Goal: Task Accomplishment & Management: Manage account settings

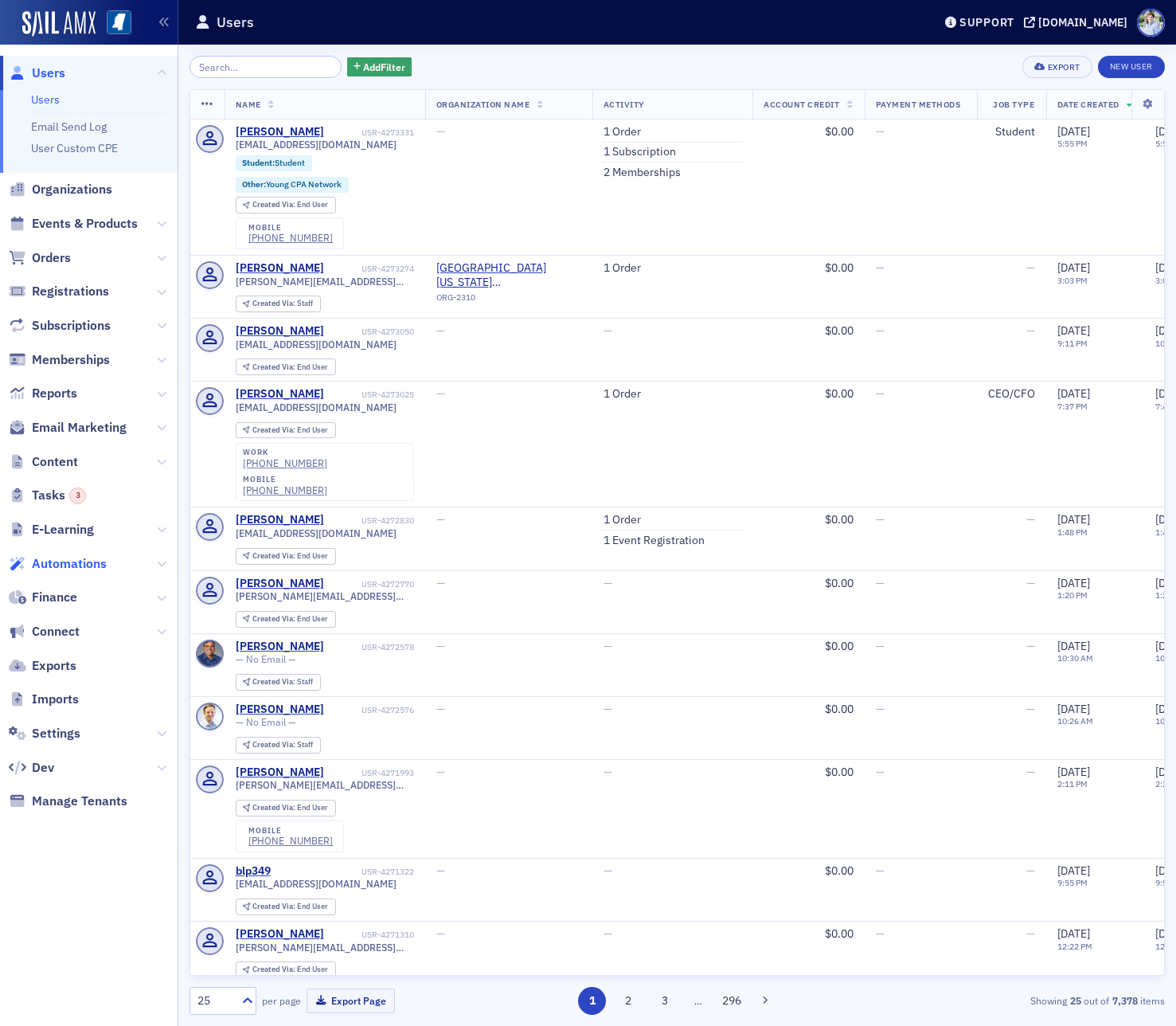
click at [75, 562] on span "Automations" at bounding box center [70, 564] width 75 height 18
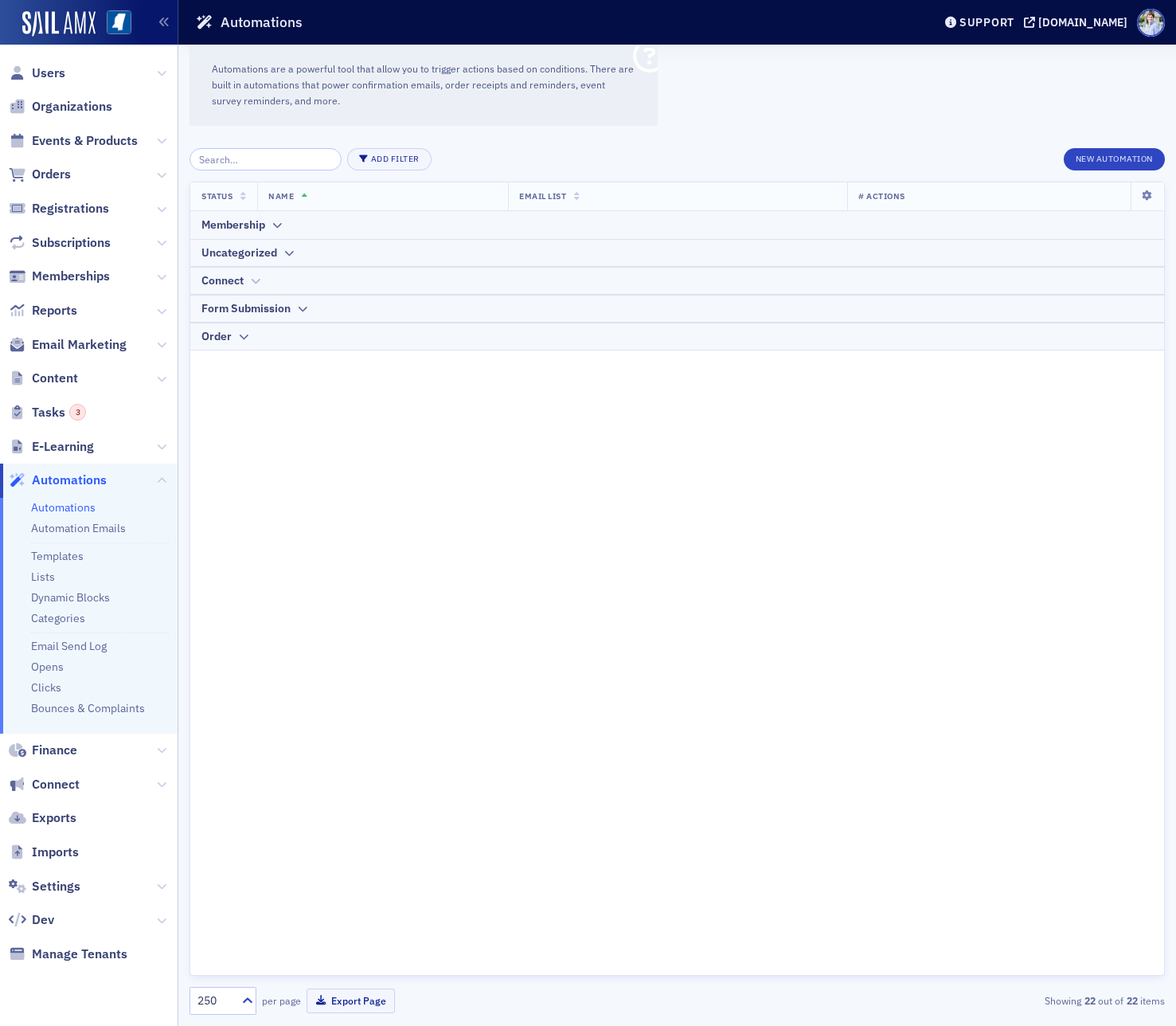
click at [233, 275] on div "Connect" at bounding box center [222, 280] width 42 height 17
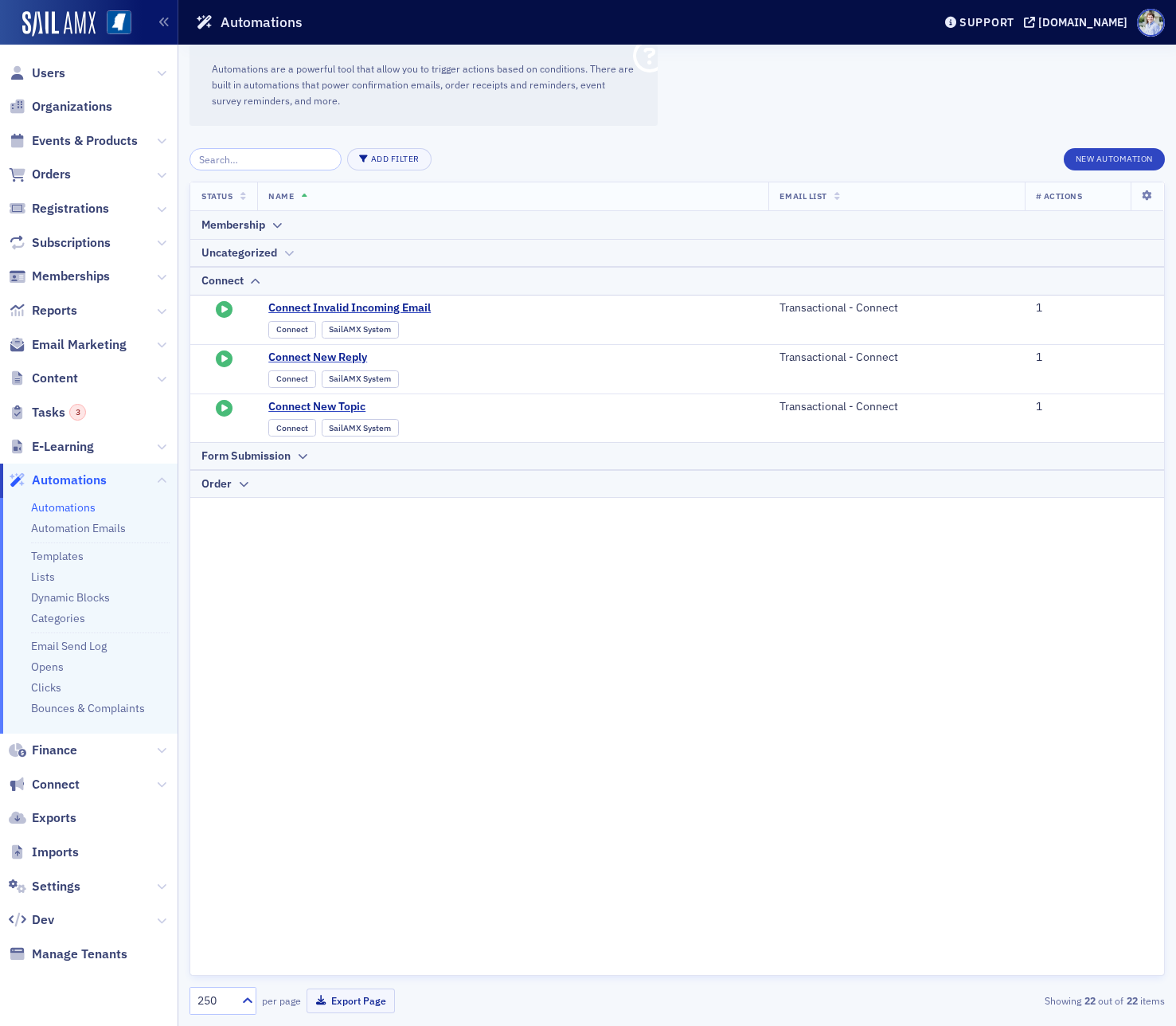
click at [242, 262] on div "Uncategorized" at bounding box center [239, 253] width 75 height 17
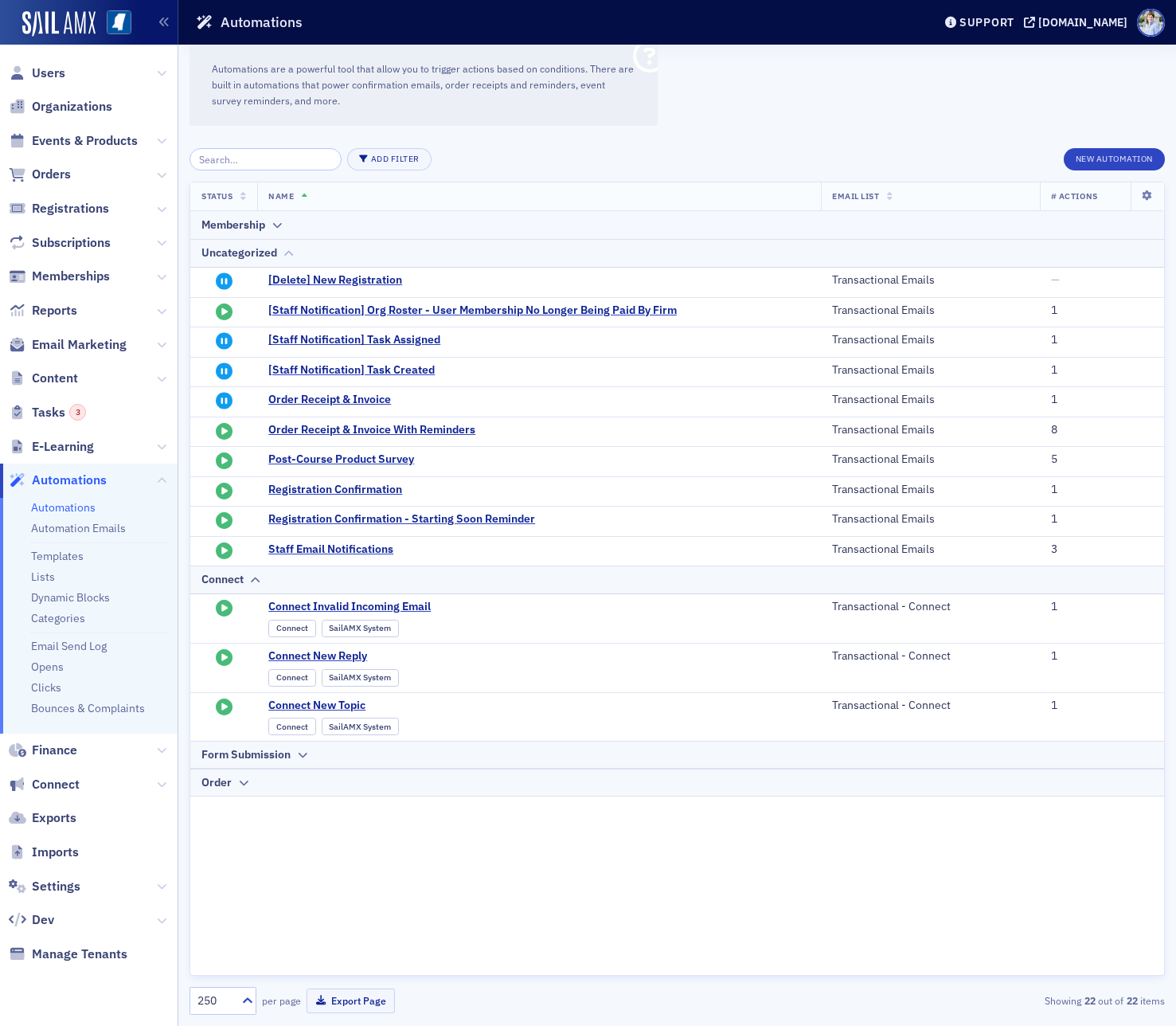
click at [247, 255] on div "Uncategorized" at bounding box center [239, 253] width 75 height 17
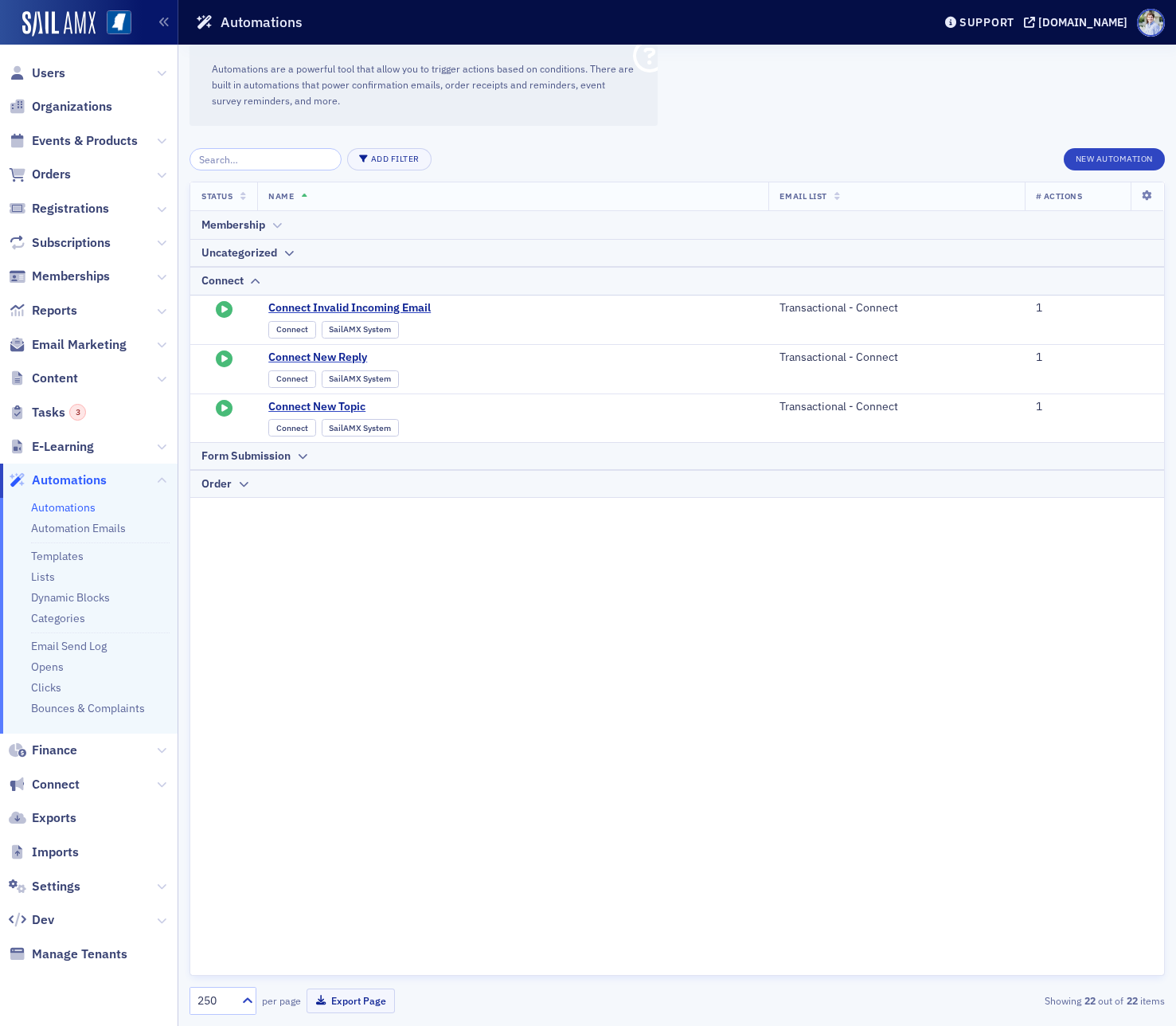
click at [252, 226] on div "Membership" at bounding box center [233, 225] width 64 height 17
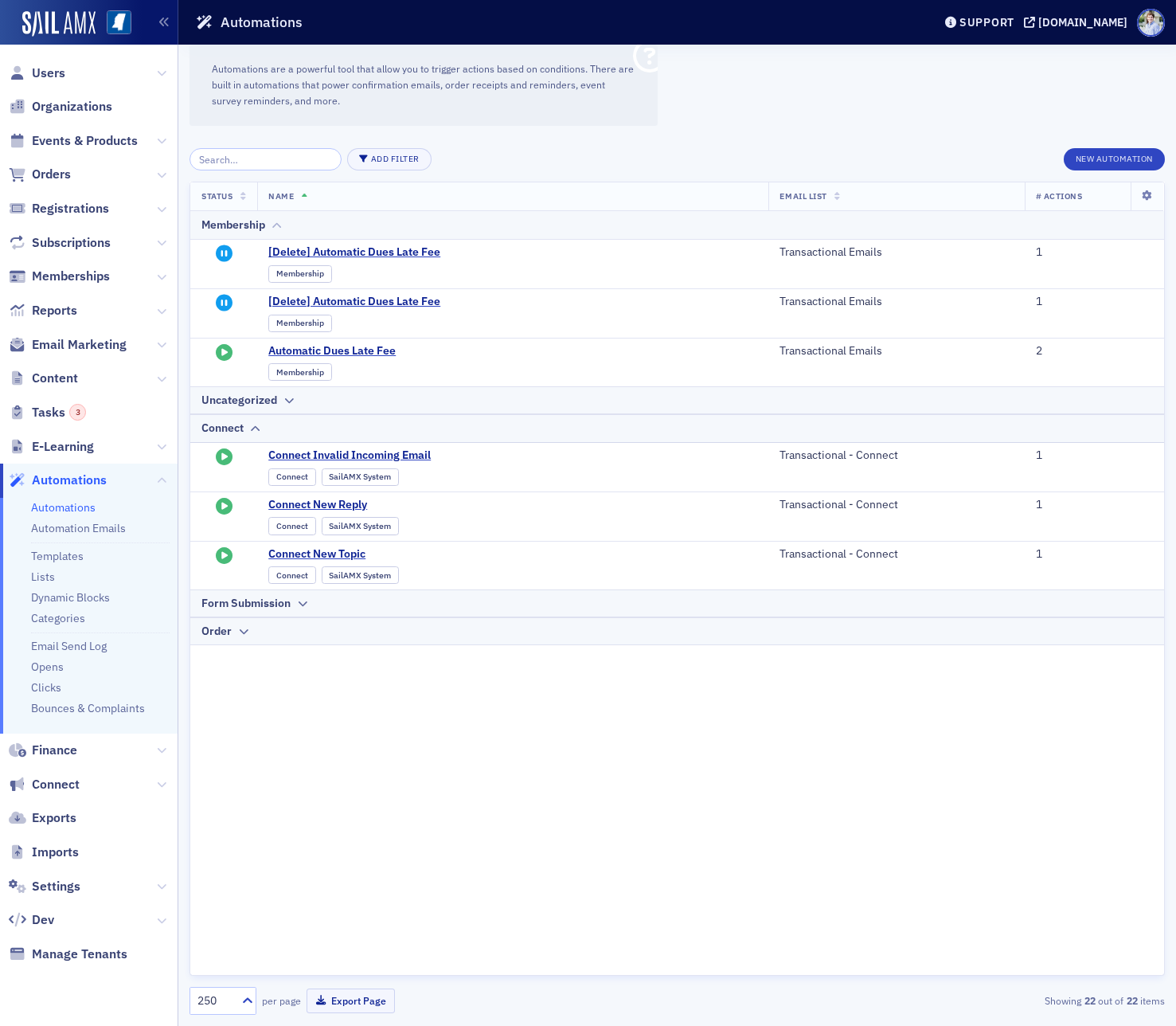
click at [252, 226] on div "Membership" at bounding box center [233, 225] width 64 height 17
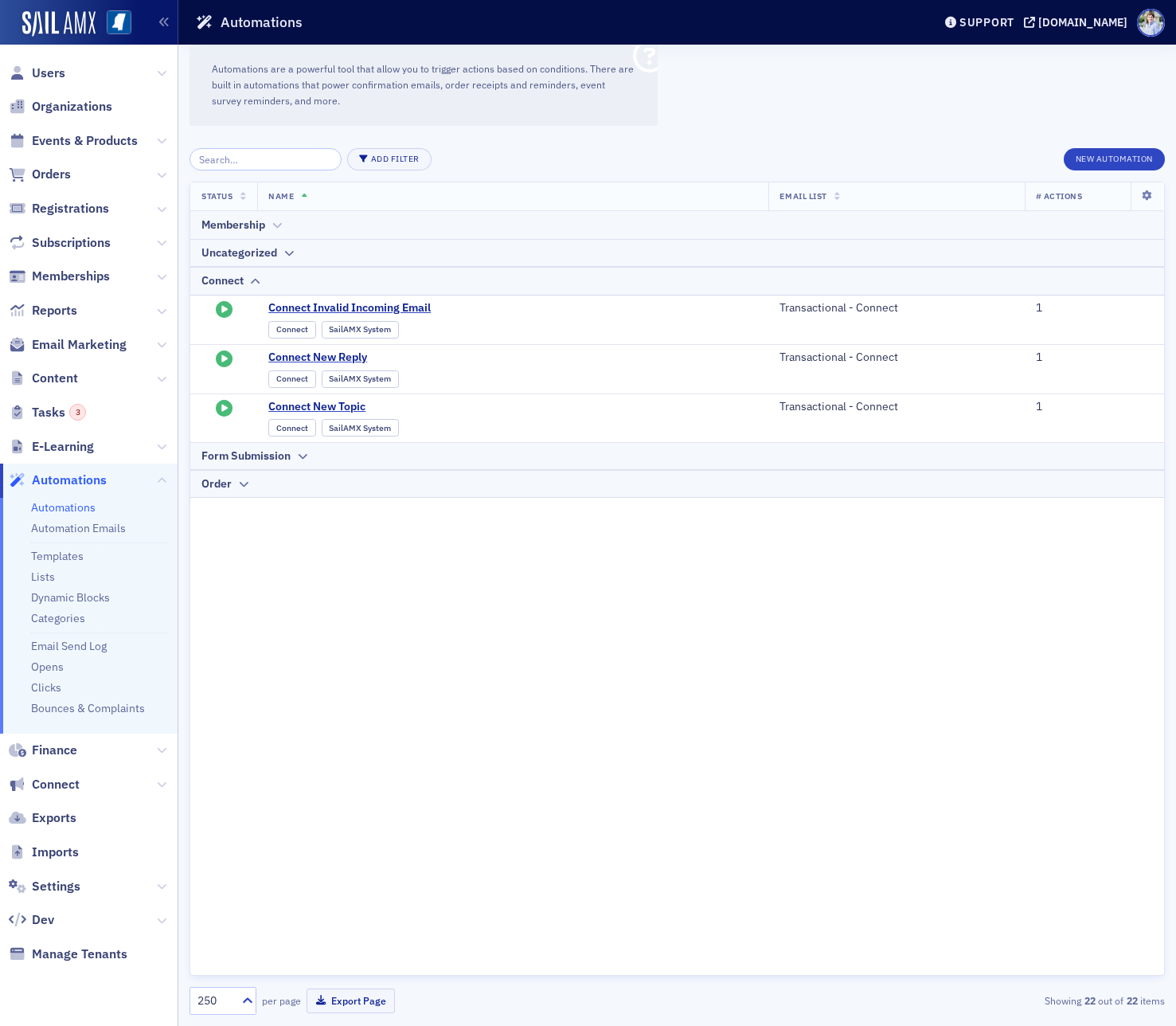
click at [253, 221] on div "Membership" at bounding box center [233, 225] width 64 height 17
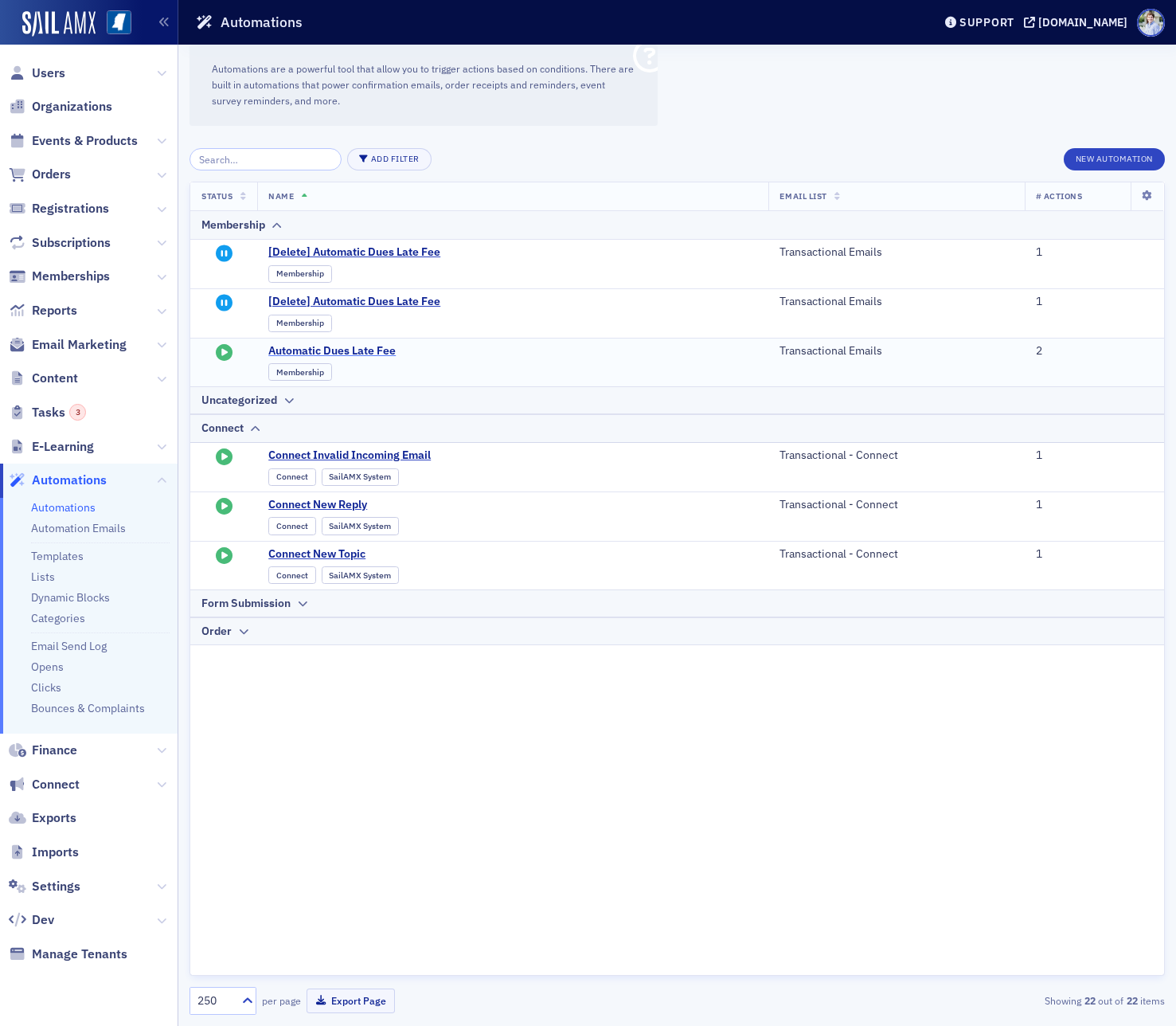
click at [342, 357] on span "Automatic Dues Late Fee" at bounding box center [425, 351] width 312 height 14
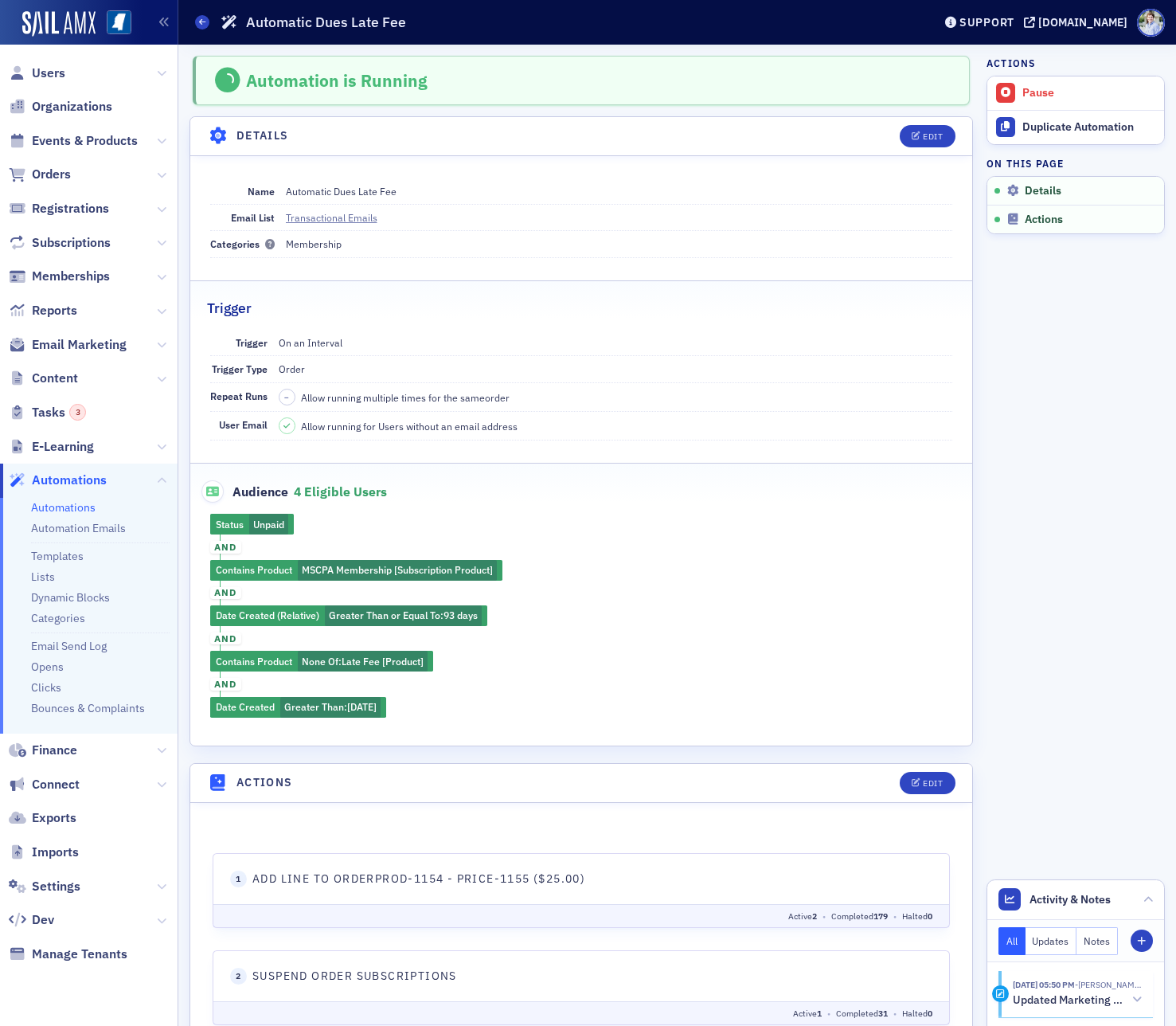
scroll to position [315, 0]
drag, startPoint x: 63, startPoint y: 237, endPoint x: 75, endPoint y: 235, distance: 12.2
click at [63, 237] on span "Subscriptions" at bounding box center [72, 243] width 79 height 18
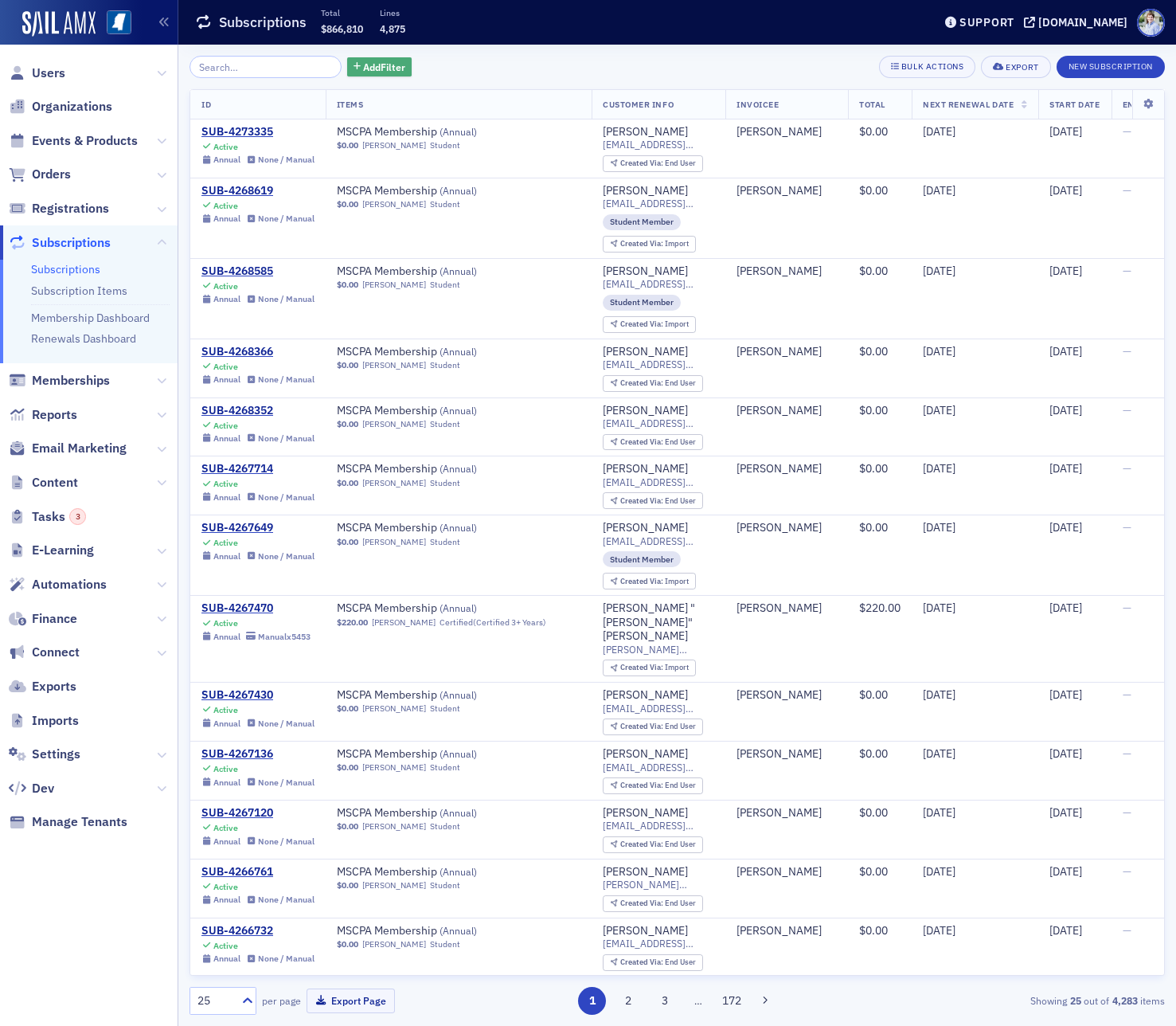
click at [363, 68] on span "Add Filter" at bounding box center [383, 67] width 42 height 14
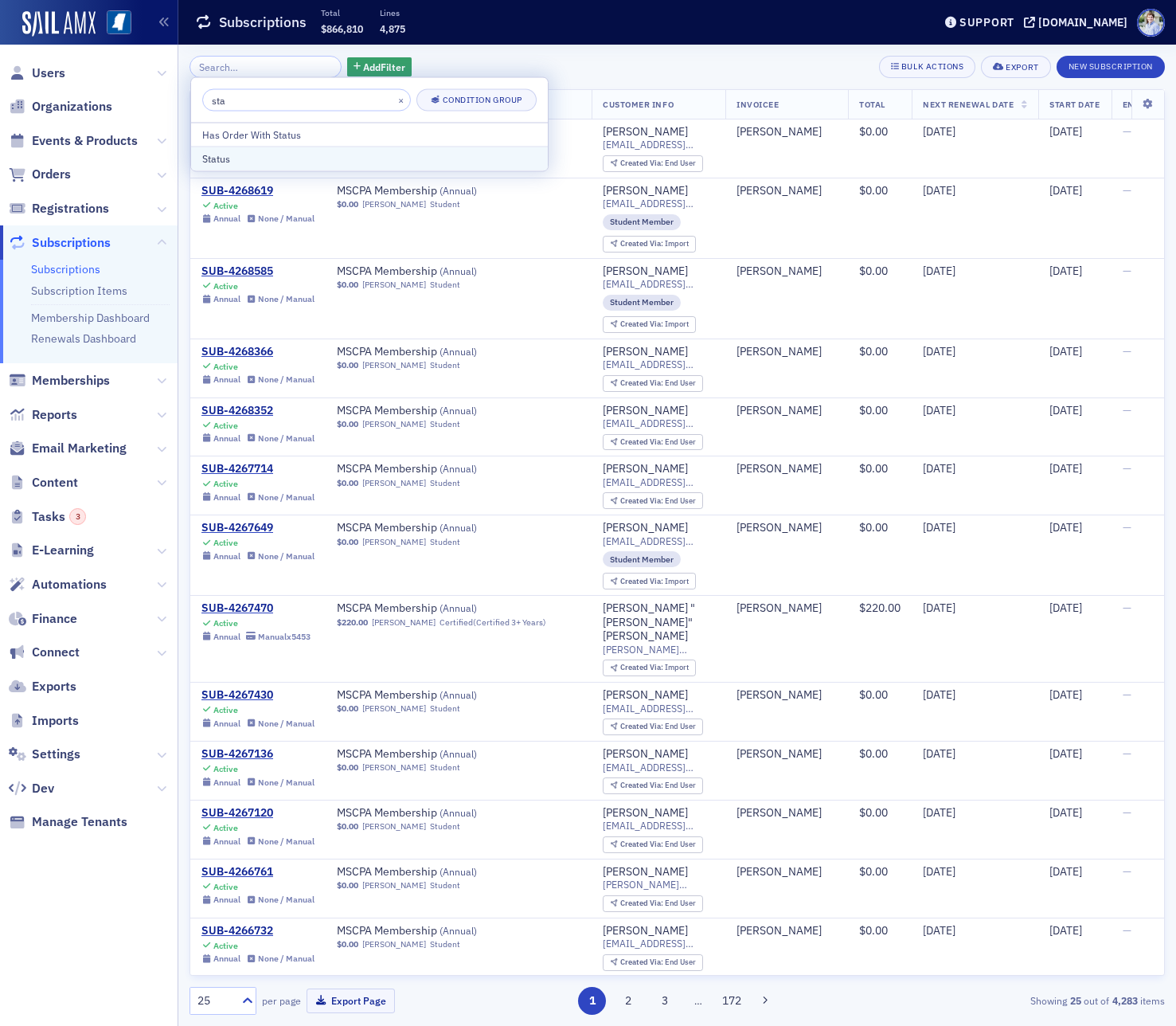
type input "sta"
click at [243, 156] on div "Status" at bounding box center [369, 159] width 334 height 14
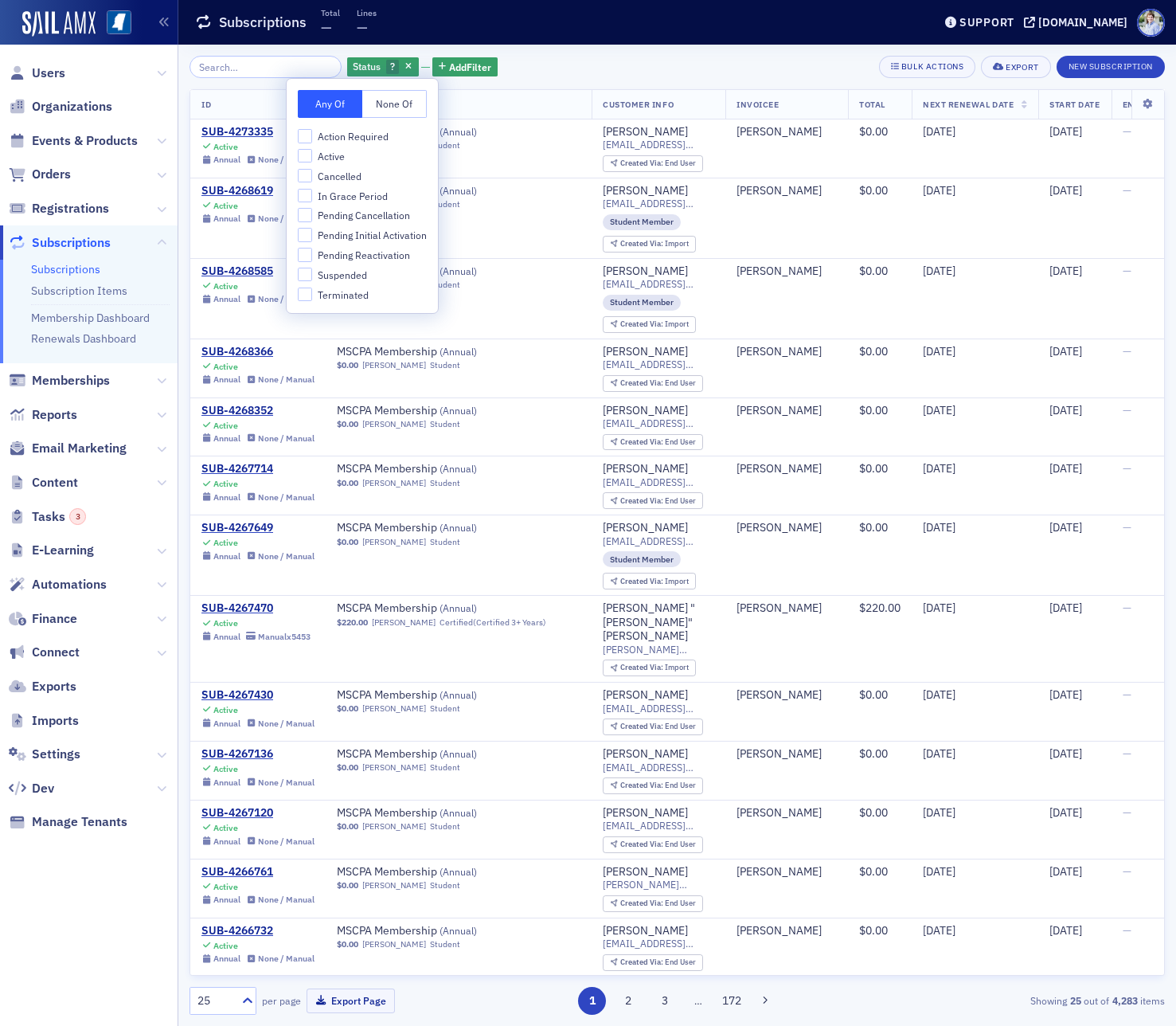
click at [319, 266] on div "Action Required Active Cancelled In Grace Period Pending Cancellation Pending I…" at bounding box center [362, 215] width 129 height 173
click at [320, 270] on span "Suspended" at bounding box center [342, 275] width 49 height 13
click at [312, 270] on input "Suspended" at bounding box center [305, 275] width 14 height 14
checkbox input "true"
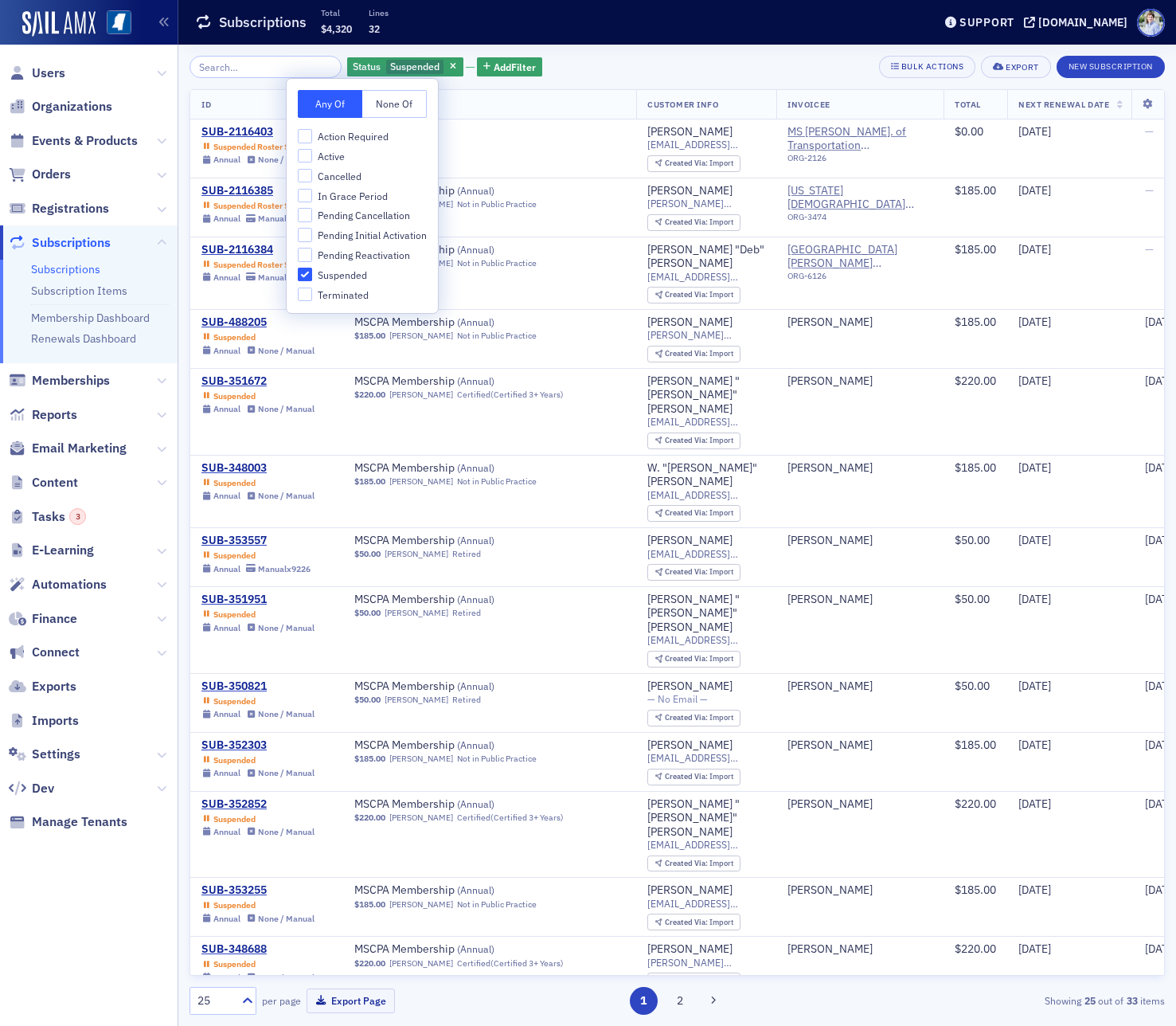
click at [613, 12] on div "Subscriptions Total $4,320 Lines 32" at bounding box center [552, 22] width 713 height 42
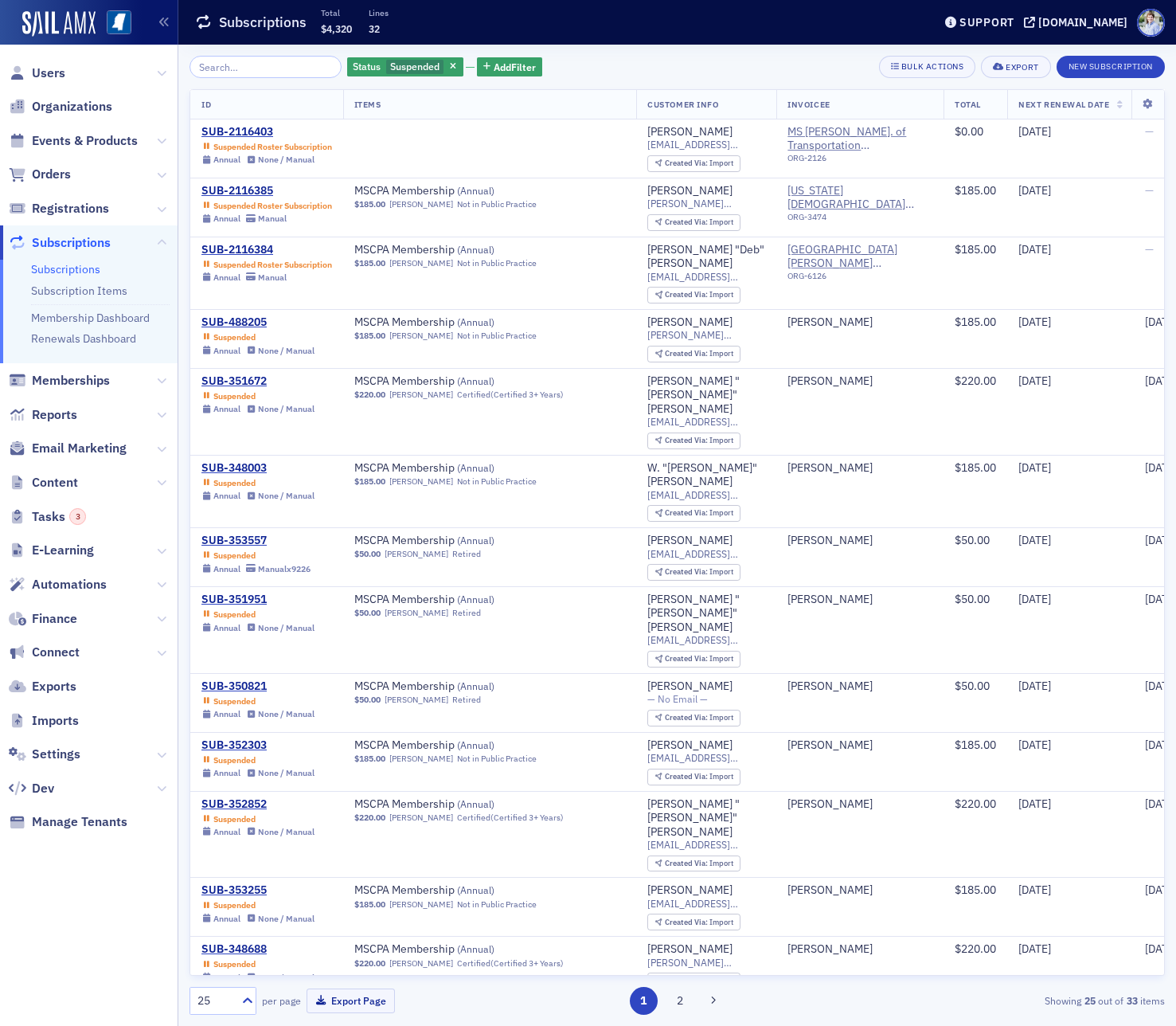
scroll to position [698, 0]
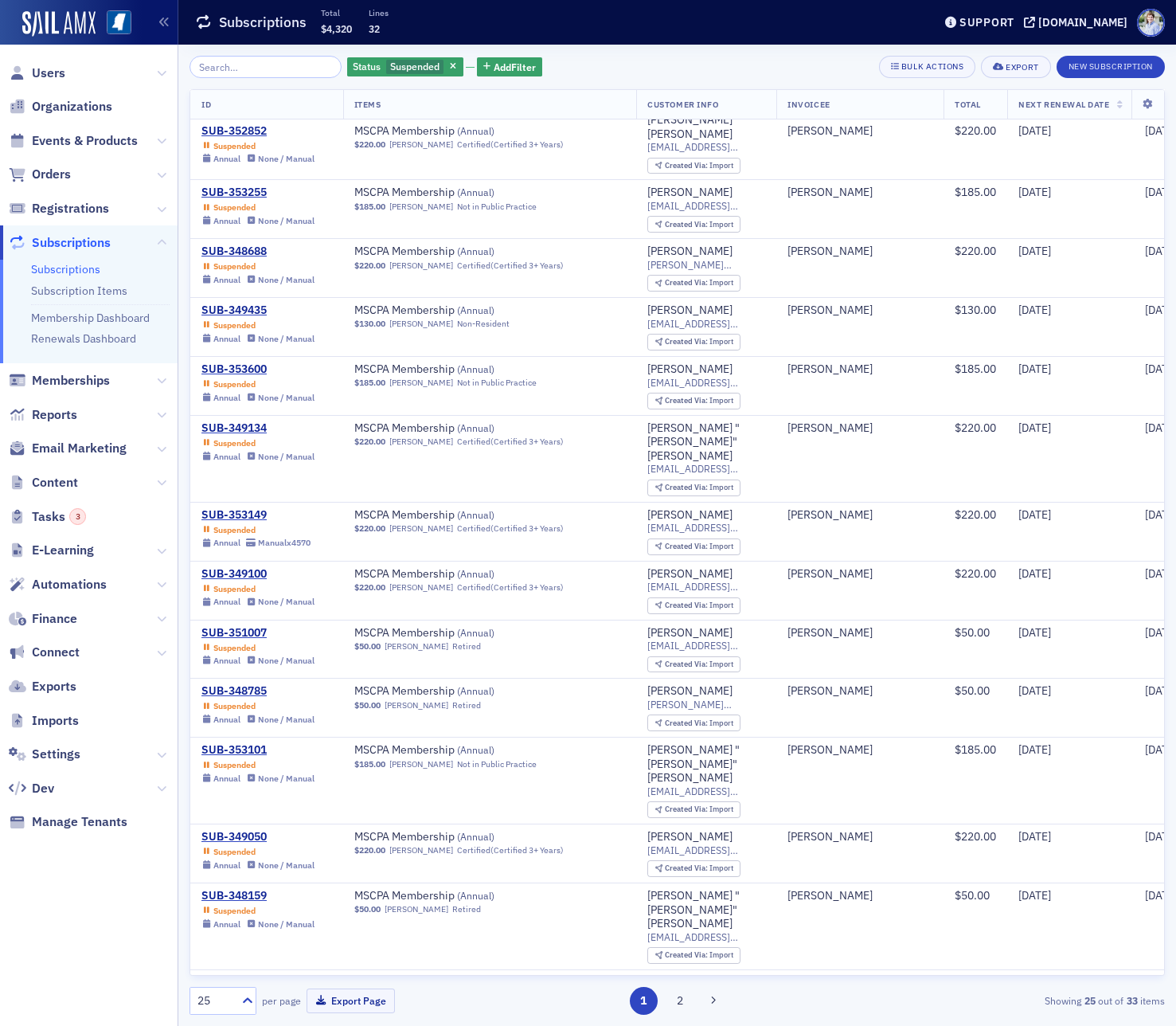
click at [403, 50] on div "Status Suspended Add Filter Bulk Actions Export New Subscription ID Items Custo…" at bounding box center [677, 535] width 975 height 981
drag, startPoint x: 402, startPoint y: 58, endPoint x: 405, endPoint y: 66, distance: 8.5
click at [402, 58] on div "Status Suspended" at bounding box center [406, 67] width 116 height 20
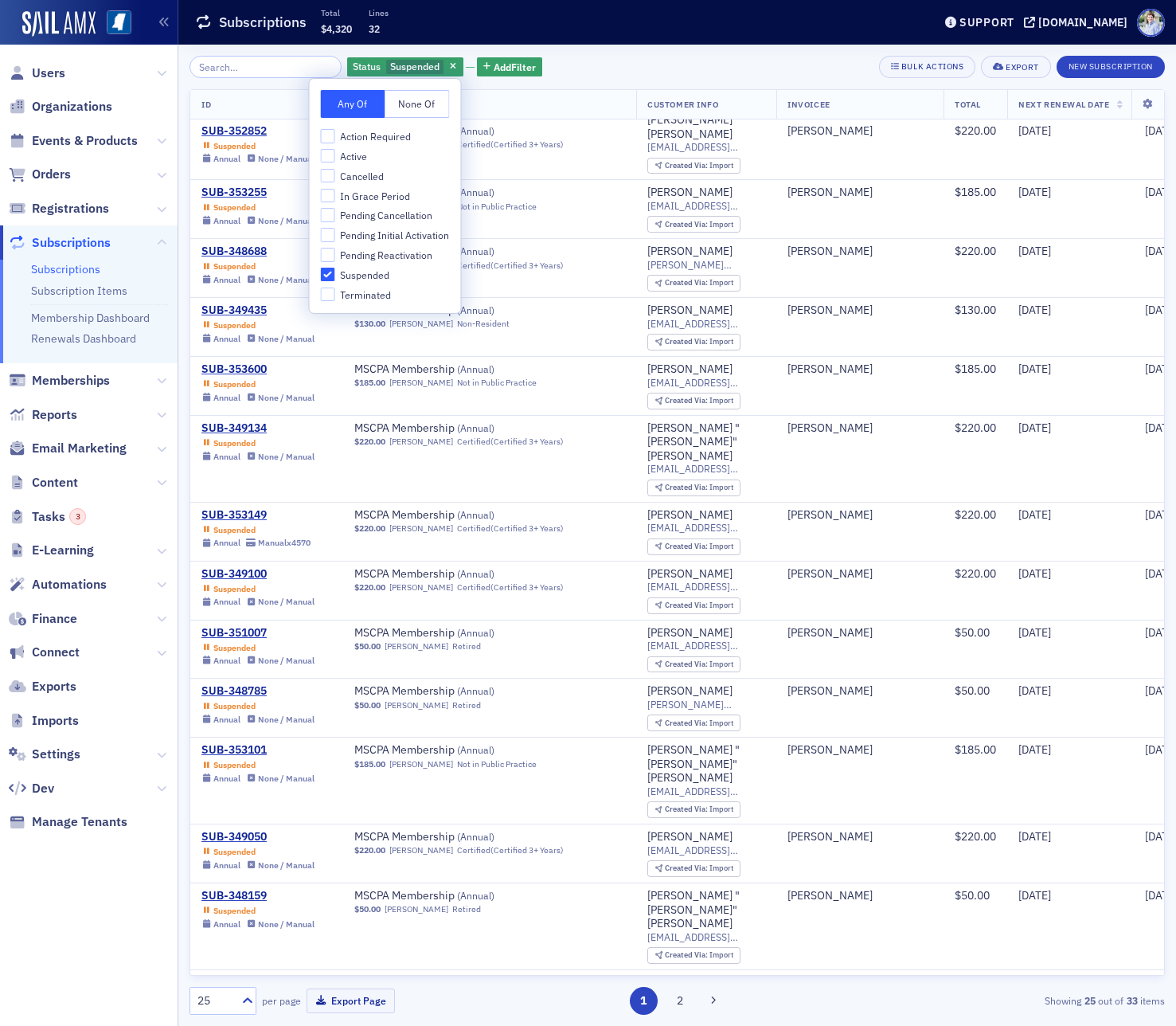
click at [357, 270] on span "Suspended" at bounding box center [365, 275] width 49 height 13
click at [335, 270] on input "Suspended" at bounding box center [328, 275] width 14 height 14
checkbox input "false"
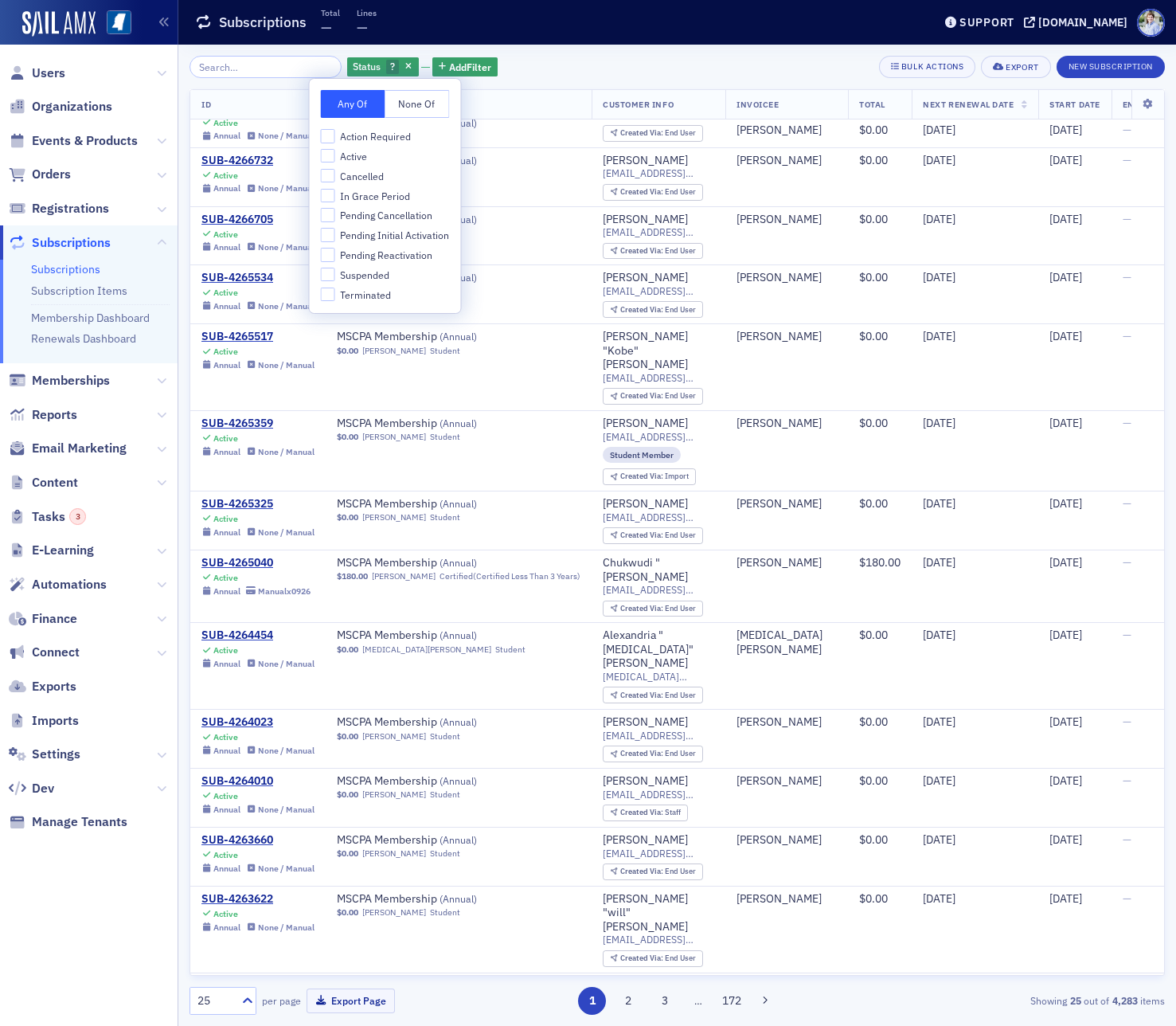
click at [379, 197] on span "In Grace Period" at bounding box center [375, 196] width 70 height 13
click at [335, 197] on input "In Grace Period" at bounding box center [328, 196] width 14 height 14
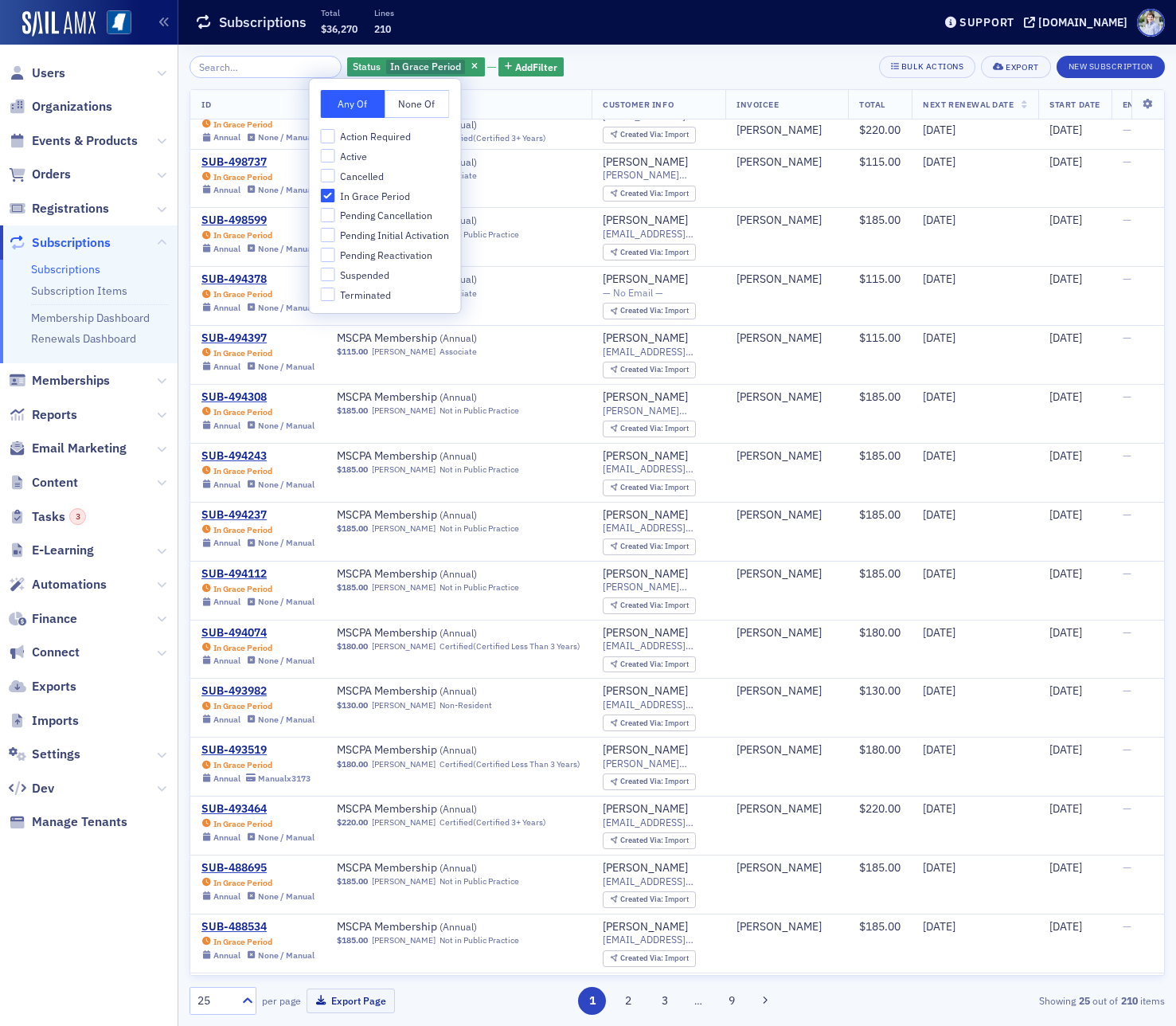
click at [382, 197] on span "In Grace Period" at bounding box center [375, 196] width 70 height 13
click at [335, 197] on input "In Grace Period" at bounding box center [328, 196] width 14 height 14
checkbox input "false"
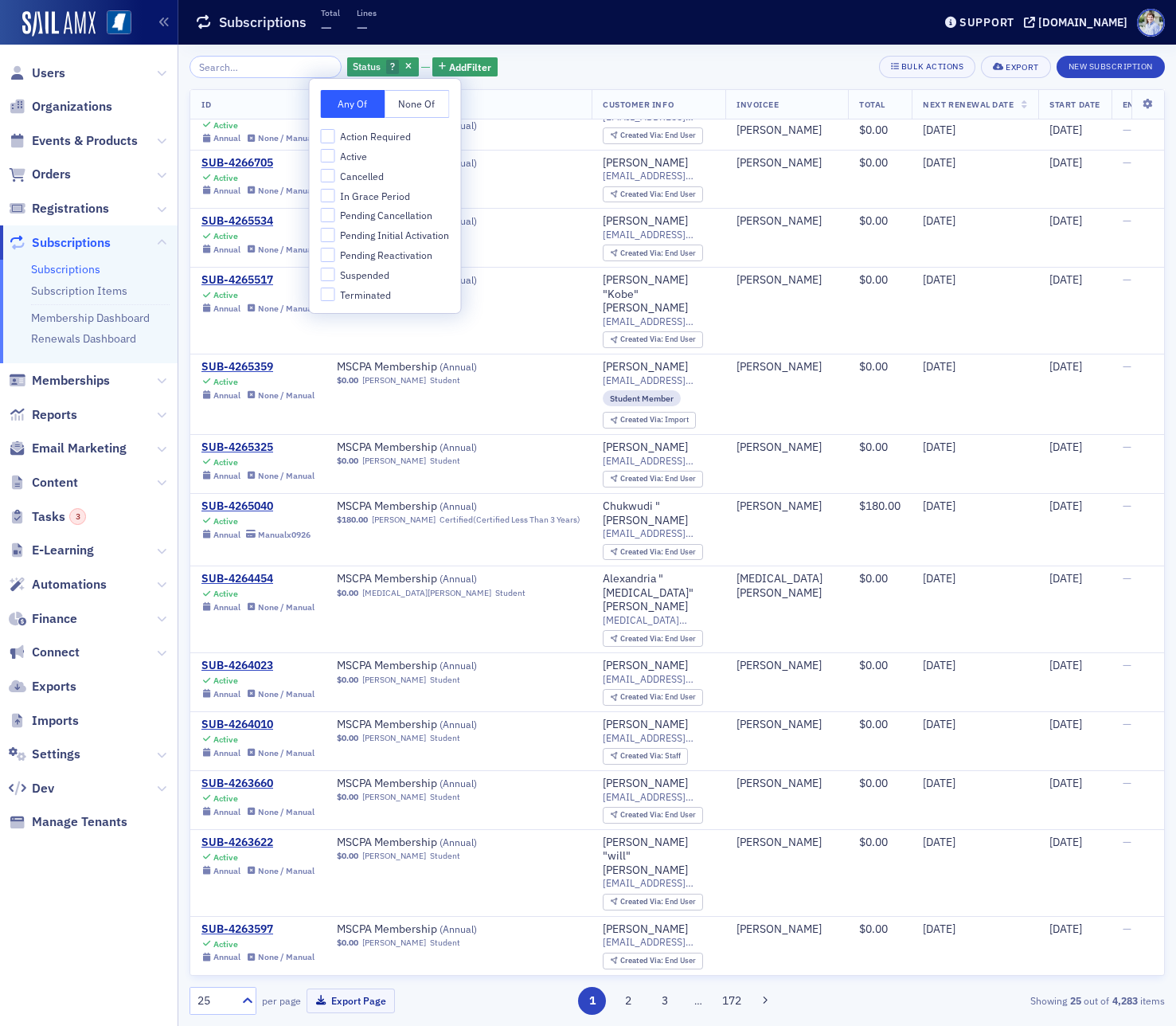
click at [373, 276] on span "Suspended" at bounding box center [365, 275] width 49 height 13
click at [335, 276] on input "Suspended" at bounding box center [328, 275] width 14 height 14
checkbox input "true"
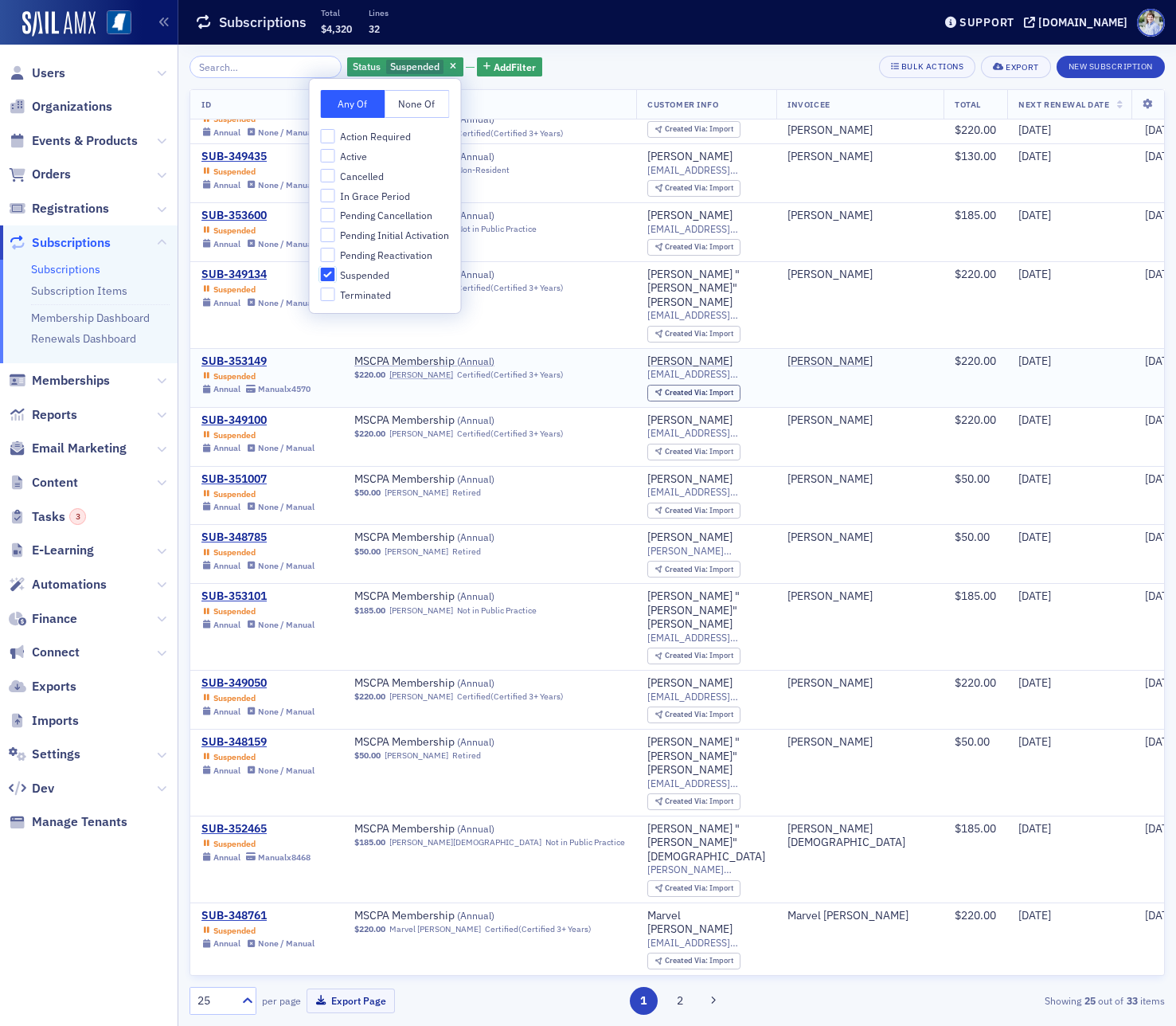
scroll to position [698, 0]
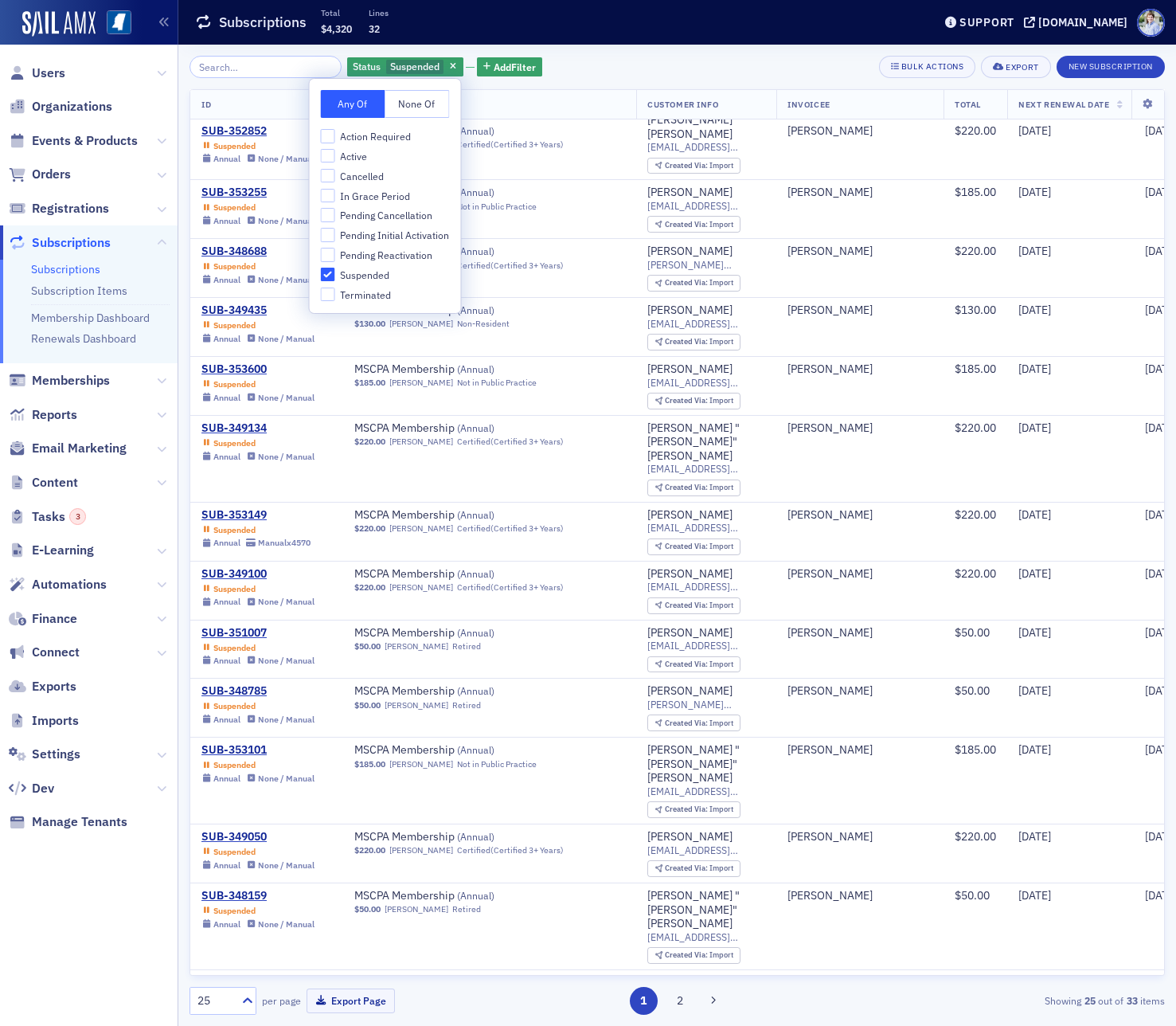
click at [363, 191] on span "In Grace Period" at bounding box center [375, 196] width 70 height 13
click at [335, 191] on input "In Grace Period" at bounding box center [328, 196] width 14 height 14
checkbox input "true"
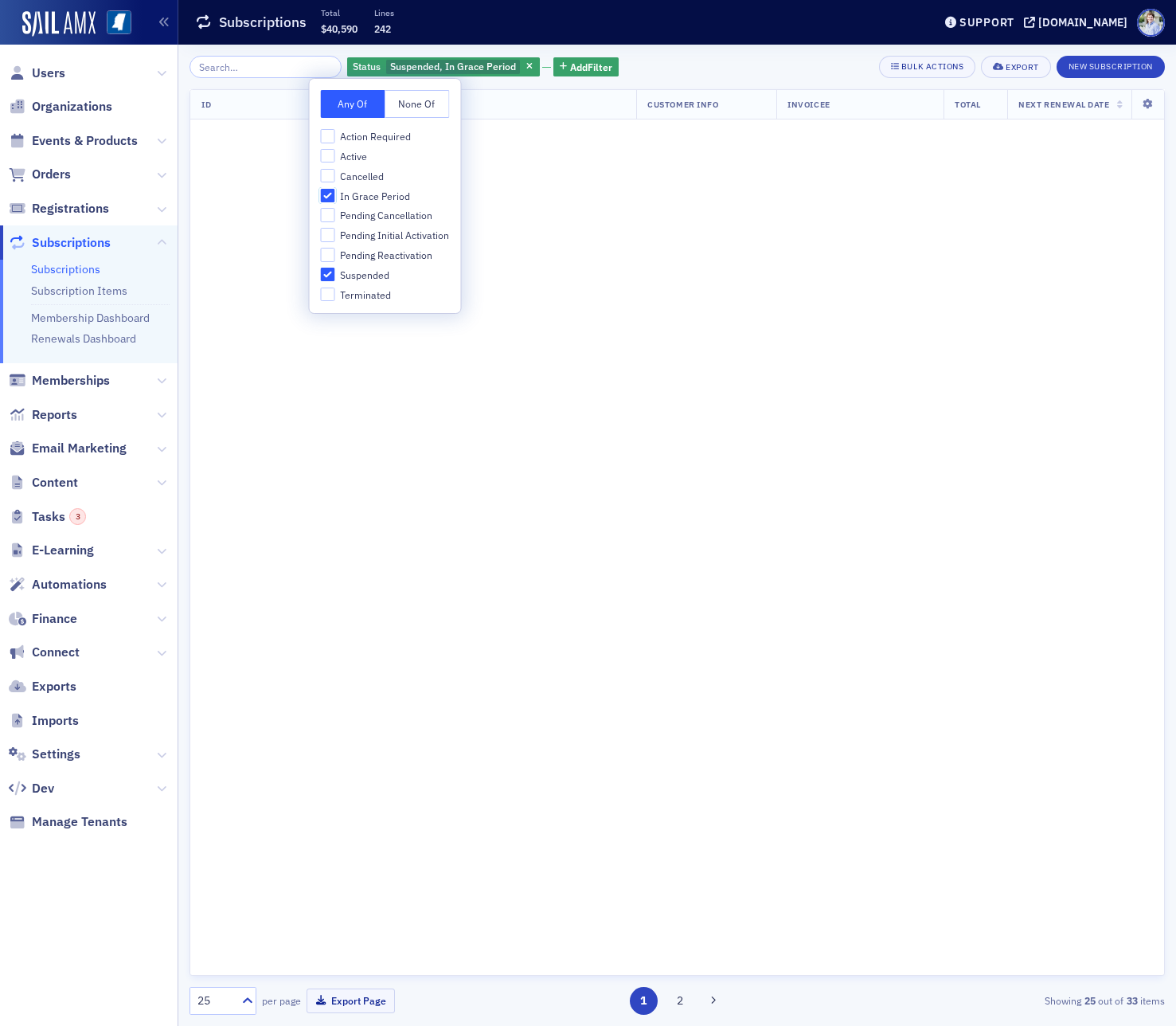
scroll to position [656, 0]
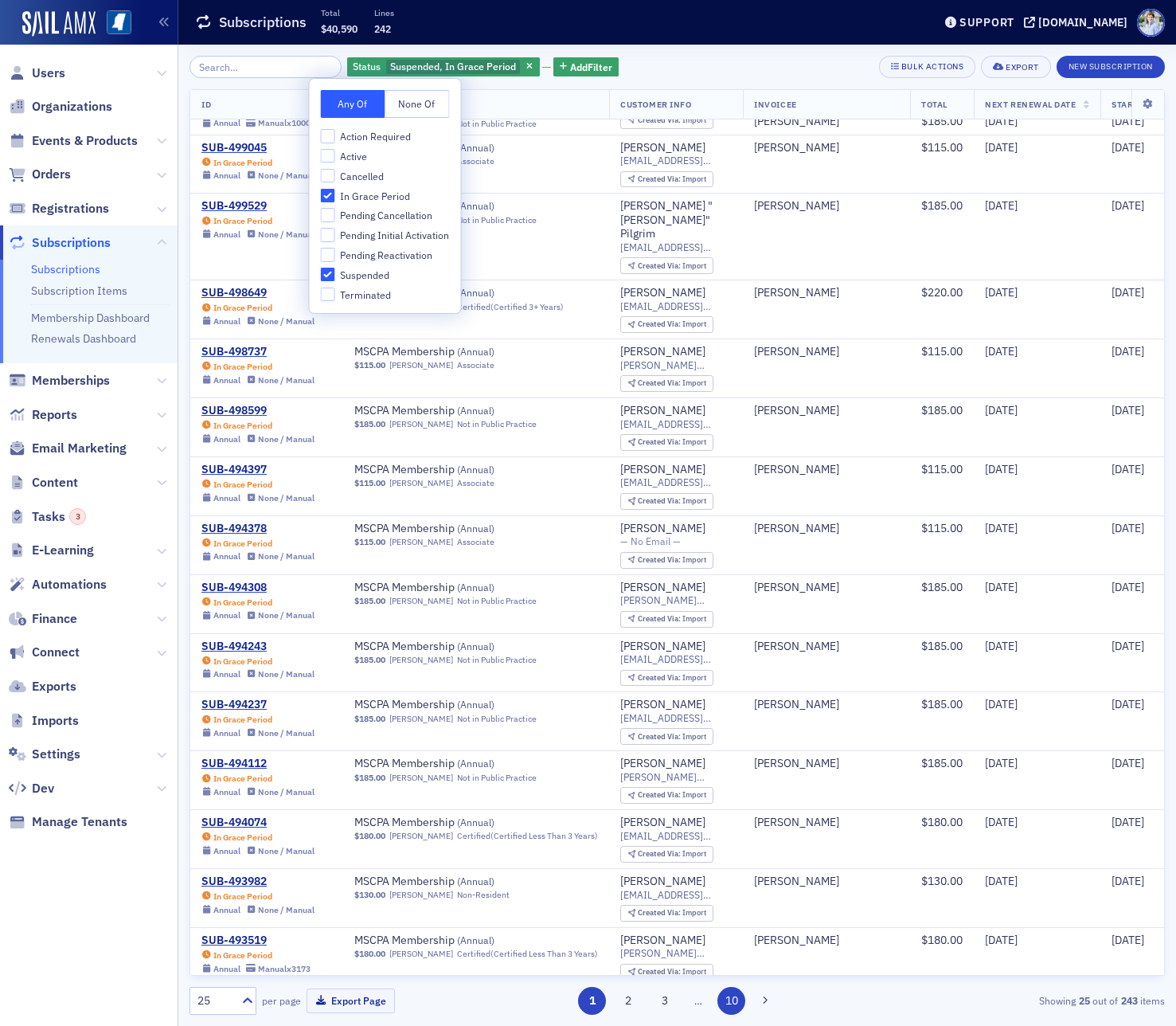
drag, startPoint x: 716, startPoint y: 996, endPoint x: 733, endPoint y: 999, distance: 17.3
click at [717, 997] on div "1 2 3 … 10" at bounding box center [676, 1000] width 313 height 28
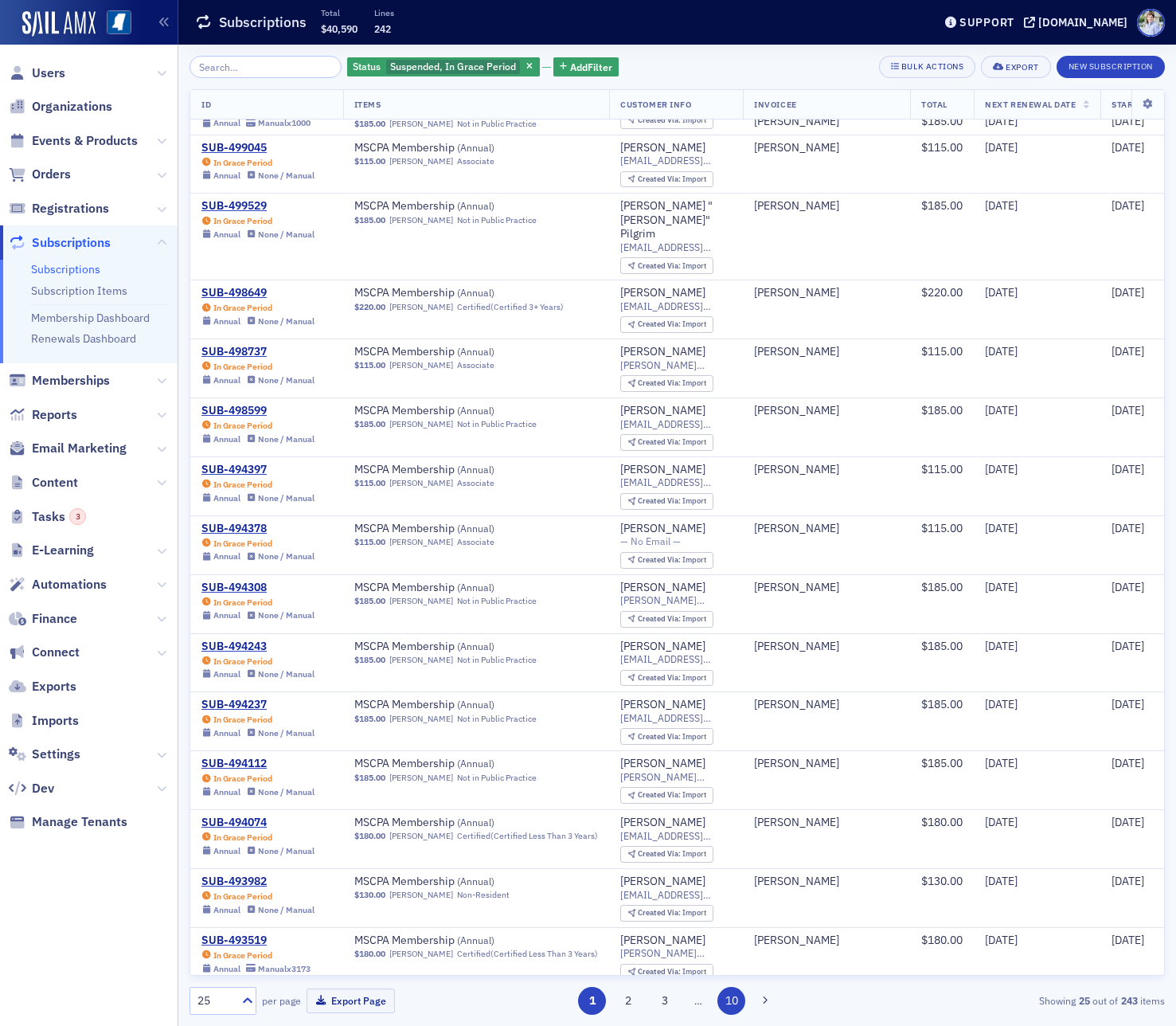
click at [733, 1000] on button "10" at bounding box center [731, 1000] width 28 height 28
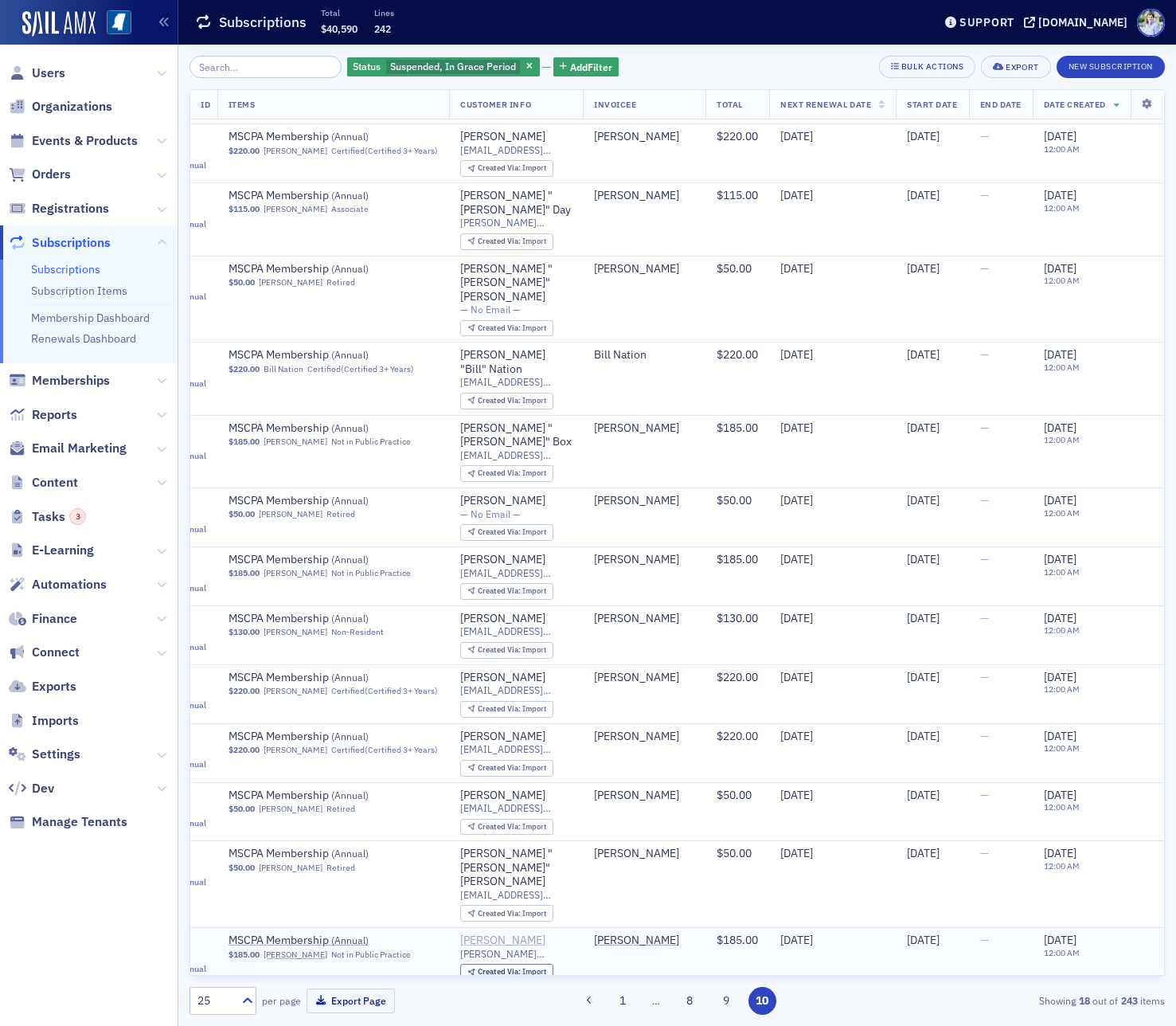
scroll to position [230, 0]
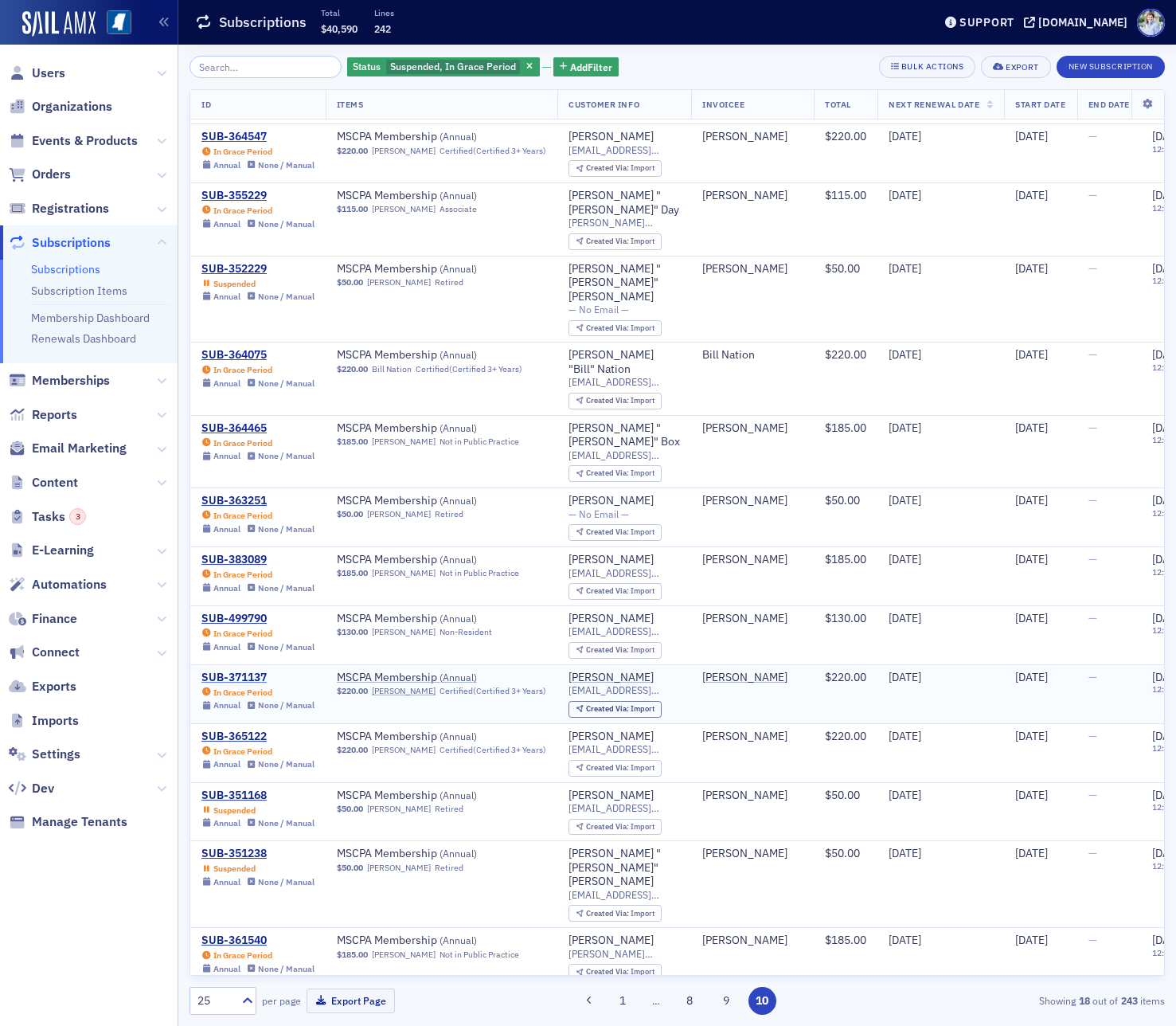
click at [236, 670] on div "SUB-371137" at bounding box center [258, 677] width 113 height 14
click at [699, 996] on button "8" at bounding box center [690, 1000] width 28 height 28
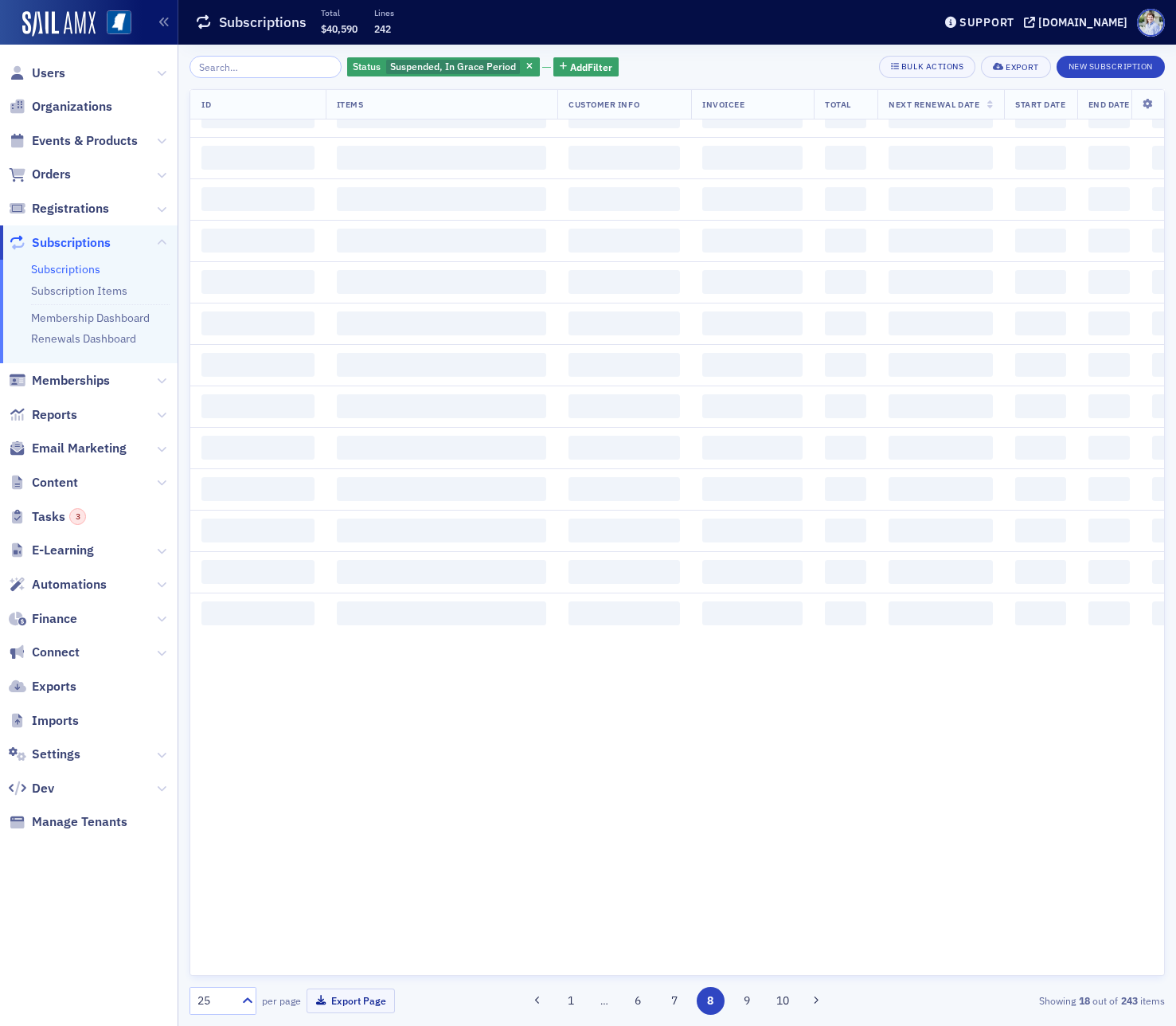
scroll to position [0, 0]
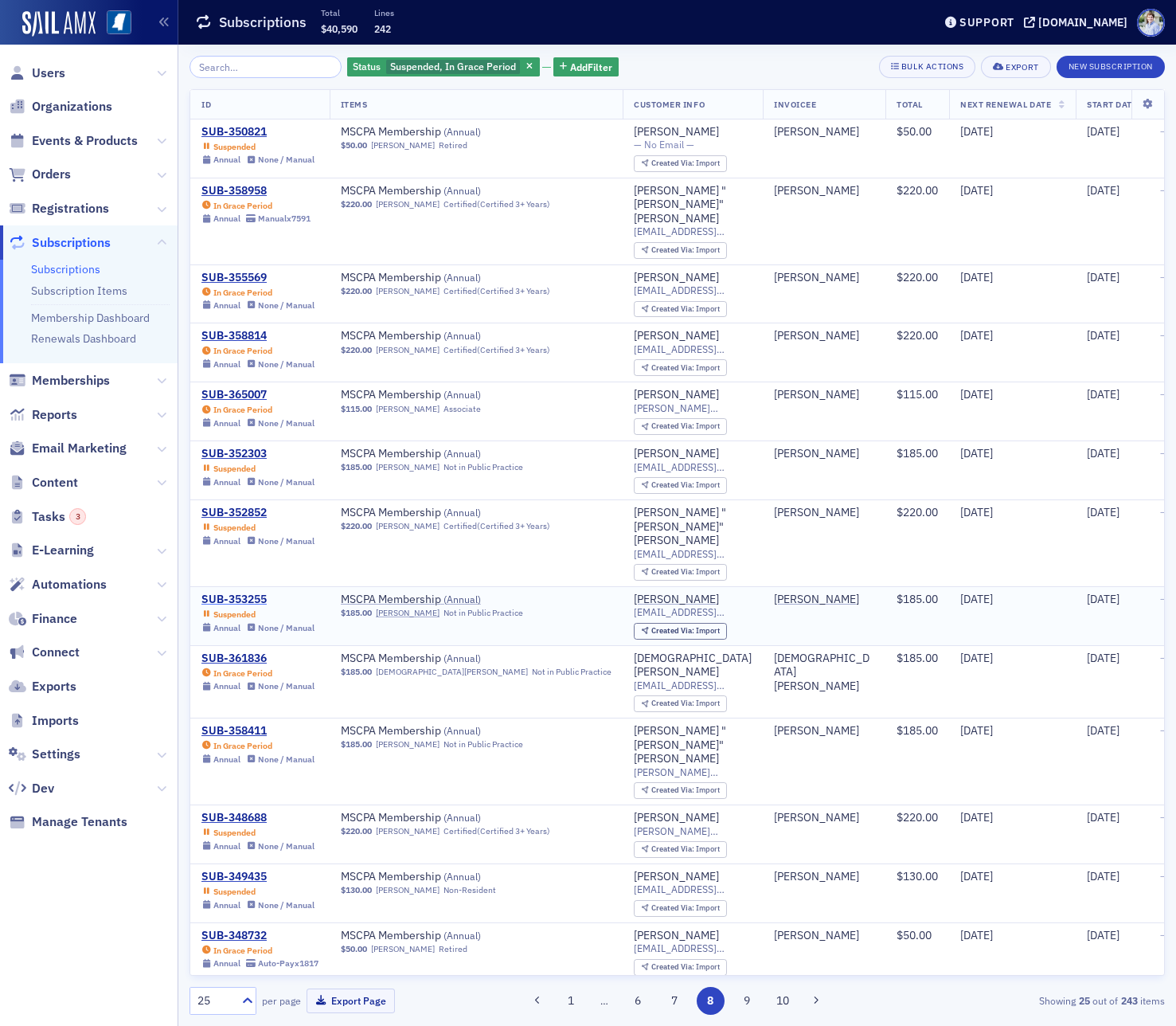
click at [210, 592] on div "SUB-353255" at bounding box center [258, 599] width 113 height 14
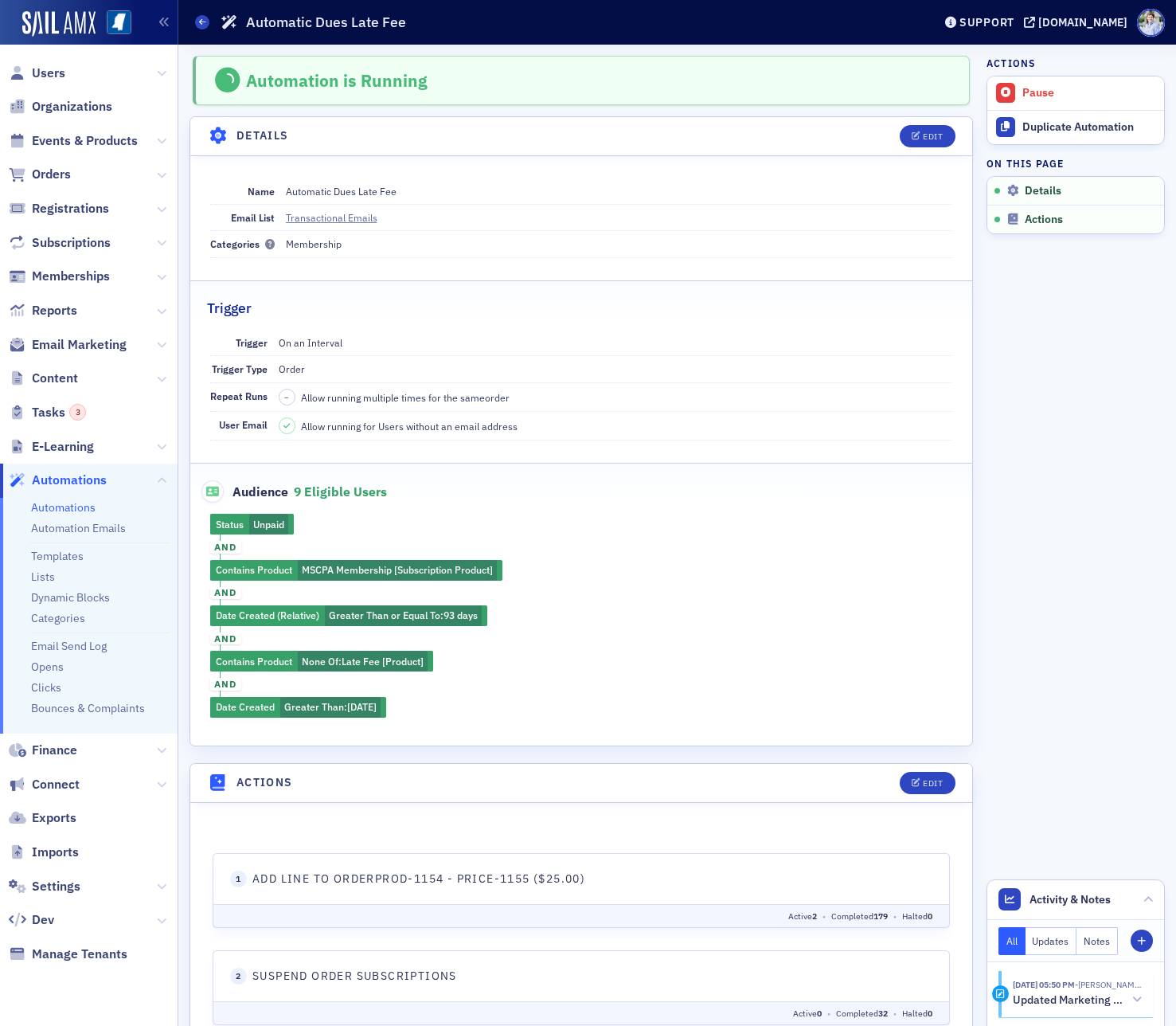
scroll to position [315, 0]
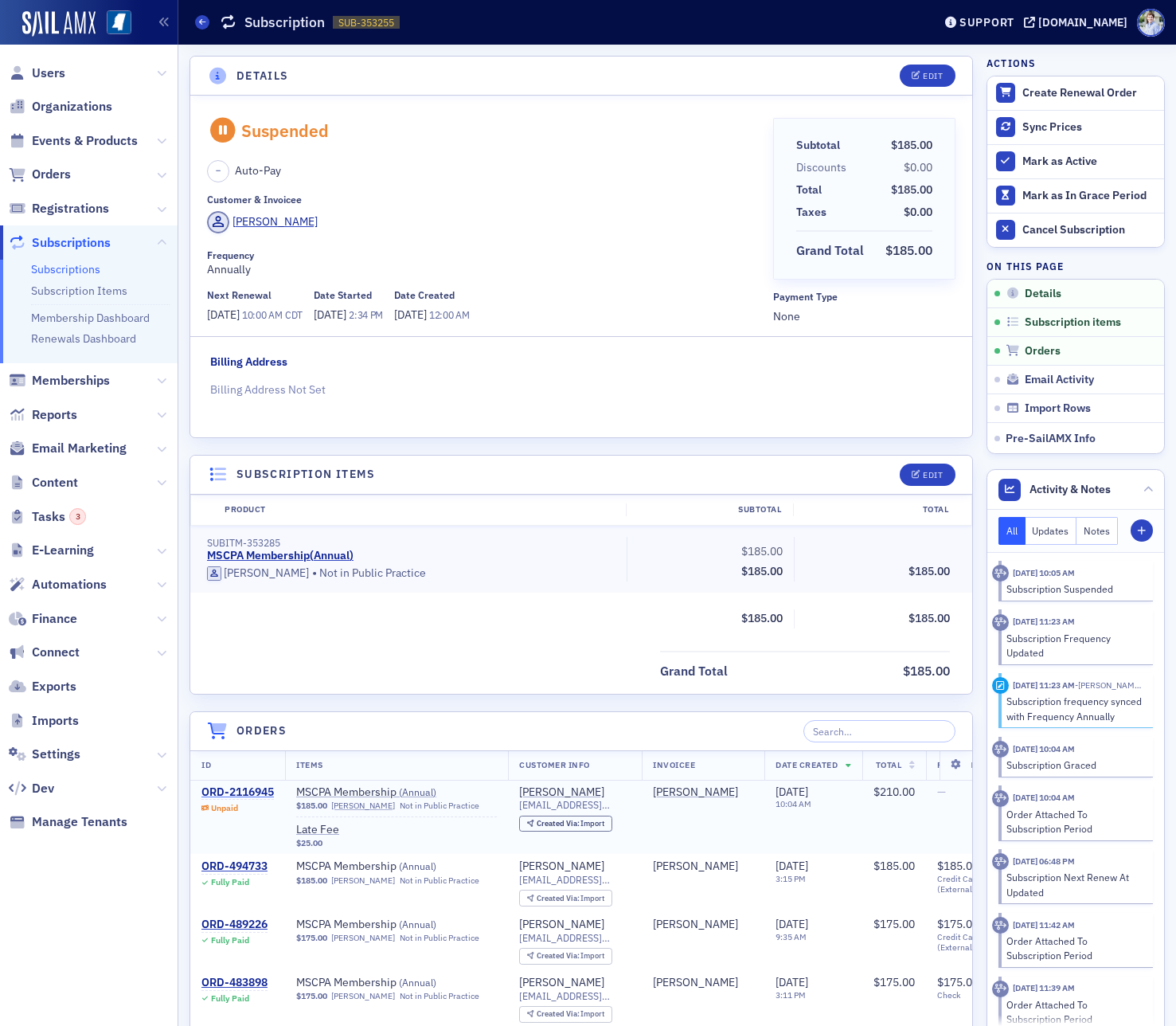
click at [252, 797] on div "ORD-2116945" at bounding box center [237, 792] width 73 height 14
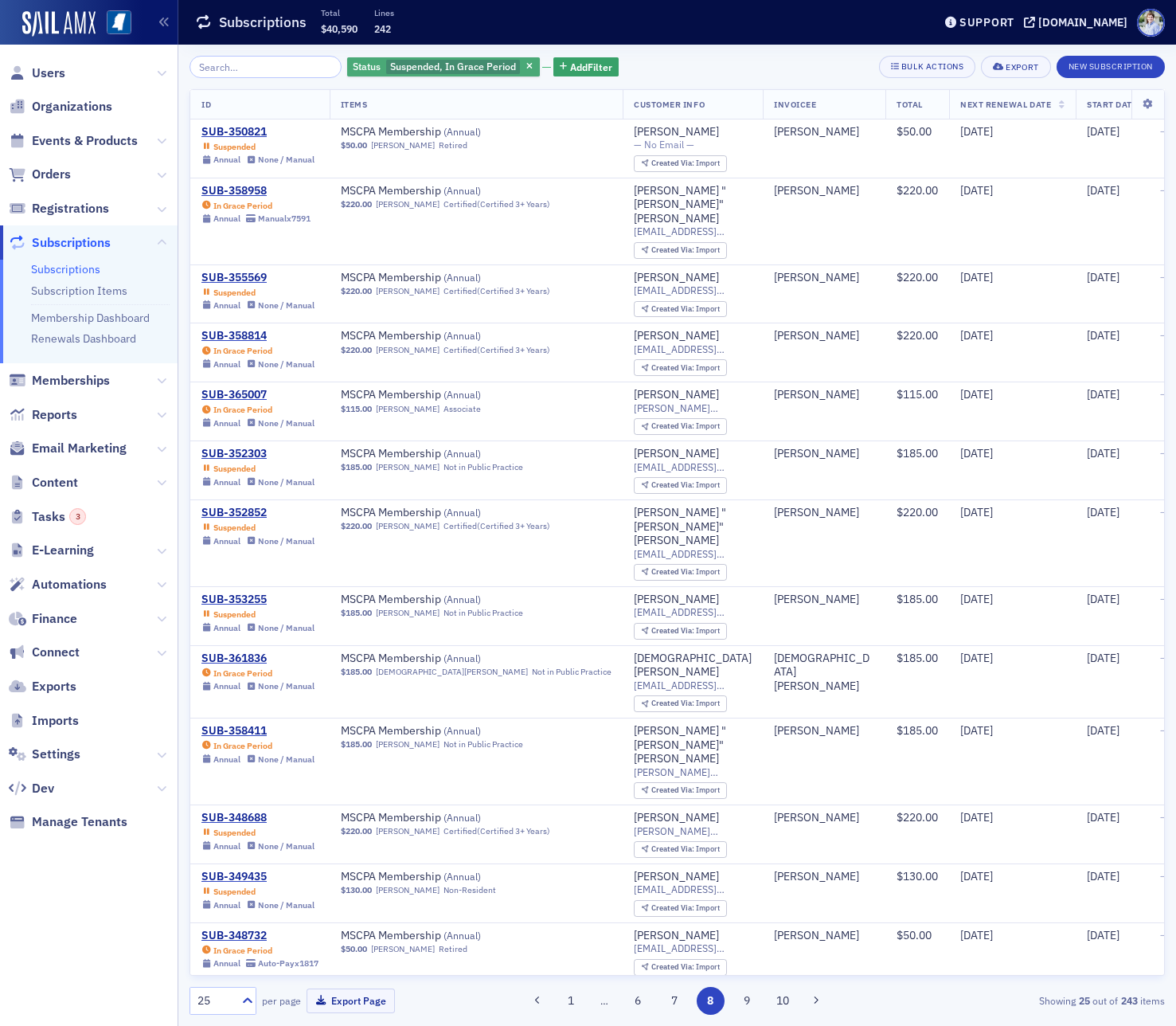
click at [432, 66] on span "Suspended, In Grace Period" at bounding box center [453, 66] width 125 height 13
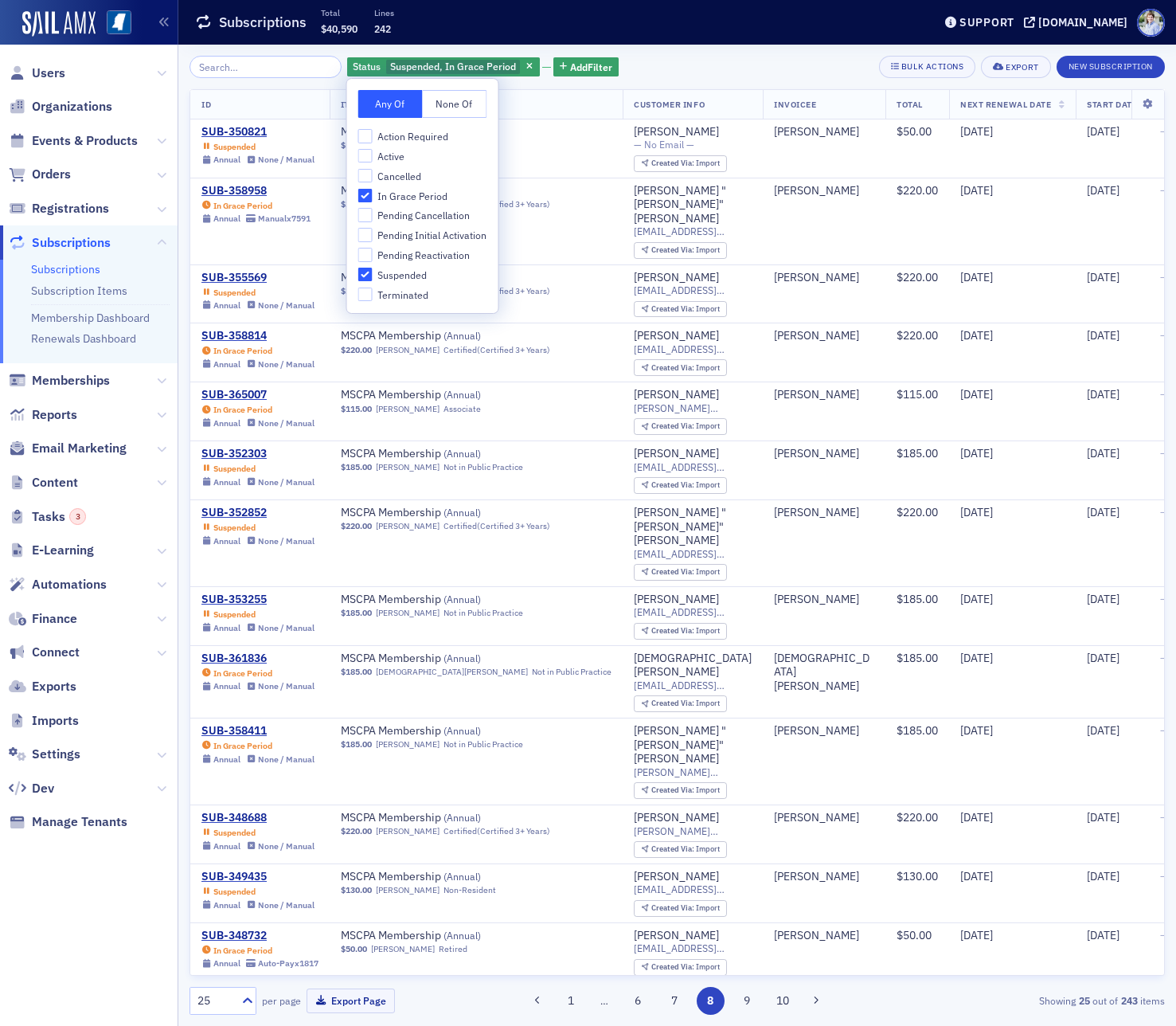
click at [410, 194] on span "In Grace Period" at bounding box center [412, 196] width 70 height 13
click at [373, 194] on input "In Grace Period" at bounding box center [365, 196] width 14 height 14
checkbox input "false"
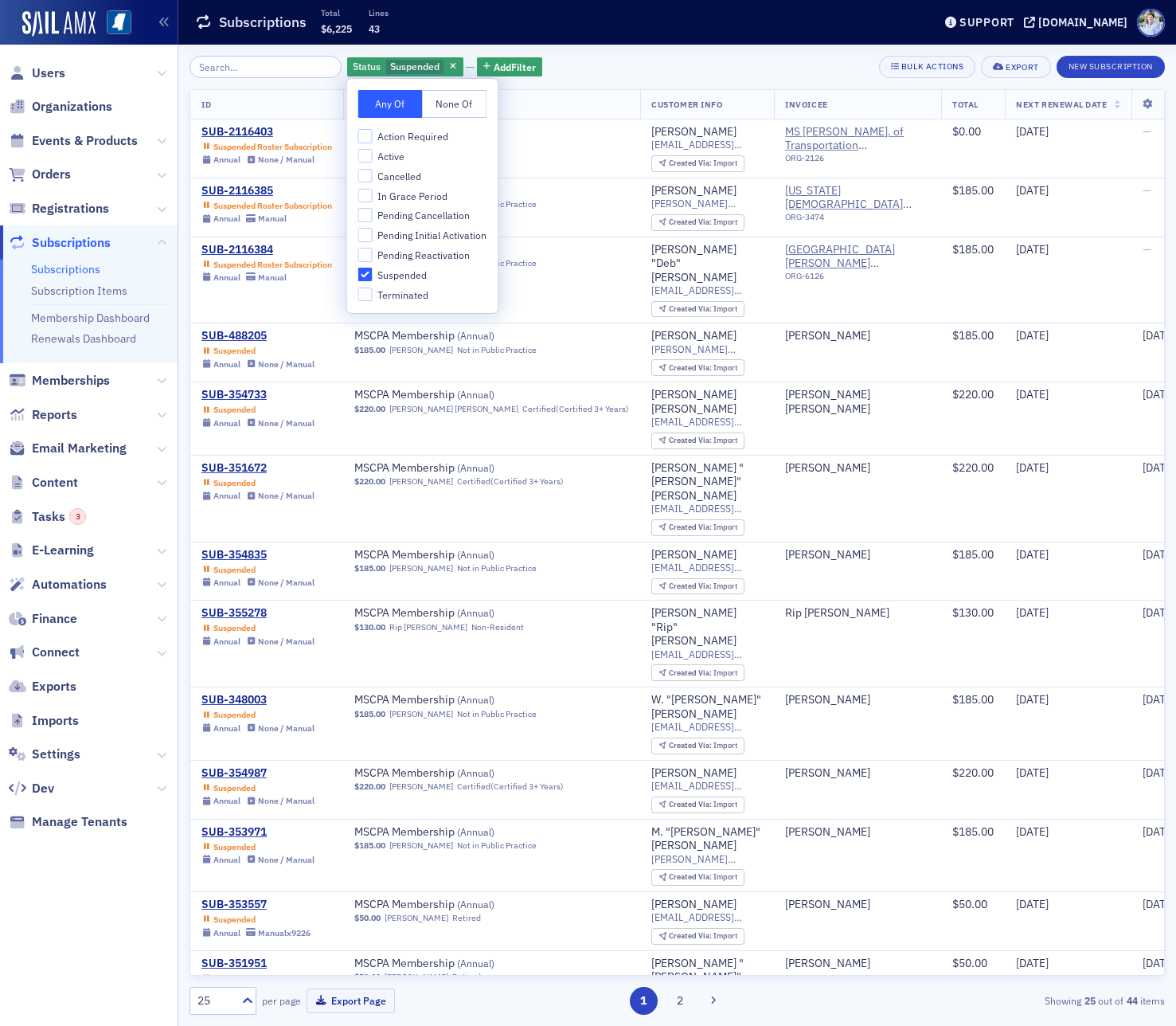
drag, startPoint x: 582, startPoint y: 39, endPoint x: 547, endPoint y: 11, distance: 44.8
click at [581, 39] on div "Subscriptions Total $6,225 Lines 43" at bounding box center [552, 22] width 713 height 42
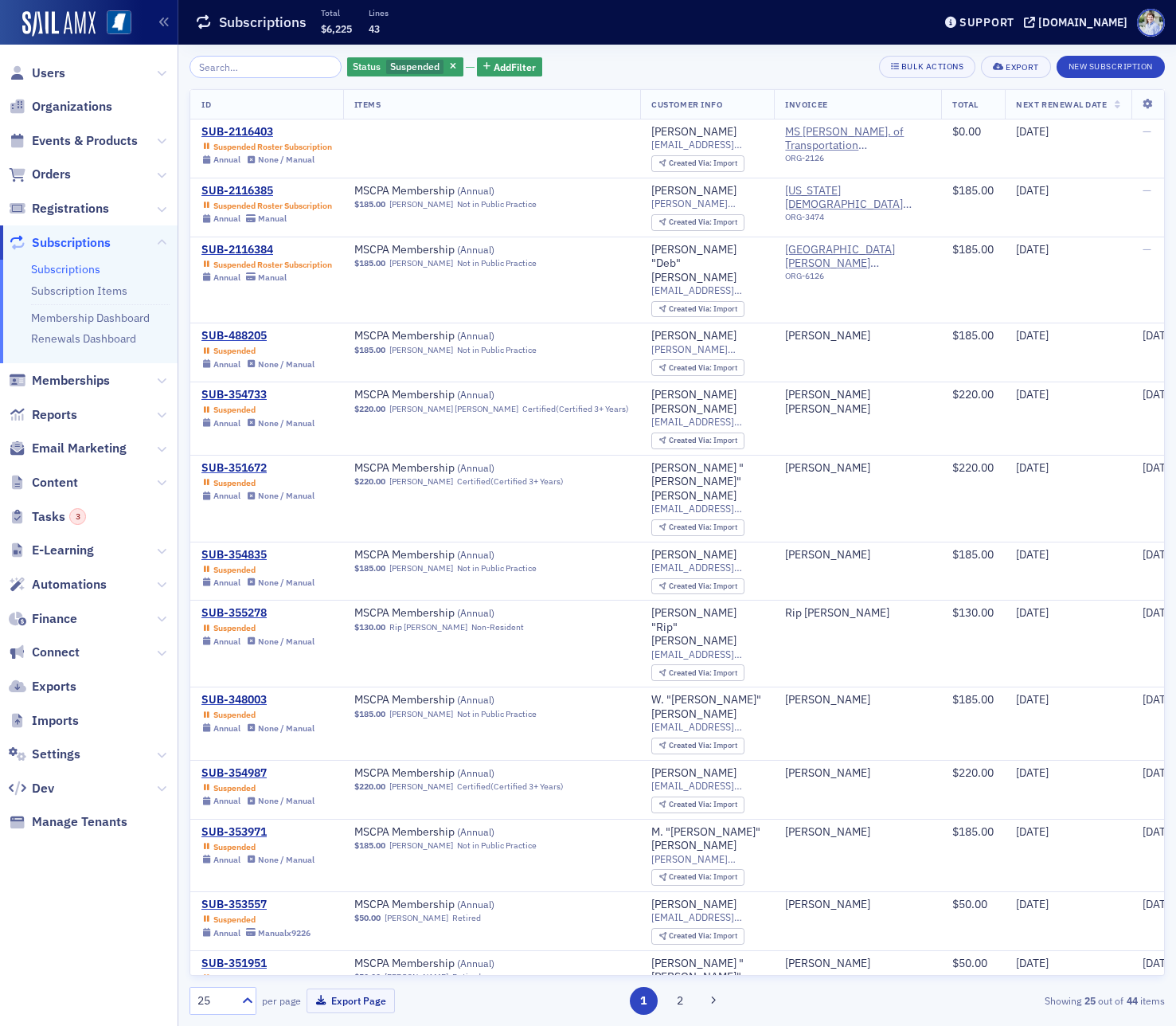
drag, startPoint x: 48, startPoint y: 177, endPoint x: 90, endPoint y: 161, distance: 44.9
click at [48, 177] on span "Orders" at bounding box center [52, 175] width 39 height 18
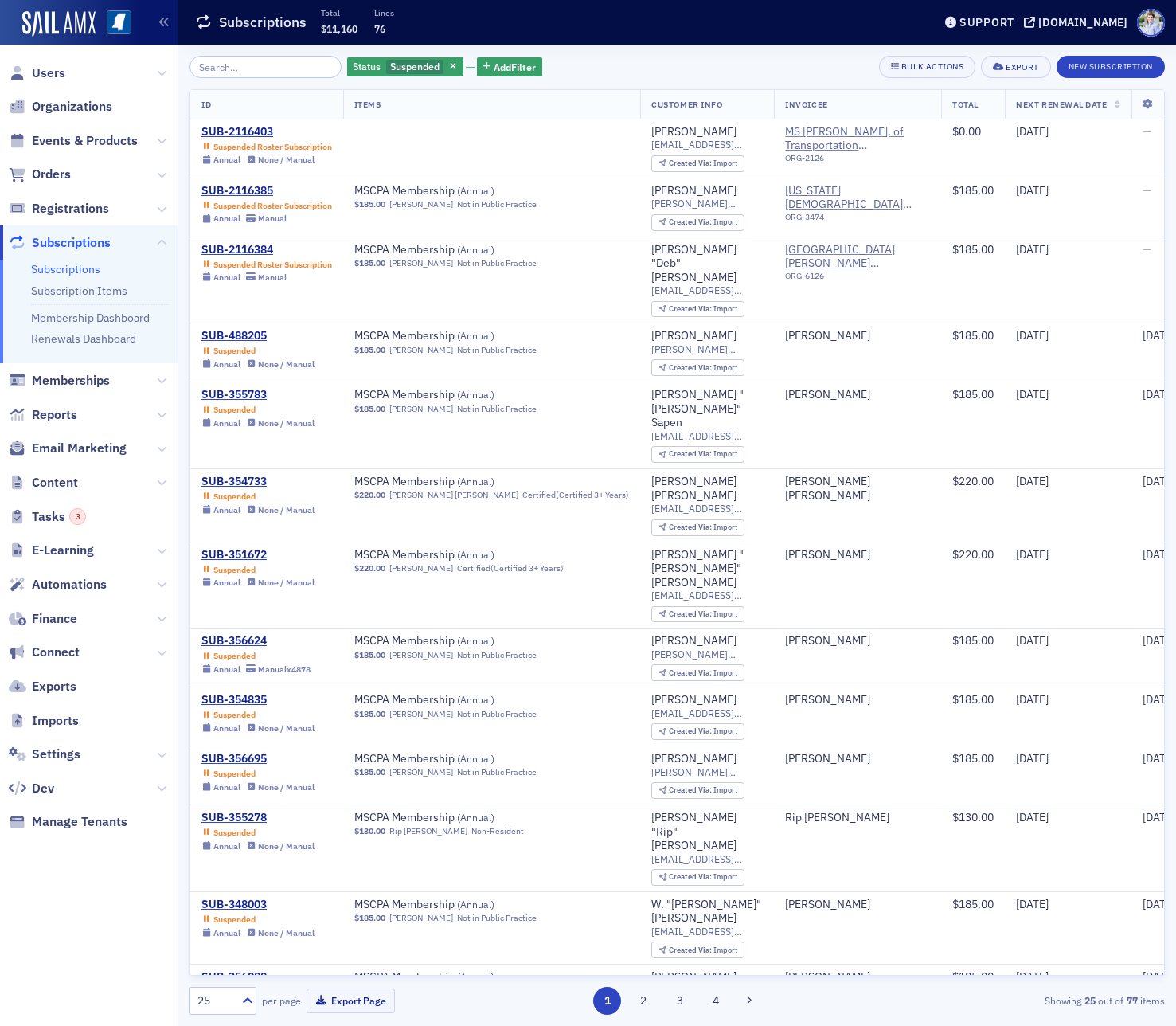
click at [846, 36] on div "Subscriptions Total $11,160 Lines 76" at bounding box center [552, 22] width 713 height 42
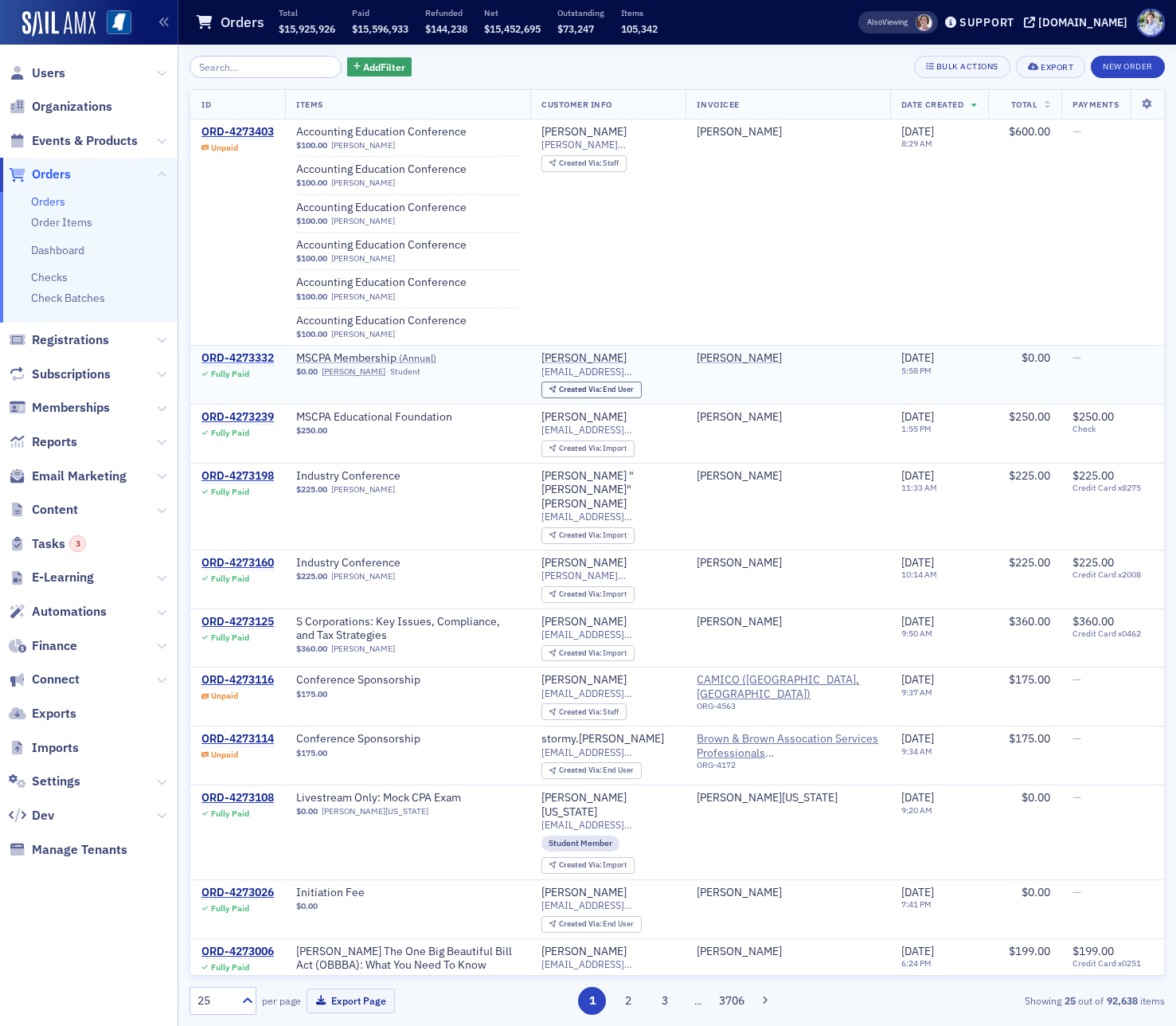
click at [242, 354] on div "ORD-4273332" at bounding box center [237, 358] width 73 height 14
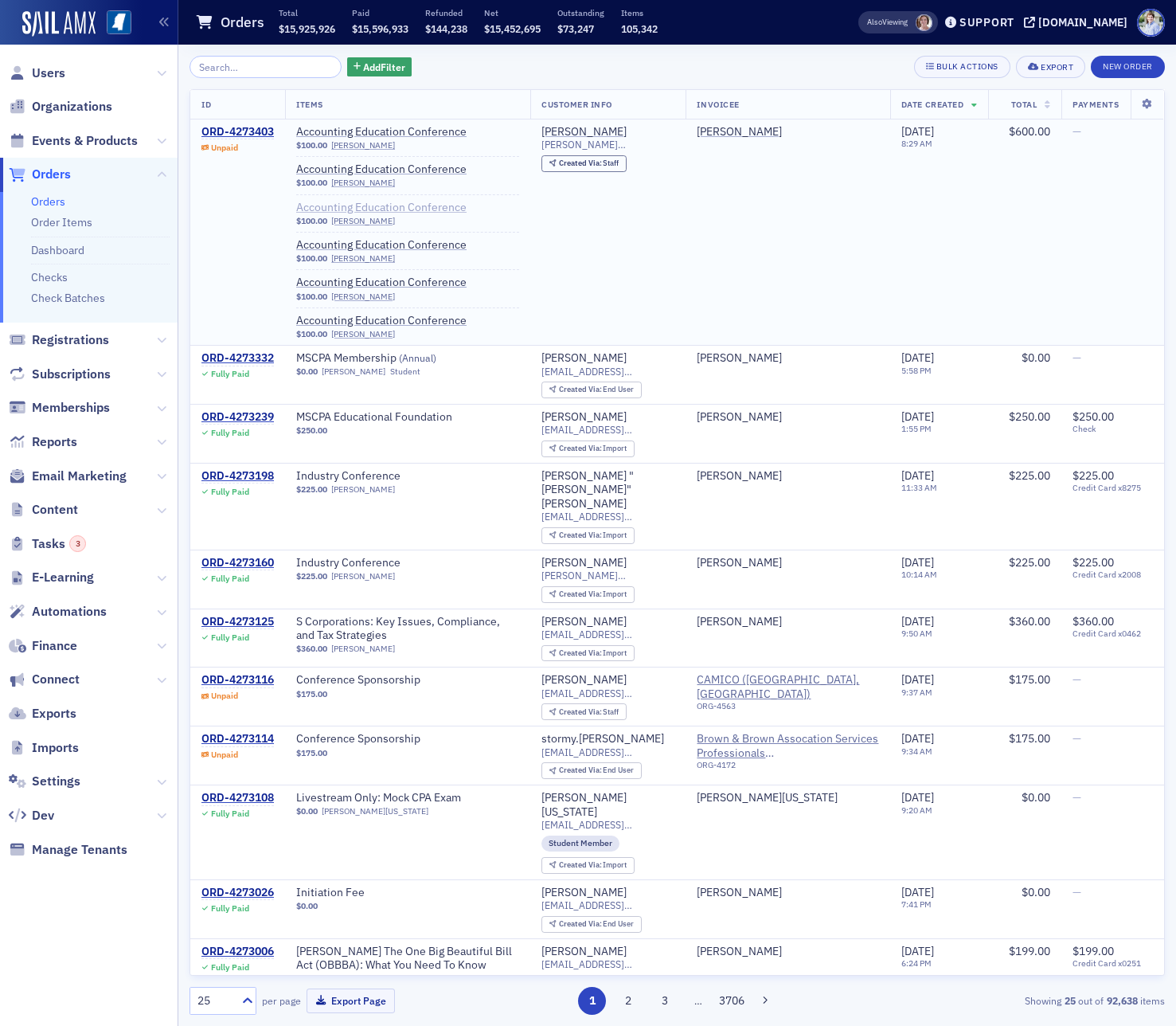
scroll to position [5, 0]
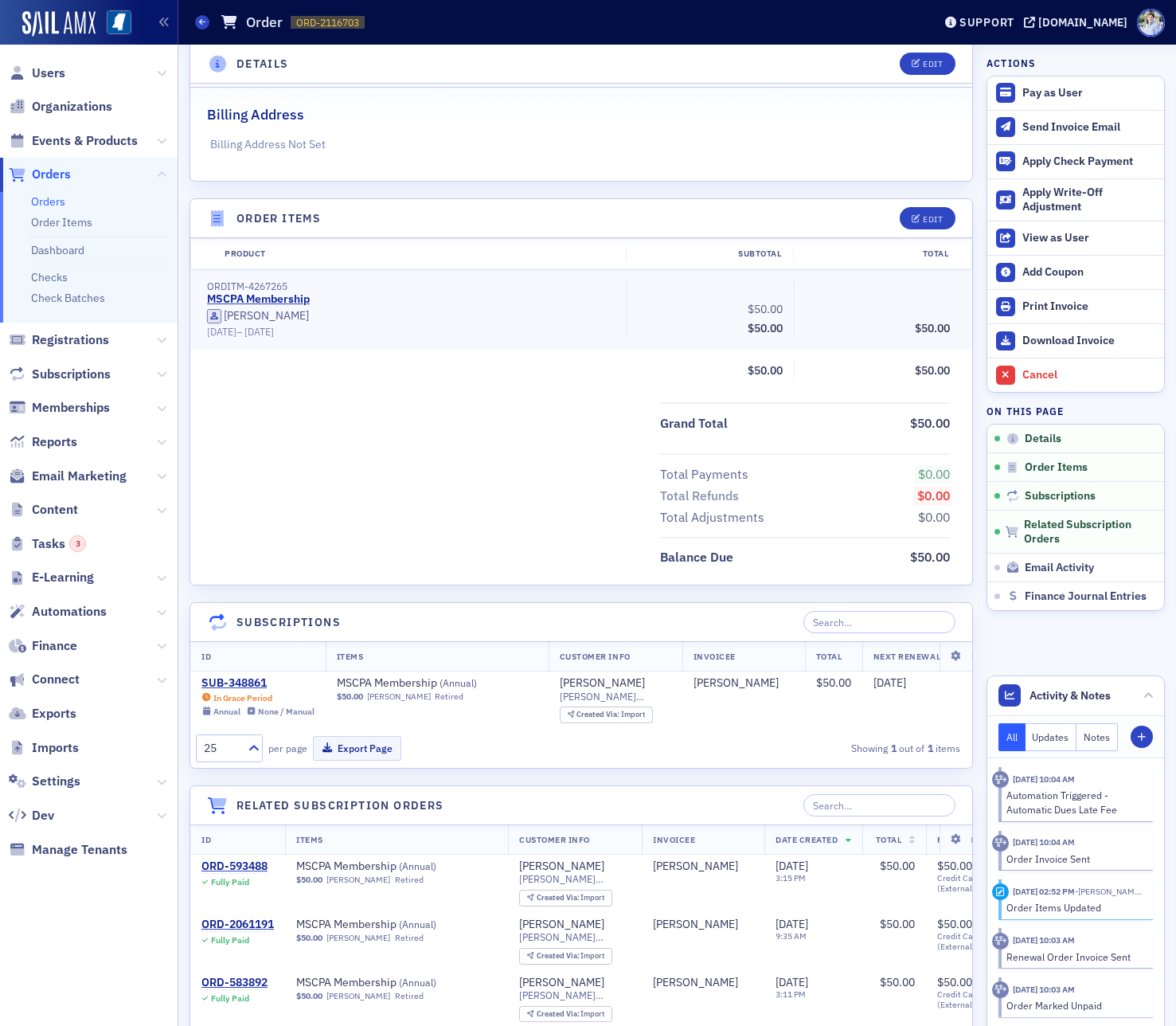
scroll to position [407, 0]
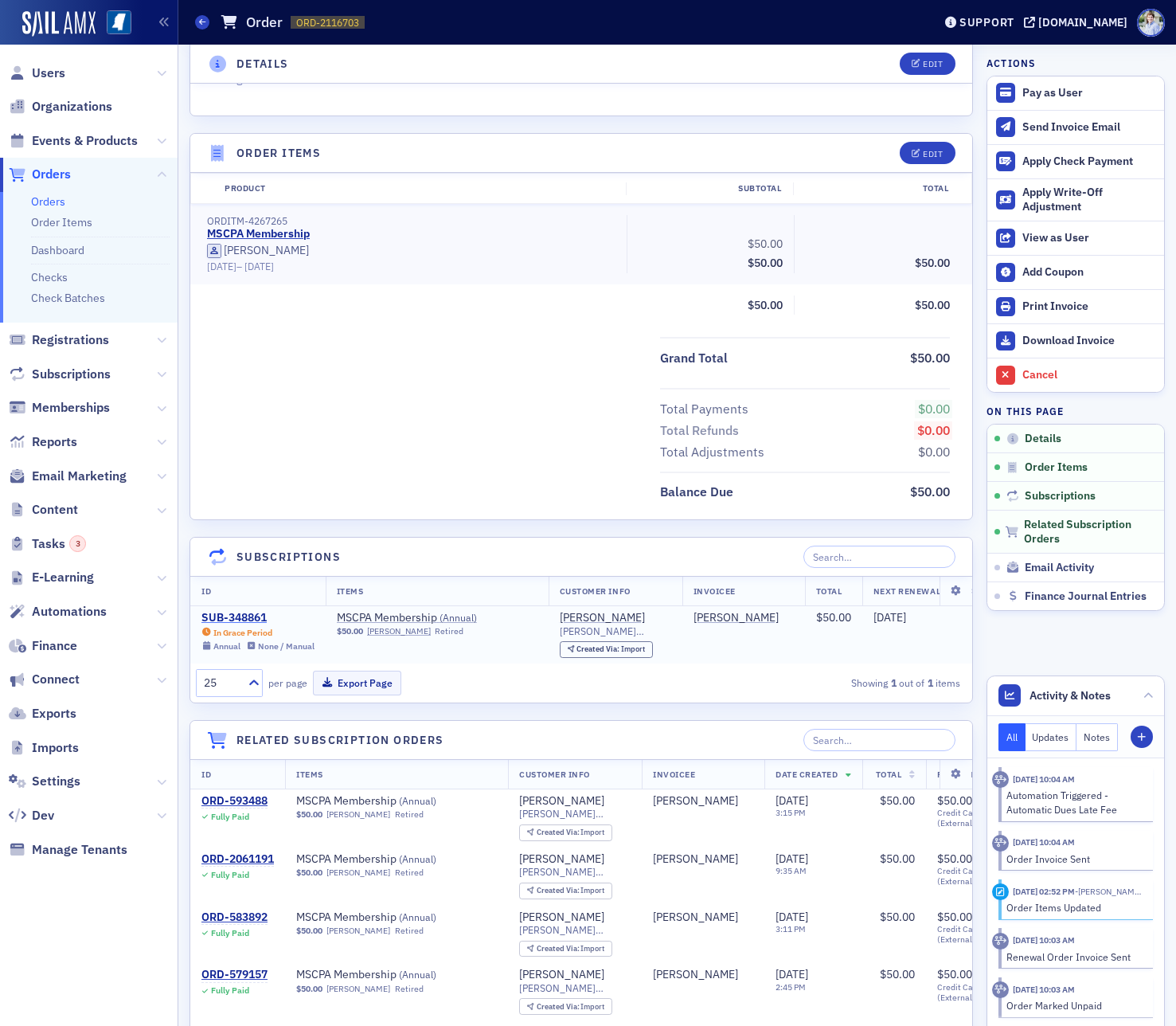
click at [245, 614] on div "SUB-348861" at bounding box center [258, 618] width 113 height 14
click at [932, 150] on div "Edit" at bounding box center [932, 154] width 20 height 9
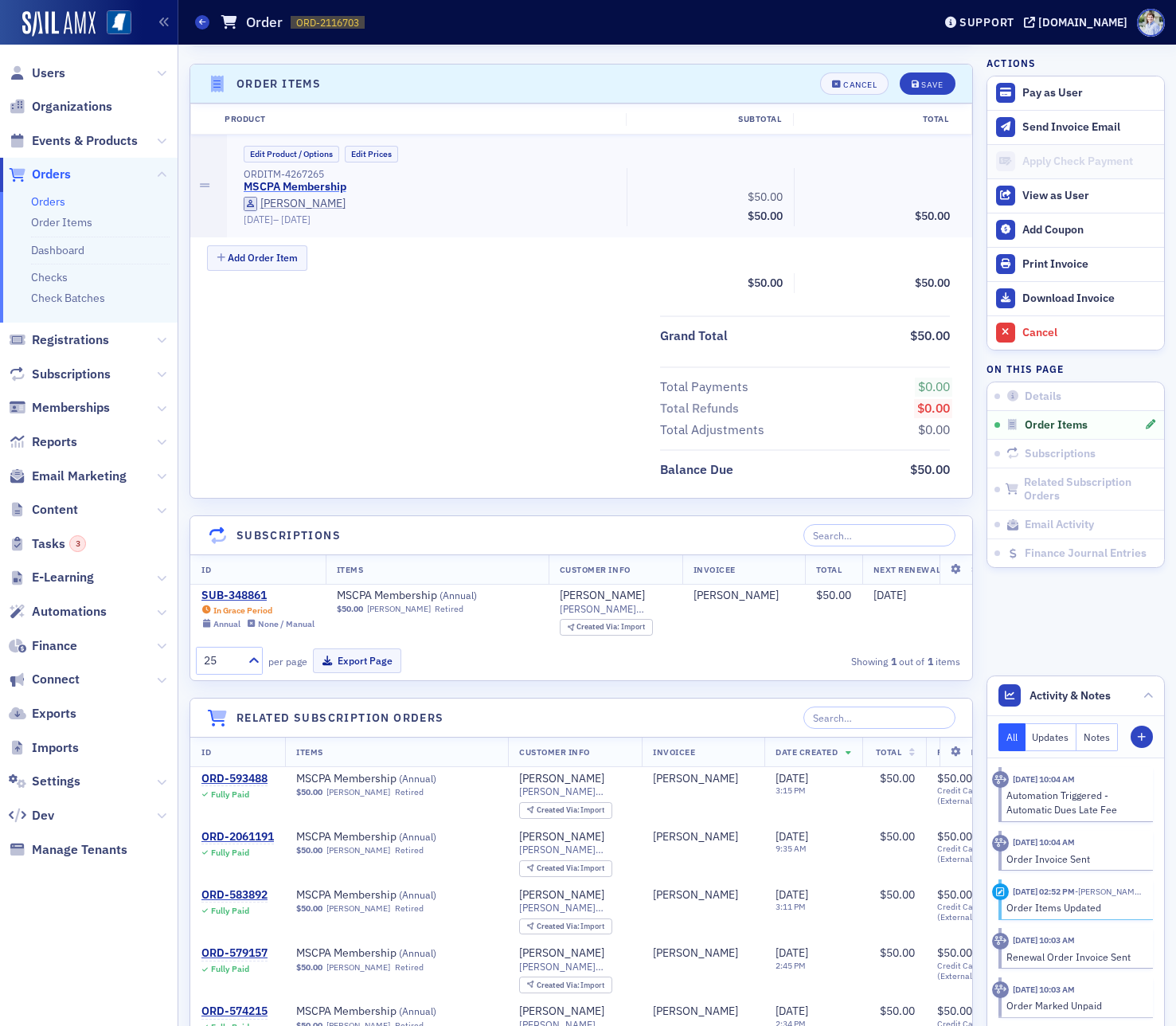
scroll to position [487, 0]
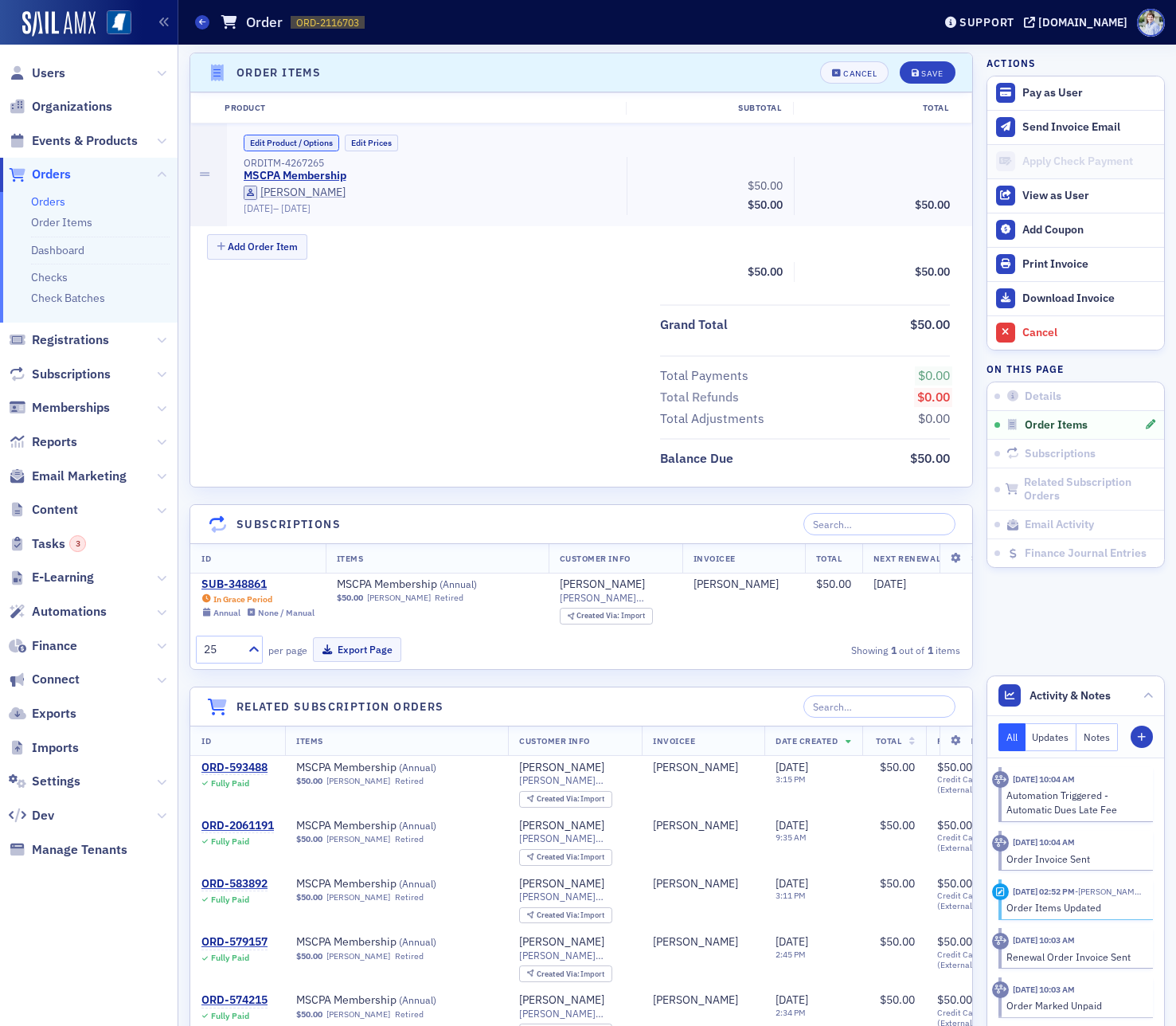
click at [284, 139] on button "Edit Product / Options" at bounding box center [291, 142] width 96 height 17
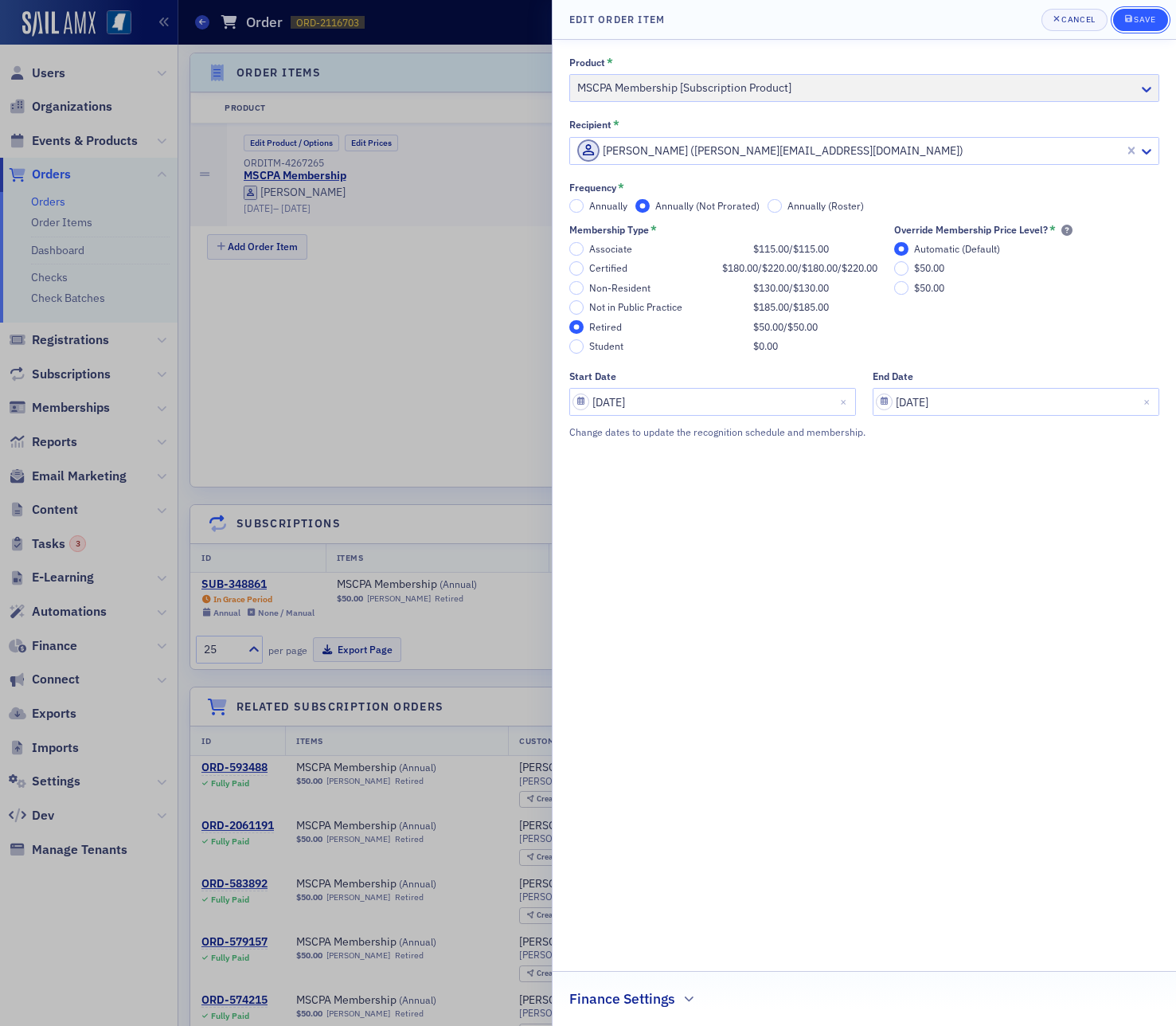
click at [1149, 19] on div "Save" at bounding box center [1145, 20] width 21 height 9
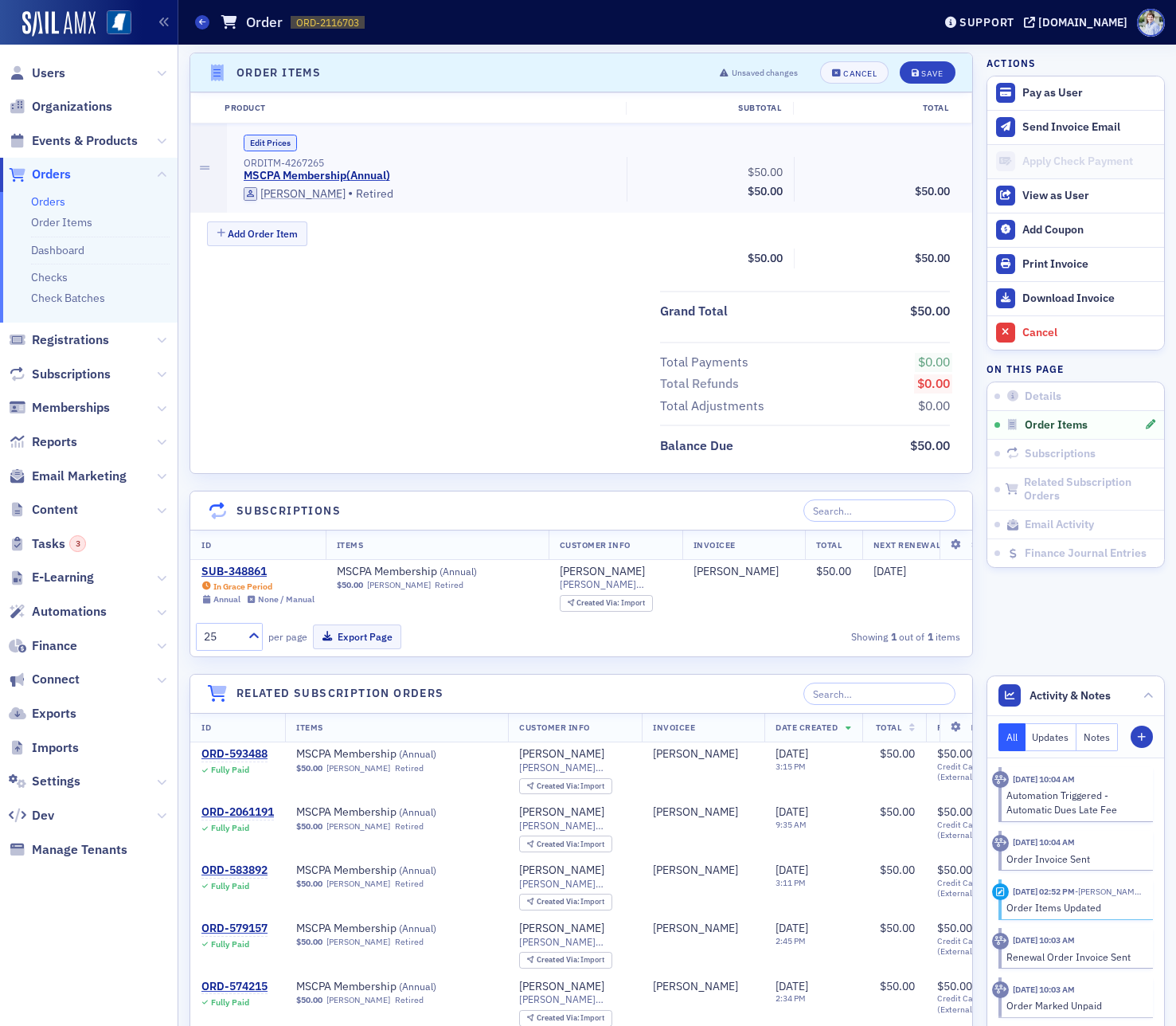
click at [269, 142] on button "Edit Prices" at bounding box center [270, 142] width 54 height 17
click at [246, 149] on button "Custom Prices" at bounding box center [278, 142] width 68 height 17
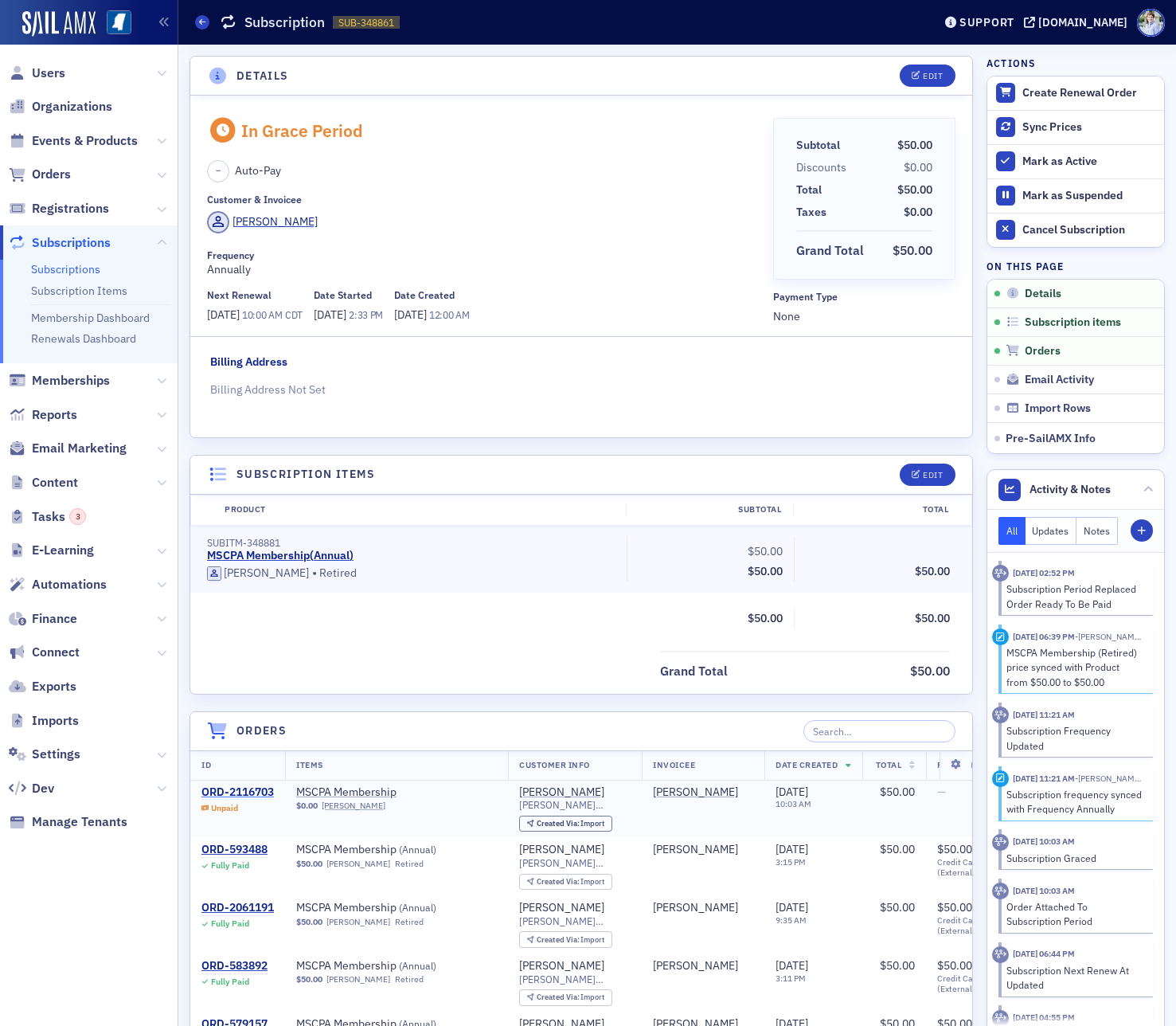
click at [223, 786] on div "ORD-2116703" at bounding box center [237, 792] width 73 height 14
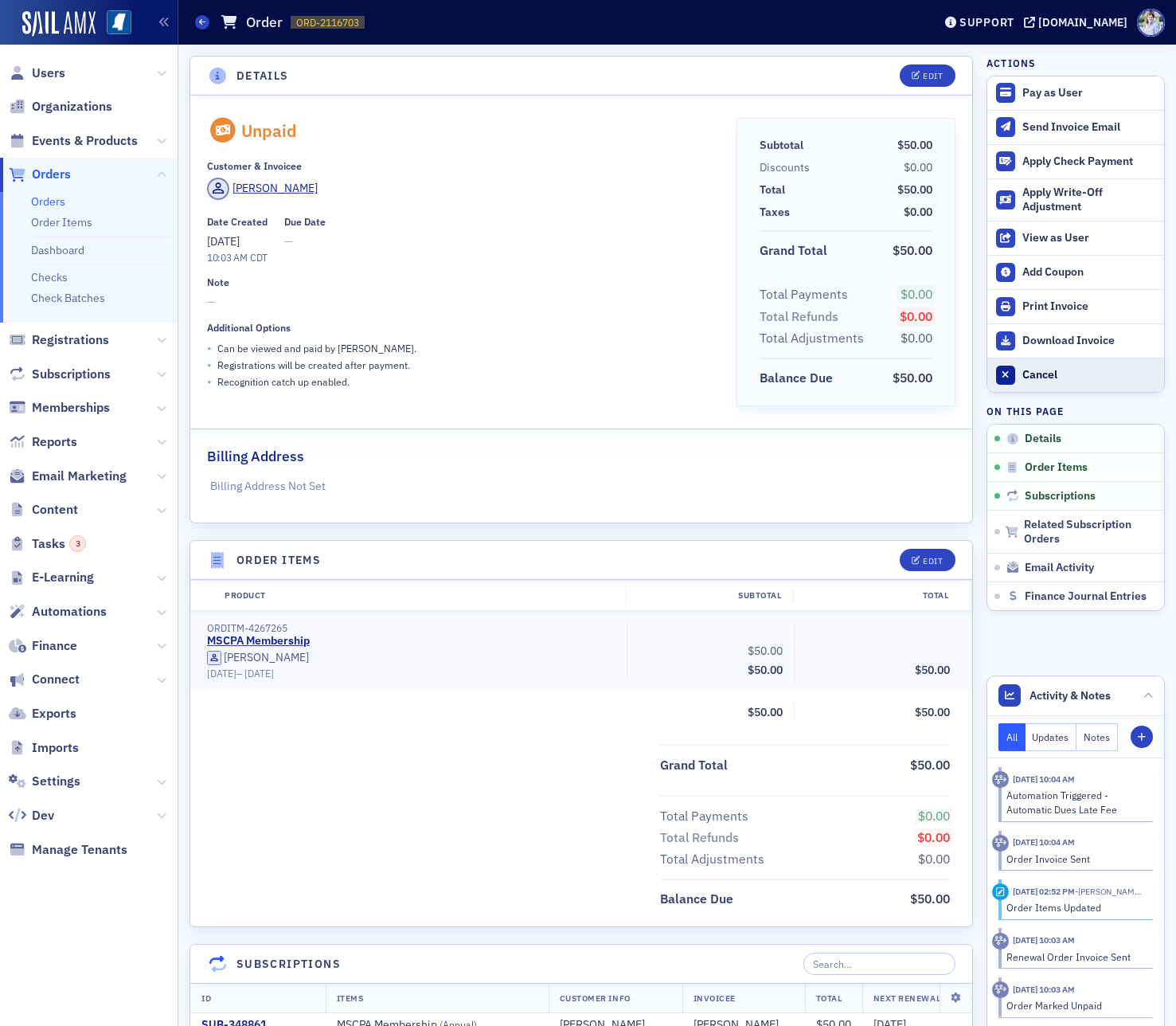
click at [1064, 375] on div "Cancel" at bounding box center [1088, 375] width 133 height 14
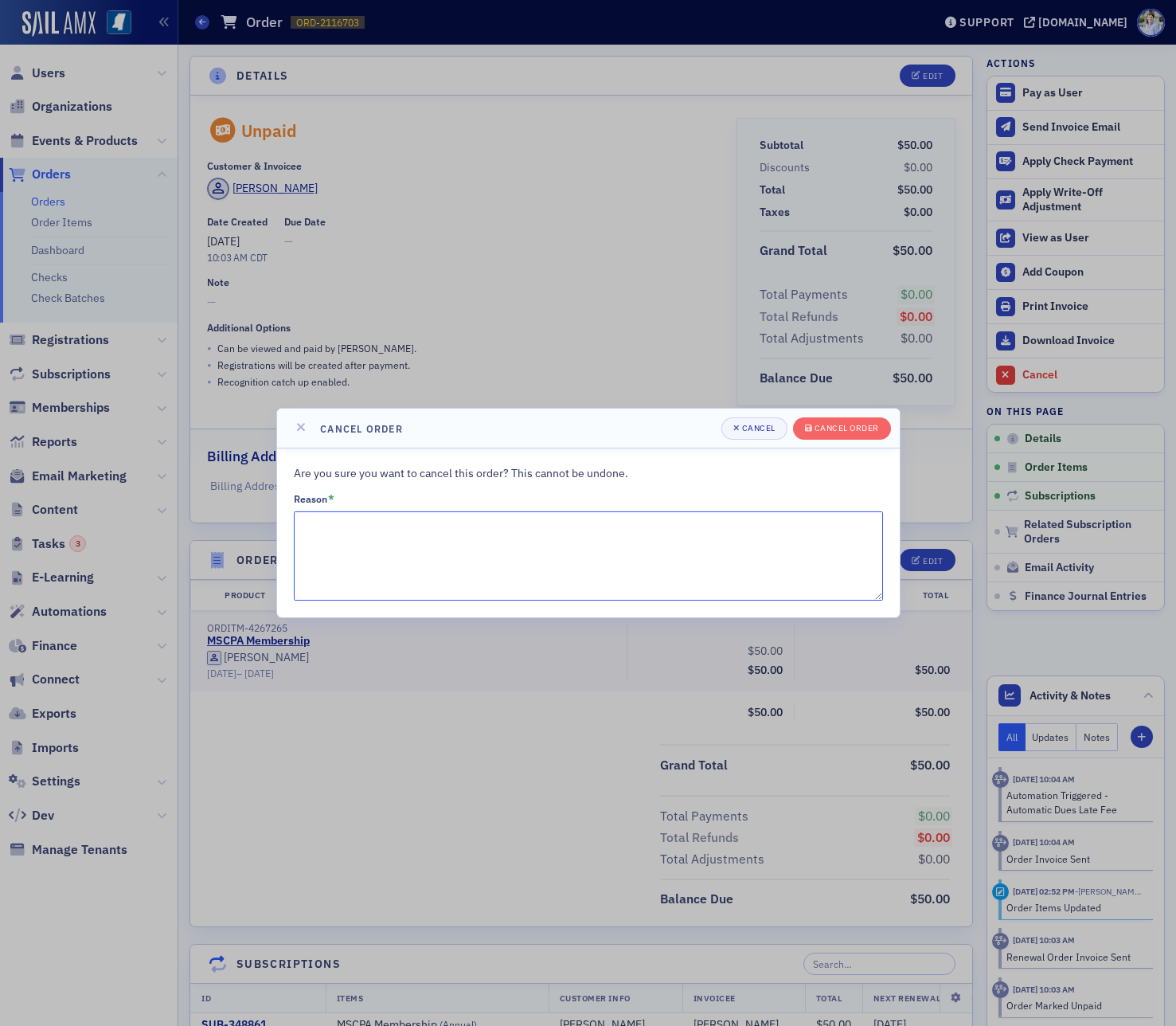
click at [762, 542] on textarea "Reason *" at bounding box center [588, 556] width 589 height 90
type textarea "Recreating order"
click at [849, 430] on div "Cancel order" at bounding box center [846, 428] width 64 height 9
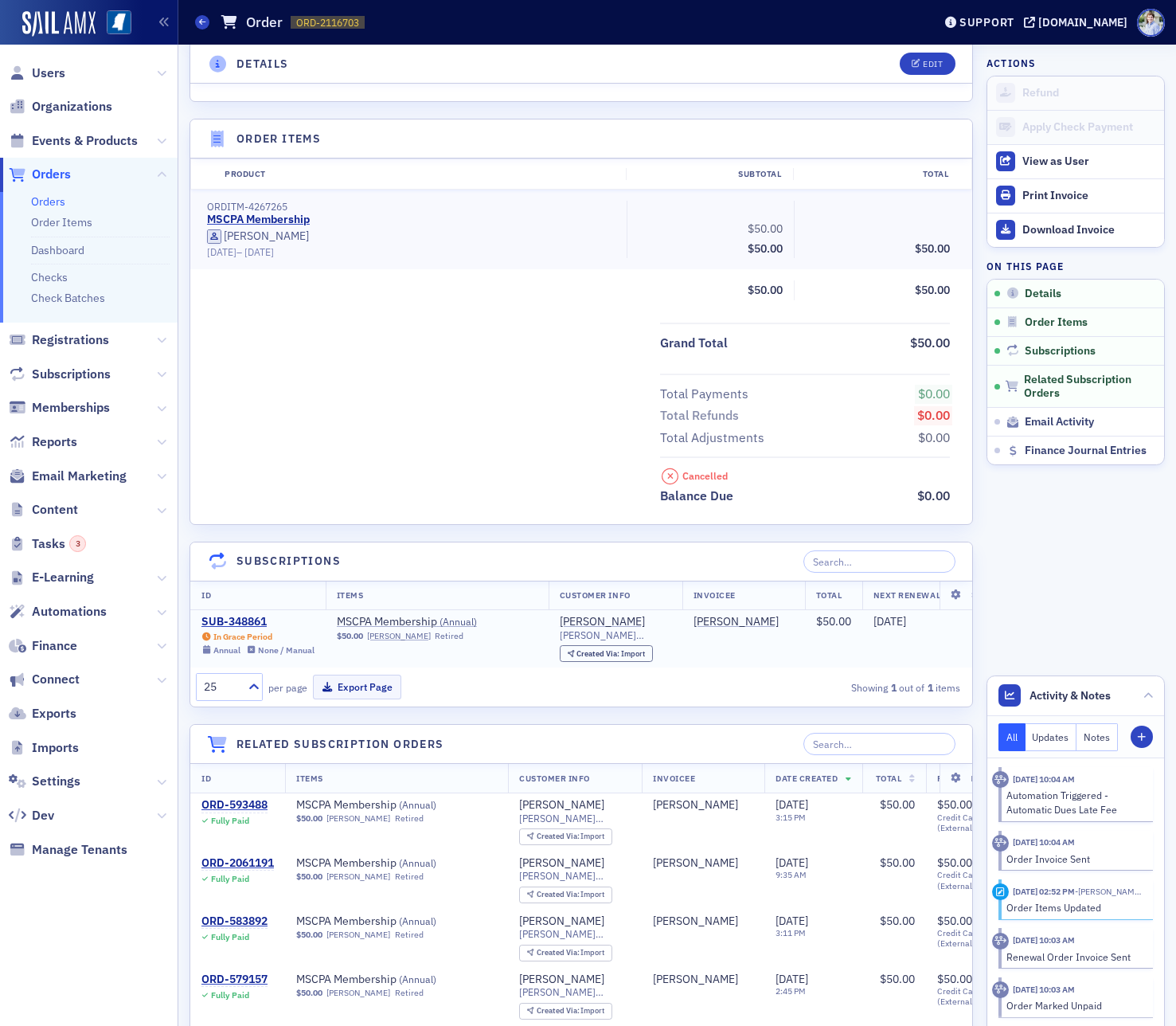
drag, startPoint x: 252, startPoint y: 631, endPoint x: 250, endPoint y: 614, distance: 17.1
click at [252, 631] on span "In Grace Period Annual None / Manual" at bounding box center [258, 642] width 113 height 26
click at [250, 613] on td "SUB-348861 In Grace Period Annual None / Manual" at bounding box center [257, 640] width 135 height 58
click at [249, 625] on div "SUB-348861" at bounding box center [258, 624] width 113 height 14
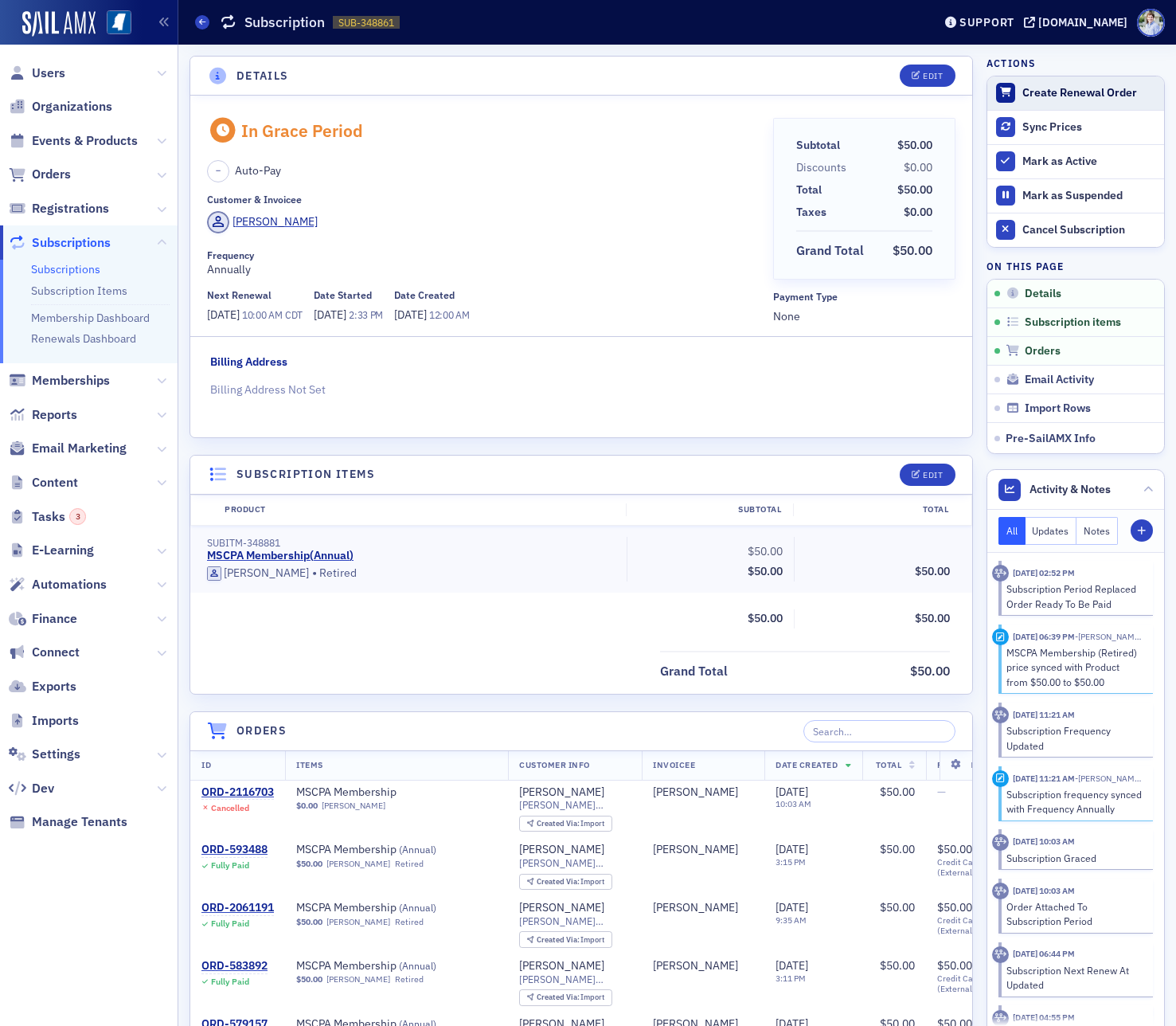
click at [1068, 89] on div "Create Renewal Order" at bounding box center [1088, 93] width 133 height 14
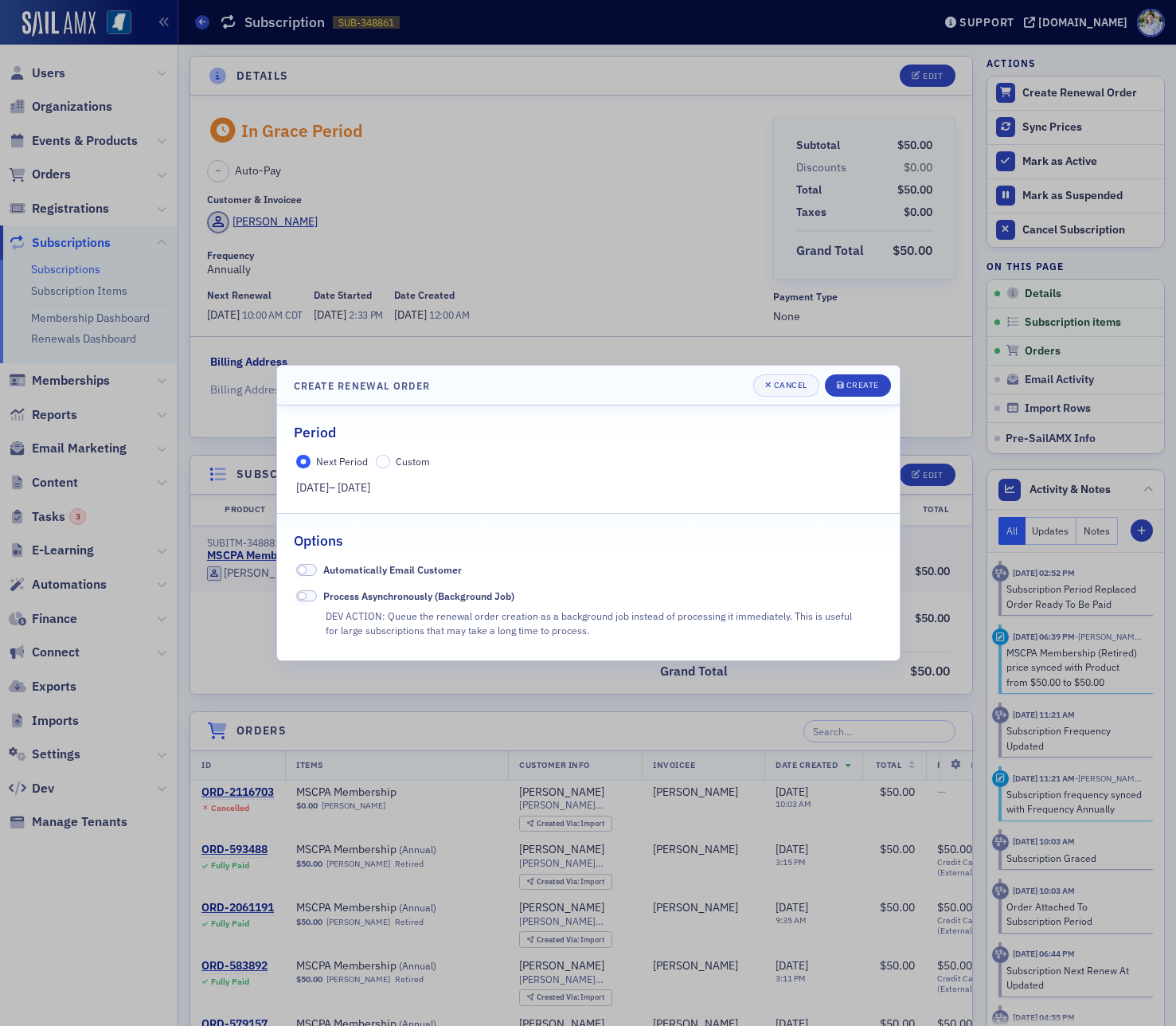
click at [391, 569] on span "Automatically Email Customer" at bounding box center [392, 569] width 139 height 13
click at [863, 384] on div "Create" at bounding box center [863, 385] width 32 height 9
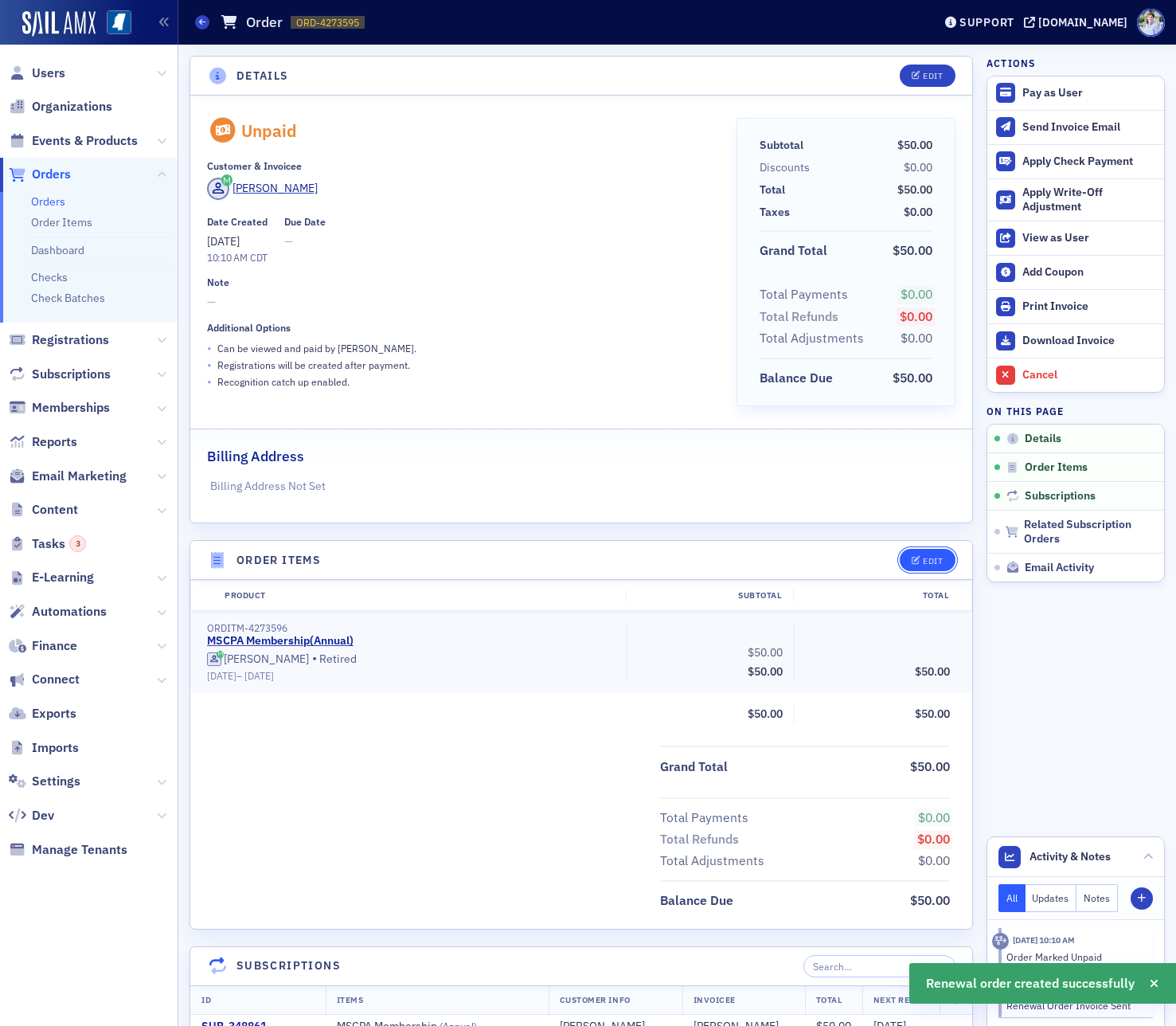
click at [906, 564] on button "Edit" at bounding box center [926, 559] width 55 height 22
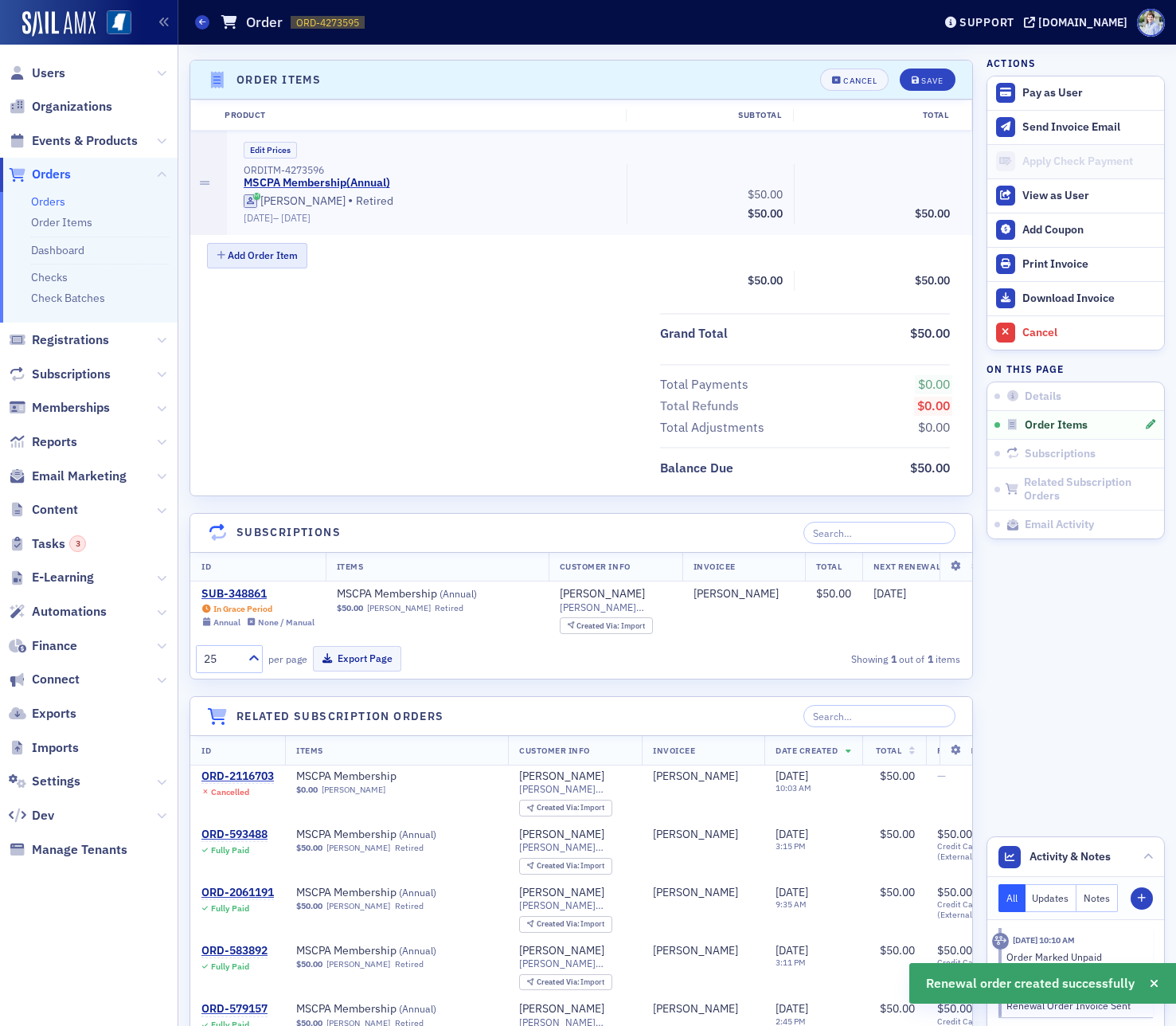
scroll to position [487, 0]
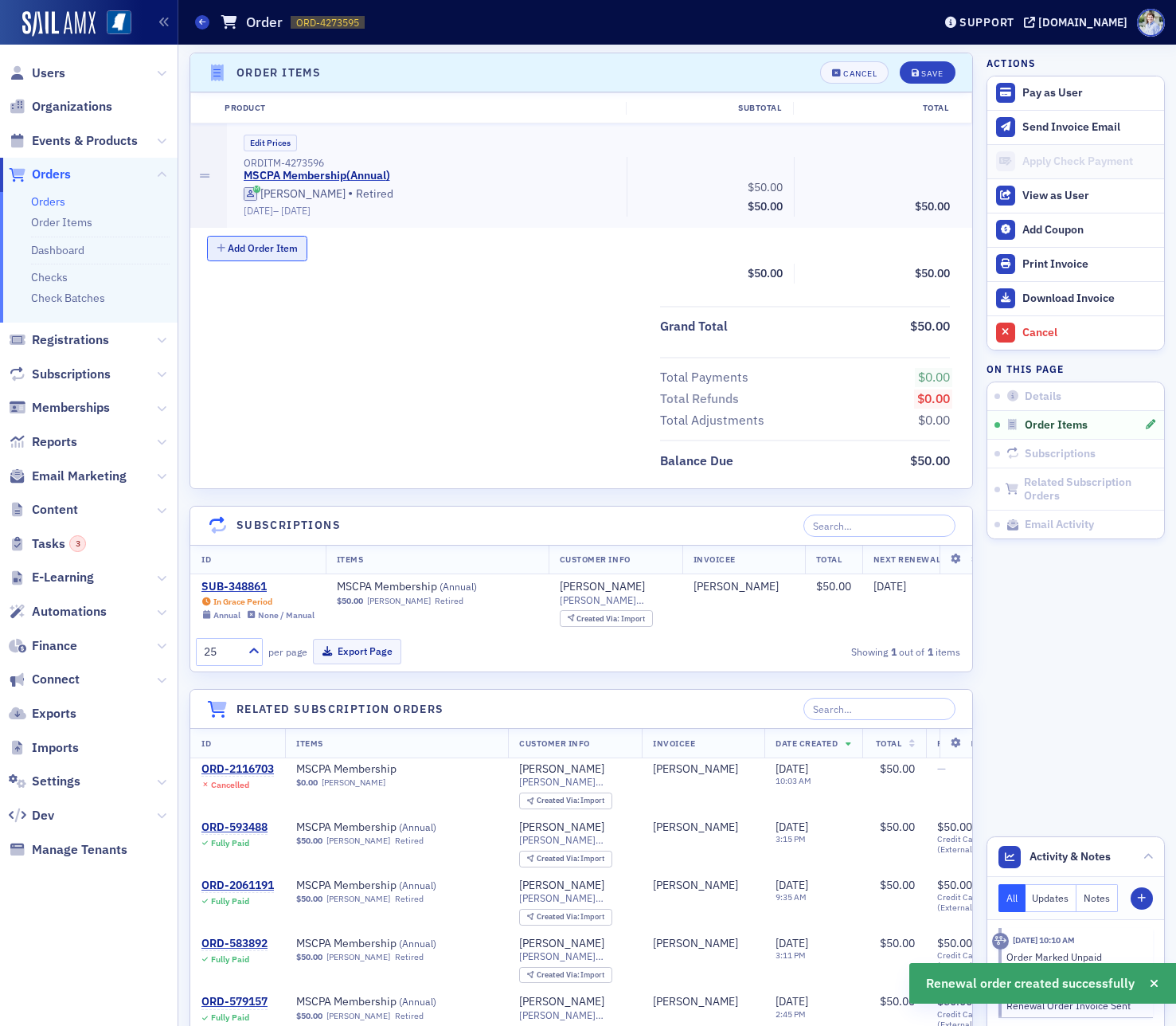
click at [262, 246] on button "Add Order Item" at bounding box center [257, 248] width 100 height 25
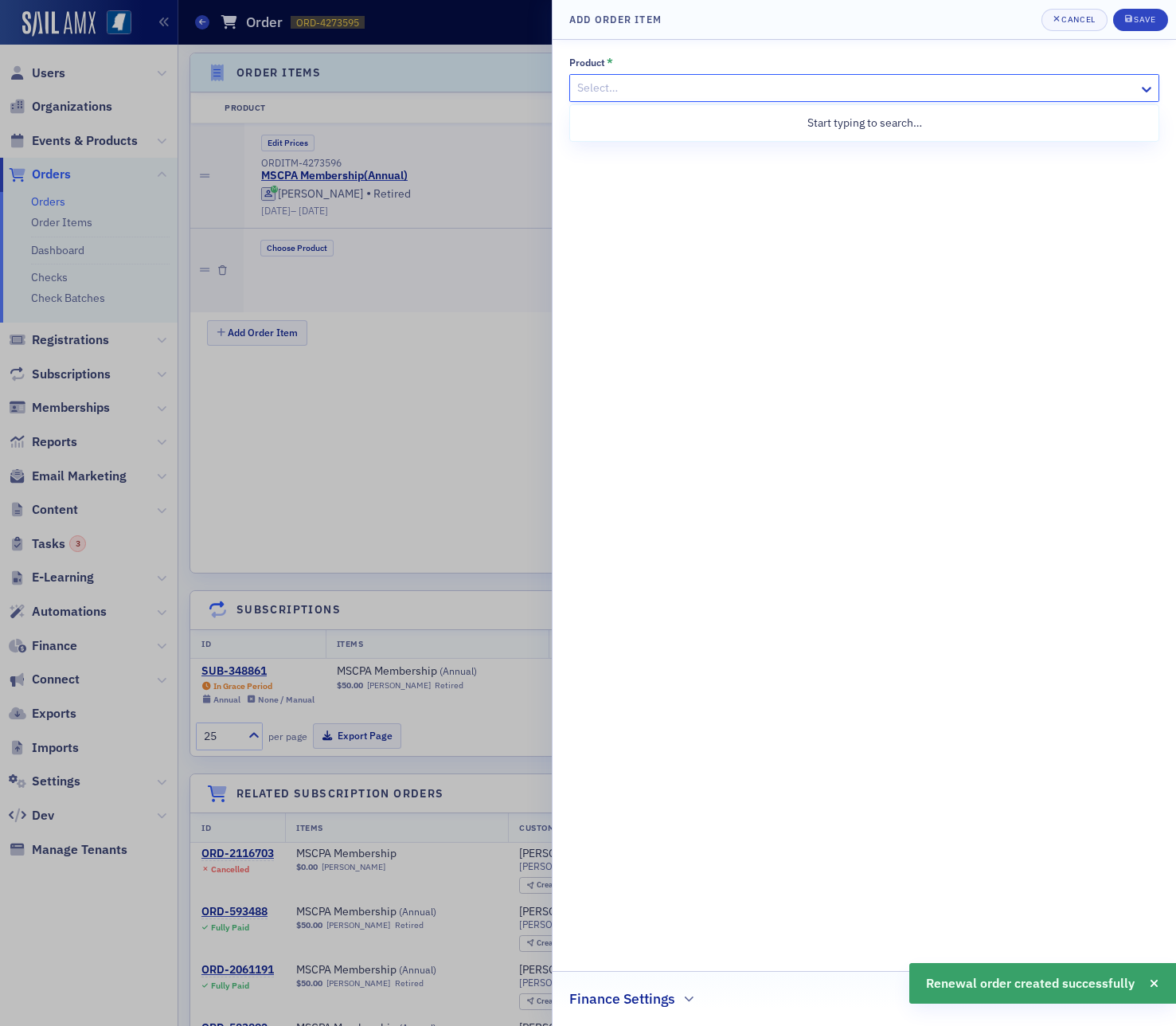
click at [626, 76] on div "Select…" at bounding box center [854, 88] width 569 height 23
type input "late"
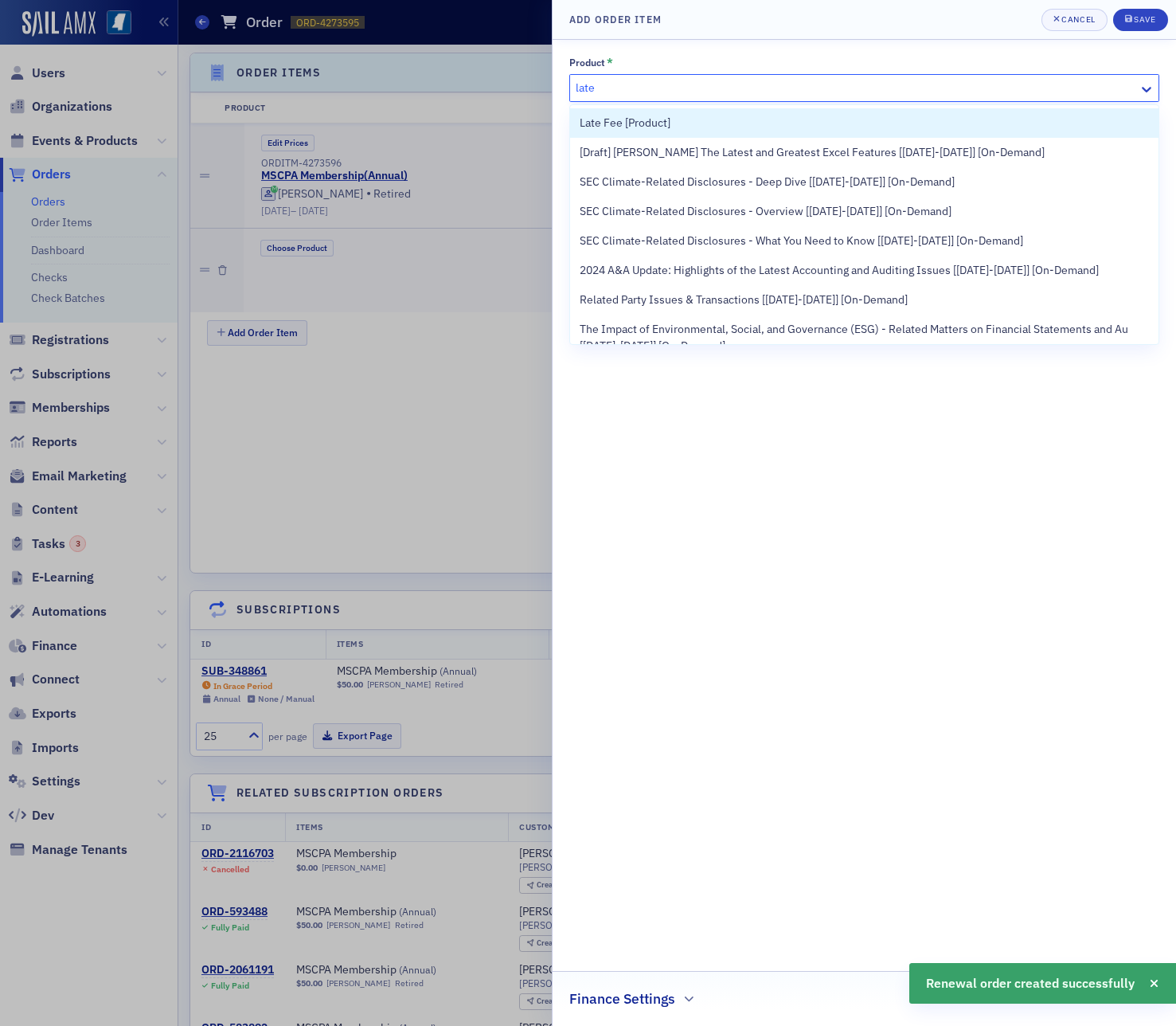
click at [633, 124] on span "Late Fee [Product]" at bounding box center [624, 123] width 90 height 17
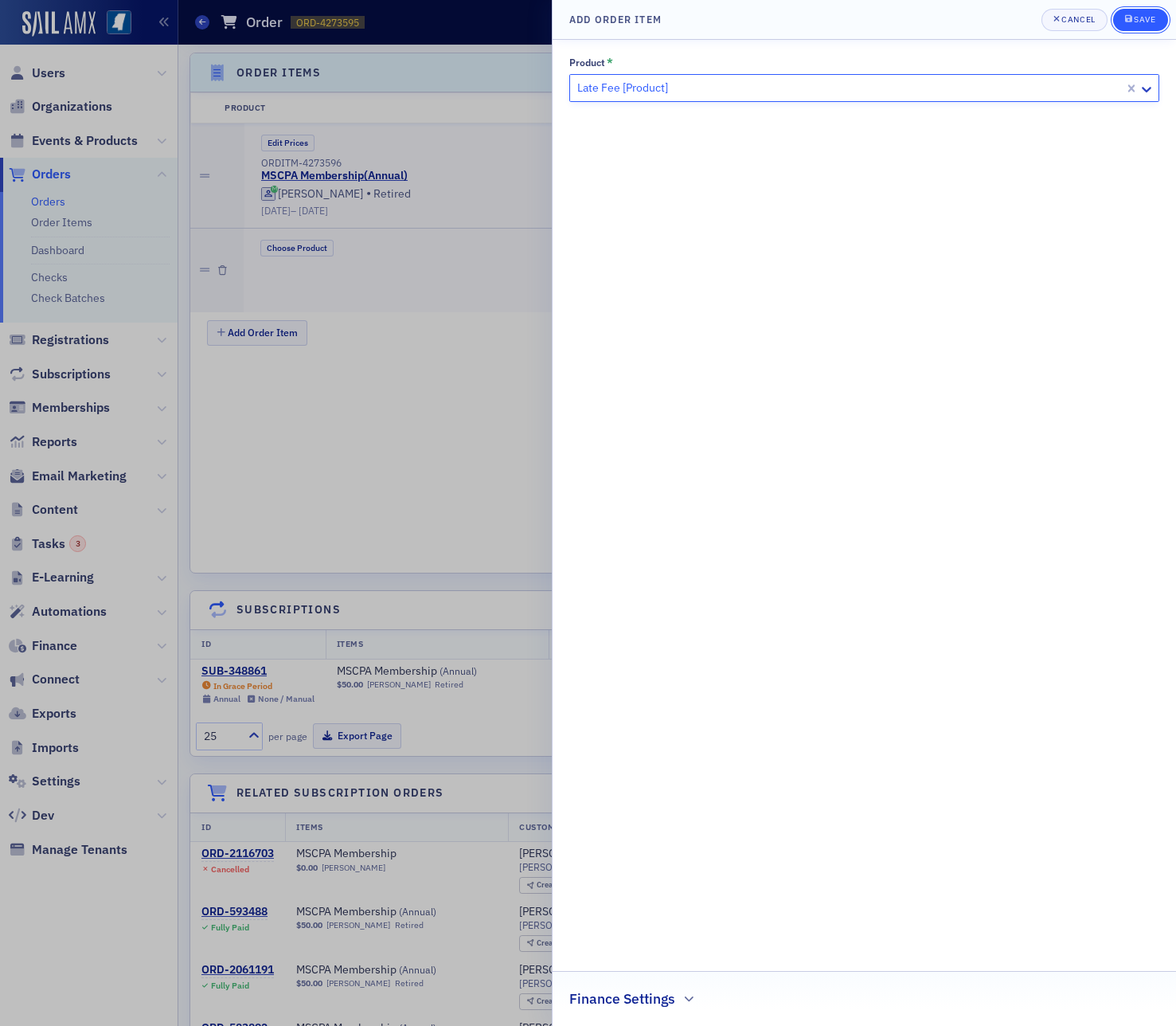
click at [1131, 22] on icon "submit" at bounding box center [1129, 19] width 7 height 9
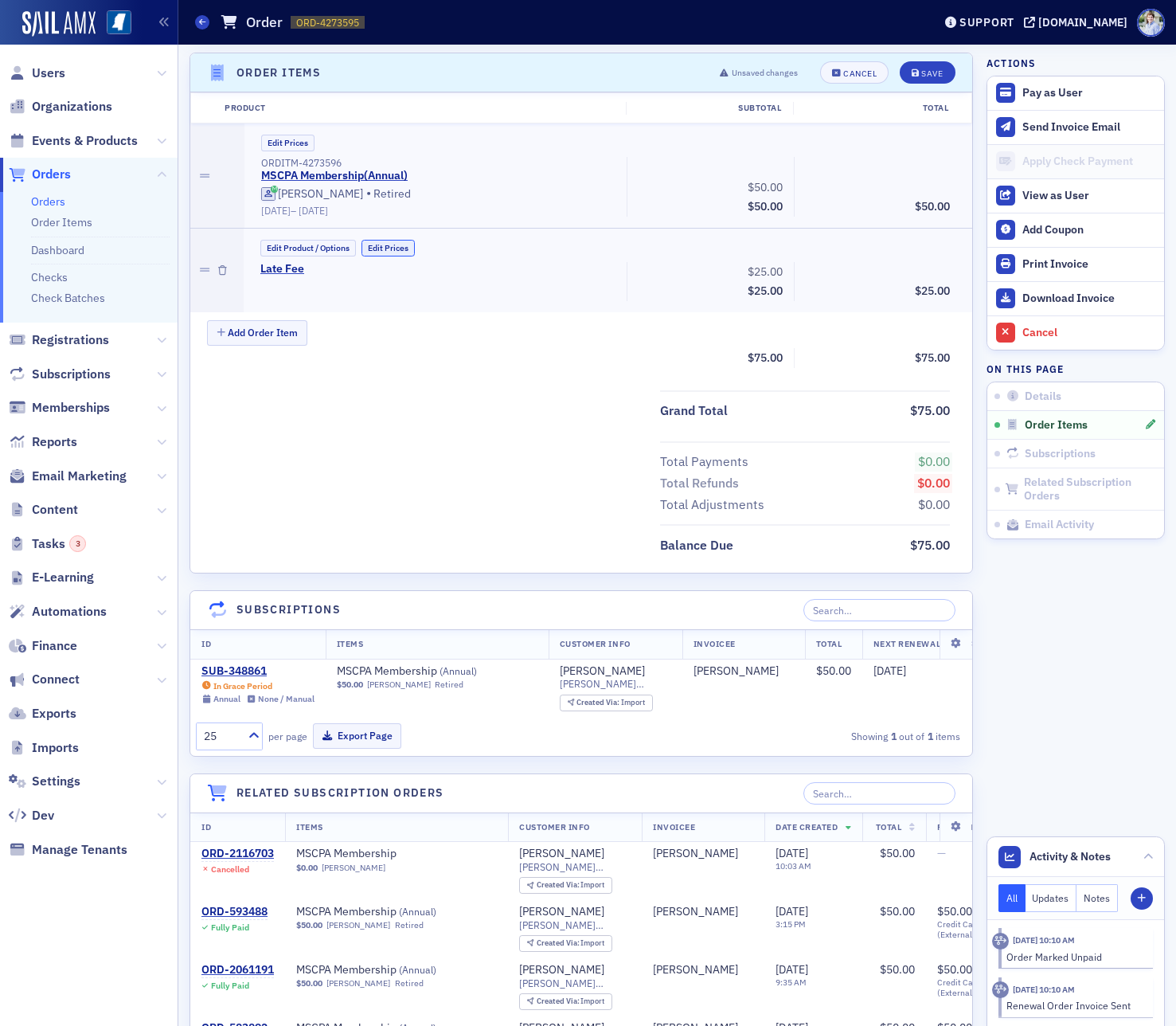
click at [381, 249] on button "Edit Prices" at bounding box center [389, 248] width 54 height 17
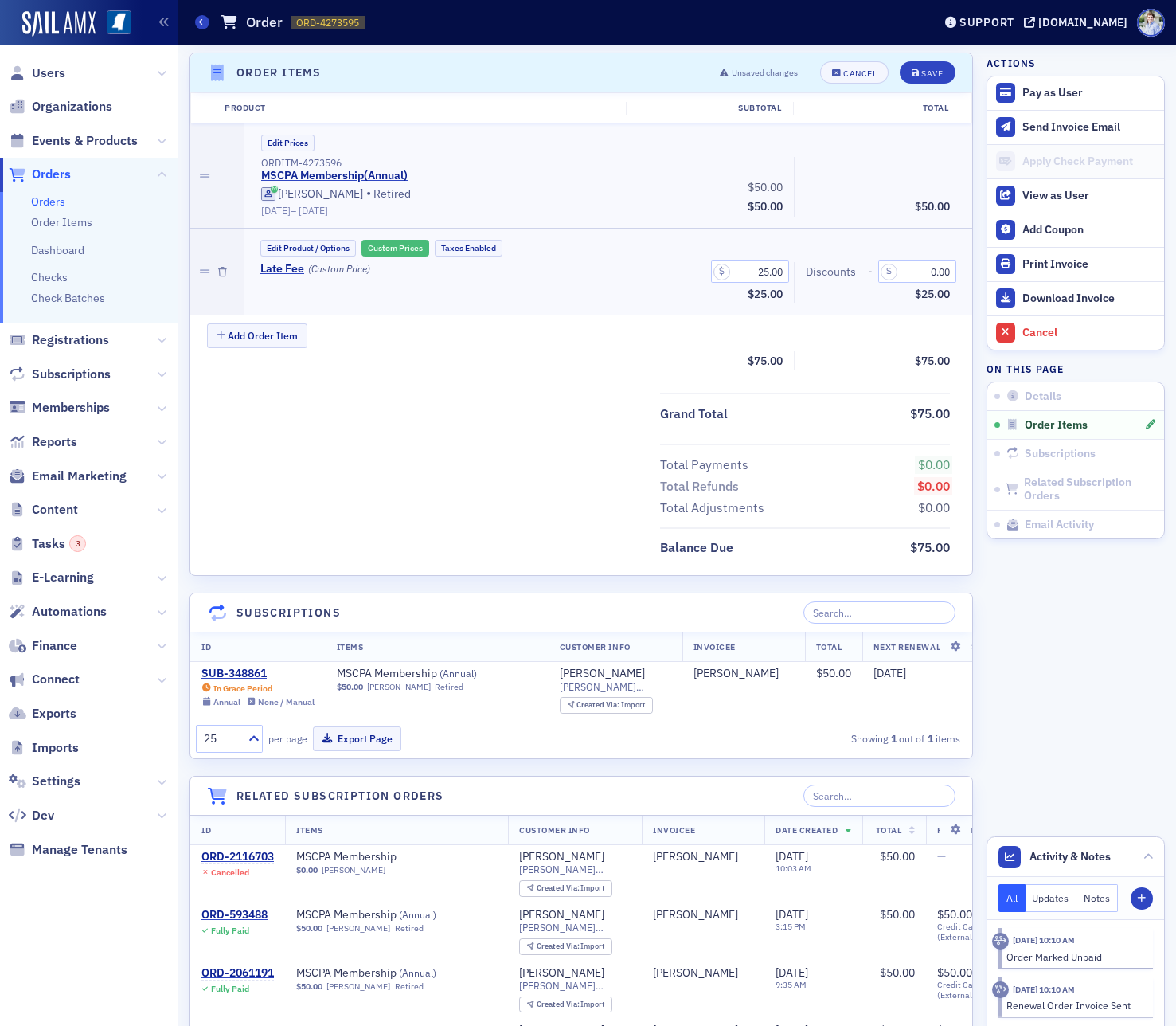
click at [408, 247] on button "Custom Prices" at bounding box center [396, 248] width 68 height 17
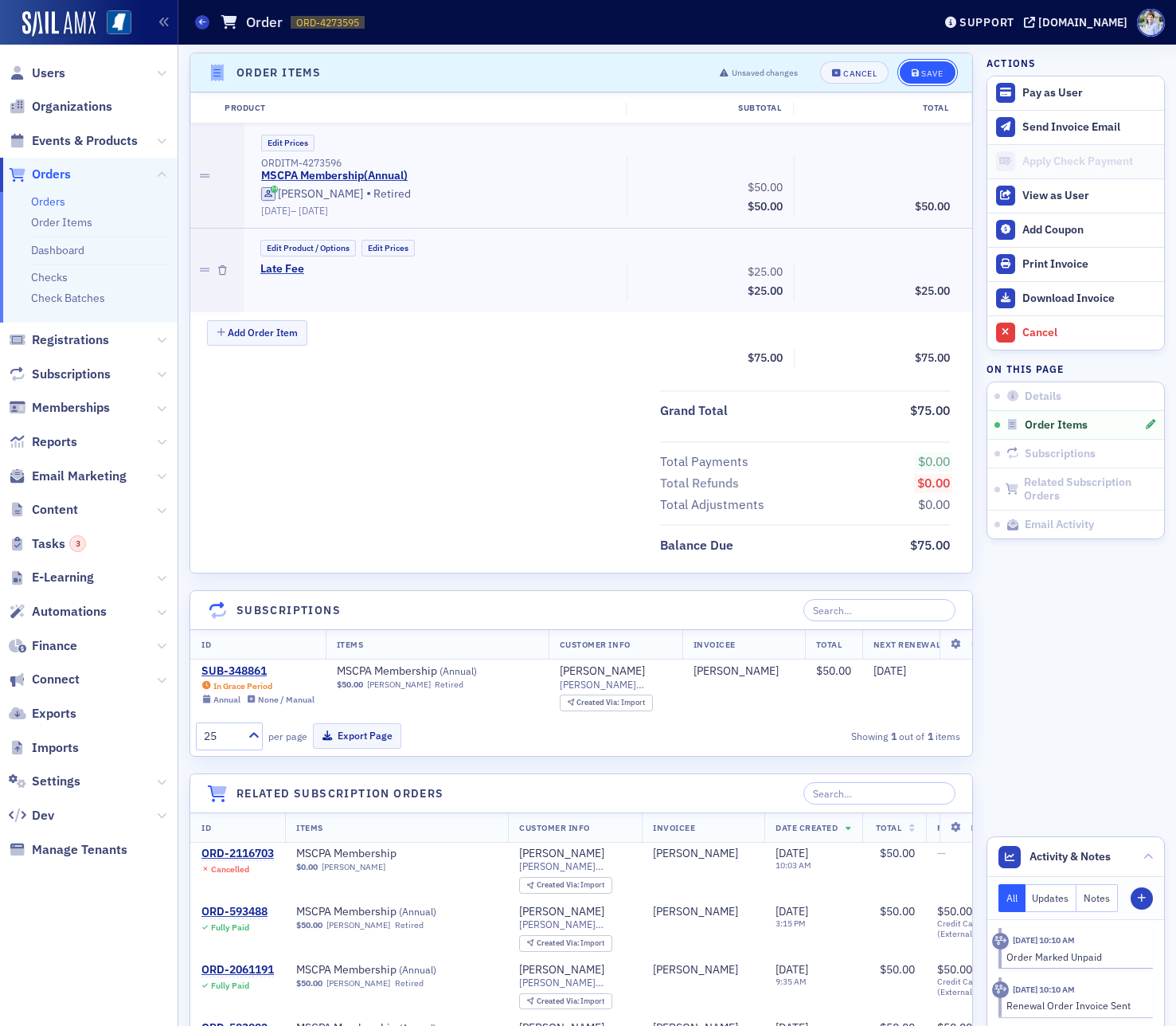
click at [942, 69] on div "Save" at bounding box center [931, 73] width 21 height 9
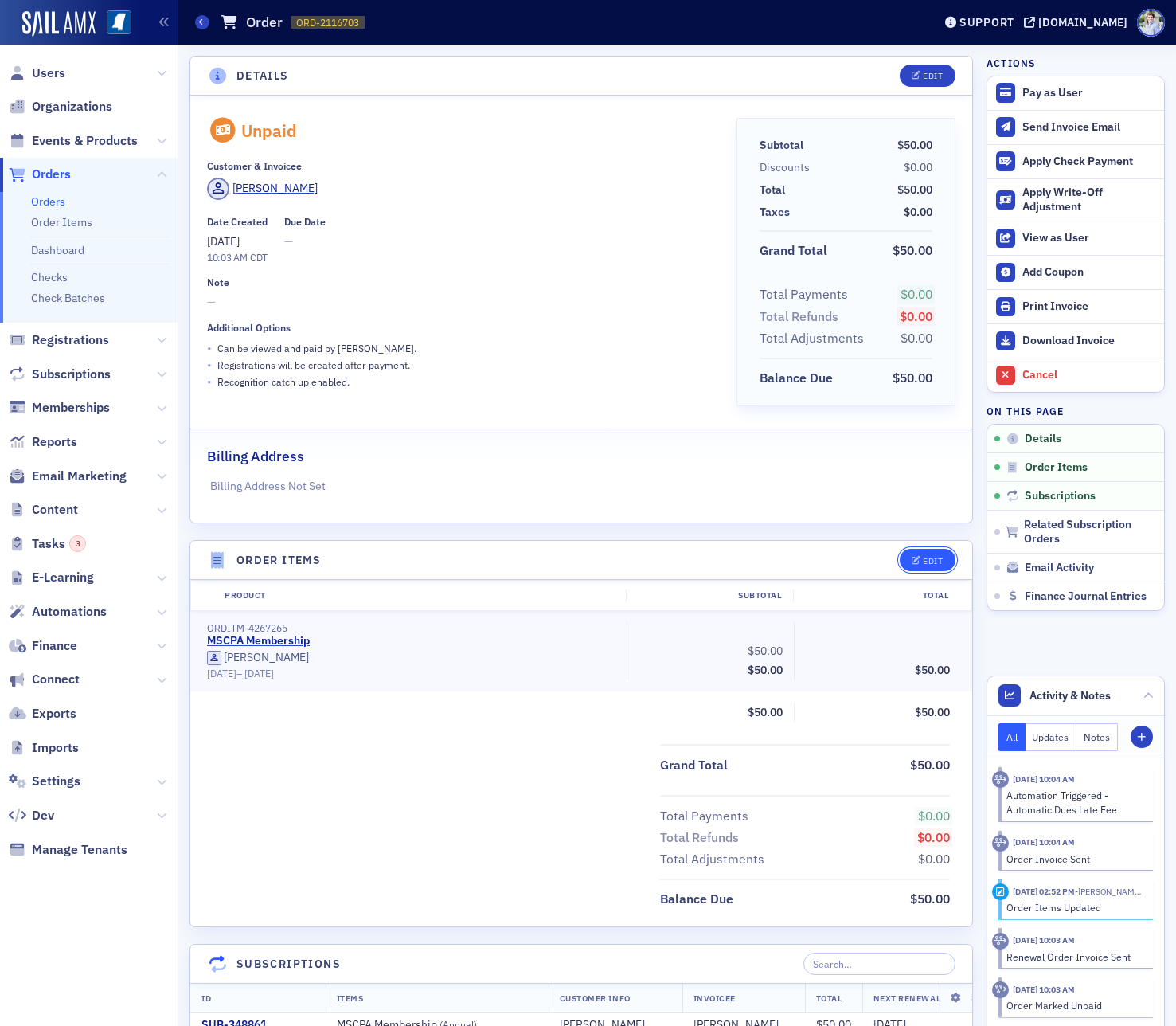
click at [936, 560] on div "Edit" at bounding box center [932, 561] width 20 height 9
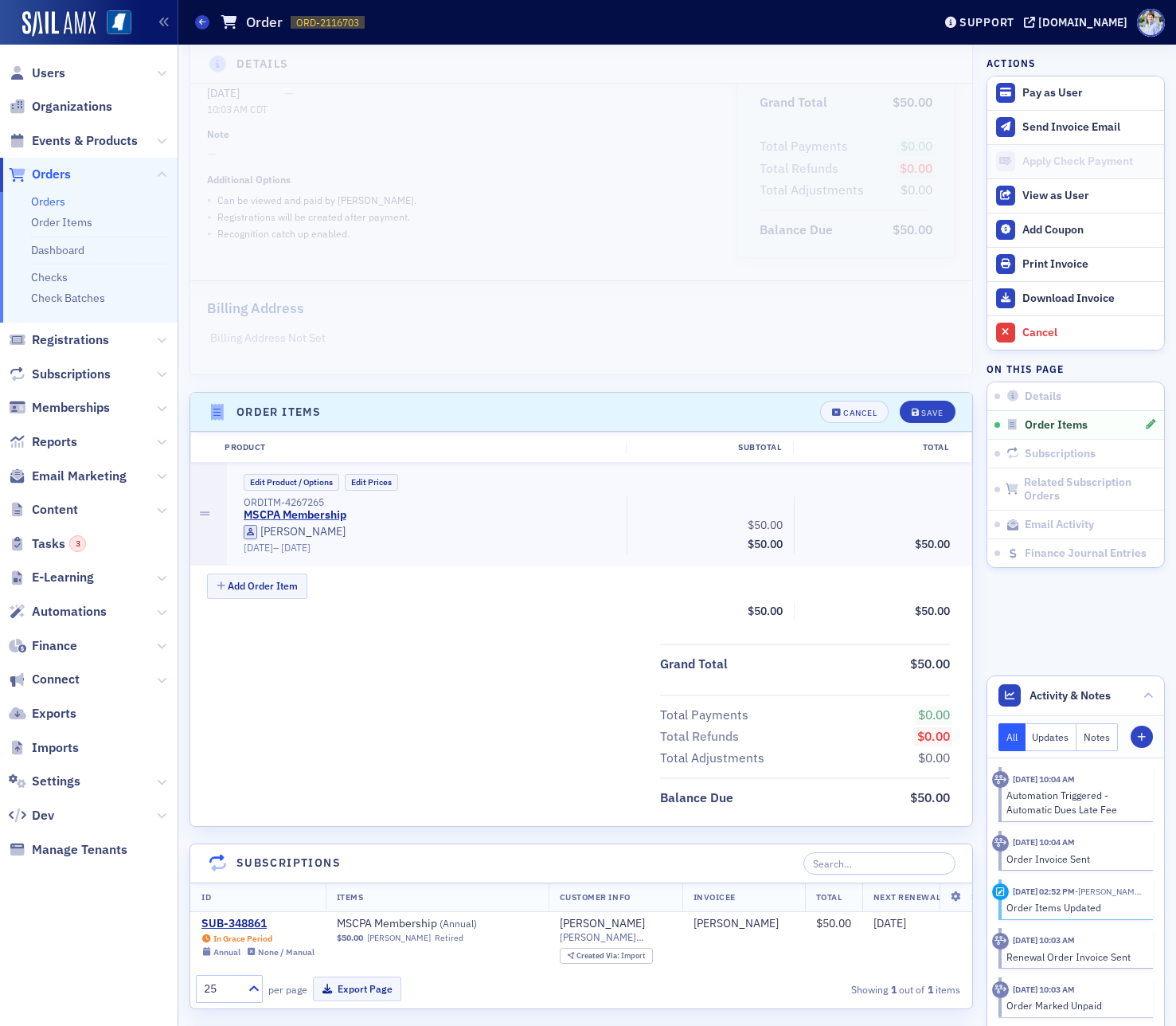
scroll to position [47, 0]
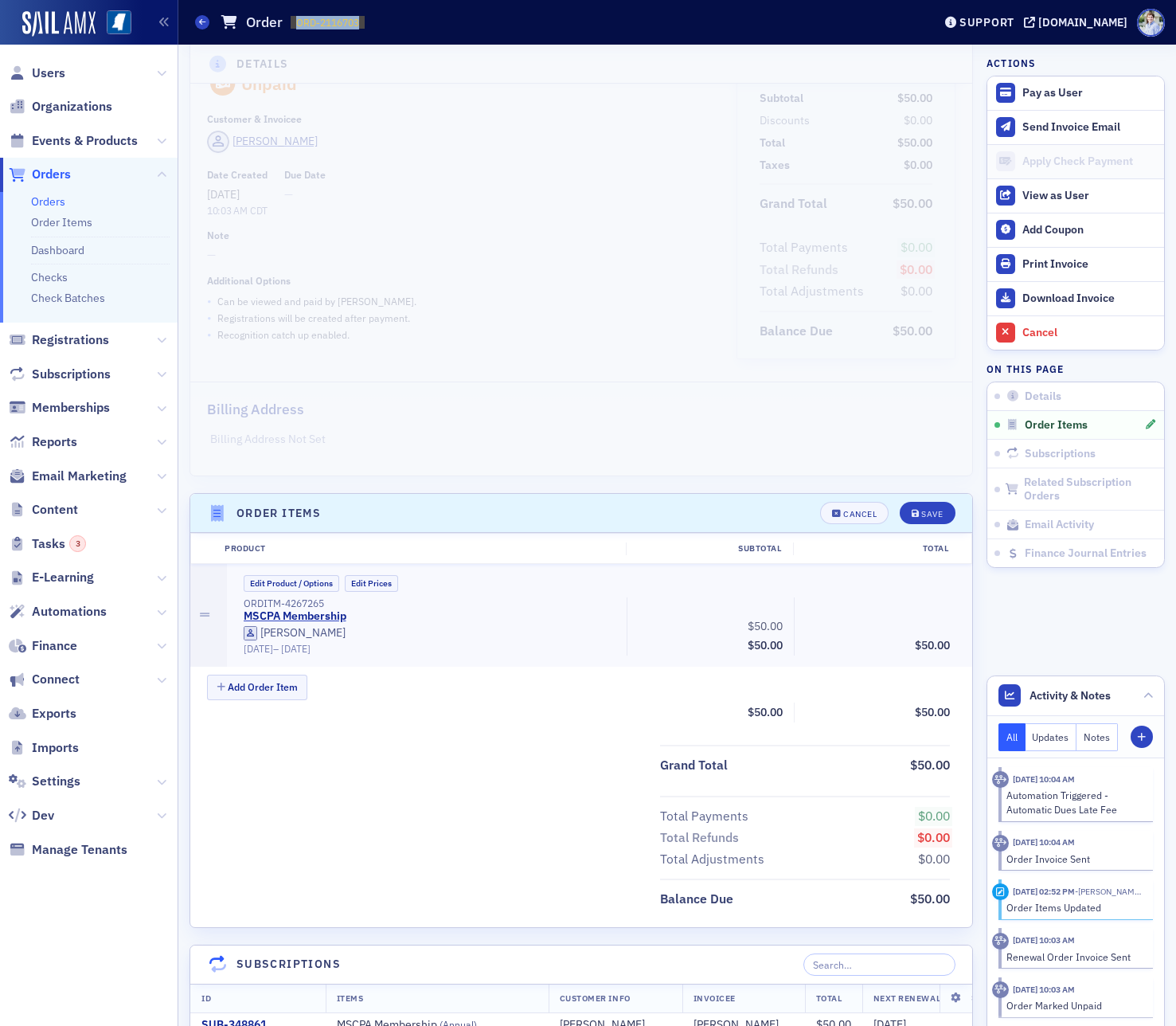
drag, startPoint x: 298, startPoint y: 28, endPoint x: 452, endPoint y: 29, distance: 154.0
click at [451, 28] on div "Orders Order ORD-2116703 2116703" at bounding box center [552, 22] width 713 height 30
copy span "ORD-2116703"
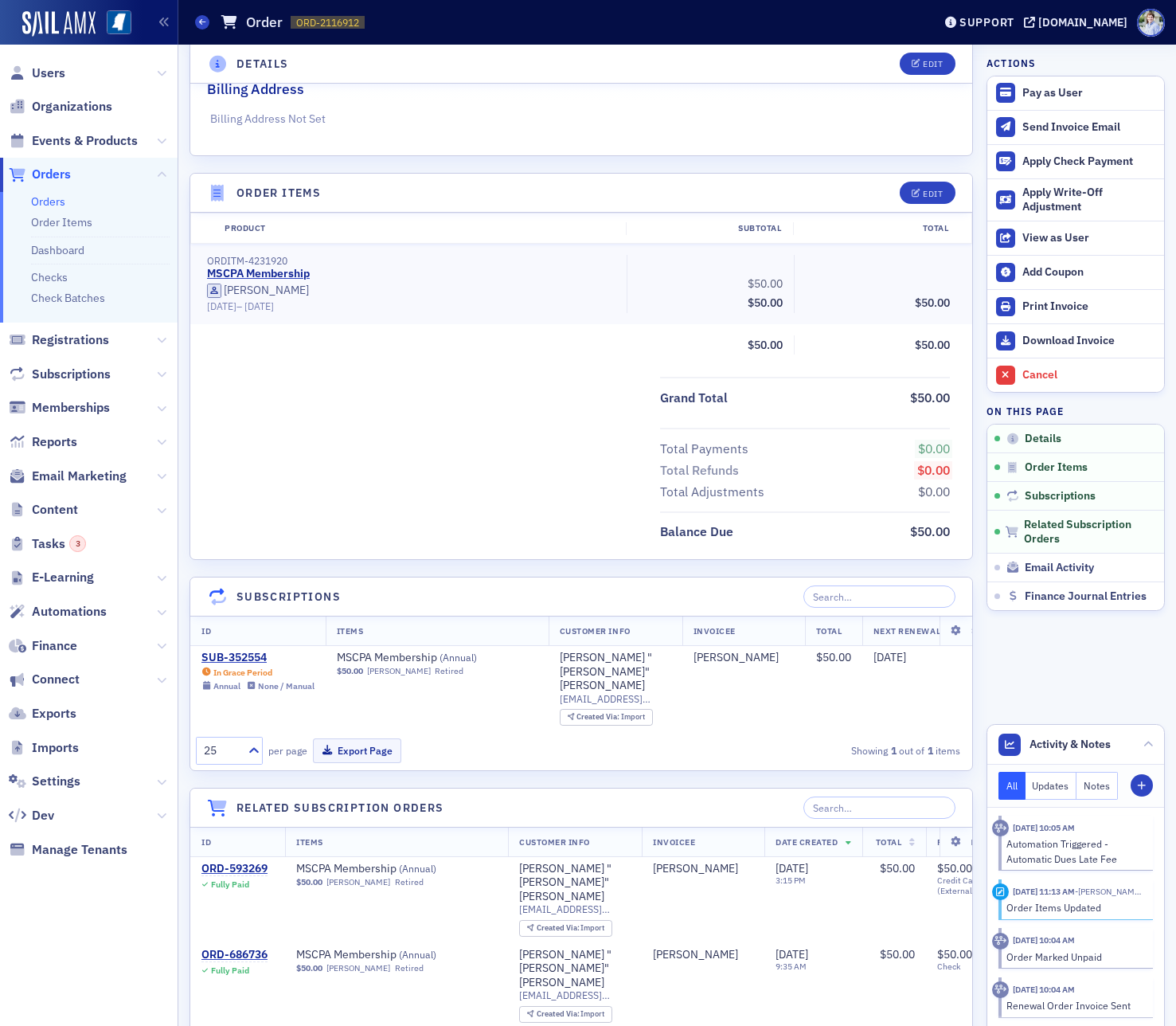
scroll to position [368, 0]
click at [1054, 369] on div "Cancel" at bounding box center [1088, 375] width 133 height 14
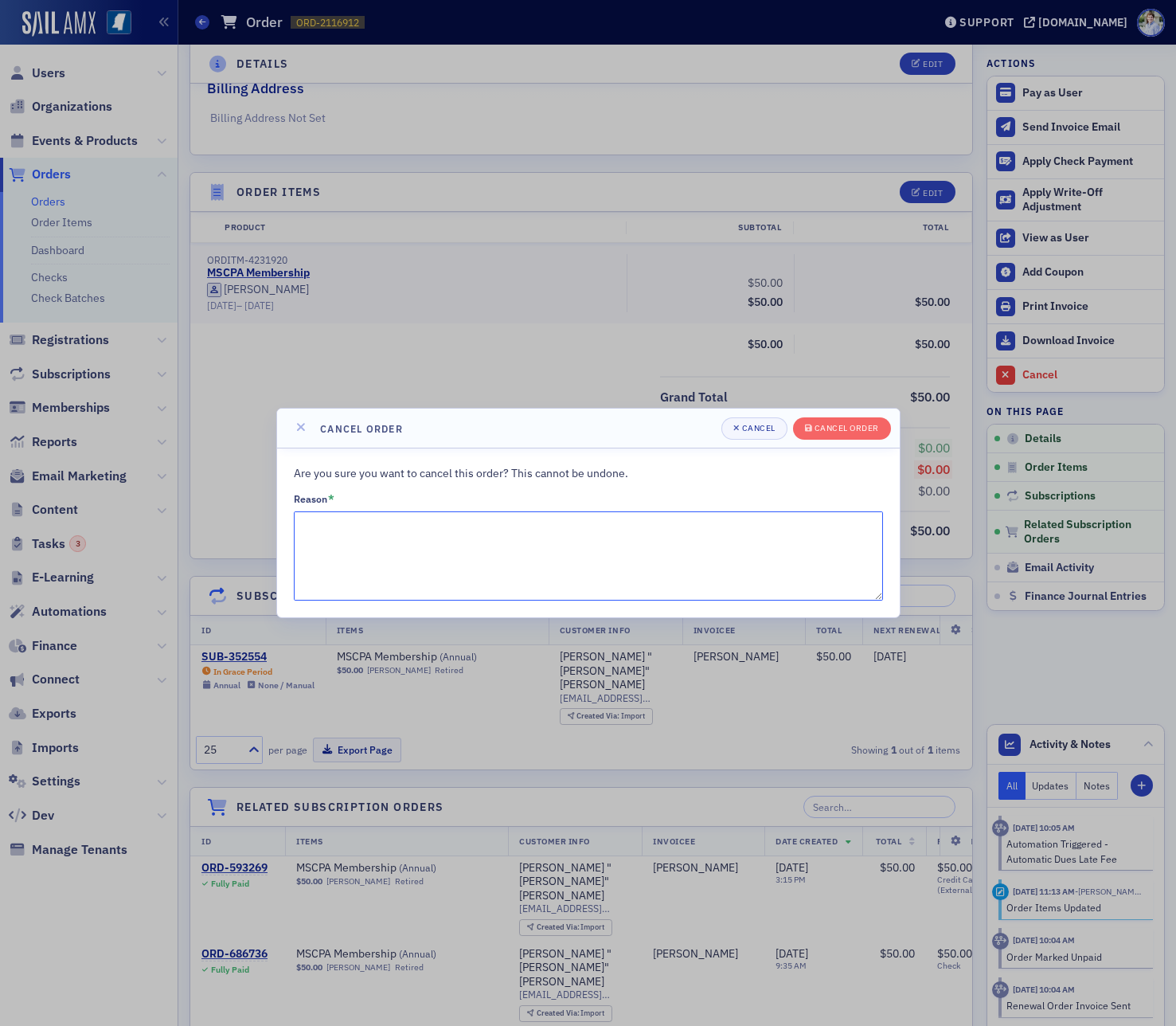
drag, startPoint x: 528, startPoint y: 583, endPoint x: 536, endPoint y: 576, distance: 10.6
click at [528, 583] on textarea "Reason *" at bounding box center [588, 556] width 589 height 90
type textarea "Recreating order"
click at [839, 420] on button "Cancel order" at bounding box center [841, 428] width 98 height 22
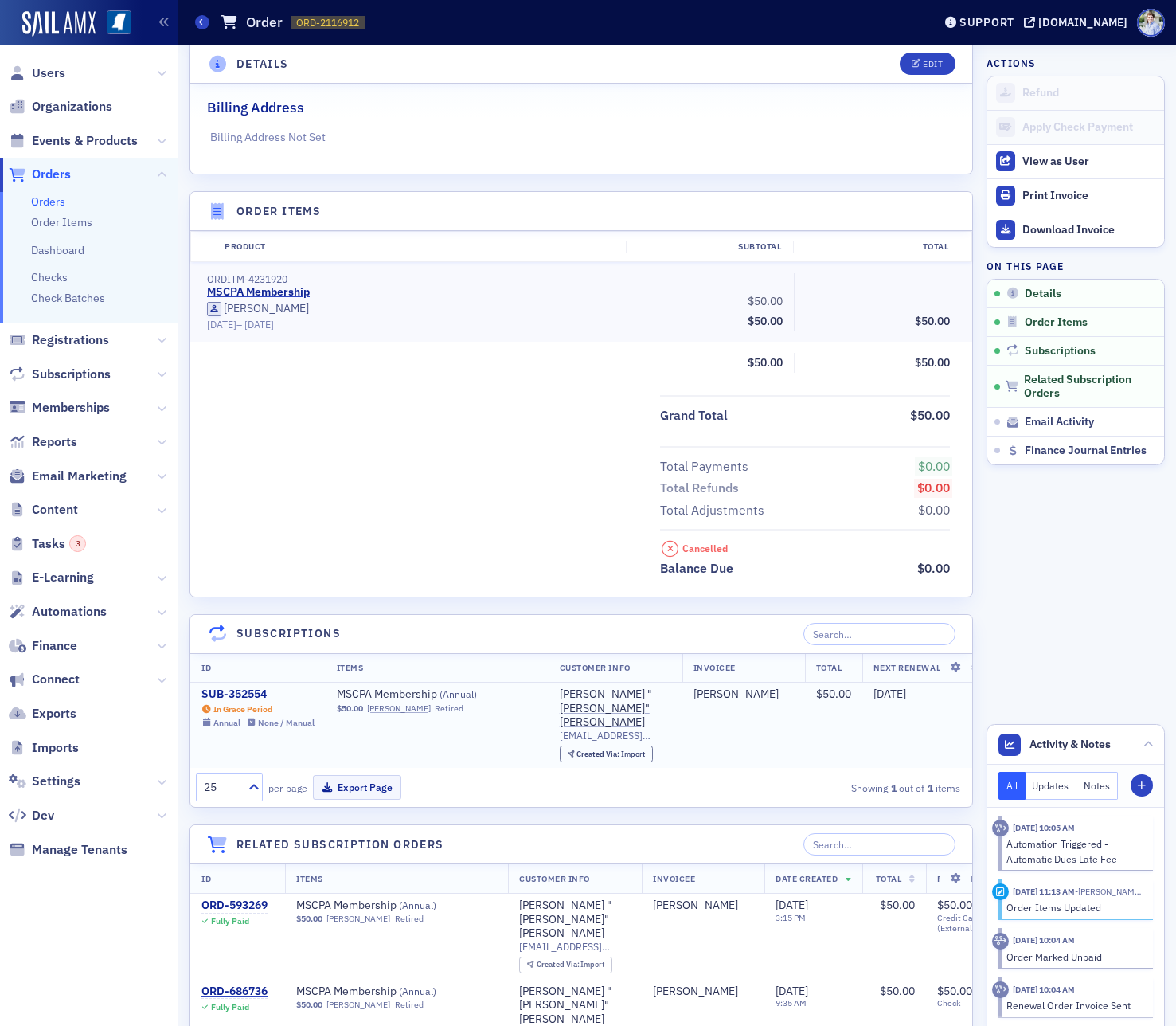
click at [227, 698] on div "SUB-352554" at bounding box center [258, 694] width 113 height 14
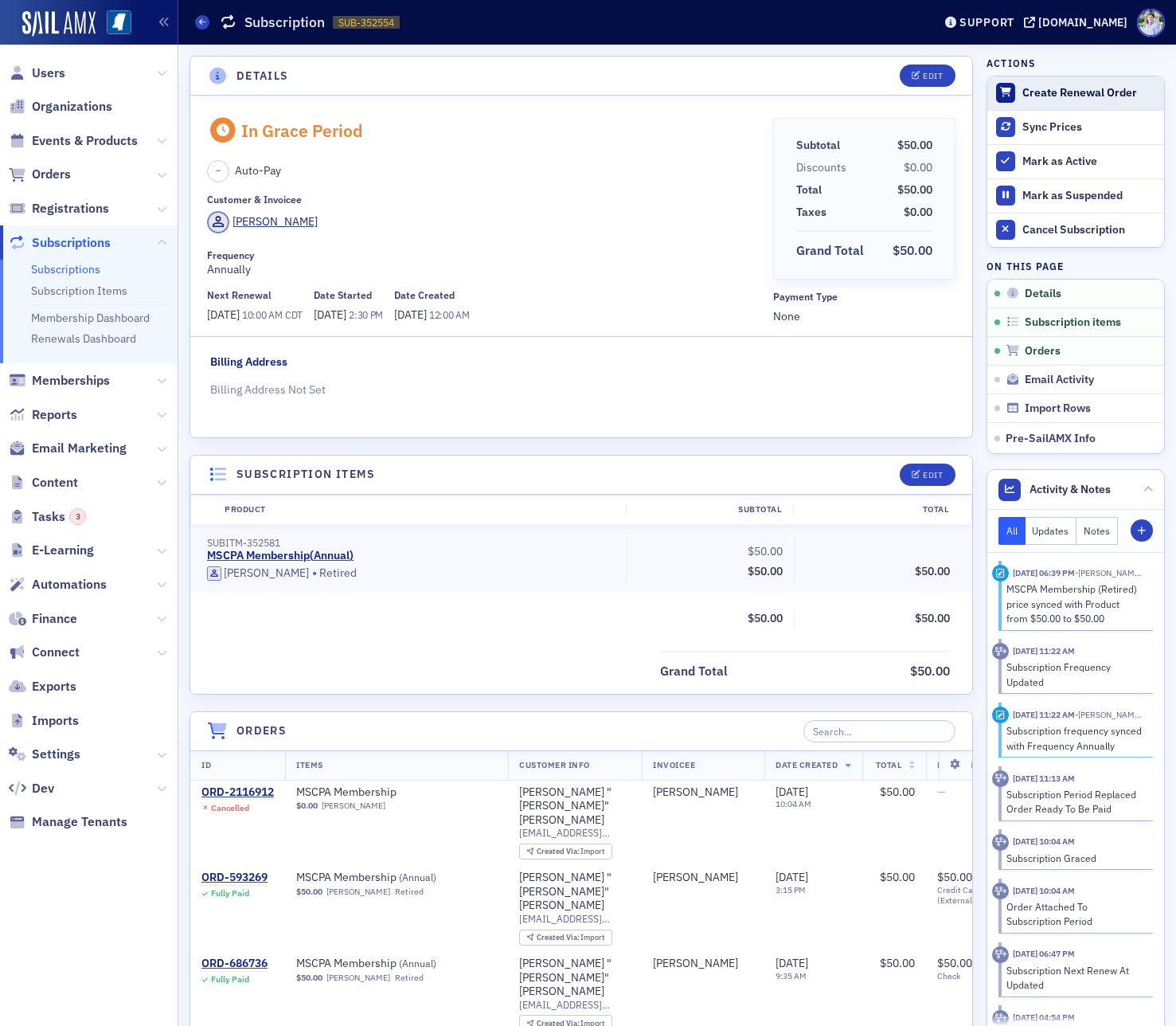
click at [1096, 87] on div "Create Renewal Order" at bounding box center [1088, 93] width 133 height 14
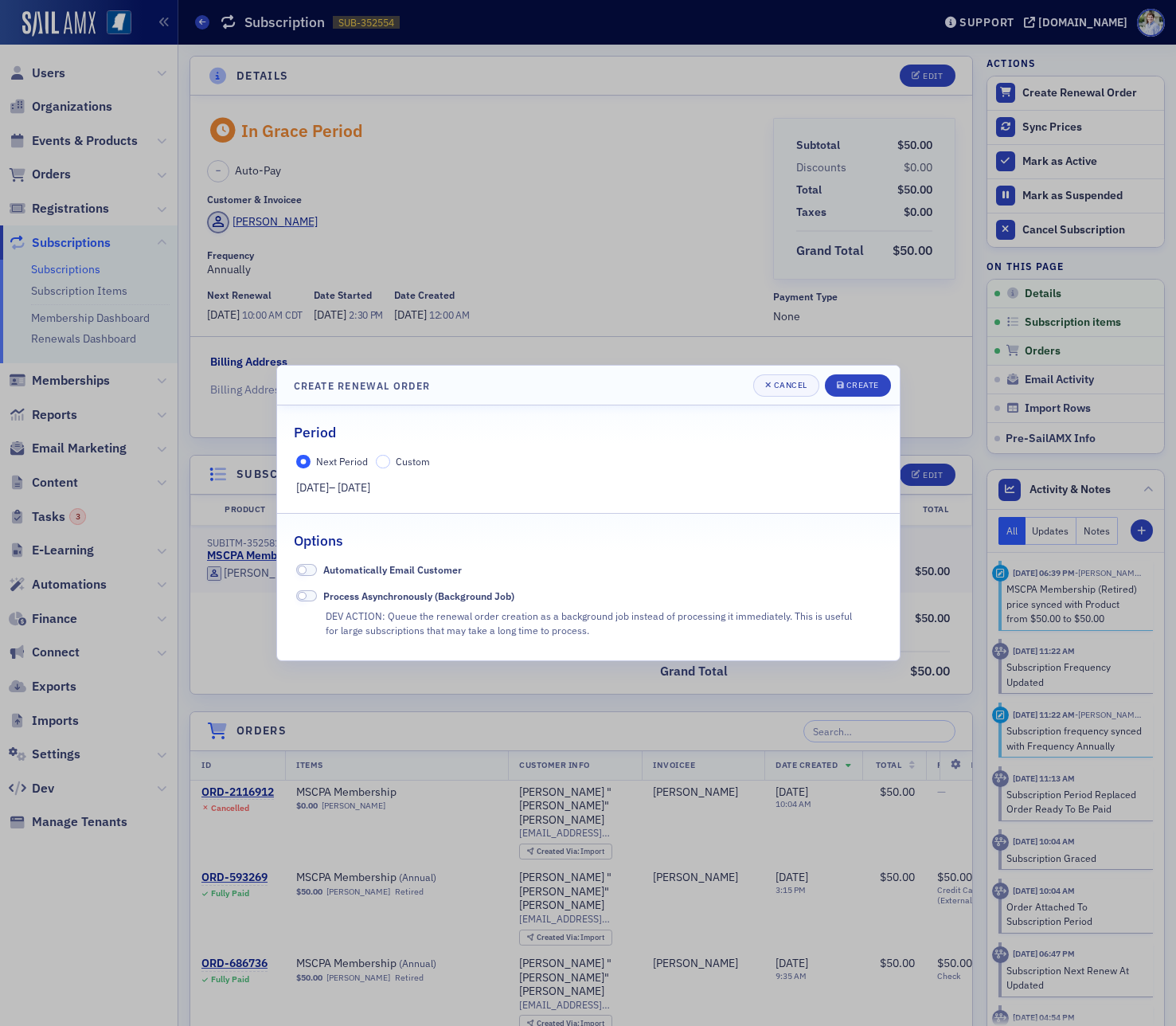
click at [388, 573] on span "Automatically Email Customer" at bounding box center [392, 569] width 139 height 13
click at [869, 381] on div "Create" at bounding box center [863, 385] width 32 height 9
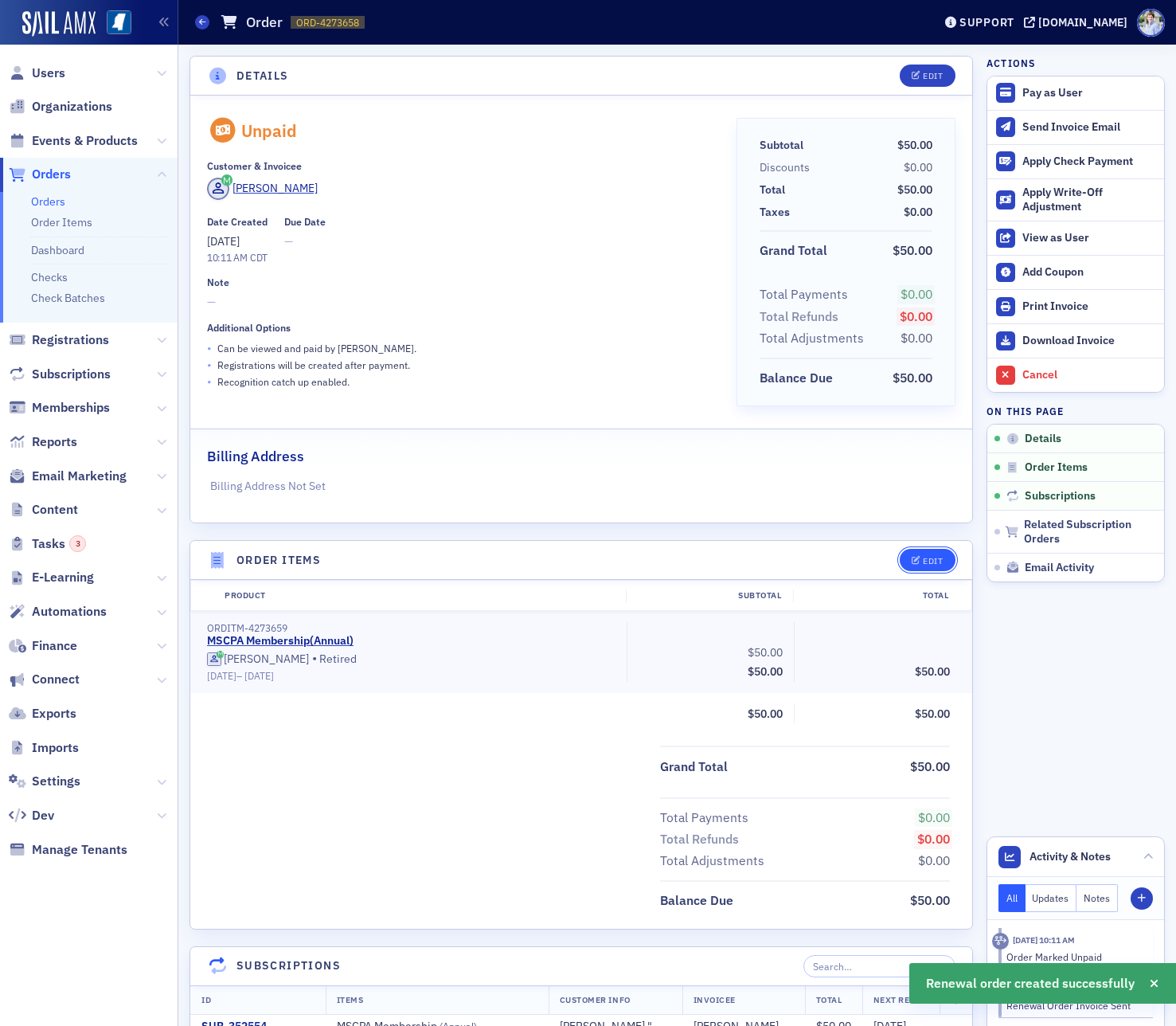
click at [940, 556] on div "Edit" at bounding box center [932, 561] width 20 height 9
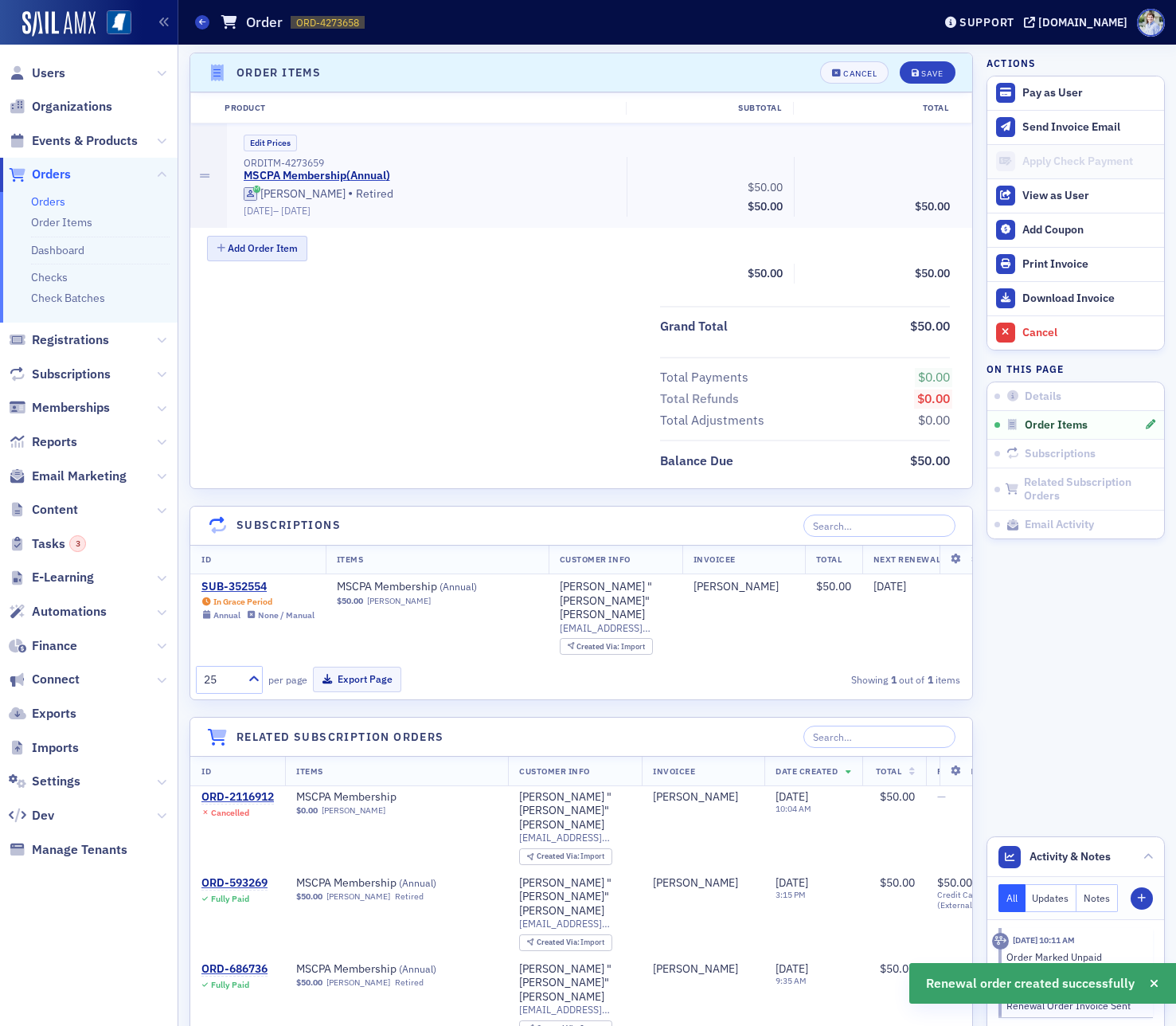
scroll to position [487, 0]
click at [279, 251] on button "Add Order Item" at bounding box center [257, 248] width 100 height 25
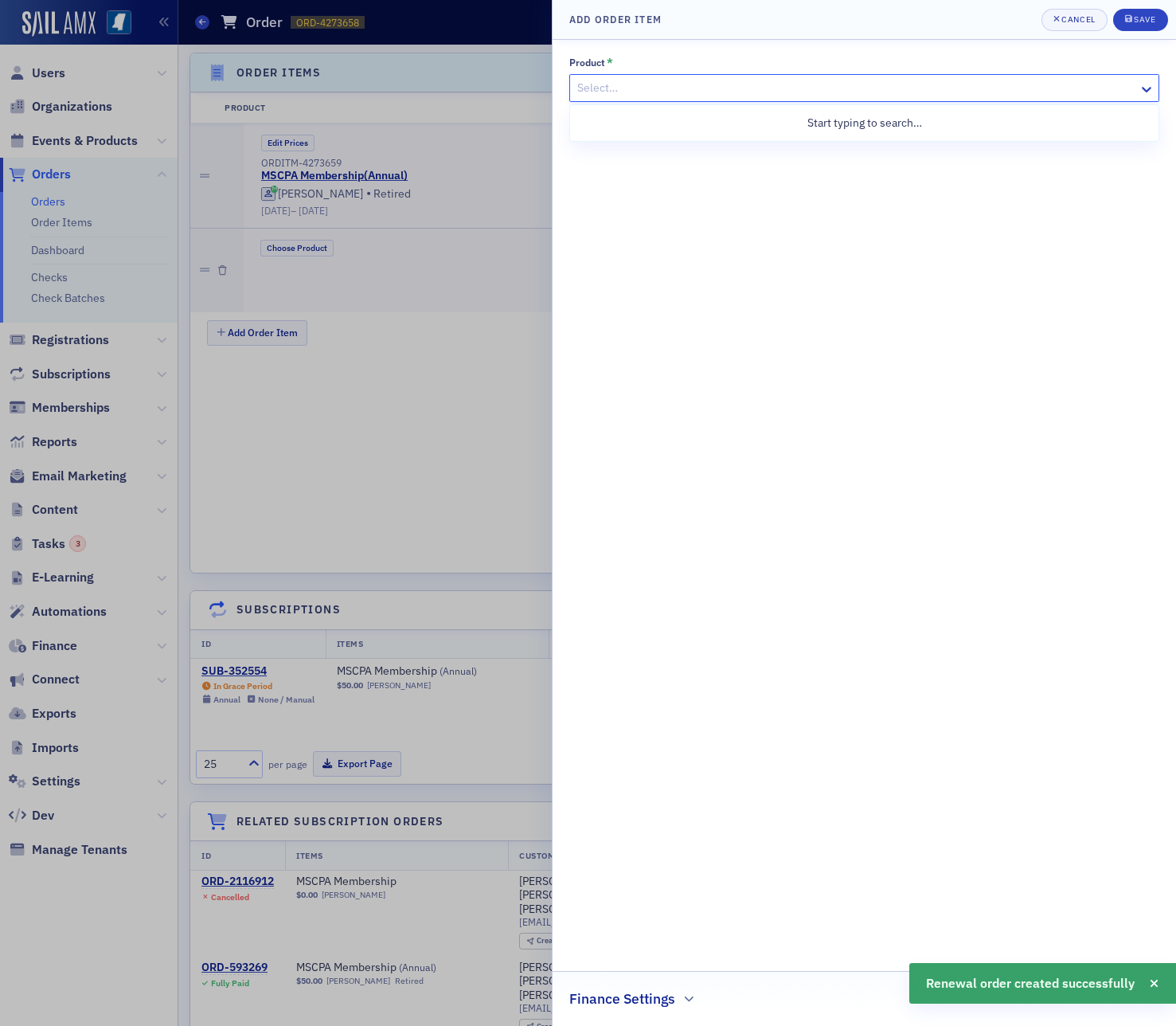
click at [702, 91] on div at bounding box center [856, 88] width 562 height 20
type input "late"
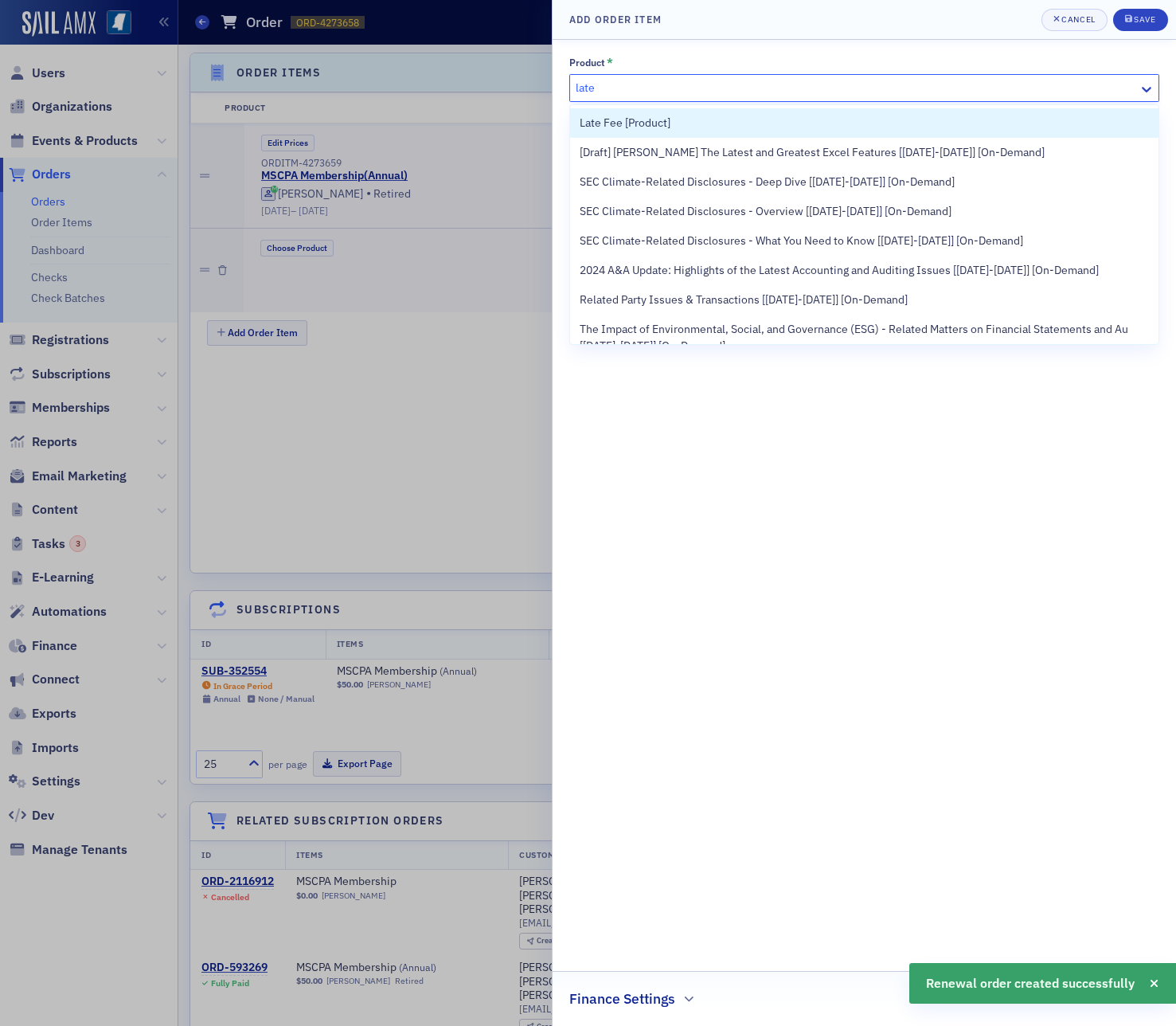
click at [688, 113] on div "Late Fee [Product]" at bounding box center [863, 123] width 588 height 30
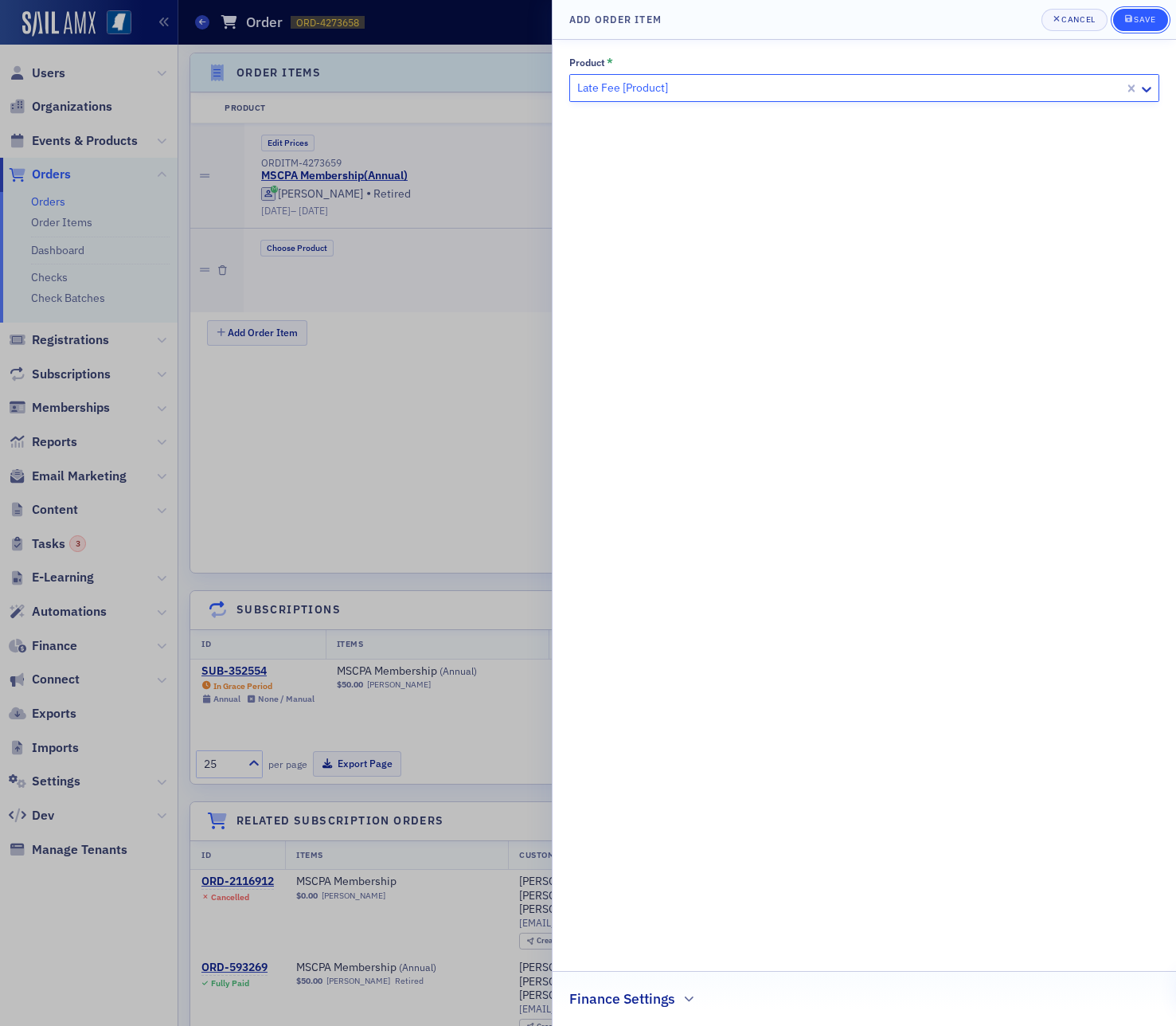
click at [1131, 15] on icon "submit" at bounding box center [1129, 19] width 7 height 9
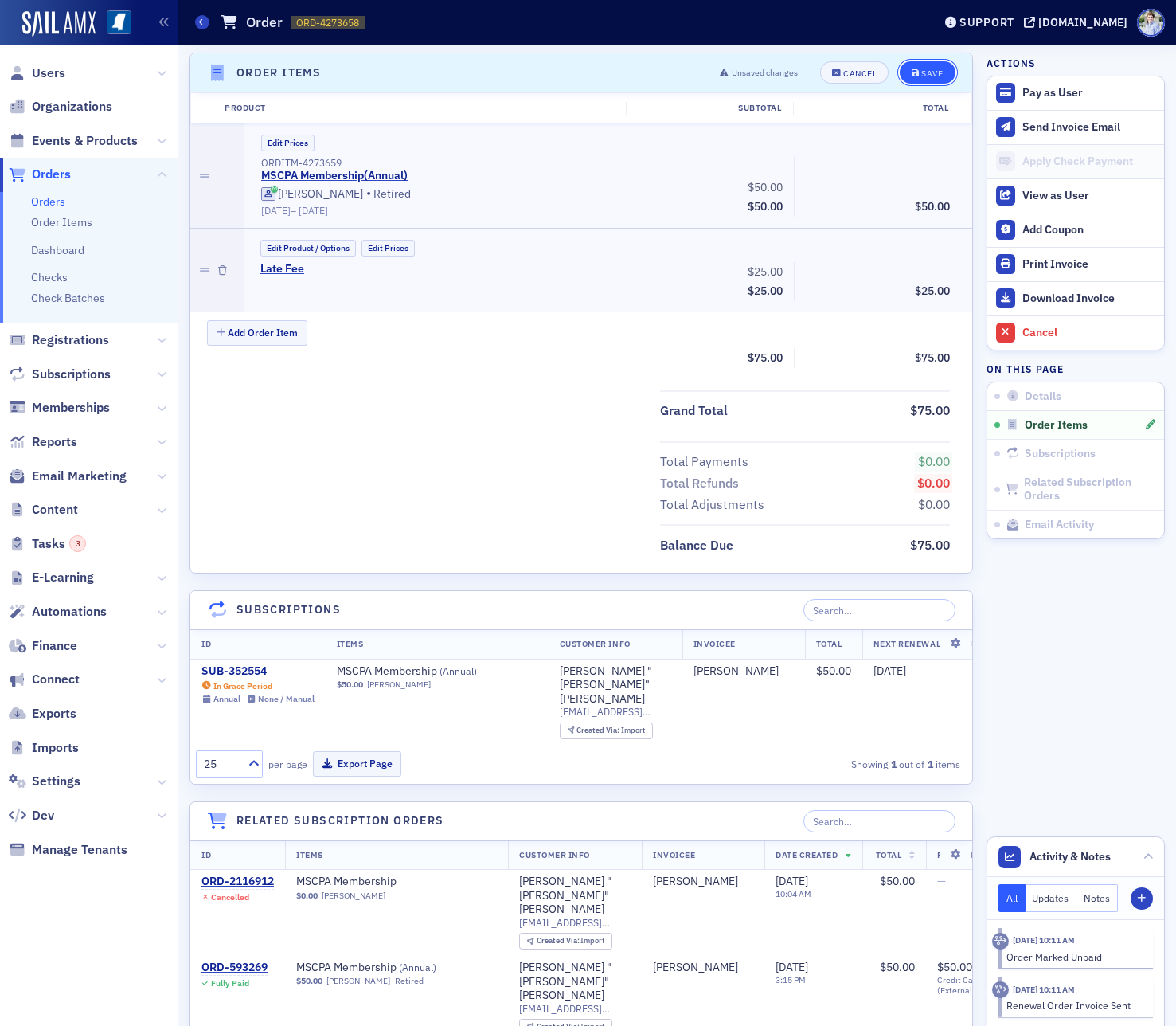
click at [905, 68] on button "Save" at bounding box center [926, 72] width 55 height 22
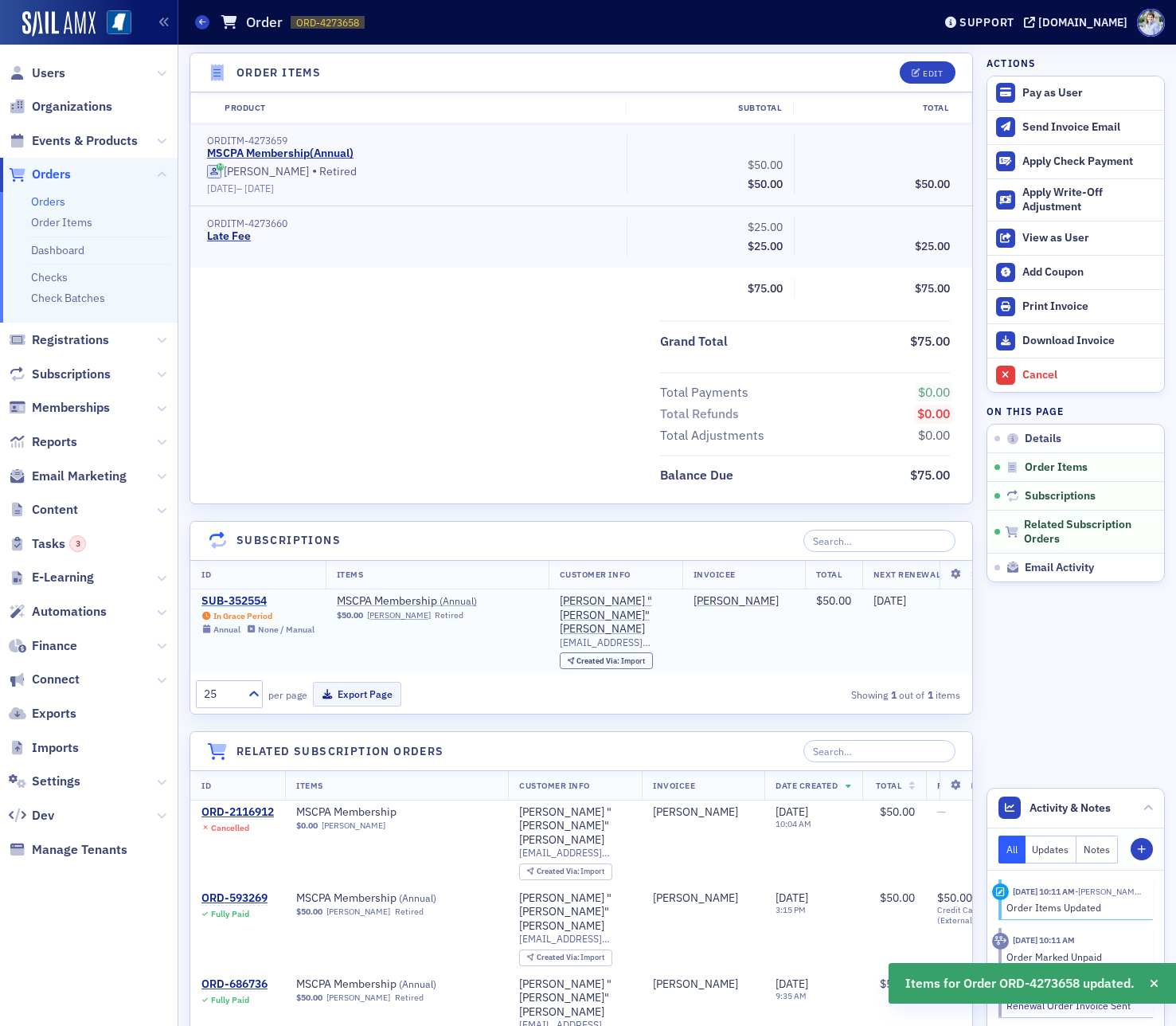
click at [254, 600] on div "SUB-352554" at bounding box center [258, 601] width 113 height 14
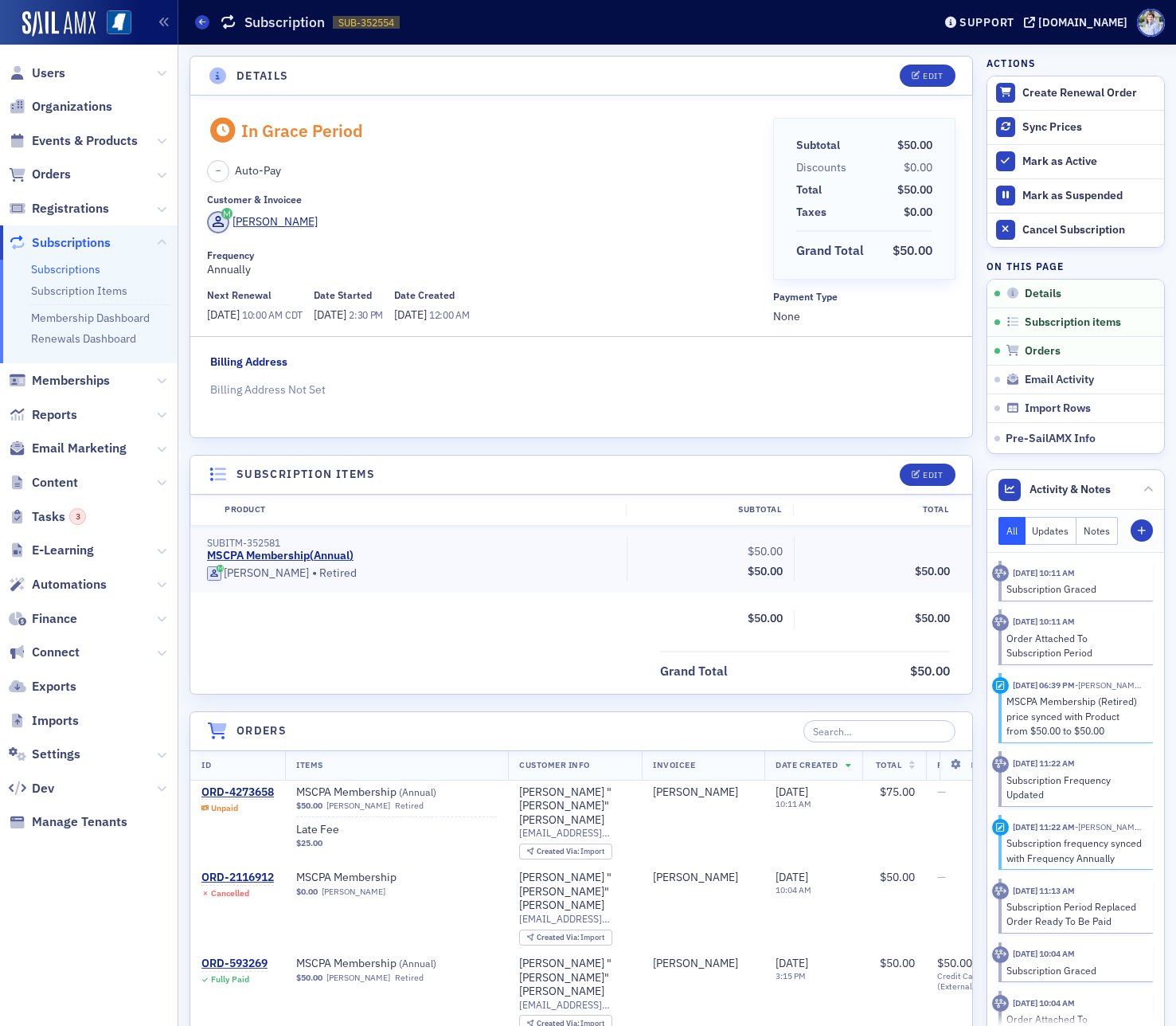
click at [75, 272] on link "Subscriptions" at bounding box center [65, 269] width 69 height 14
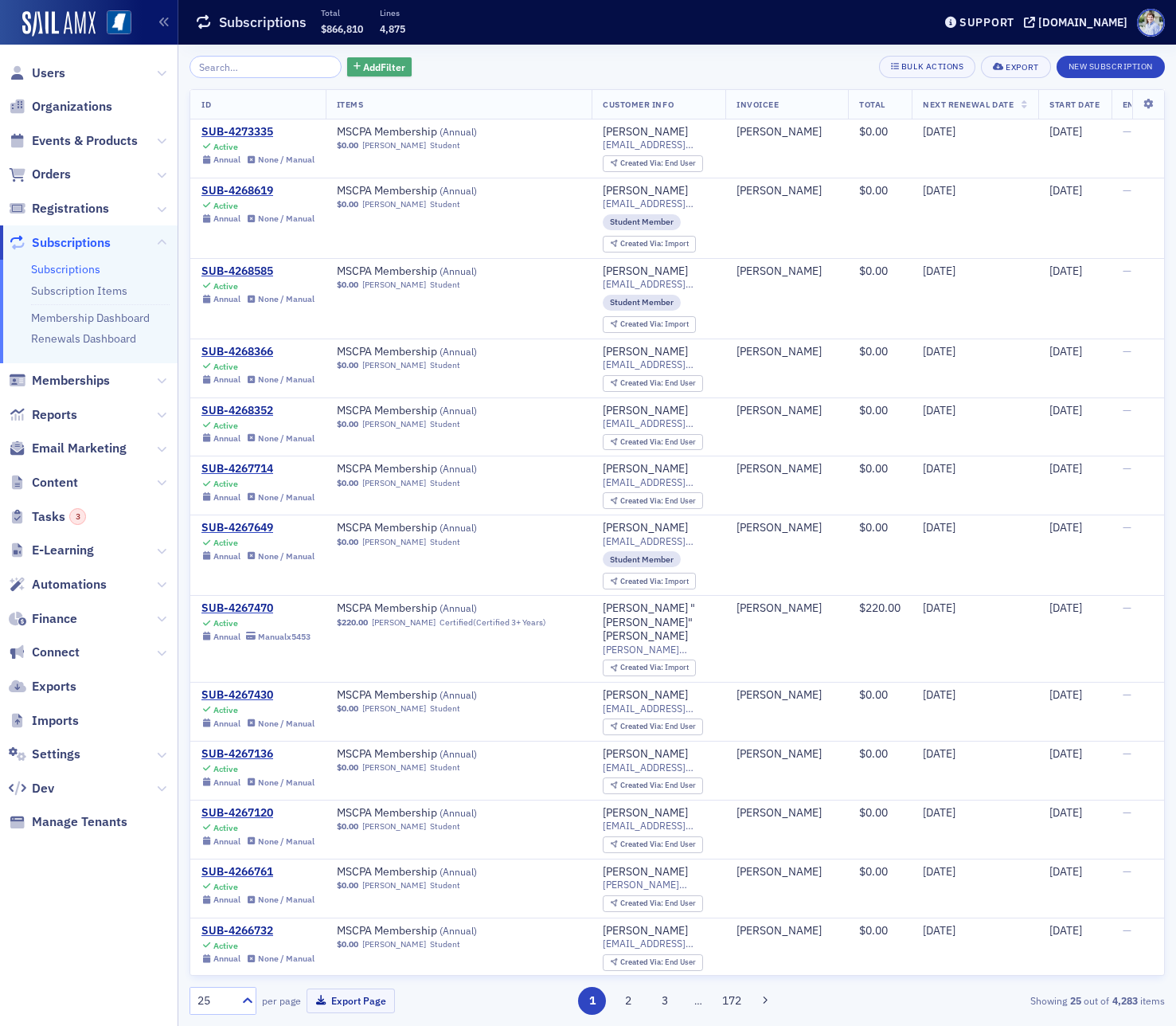
click at [363, 69] on span "Add Filter" at bounding box center [383, 67] width 42 height 14
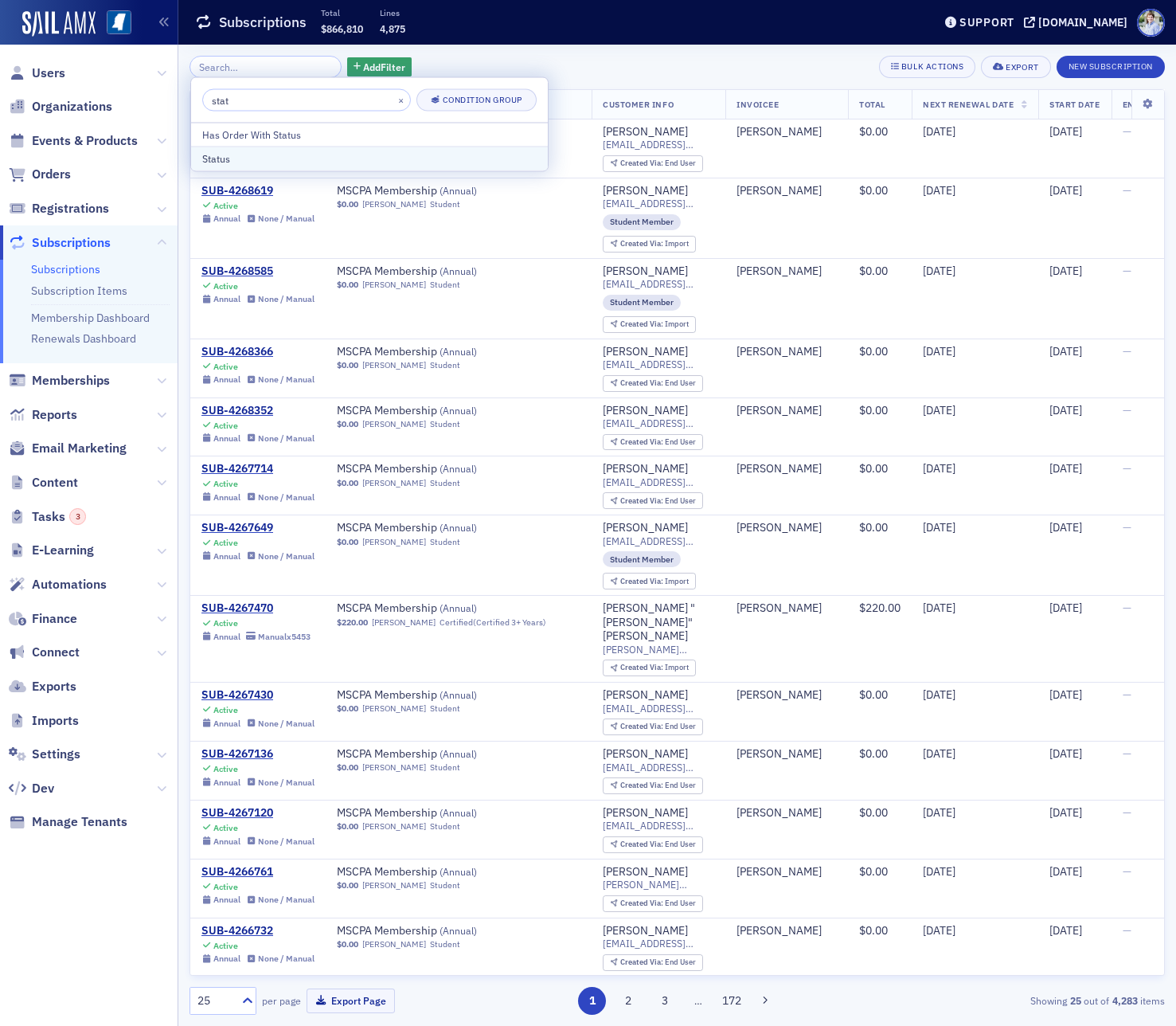
type input "stat"
click at [297, 159] on div "Status" at bounding box center [369, 159] width 334 height 14
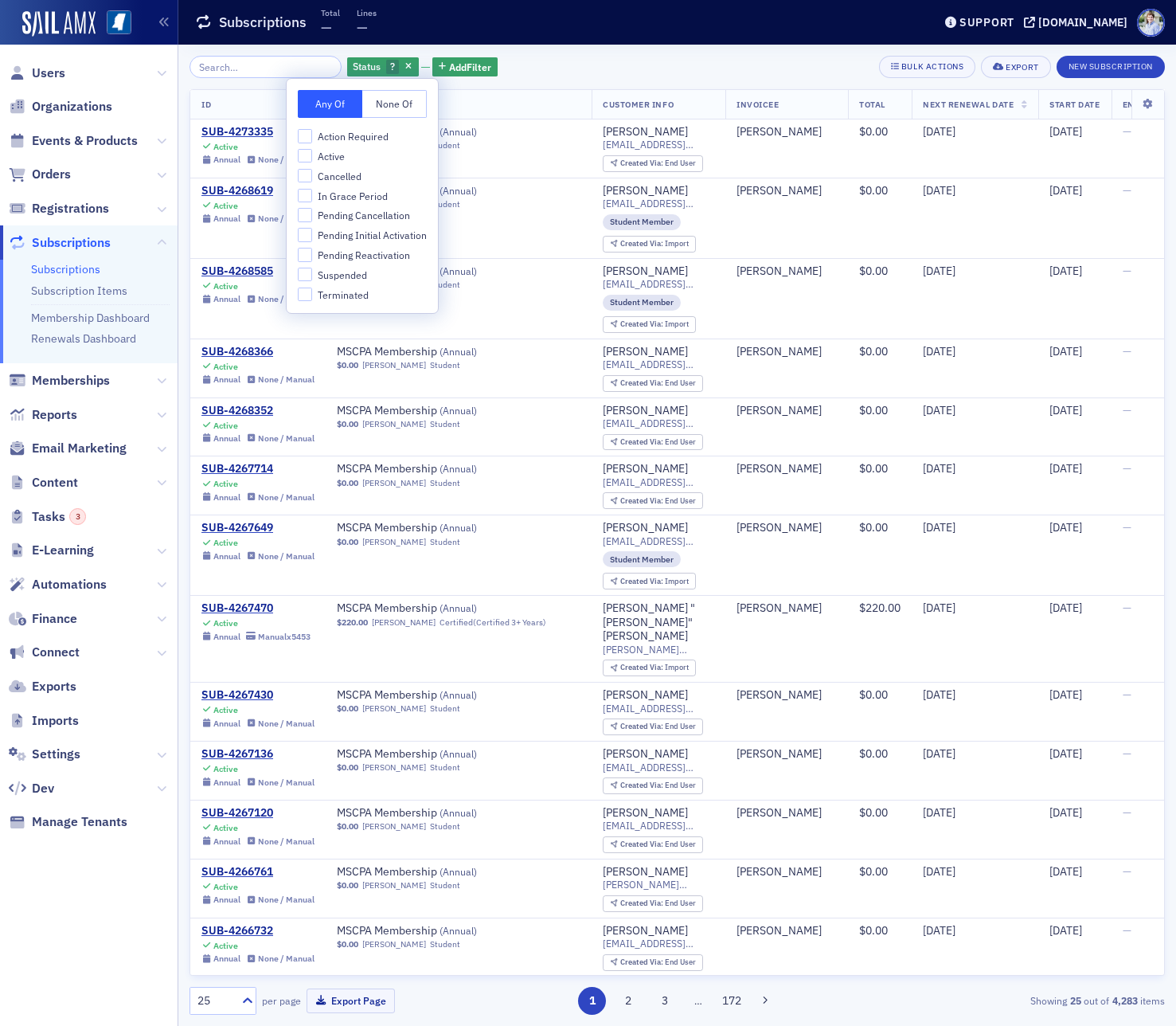
click at [336, 276] on span "Suspended" at bounding box center [342, 275] width 49 height 13
click at [312, 276] on input "Suspended" at bounding box center [305, 275] width 14 height 14
checkbox input "true"
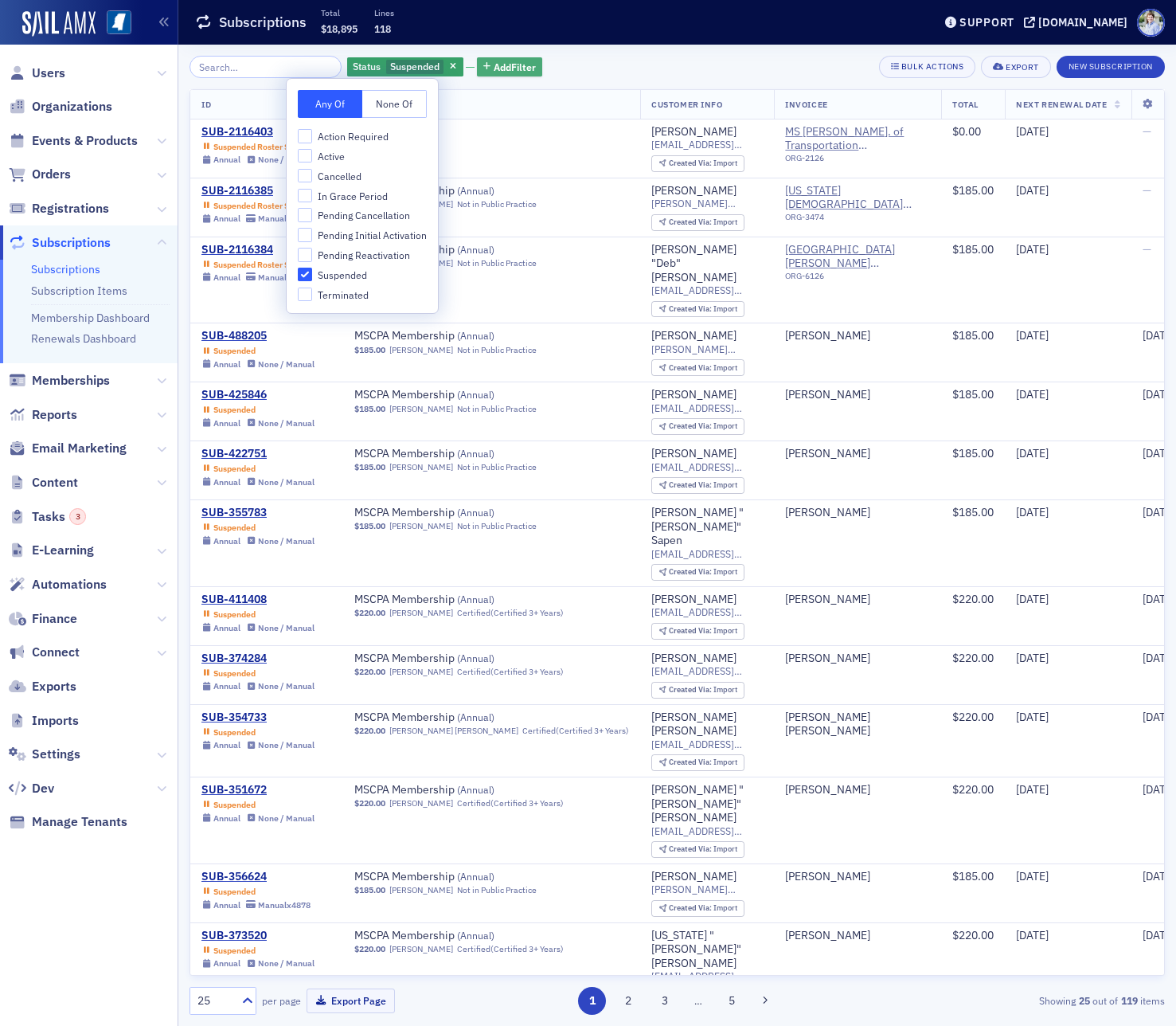
click at [476, 73] on button "Add Filter" at bounding box center [509, 67] width 65 height 20
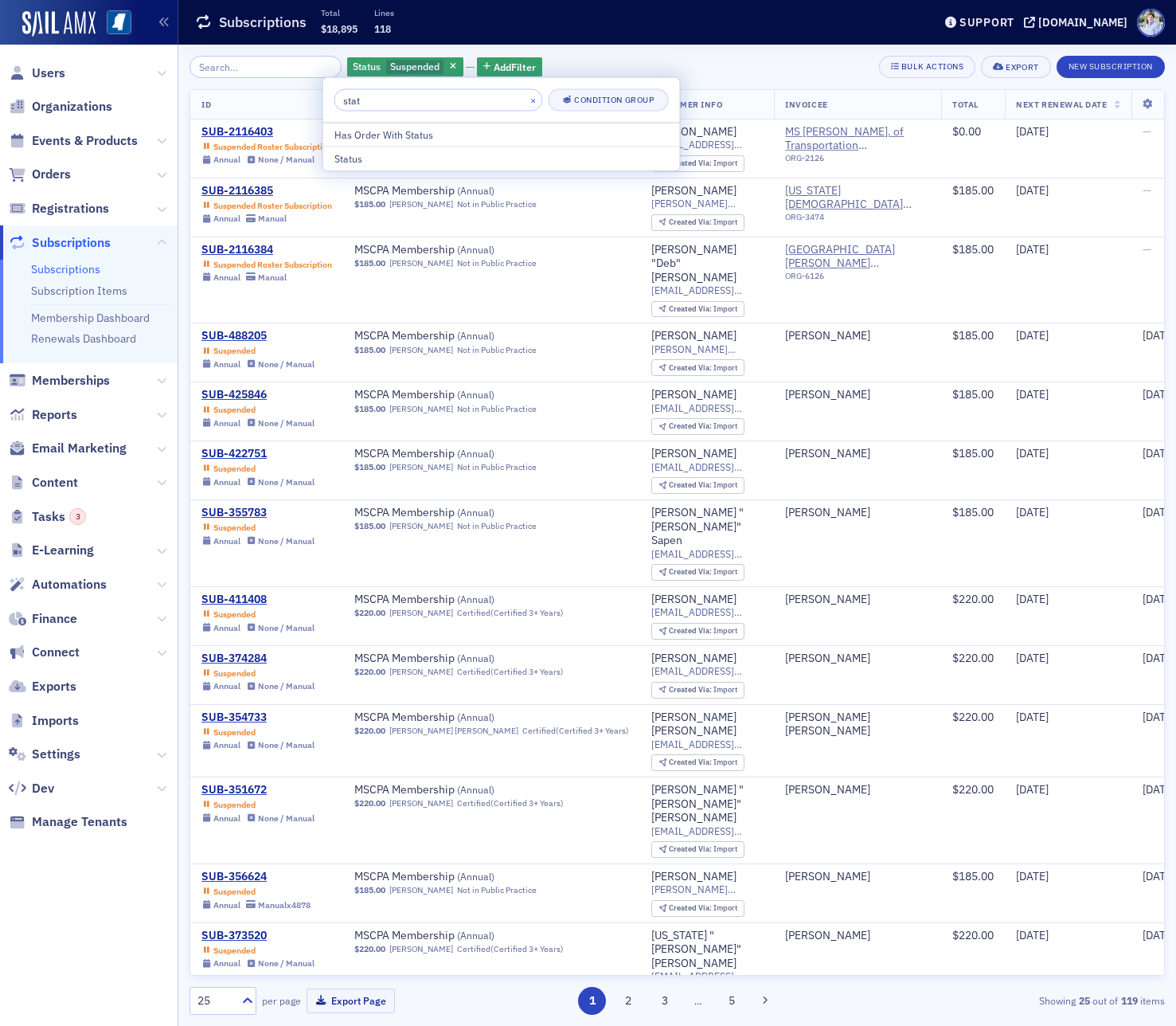
click at [506, 98] on input "stat" at bounding box center [438, 100] width 209 height 22
click at [526, 98] on button "×" at bounding box center [533, 99] width 14 height 14
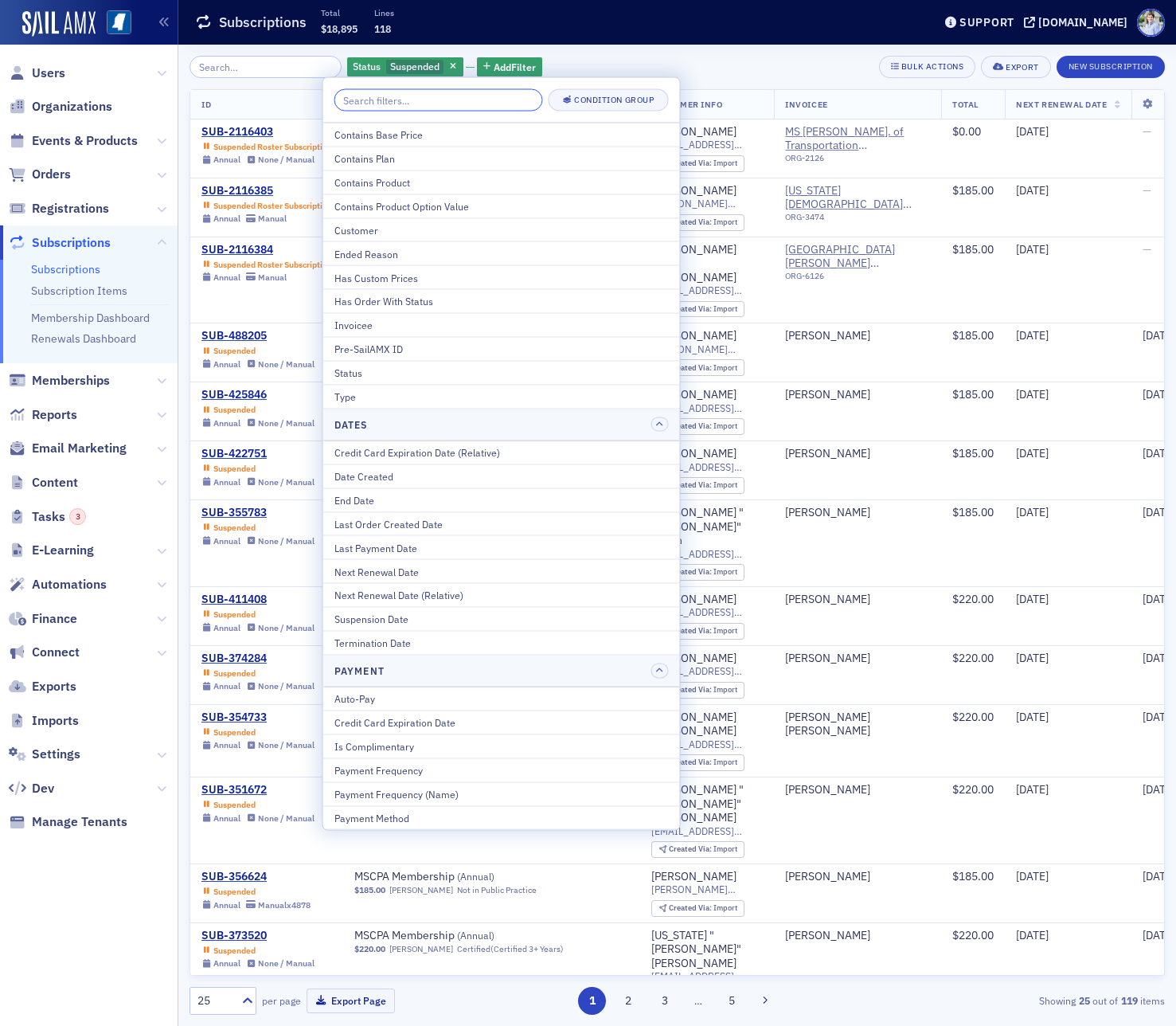
click at [491, 99] on input "search" at bounding box center [438, 100] width 209 height 22
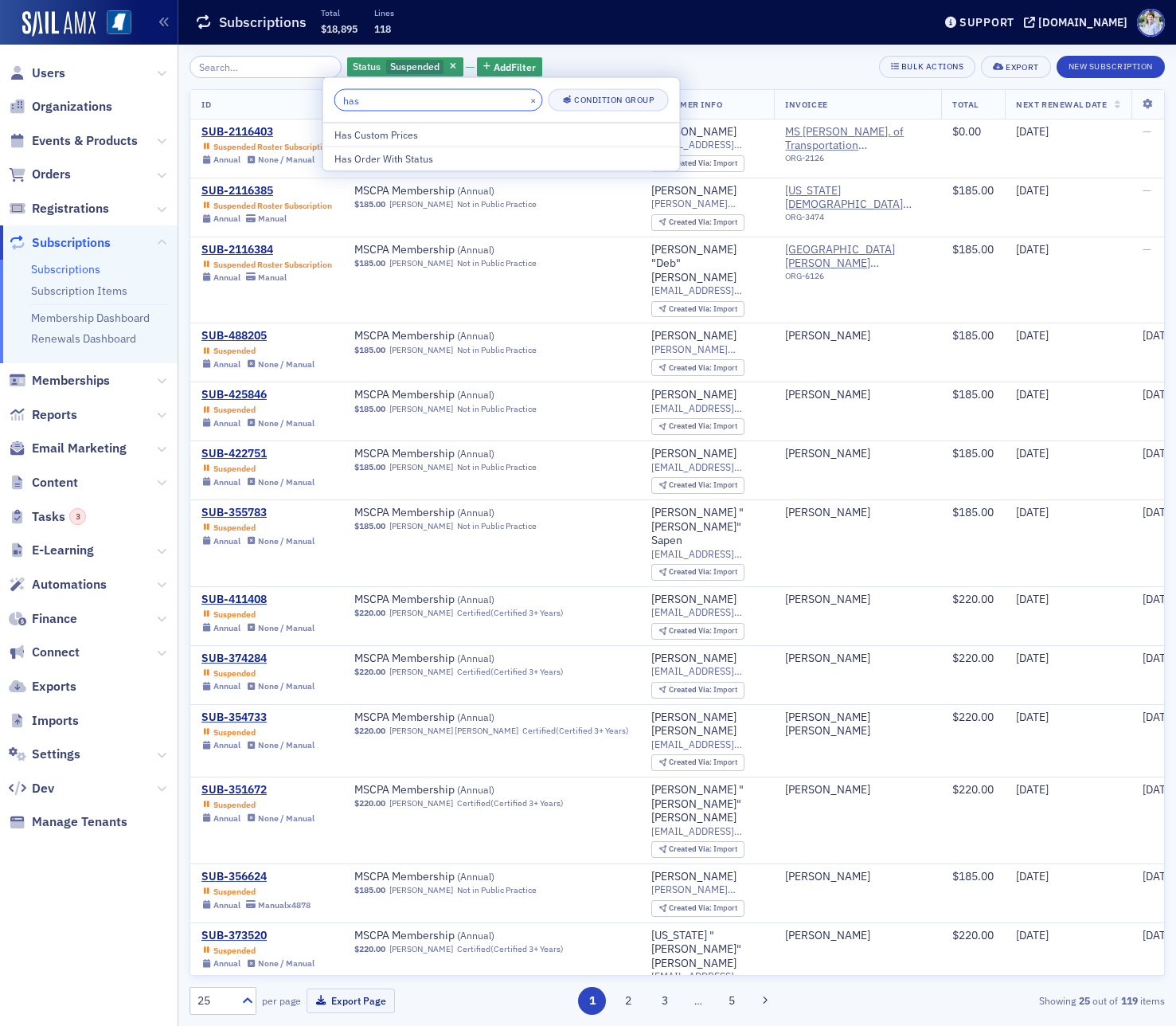
type input "has"
click at [469, 158] on div "Has Order With Status" at bounding box center [501, 159] width 334 height 14
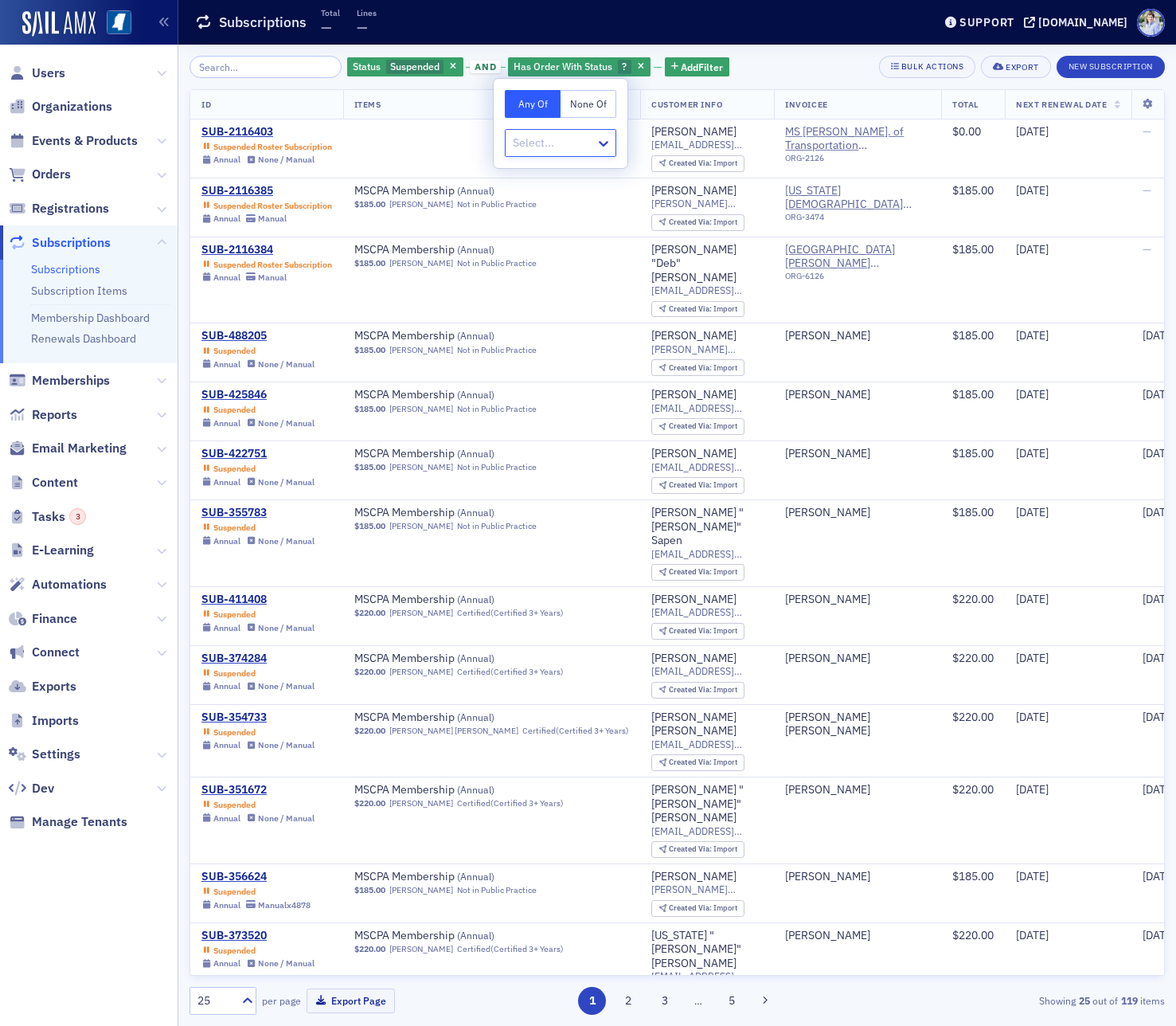
click at [531, 143] on div at bounding box center [553, 142] width 82 height 20
type input "un"
click at [528, 204] on span "Unpaid" at bounding box center [532, 207] width 35 height 17
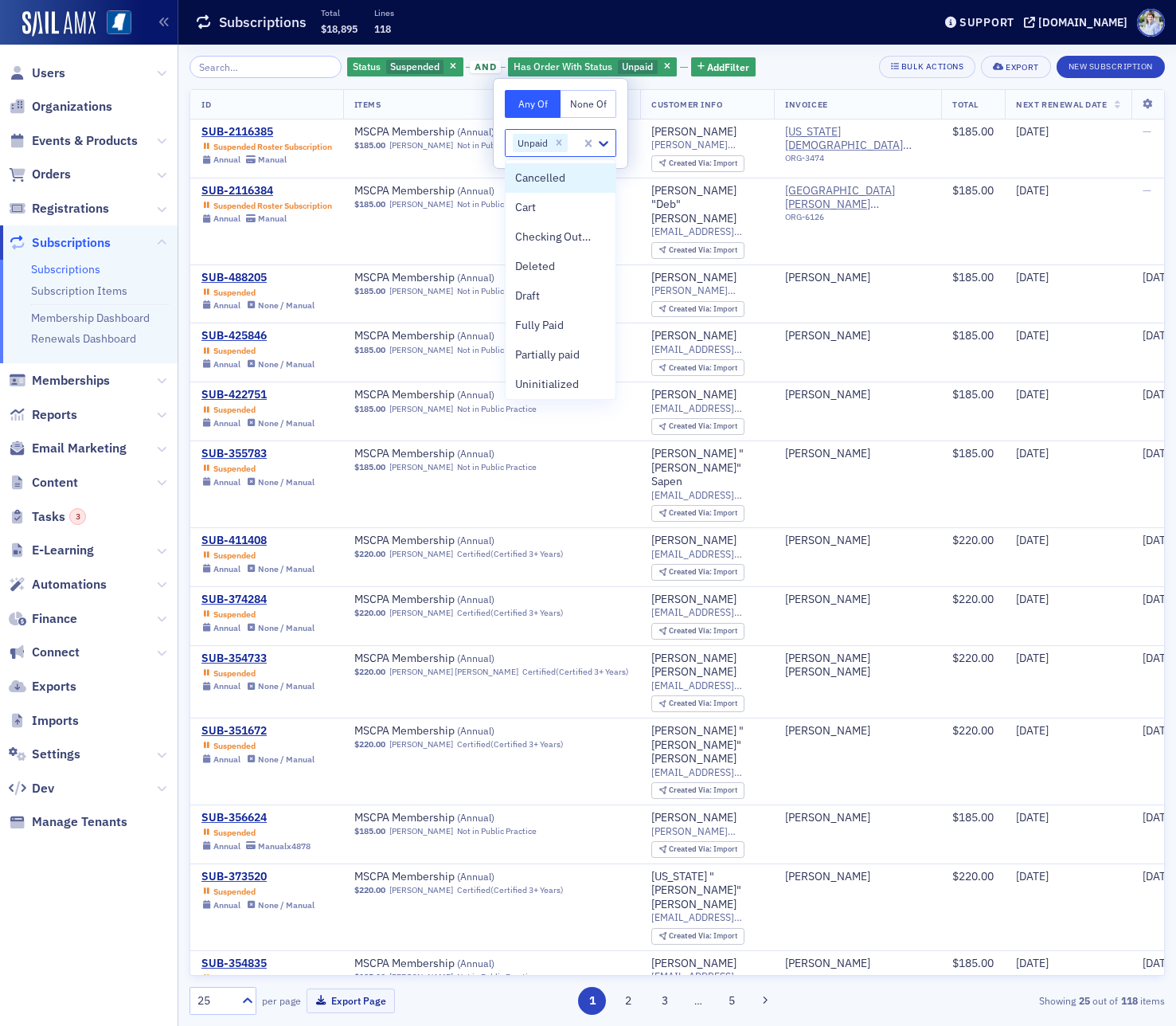
click at [565, 110] on button "None Of" at bounding box center [588, 103] width 56 height 28
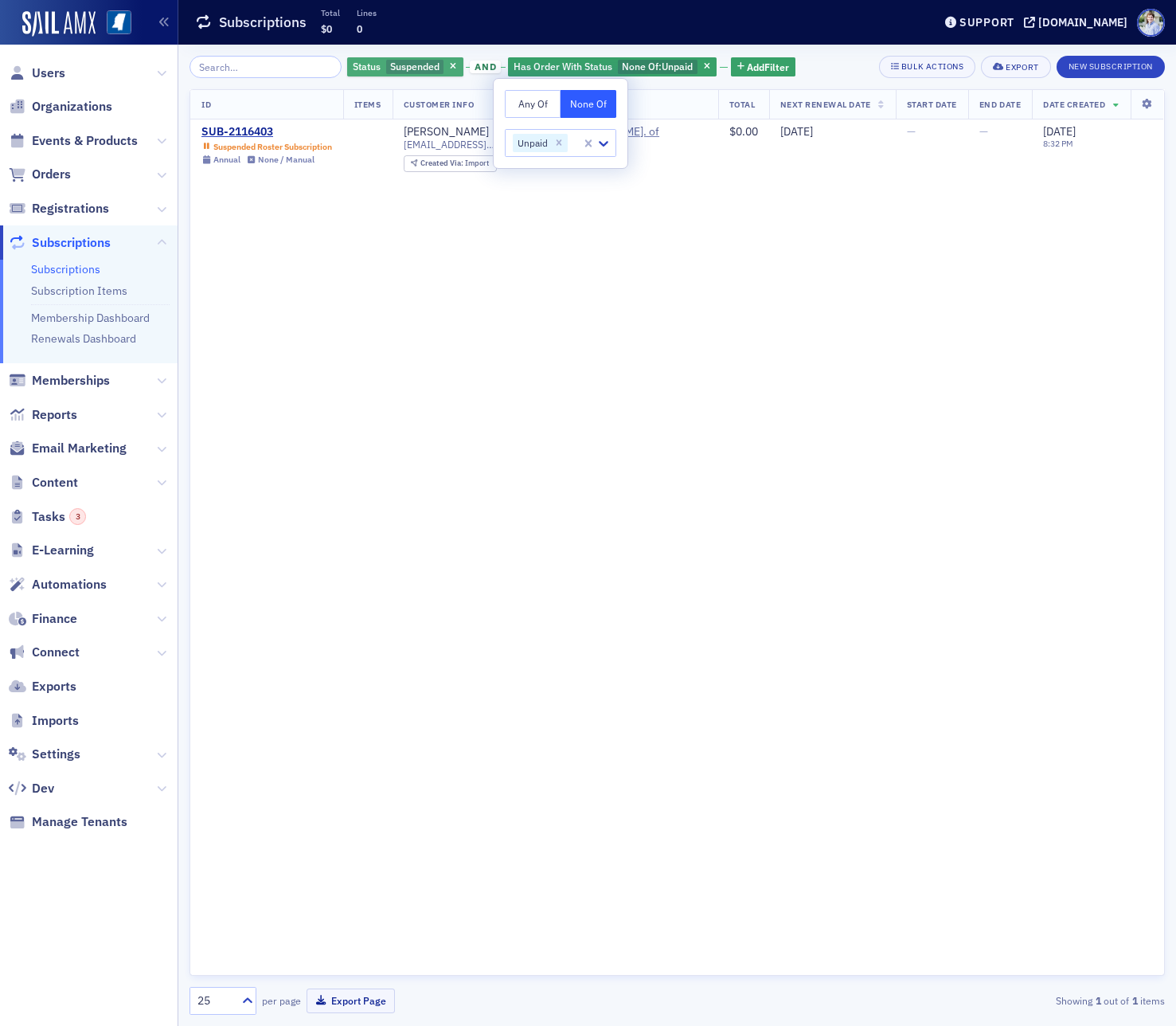
click at [391, 72] on span "Suspended" at bounding box center [415, 66] width 49 height 13
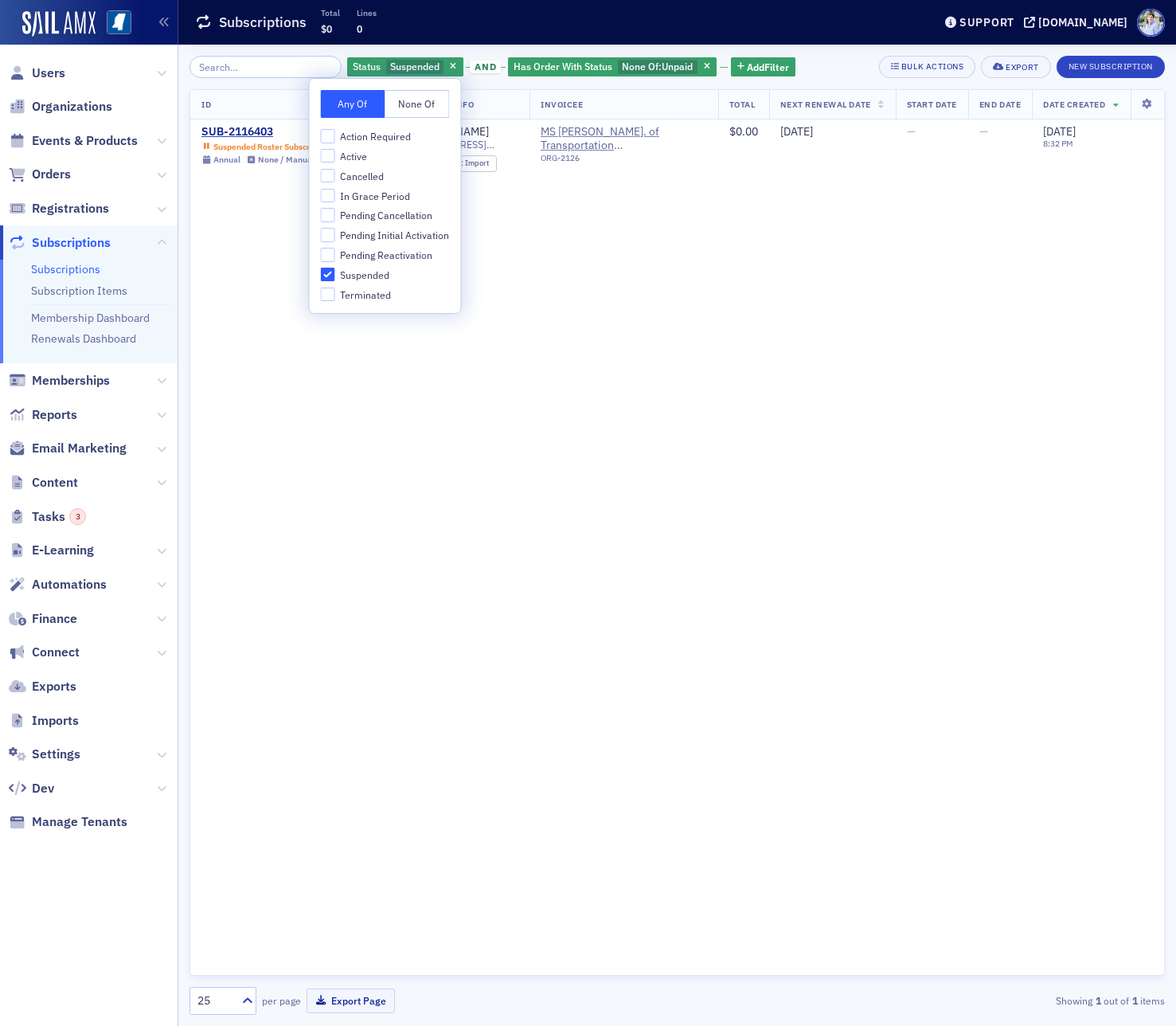
click at [361, 194] on span "In Grace Period" at bounding box center [375, 196] width 70 height 13
click at [335, 194] on input "In Grace Period" at bounding box center [328, 196] width 14 height 14
checkbox input "true"
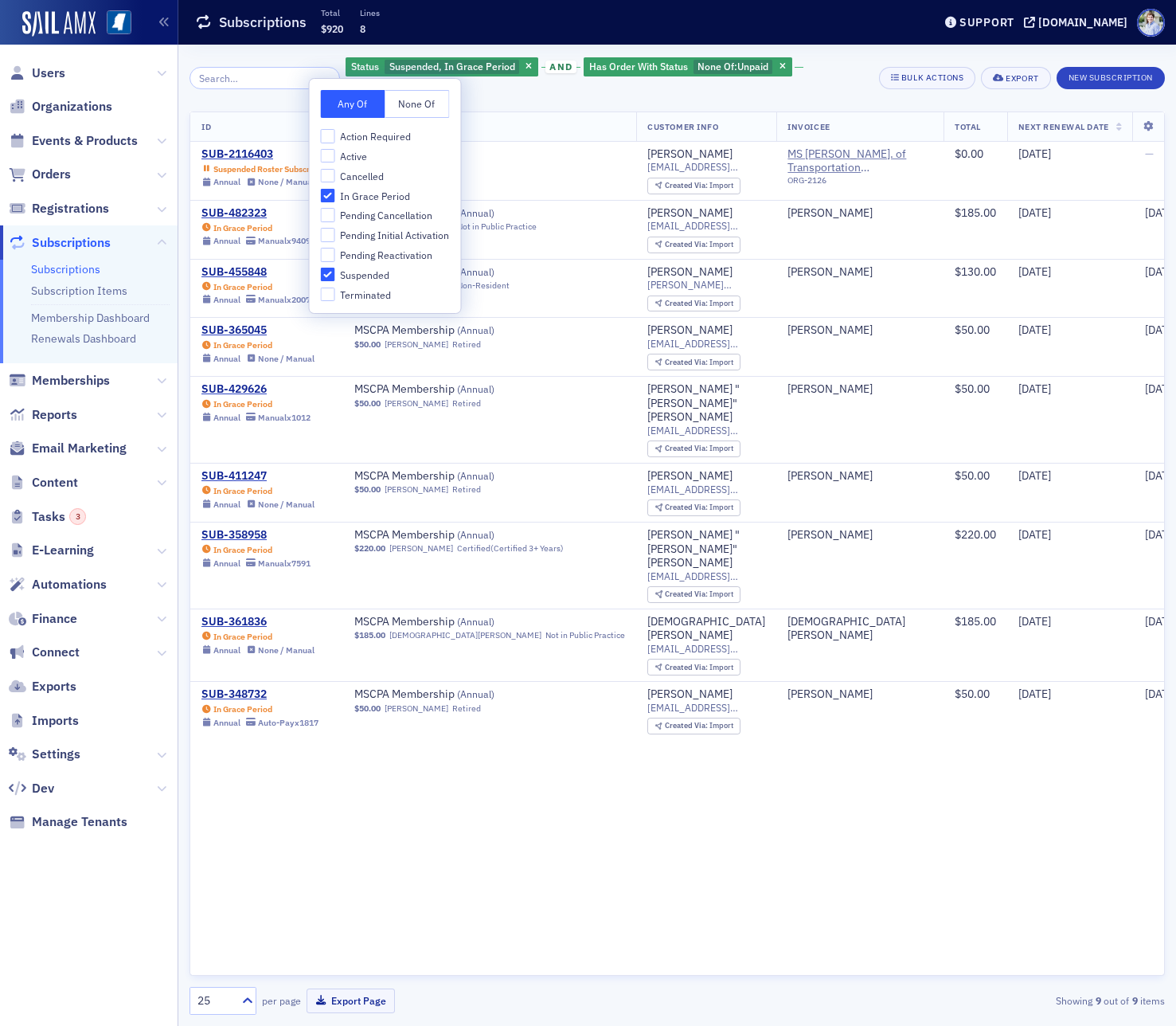
click at [396, 25] on div "Subscriptions Total $920 Lines 8" at bounding box center [552, 22] width 713 height 42
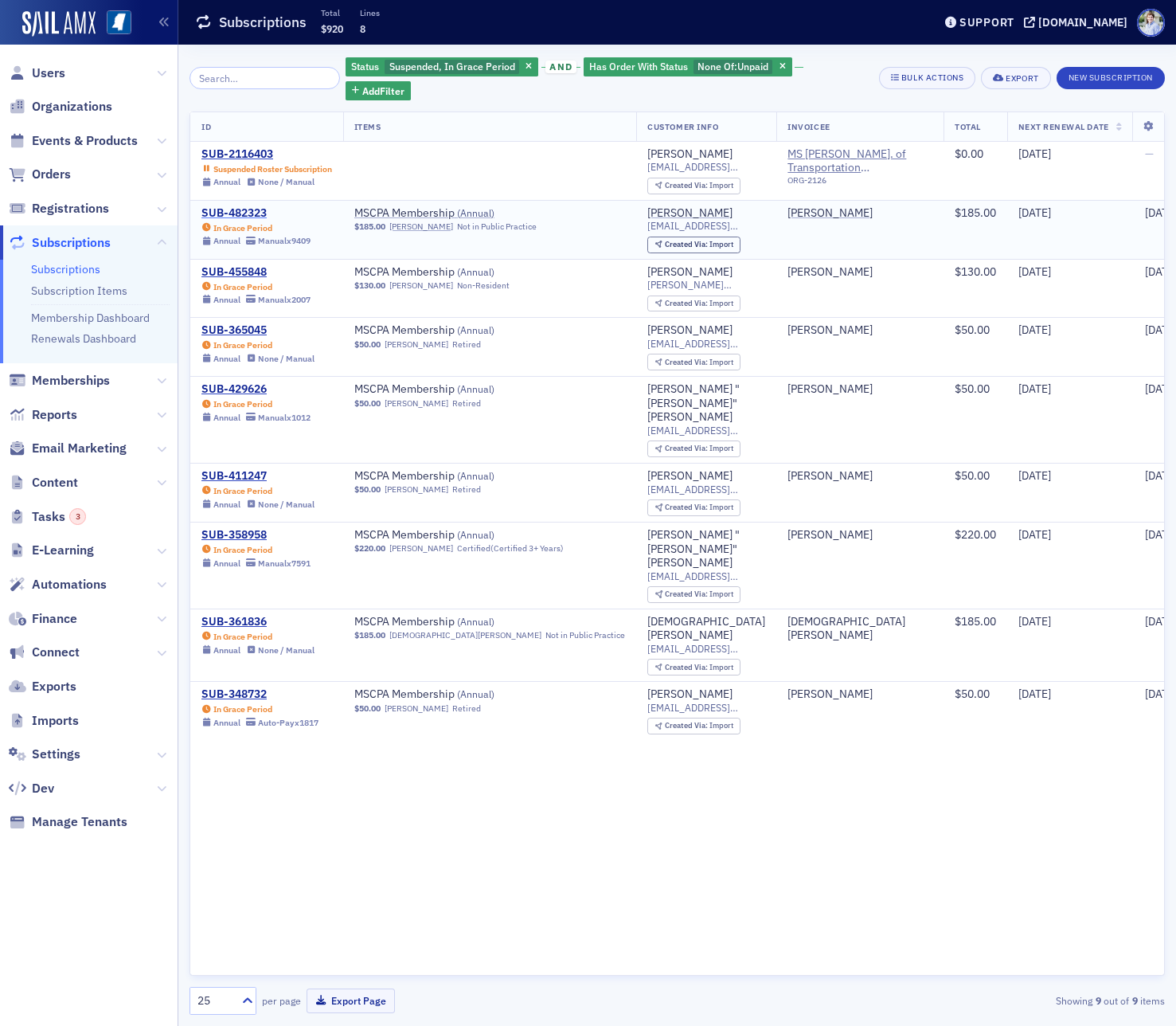
click at [255, 206] on div "SUB-482323" at bounding box center [256, 213] width 109 height 14
click at [247, 383] on div "SUB-429626" at bounding box center [256, 390] width 109 height 14
click at [239, 687] on div "SUB-348732" at bounding box center [260, 694] width 117 height 14
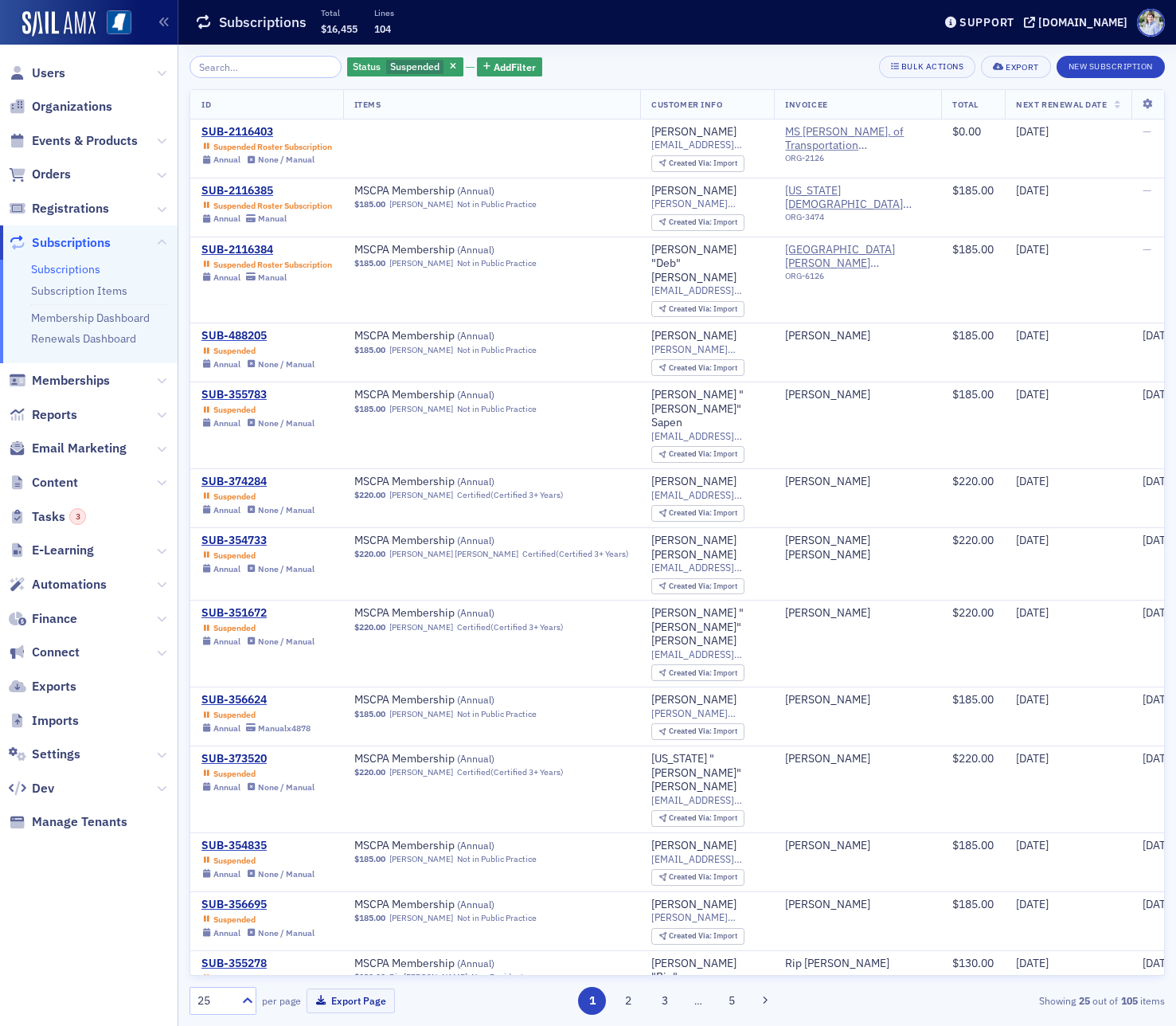
scroll to position [656, 0]
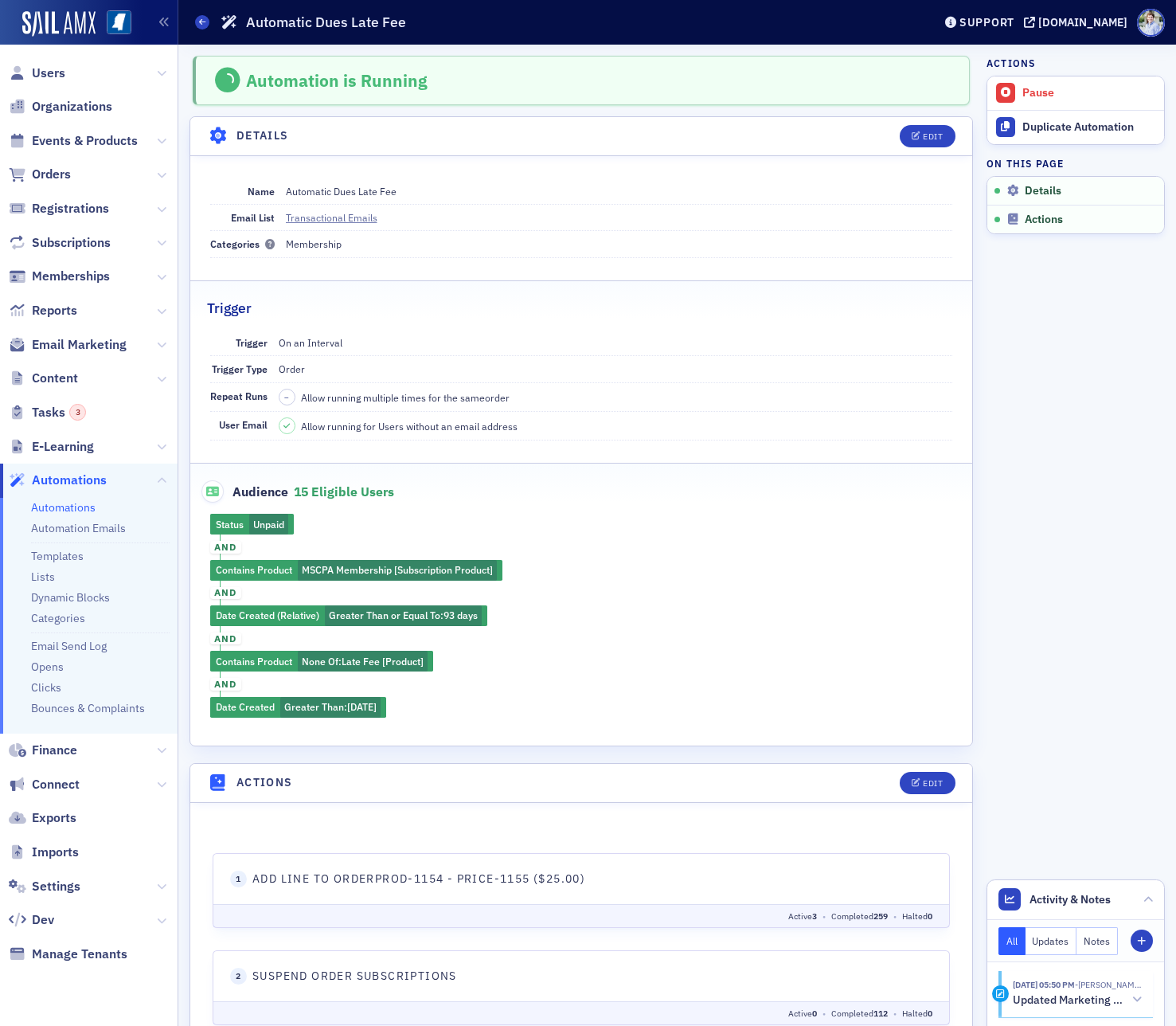
scroll to position [315, 0]
click at [909, 127] on button "Edit" at bounding box center [926, 136] width 55 height 22
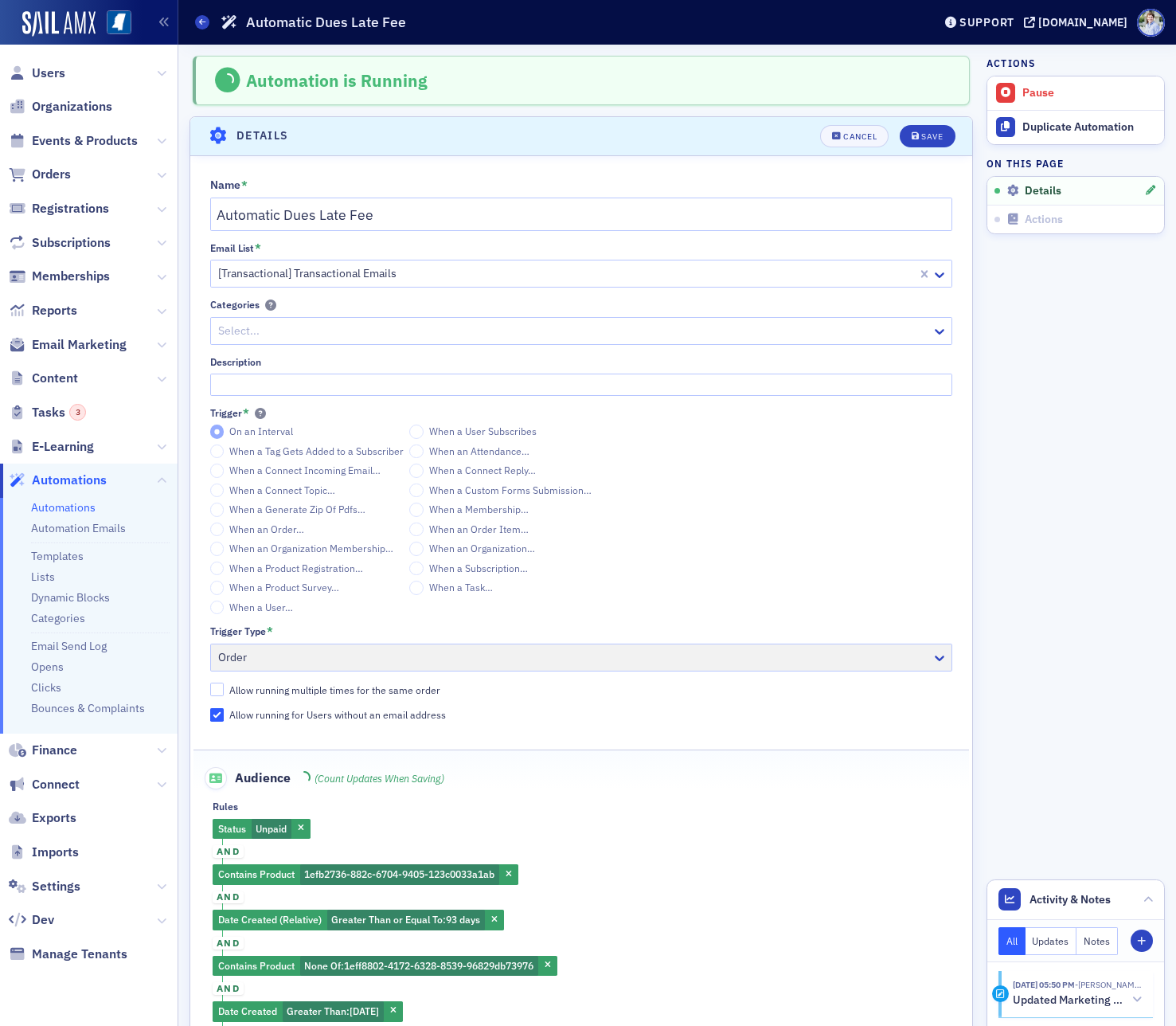
scroll to position [63, 0]
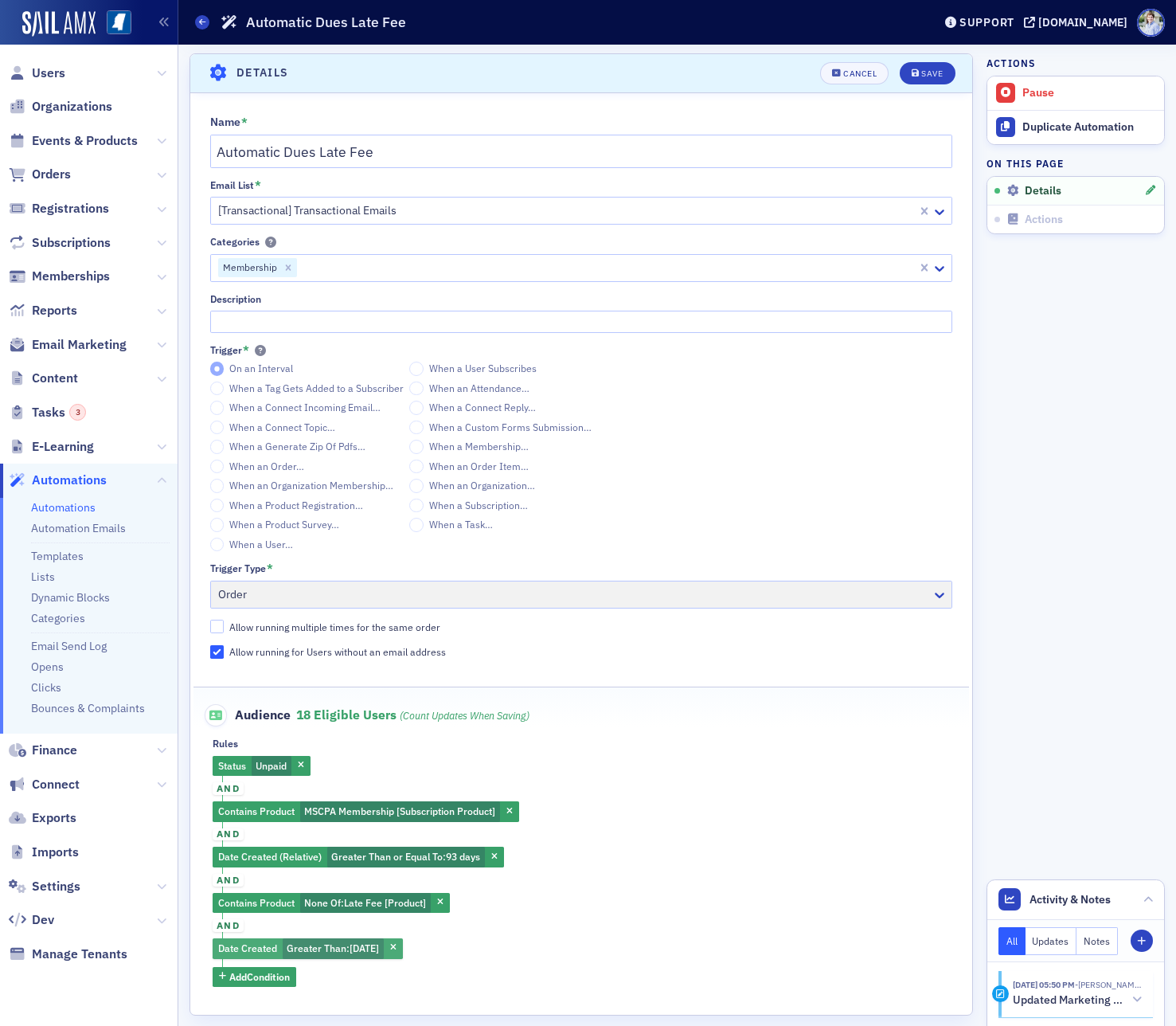
click at [349, 941] on span "Greater Than : [DATE]" at bounding box center [333, 948] width 101 height 21
select select "3"
select select "2024"
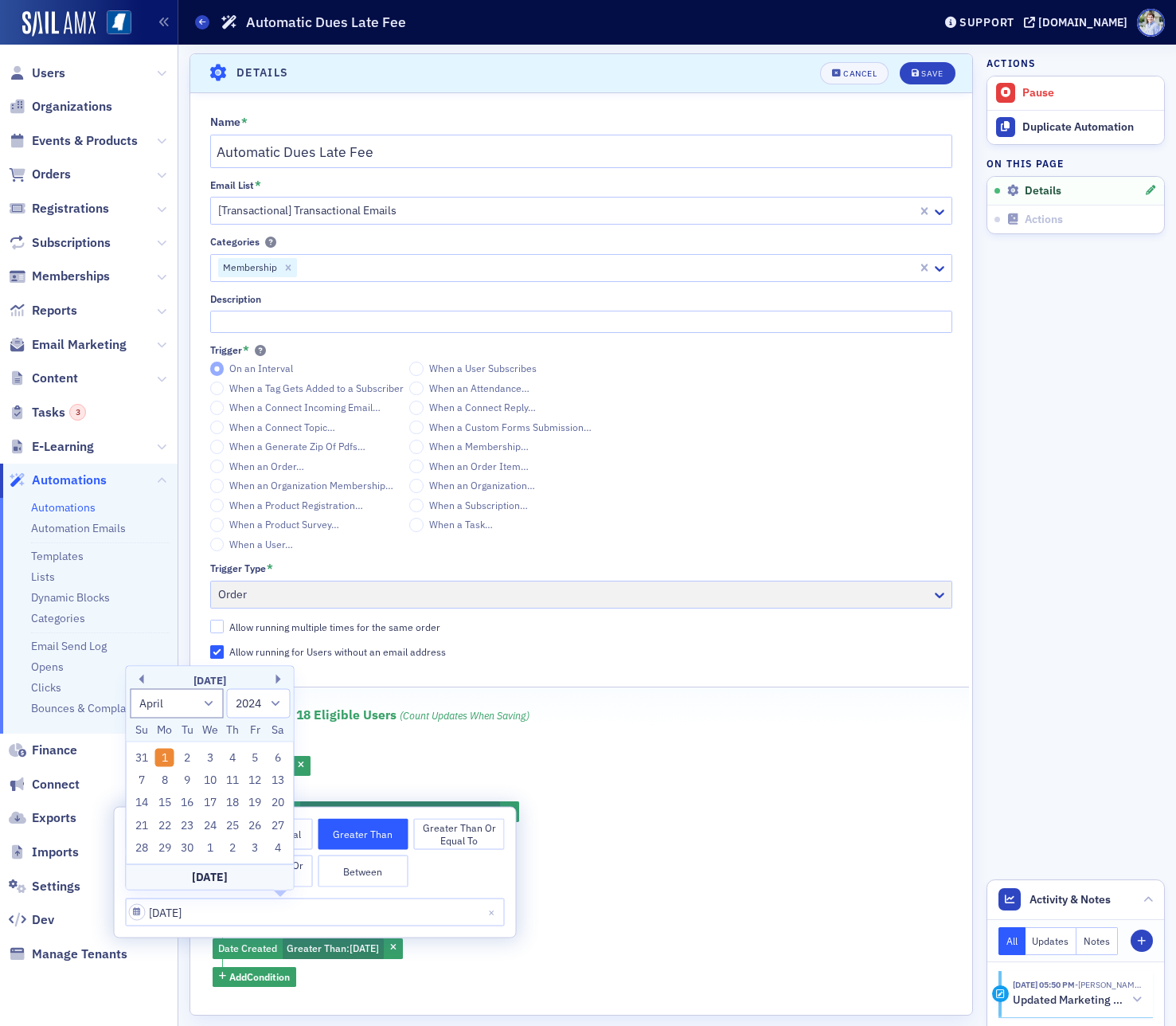
drag, startPoint x: 433, startPoint y: 877, endPoint x: 401, endPoint y: 866, distance: 33.8
click at [433, 877] on div "Equals Does Not Equal Greater Than Greater Than or Equal To Smaller Than Smalle…" at bounding box center [314, 852] width 379 height 68
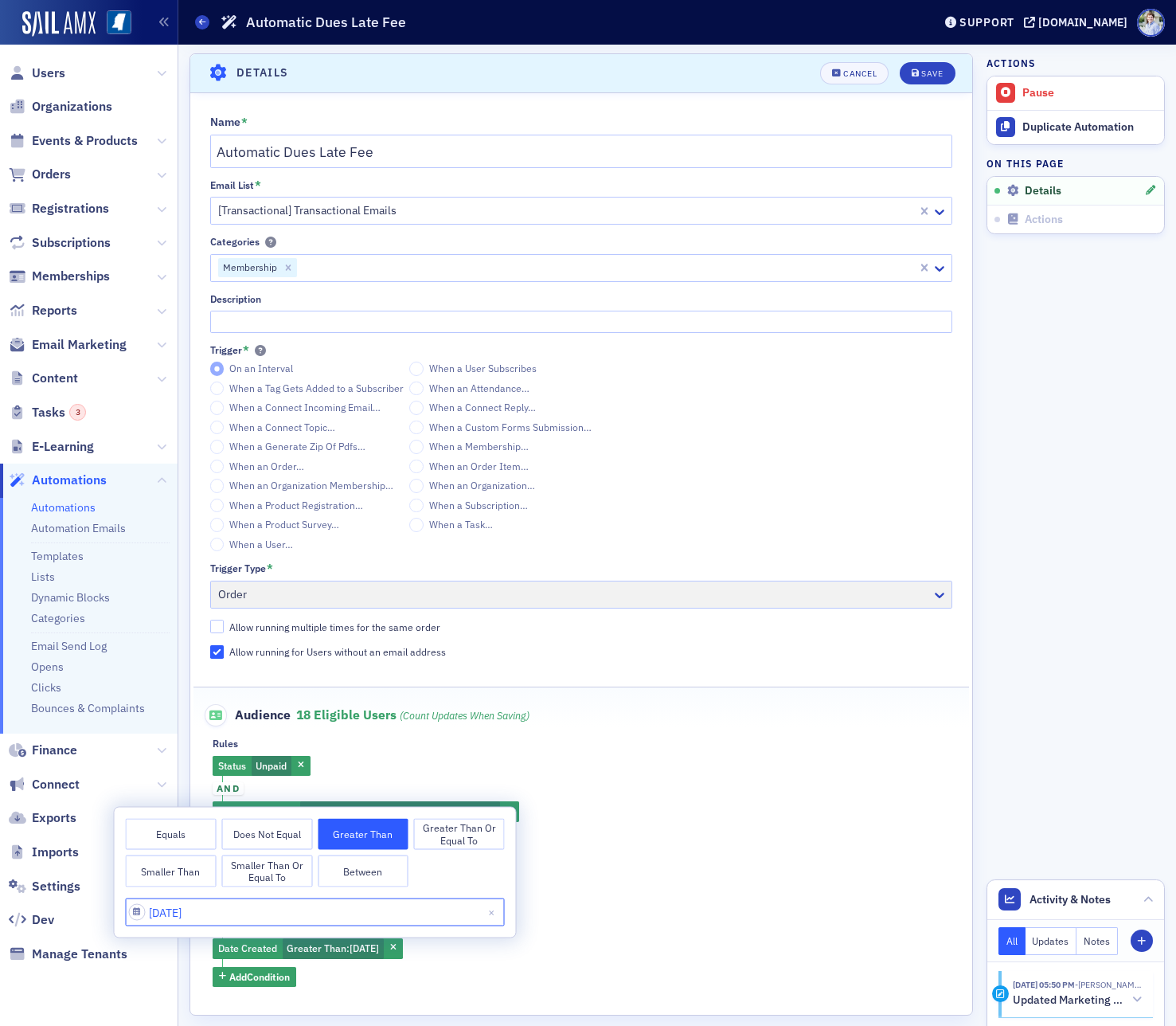
type input "04/01/20245"
select select "3"
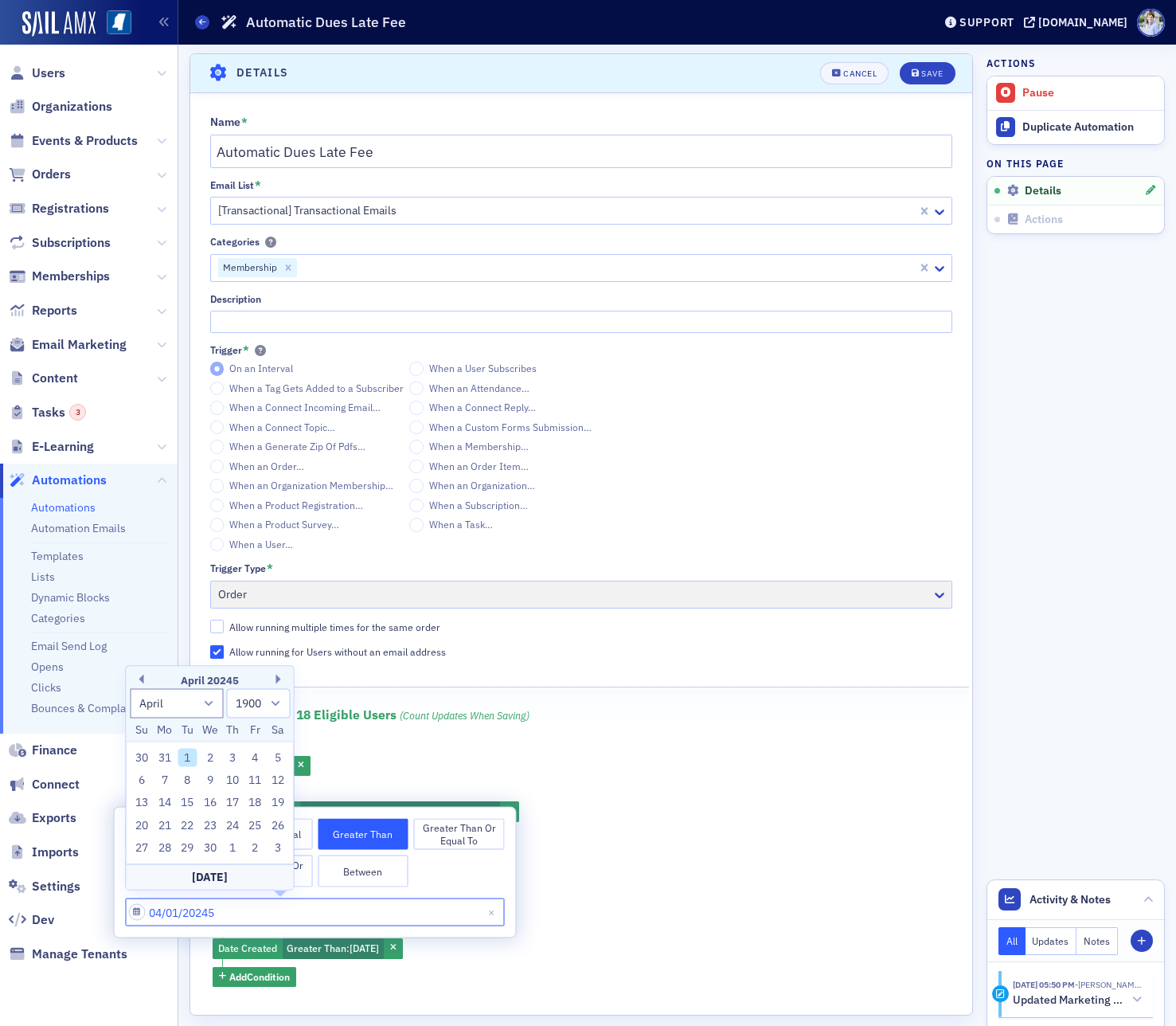
drag, startPoint x: 207, startPoint y: 913, endPoint x: 371, endPoint y: 849, distance: 176.0
click at [255, 910] on input "04/01/20245" at bounding box center [314, 912] width 379 height 28
type input "[DATE]"
select select "2025"
type input "[DATE]"
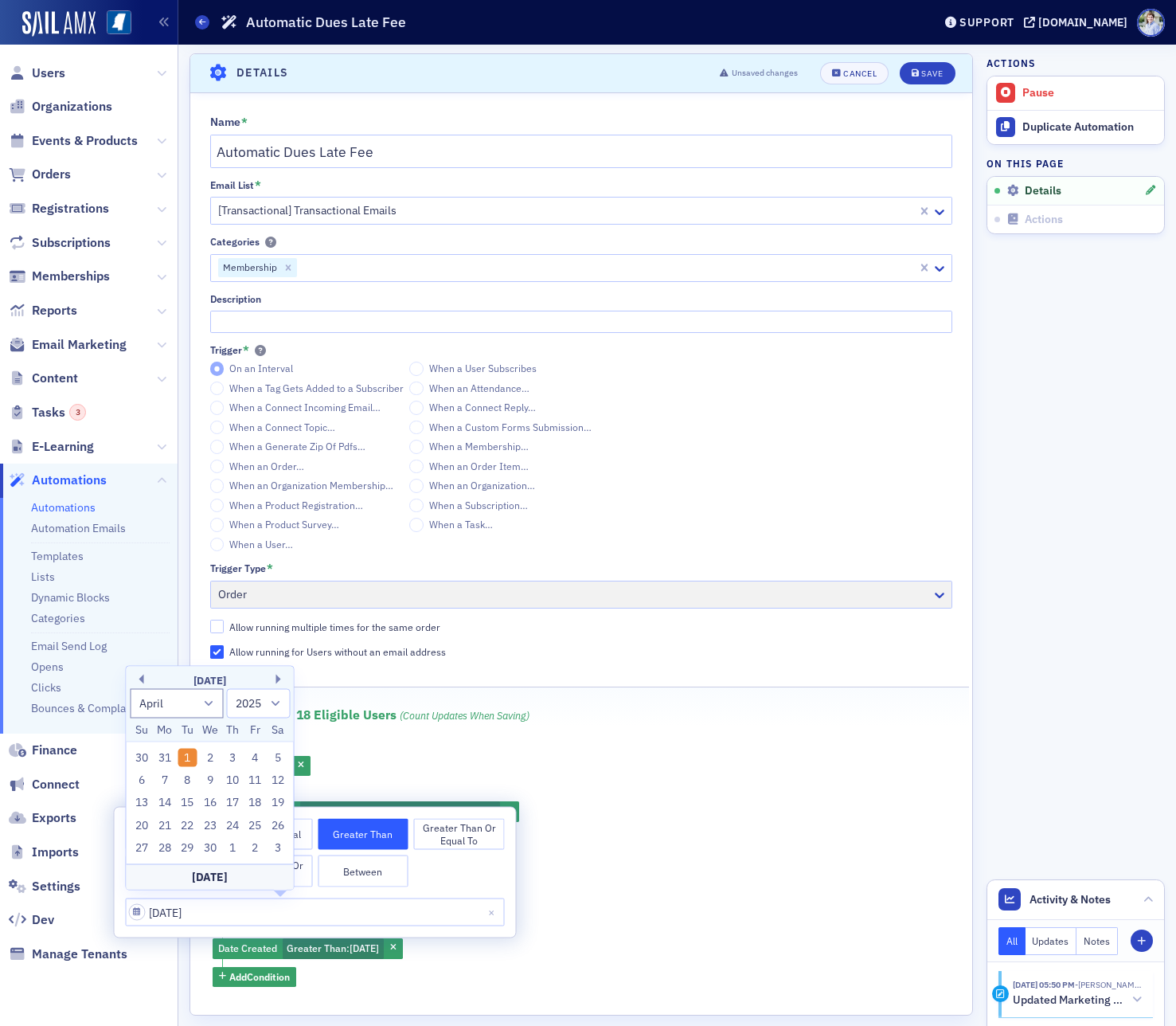
click at [852, 819] on div "Status Unpaid and Contains Product MSCPA Membership [Subscription Product] and …" at bounding box center [580, 871] width 737 height 231
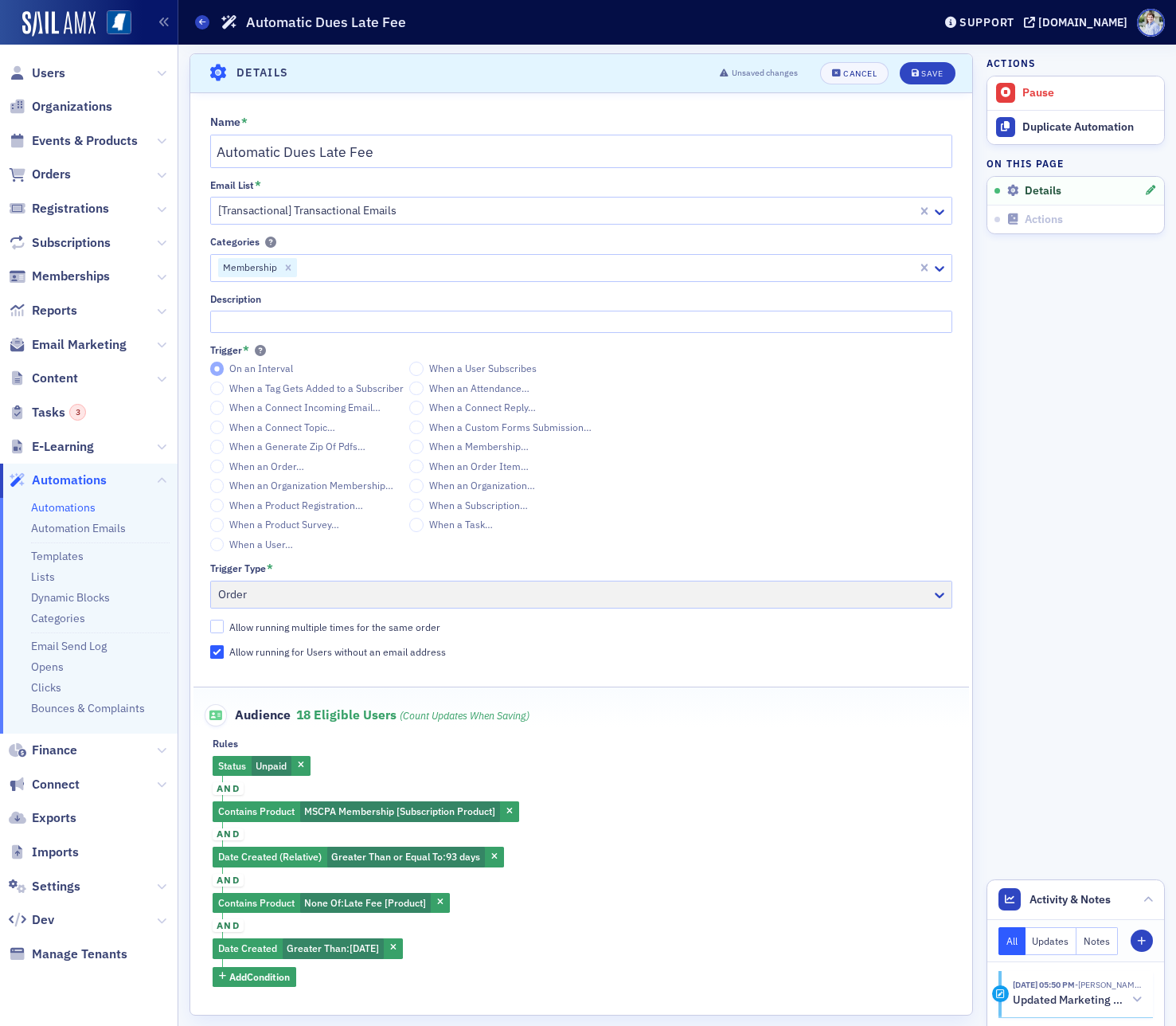
click at [945, 84] on header "Details Unsaved changes Cancel Save" at bounding box center [580, 73] width 782 height 39
click at [946, 65] on button "Save" at bounding box center [926, 73] width 55 height 22
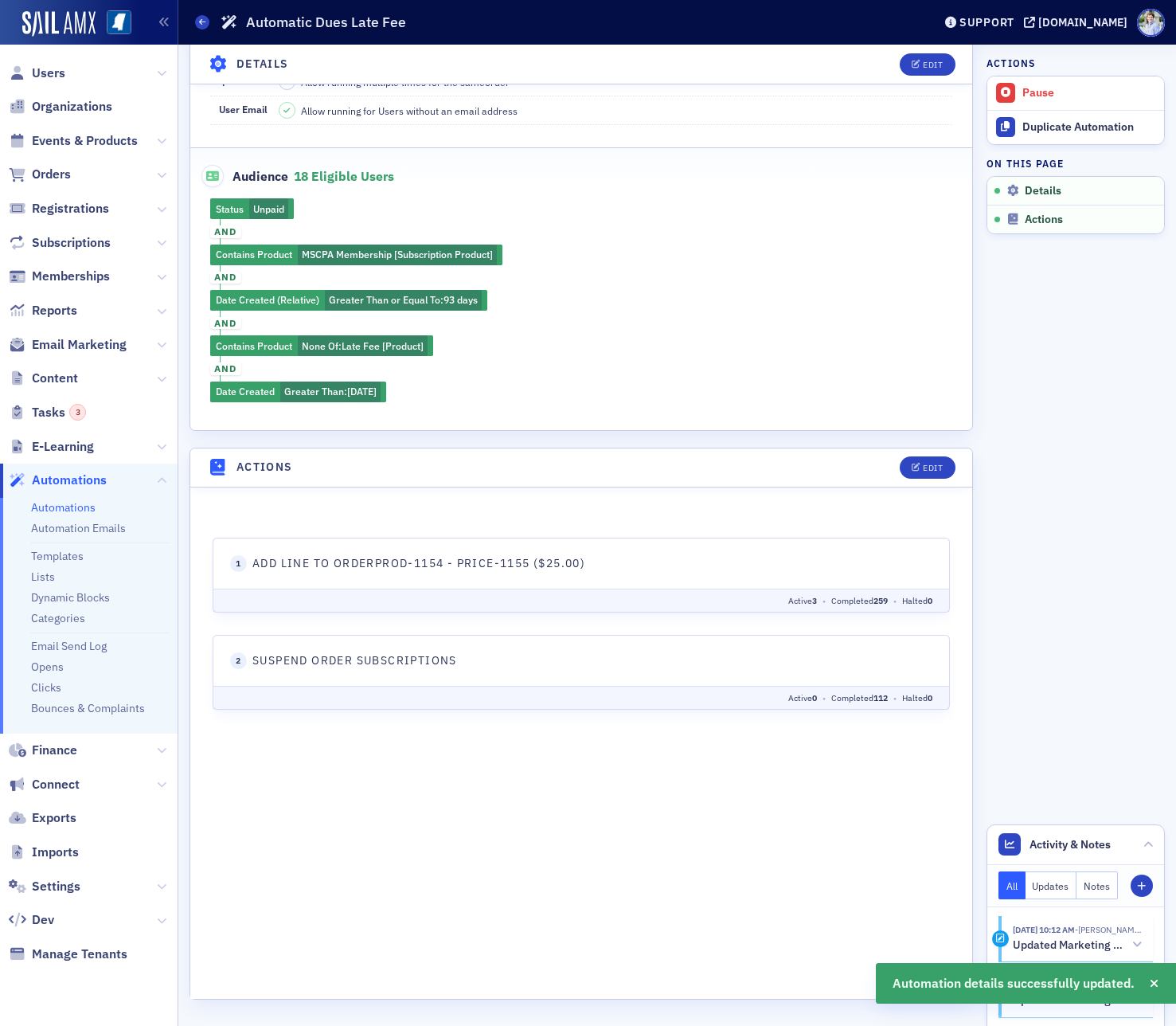
scroll to position [315, 0]
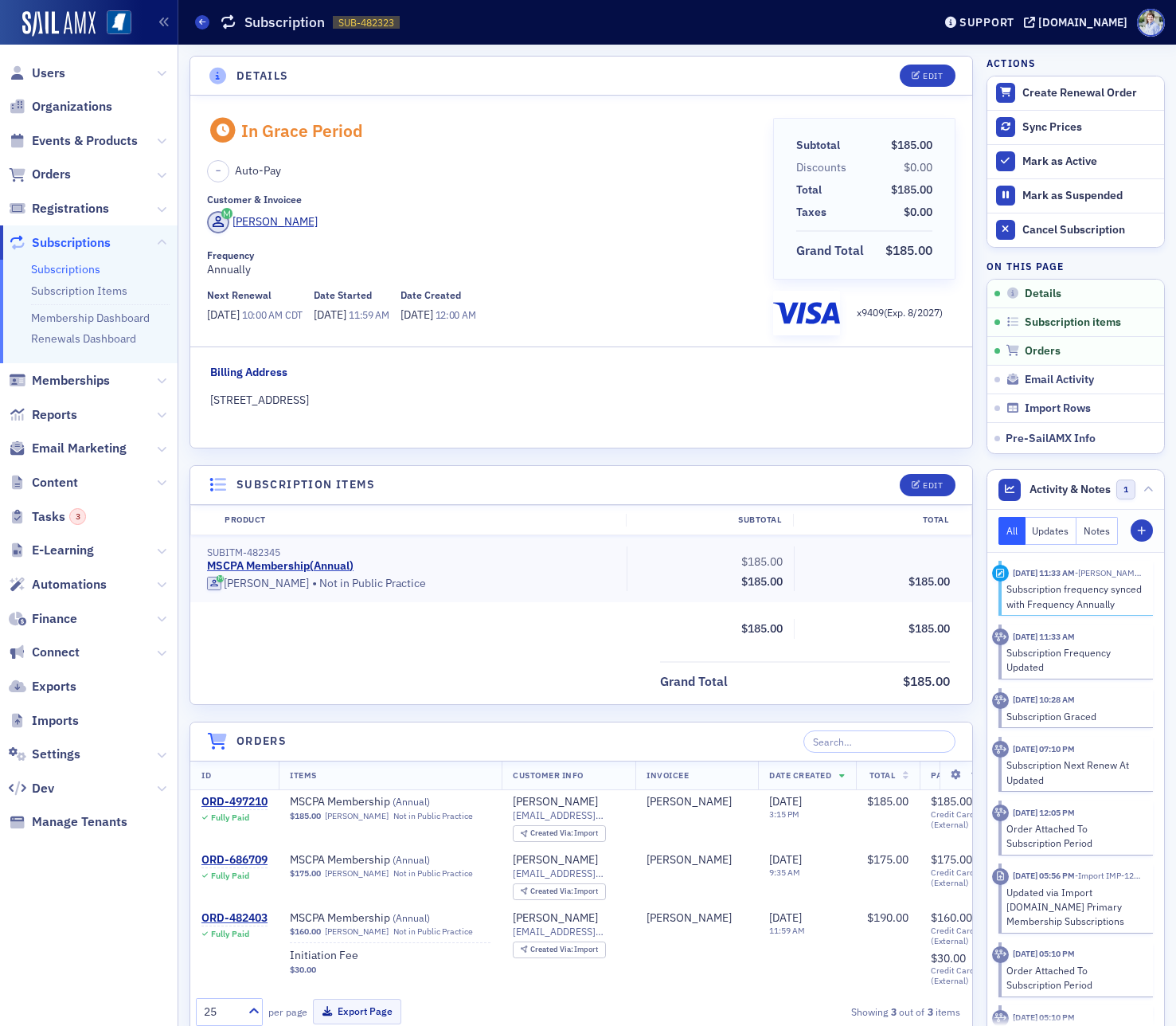
scroll to position [230, 0]
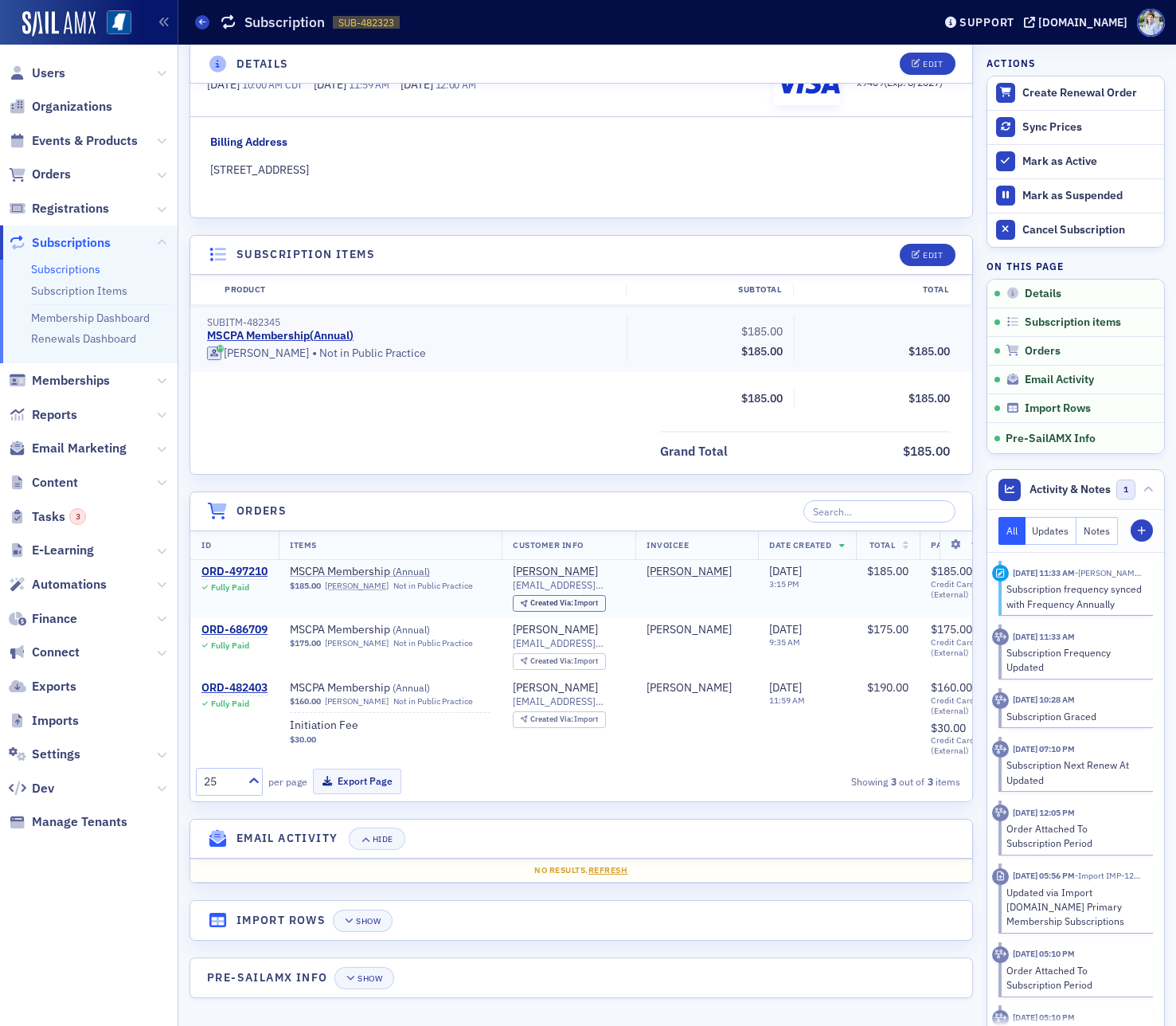
click at [241, 563] on td "ORD-497210 Fully Paid" at bounding box center [234, 588] width 89 height 58
click at [241, 568] on div "ORD-497210" at bounding box center [235, 572] width 66 height 14
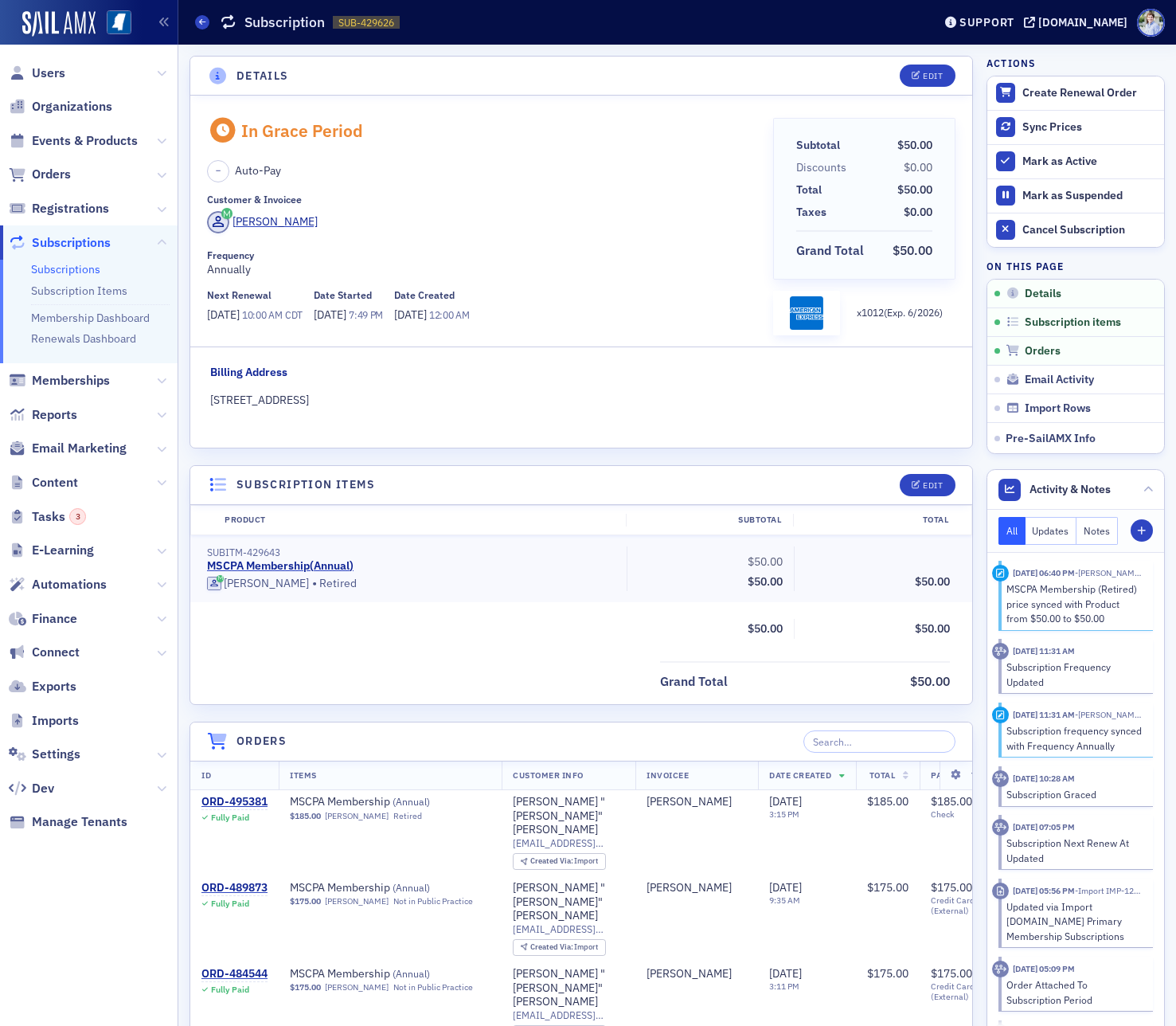
scroll to position [146, 0]
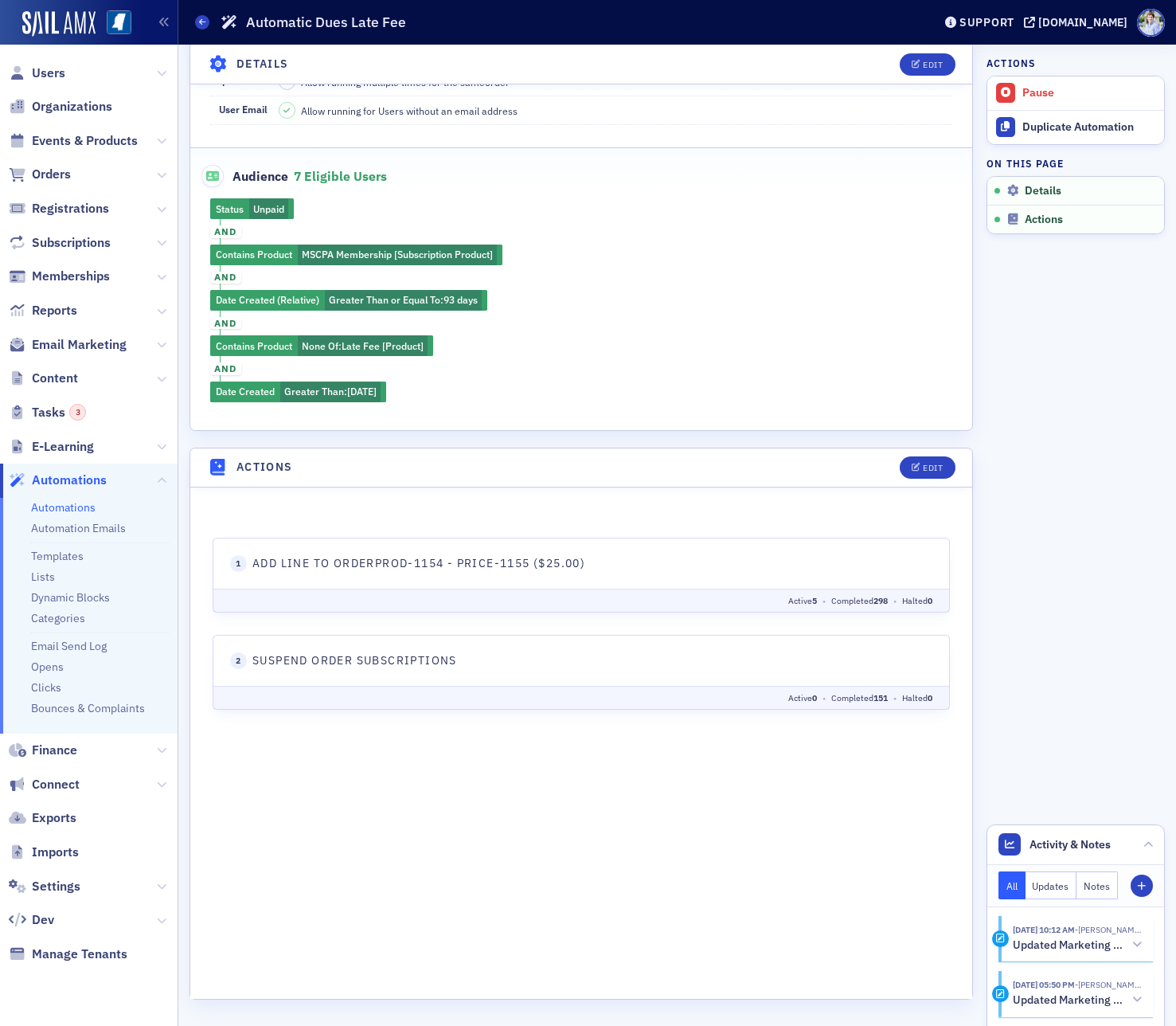
scroll to position [314, 0]
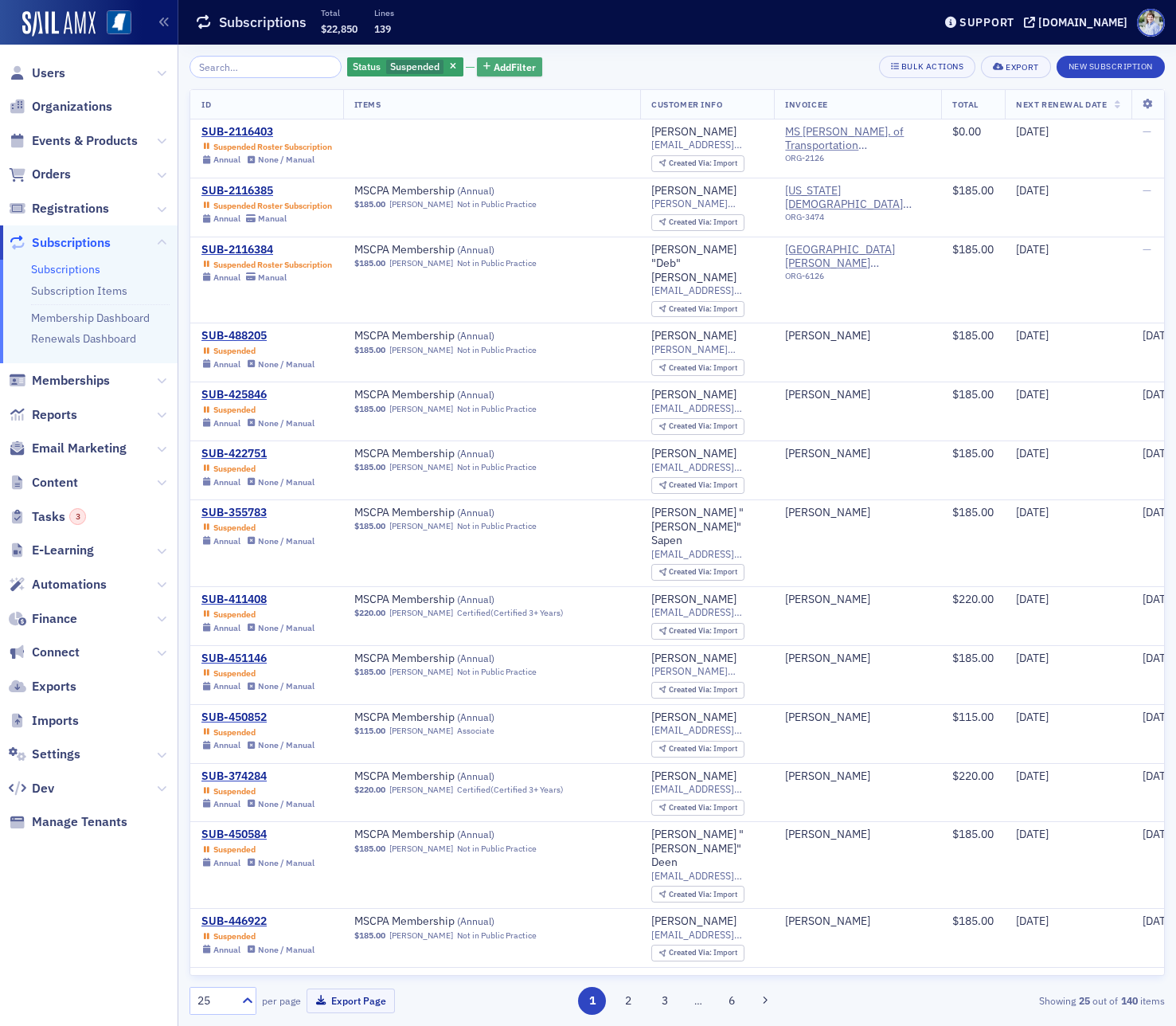
click at [476, 61] on button "Add Filter" at bounding box center [509, 67] width 65 height 20
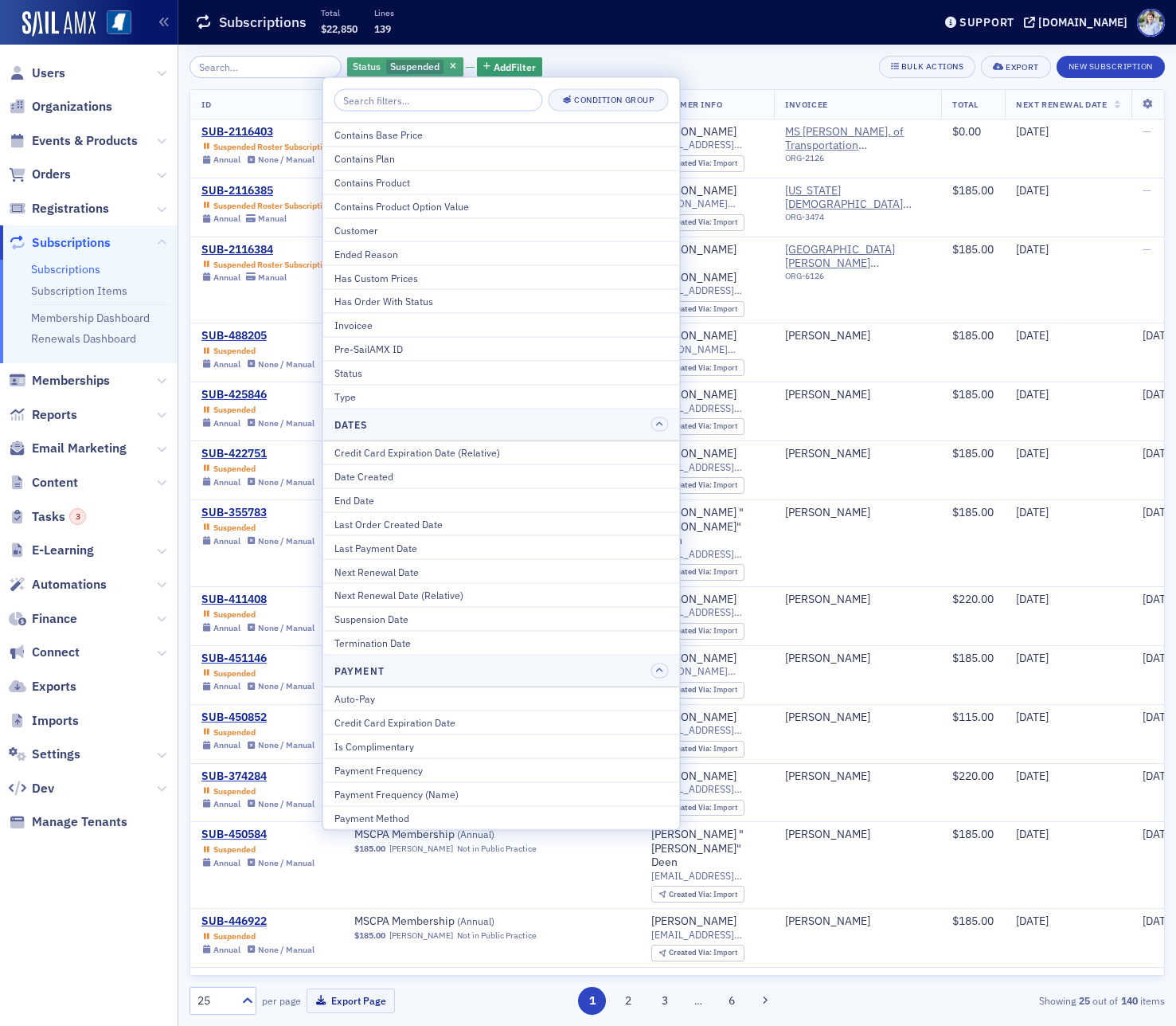
click at [391, 70] on span "Suspended" at bounding box center [415, 66] width 49 height 13
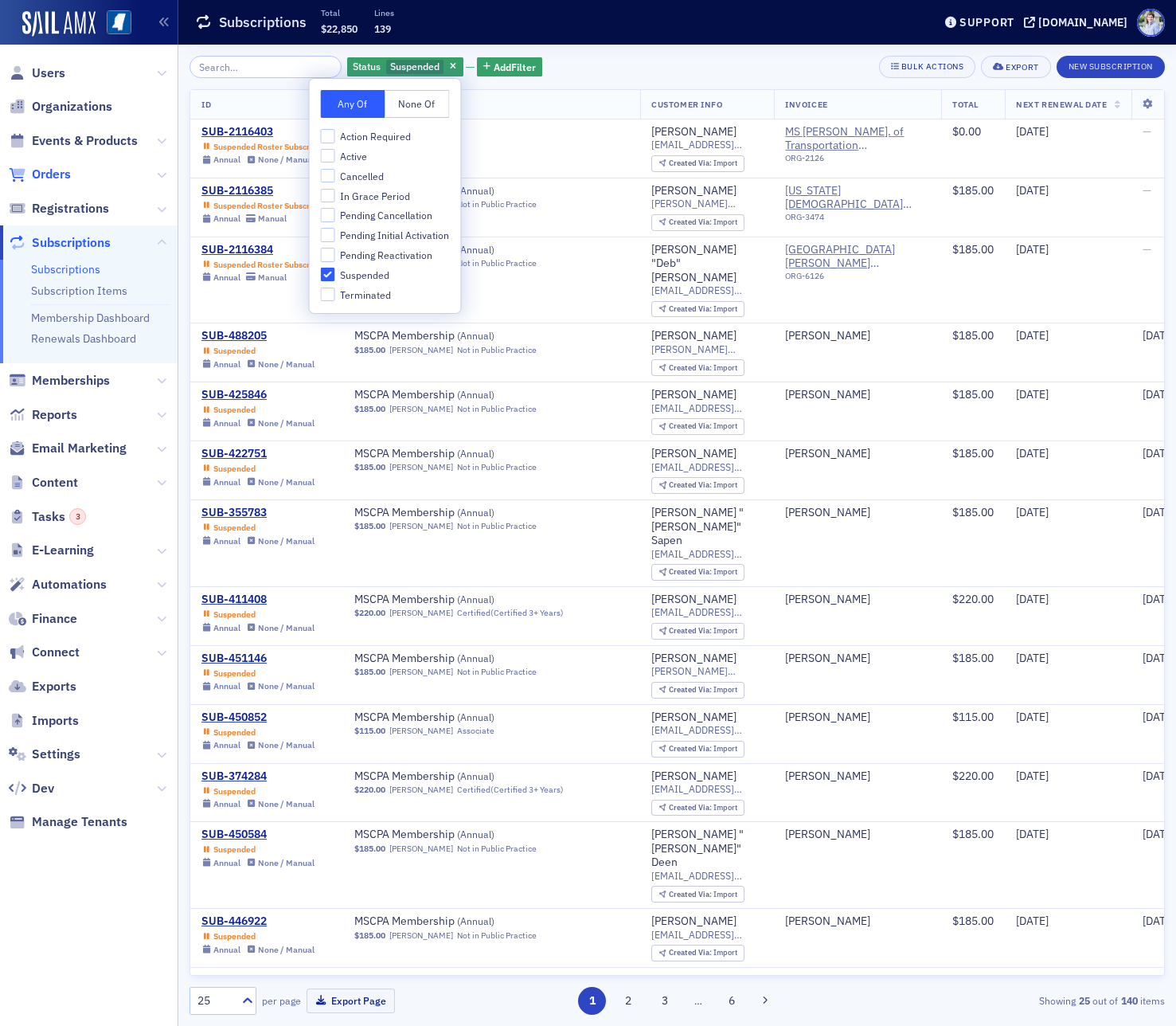
click at [68, 167] on span "Orders" at bounding box center [89, 175] width 177 height 34
click at [57, 168] on span "Orders" at bounding box center [52, 175] width 39 height 18
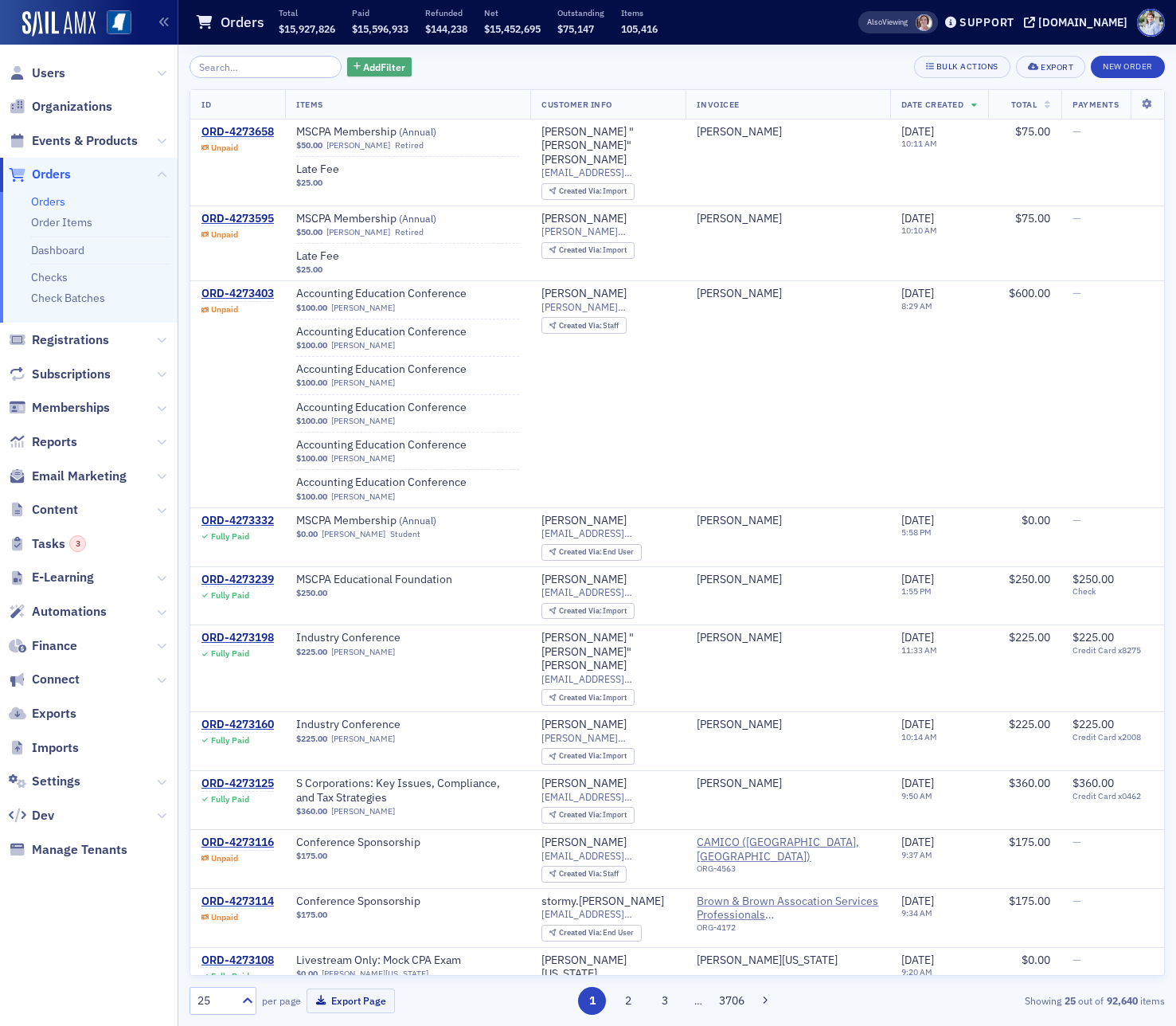
click at [347, 55] on div "Add Filter Bulk Actions Export New Order ID Items Customer Info Invoicee Date C…" at bounding box center [677, 535] width 975 height 981
click at [354, 65] on icon "button" at bounding box center [357, 67] width 7 height 9
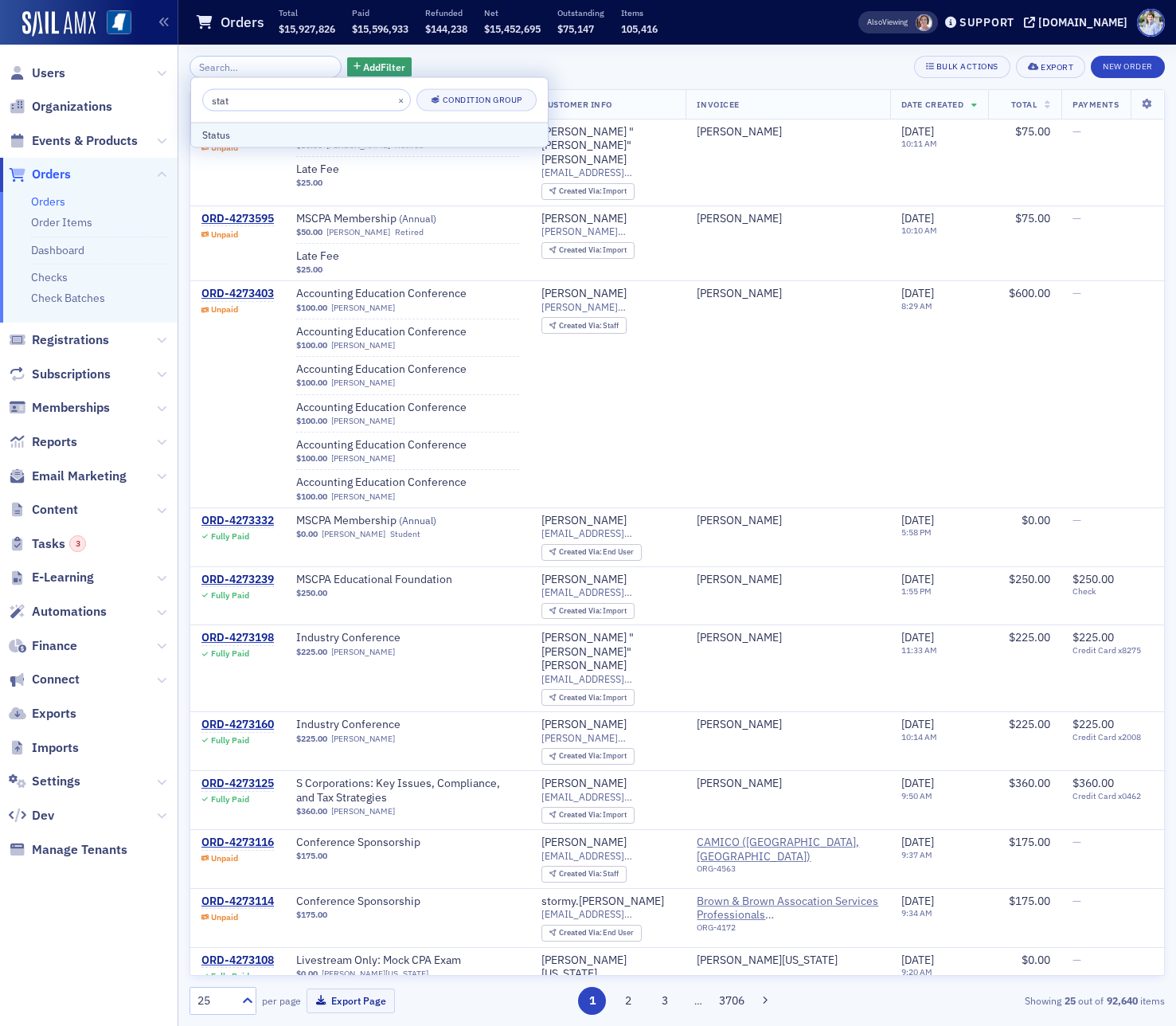
type input "stat"
click at [277, 134] on div "Status" at bounding box center [369, 134] width 334 height 14
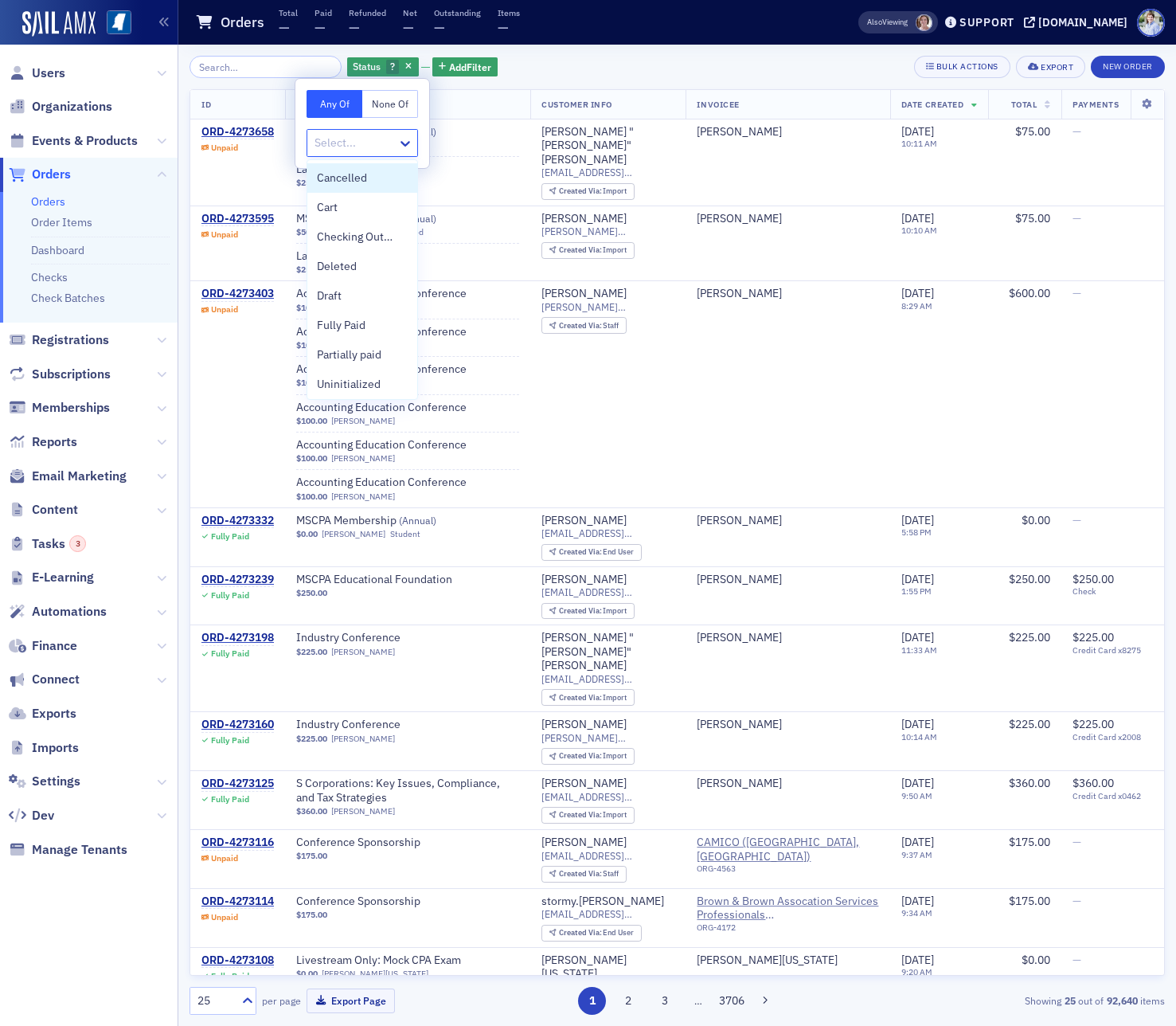
click at [341, 133] on div "Select..." at bounding box center [352, 143] width 90 height 23
type input "un"
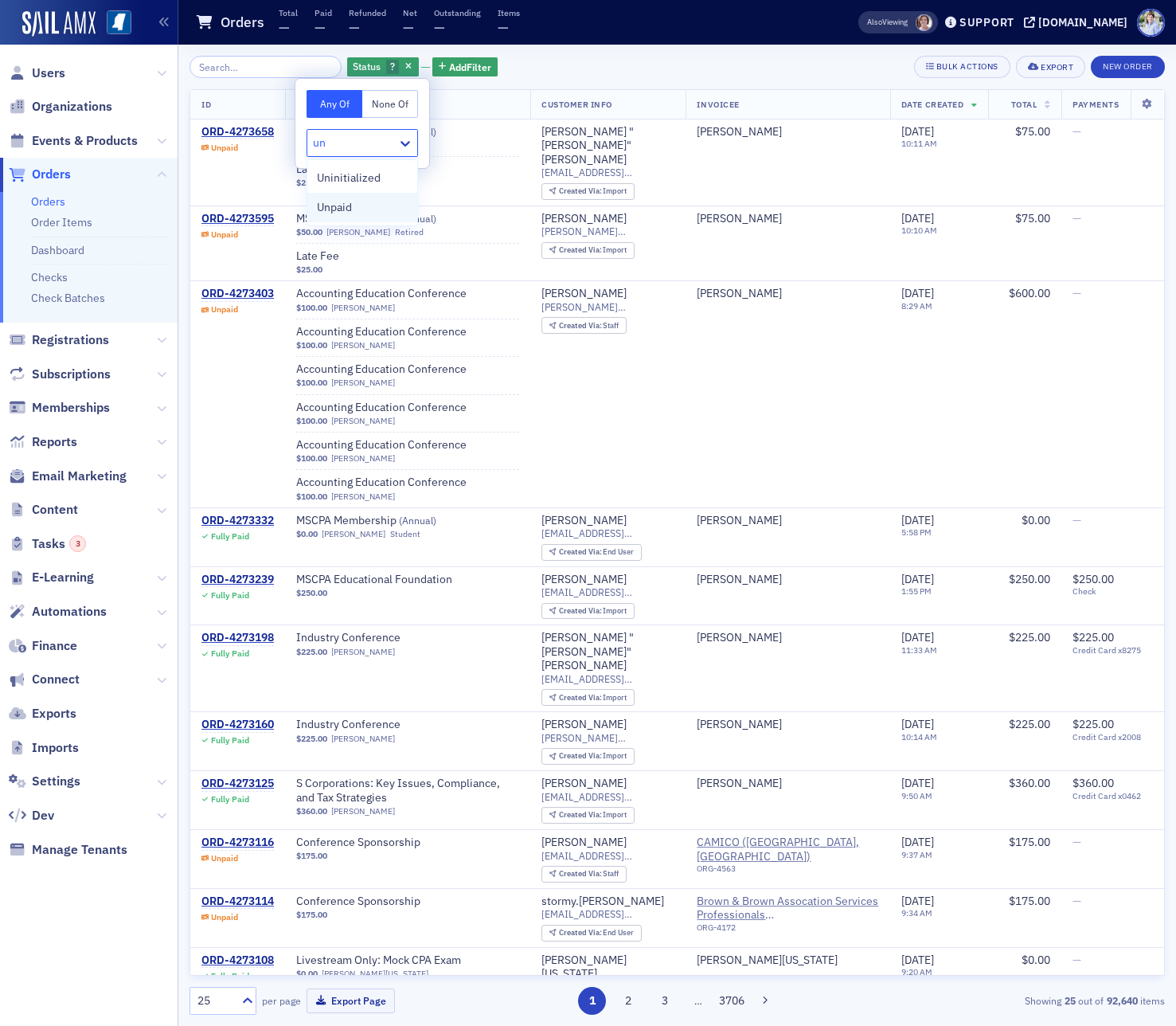
click at [351, 211] on span "Unpaid" at bounding box center [334, 207] width 35 height 17
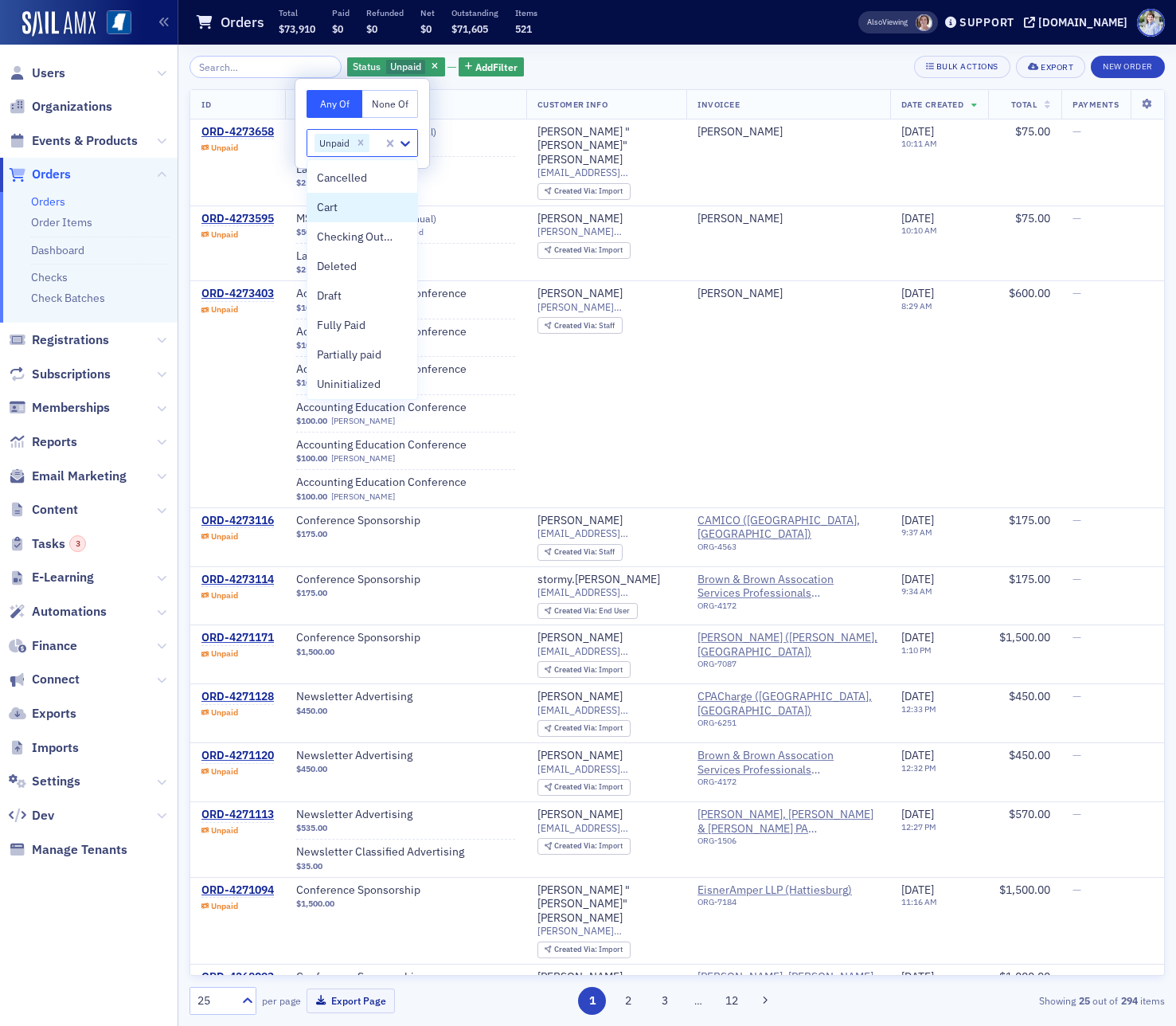
click at [491, 38] on div "$71,605" at bounding box center [475, 27] width 47 height 19
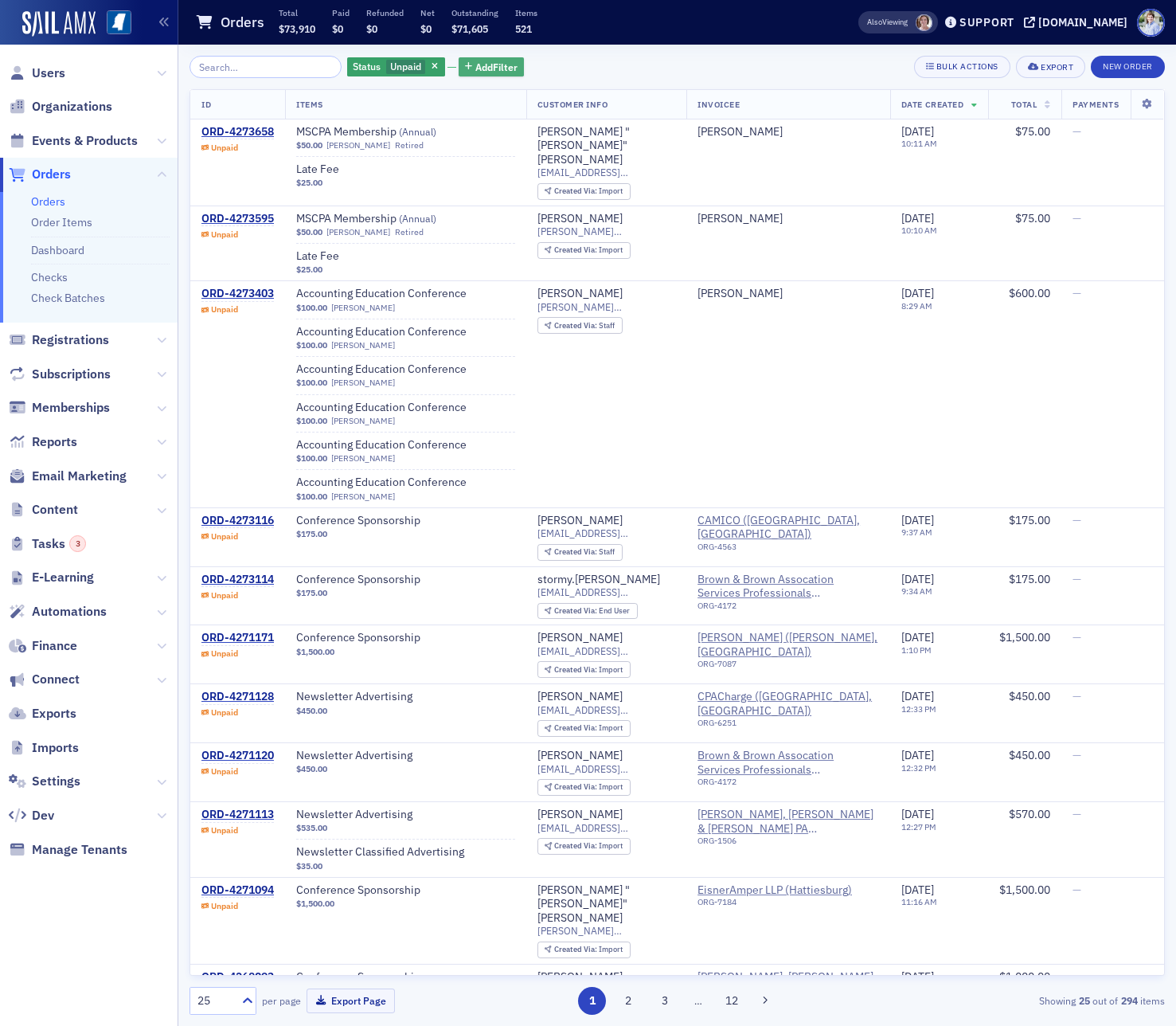
click at [491, 65] on span "Add Filter" at bounding box center [496, 67] width 42 height 14
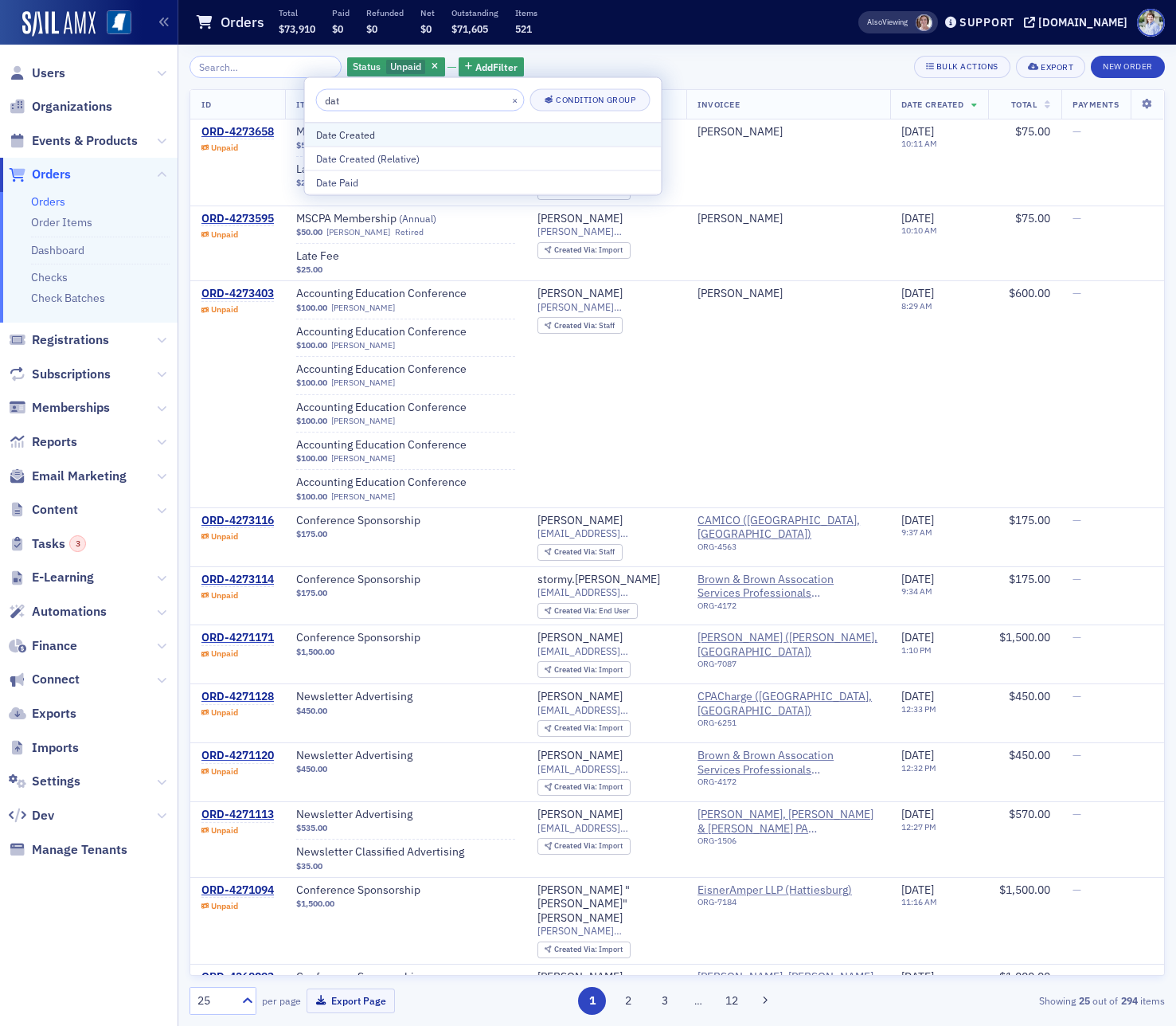
type input "dat"
click at [422, 137] on div "Date Created" at bounding box center [483, 134] width 334 height 14
select select "9"
select select "2025"
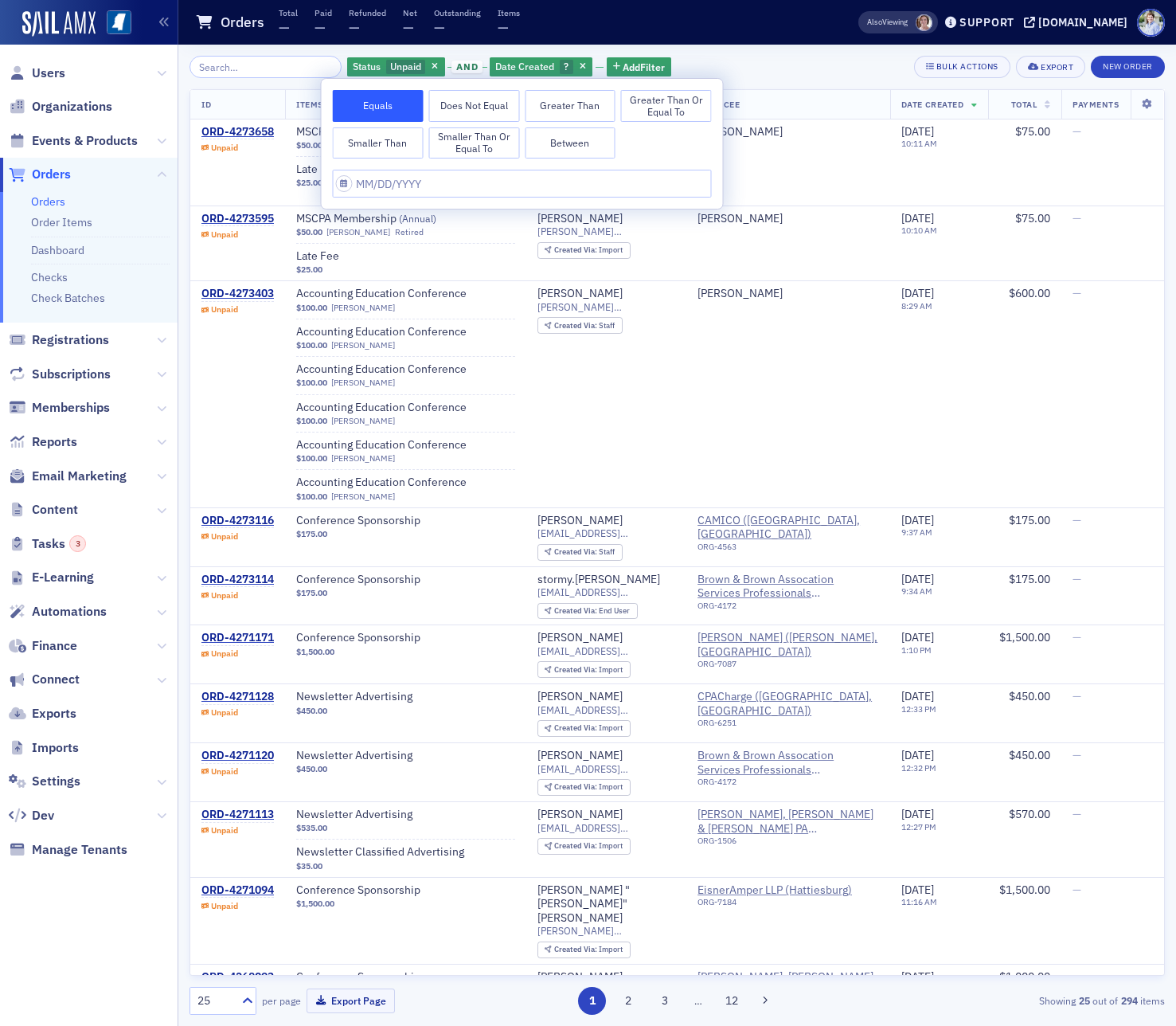
drag, startPoint x: 402, startPoint y: 148, endPoint x: 414, endPoint y: 163, distance: 19.2
click at [405, 152] on button "Smaller Than" at bounding box center [378, 143] width 90 height 32
click at [424, 186] on input "text" at bounding box center [522, 183] width 379 height 28
select select "9"
select select "2025"
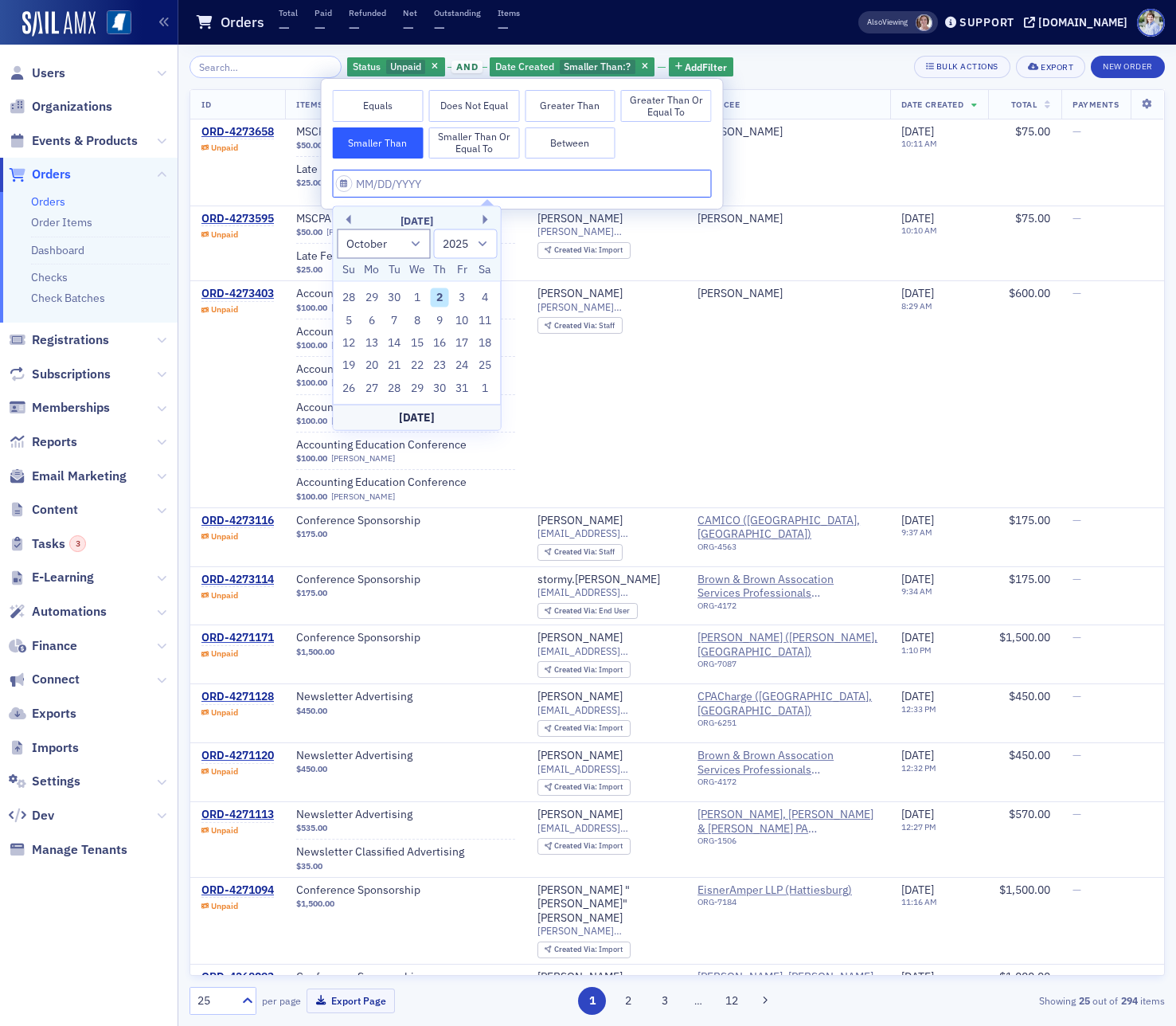
type input "4"
select select "3"
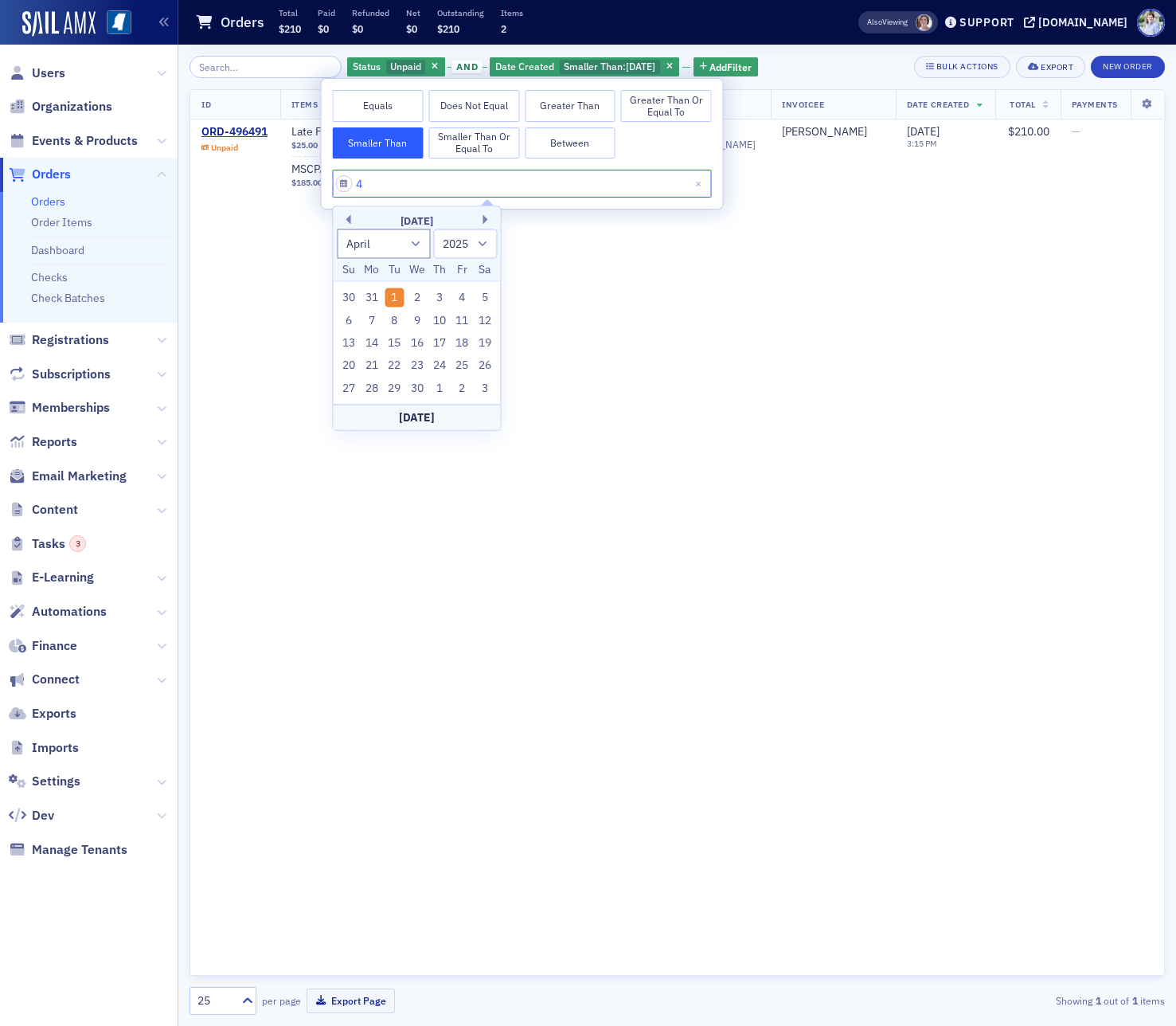
type input "4/"
select select "2001"
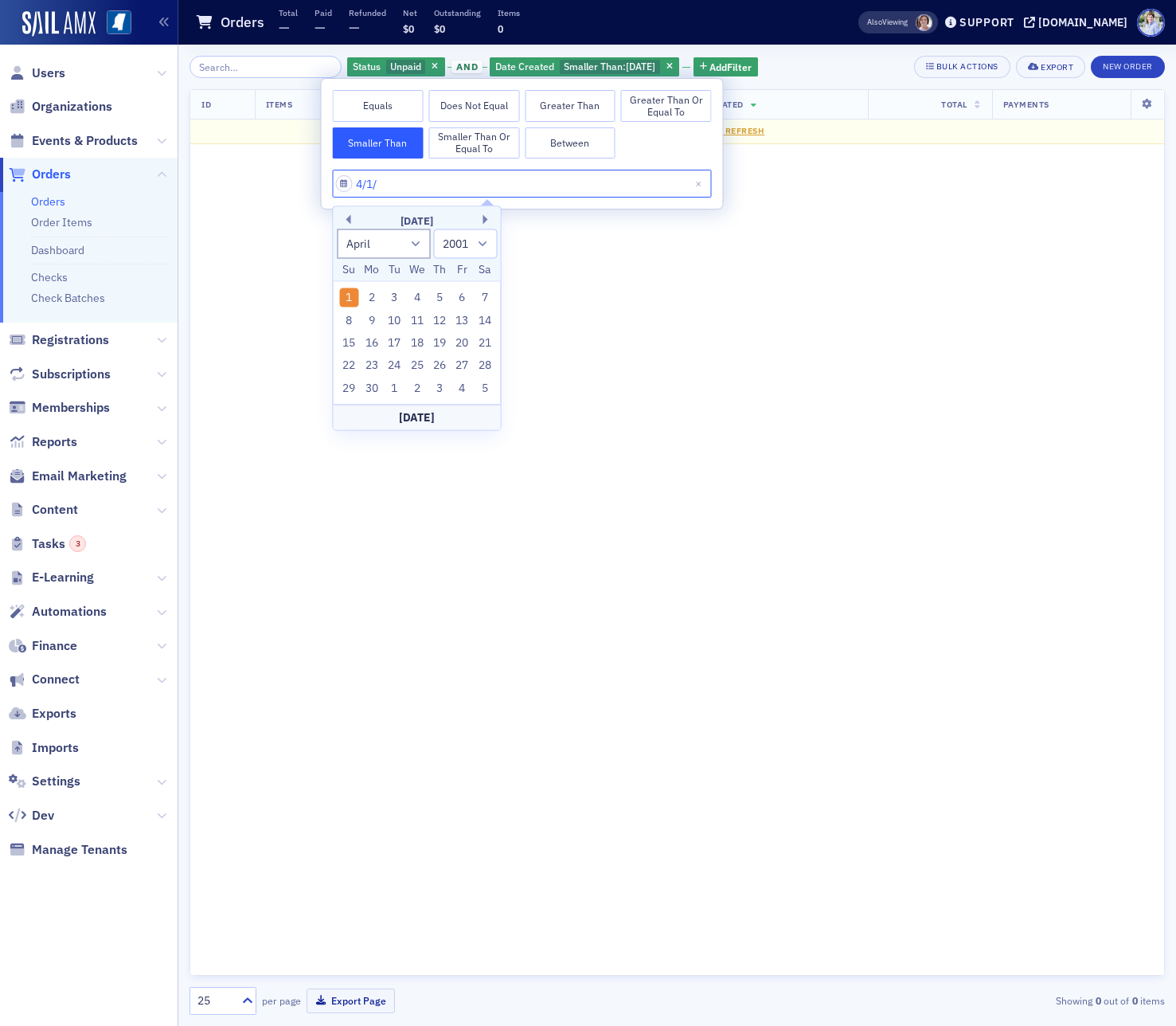
type input "4/1/2"
select select "2002"
type input "4/1/20"
select select "2020"
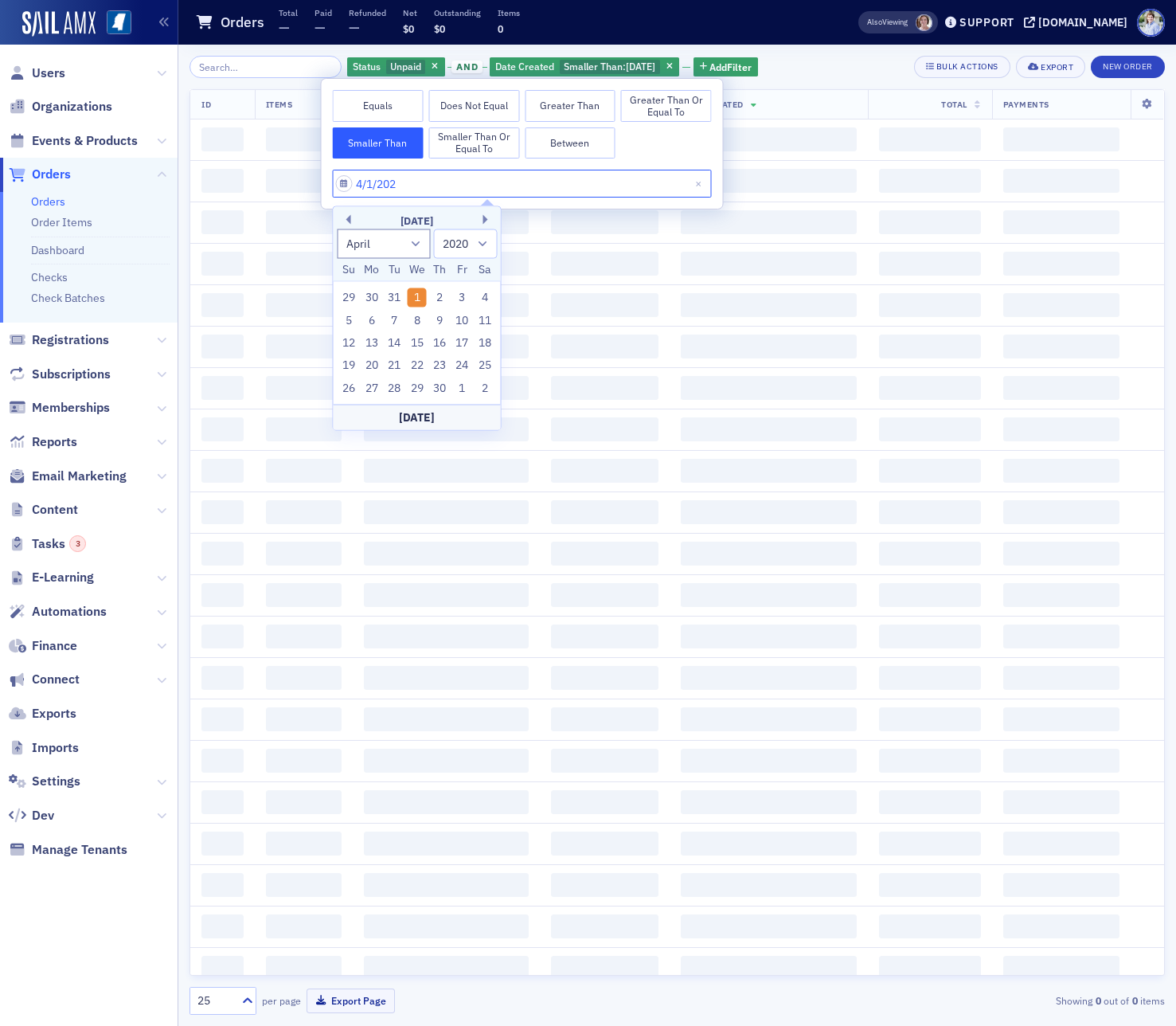
type input "[DATE]"
select select "2025"
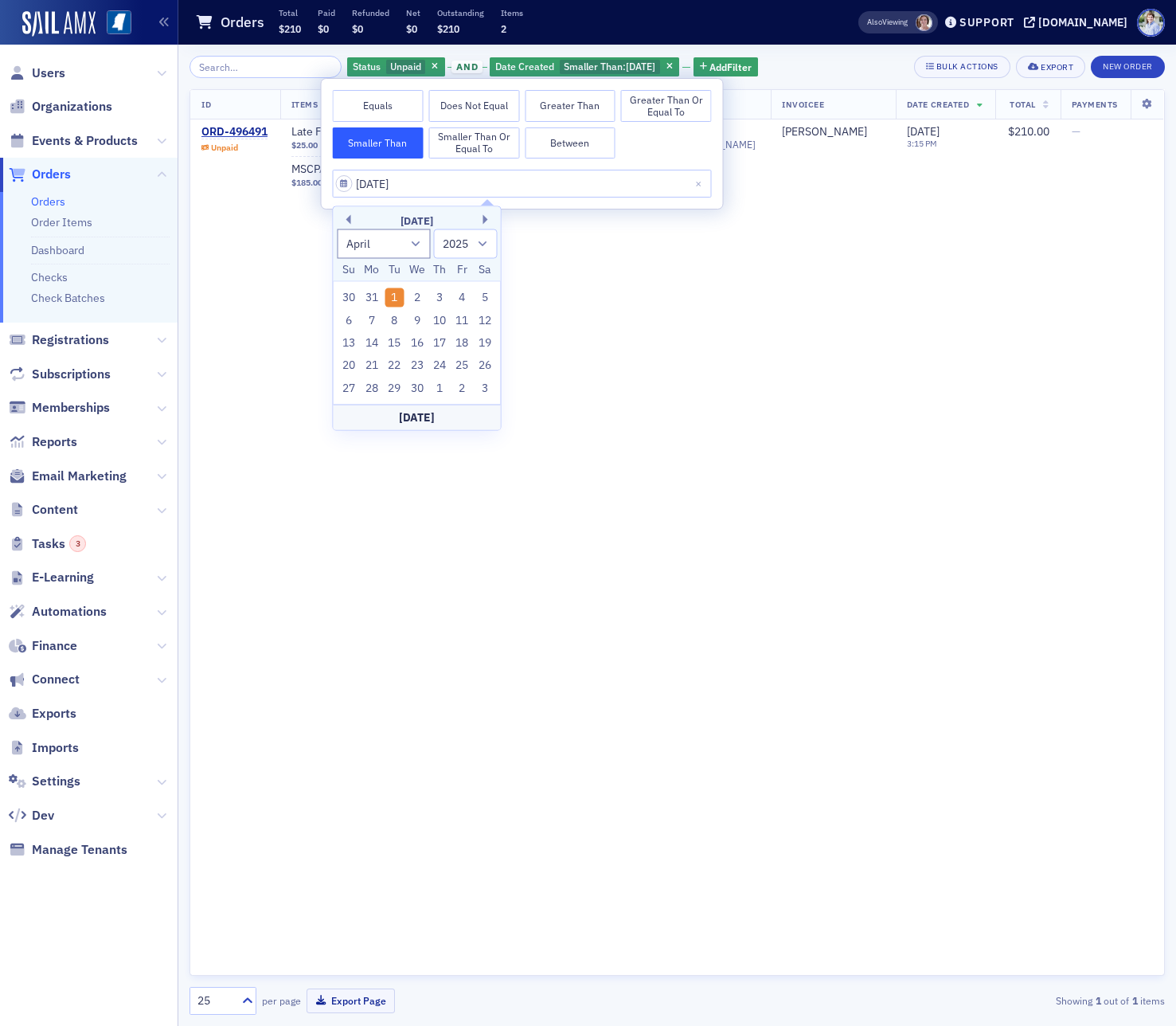
type input "04/01/2025"
click at [579, 17] on div "Orders Total $210 Paid $0 Refunded $0 Net $0 Outstanding $210 Items 2" at bounding box center [502, 22] width 613 height 42
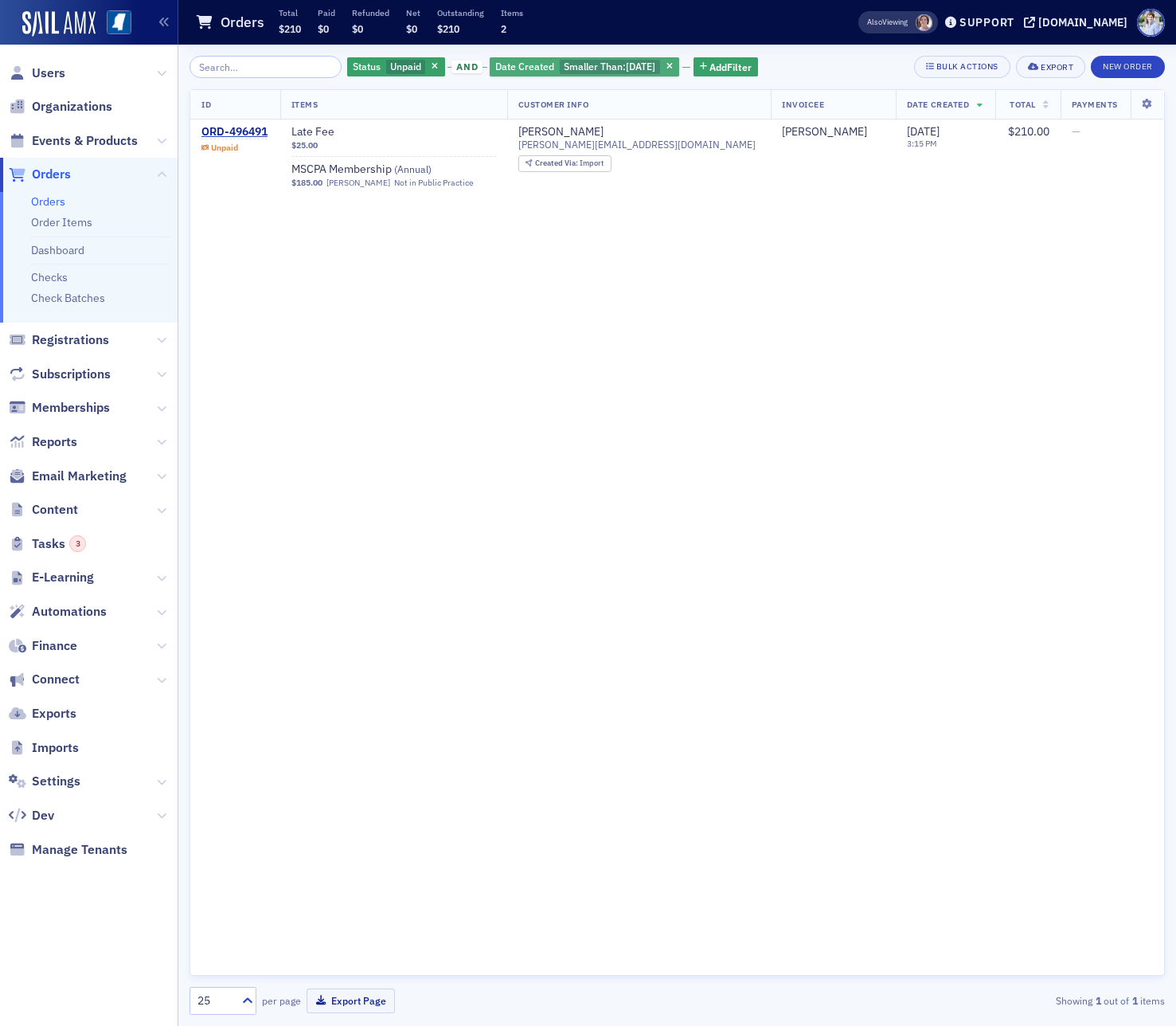
click at [563, 71] on span "Smaller Than :" at bounding box center [594, 66] width 62 height 13
select select "3"
select select "2025"
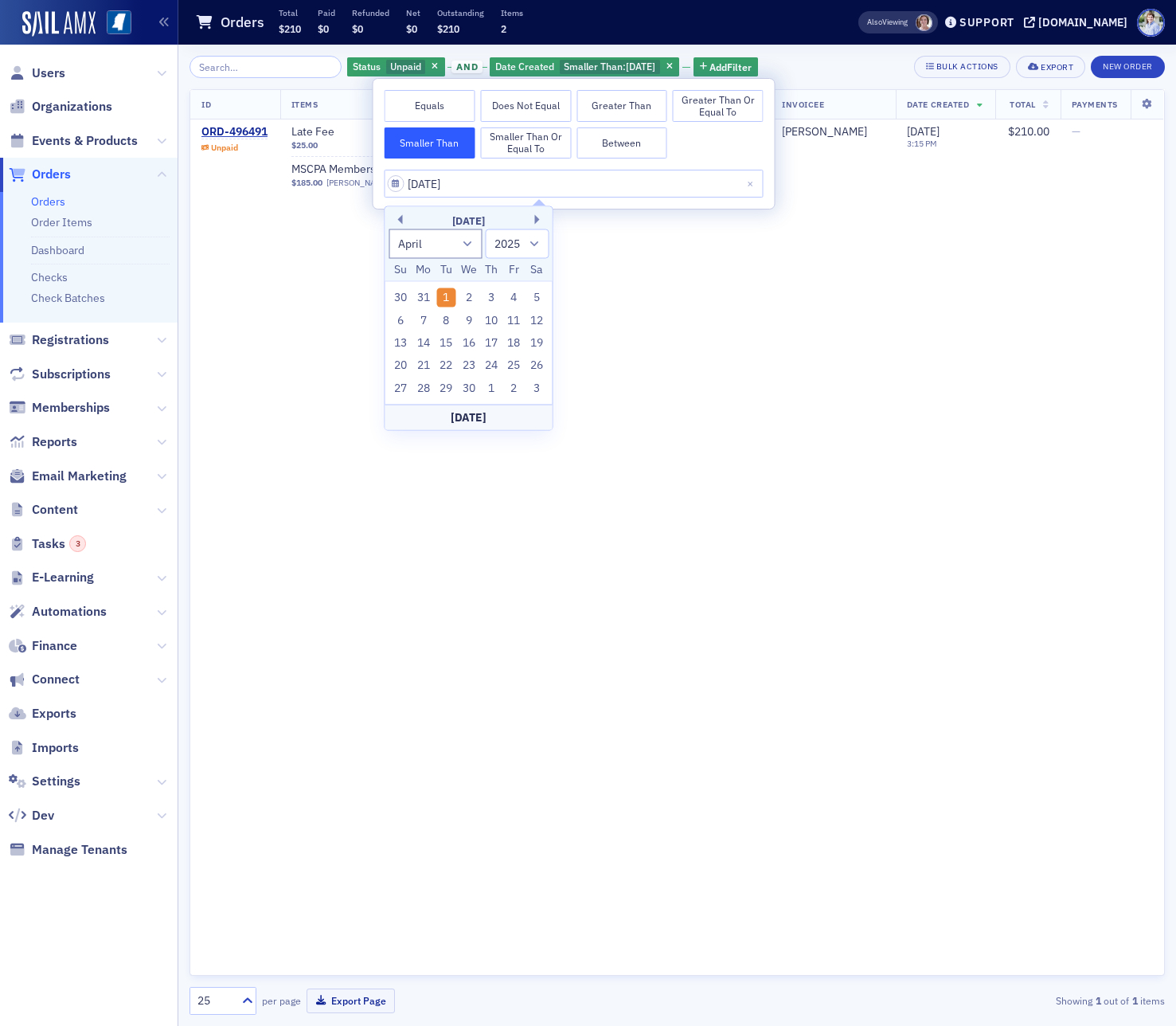
click at [641, 112] on button "Greater Than" at bounding box center [621, 106] width 90 height 32
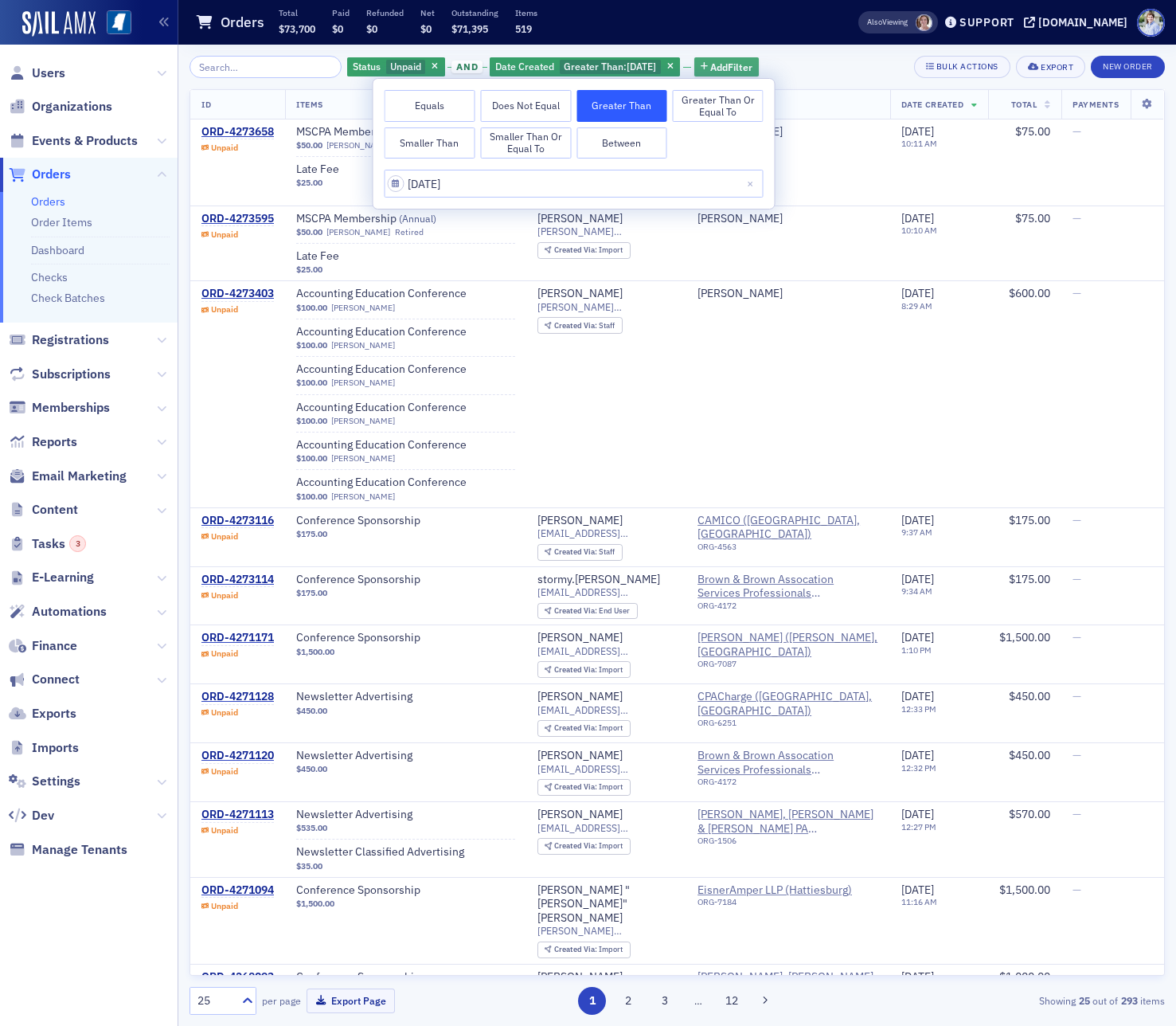
drag, startPoint x: 618, startPoint y: 32, endPoint x: 736, endPoint y: 70, distance: 124.0
click at [640, 40] on div "Orders Total $73,700 Paid $0 Refunded $0 Net $0 Outstanding $71,395 Items 519" at bounding box center [502, 22] width 613 height 42
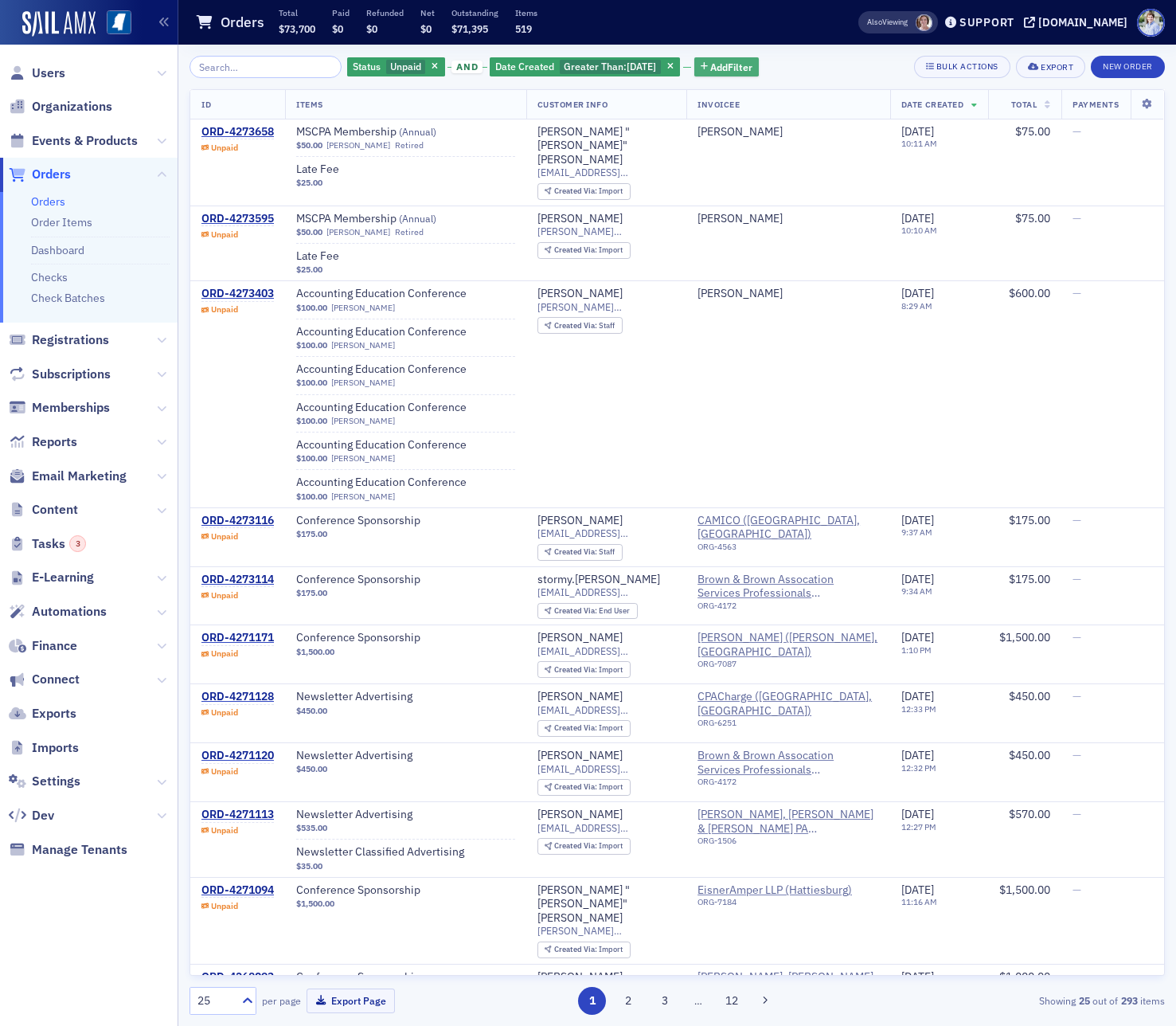
click at [738, 71] on span "Add Filter" at bounding box center [731, 67] width 42 height 14
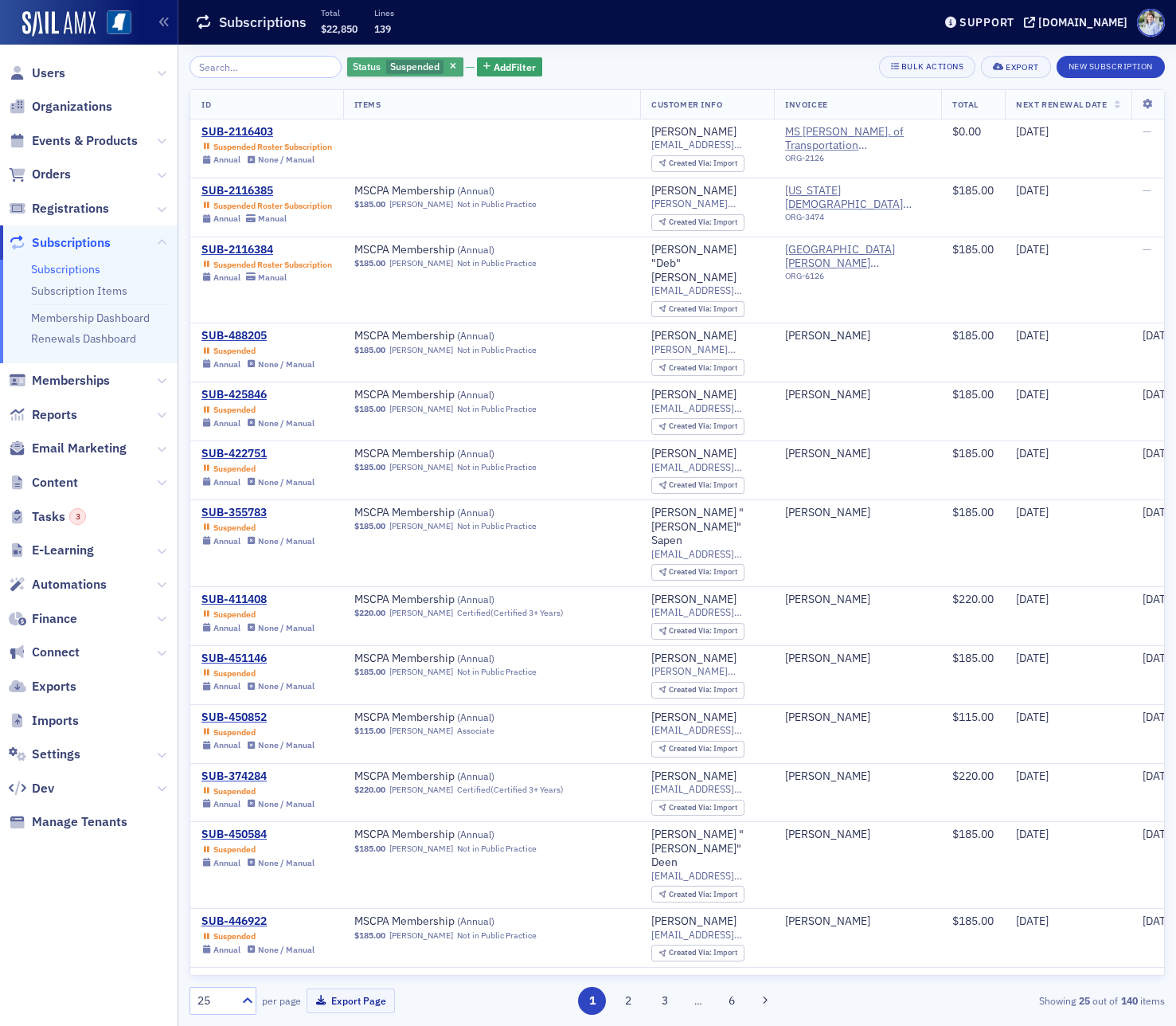
click at [397, 58] on div "Status Suspended" at bounding box center [406, 67] width 116 height 20
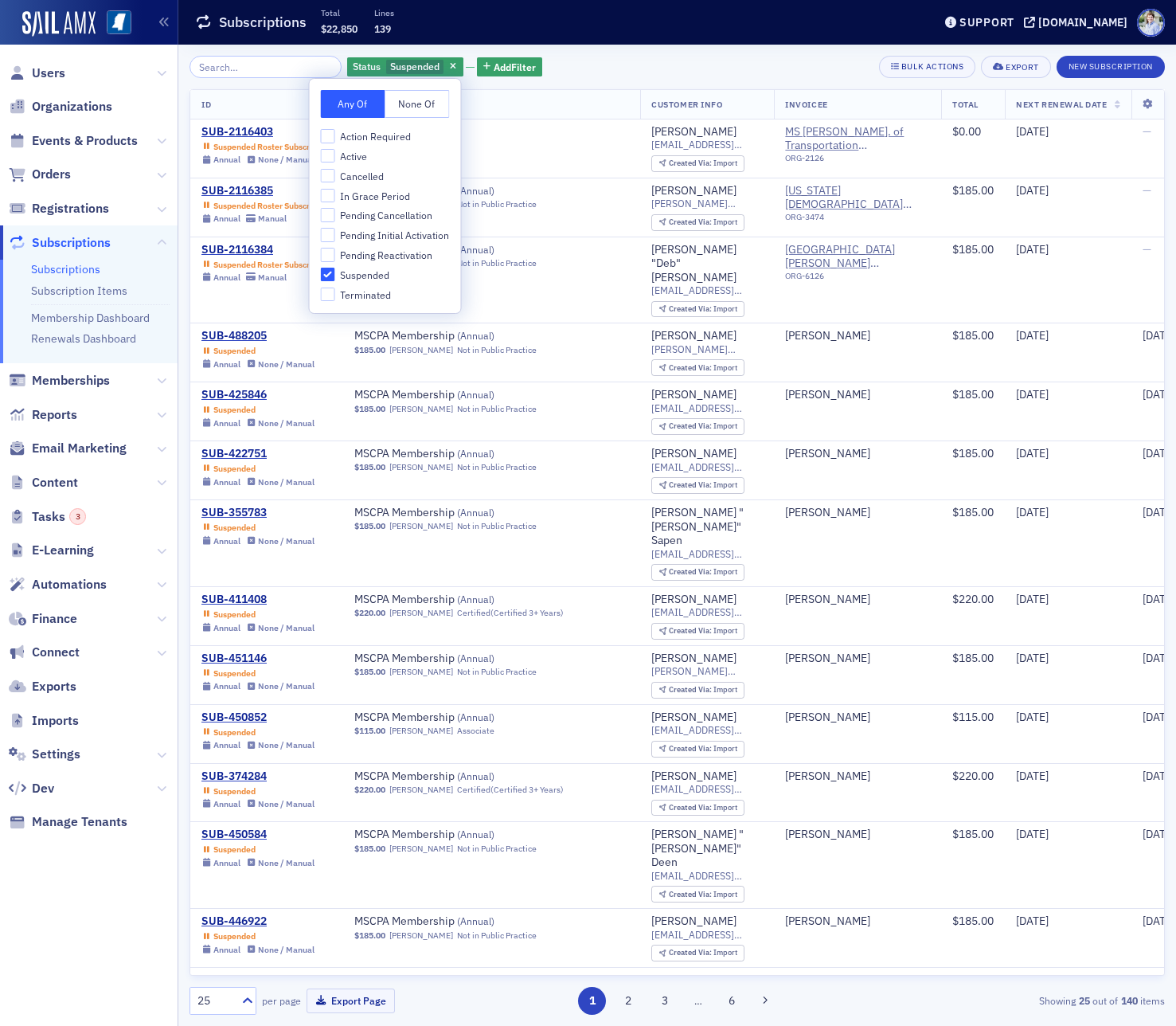
click at [371, 200] on span "In Grace Period" at bounding box center [375, 196] width 70 height 13
click at [335, 200] on input "In Grace Period" at bounding box center [328, 196] width 14 height 14
checkbox input "true"
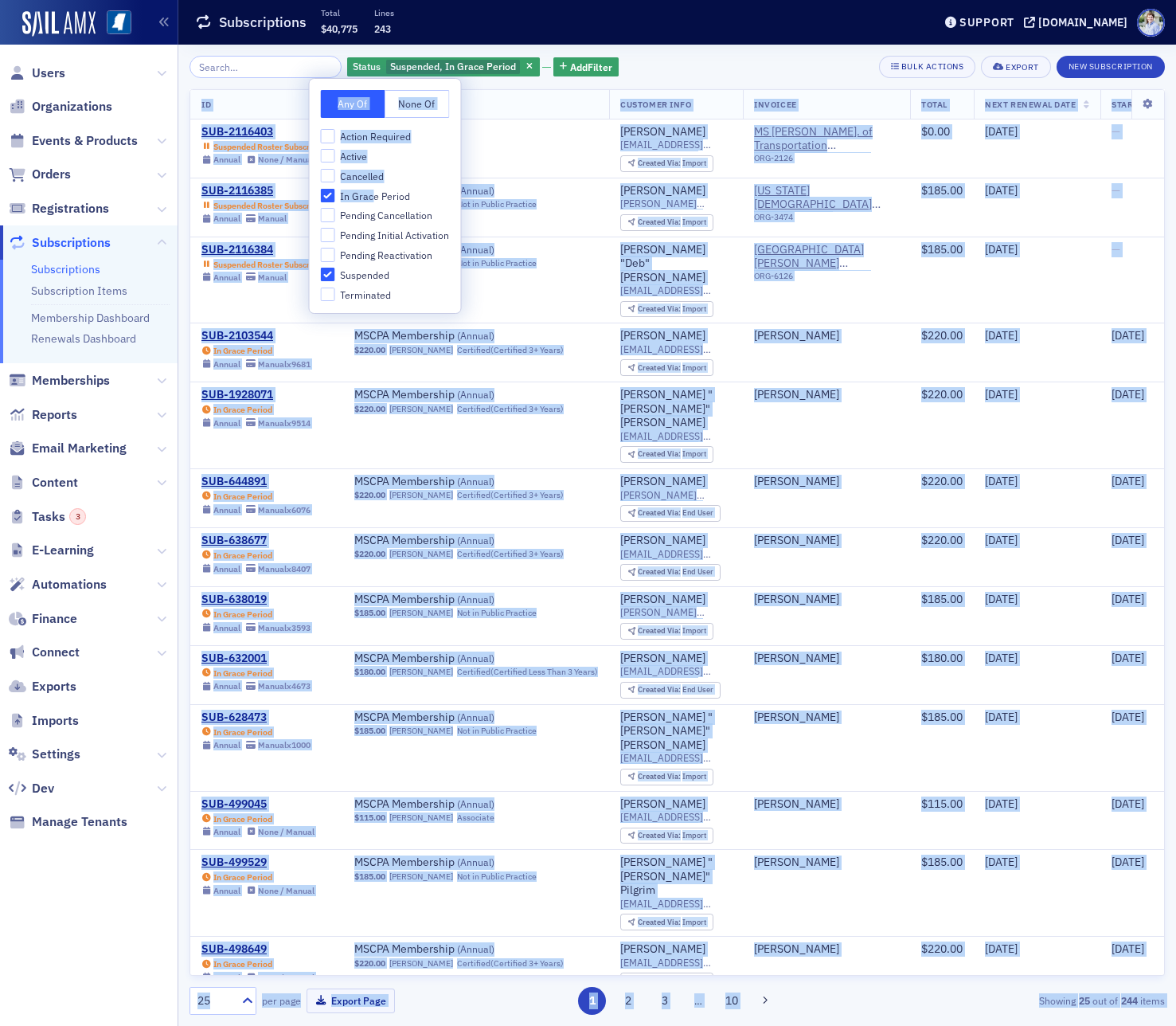
drag, startPoint x: 372, startPoint y: 198, endPoint x: 252, endPoint y: 77, distance: 170.4
click at [242, 88] on body "Prod Users Organizations Events & Products Orders Registrations Subscriptions S…" at bounding box center [588, 513] width 1176 height 1026
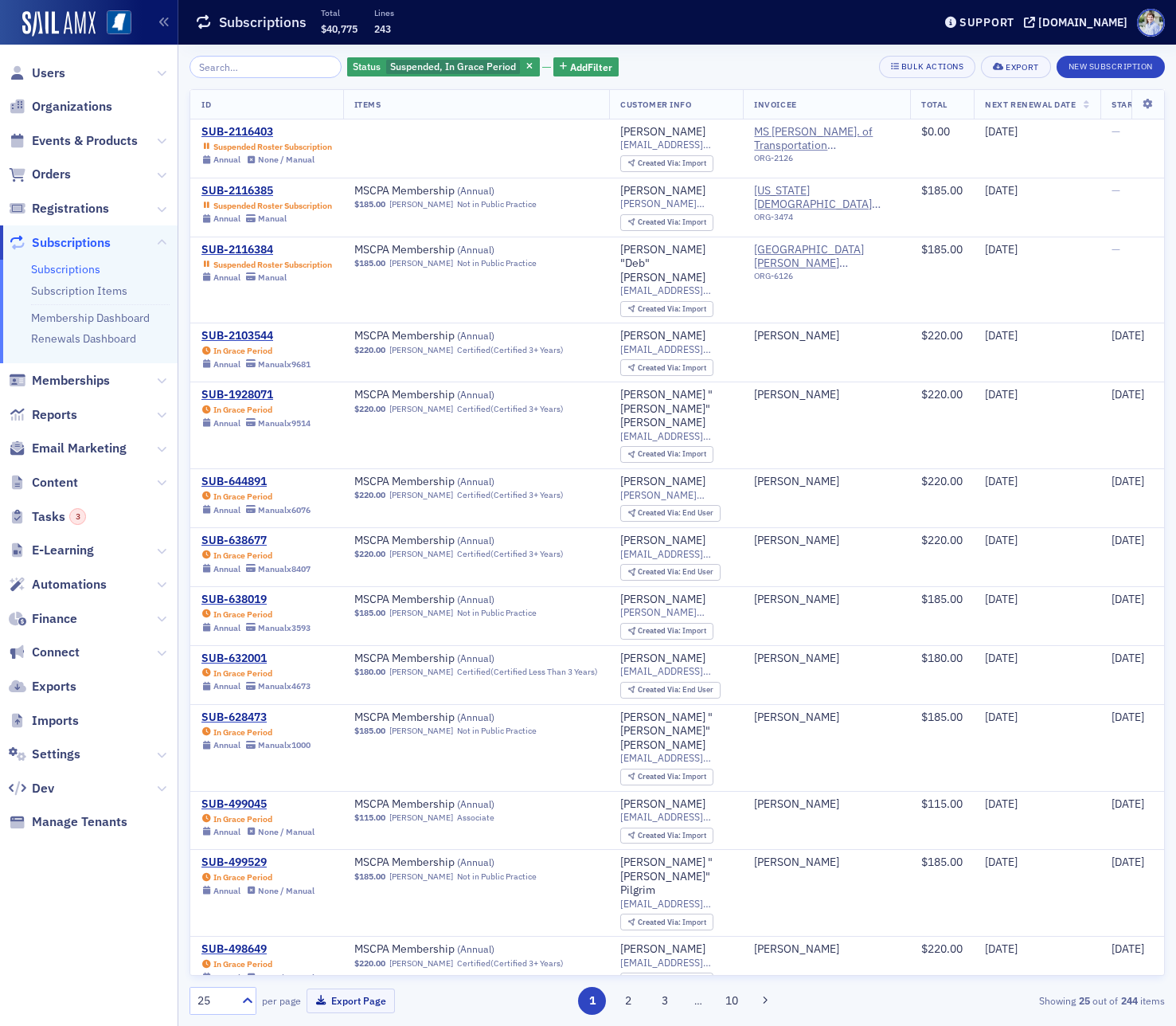
click at [287, 34] on div "Subscriptions Total $40,775 Lines 243" at bounding box center [552, 22] width 713 height 42
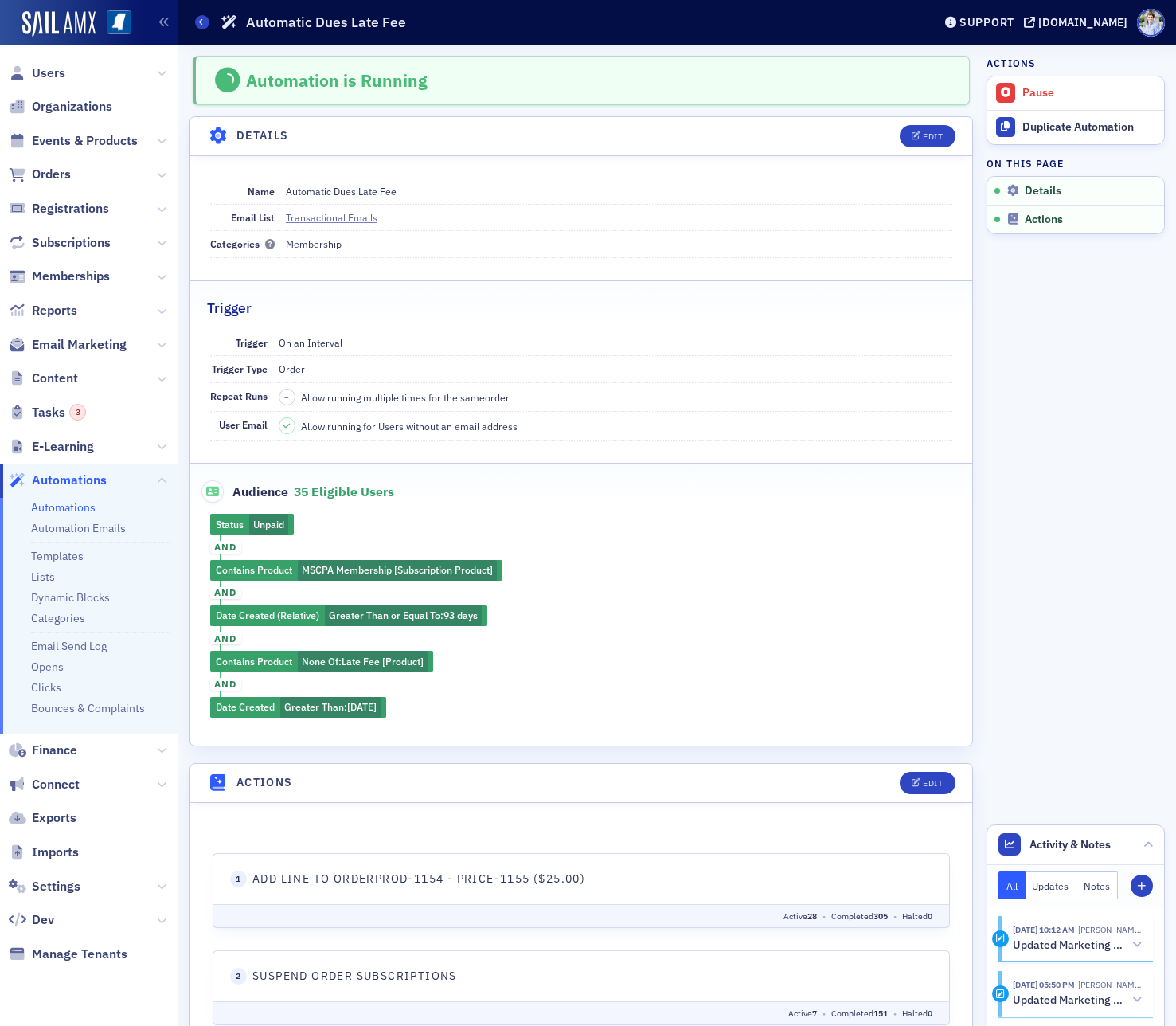
click at [288, 972] on span "Suspend Order Subscriptions" at bounding box center [355, 975] width 204 height 17
copy fieldset "Suspend Order Subscriptions"
click at [939, 135] on div "Edit" at bounding box center [932, 137] width 20 height 9
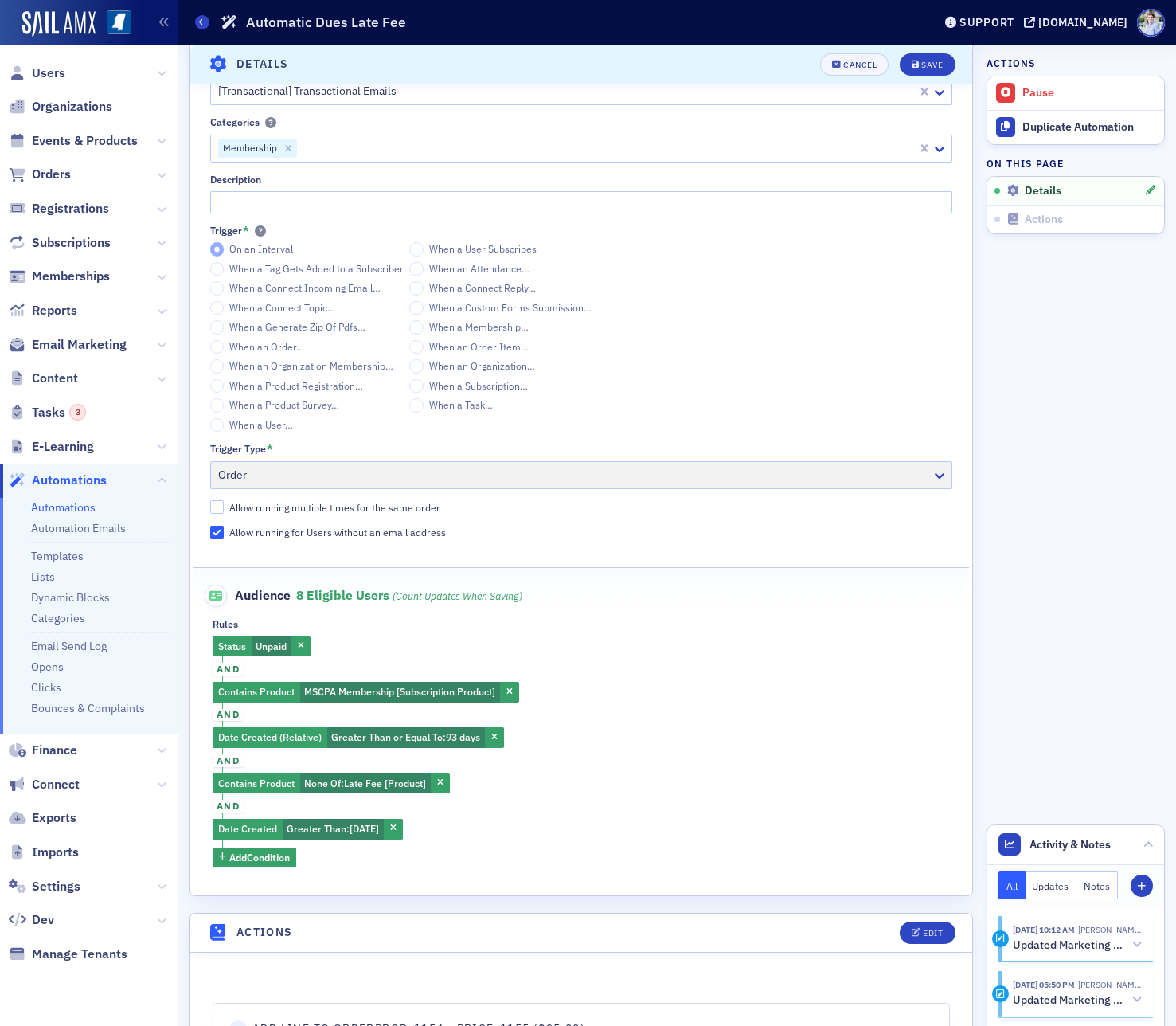
scroll to position [249, 0]
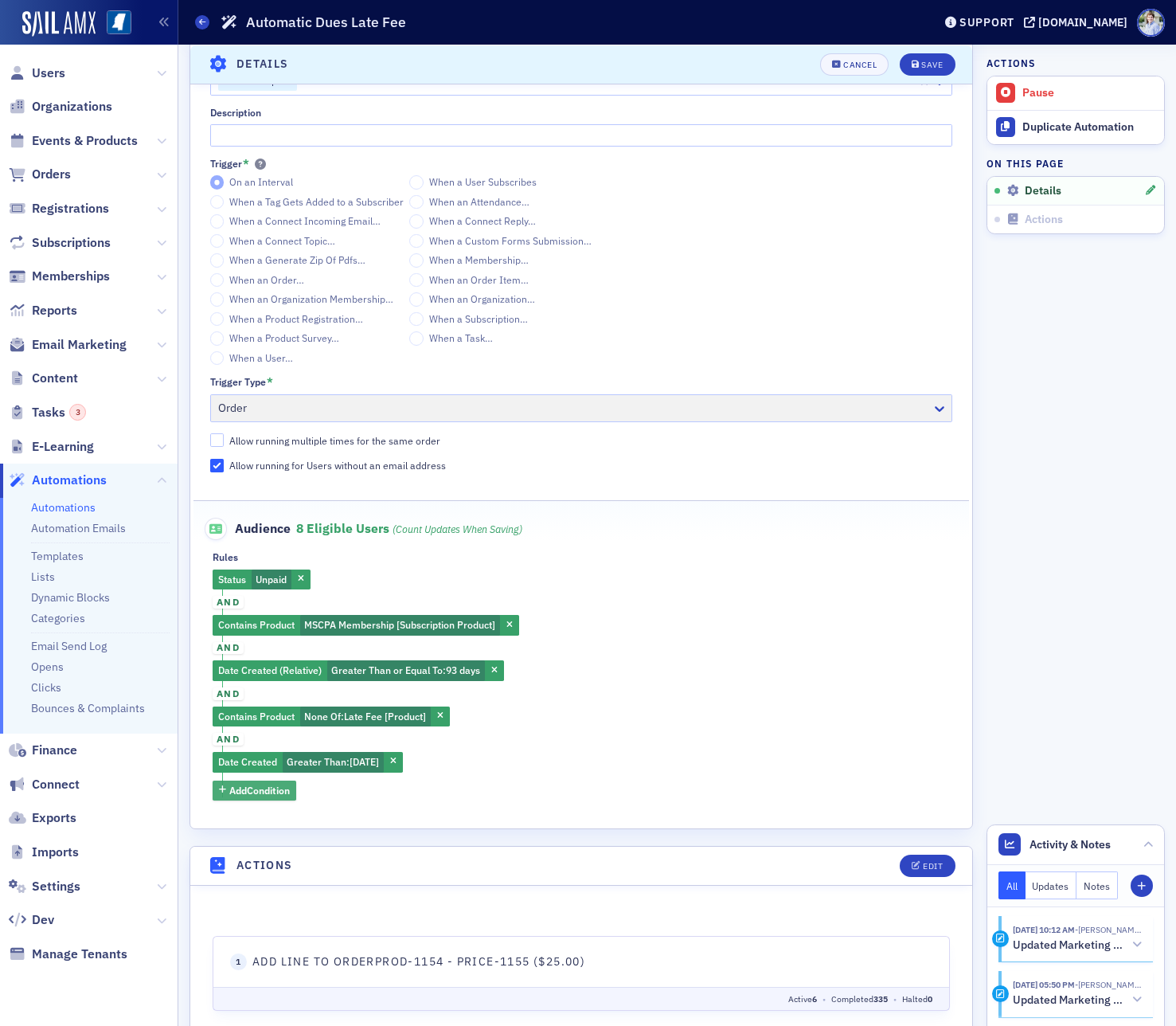
click at [252, 780] on div "Status Unpaid and Contains Product MSCPA Membership [Subscription Product] and …" at bounding box center [580, 685] width 737 height 231
click at [253, 784] on span "Add Condition" at bounding box center [260, 790] width 61 height 14
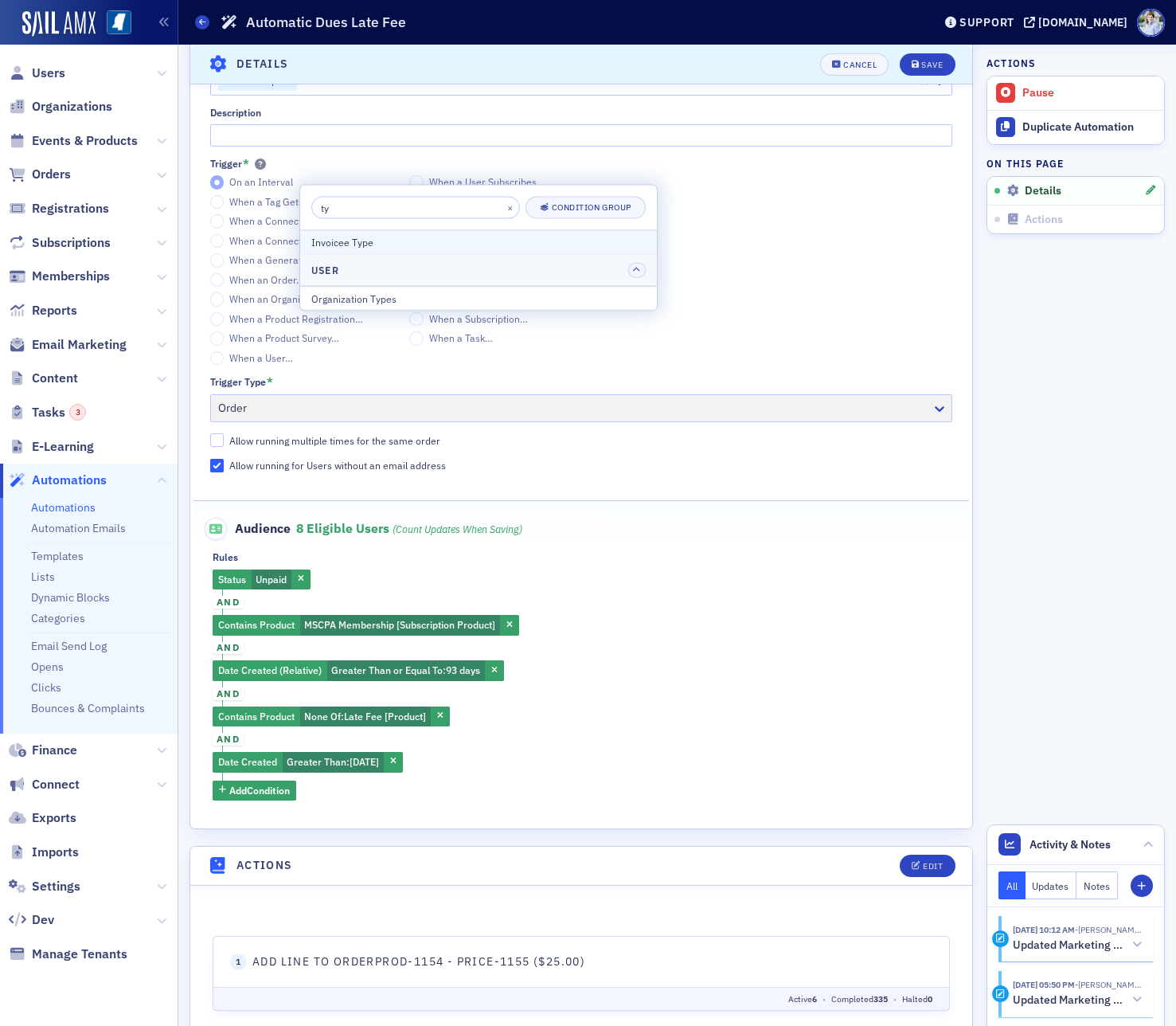
type input "ty"
click at [388, 242] on div "Invoicee Type" at bounding box center [478, 242] width 334 height 14
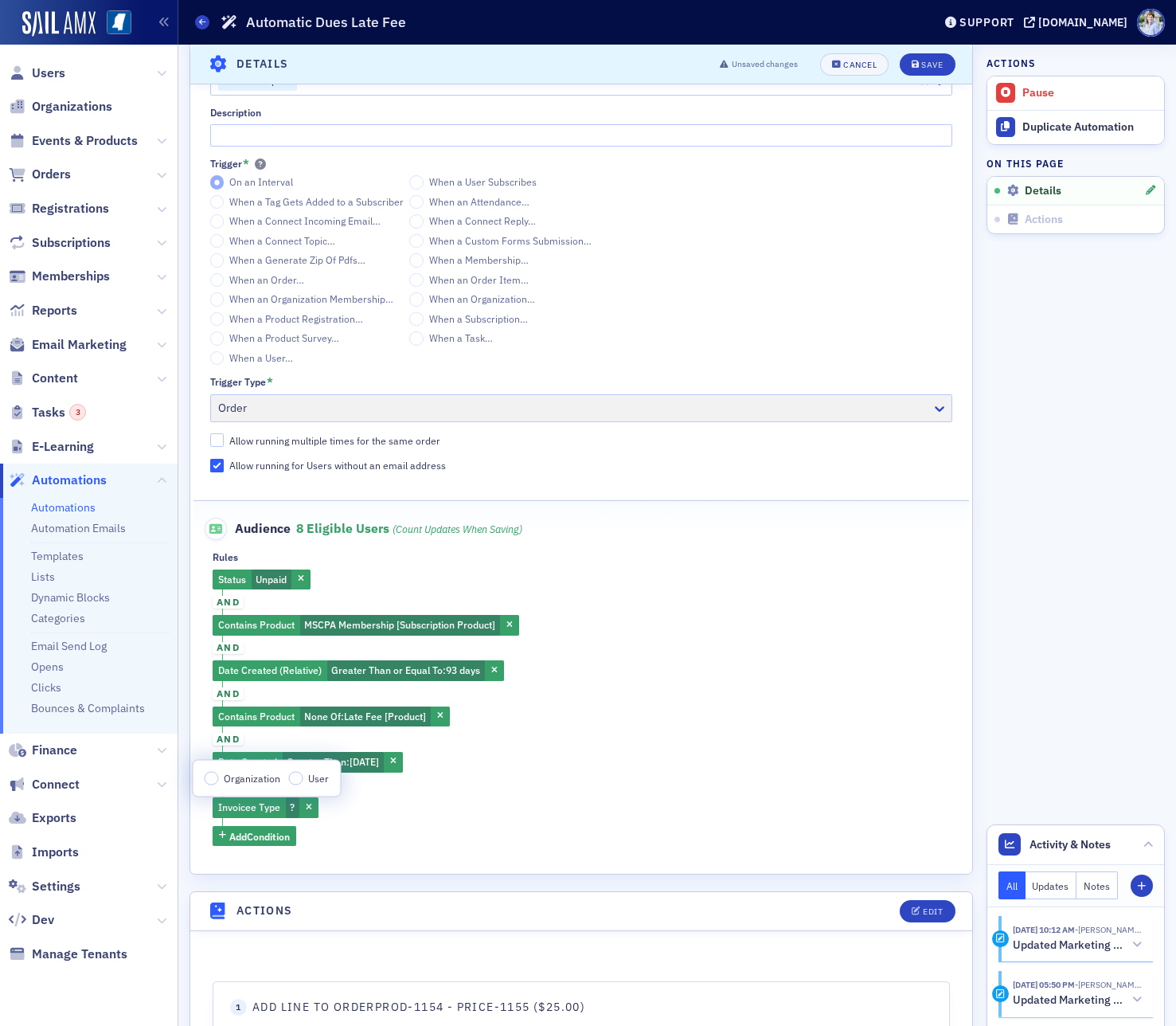
click at [304, 786] on div "Organization User" at bounding box center [267, 778] width 147 height 37
drag, startPoint x: 309, startPoint y: 782, endPoint x: 357, endPoint y: 772, distance: 49.0
click at [309, 782] on span "User" at bounding box center [318, 777] width 21 height 13
click at [304, 782] on input "User" at bounding box center [296, 778] width 14 height 14
drag, startPoint x: 994, startPoint y: 677, endPoint x: 1042, endPoint y: 358, distance: 322.6
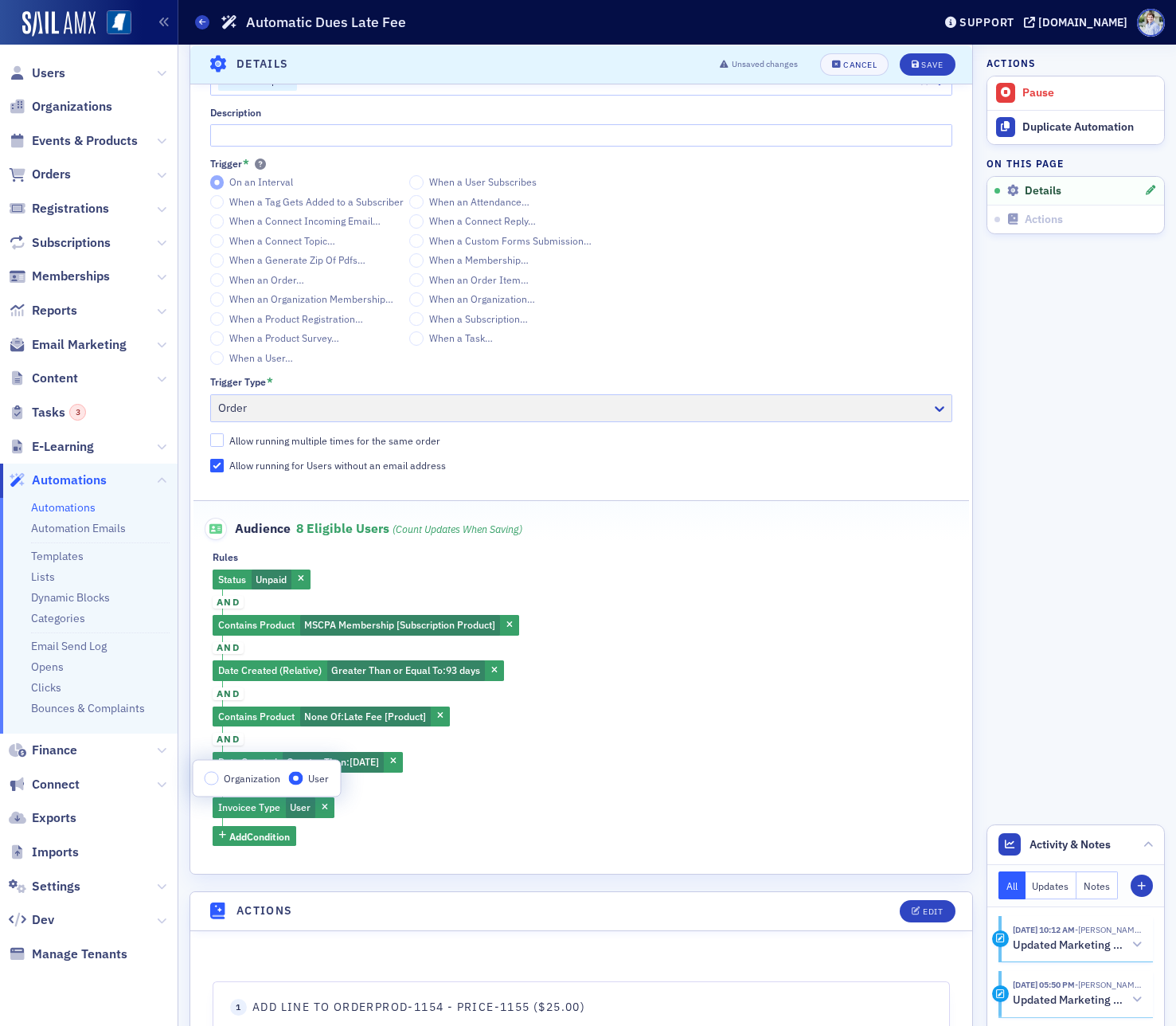
click at [994, 677] on aside "Actions Pause Duplicate Automation On this page Details Actions Activity & Note…" at bounding box center [1075, 634] width 178 height 1677
drag, startPoint x: 934, startPoint y: 56, endPoint x: 775, endPoint y: 18, distance: 163.5
click at [934, 56] on button "Save" at bounding box center [926, 64] width 55 height 22
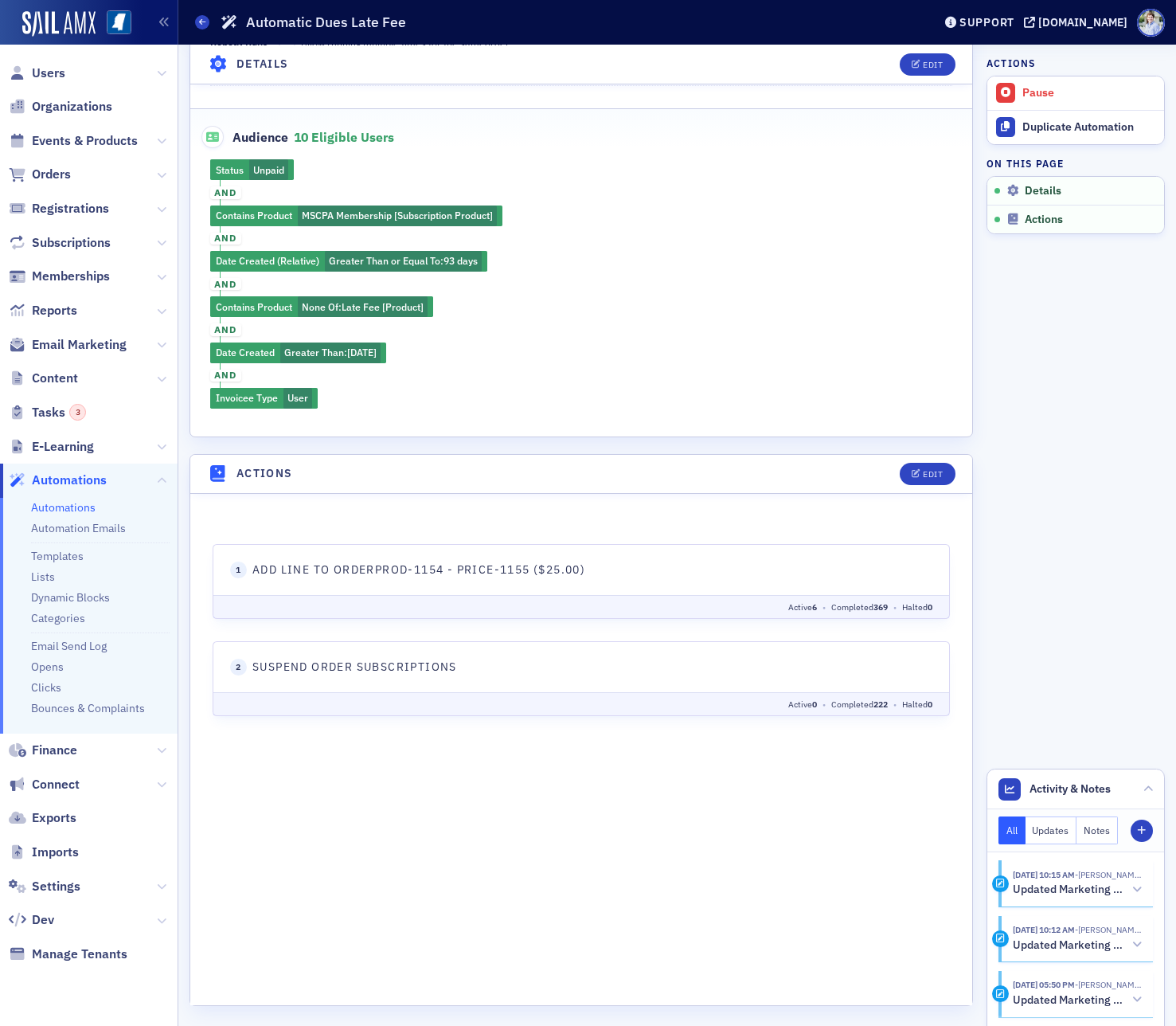
scroll to position [362, 0]
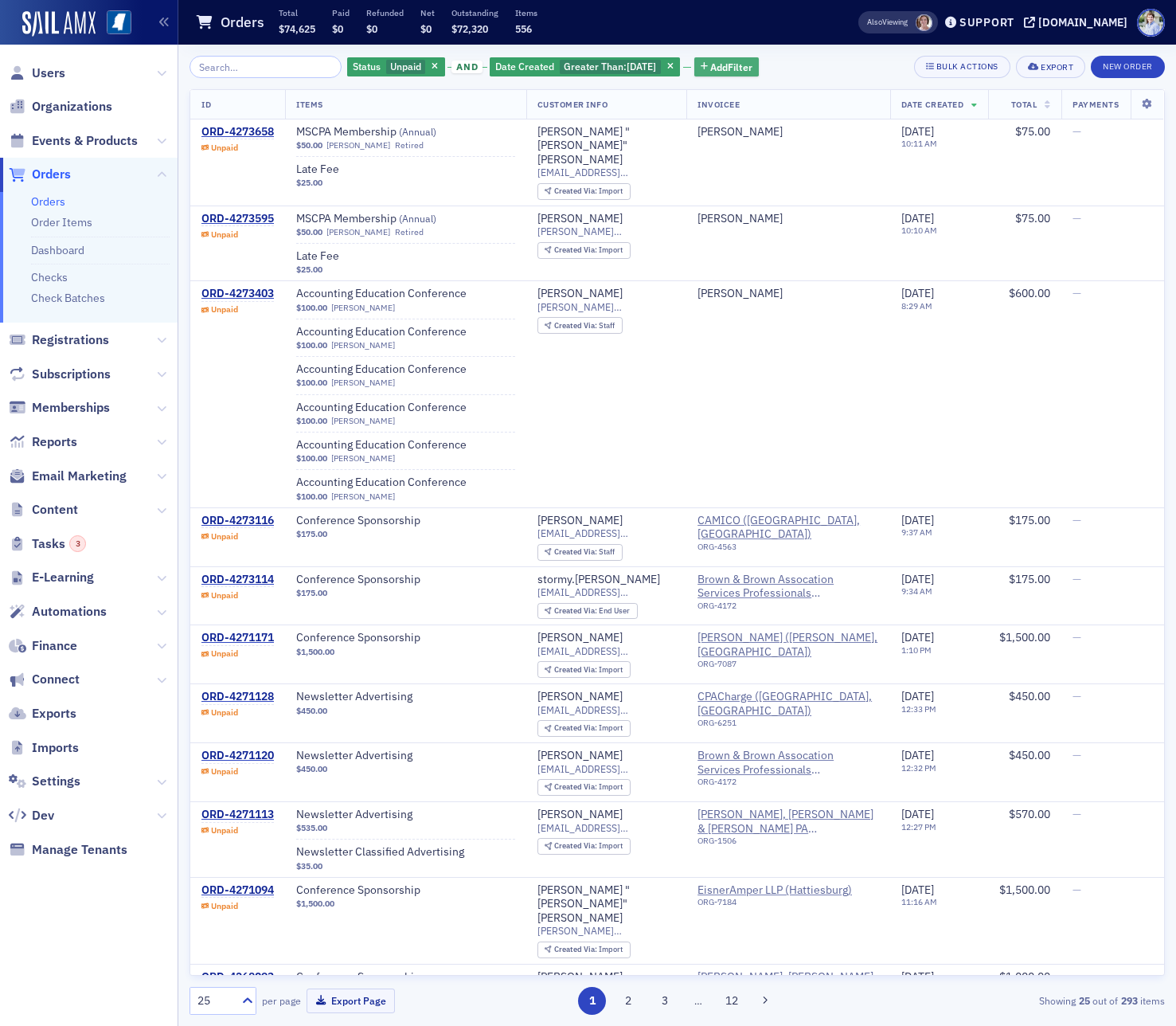
click at [749, 61] on span "Add Filter" at bounding box center [731, 67] width 42 height 14
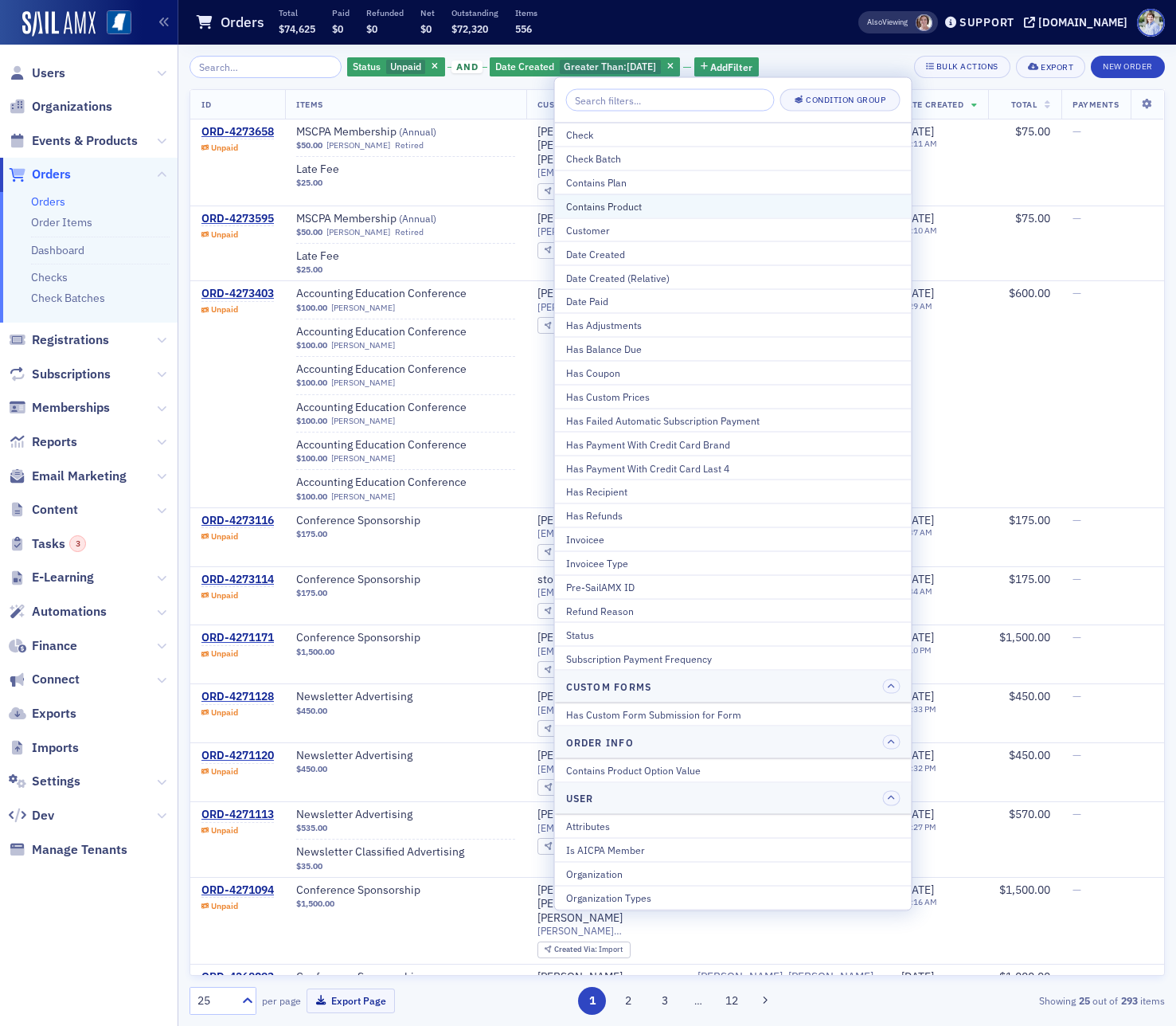
click at [636, 211] on div "Contains Product" at bounding box center [733, 205] width 334 height 14
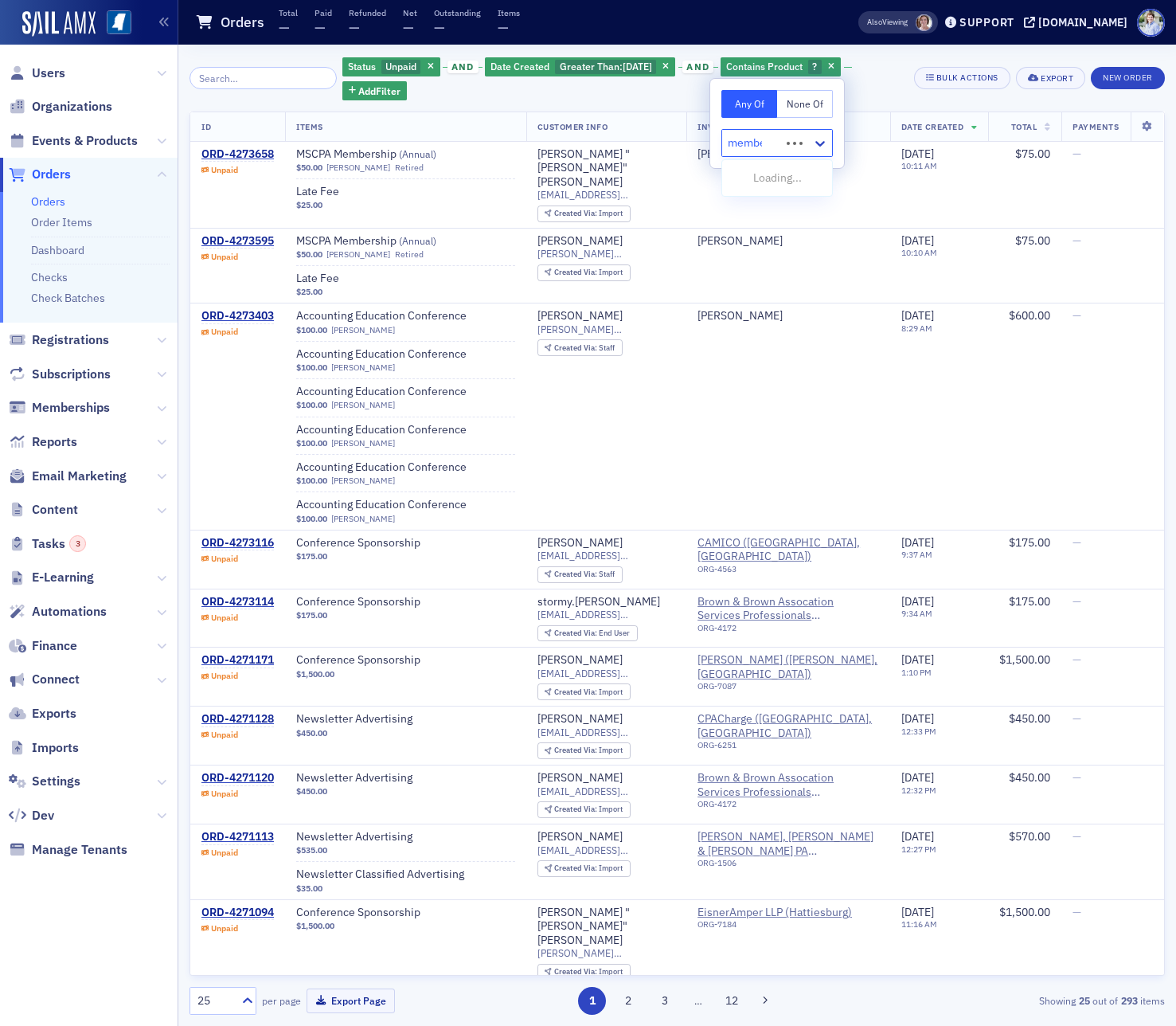
type input "member"
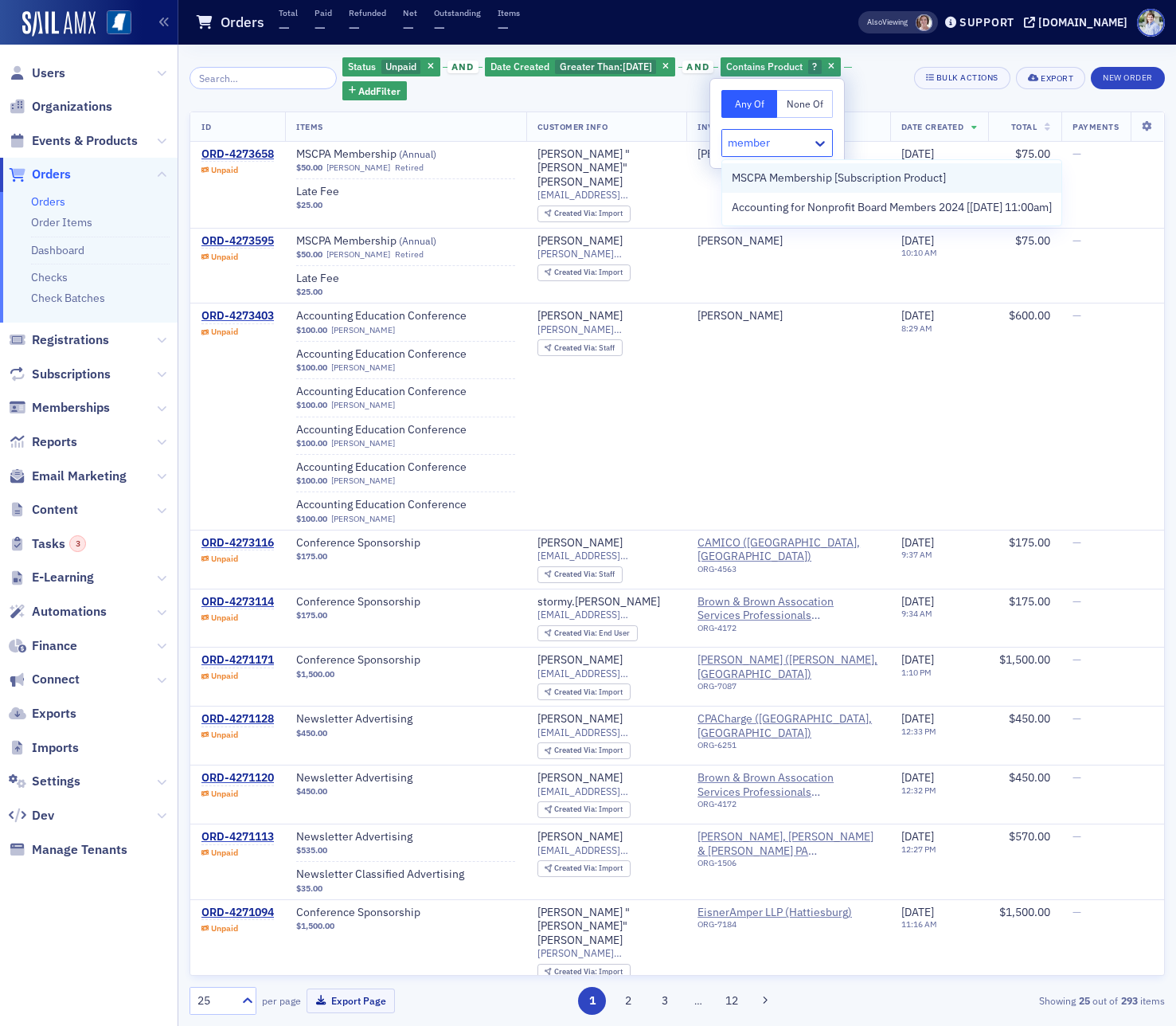
click at [779, 174] on span "MSCPA Membership [Subscription Product]" at bounding box center [838, 177] width 214 height 17
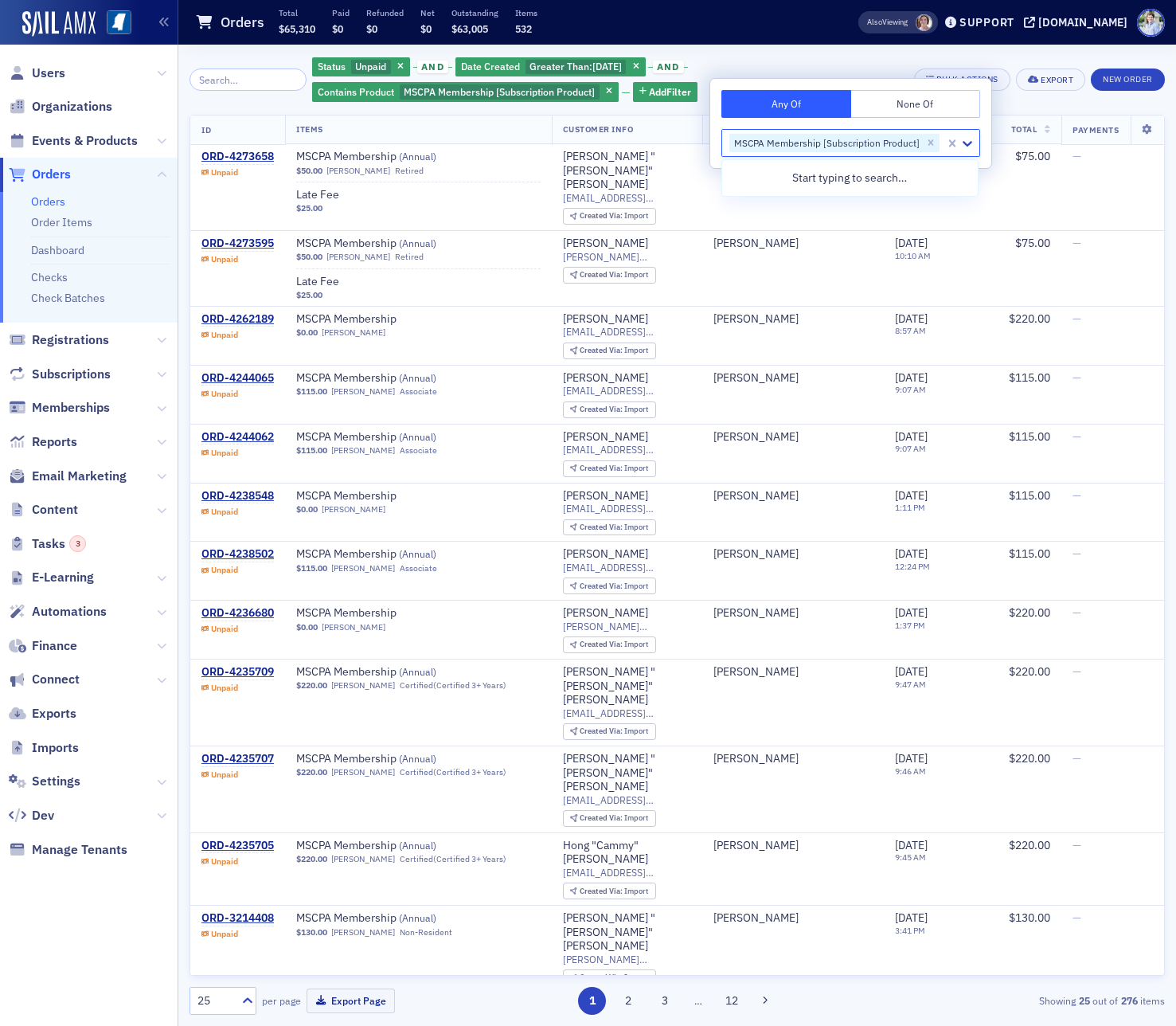
click at [593, 34] on div "Orders Total $65,310 Paid $0 Refunded $0 Net $0 Outstanding $63,005 Items 532" at bounding box center [502, 22] width 613 height 42
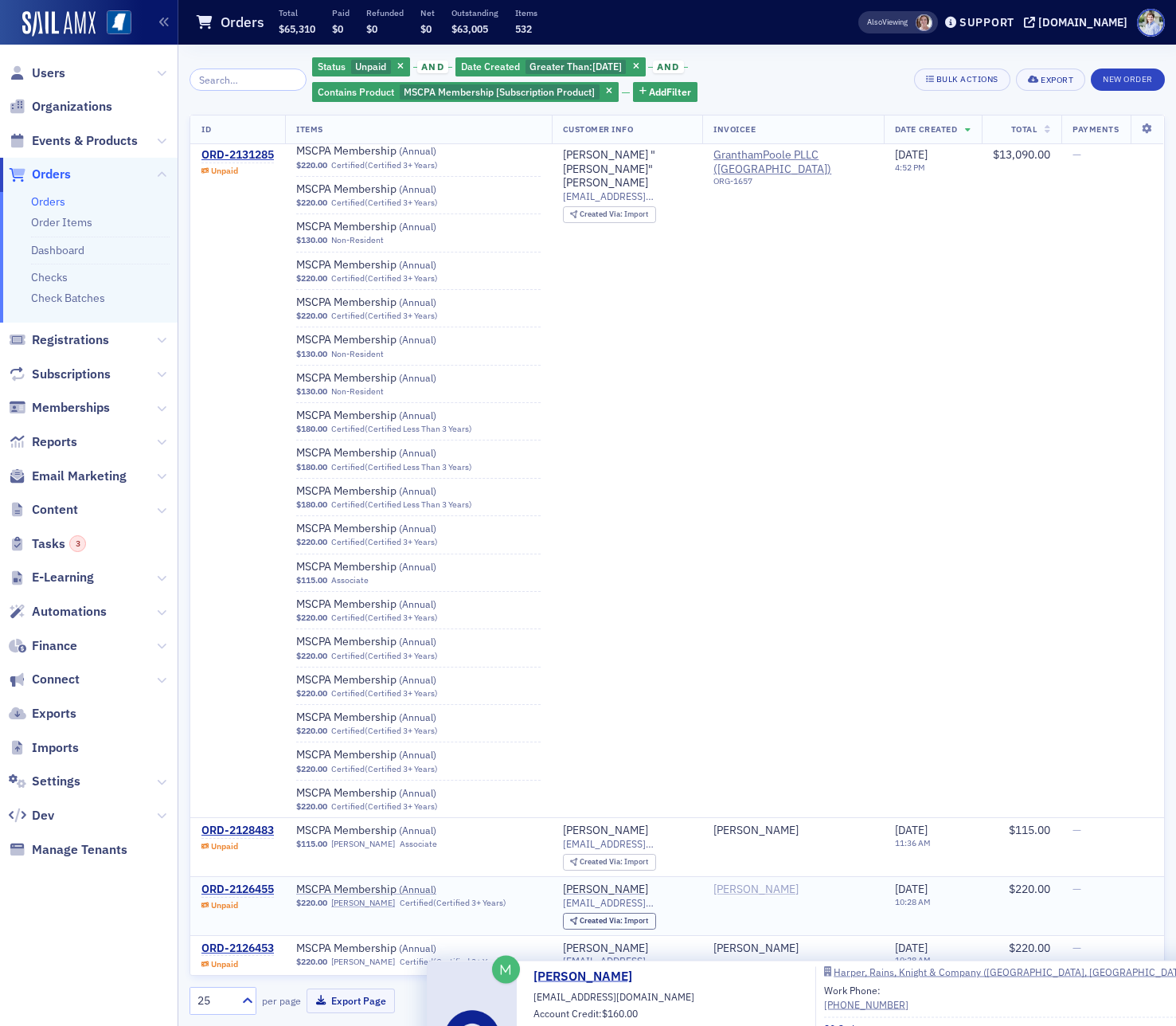
scroll to position [1281, 0]
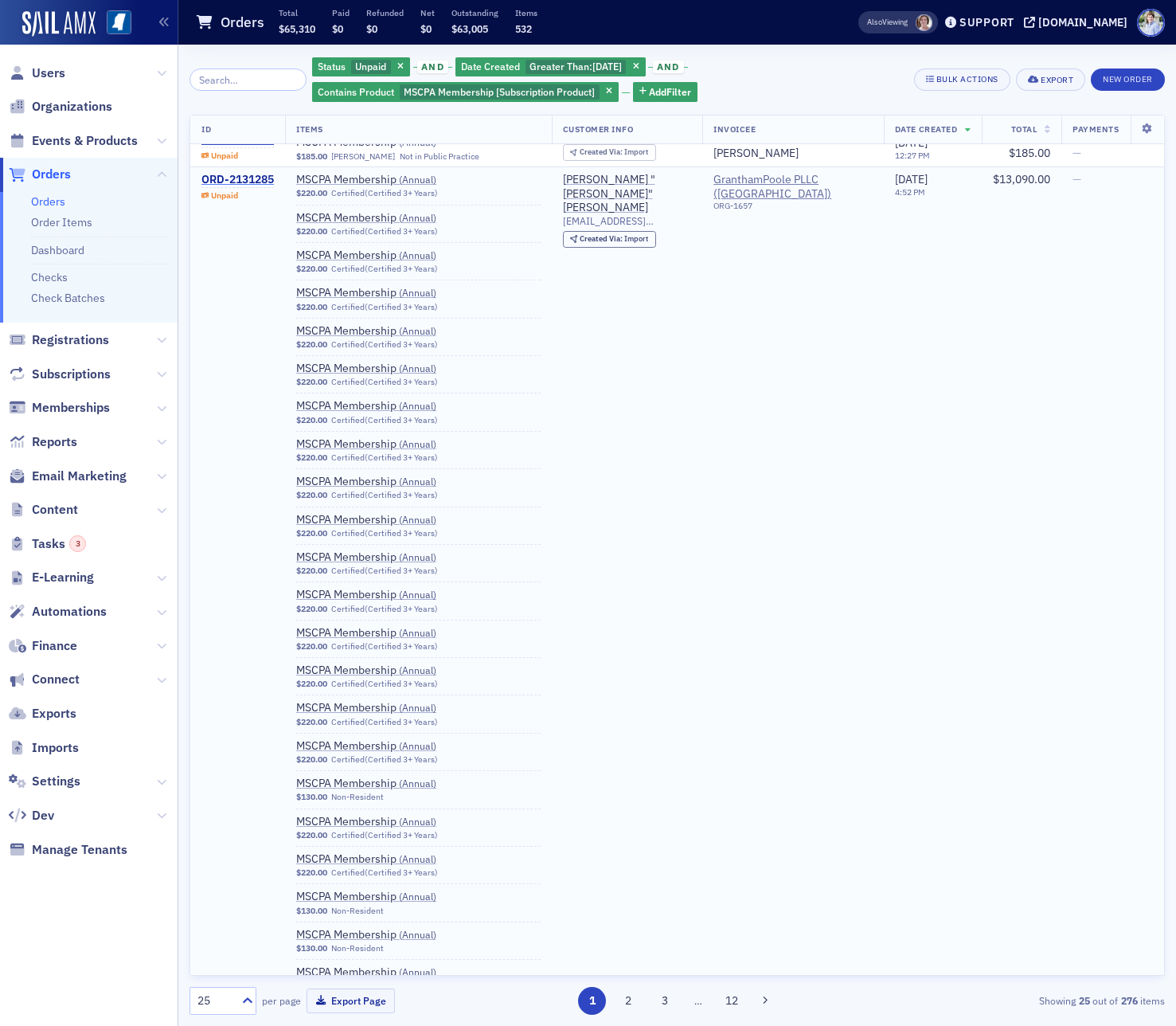
click at [232, 173] on div "ORD-2131285" at bounding box center [237, 180] width 73 height 14
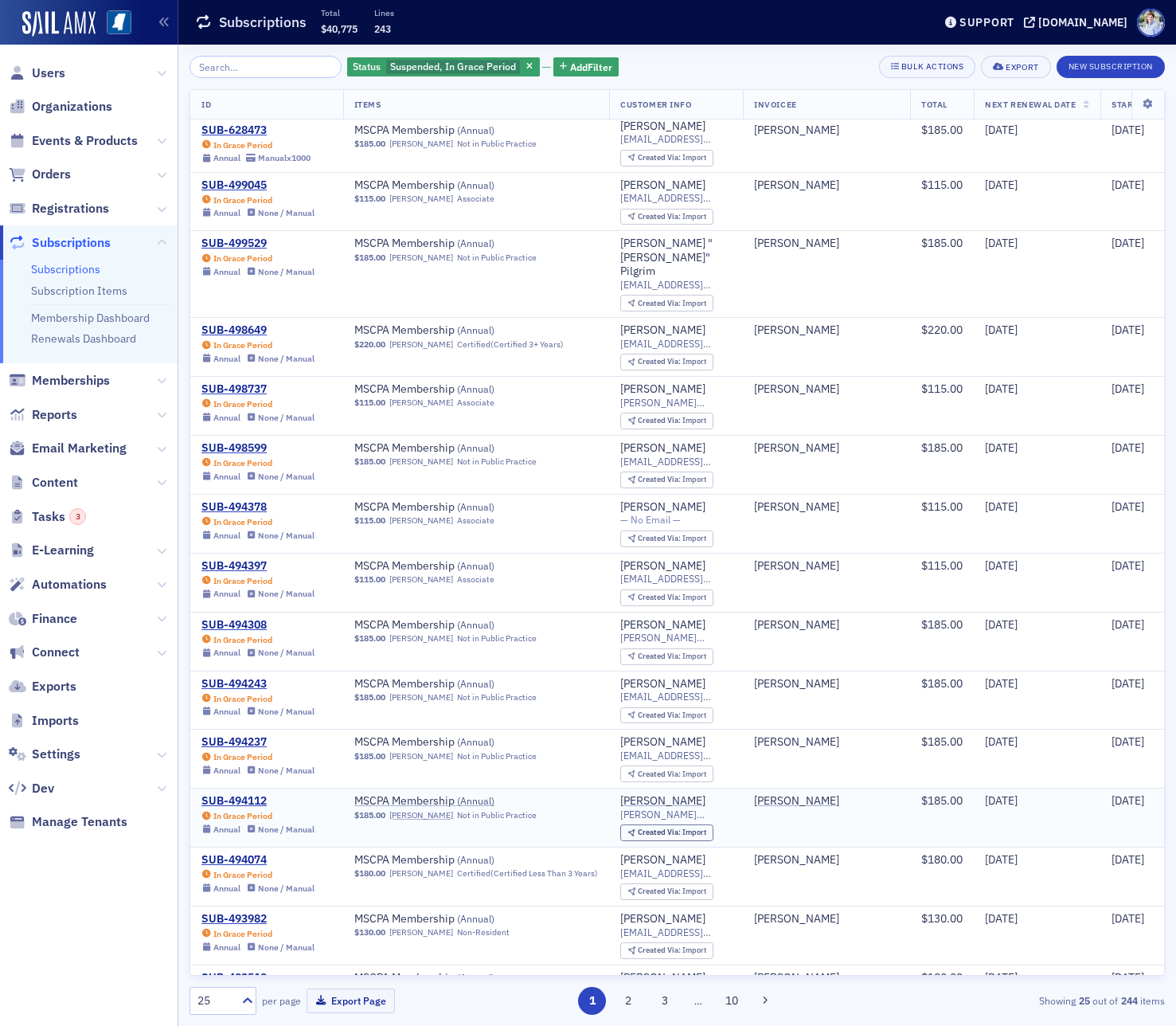
scroll to position [656, 0]
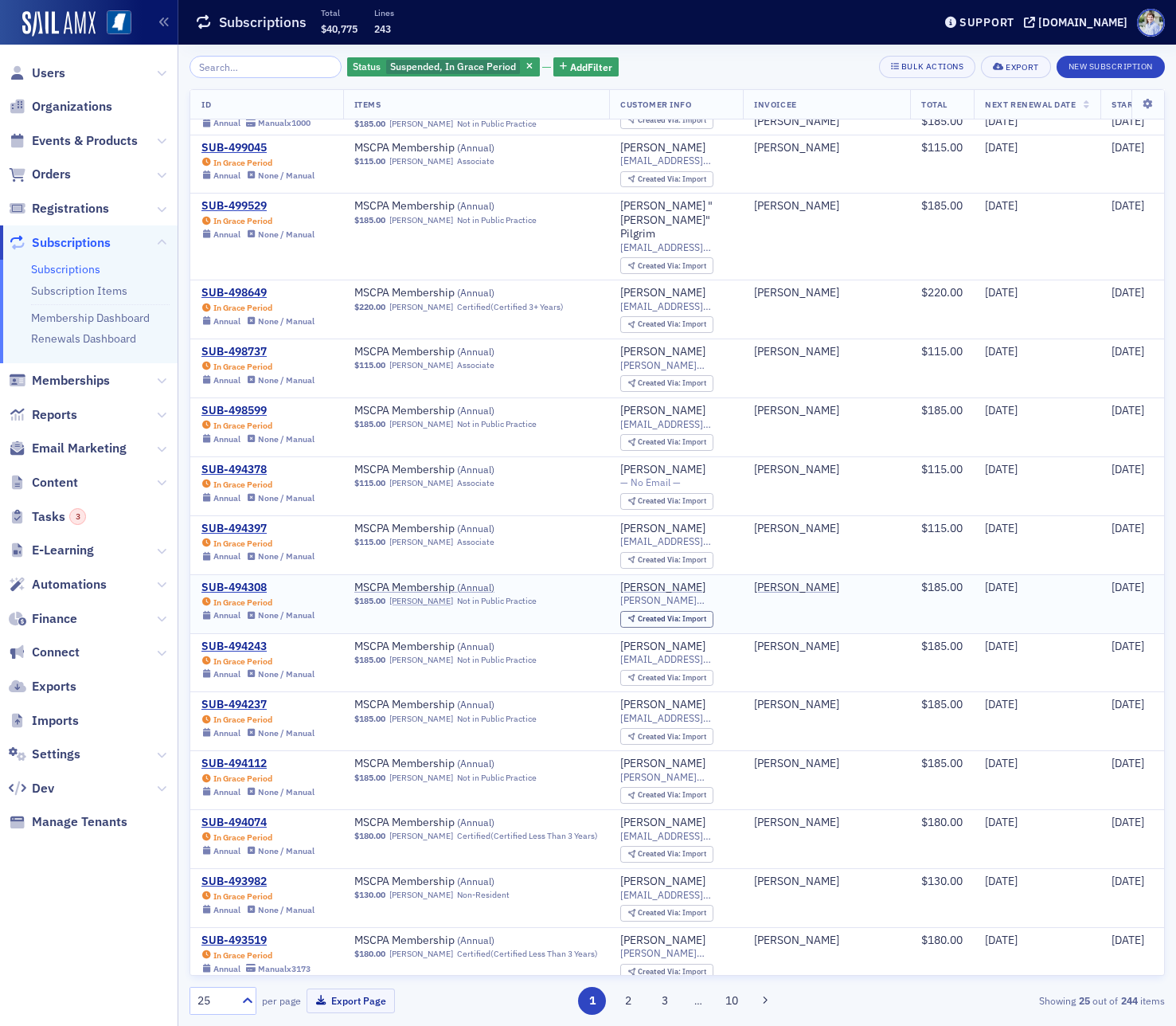
drag, startPoint x: 583, startPoint y: 492, endPoint x: 575, endPoint y: 540, distance: 48.7
click at [583, 515] on td "MSCPA Membership ( Annual ) $115.00 Daniale Oden Associate" at bounding box center [476, 545] width 267 height 59
click at [256, 815] on div "SUB-494074" at bounding box center [258, 823] width 113 height 14
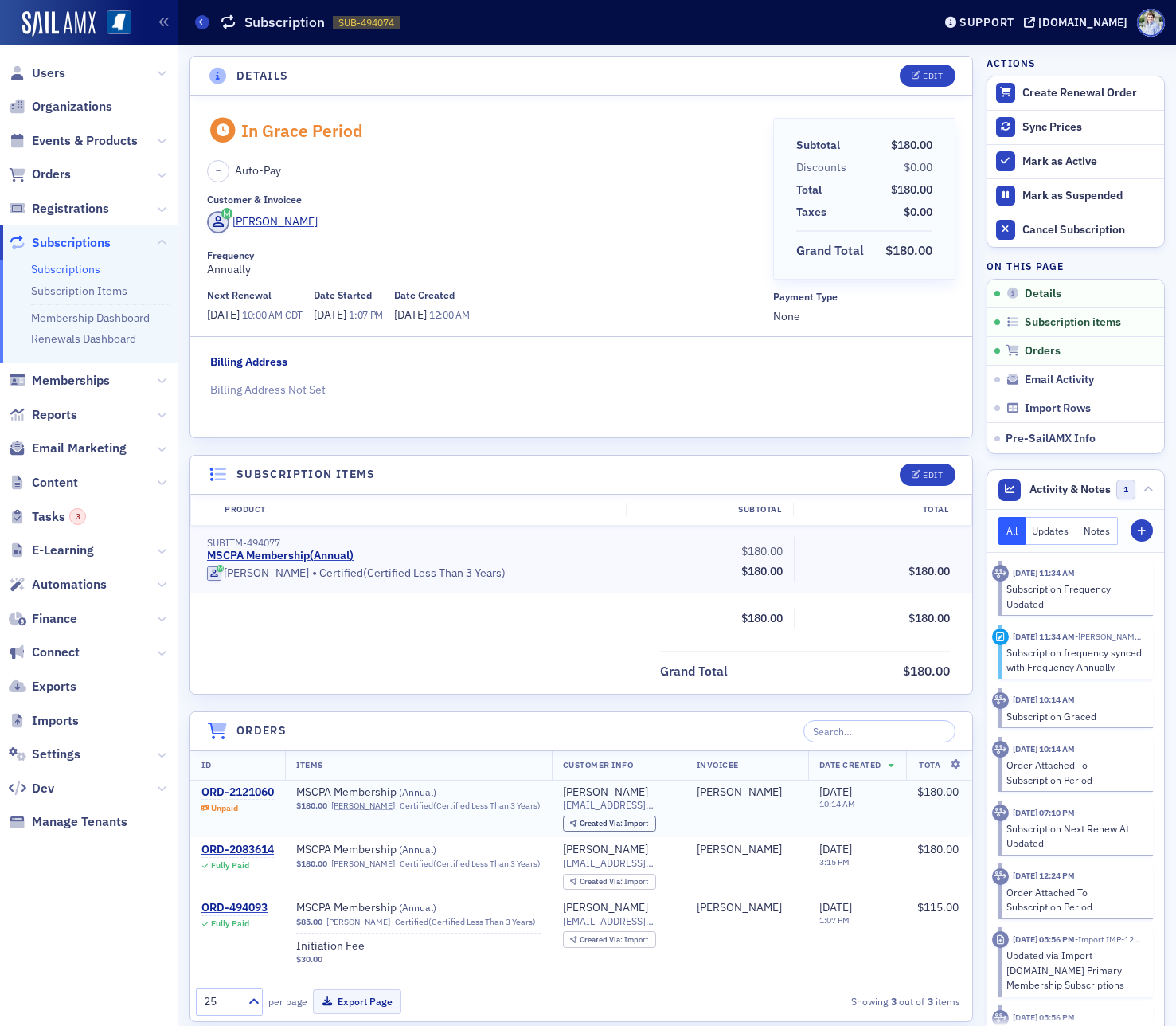
click at [254, 790] on div "ORD-2121060" at bounding box center [237, 792] width 73 height 14
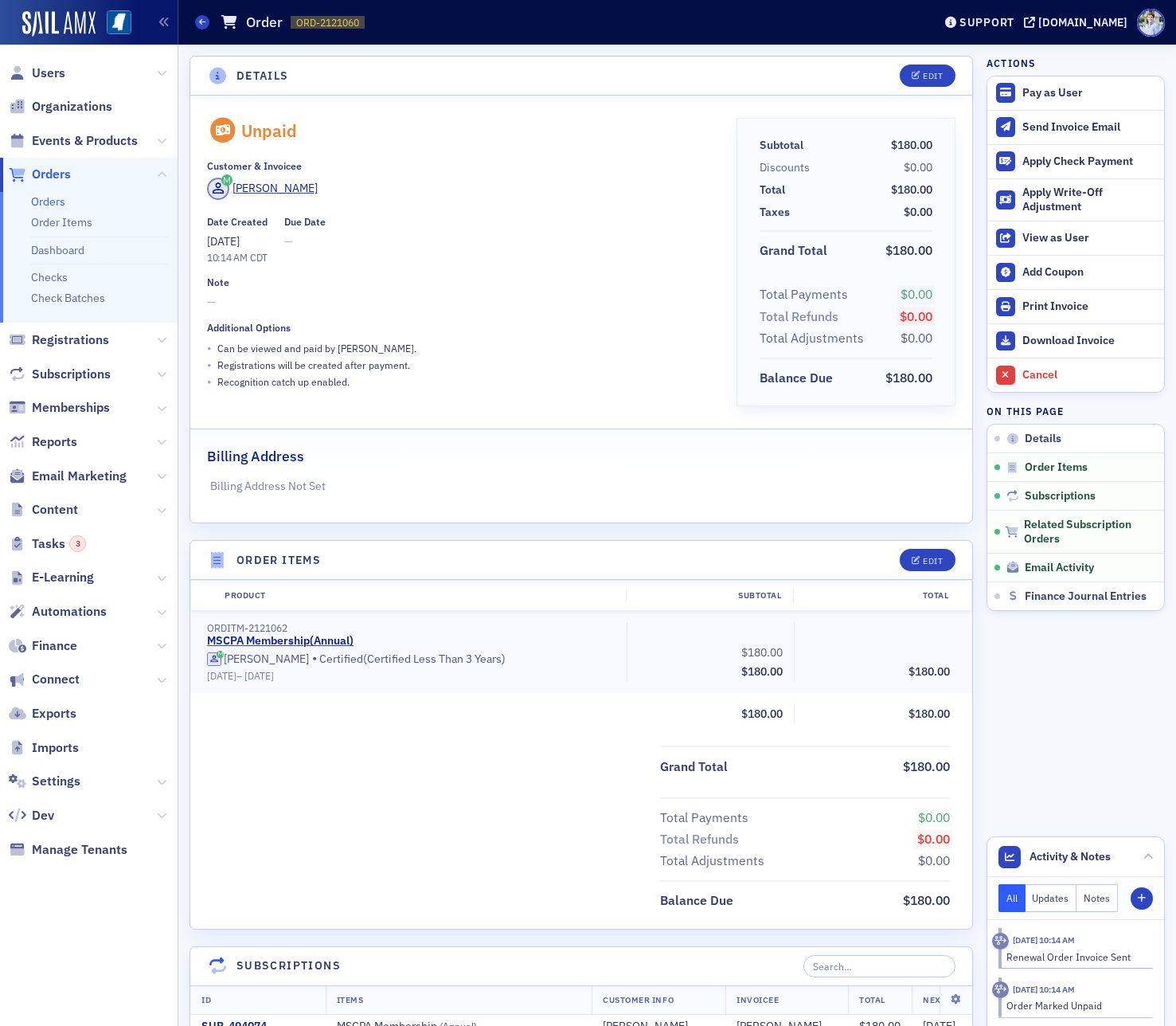
scroll to position [873, 0]
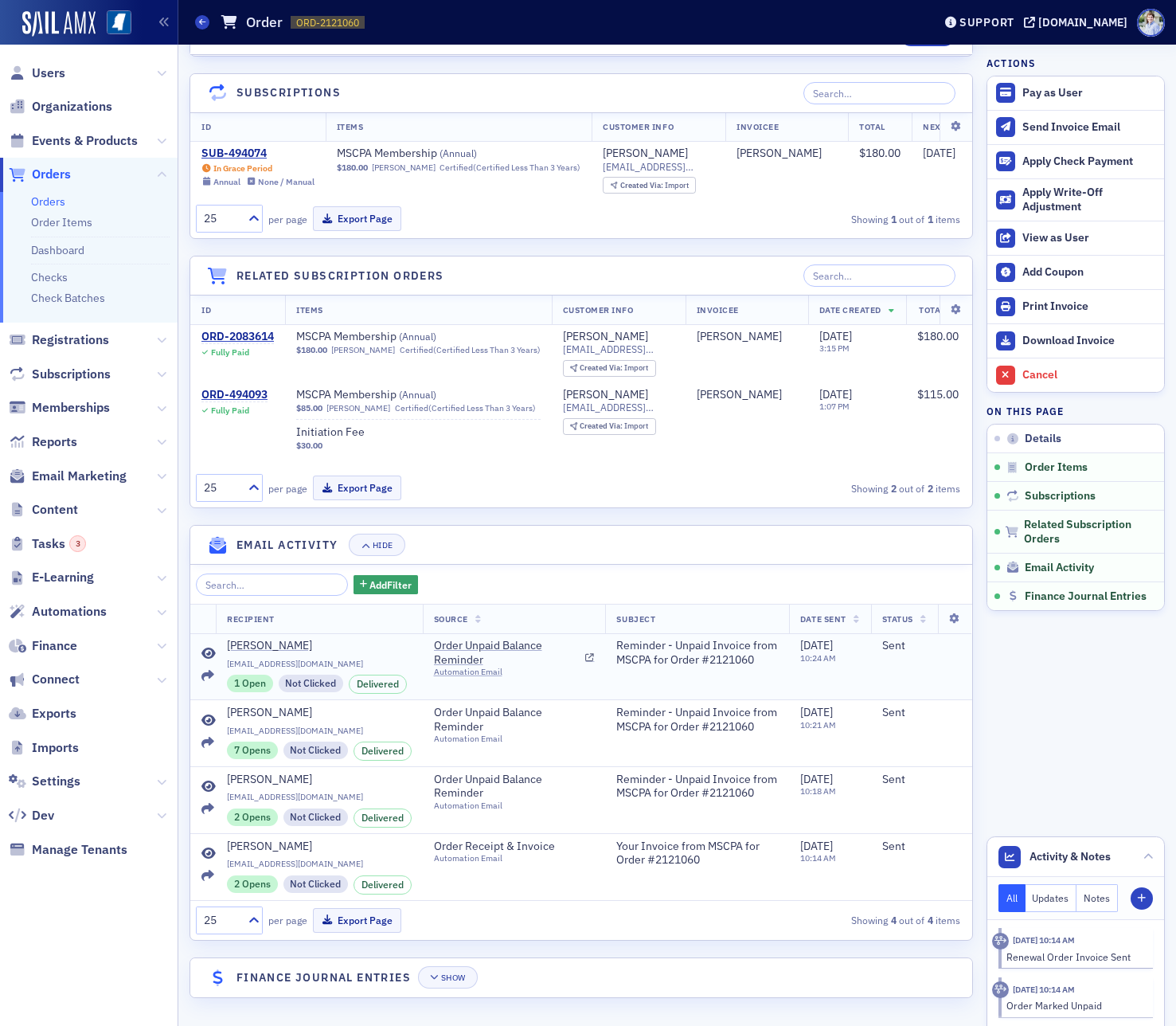
click at [211, 646] on td at bounding box center [202, 667] width 25 height 66
click at [209, 651] on icon at bounding box center [209, 654] width 14 height 13
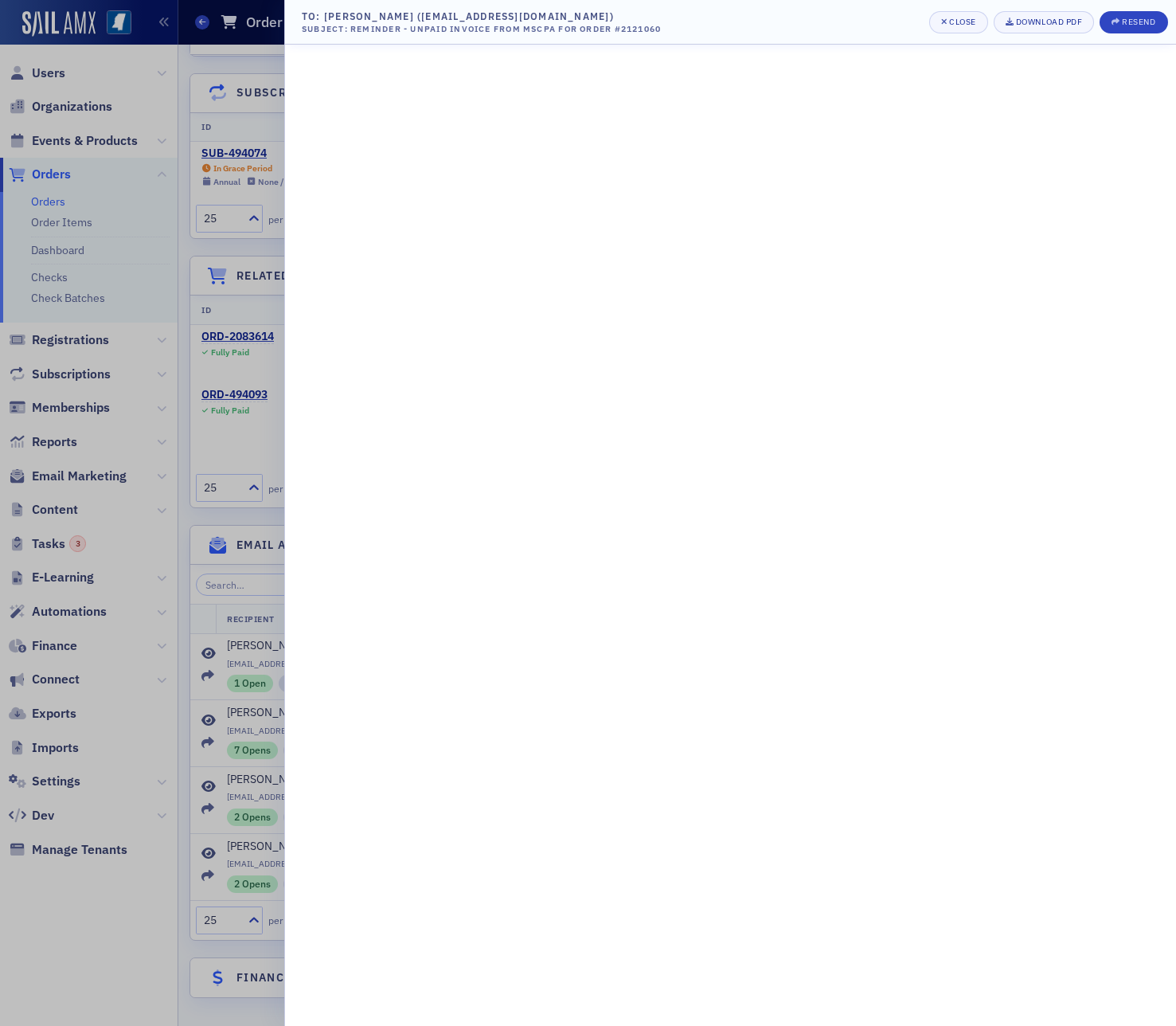
click at [200, 638] on div at bounding box center [588, 513] width 1176 height 1026
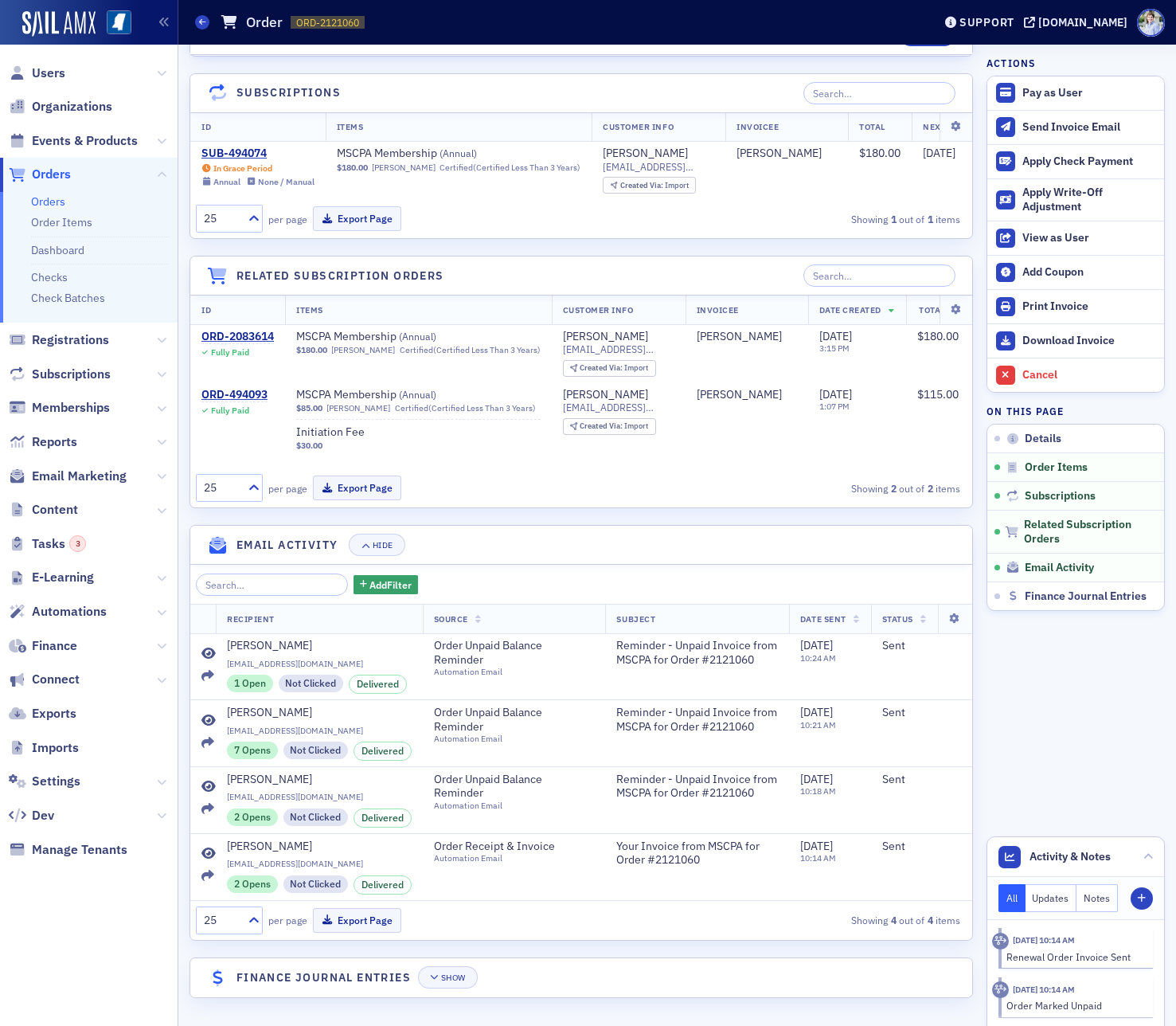
scroll to position [0, 0]
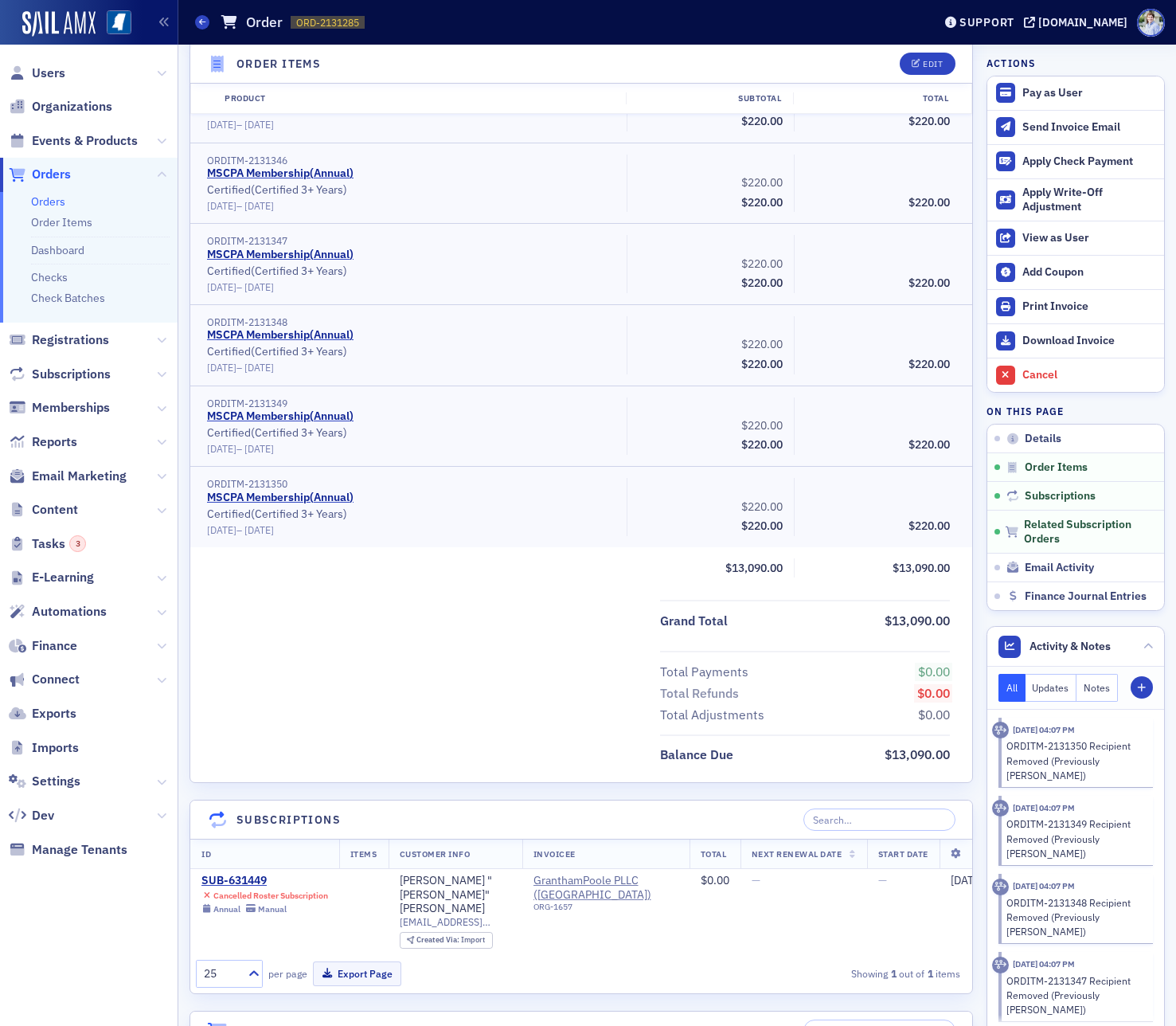
scroll to position [5598, 0]
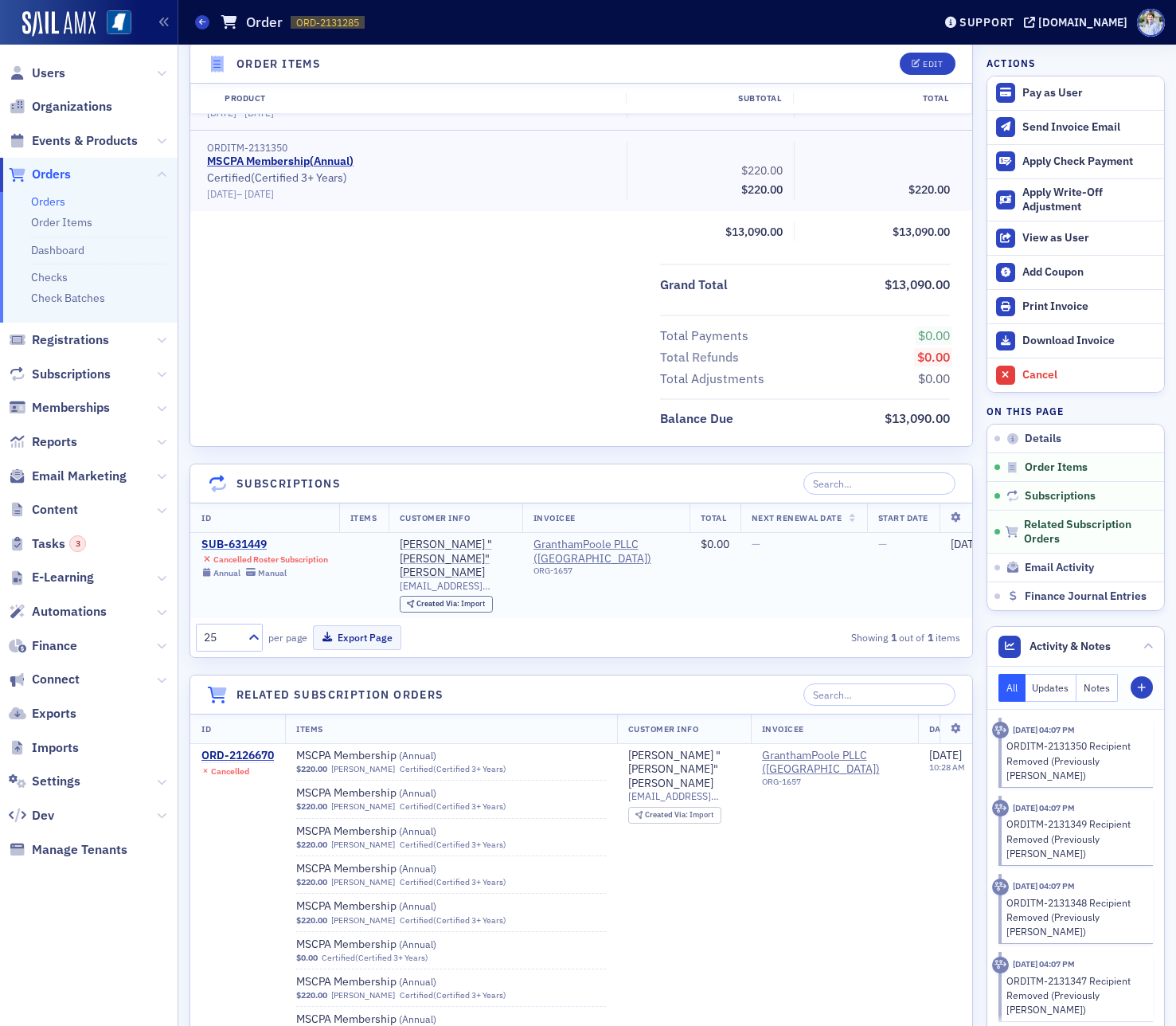
click at [240, 541] on div "SUB-631449" at bounding box center [264, 545] width 126 height 14
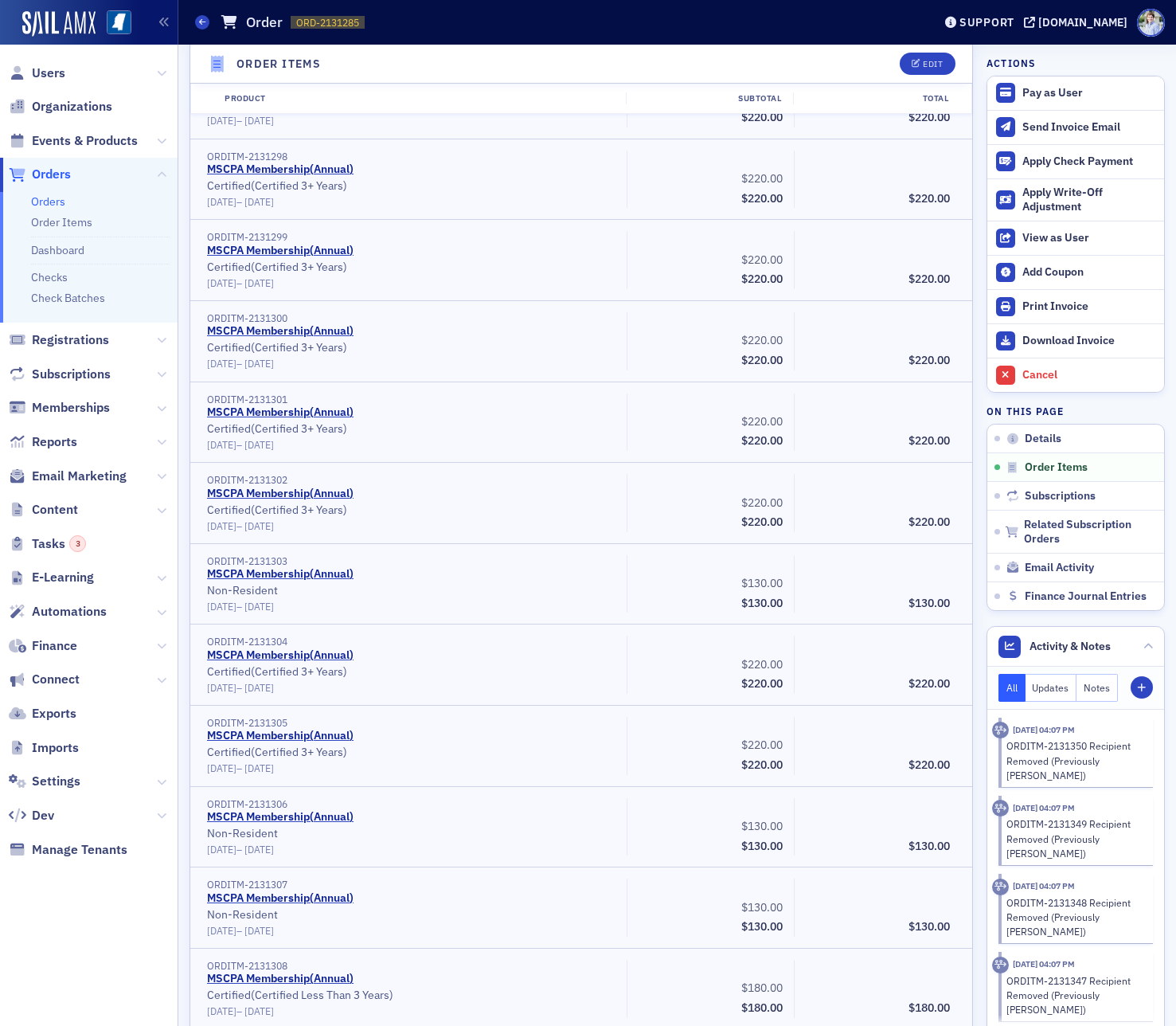
scroll to position [0, 0]
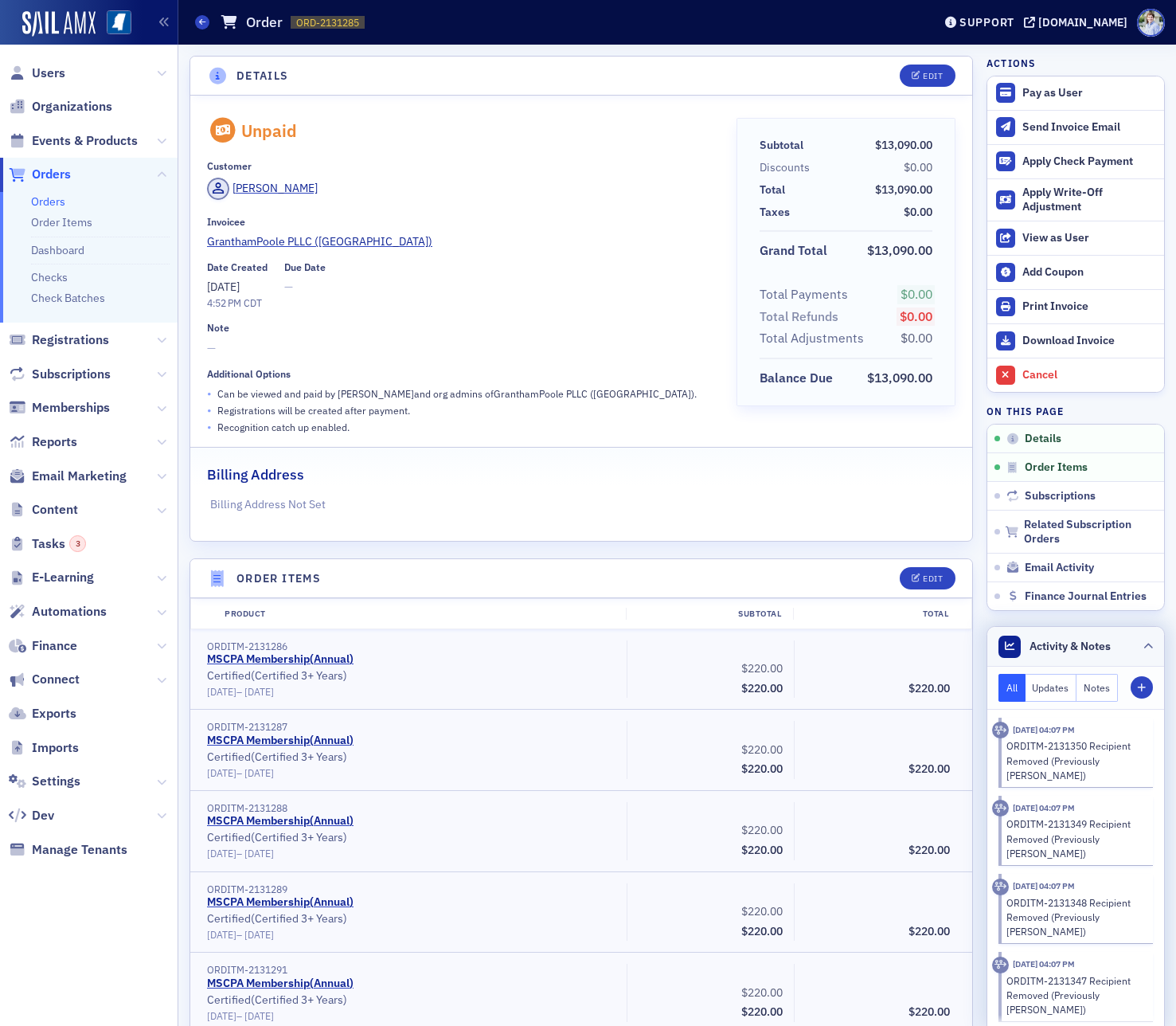
click at [1063, 647] on span "Activity & Notes" at bounding box center [1069, 646] width 82 height 17
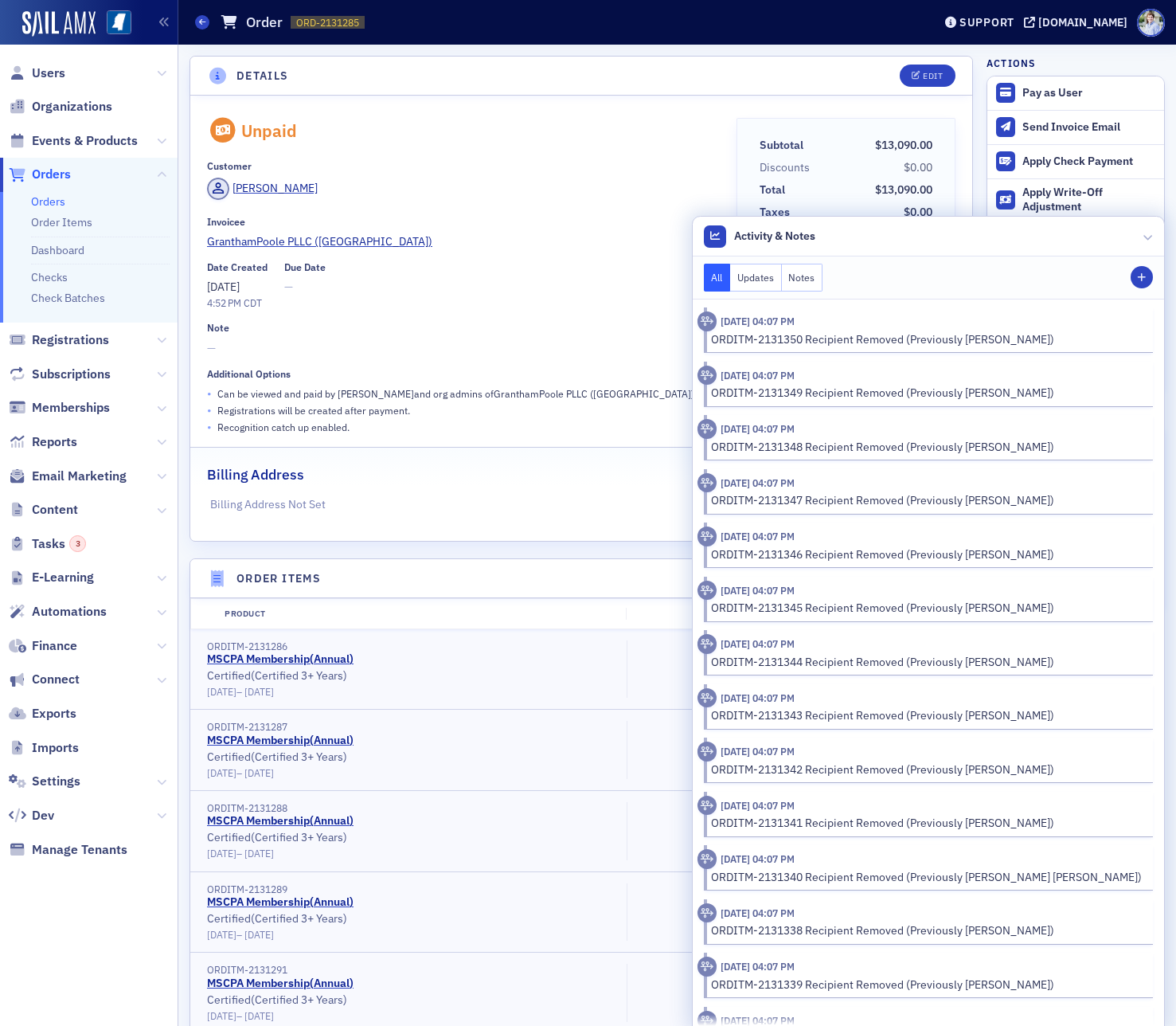
click at [524, 269] on div "Date Created 7/1/2025 4:52 PM CDT Due Date —" at bounding box center [460, 286] width 507 height 49
drag, startPoint x: 871, startPoint y: 255, endPoint x: 864, endPoint y: 226, distance: 29.8
click at [871, 256] on div "All Updates Notes Note" at bounding box center [928, 278] width 472 height 43
click at [864, 224] on header "Activity & Notes" at bounding box center [928, 237] width 472 height 39
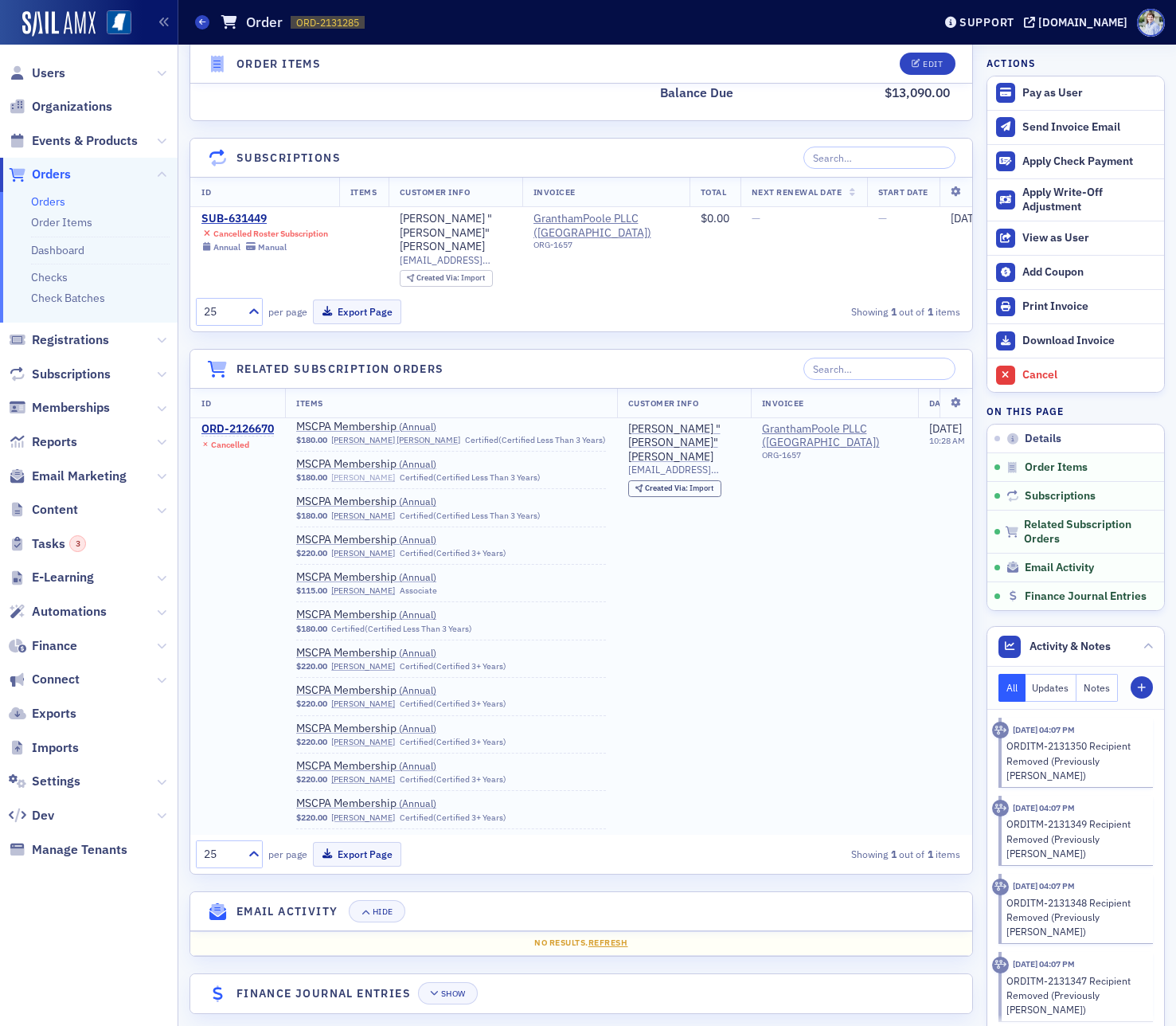
scroll to position [2223, 0]
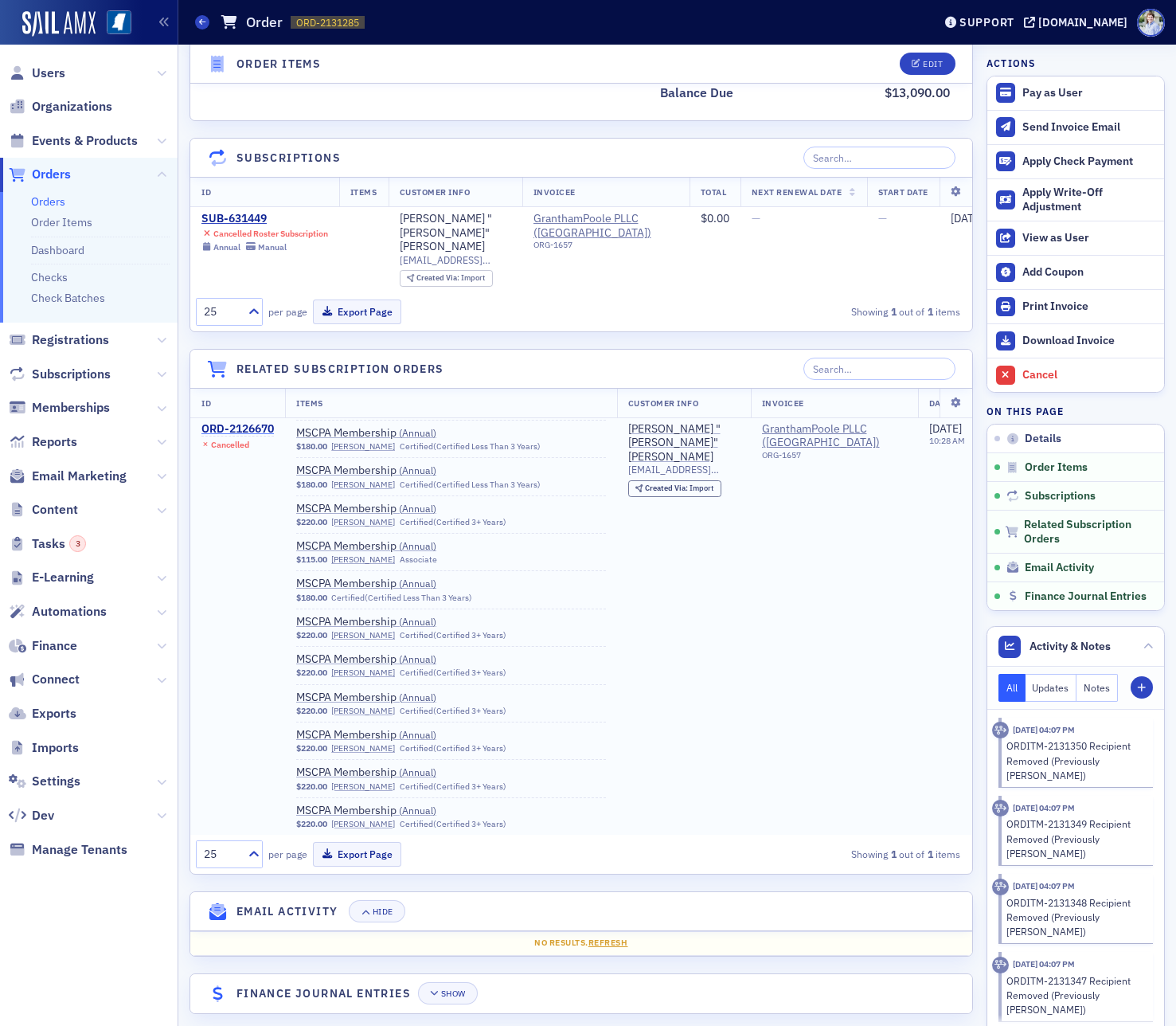
click at [236, 422] on div "ORD-2126670" at bounding box center [237, 429] width 73 height 14
click at [245, 422] on div "ORD-2126670" at bounding box center [237, 429] width 73 height 14
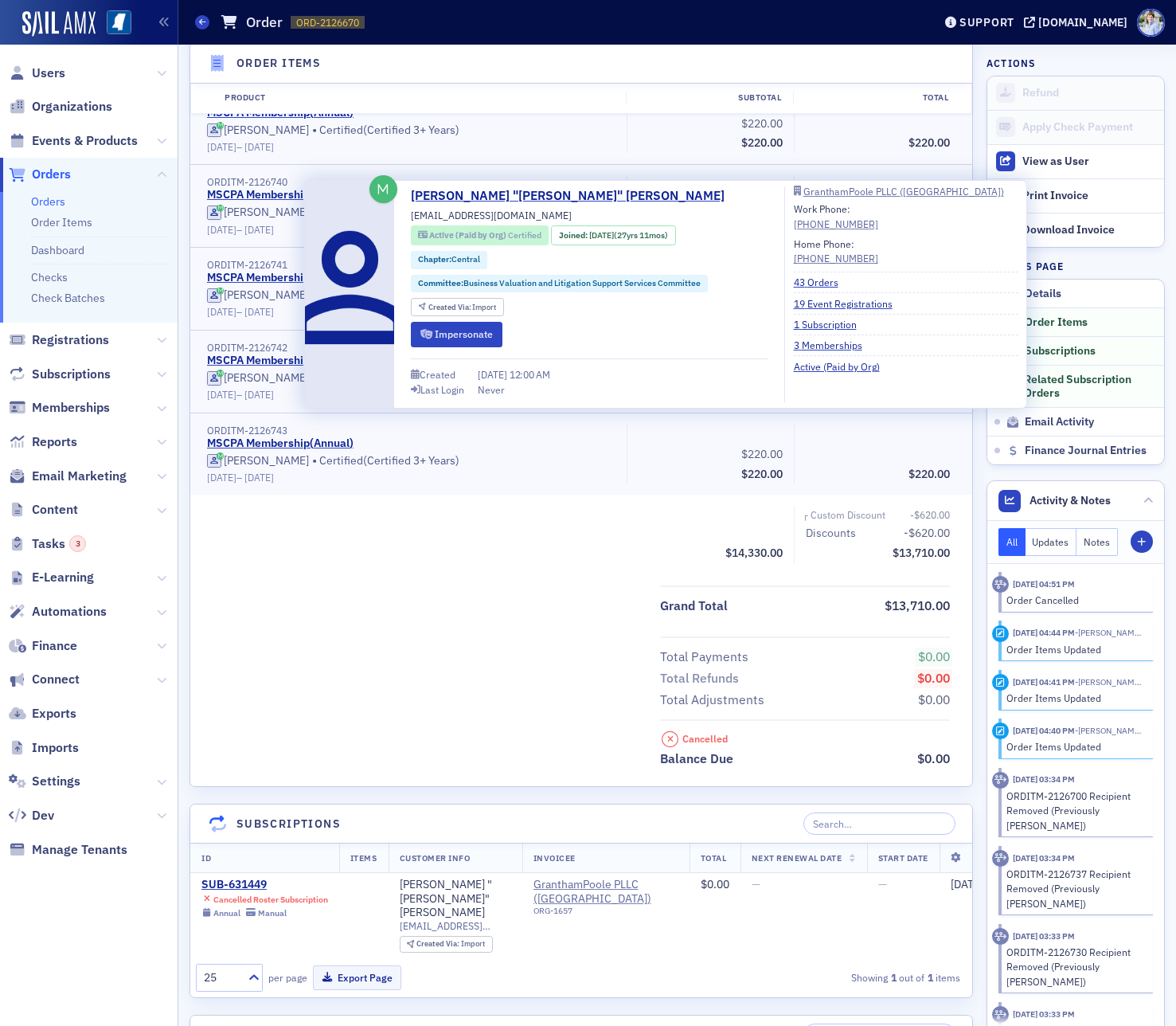
click at [499, 240] on span "Active (Paid by Org) Certified" at bounding box center [480, 236] width 124 height 13
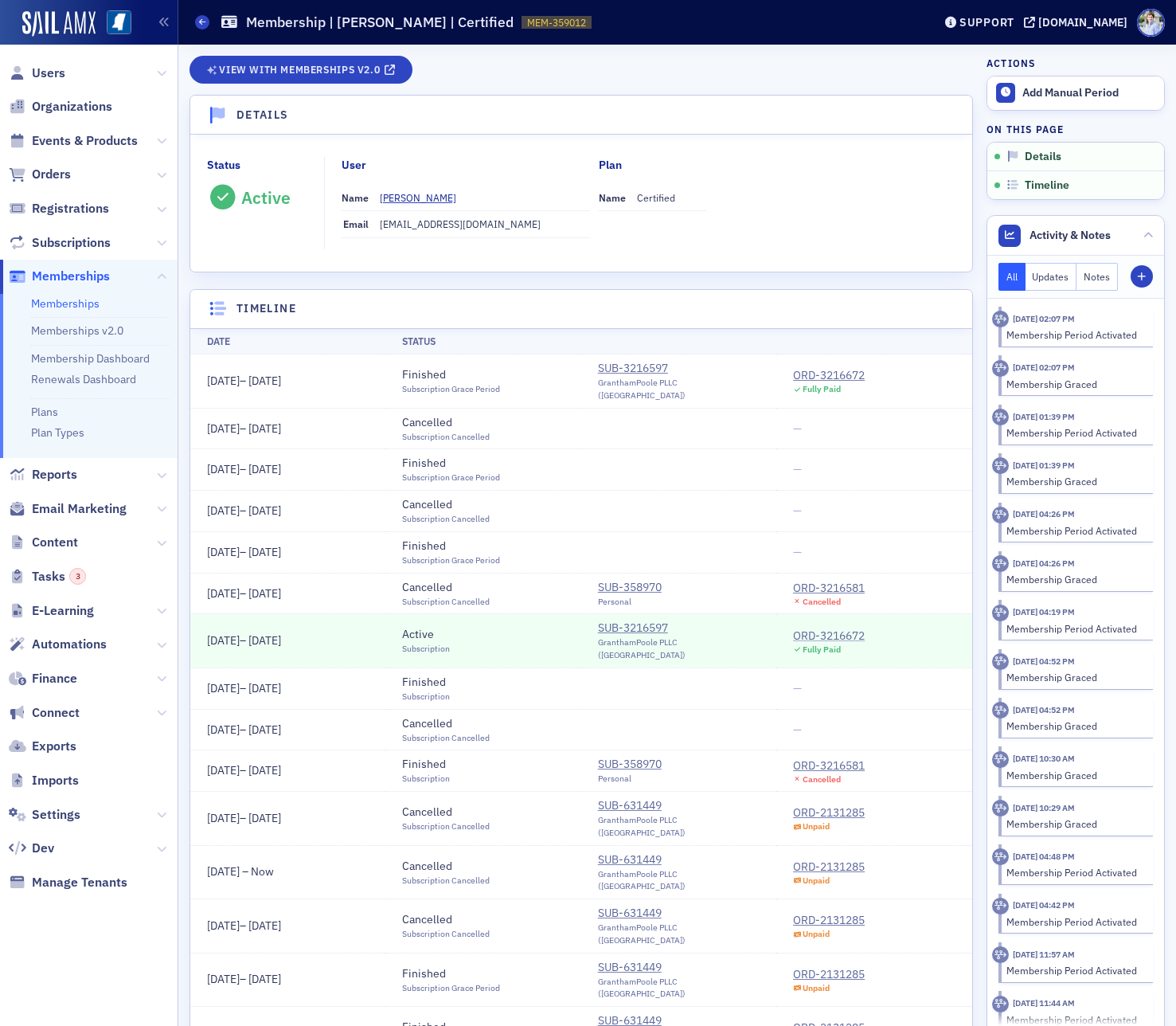
click at [808, 627] on div "ORD-3216672" at bounding box center [828, 635] width 72 height 17
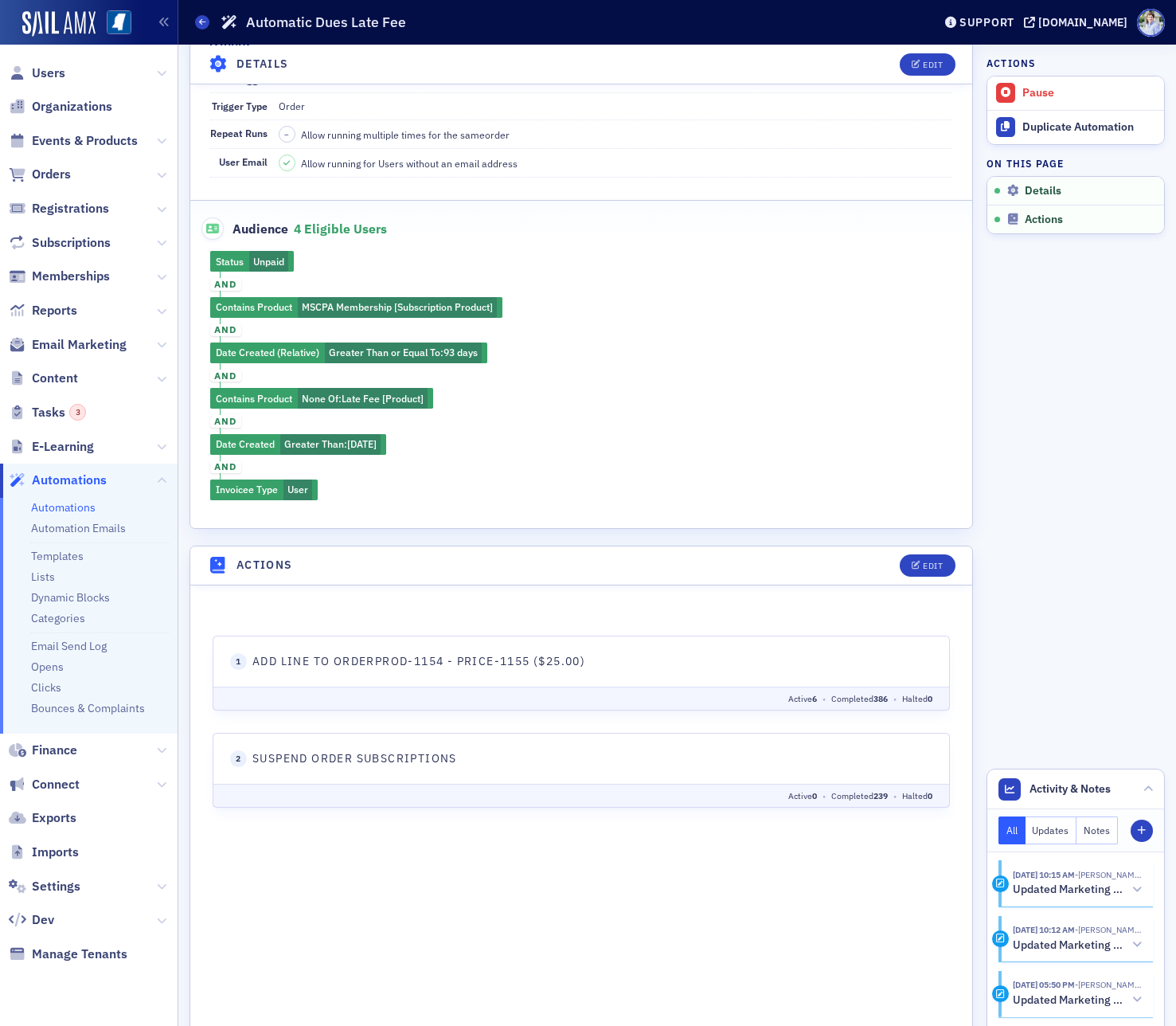
scroll to position [362, 0]
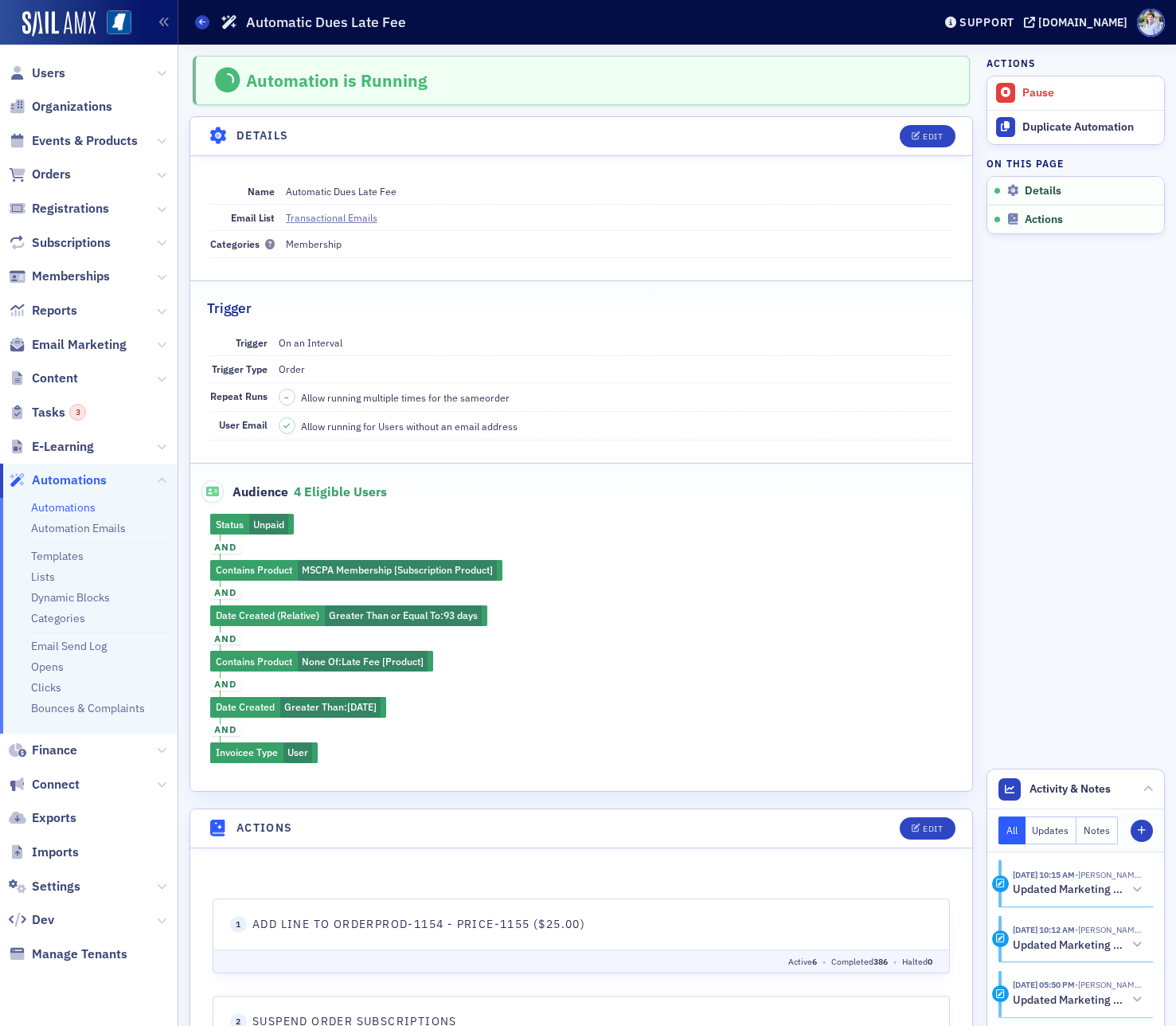
scroll to position [362, 0]
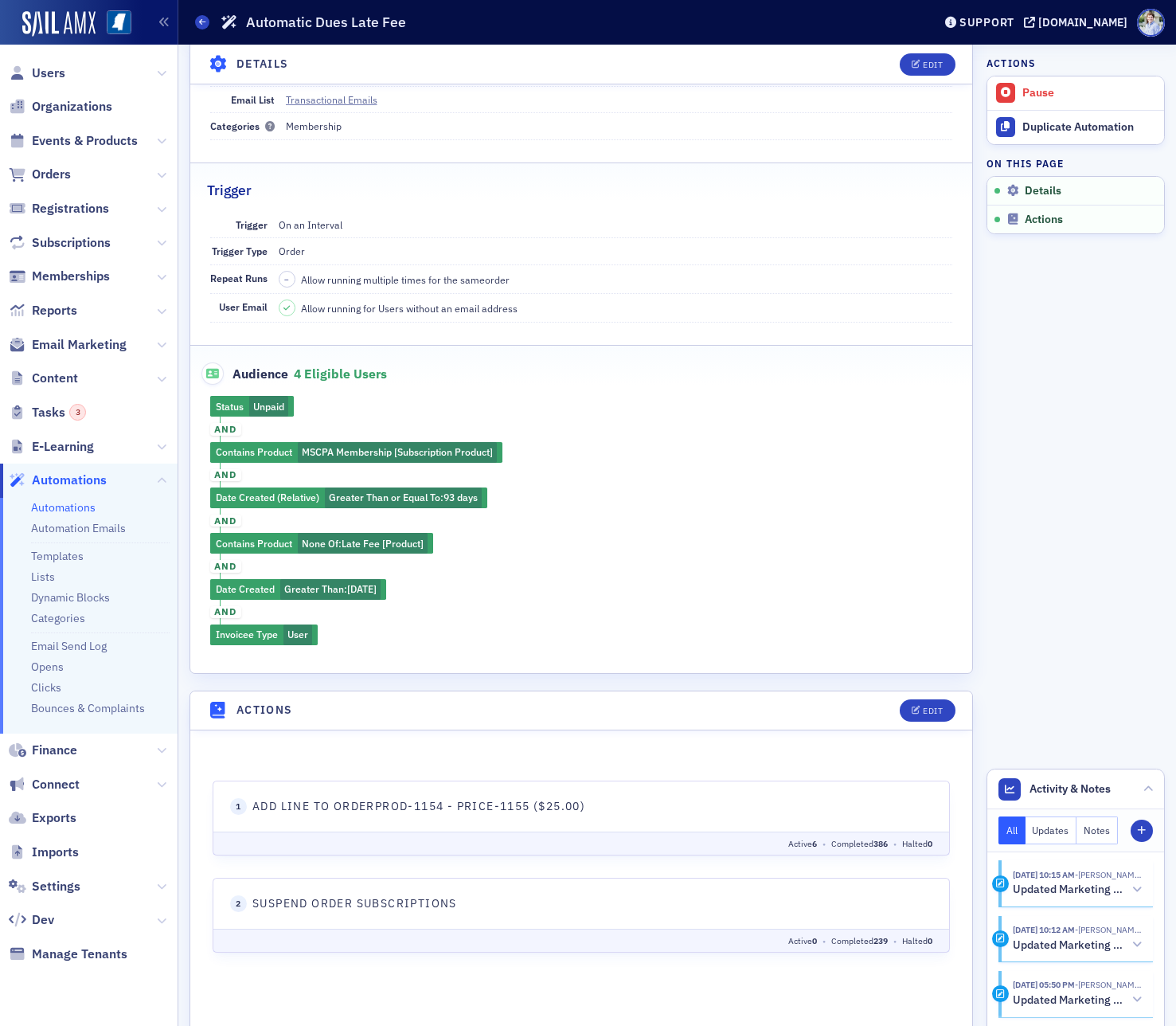
scroll to position [140, 0]
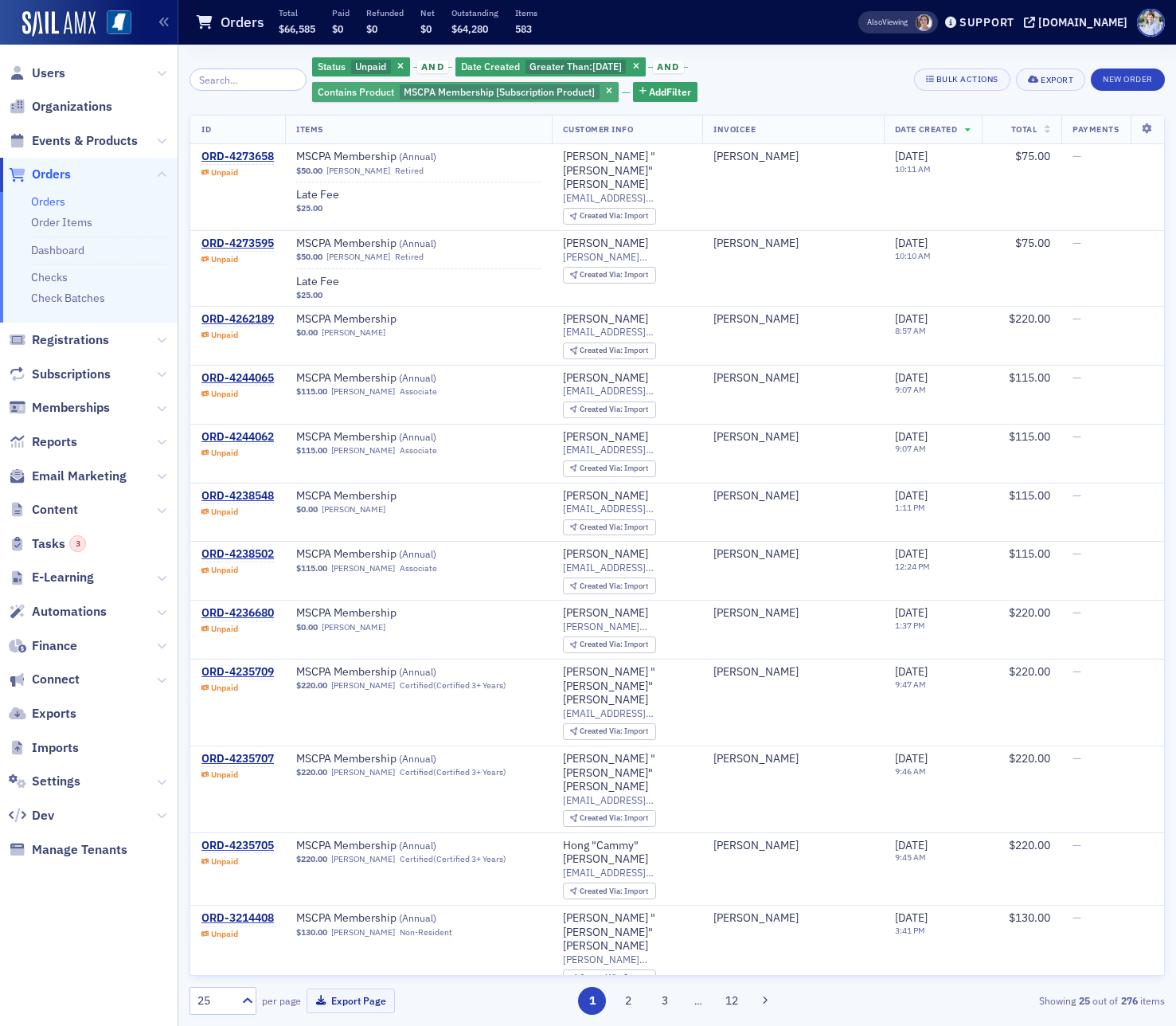
click at [533, 100] on div "Contains Product MSCPA Membership [Subscription Product]" at bounding box center [465, 92] width 306 height 20
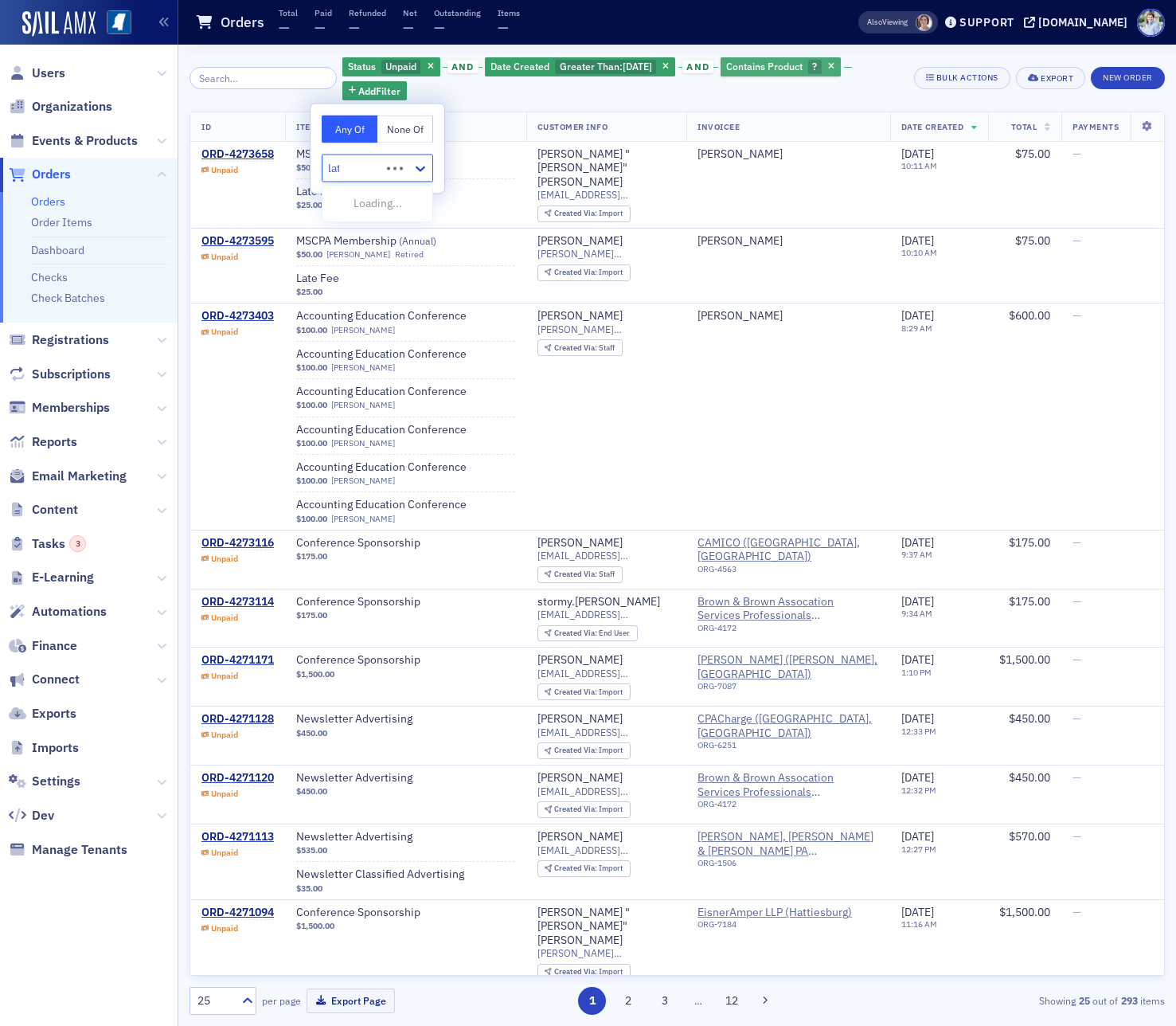
type input "late"
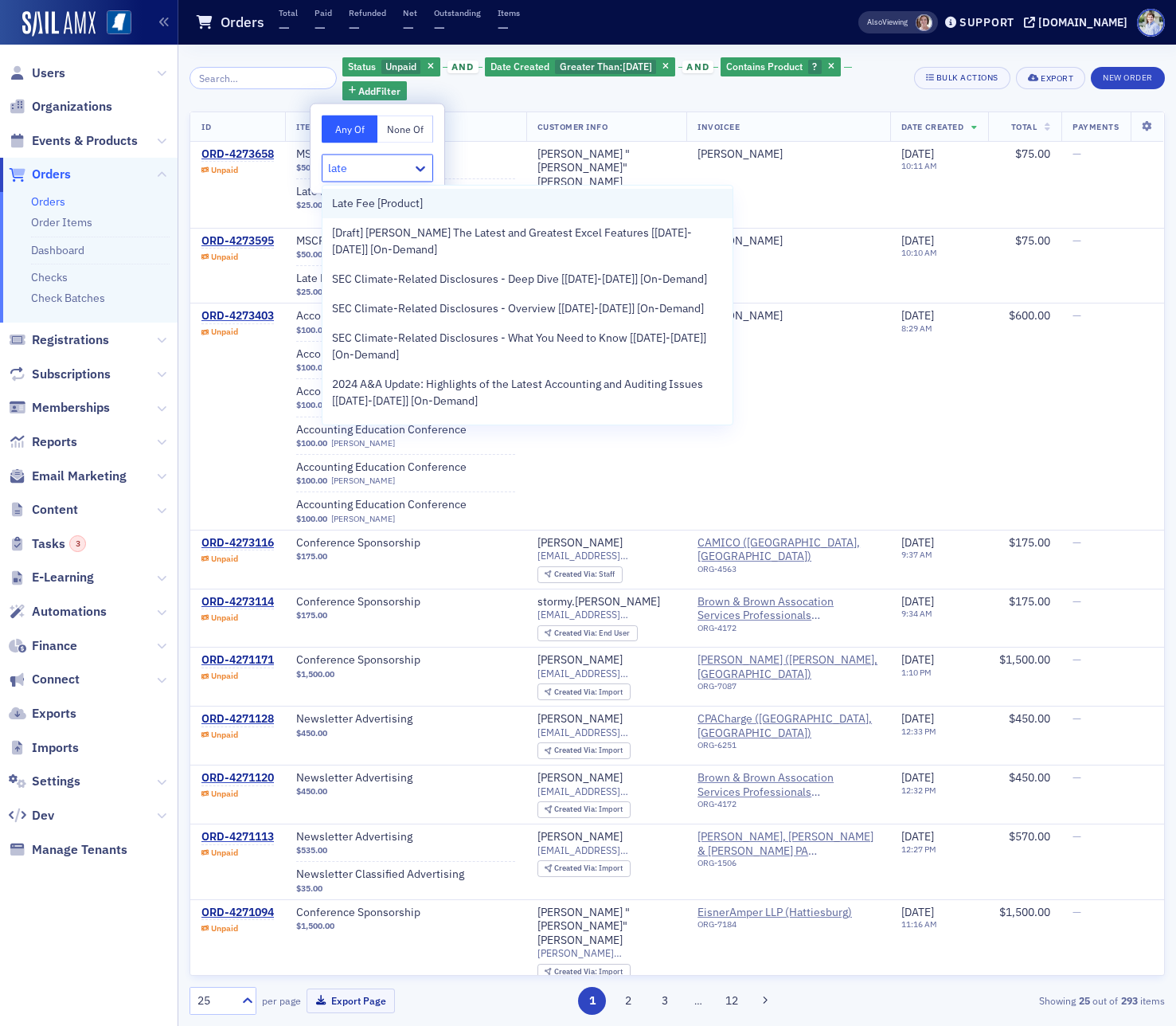
click at [381, 206] on span "Late Fee [Product]" at bounding box center [377, 203] width 90 height 17
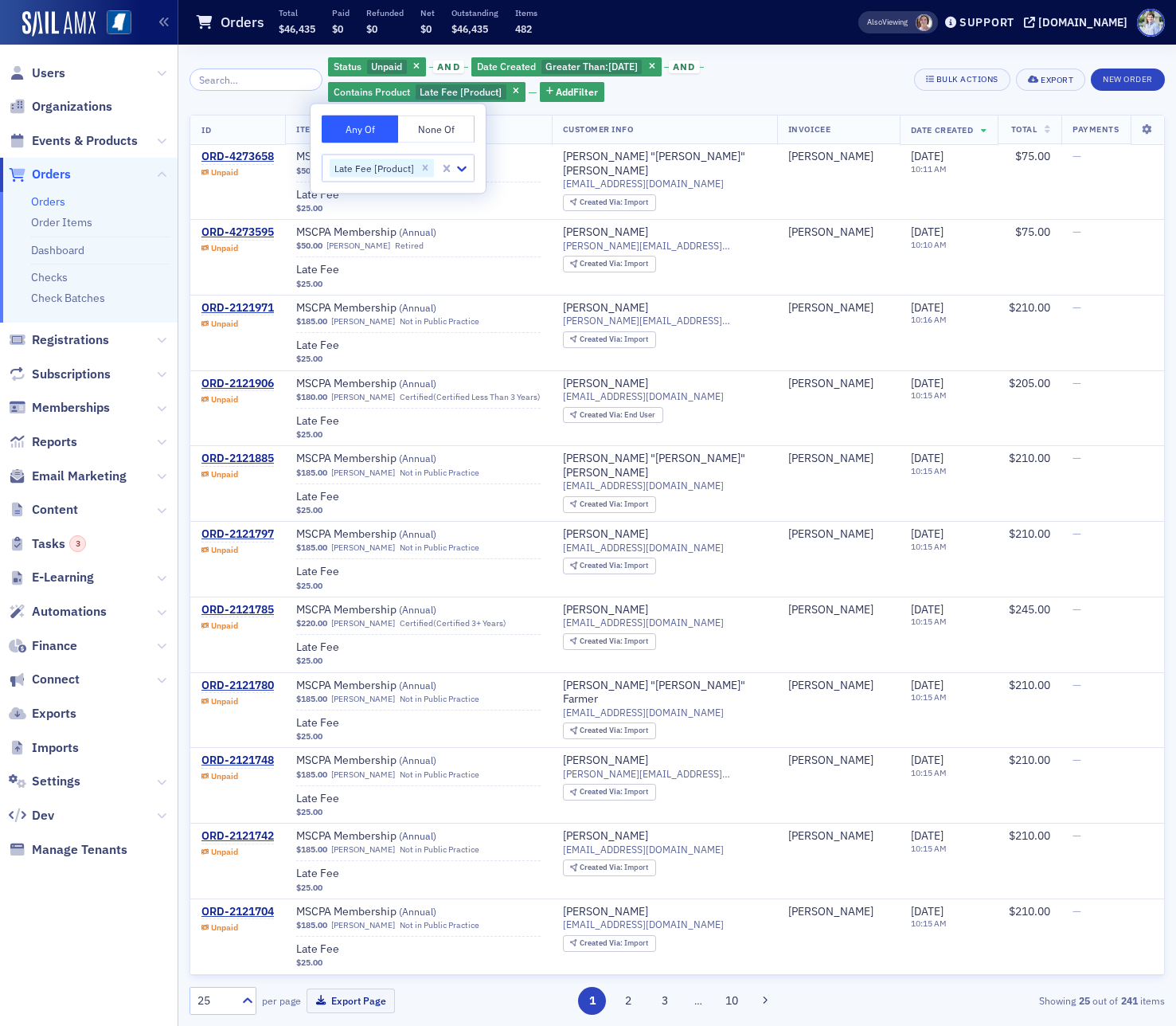
click at [462, 21] on div "$46,435" at bounding box center [475, 27] width 47 height 19
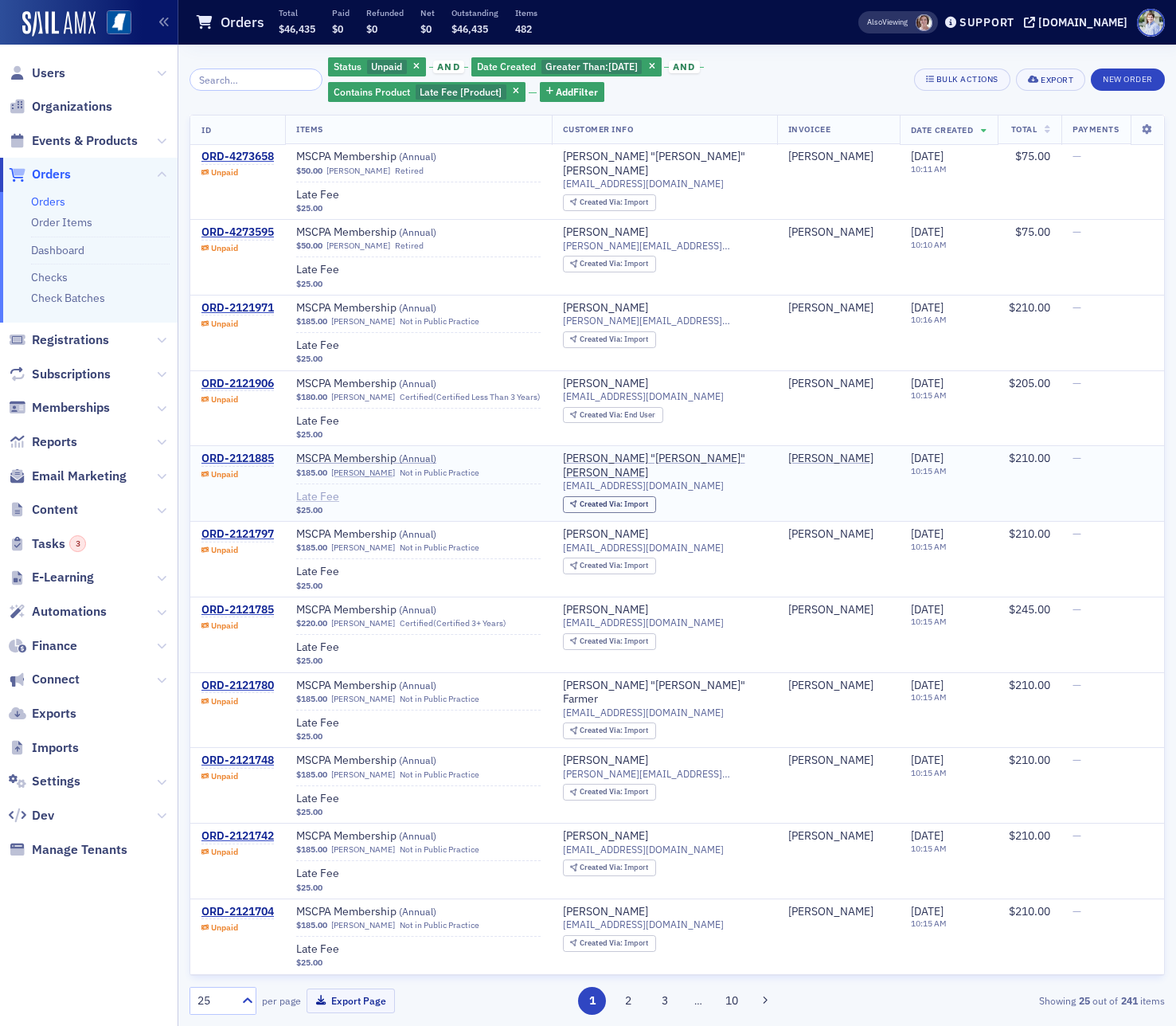
scroll to position [1056, 0]
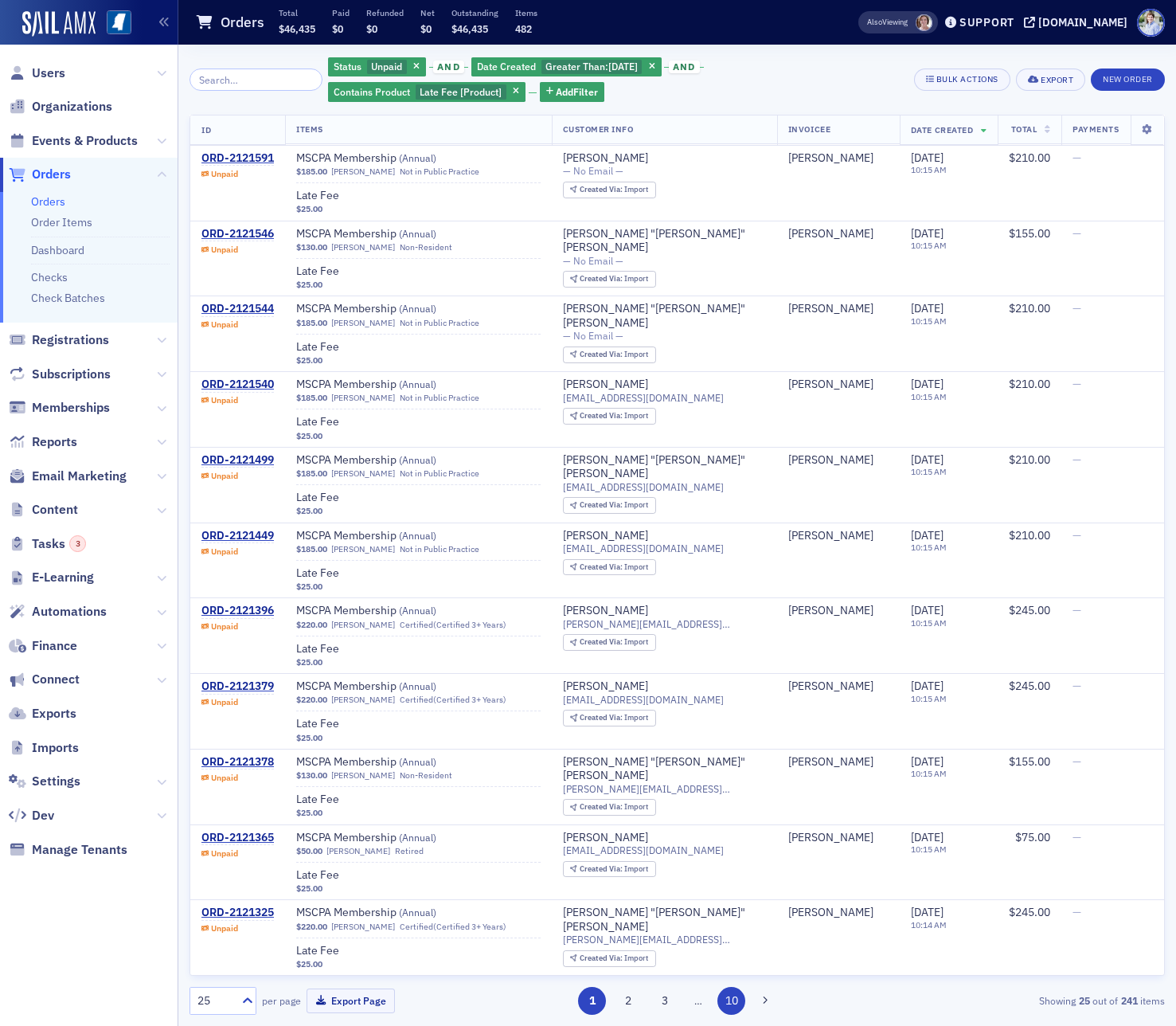
click at [740, 999] on button "10" at bounding box center [731, 1000] width 28 height 28
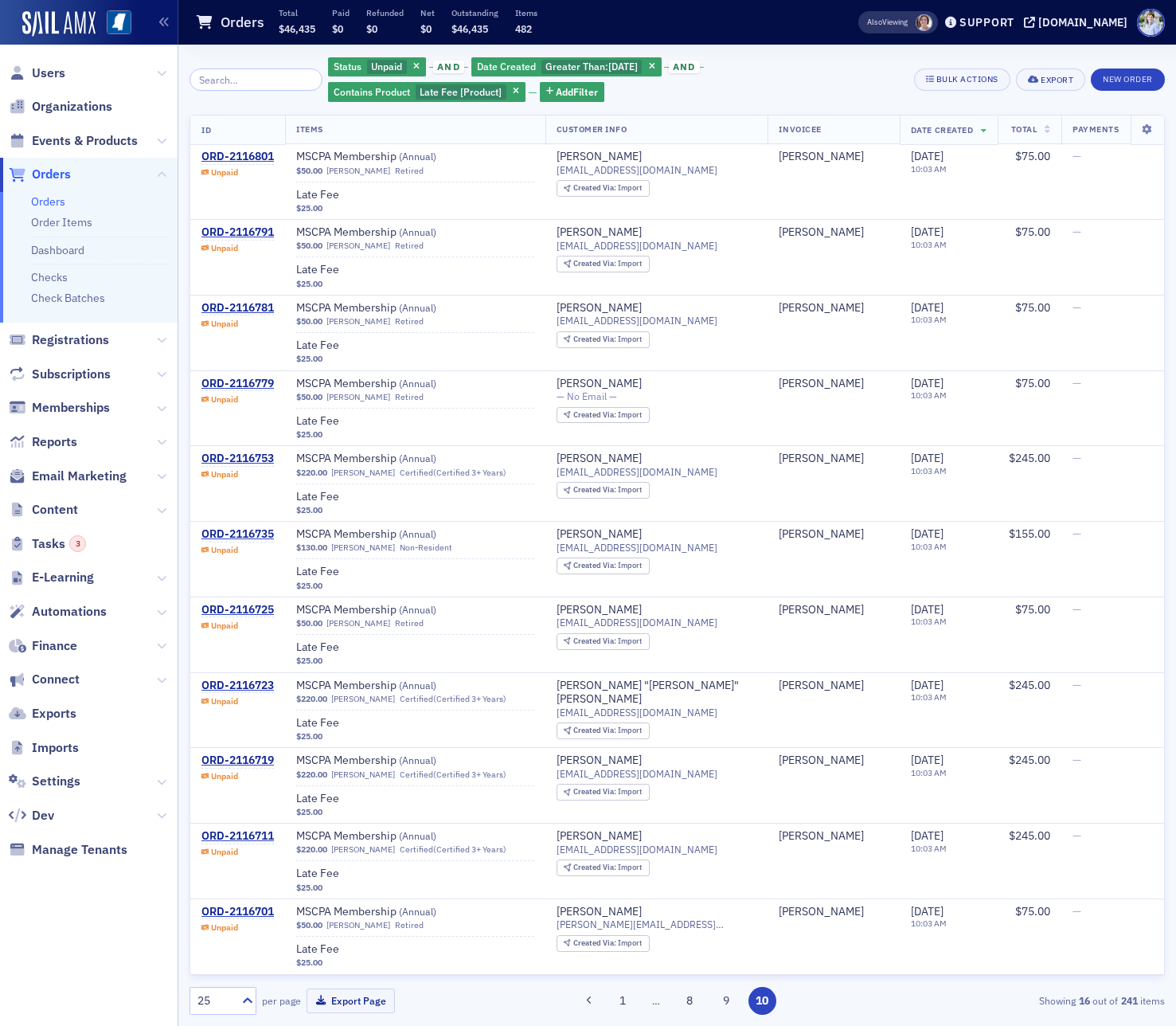
scroll to position [376, 0]
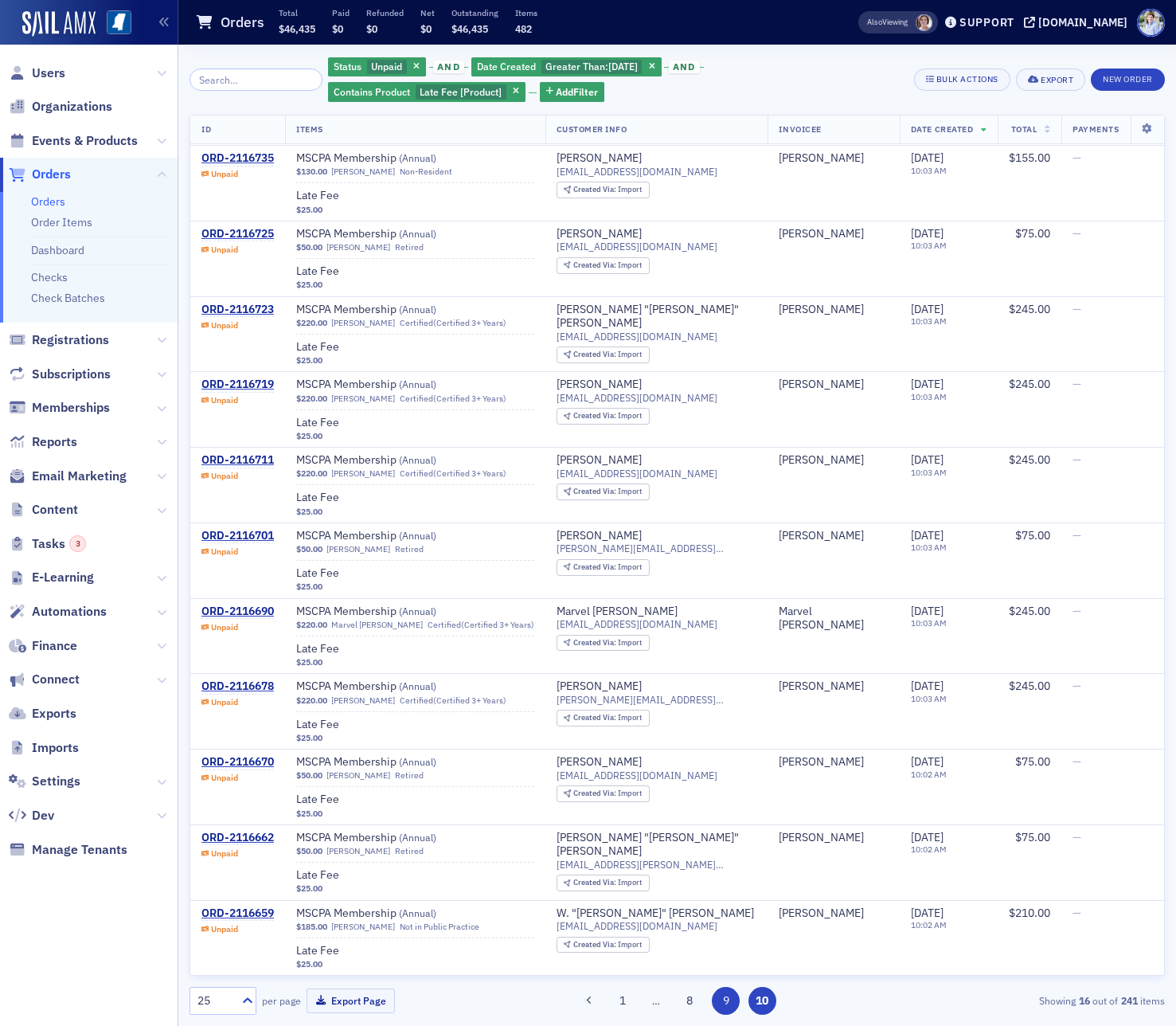
click at [723, 1009] on button "9" at bounding box center [725, 1000] width 28 height 28
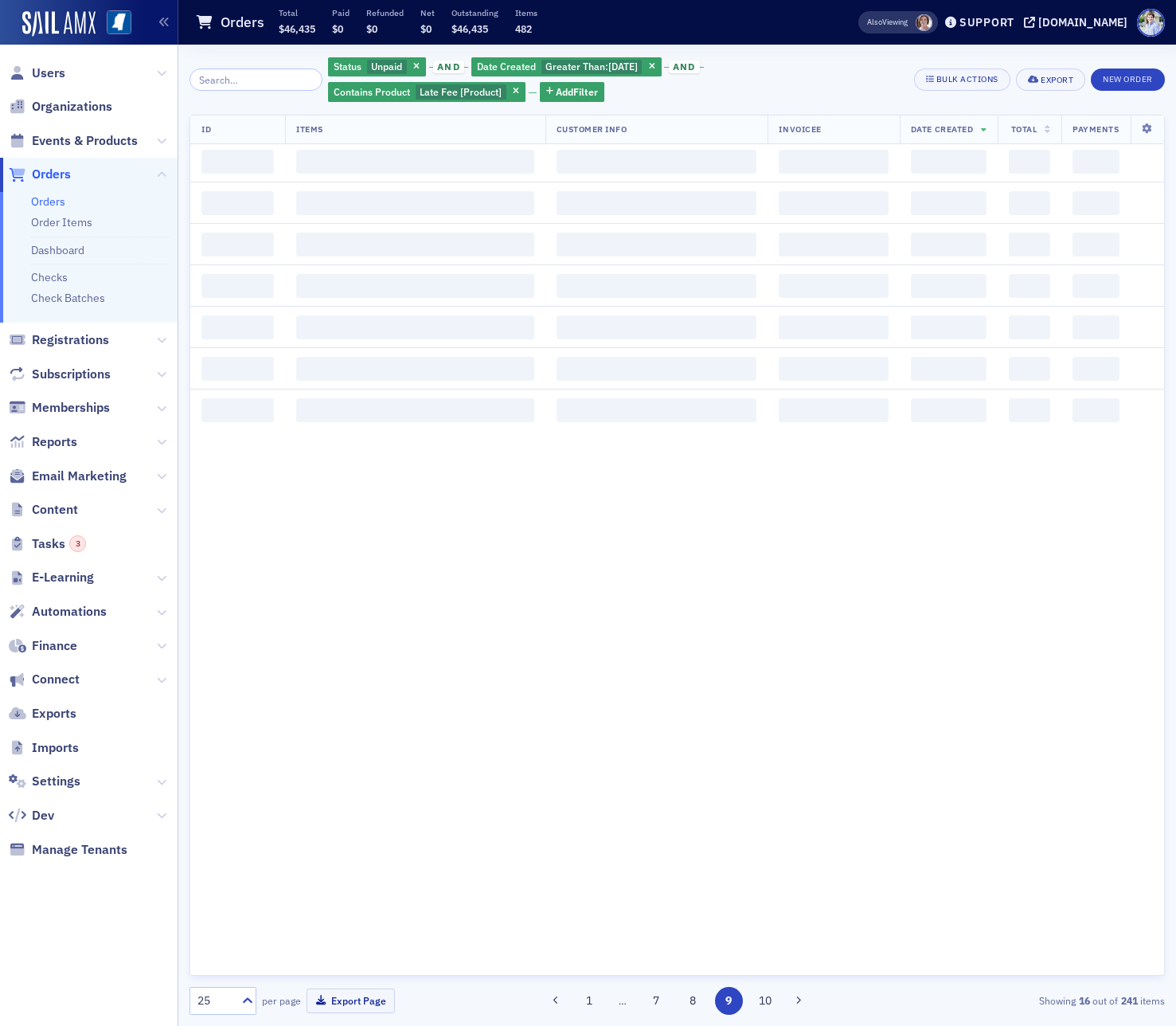
scroll to position [0, 0]
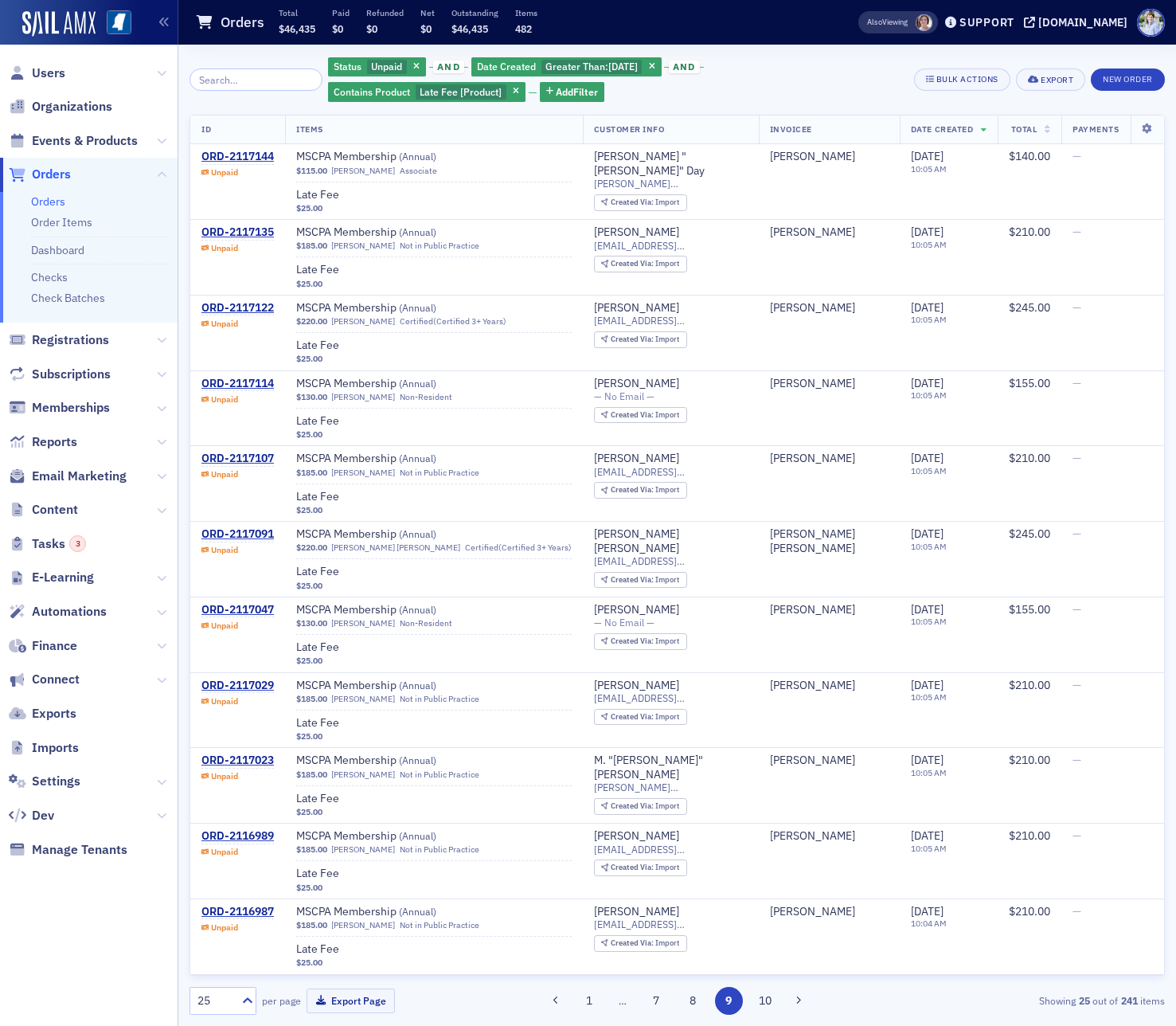
click at [715, 1009] on div "1 … 7 8 9 10" at bounding box center [676, 1000] width 313 height 28
click at [708, 1008] on div "1 … 7 8 9 10" at bounding box center [676, 1000] width 313 height 28
click at [704, 1009] on div "1 … 7 8 9 10" at bounding box center [676, 1000] width 313 height 28
click at [700, 1006] on button "8" at bounding box center [691, 1000] width 28 height 28
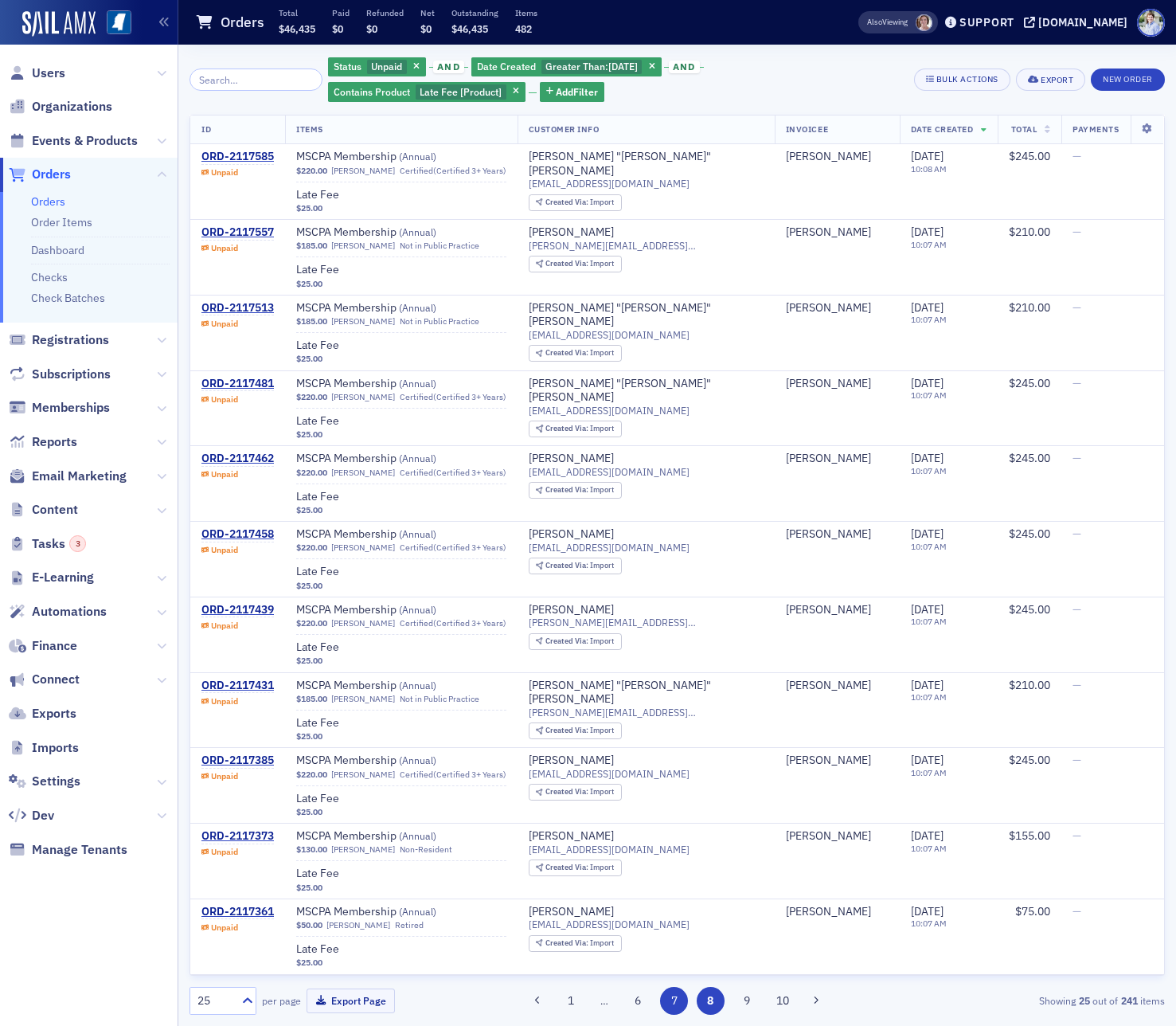
click at [667, 1003] on button "7" at bounding box center [674, 1000] width 28 height 28
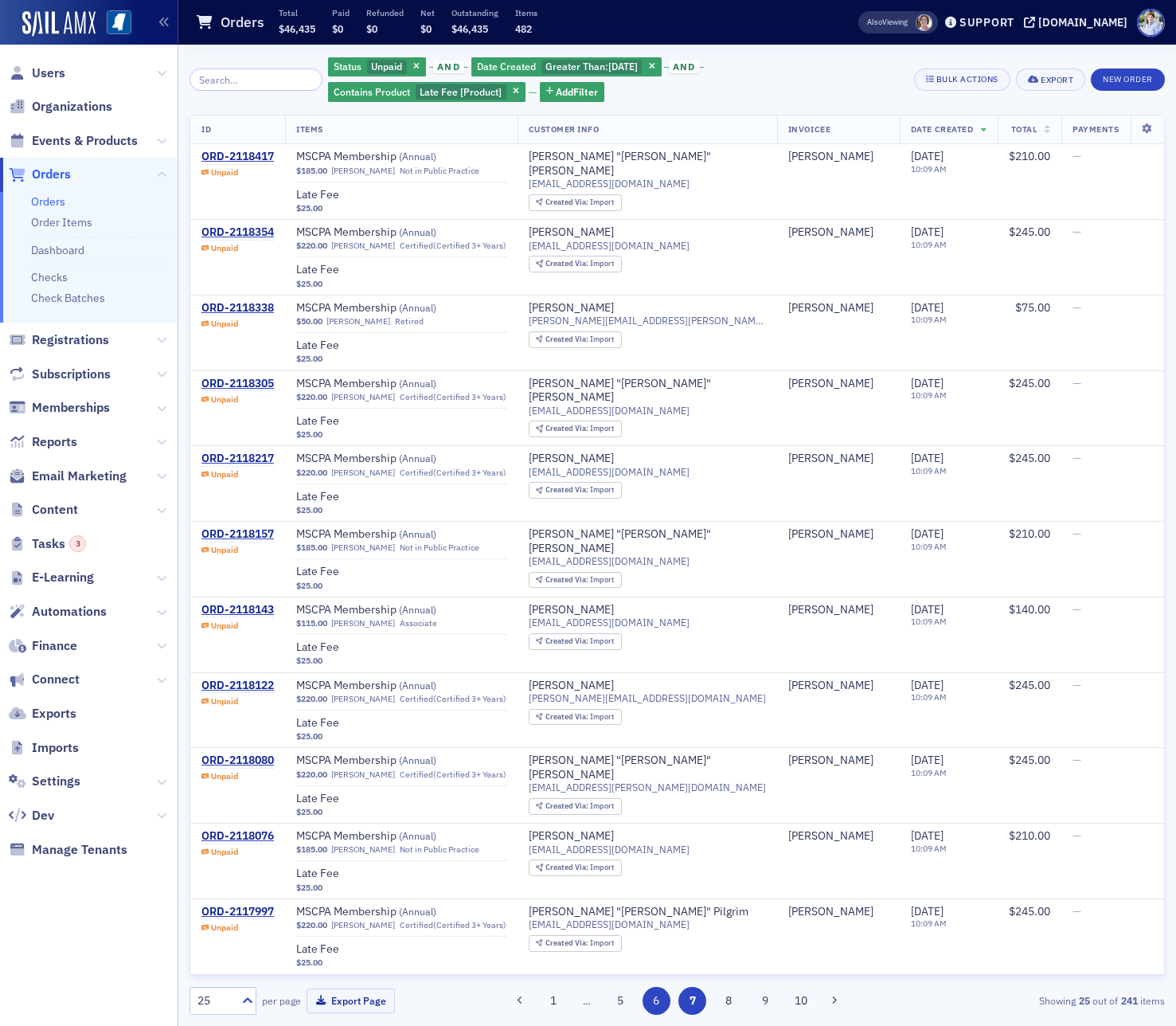
click at [652, 1003] on button "6" at bounding box center [656, 1000] width 28 height 28
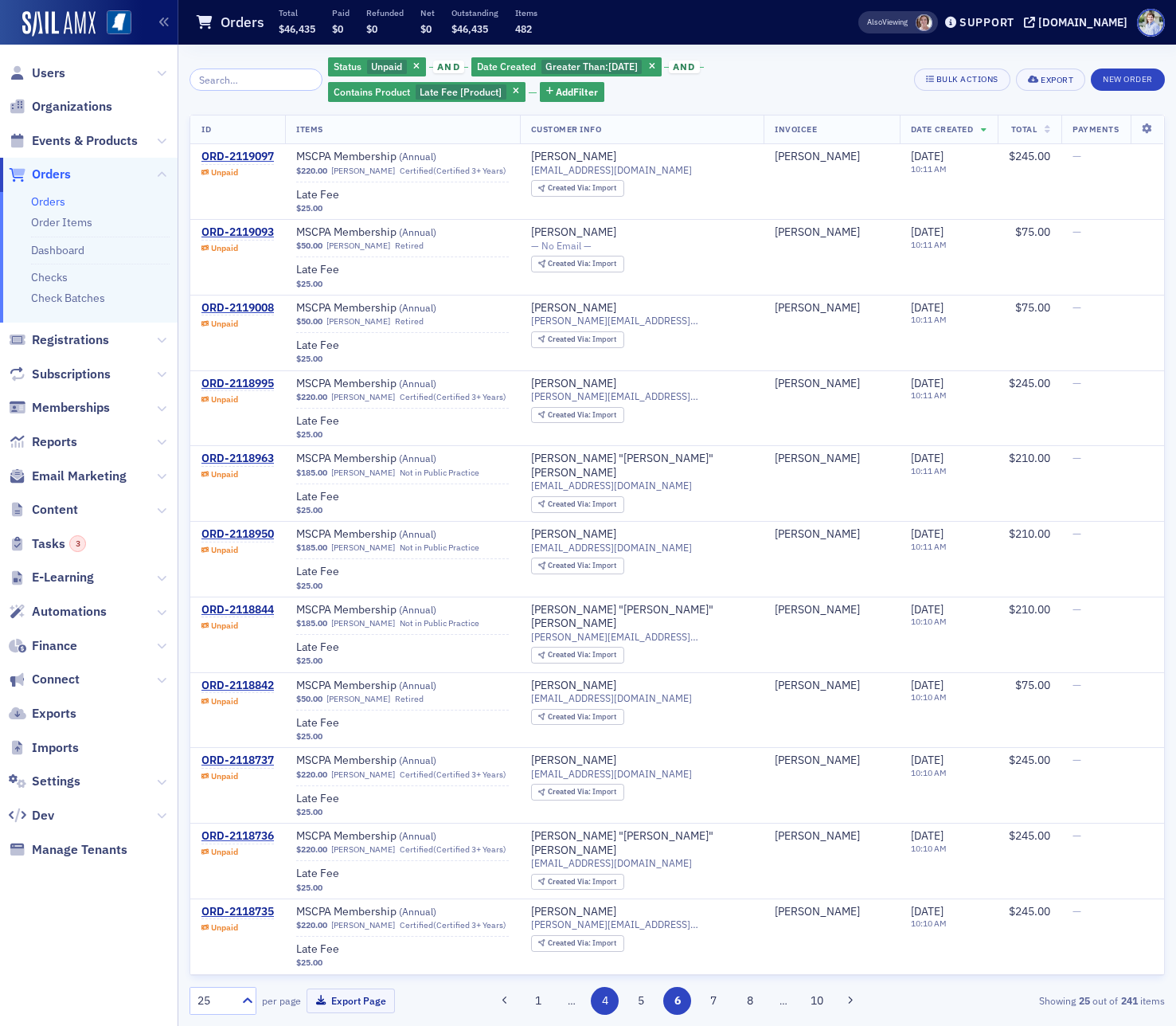
click at [608, 1002] on button "4" at bounding box center [604, 1000] width 28 height 28
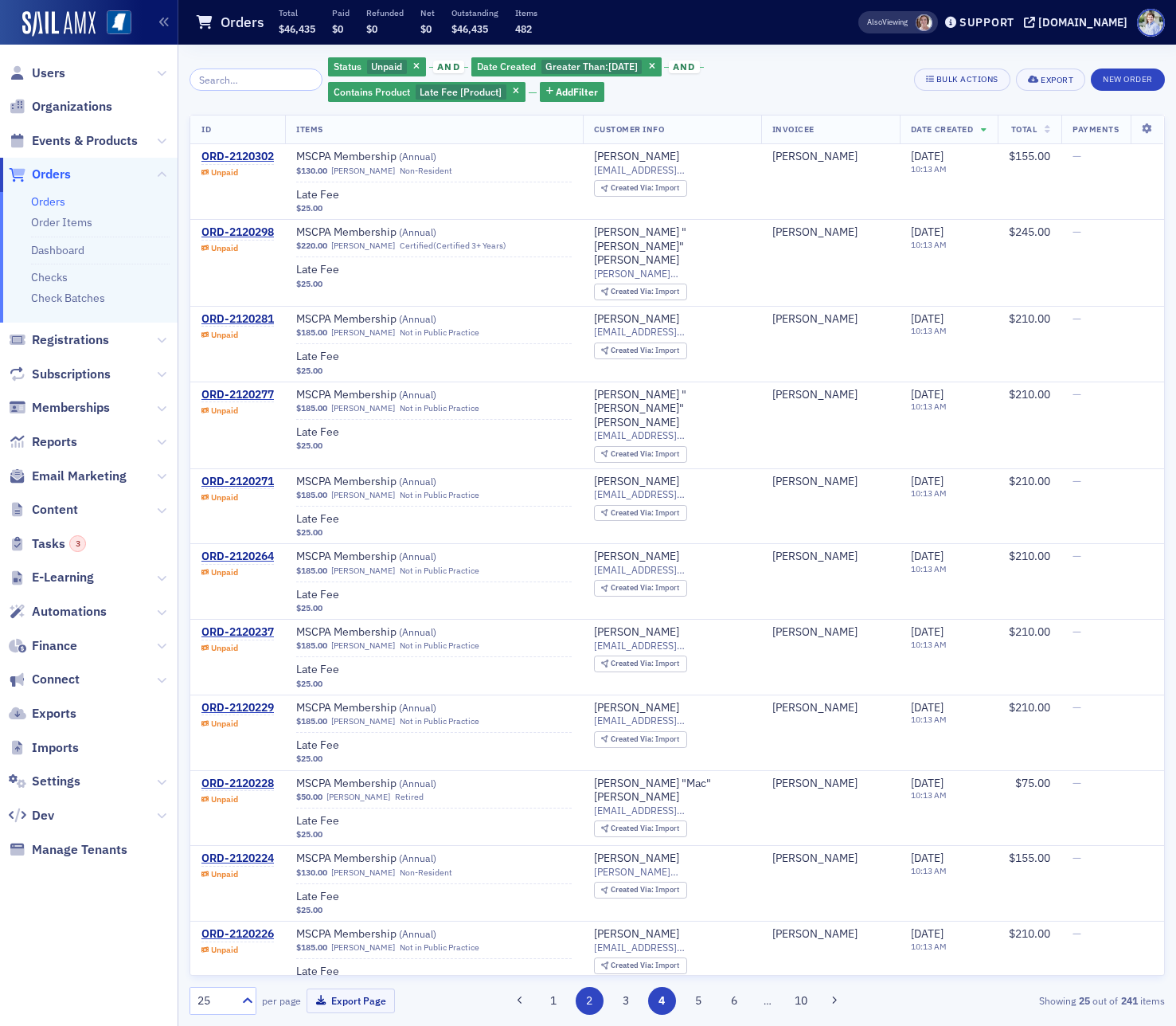
click at [590, 1004] on button "2" at bounding box center [589, 1000] width 28 height 28
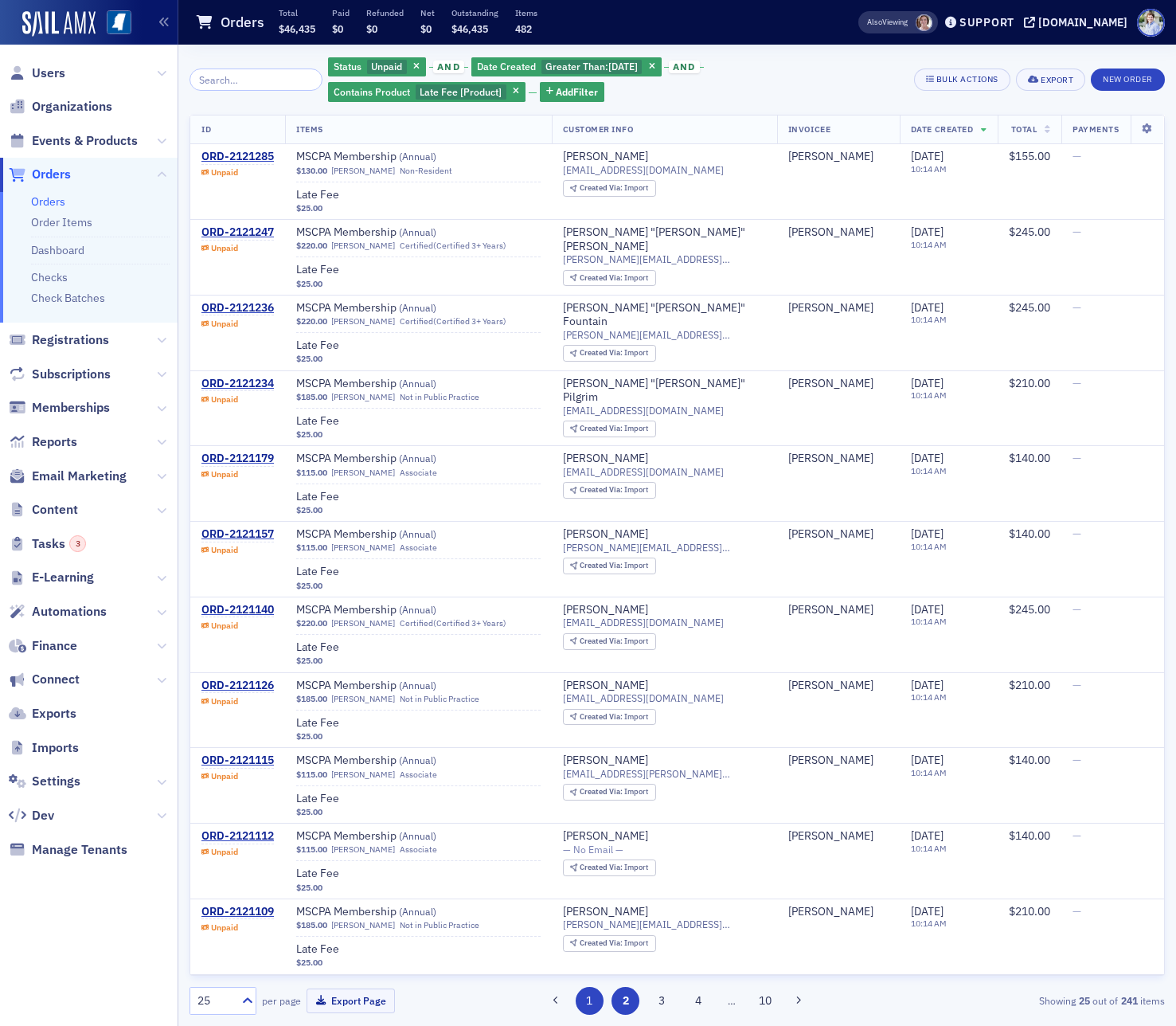
click at [589, 1004] on button "1" at bounding box center [589, 1000] width 28 height 28
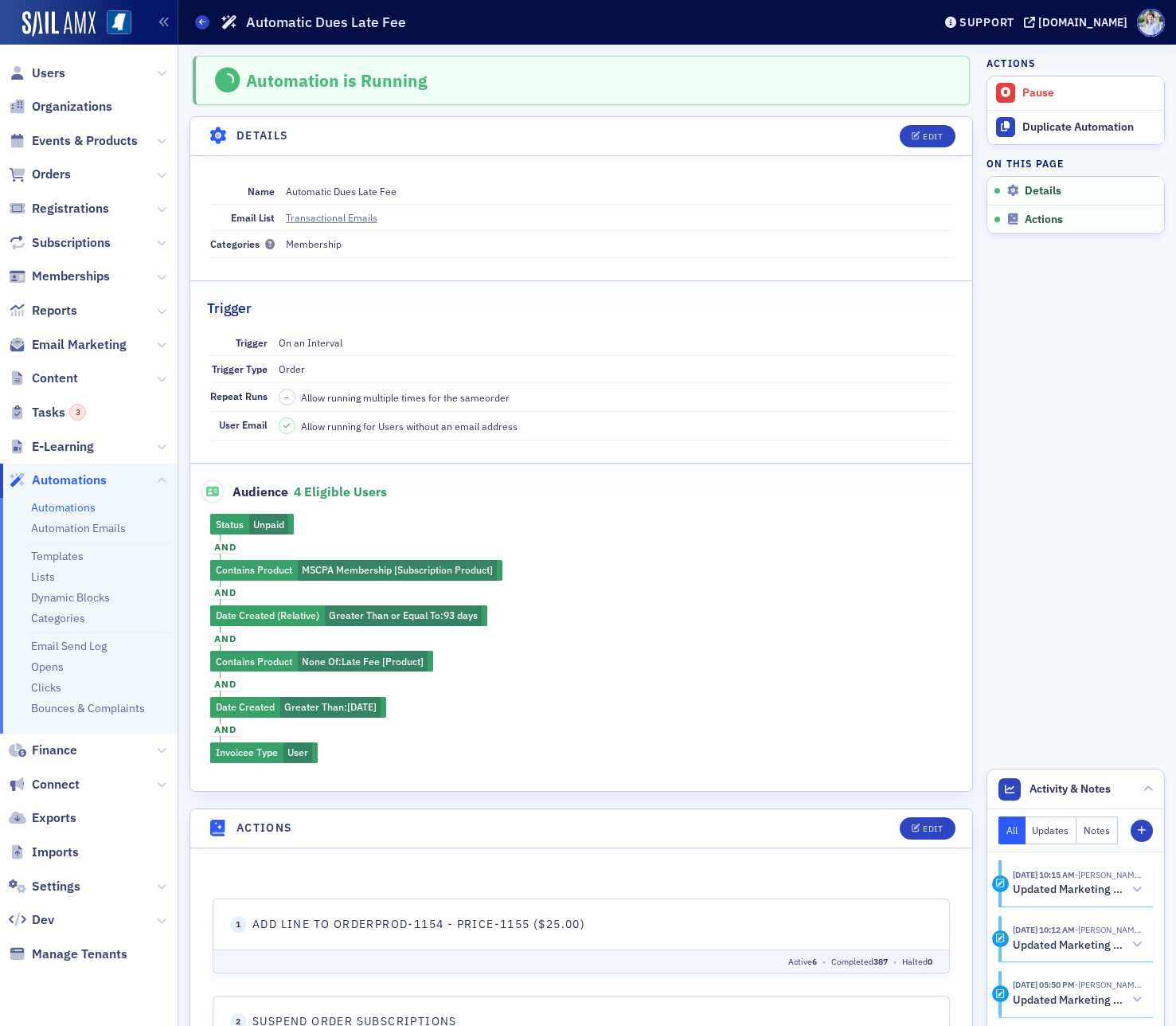
scroll to position [362, 0]
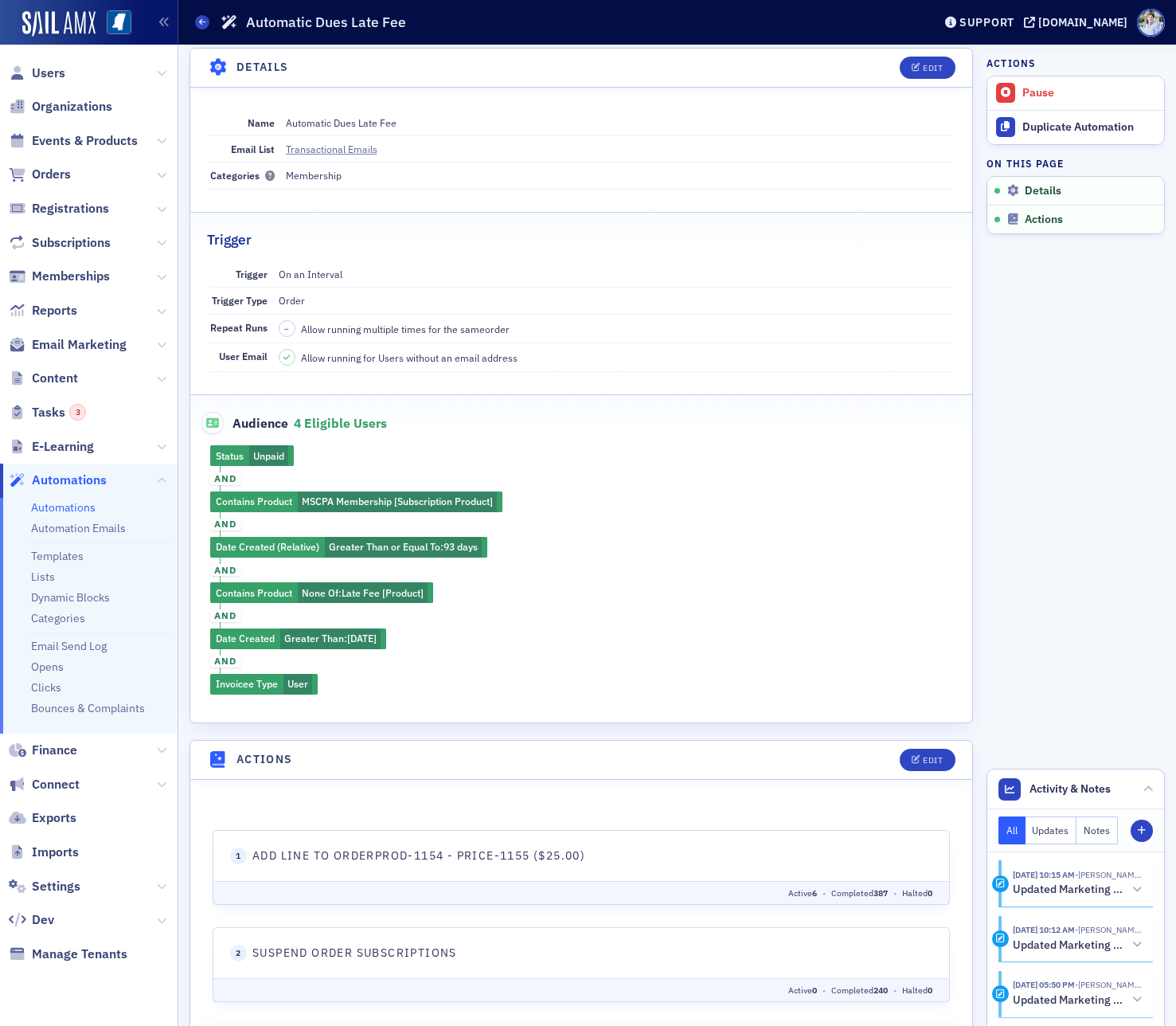
scroll to position [72, 0]
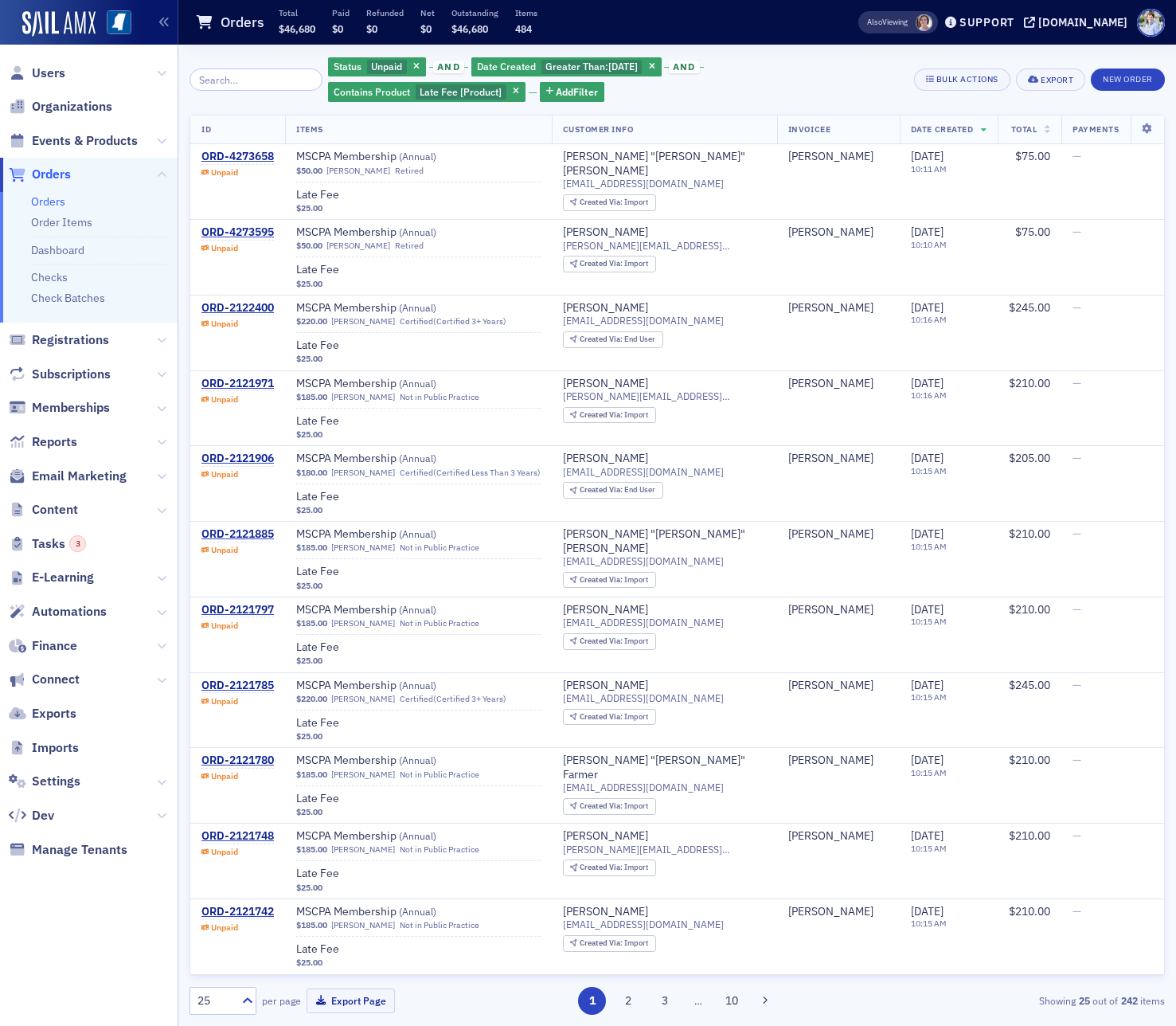
scroll to position [1056, 0]
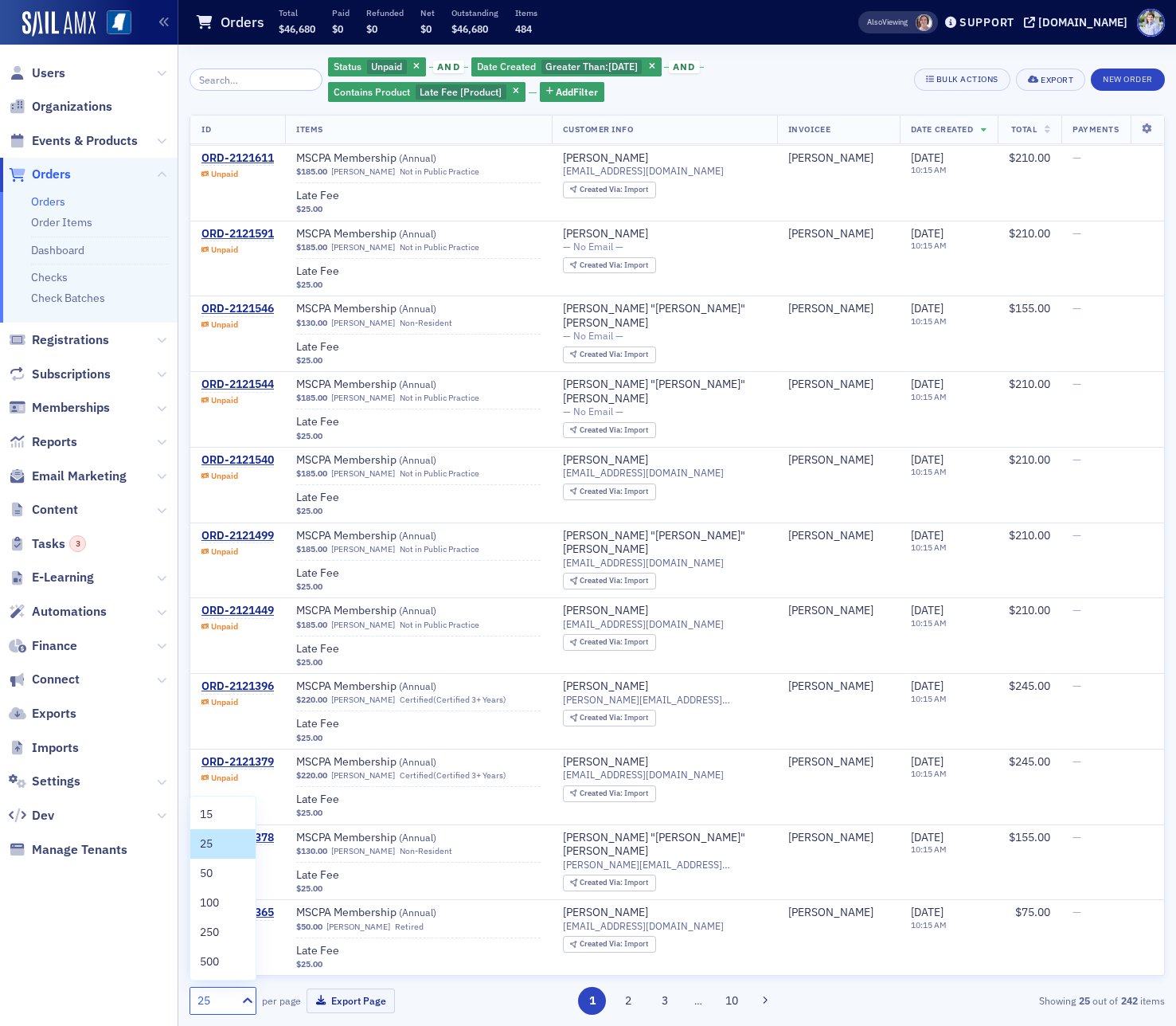
drag, startPoint x: 240, startPoint y: 1004, endPoint x: 247, endPoint y: 979, distance: 26.0
click at [240, 1004] on icon at bounding box center [248, 1000] width 16 height 16
drag, startPoint x: 247, startPoint y: 975, endPoint x: 236, endPoint y: 970, distance: 12.1
click at [244, 973] on div "500" at bounding box center [222, 961] width 65 height 30
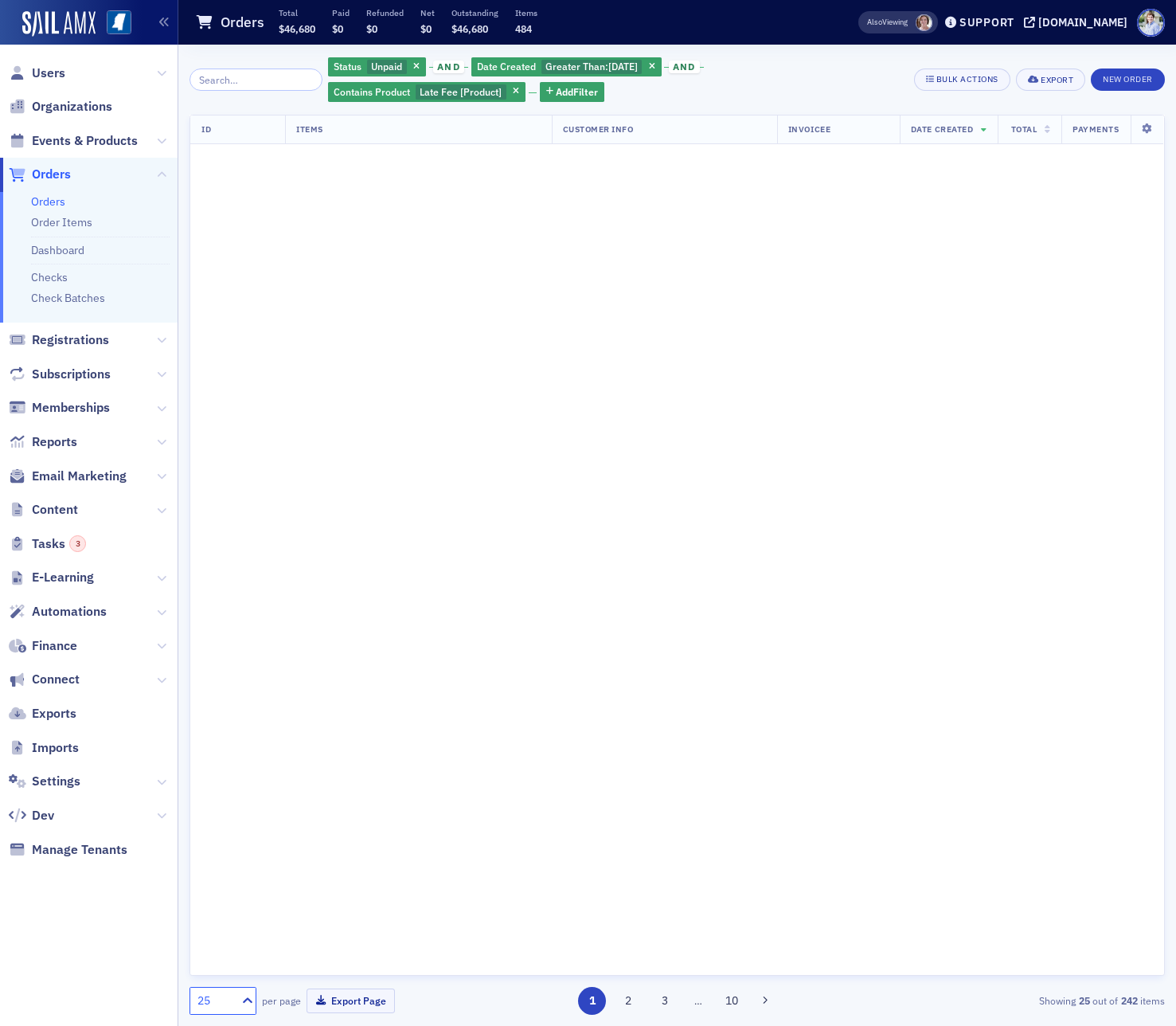
scroll to position [0, 0]
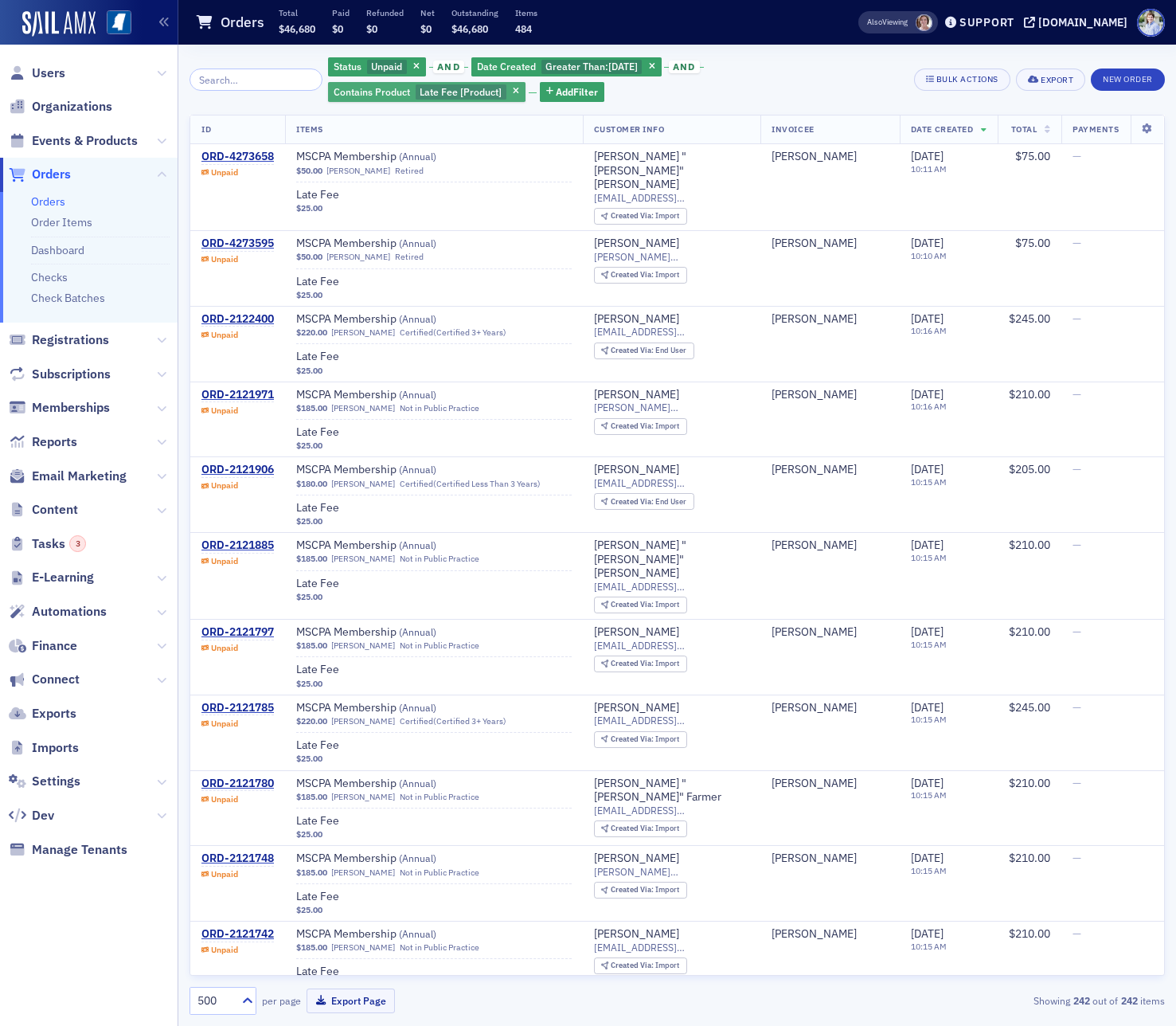
click at [649, 68] on icon "button" at bounding box center [651, 67] width 6 height 9
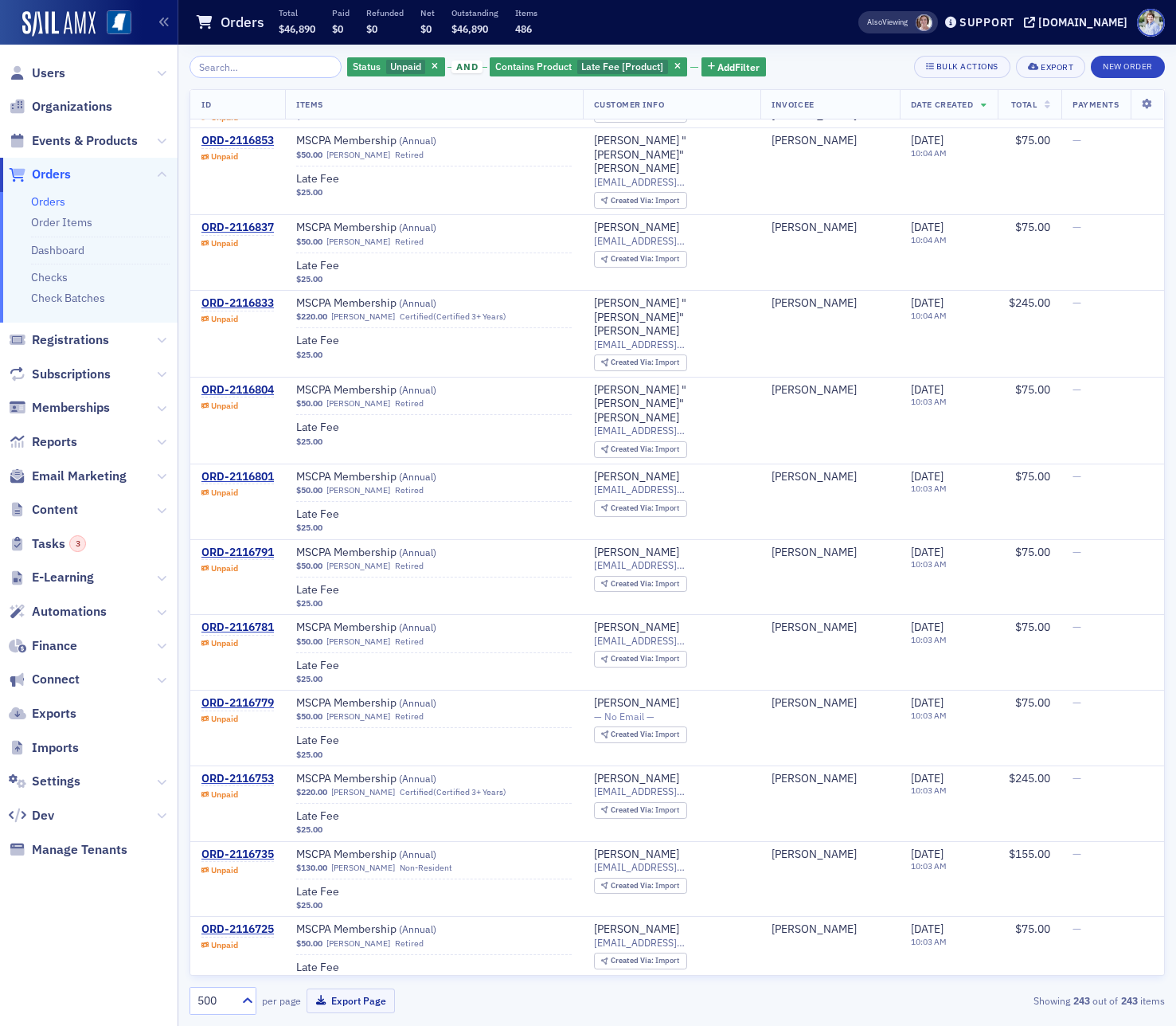
scroll to position [17481, 0]
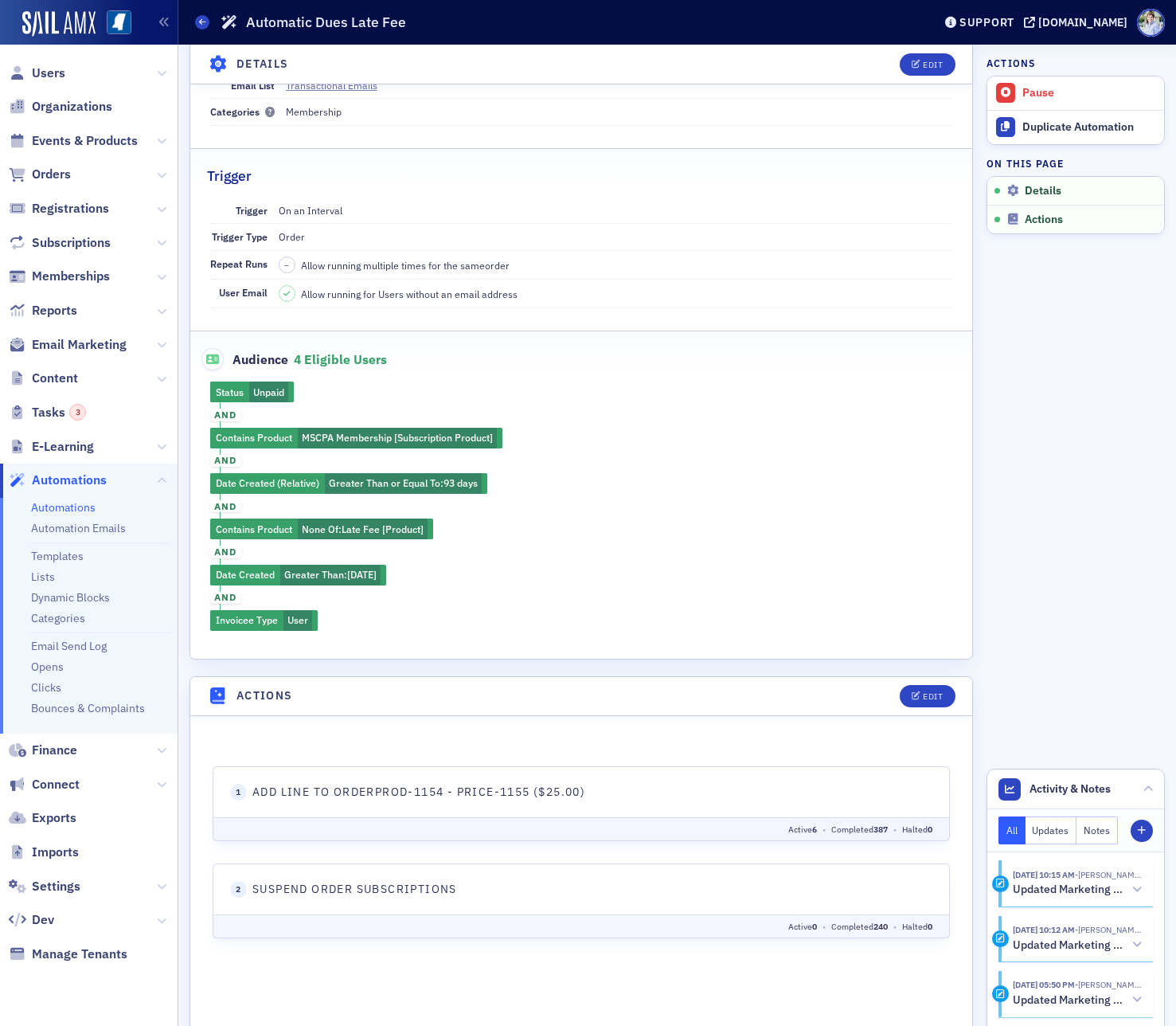
scroll to position [168, 0]
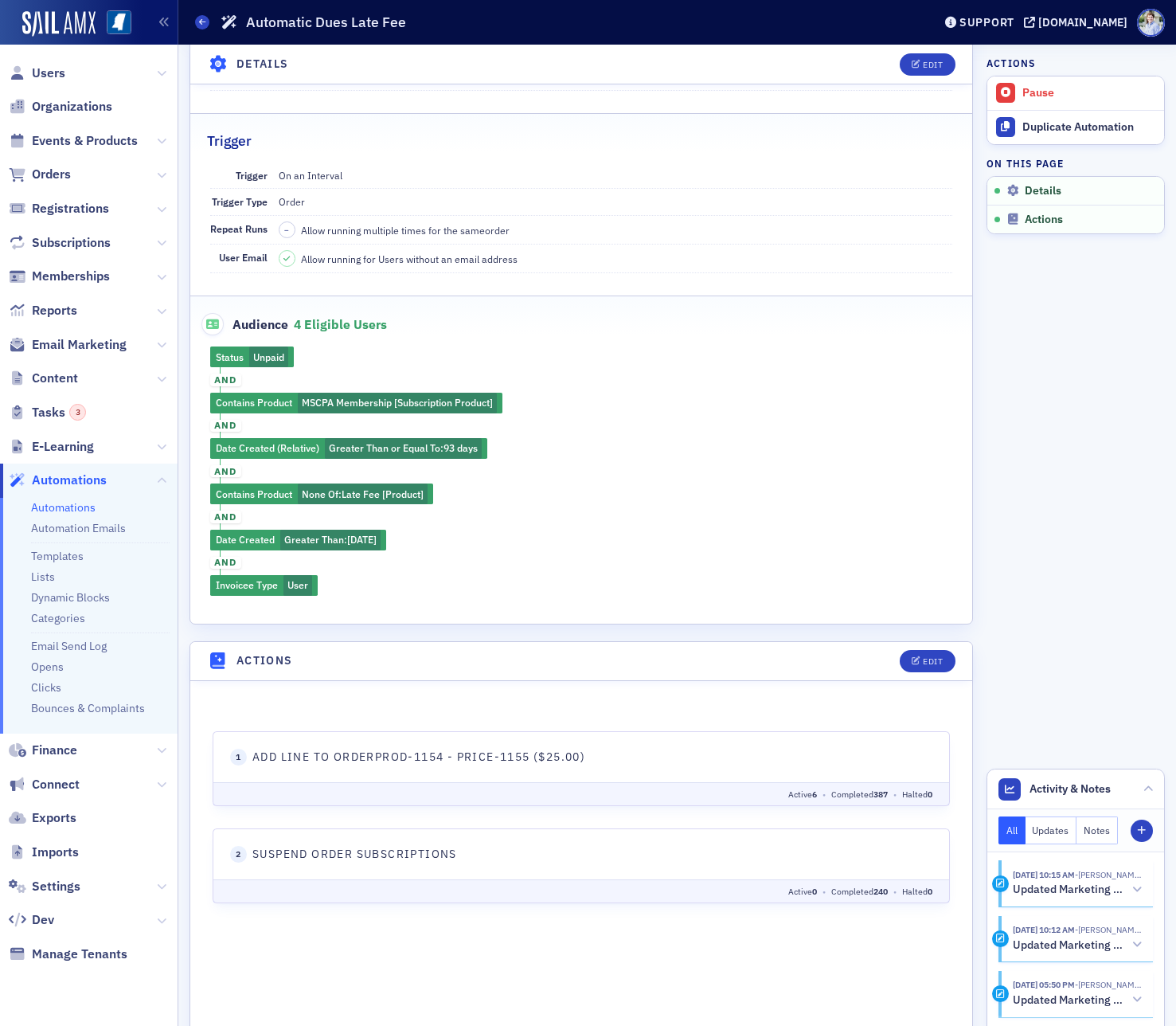
click at [75, 167] on span "Orders" at bounding box center [89, 175] width 177 height 34
click at [64, 172] on span "Orders" at bounding box center [52, 175] width 39 height 18
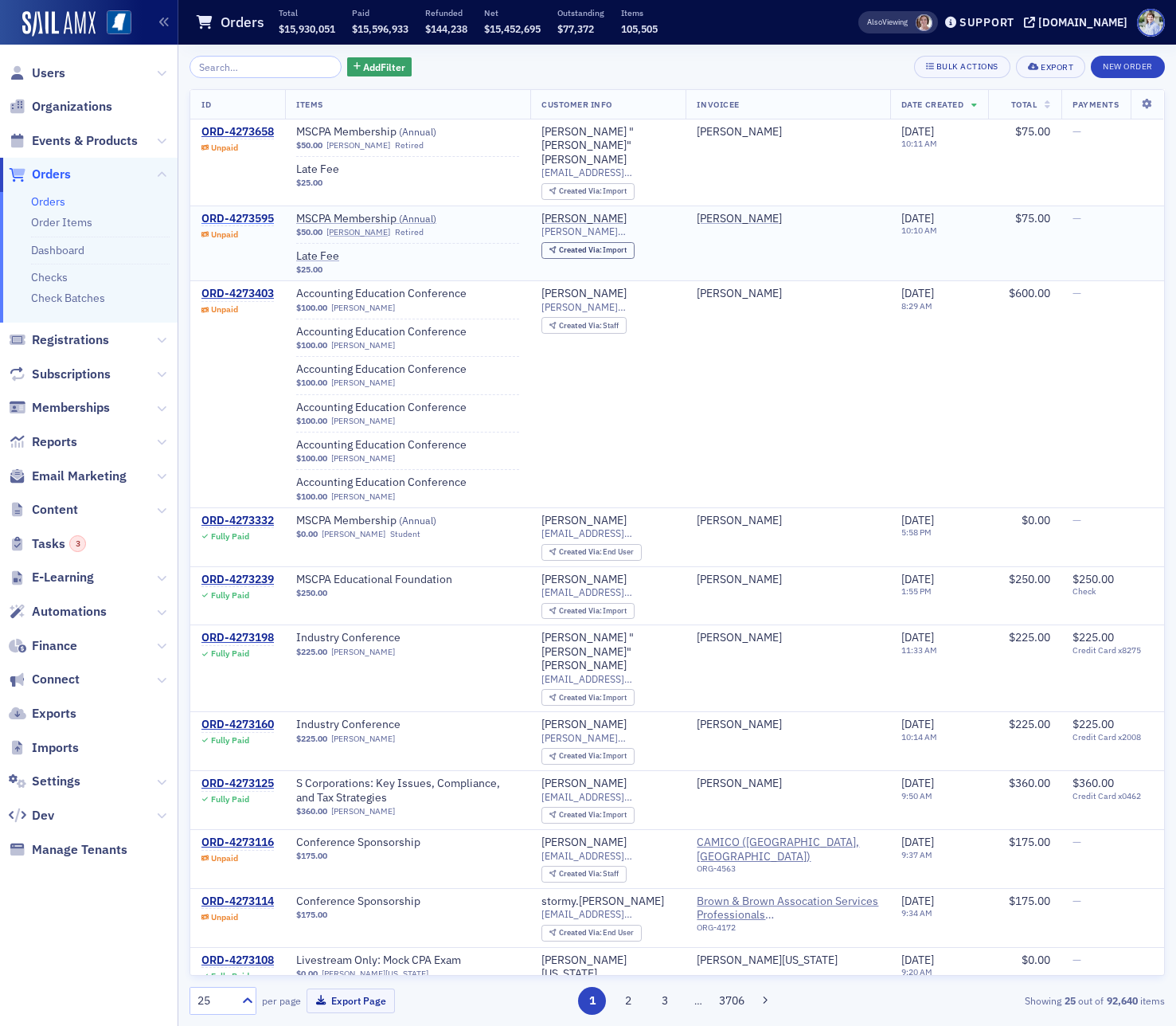
click at [253, 211] on div "ORD-4273595" at bounding box center [237, 219] width 73 height 14
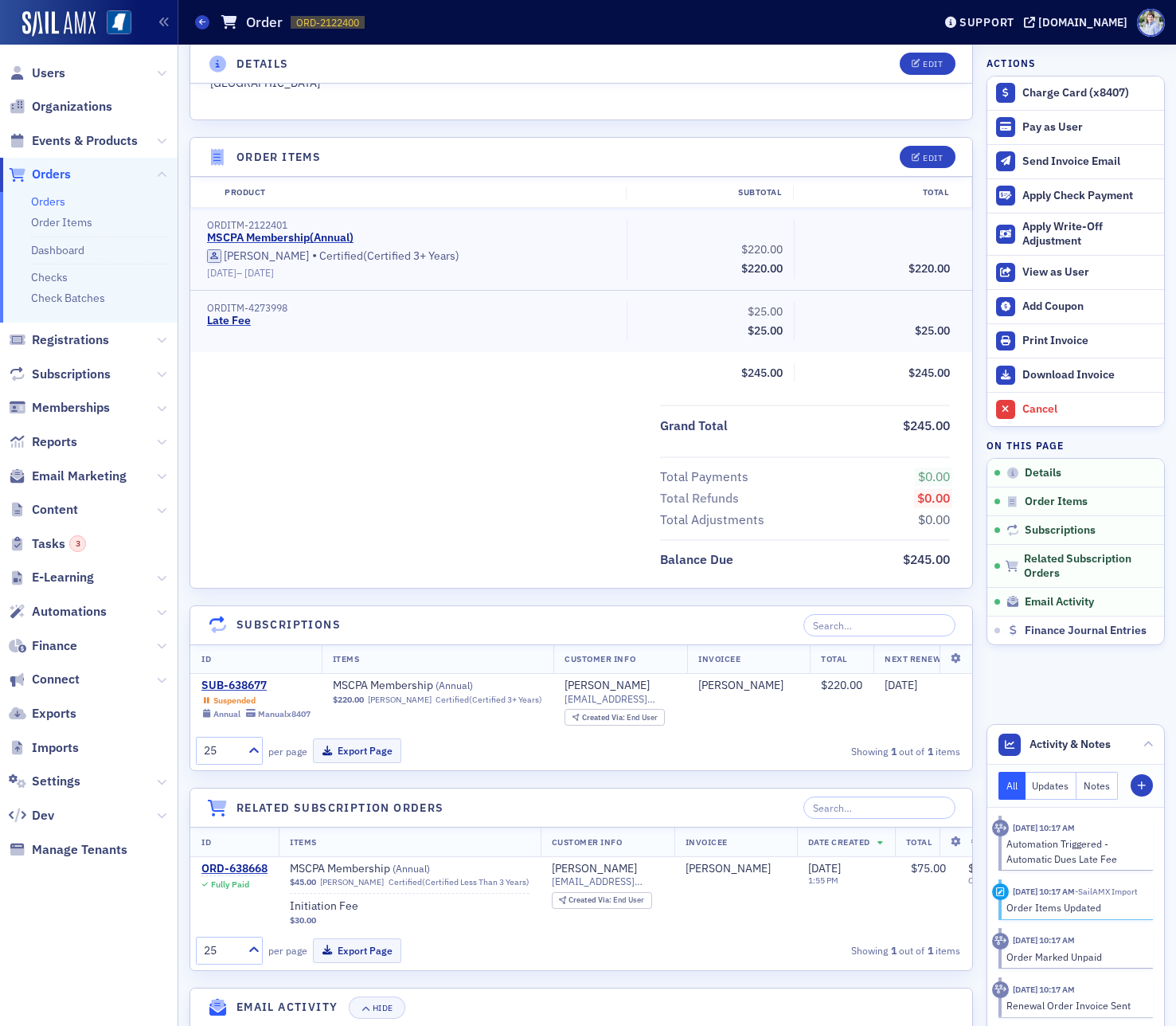
scroll to position [899, 0]
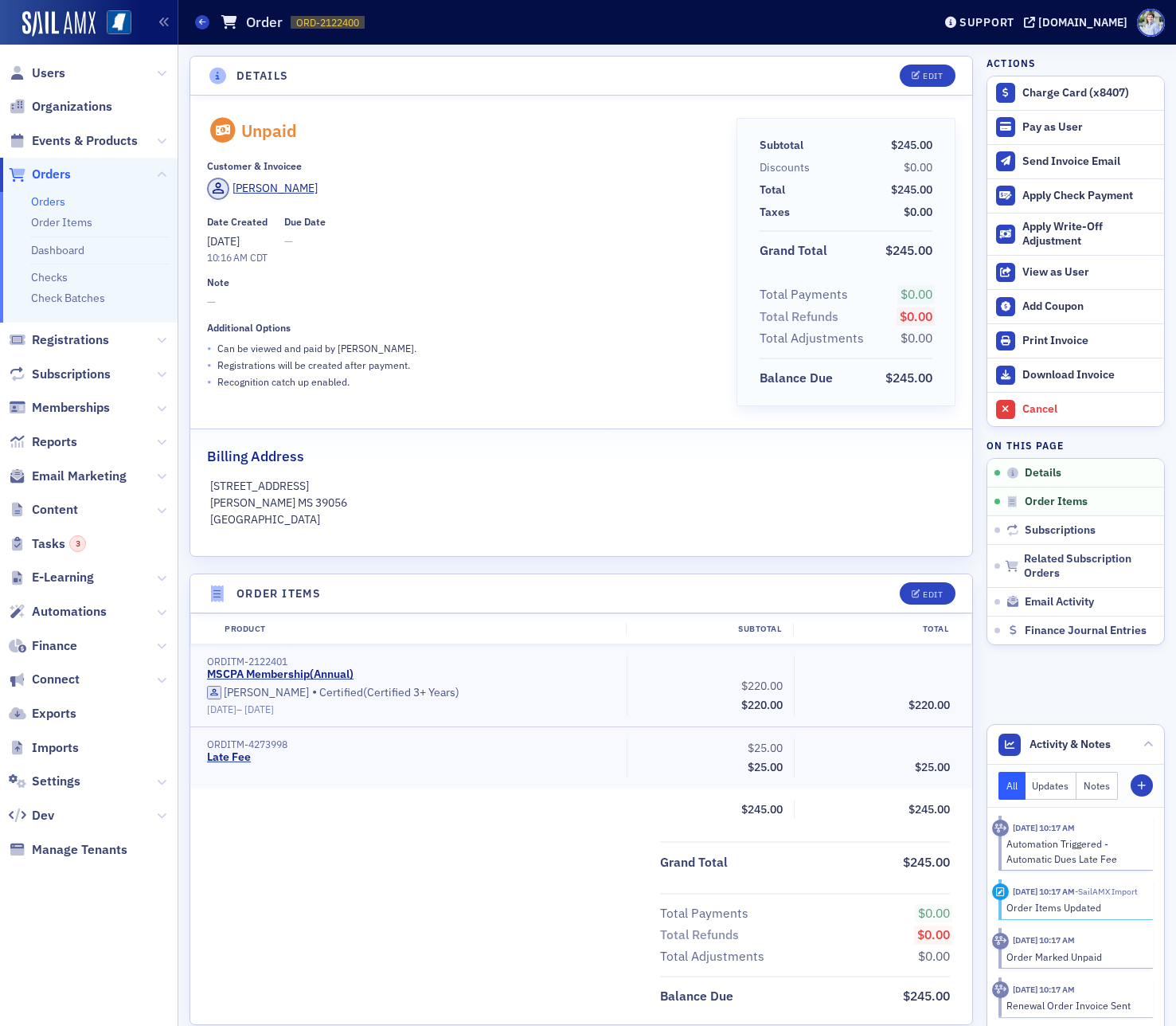
click at [0, 0] on div "Prod Users Organizations Events & Products Orders Orders Order Items Dashboard …" at bounding box center [588, 513] width 1176 height 1026
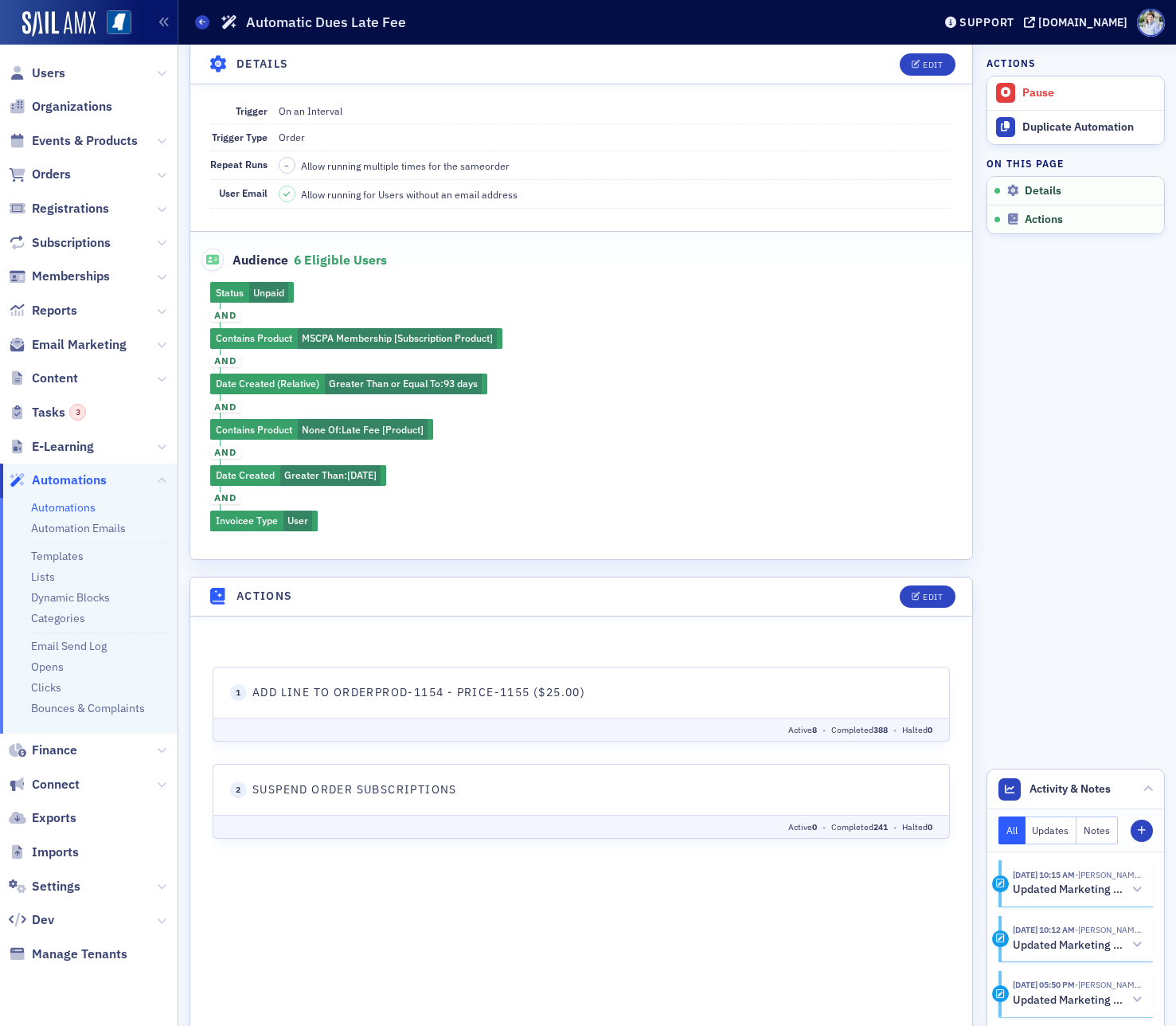
scroll to position [287, 0]
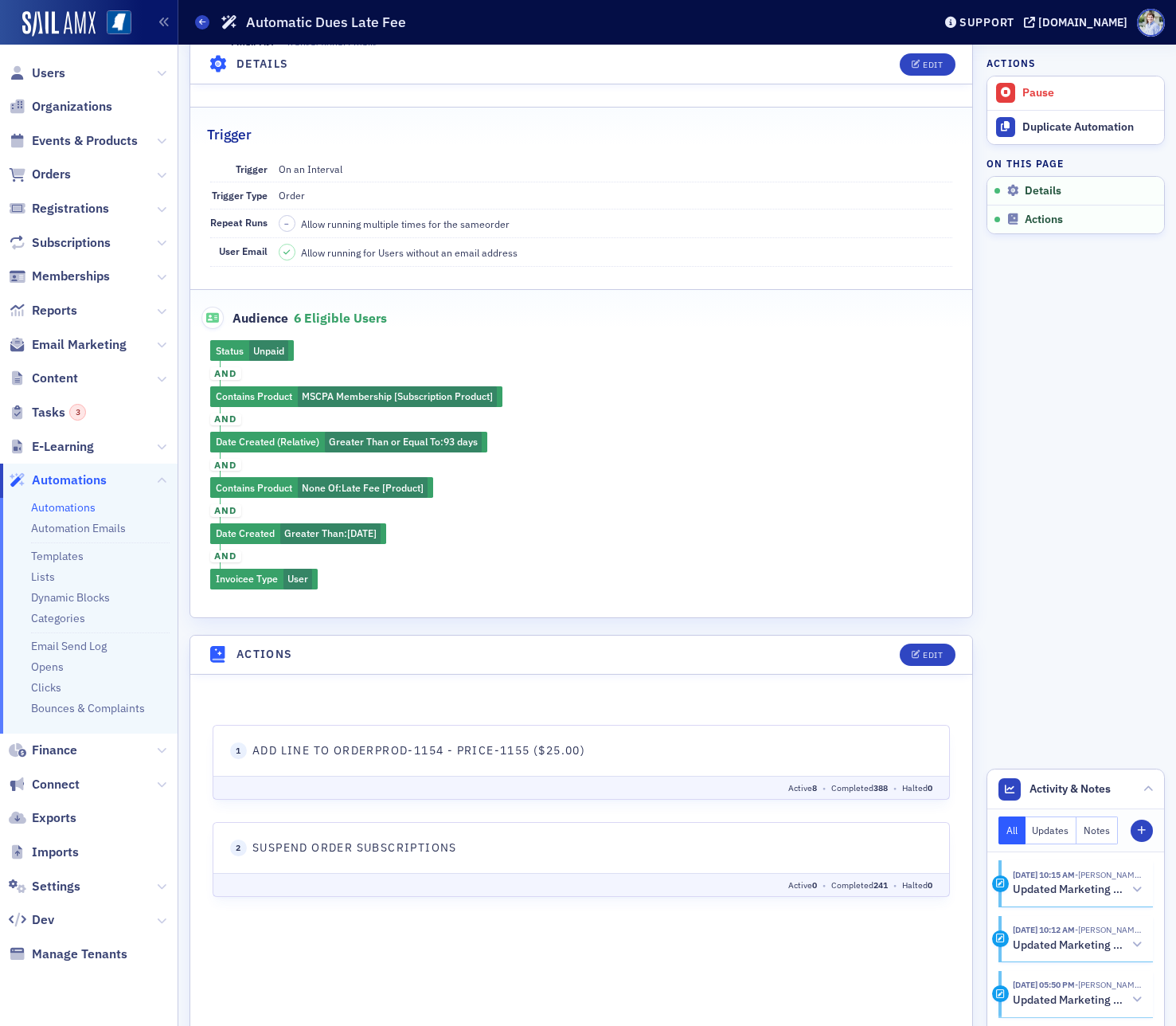
scroll to position [197, 0]
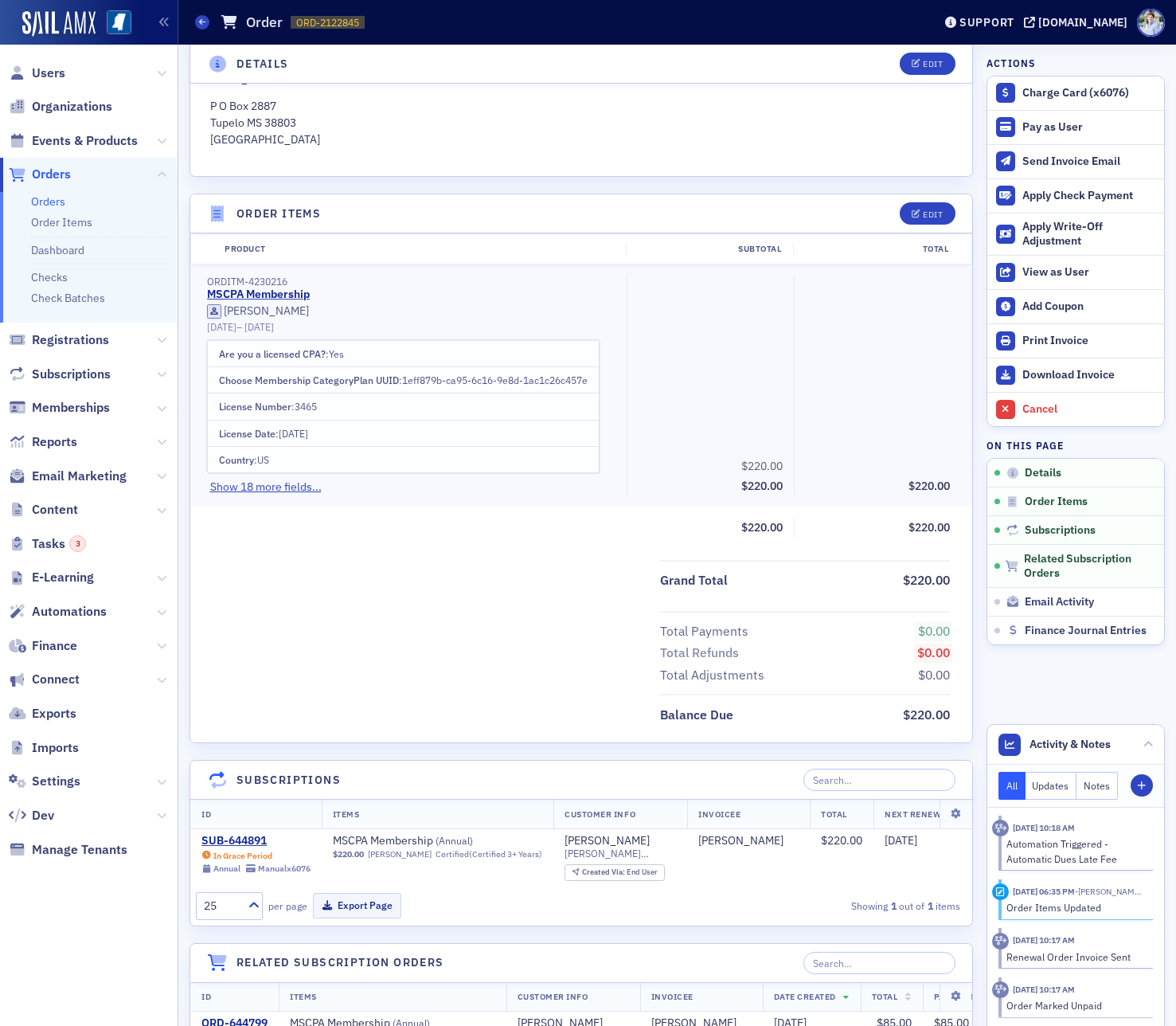
scroll to position [427, 0]
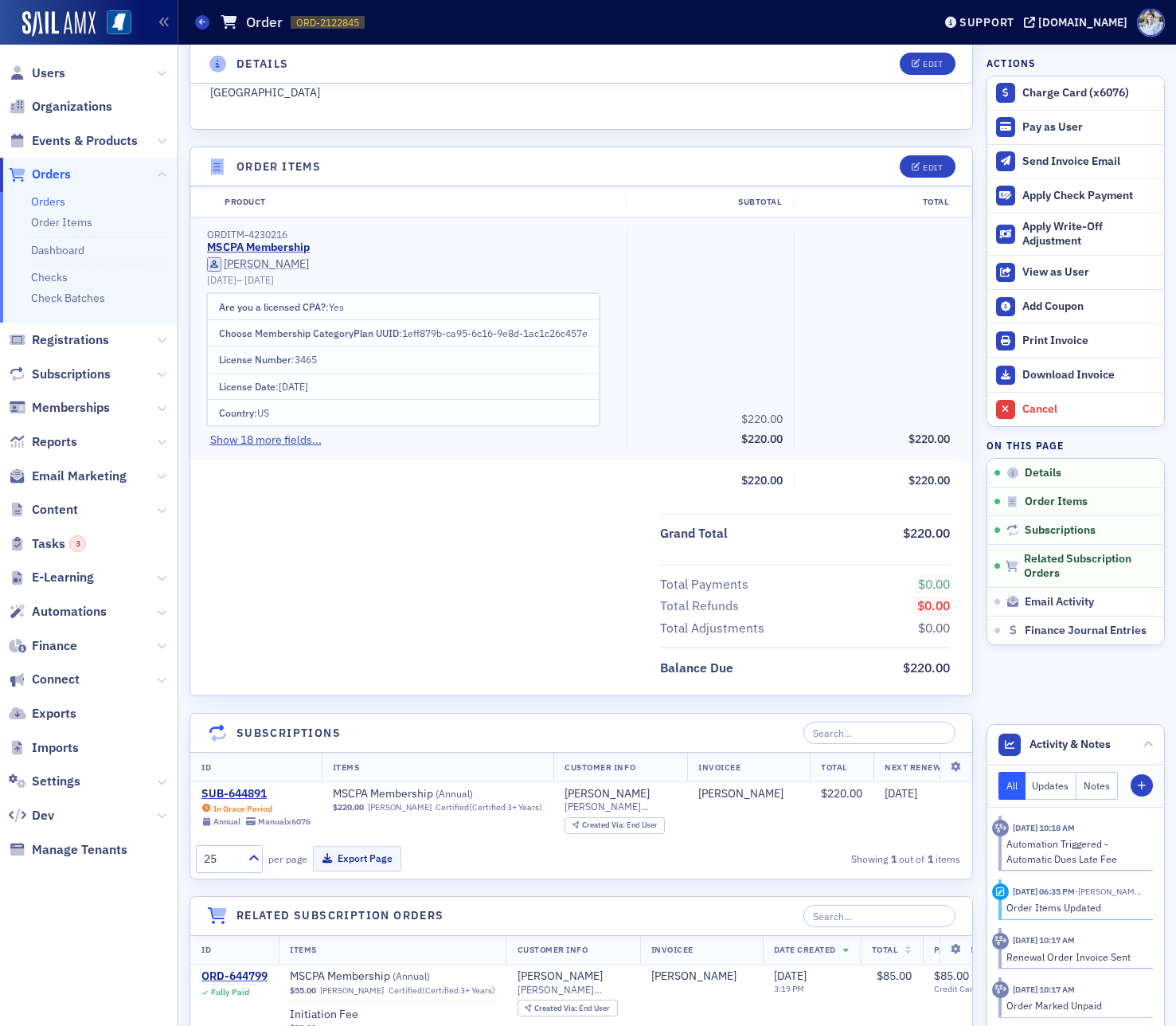
click at [301, 453] on div "ORDITM-4230216 MSCPA Membership wesley scruggs 7/1/2025 – 7/1/2026 Are you a li…" at bounding box center [580, 339] width 782 height 242
click at [301, 441] on button "Show 18 more fields..." at bounding box center [266, 440] width 111 height 17
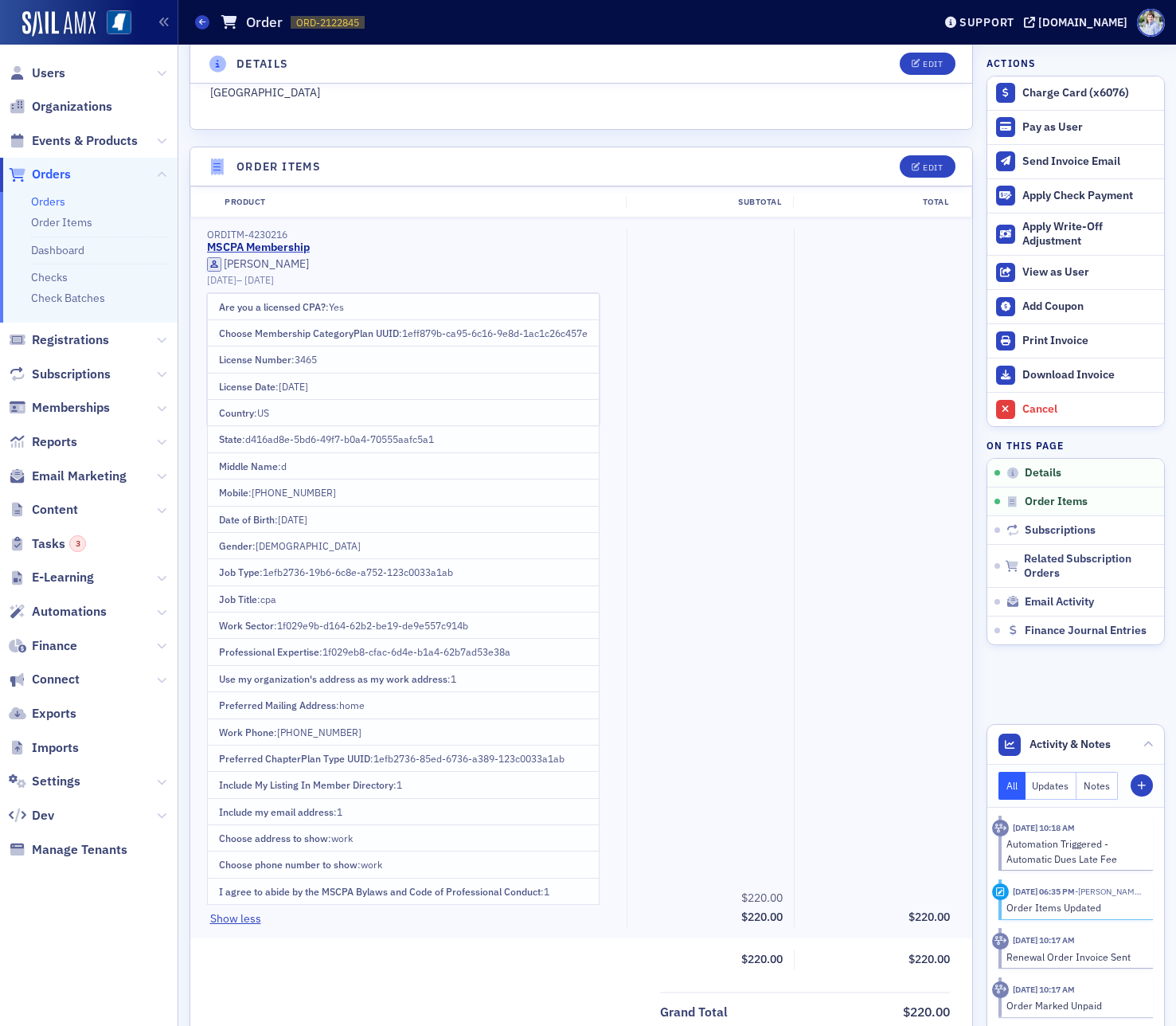
click at [249, 920] on button "Show less" at bounding box center [236, 918] width 51 height 17
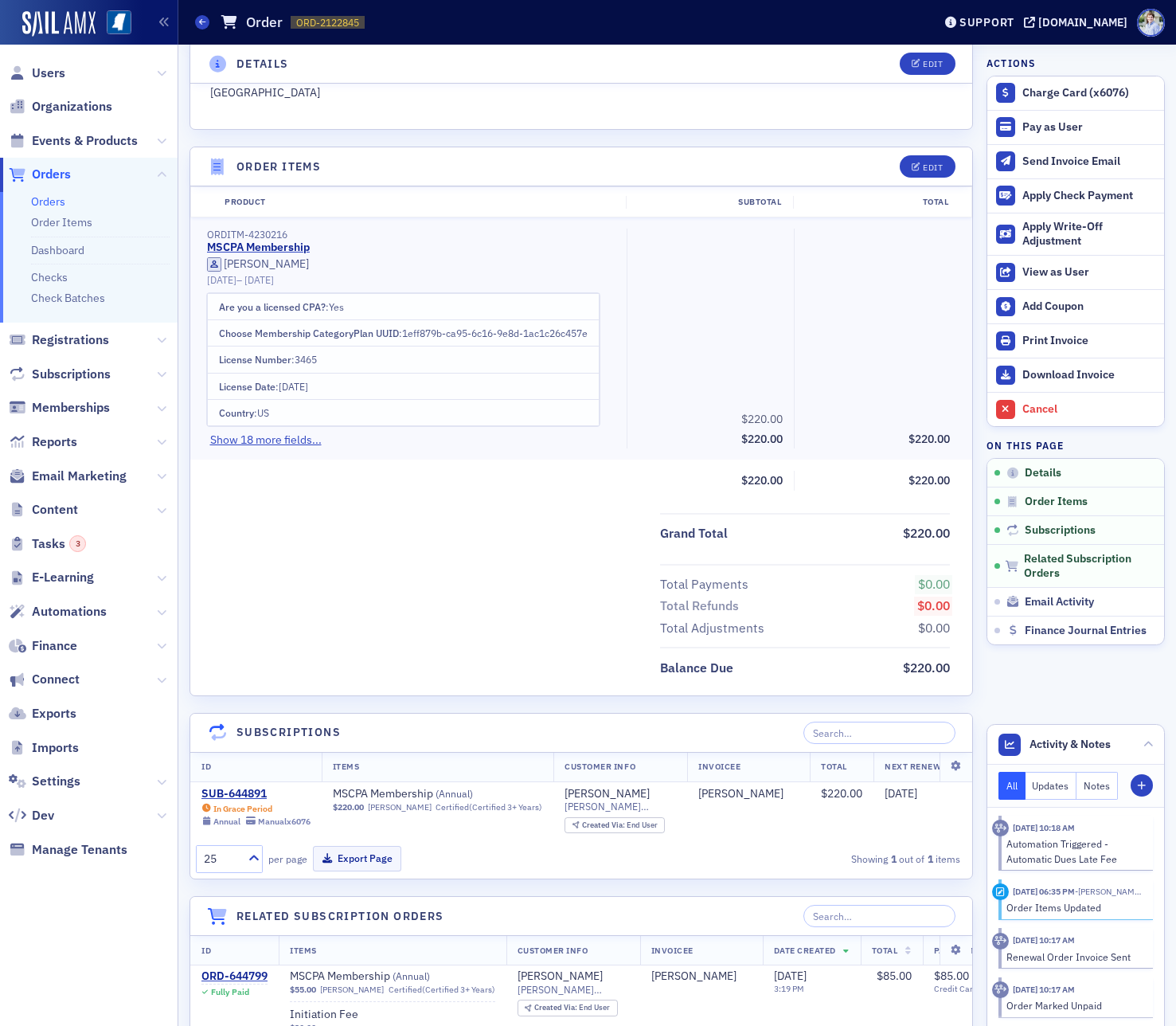
scroll to position [996, 0]
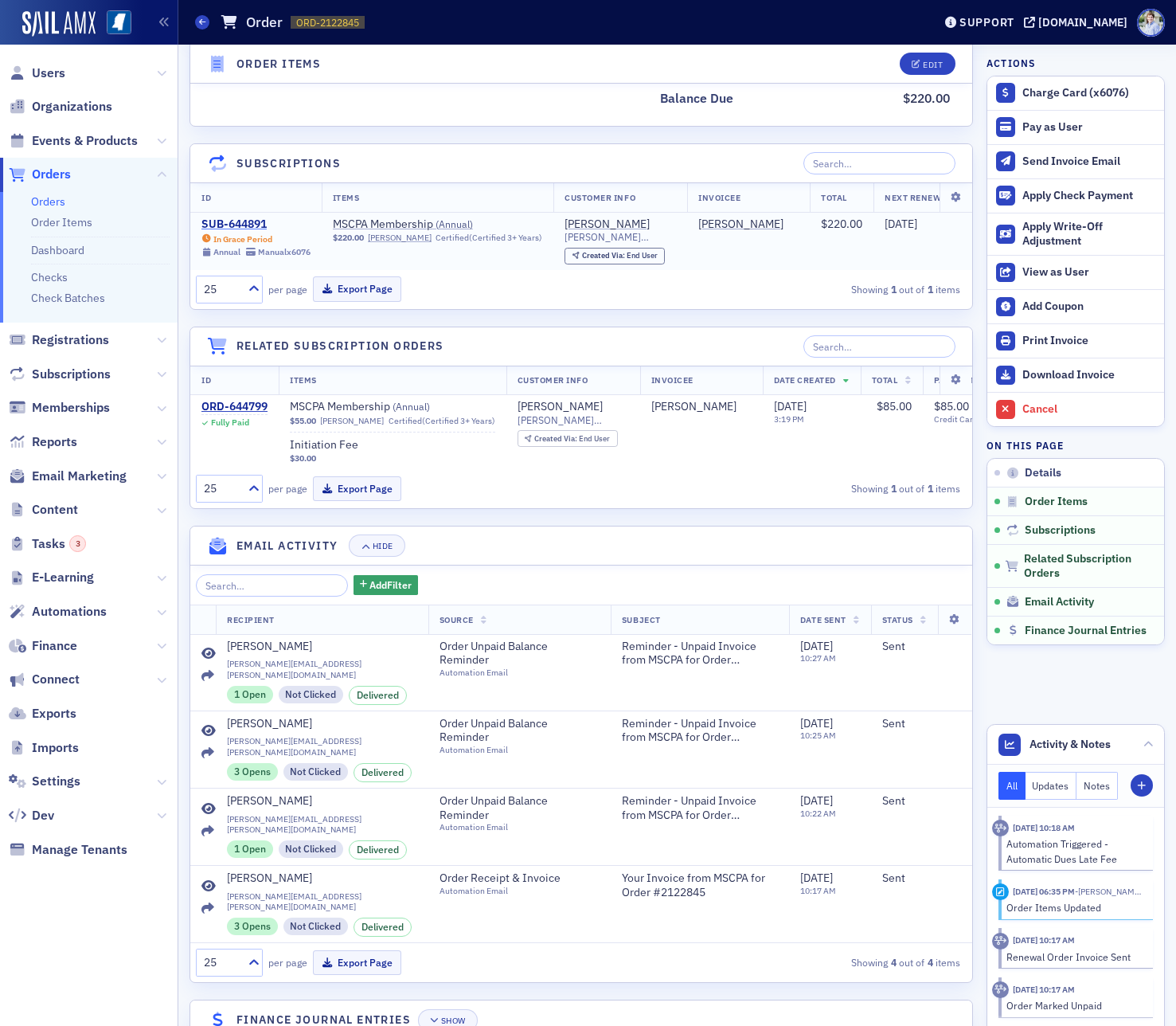
click at [239, 225] on div "SUB-644891" at bounding box center [256, 225] width 109 height 14
click at [230, 401] on div "ORD-644799" at bounding box center [235, 407] width 66 height 14
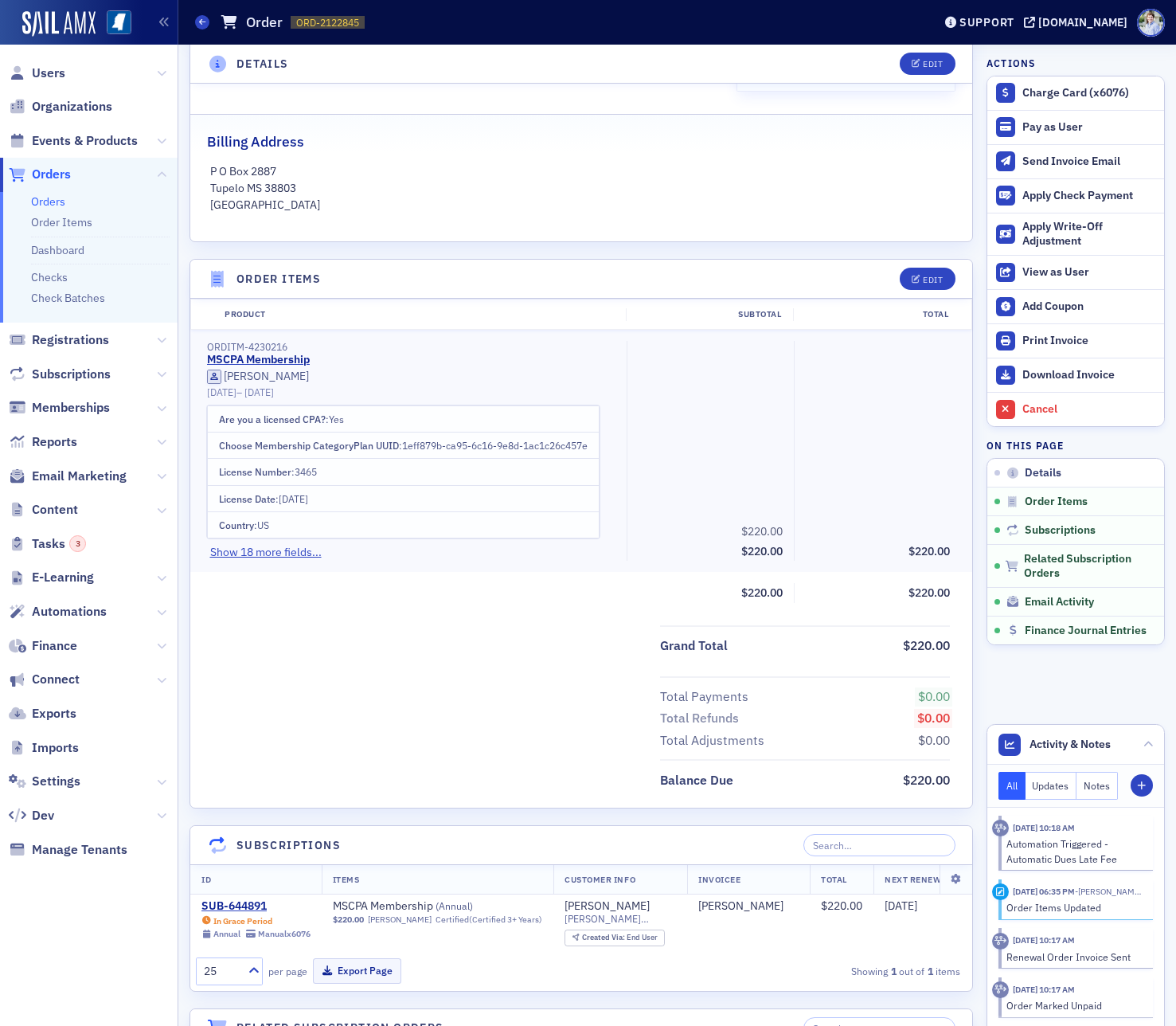
scroll to position [0, 0]
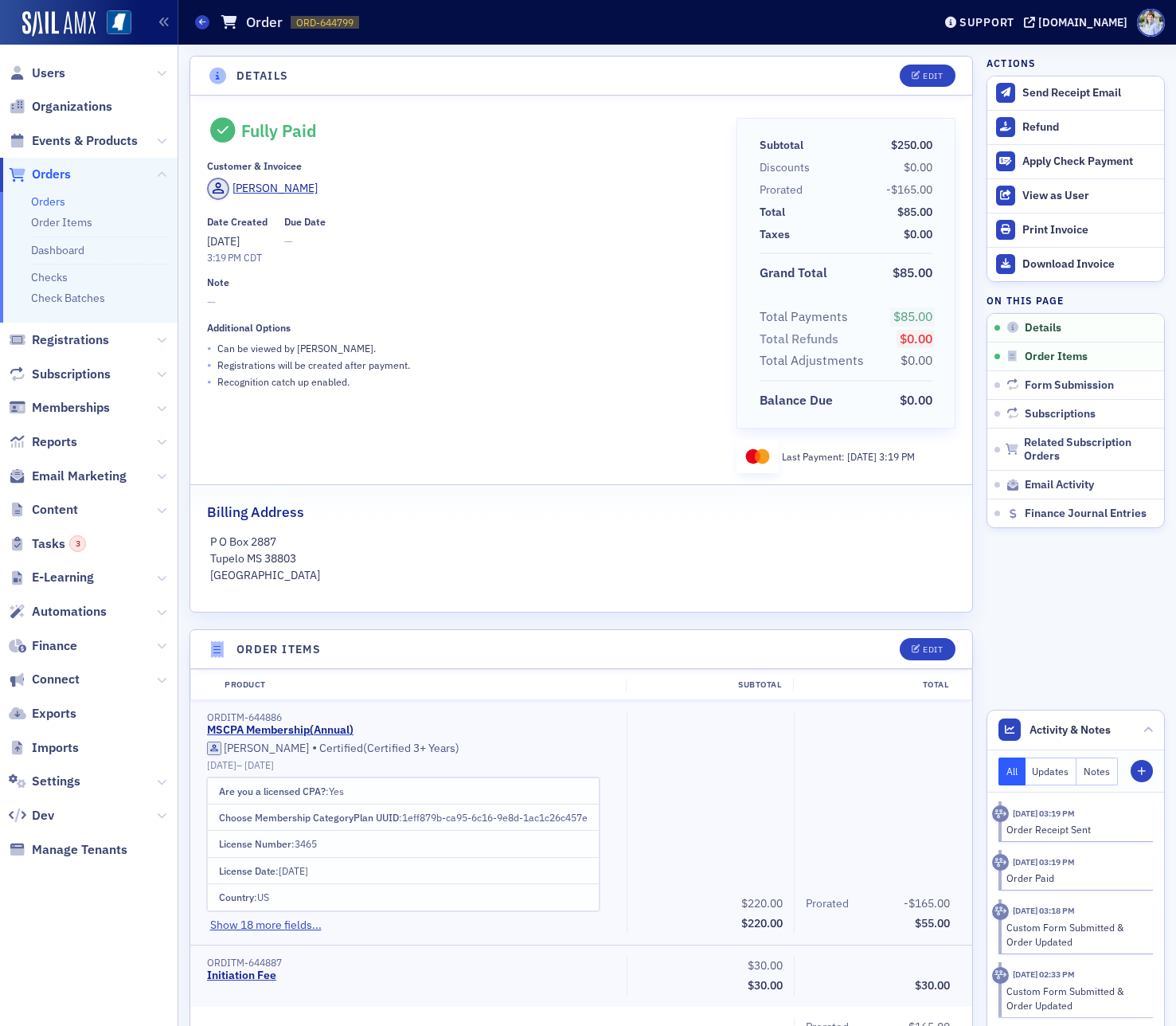
click at [1042, 132] on div "Refund" at bounding box center [1088, 127] width 133 height 14
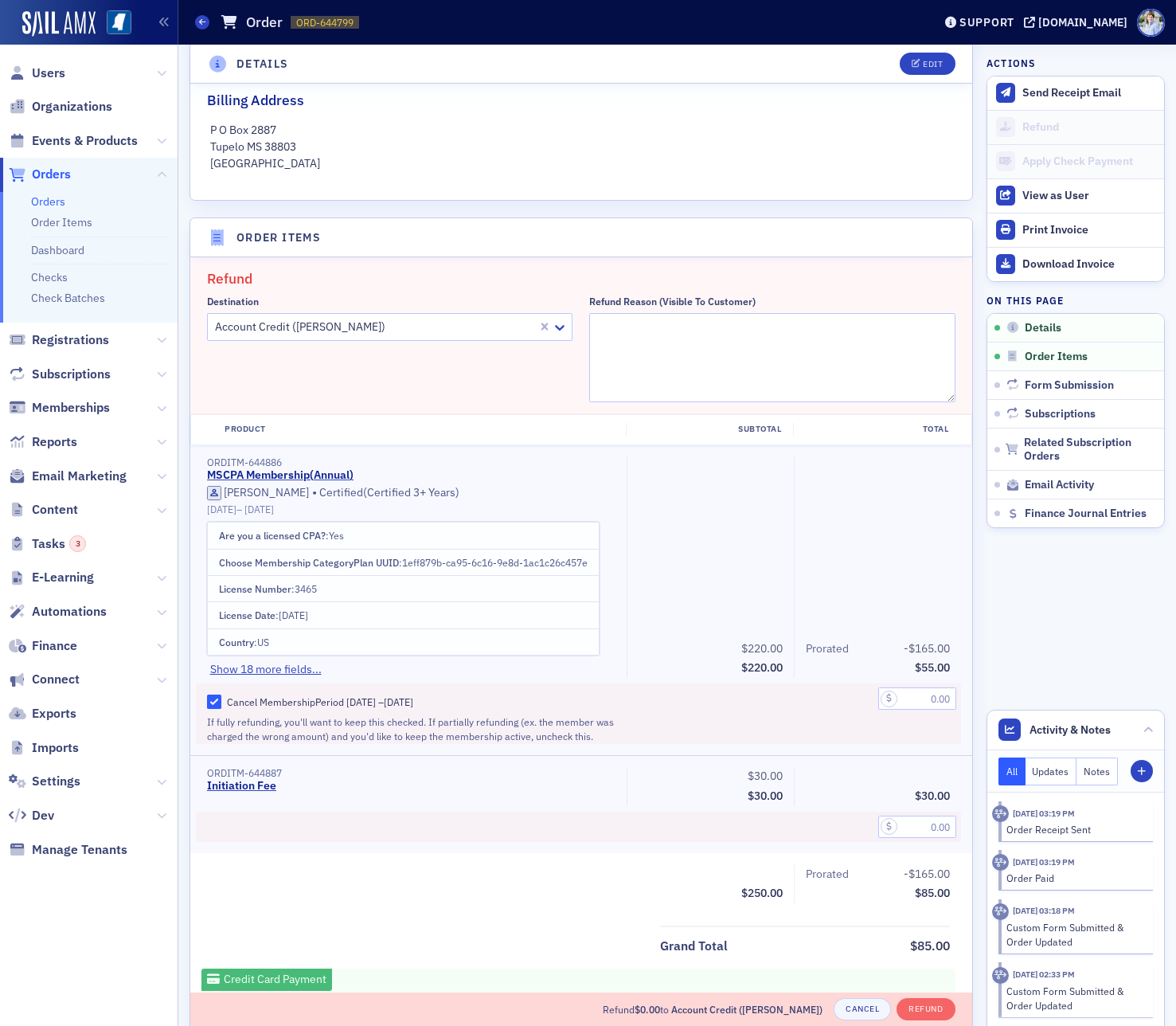
scroll to position [402, 0]
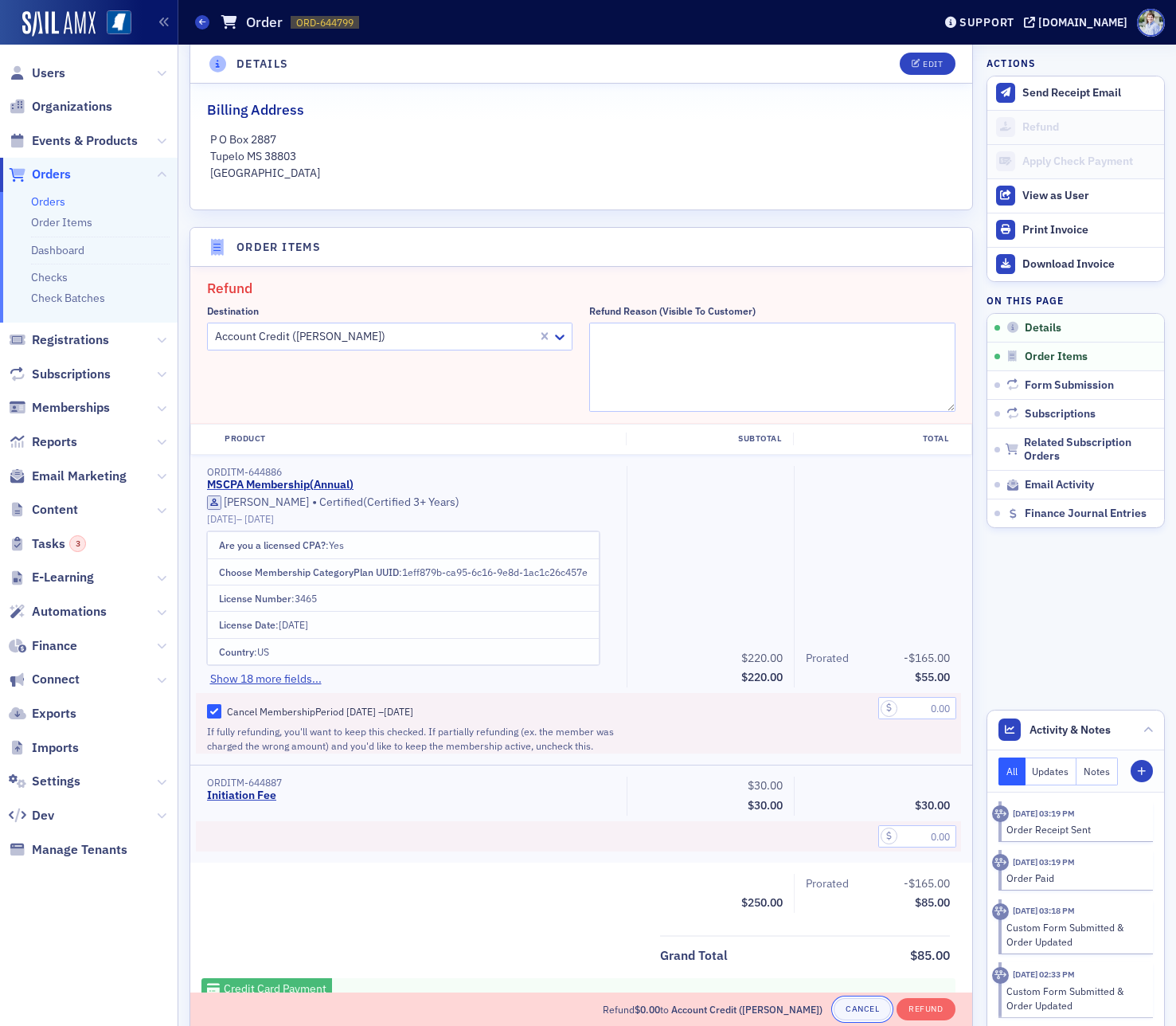
drag, startPoint x: 854, startPoint y: 1015, endPoint x: 832, endPoint y: 930, distance: 87.8
click at [854, 1015] on button "Cancel" at bounding box center [863, 1009] width 57 height 22
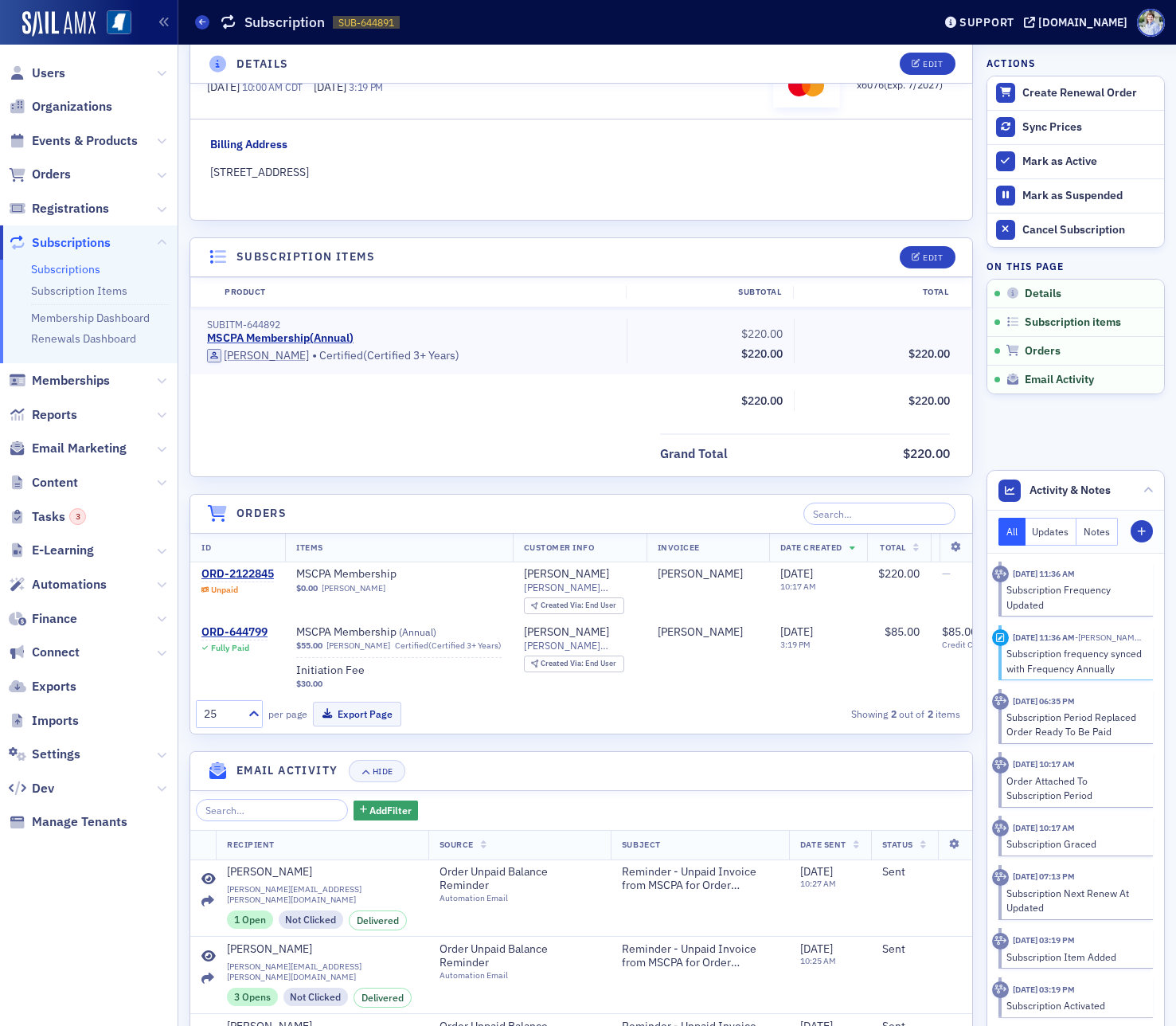
scroll to position [264, 0]
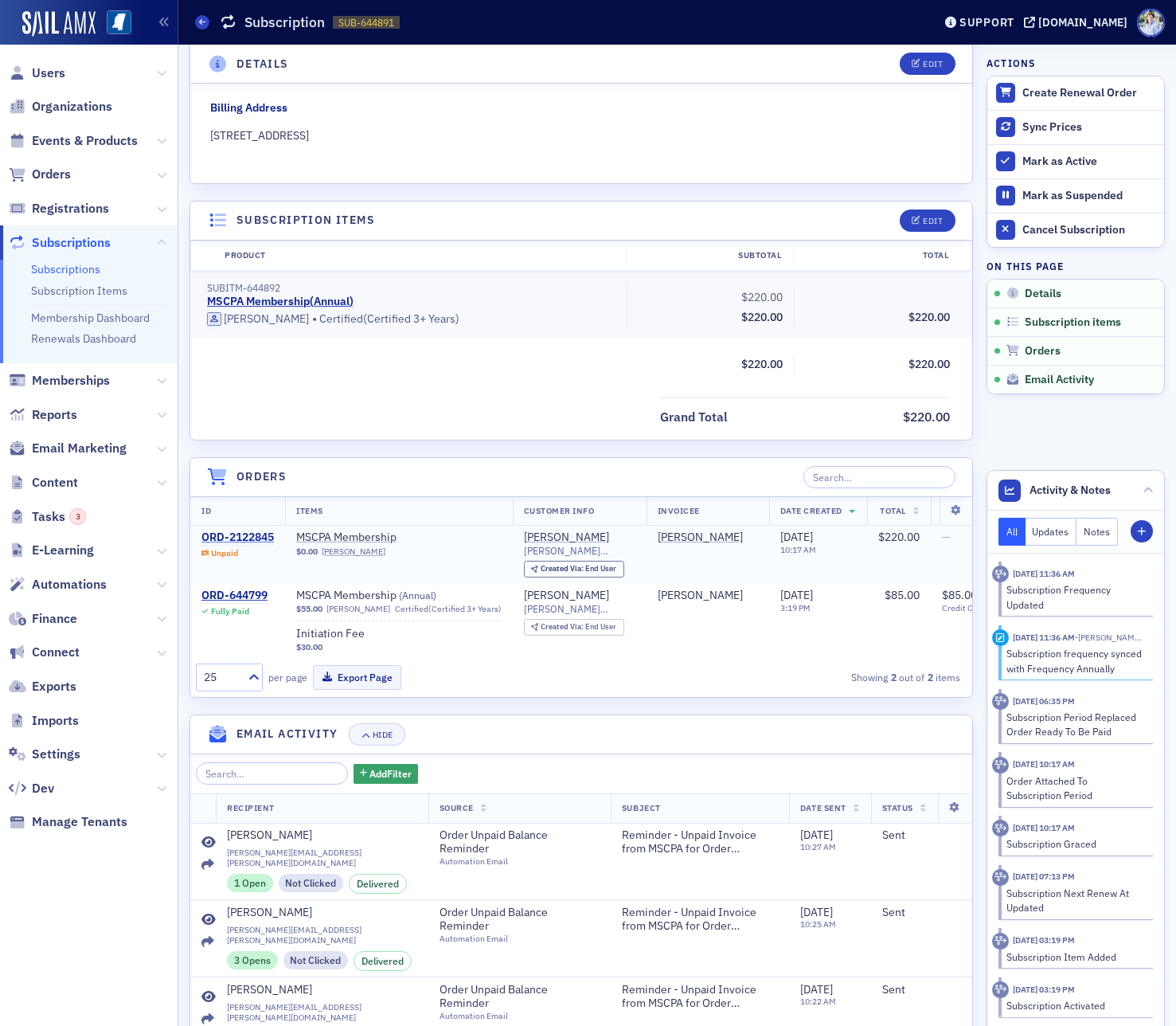
click at [235, 537] on div "ORD-2122845" at bounding box center [237, 538] width 73 height 14
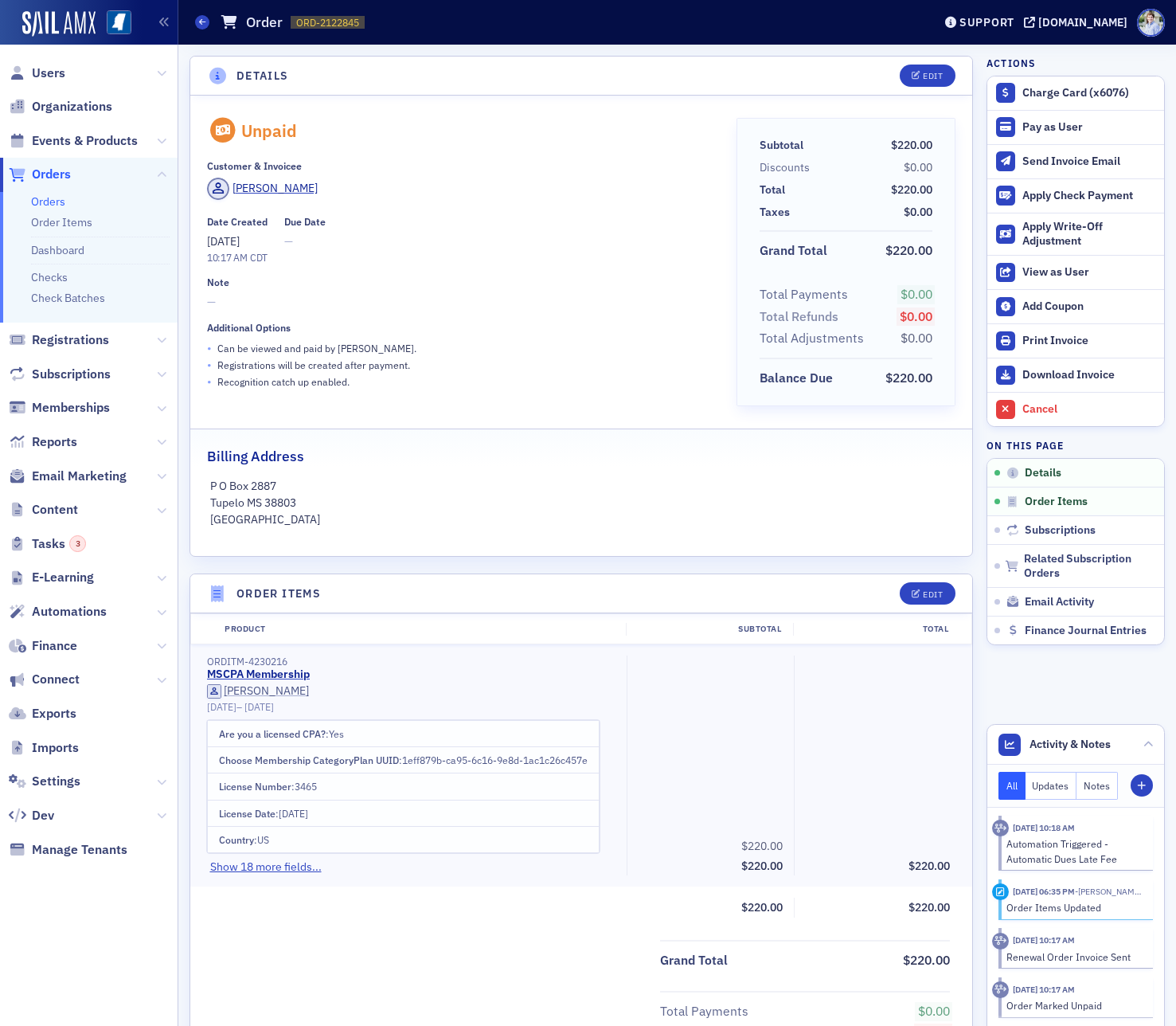
click at [293, 871] on button "Show 18 more fields..." at bounding box center [266, 866] width 111 height 17
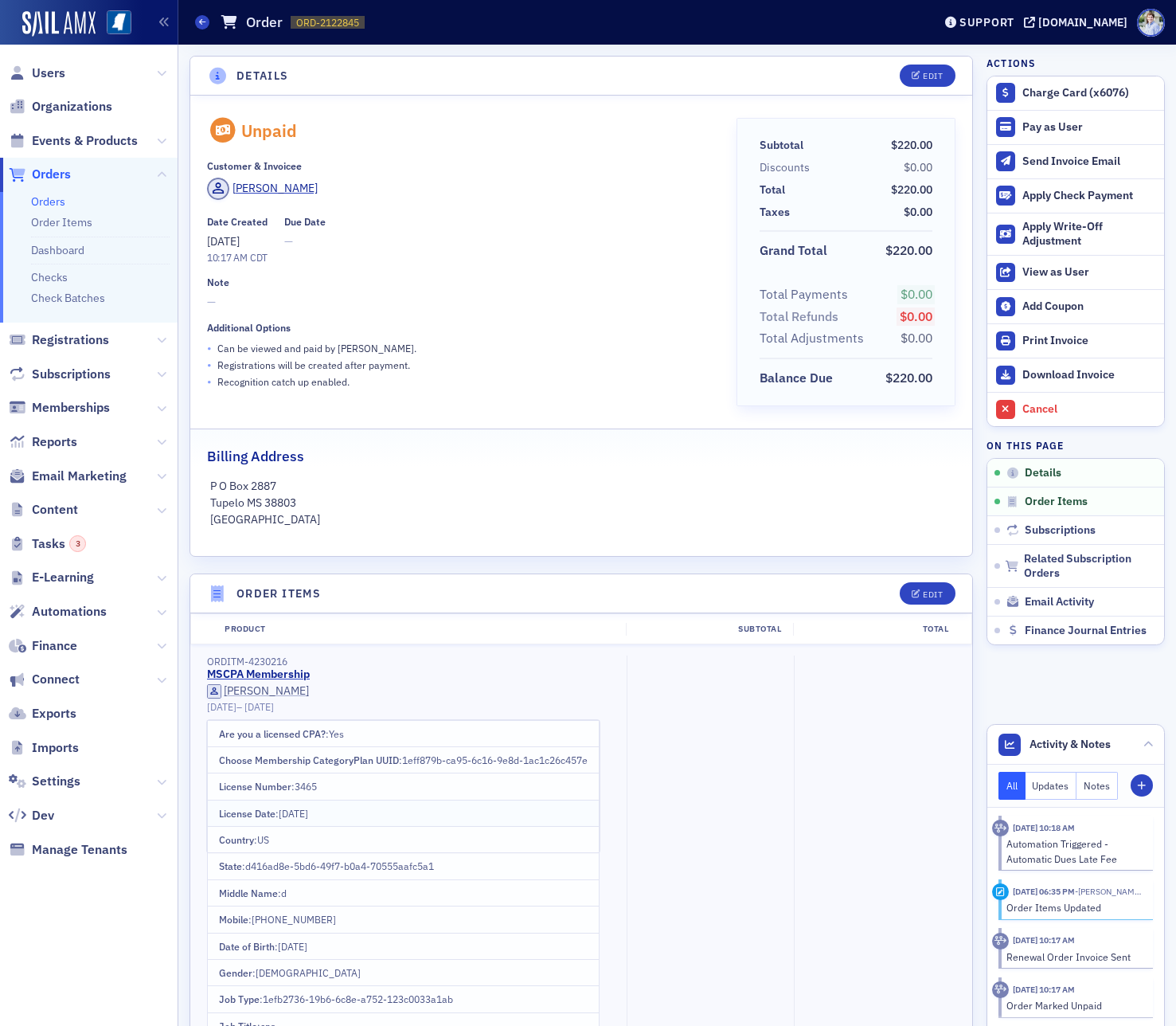
scroll to position [468, 0]
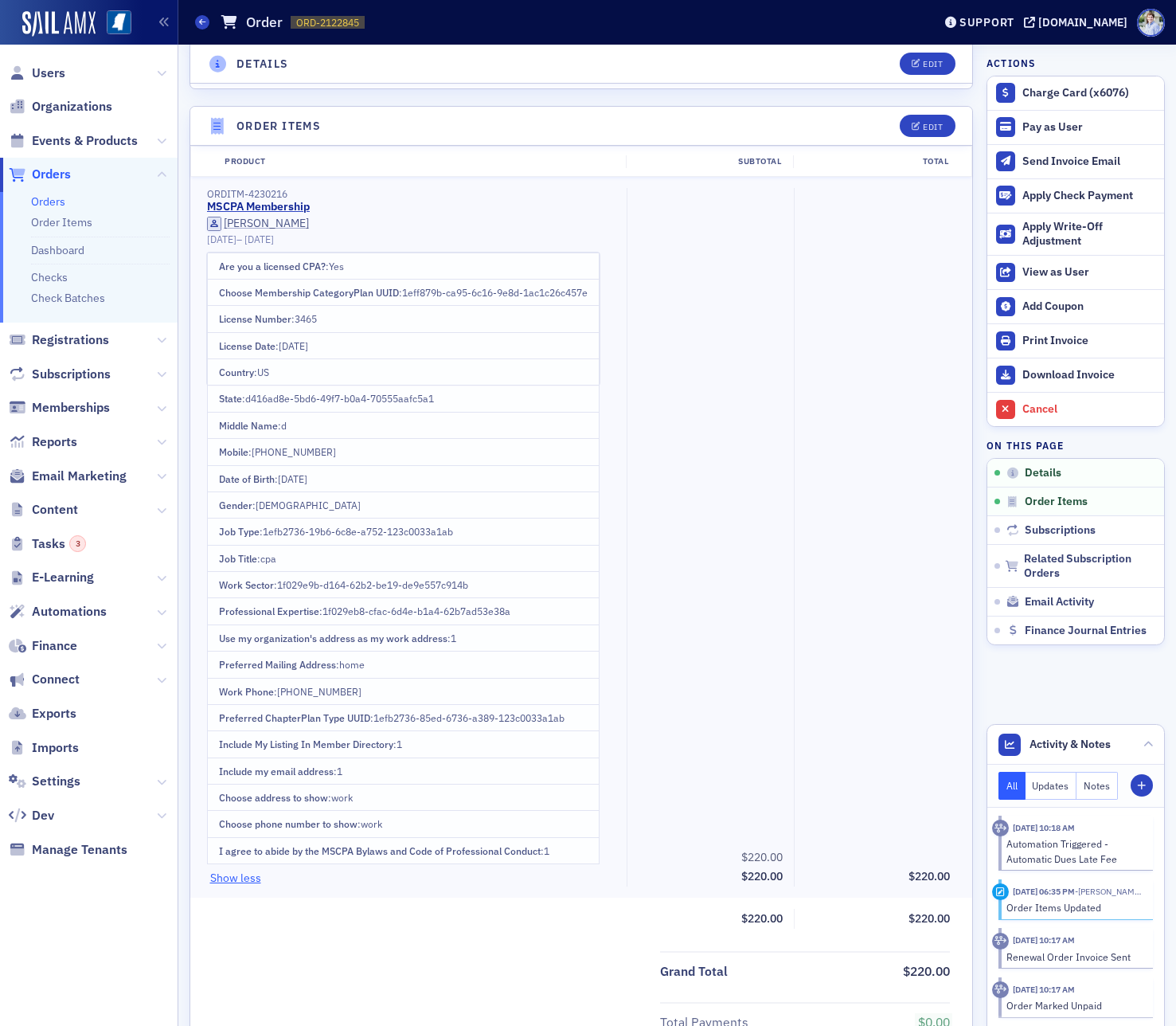
click at [236, 882] on button "Show less" at bounding box center [236, 878] width 51 height 17
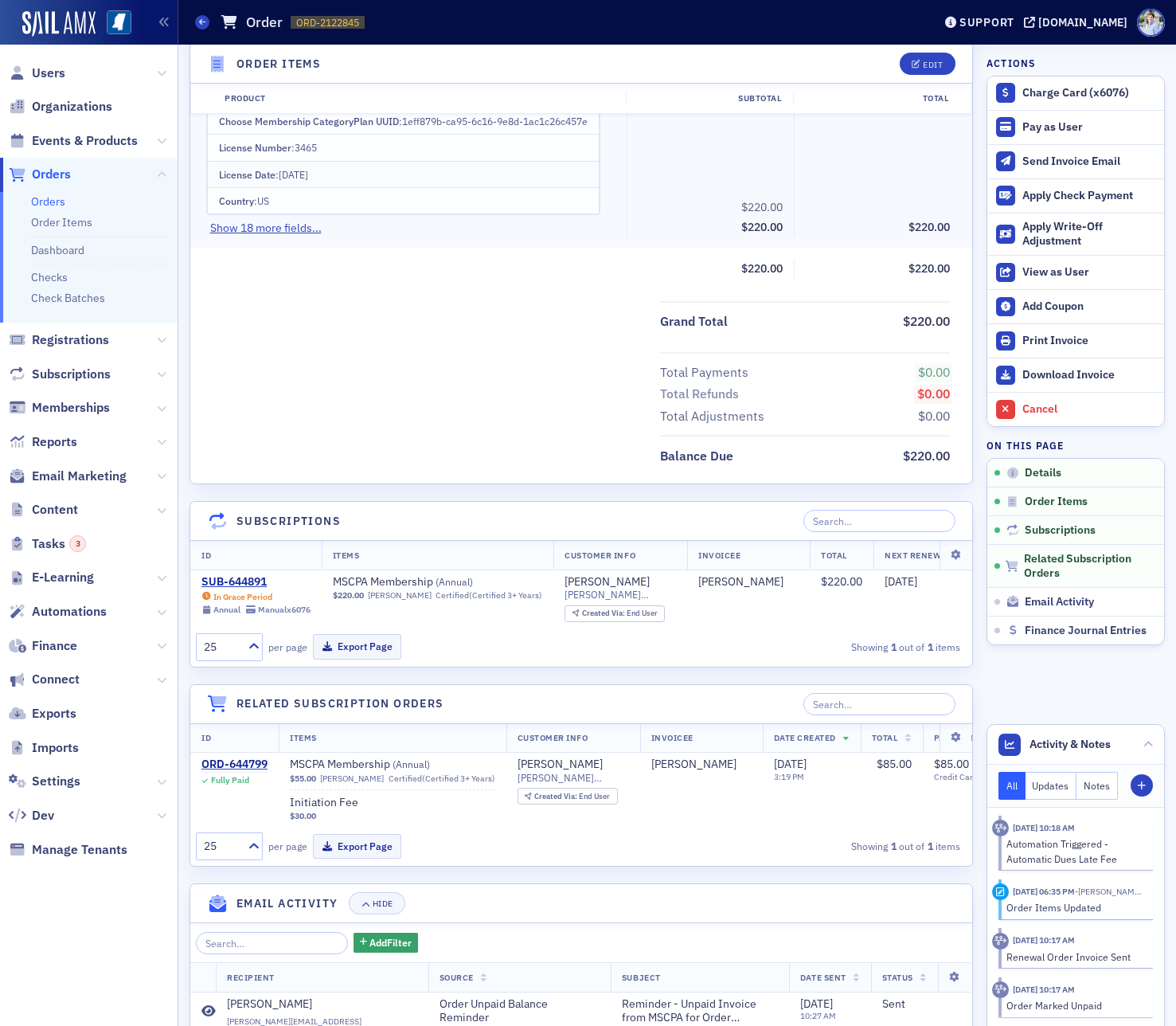
scroll to position [996, 0]
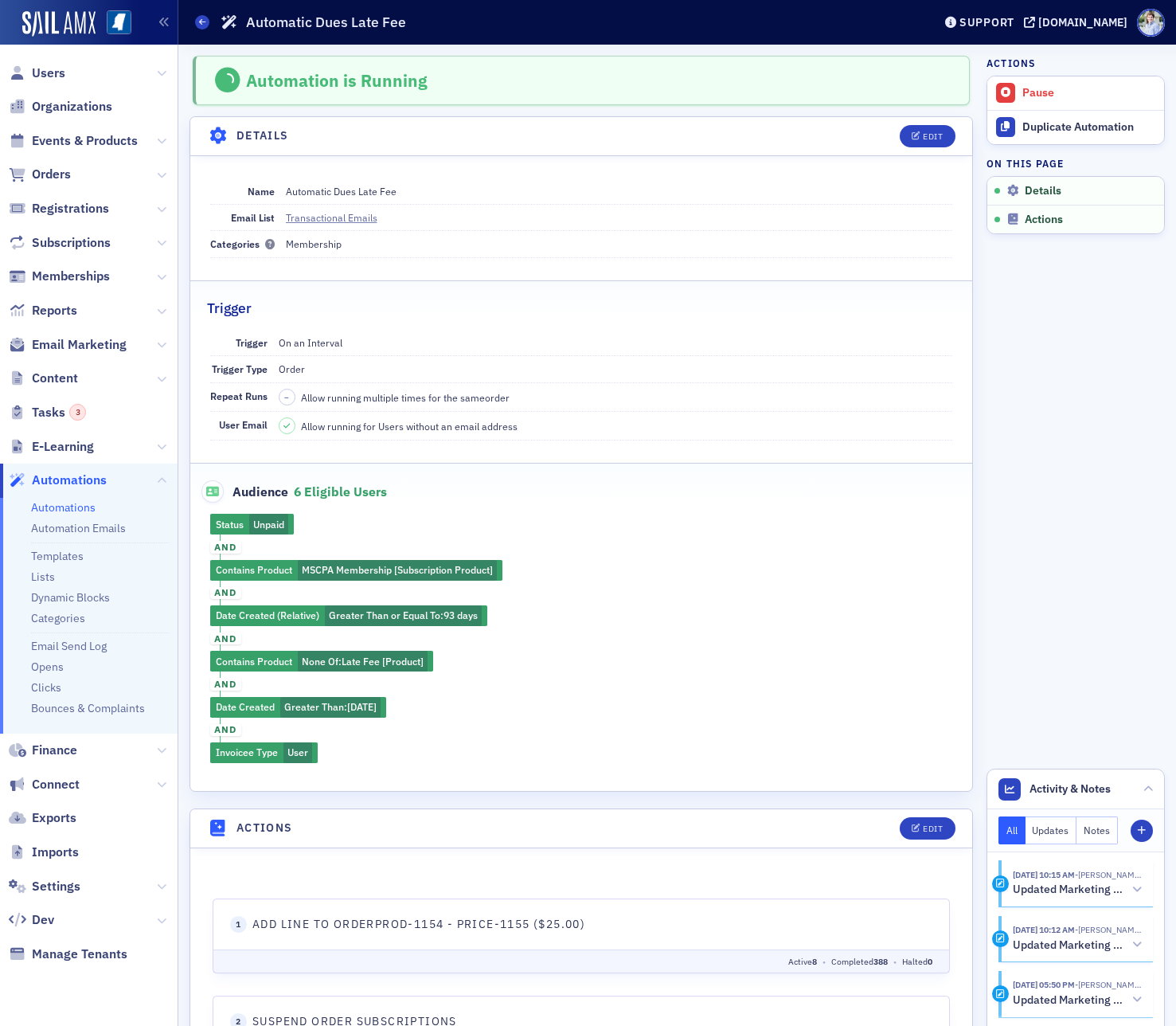
scroll to position [362, 0]
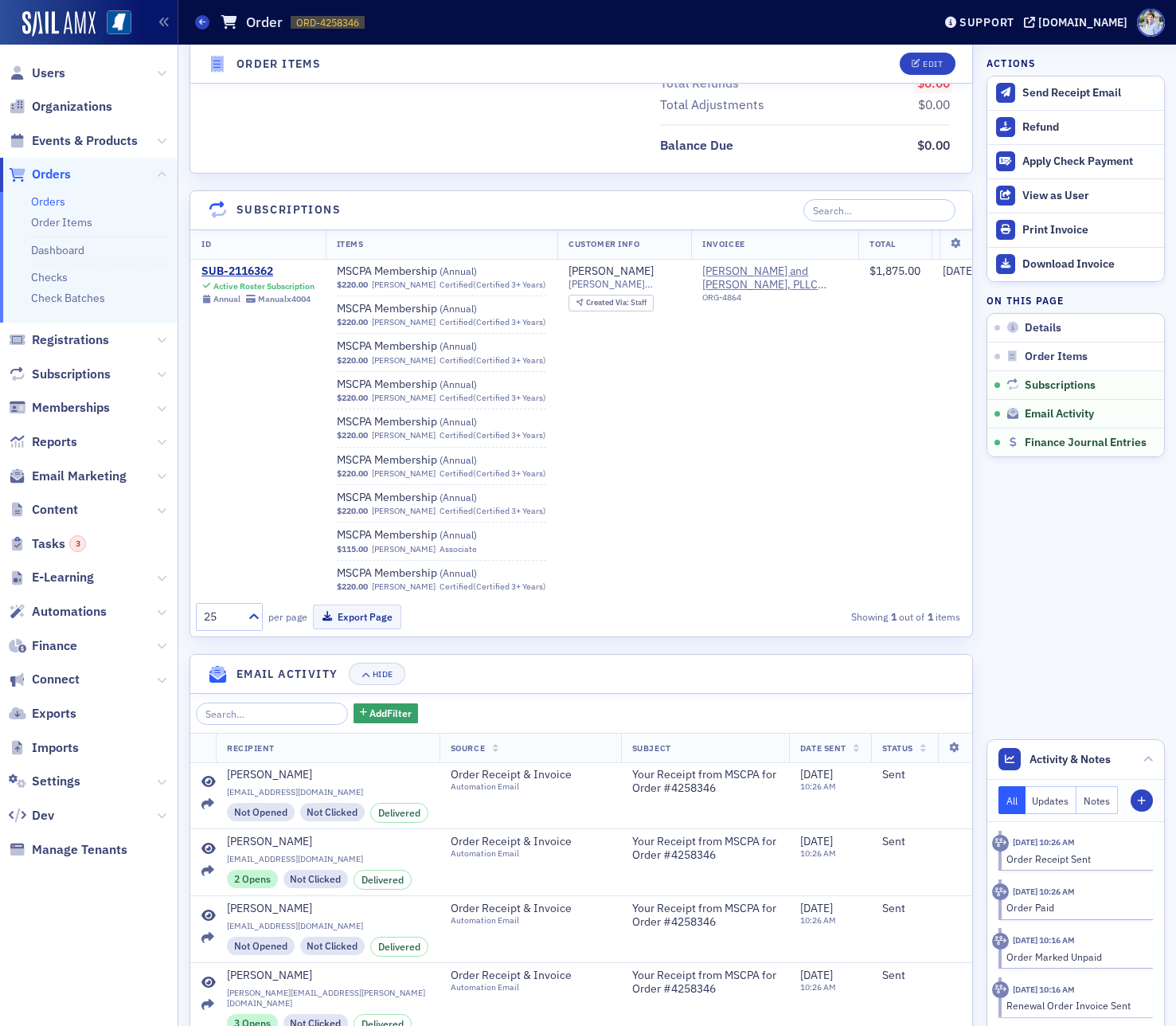
scroll to position [1105, 0]
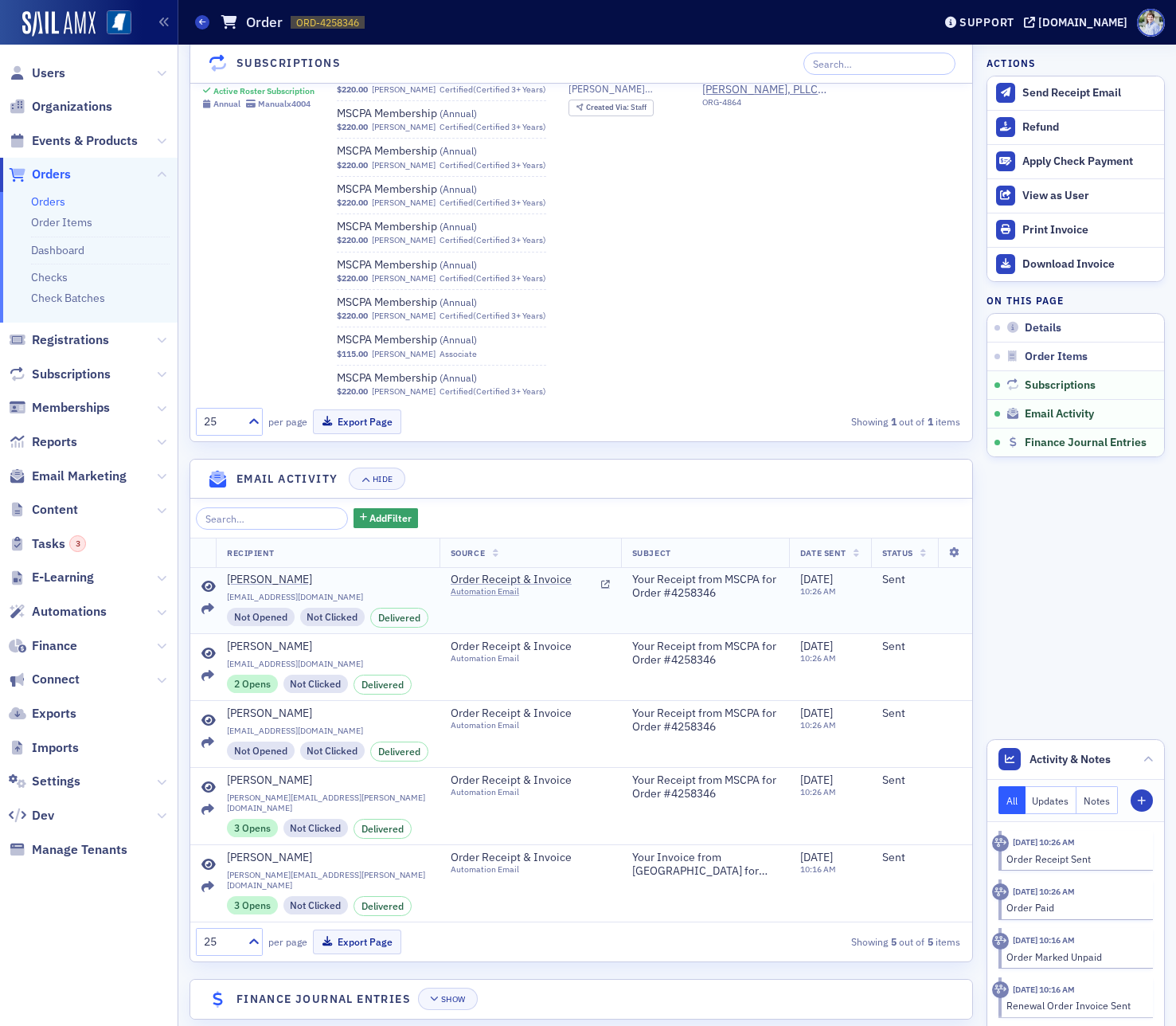
click at [206, 585] on icon at bounding box center [209, 587] width 14 height 13
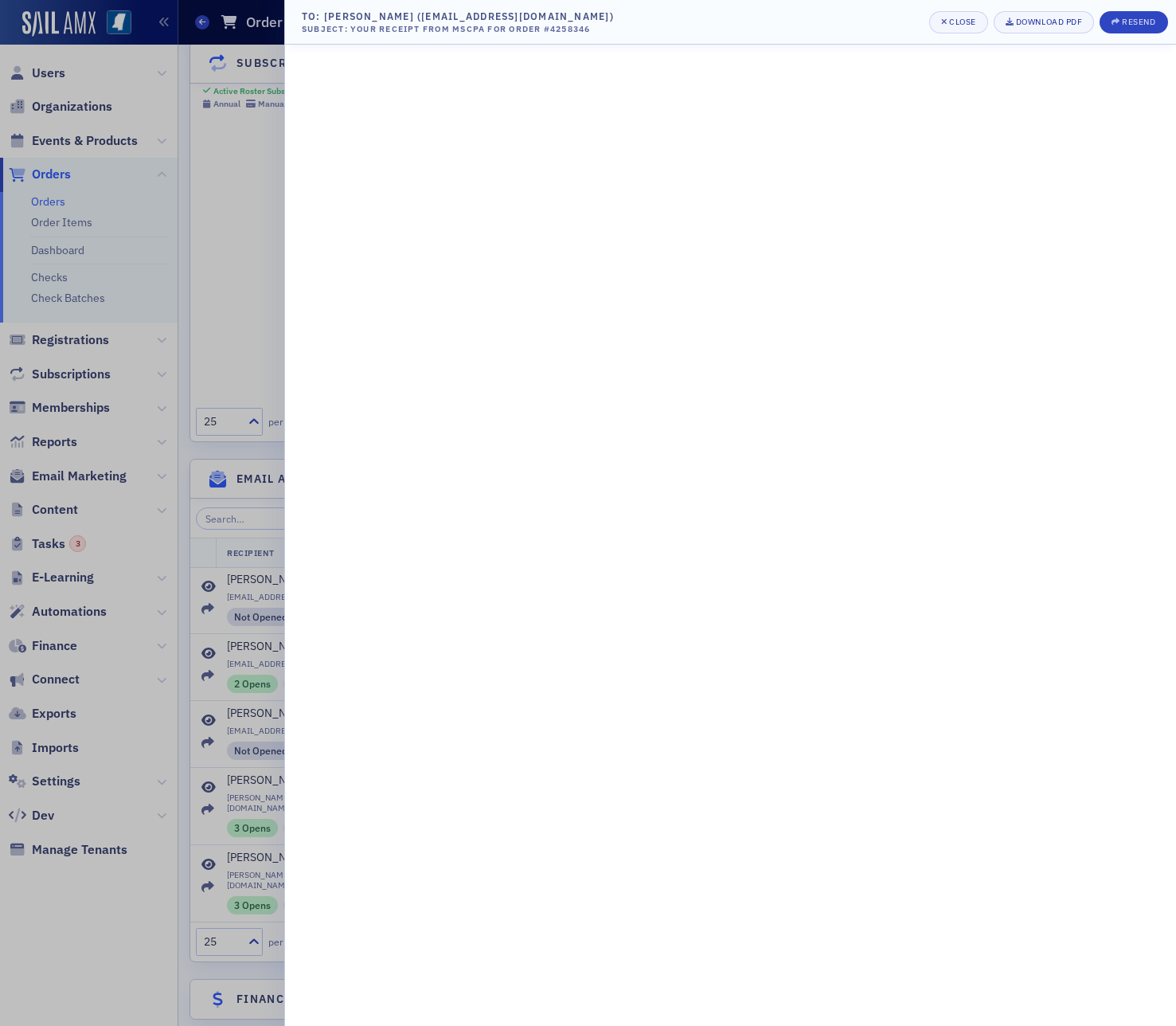
click at [217, 558] on div at bounding box center [588, 513] width 1176 height 1026
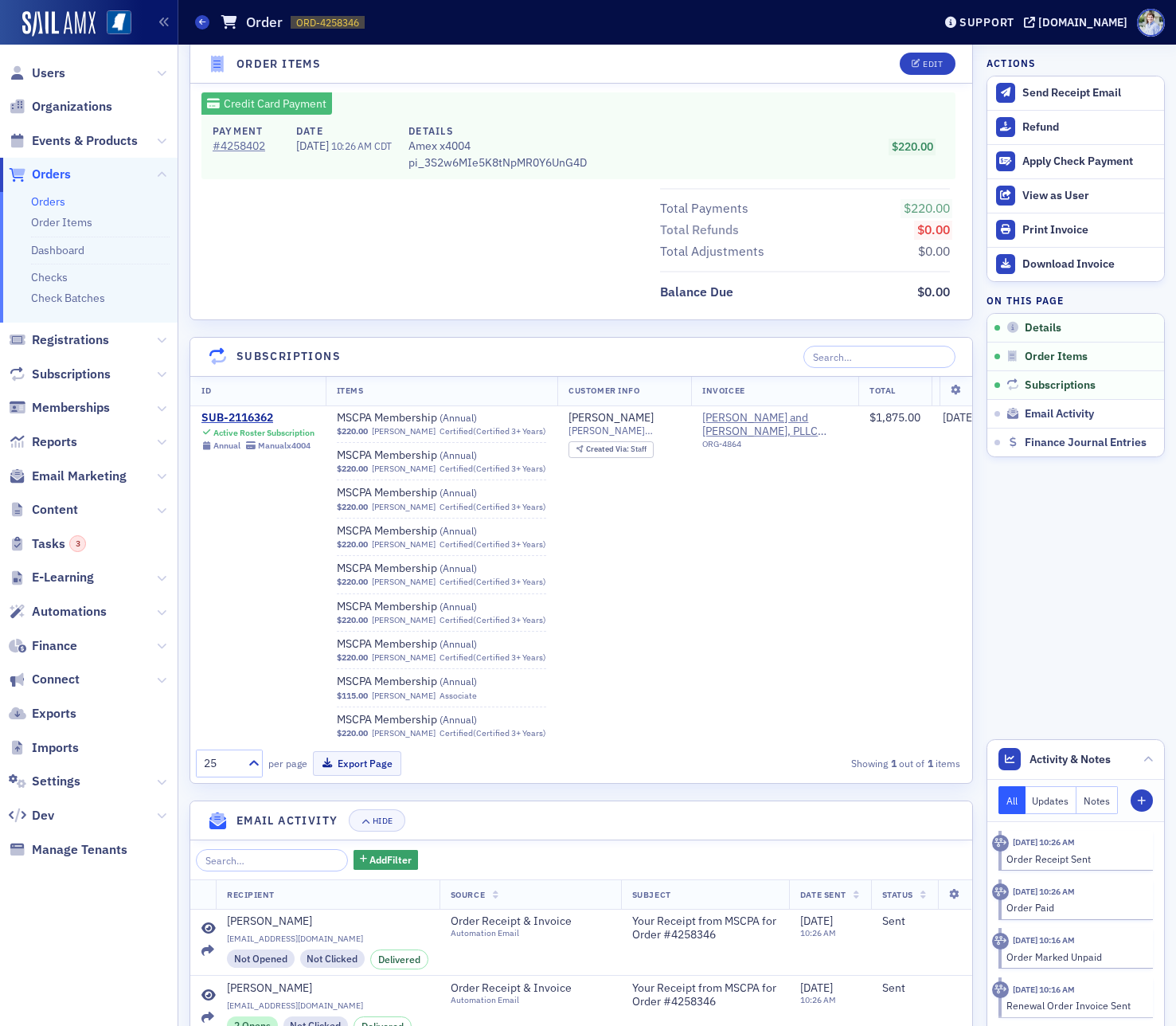
scroll to position [0, 0]
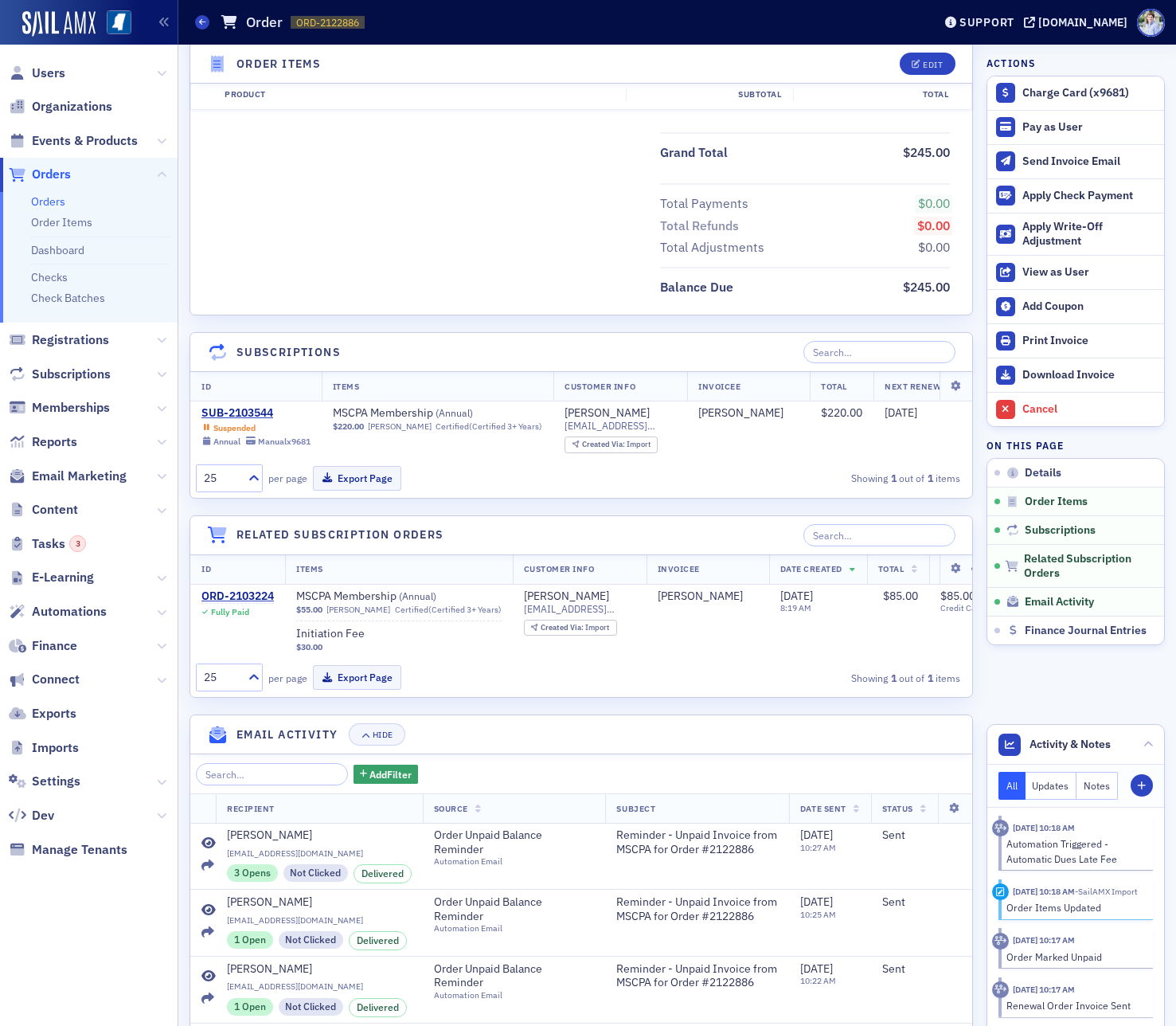
scroll to position [1061, 0]
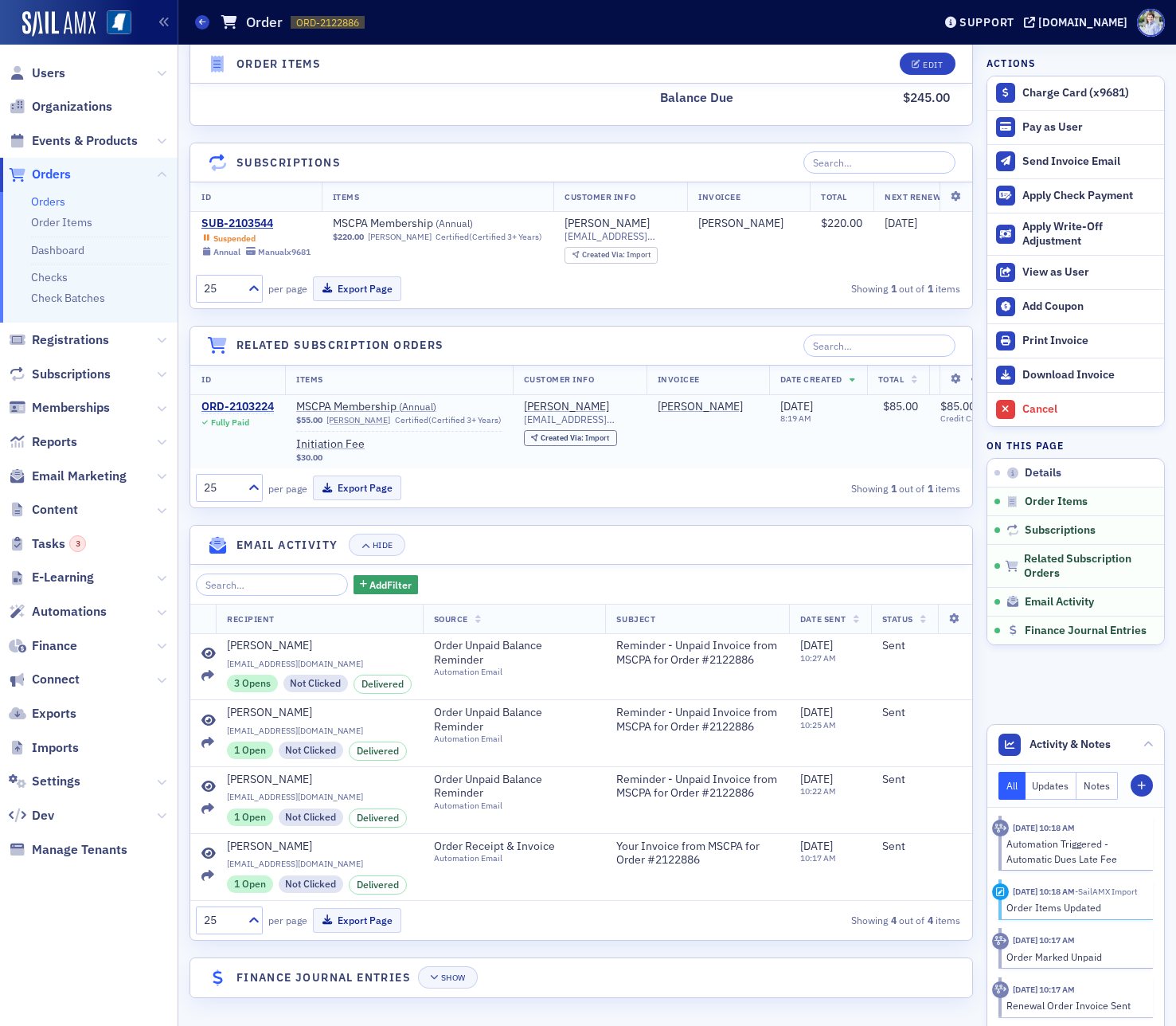
click at [245, 401] on div "ORD-2103224" at bounding box center [237, 407] width 73 height 14
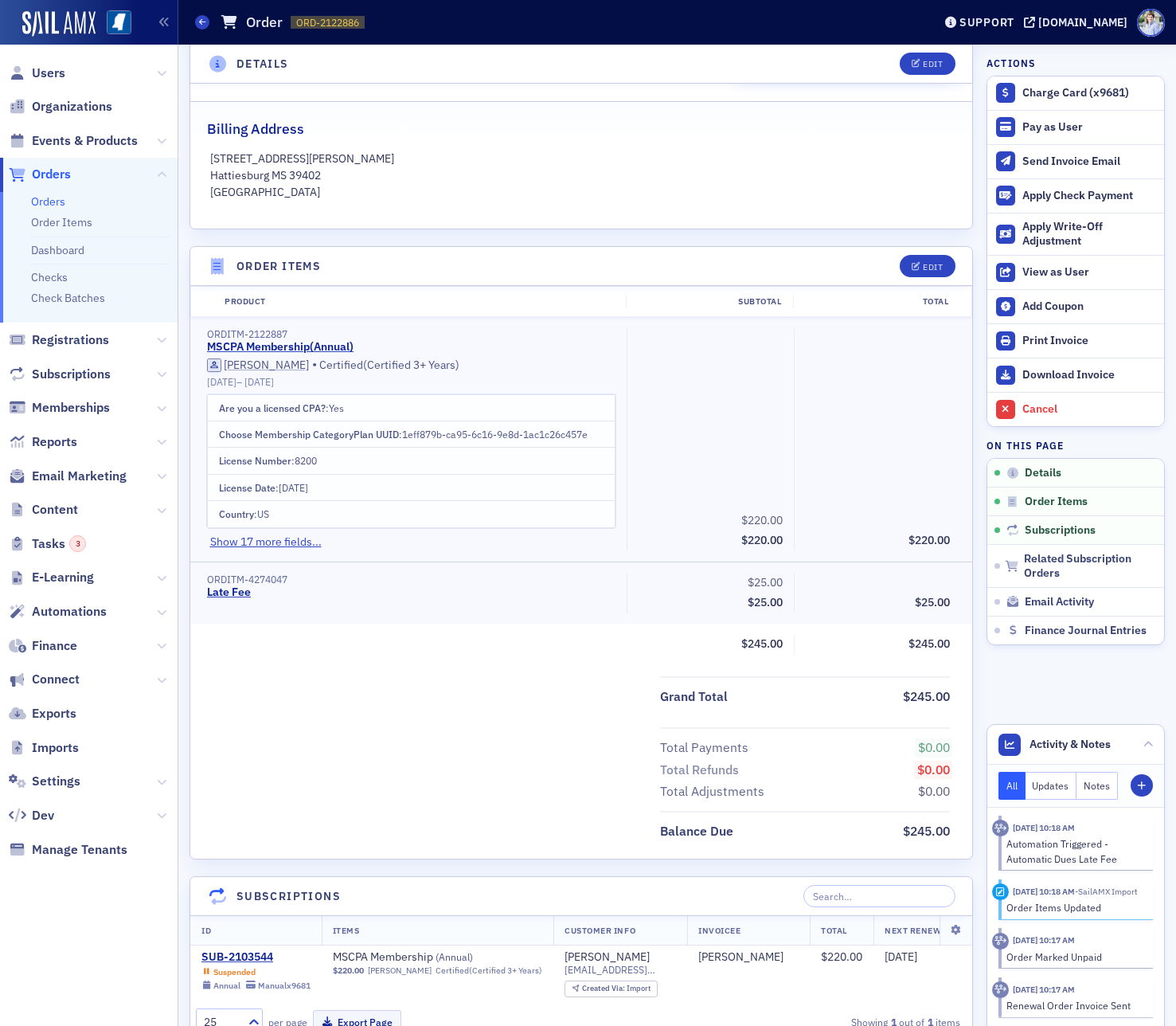
scroll to position [955, 0]
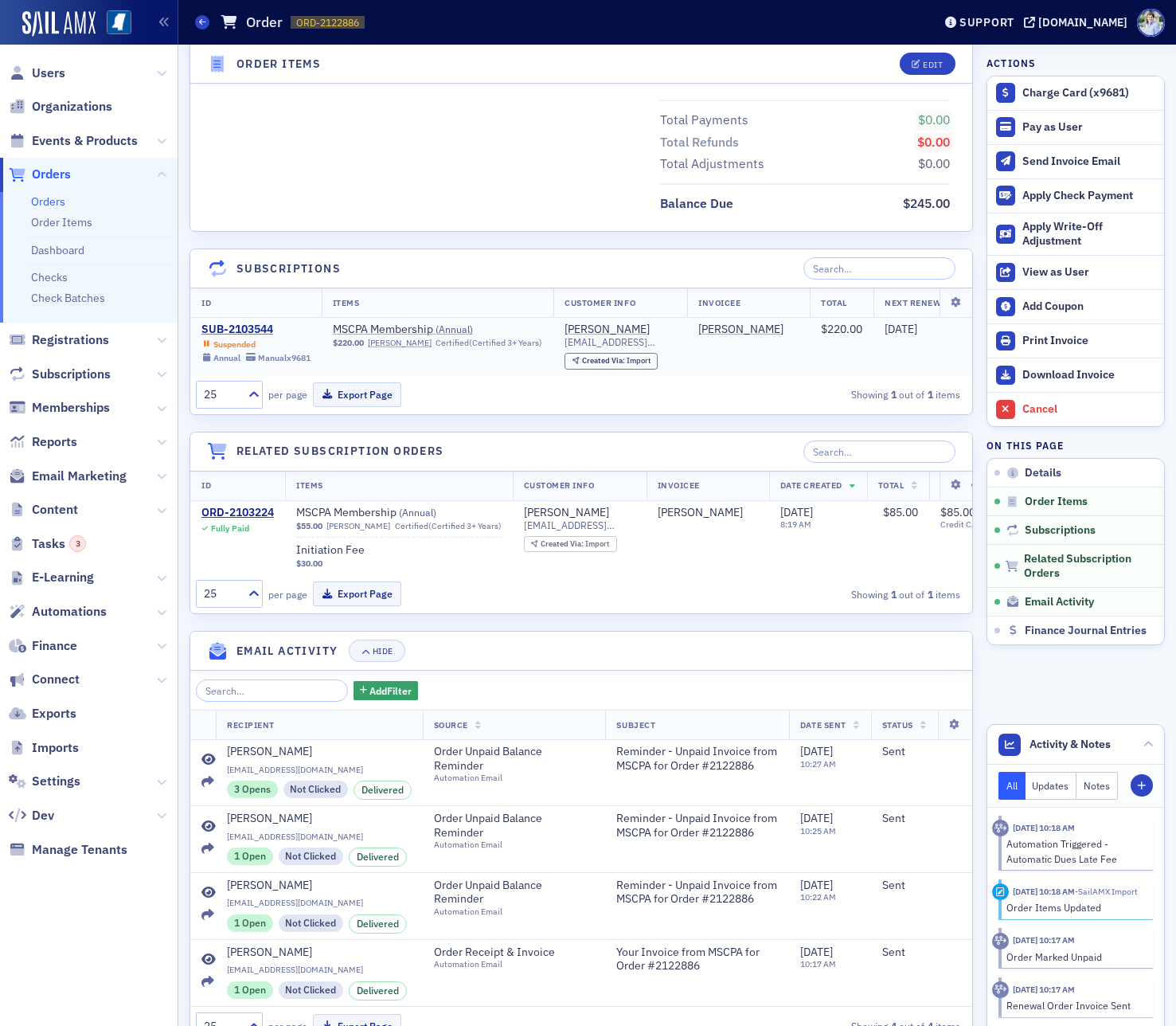
click at [266, 330] on div "SUB-2103544" at bounding box center [256, 330] width 109 height 14
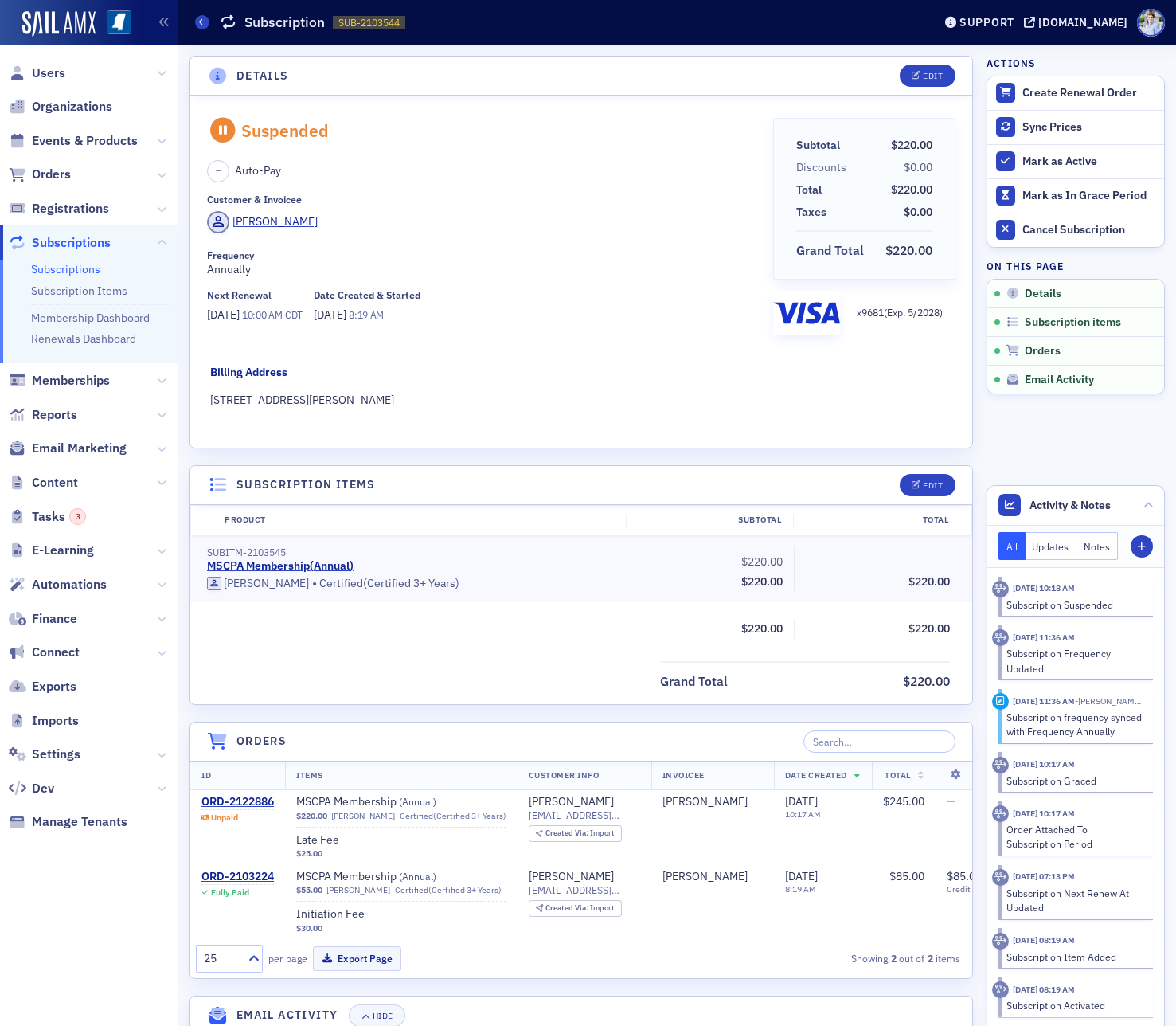
scroll to position [489, 0]
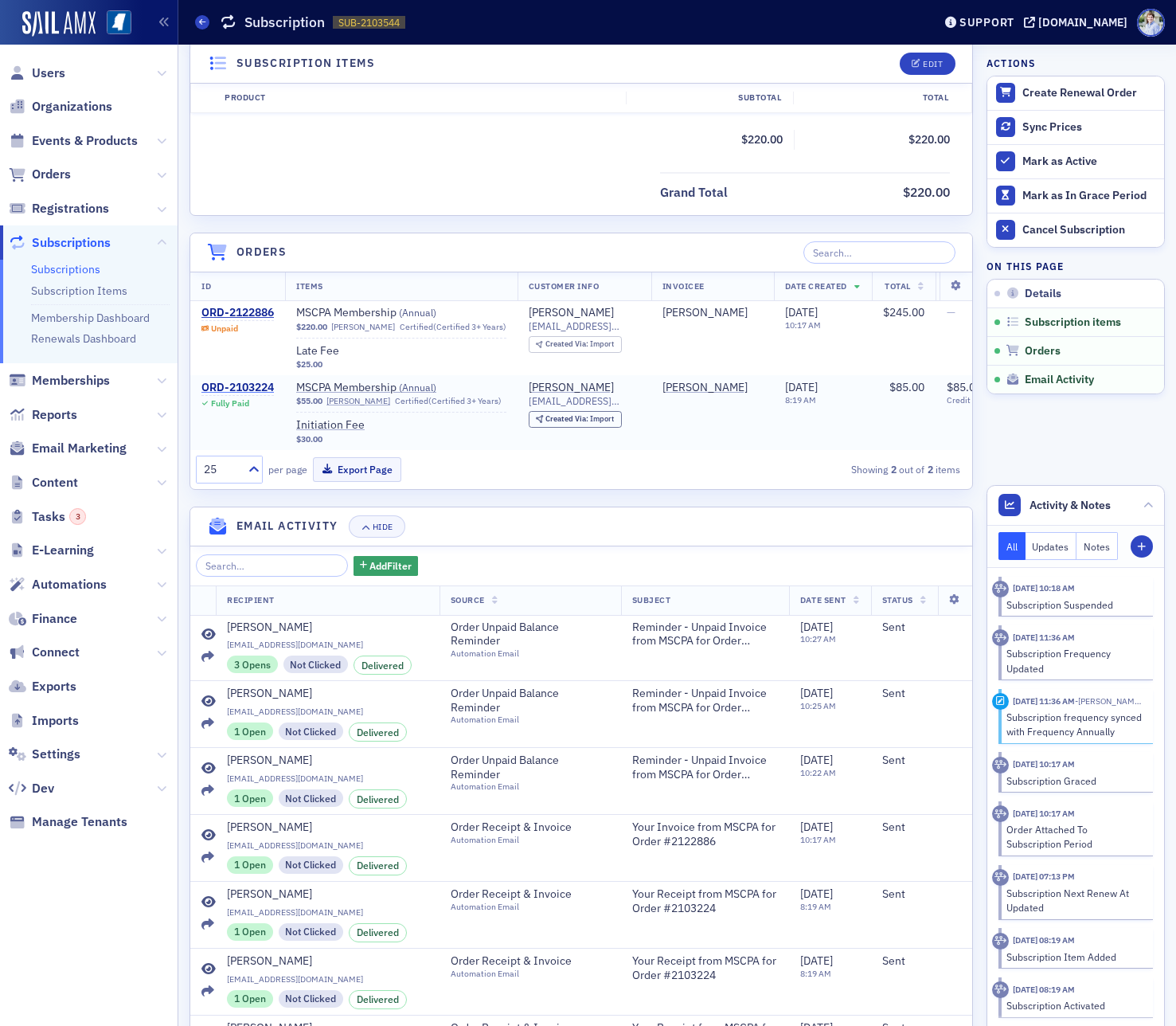
click at [233, 384] on div "ORD-2103224" at bounding box center [237, 388] width 73 height 14
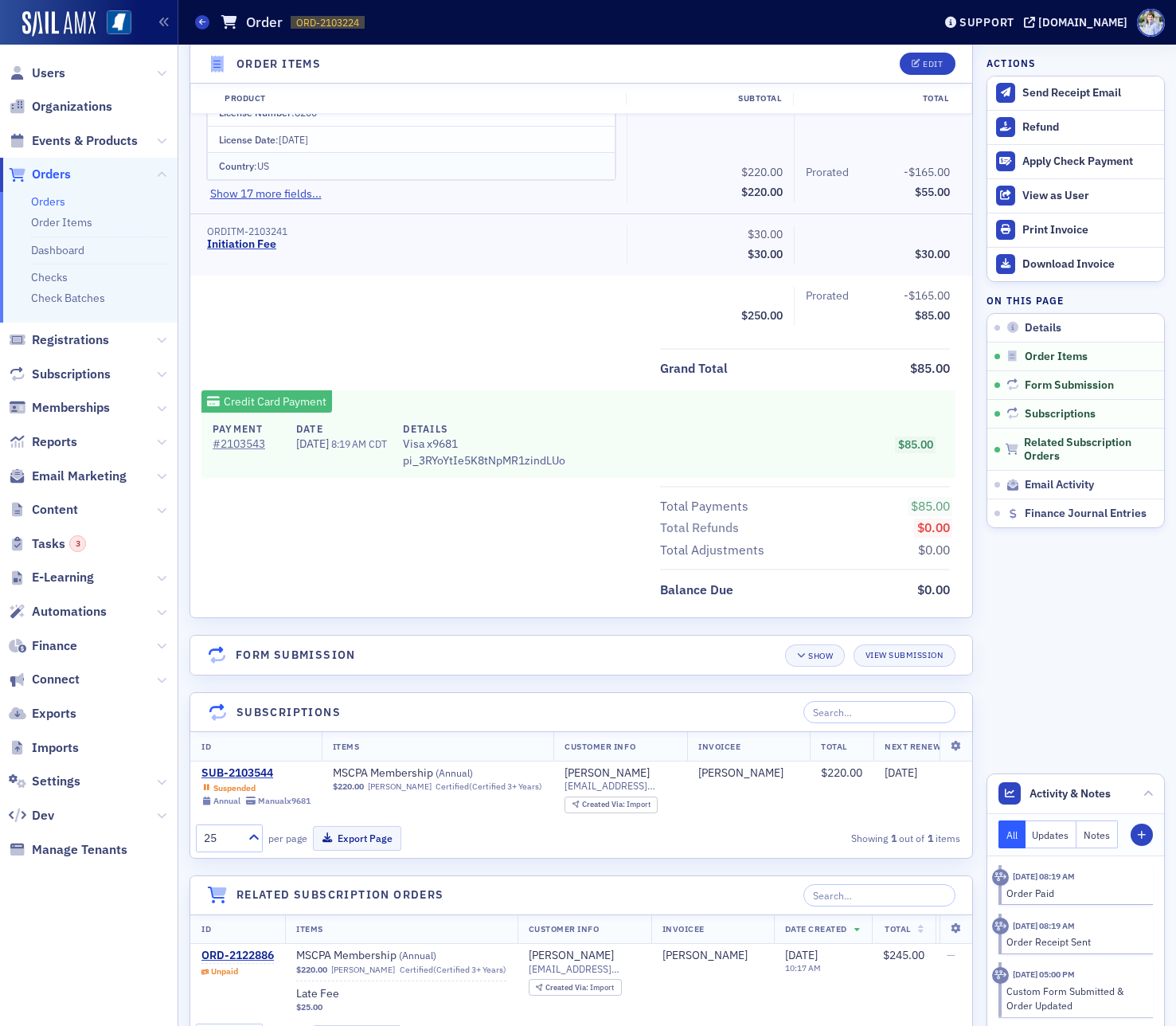
scroll to position [754, 0]
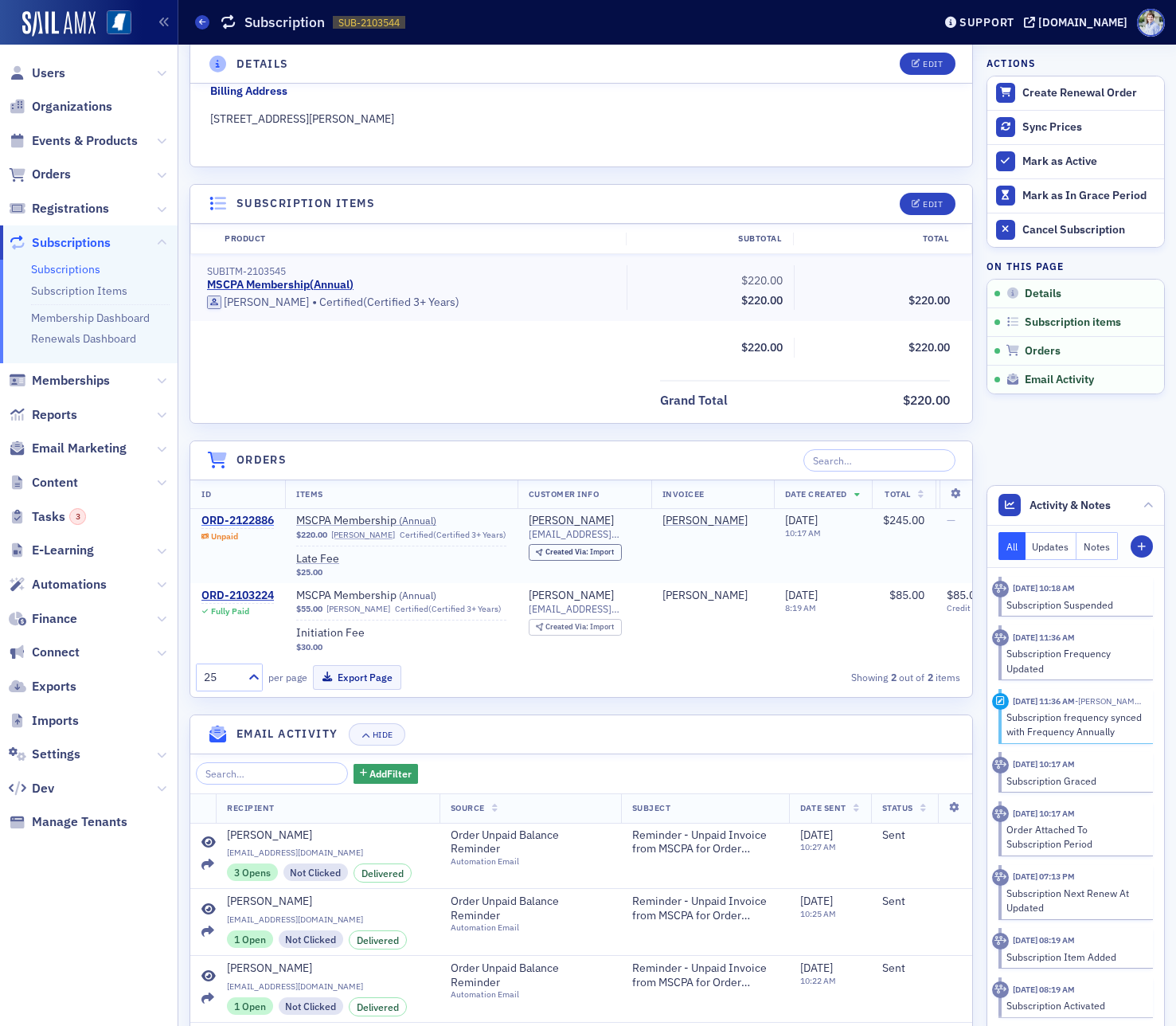
click at [248, 519] on div "ORD-2122886" at bounding box center [237, 521] width 73 height 14
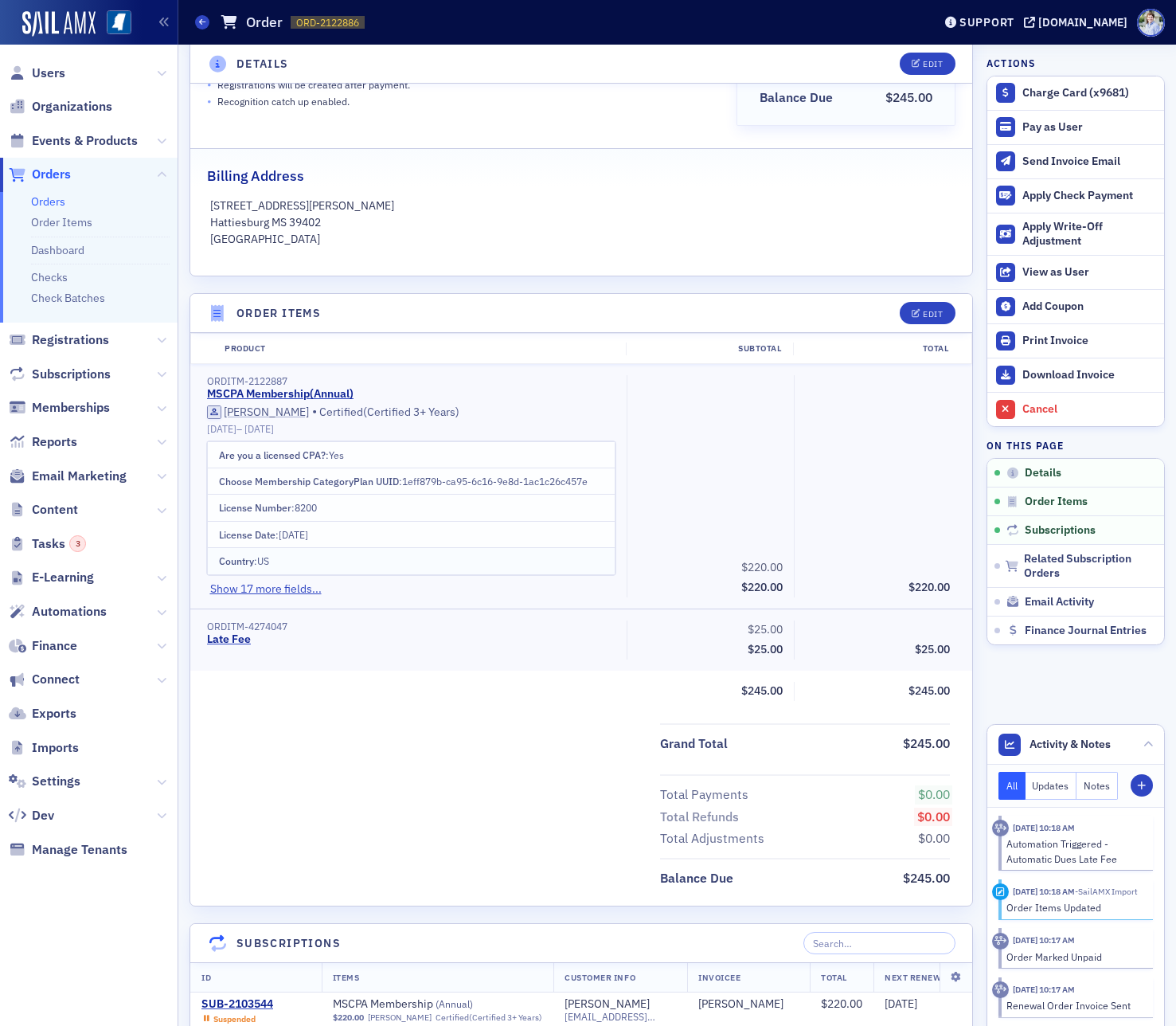
click at [302, 572] on td "Country : US" at bounding box center [411, 560] width 408 height 26
drag, startPoint x: 301, startPoint y: 578, endPoint x: 302, endPoint y: 588, distance: 10.0
click at [301, 580] on div "Are you a licensed CPA? : Yes Choose Membership CategoryPlan UUID : 1eff879b-ca…" at bounding box center [411, 519] width 408 height 155
click at [302, 589] on button "Show 17 more fields..." at bounding box center [266, 589] width 111 height 17
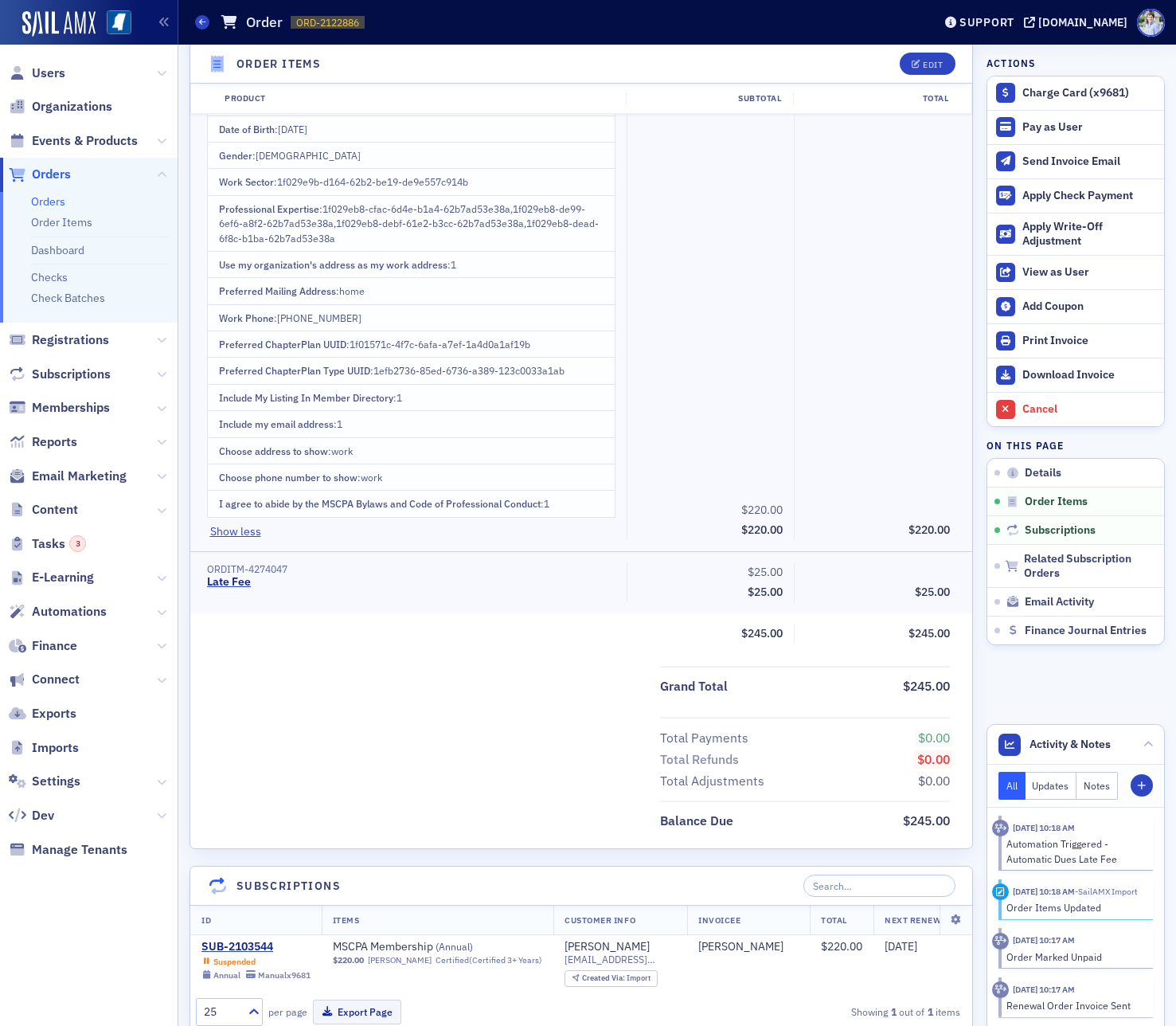
scroll to position [820, 0]
click at [236, 525] on button "Show less" at bounding box center [236, 530] width 51 height 17
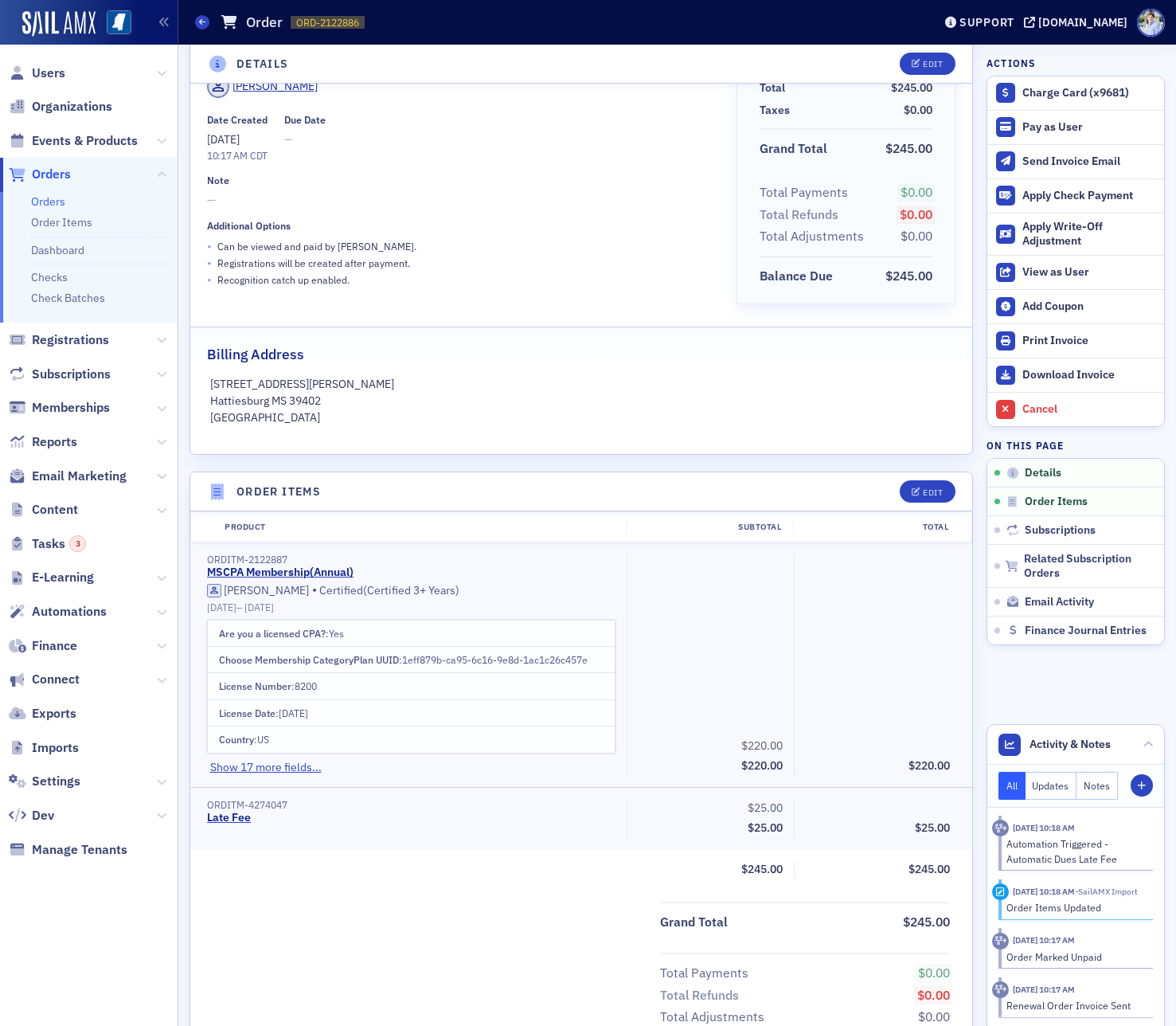
scroll to position [0, 0]
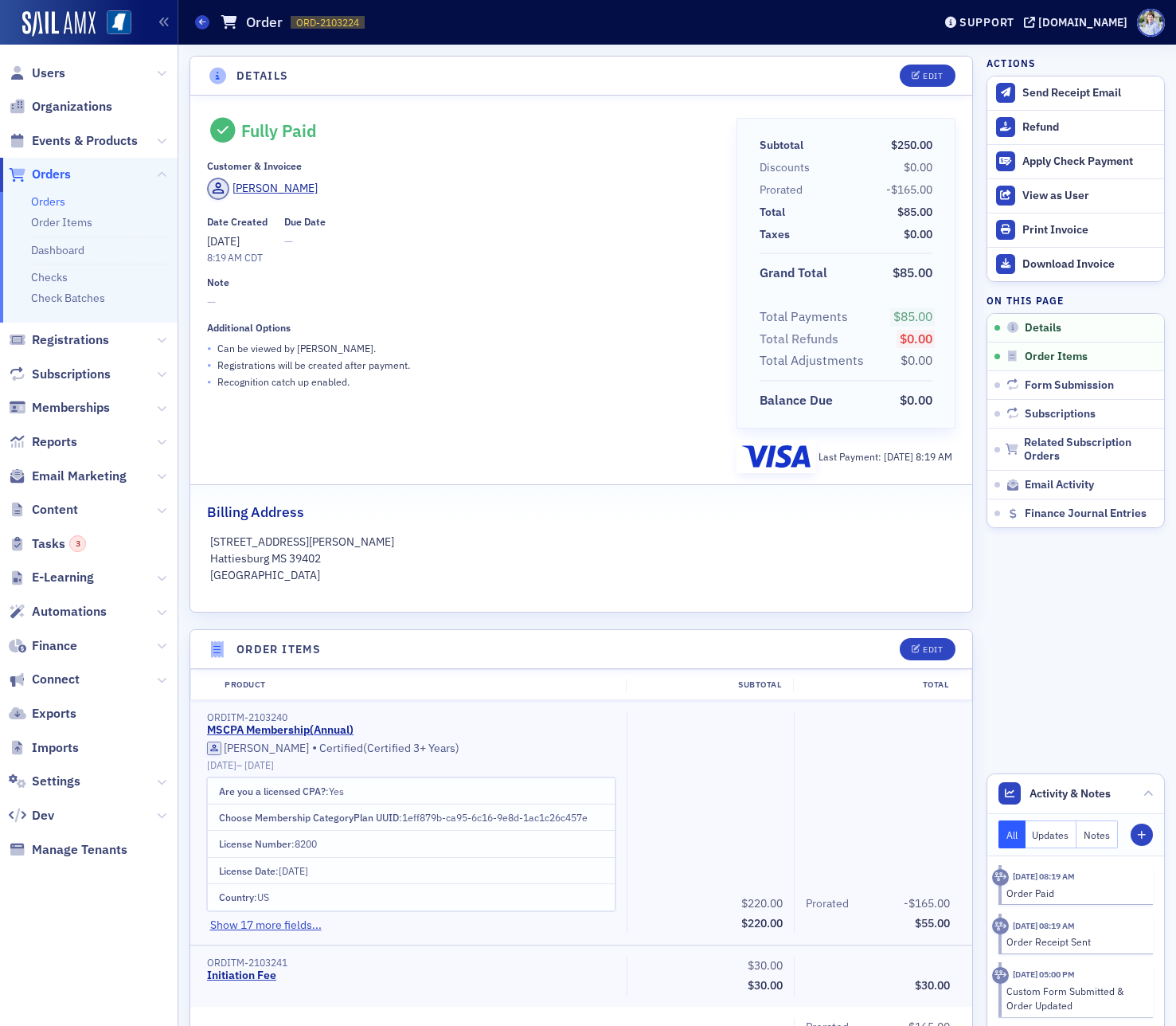
scroll to position [325, 0]
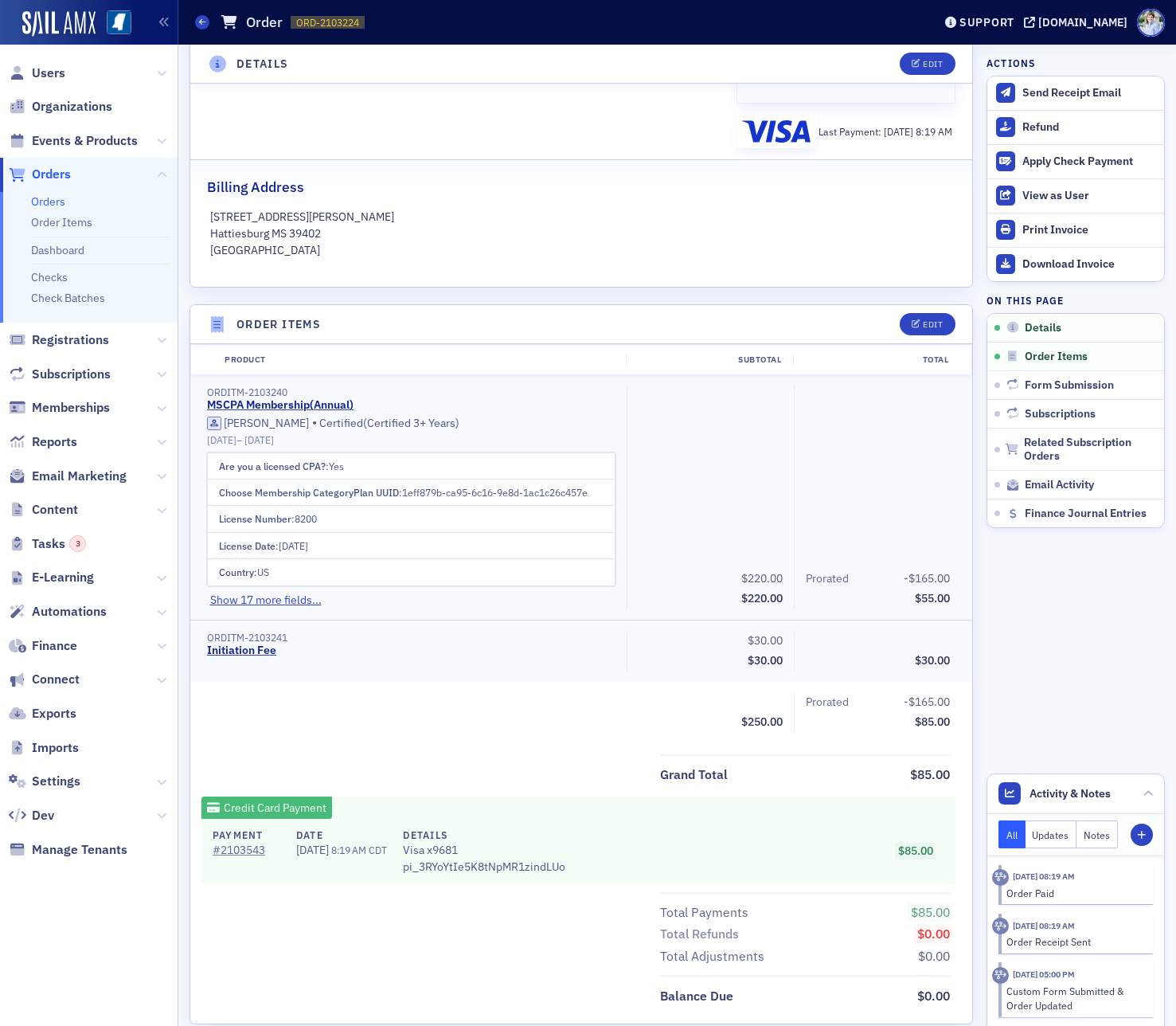
click at [499, 258] on p "[GEOGRAPHIC_DATA]" at bounding box center [581, 250] width 743 height 17
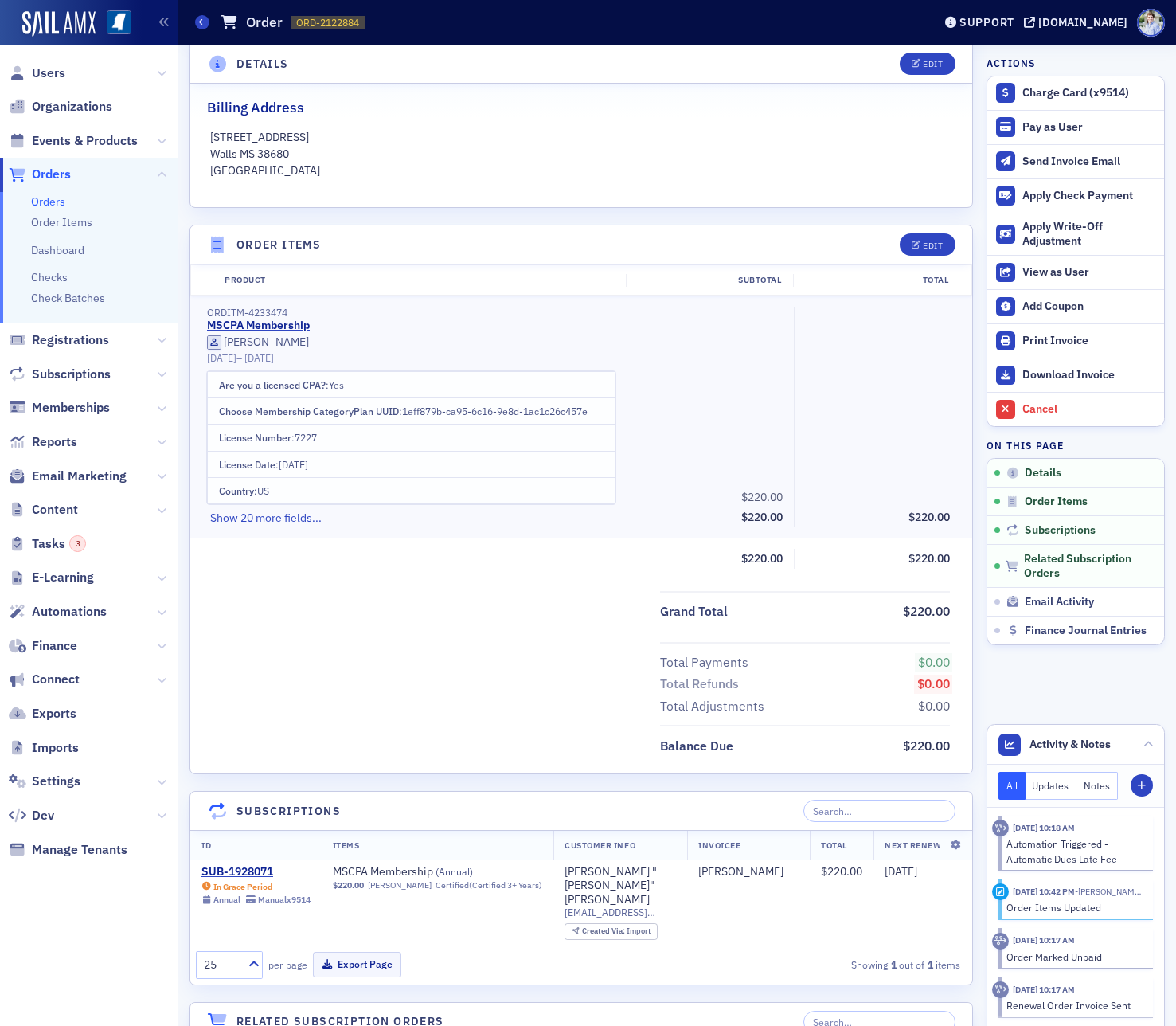
scroll to position [705, 0]
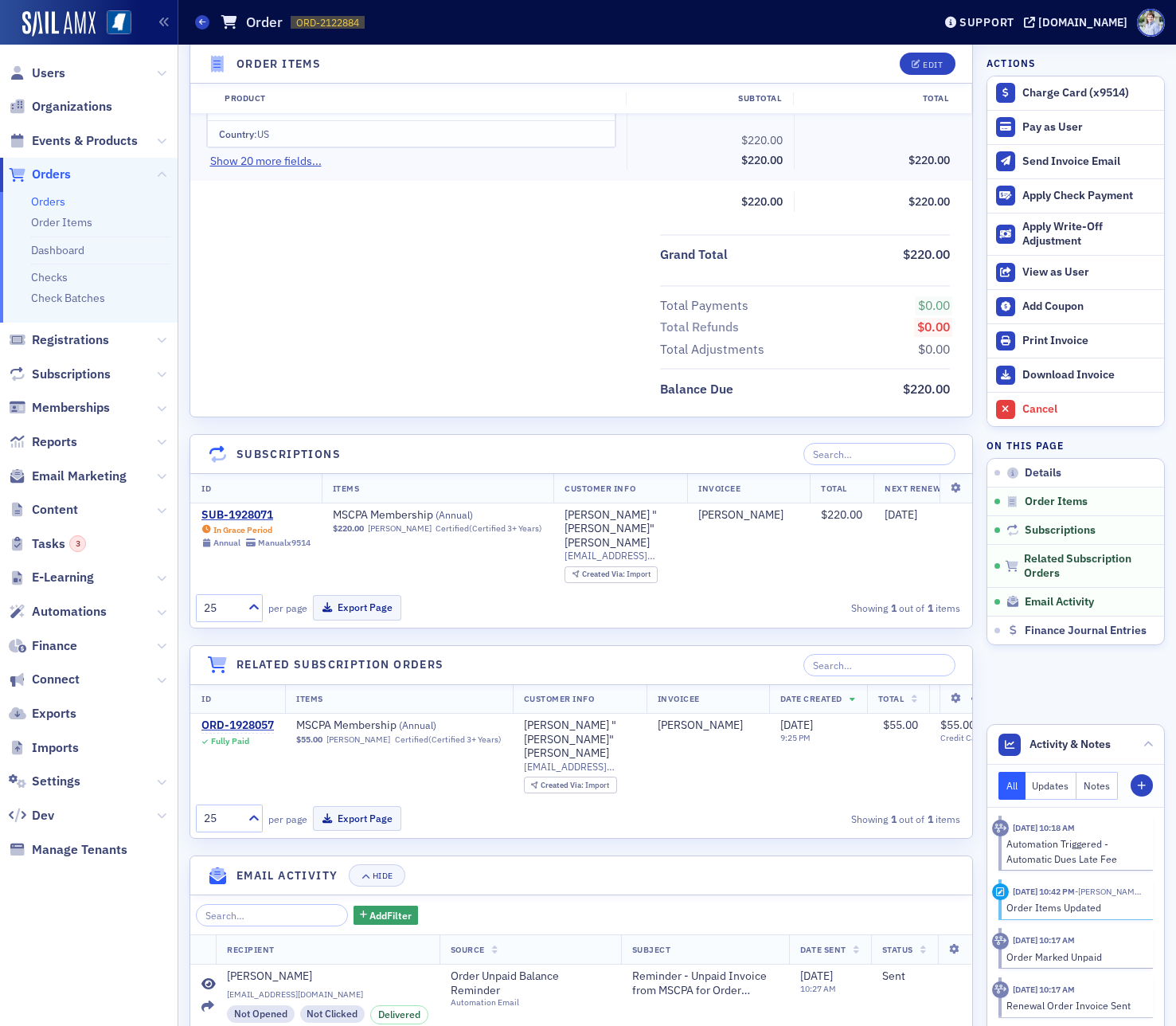
click at [621, 349] on div "Total Payments $0.00 Total Refunds $0.00 Total Adjustments $0.00" at bounding box center [580, 323] width 782 height 75
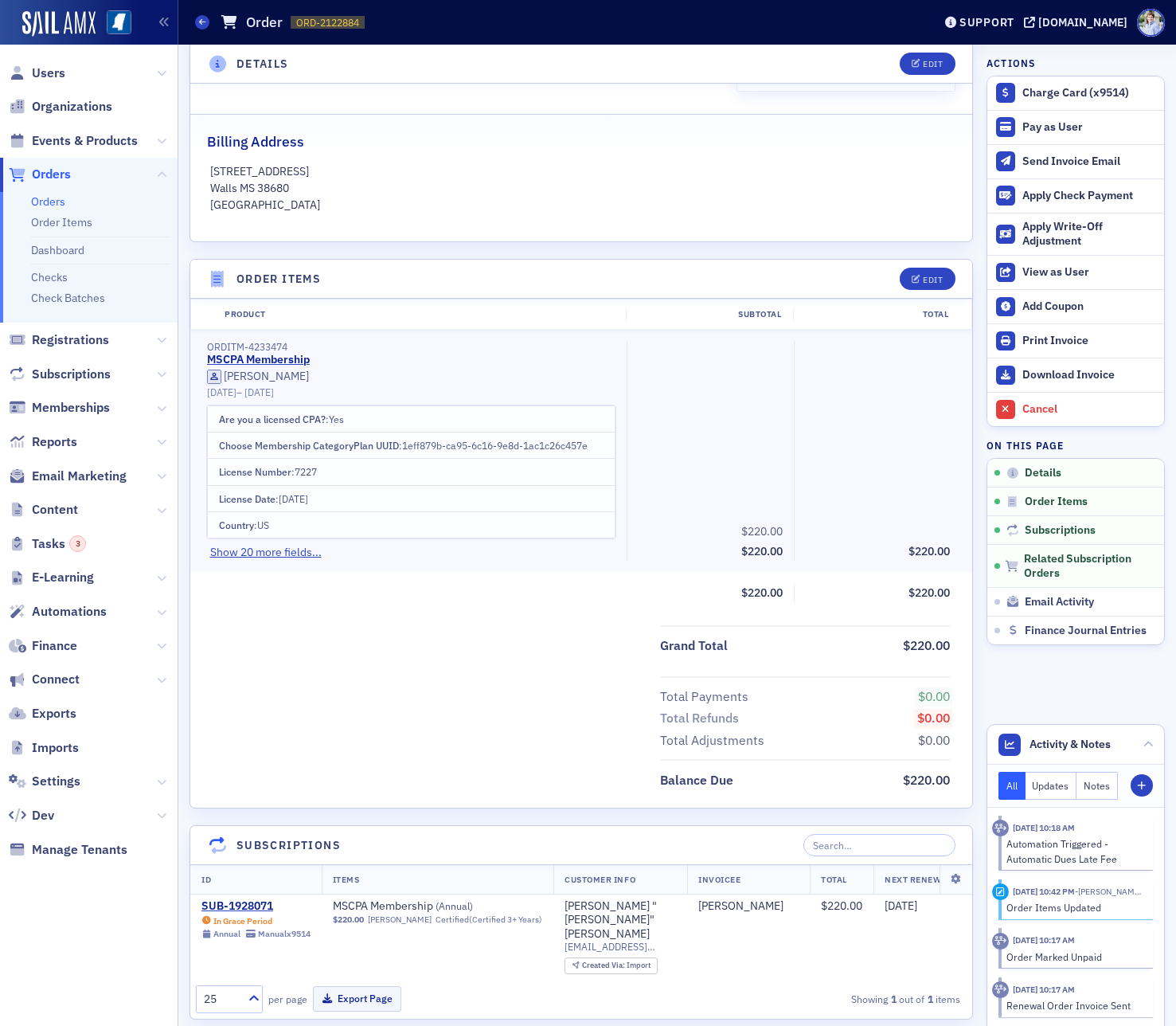
scroll to position [0, 0]
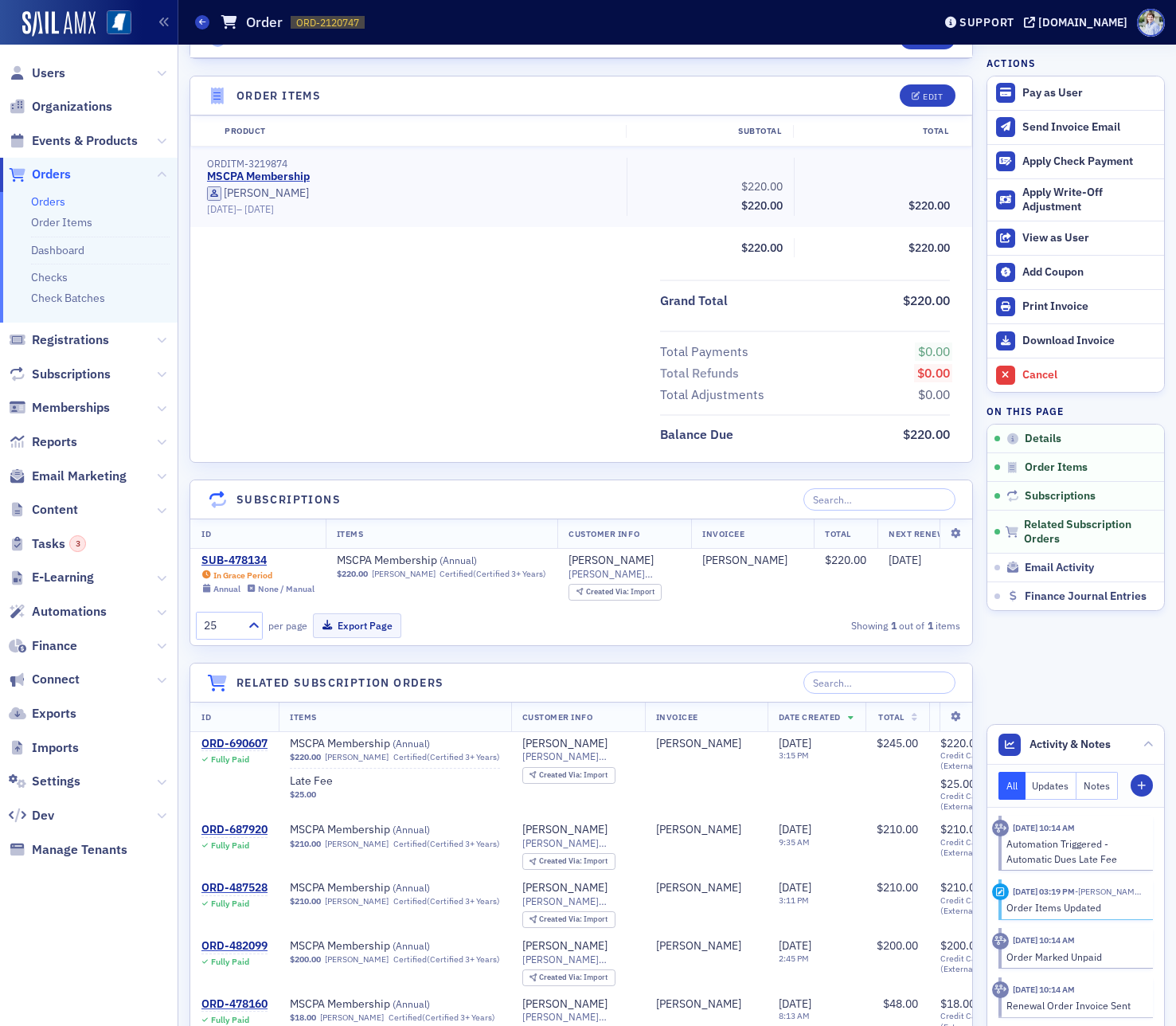
scroll to position [462, 0]
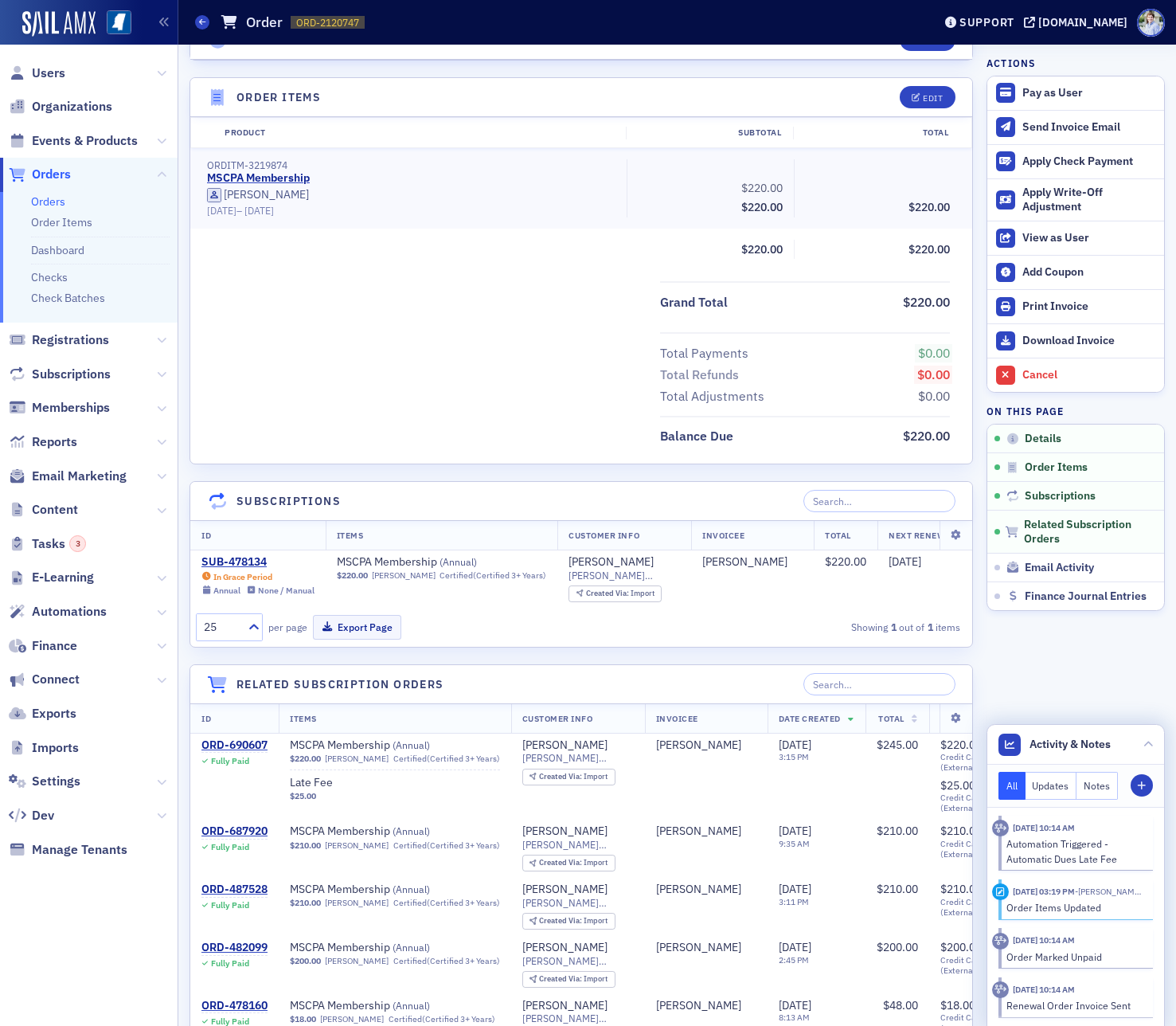
click at [1063, 906] on div "Order Items Updated" at bounding box center [1074, 907] width 136 height 14
click at [1103, 920] on div "[DATE] 10:14 AM Automation Triggered - Automatic Dues Late Fee [DATE] 03:19 PM …" at bounding box center [1076, 912] width 154 height 211
drag, startPoint x: 290, startPoint y: 22, endPoint x: 461, endPoint y: 15, distance: 171.1
click at [461, 15] on div "Orders Order ORD-2120747 2120747" at bounding box center [552, 22] width 713 height 30
copy span "ORD-2120747"
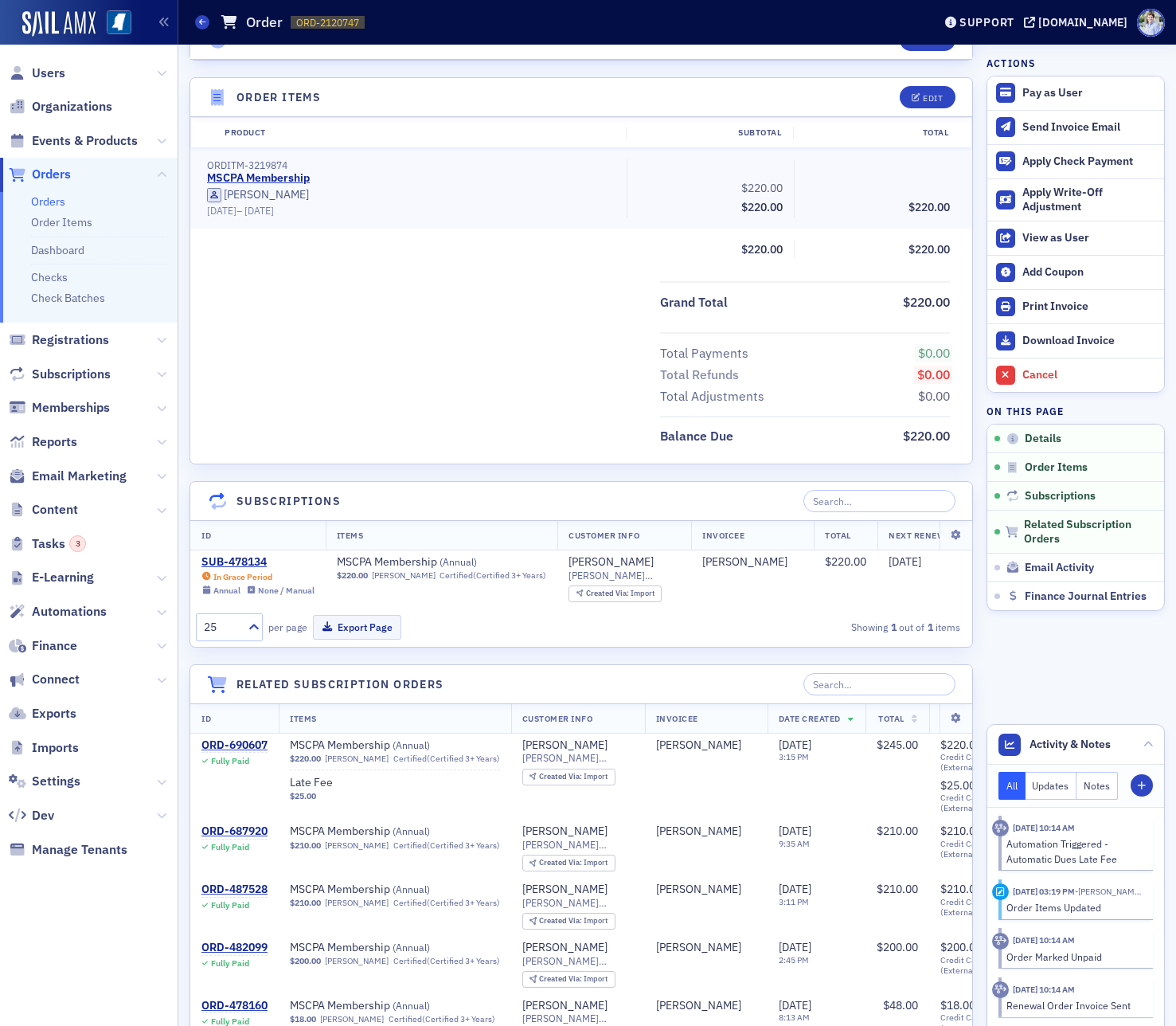
drag, startPoint x: 428, startPoint y: 306, endPoint x: 285, endPoint y: 538, distance: 272.5
click at [426, 307] on div "Grand Total $220.00" at bounding box center [580, 297] width 782 height 32
click at [248, 562] on div "SUB-478134" at bounding box center [258, 562] width 113 height 14
click at [336, 320] on div "Grand Total $220.00 Total Payments $0.00 Total Refunds $0.00 Total Adjustments …" at bounding box center [580, 364] width 782 height 166
click at [232, 559] on div "SUB-478134" at bounding box center [258, 562] width 113 height 14
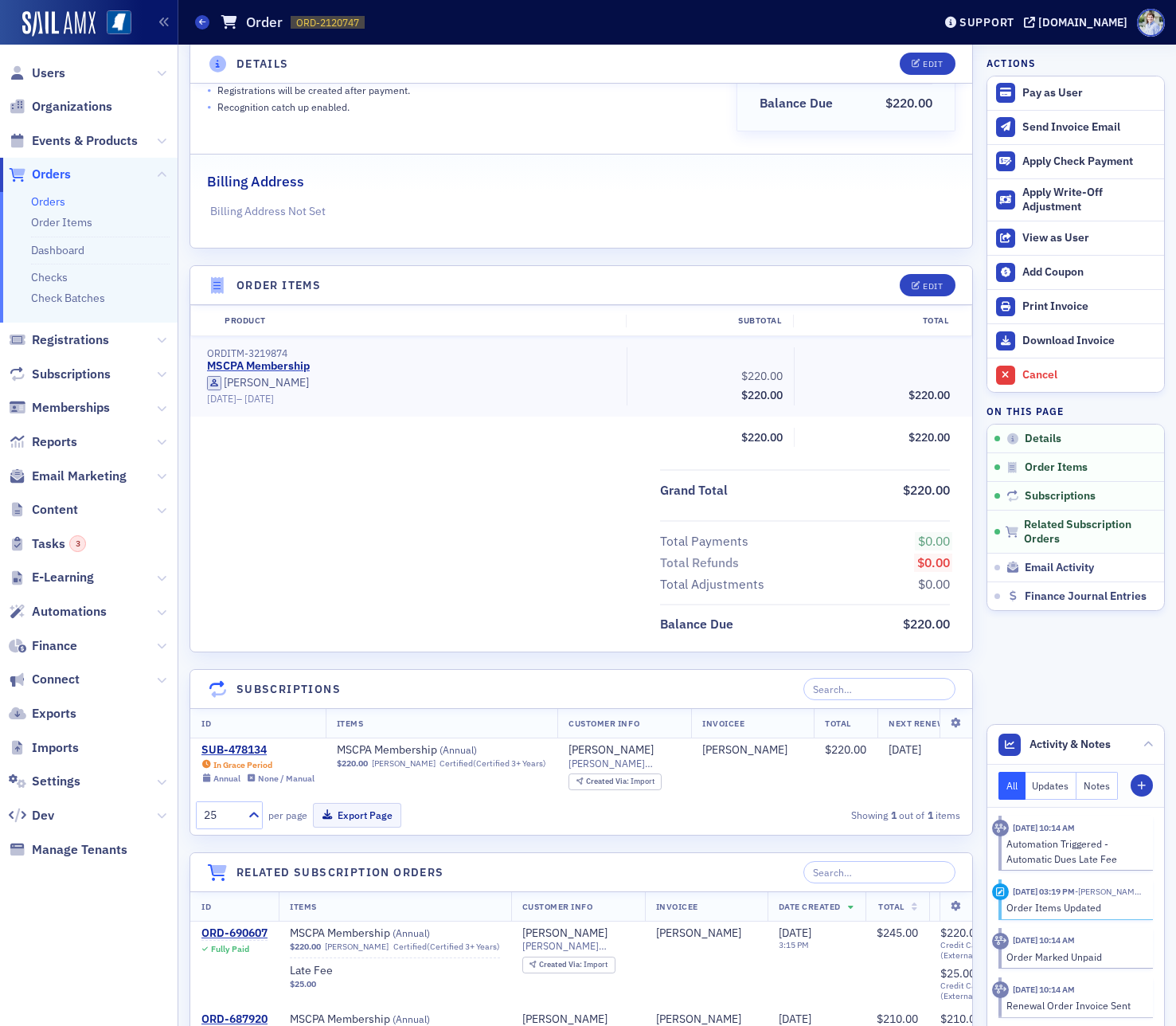
scroll to position [0, 0]
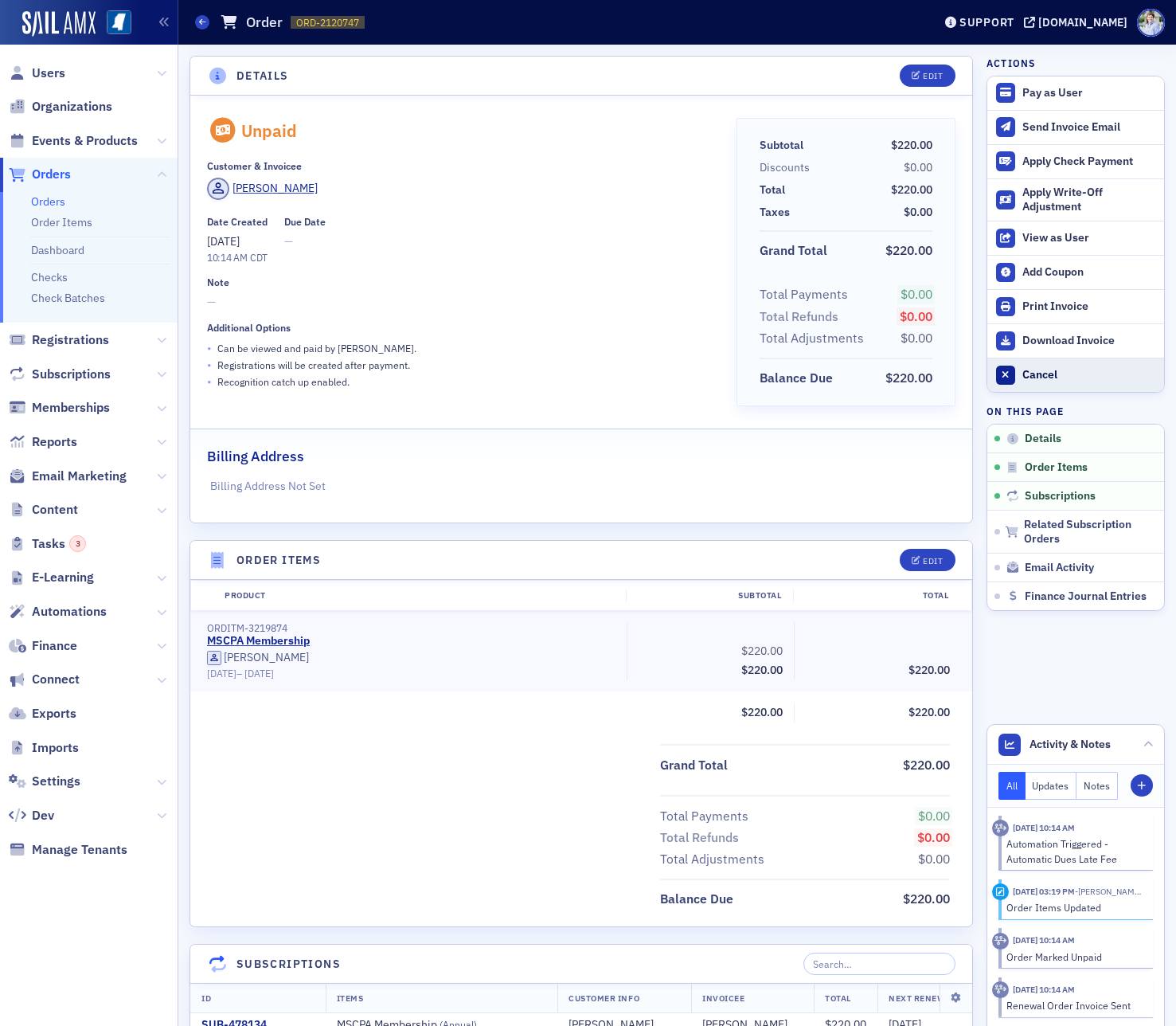
click at [1071, 377] on div "Cancel" at bounding box center [1088, 375] width 133 height 14
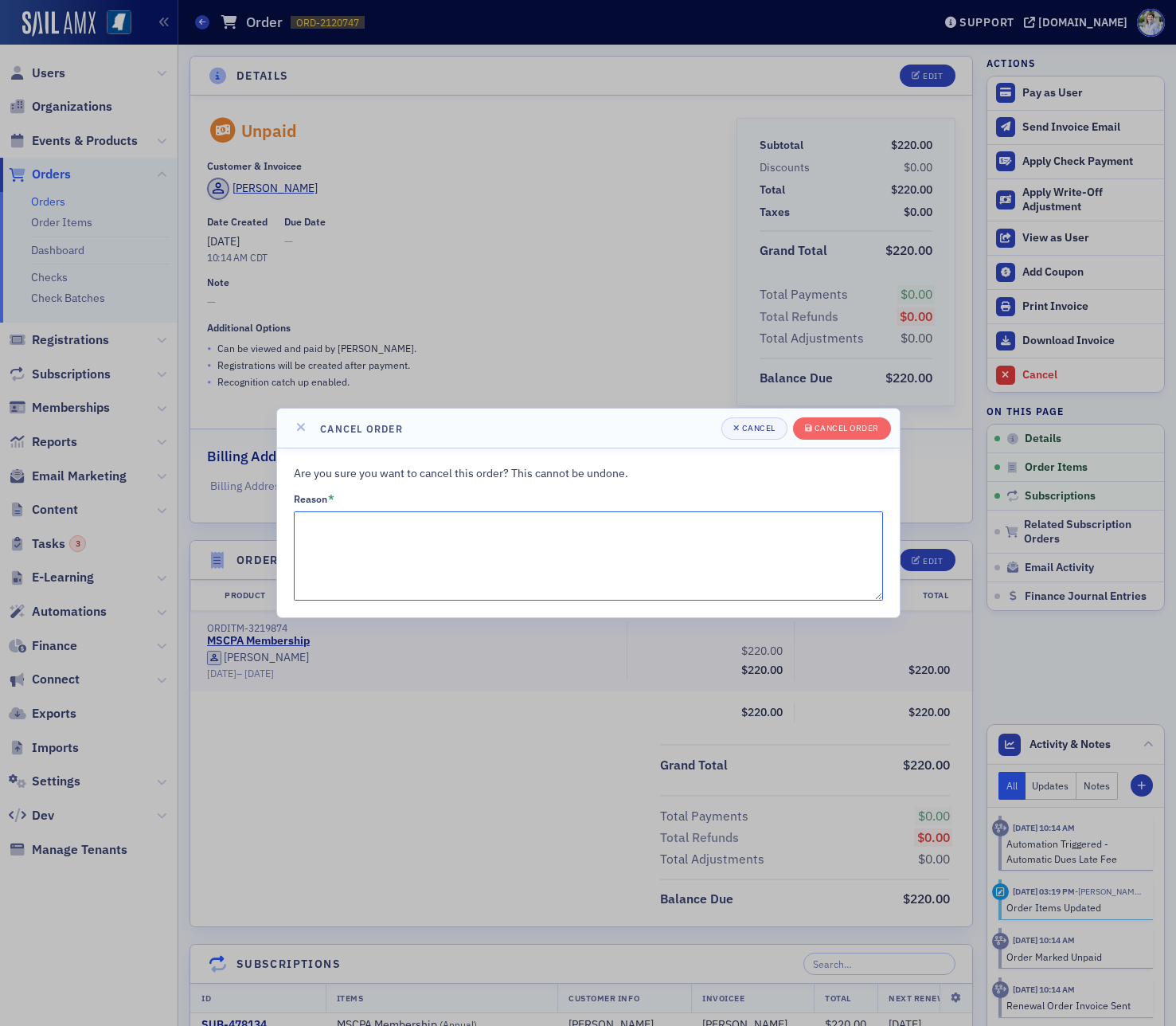
click at [597, 576] on textarea "Reason *" at bounding box center [588, 556] width 589 height 90
type textarea "Recreating order"
click at [851, 430] on div "Cancel order" at bounding box center [846, 428] width 64 height 9
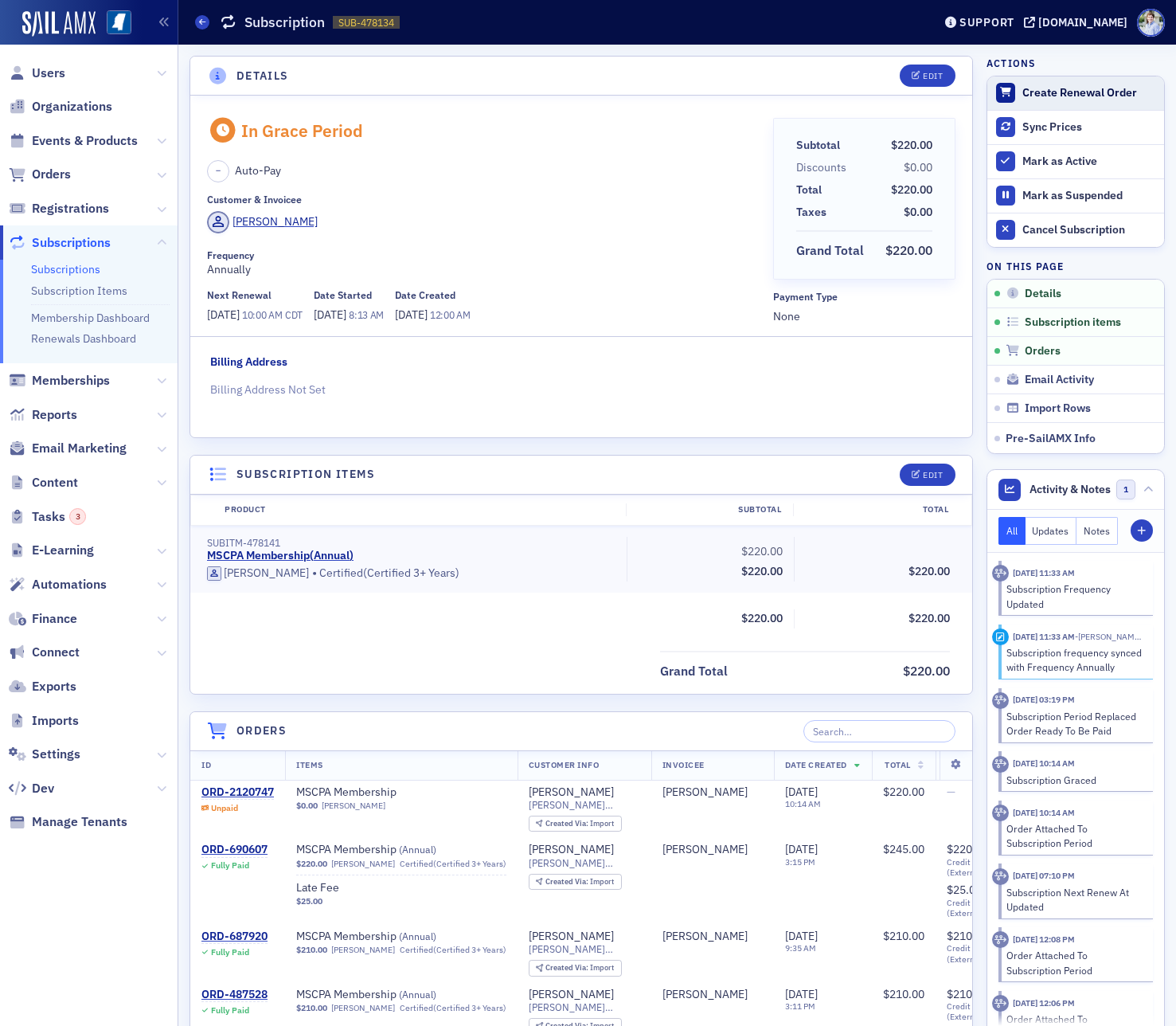
click at [1031, 90] on div "Create Renewal Order" at bounding box center [1088, 93] width 133 height 14
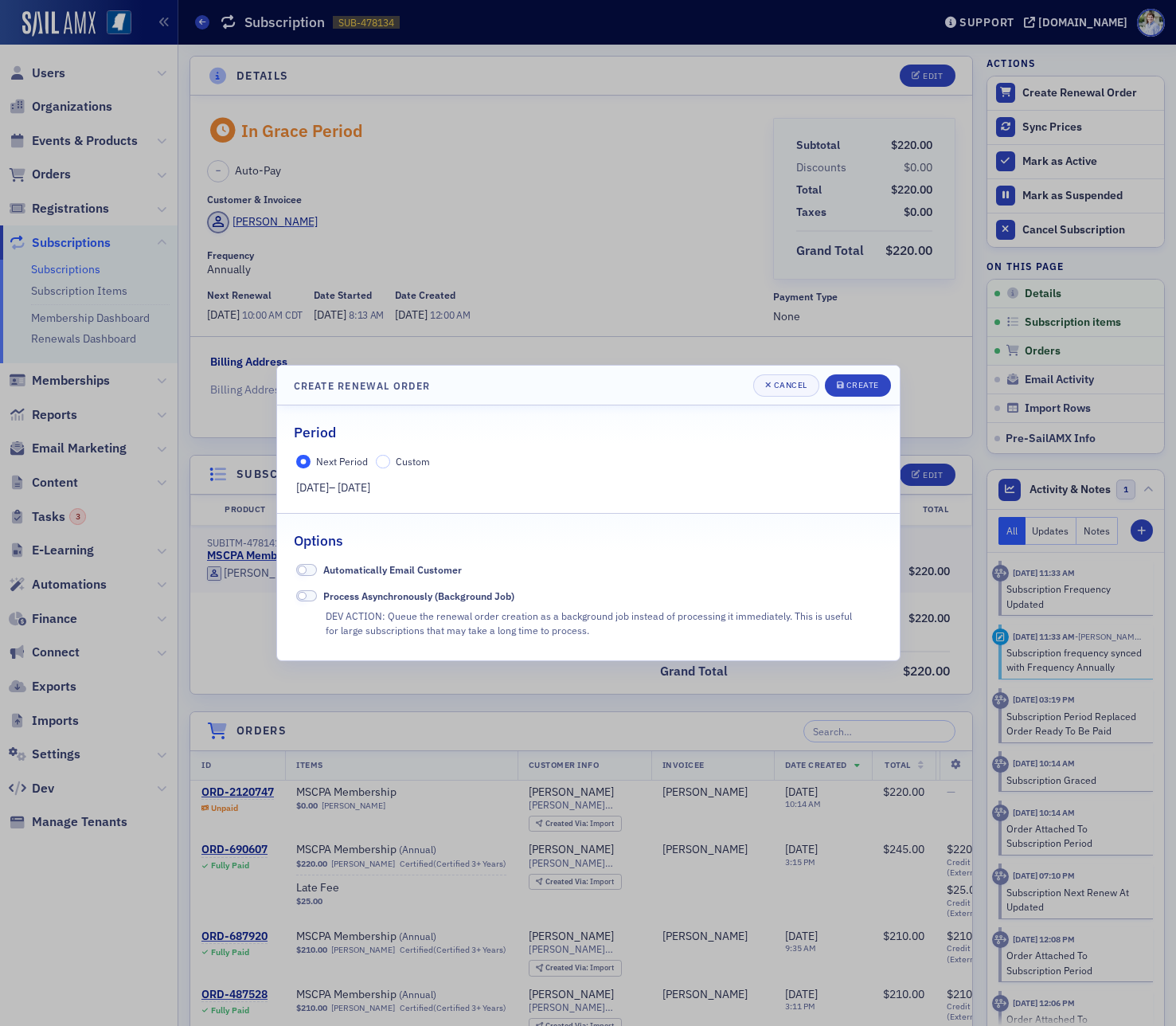
click at [441, 270] on div at bounding box center [588, 513] width 1176 height 1026
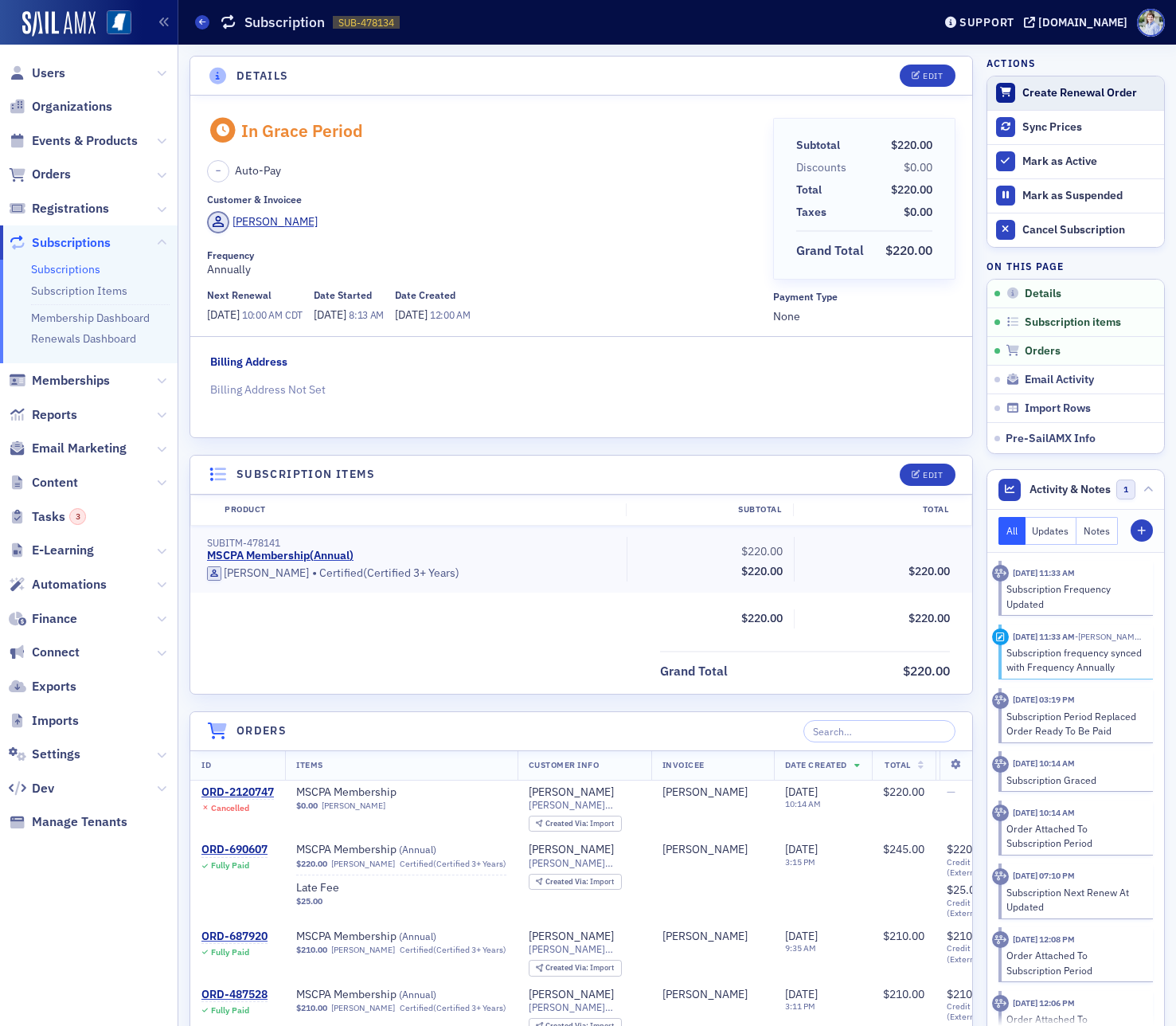
click at [1034, 83] on button "Create Renewal Order" at bounding box center [1075, 92] width 176 height 33
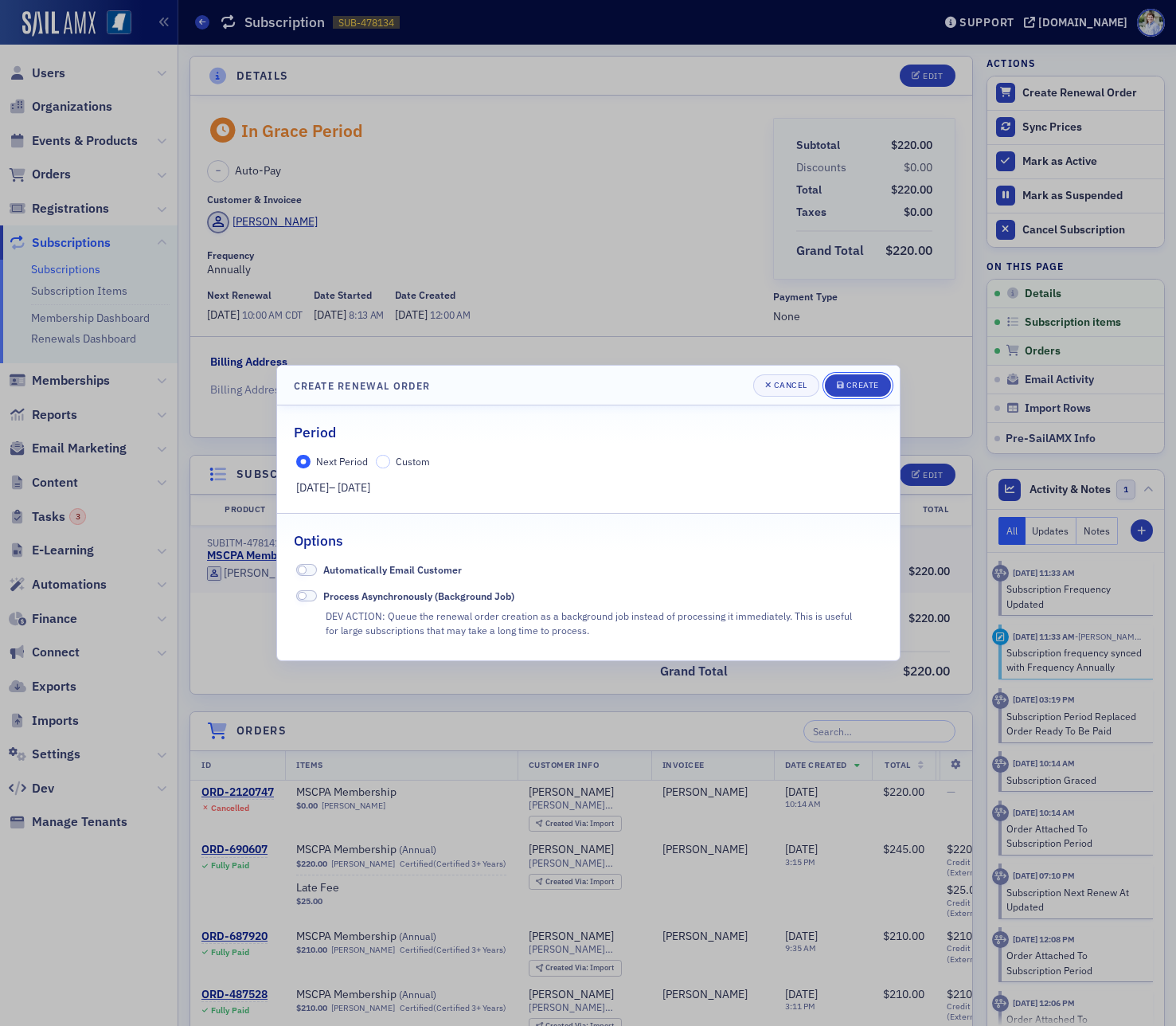
drag, startPoint x: 865, startPoint y: 377, endPoint x: 860, endPoint y: 384, distance: 8.6
click at [864, 377] on button "Create" at bounding box center [858, 385] width 66 height 22
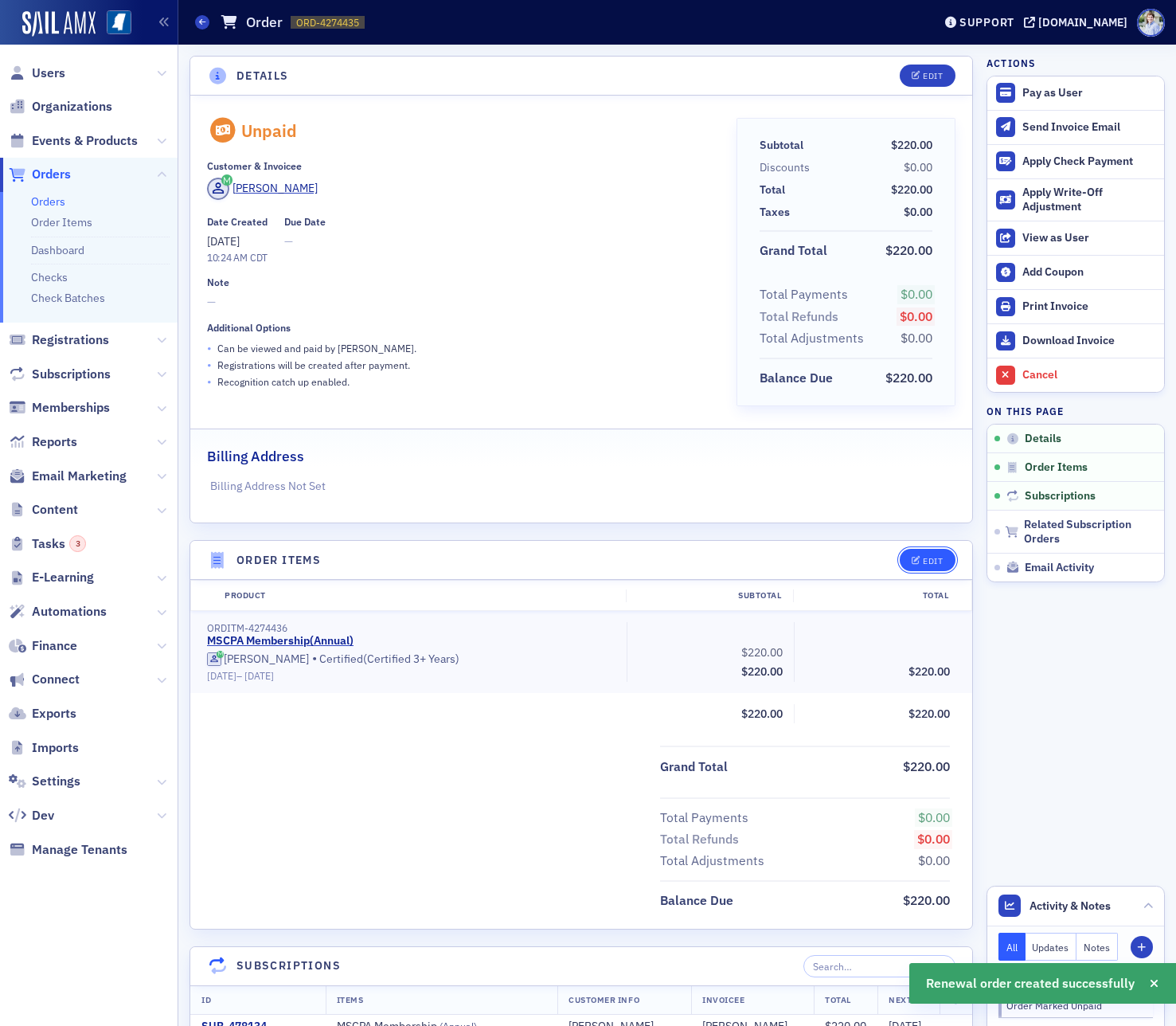
click at [940, 556] on div "Edit" at bounding box center [932, 561] width 20 height 9
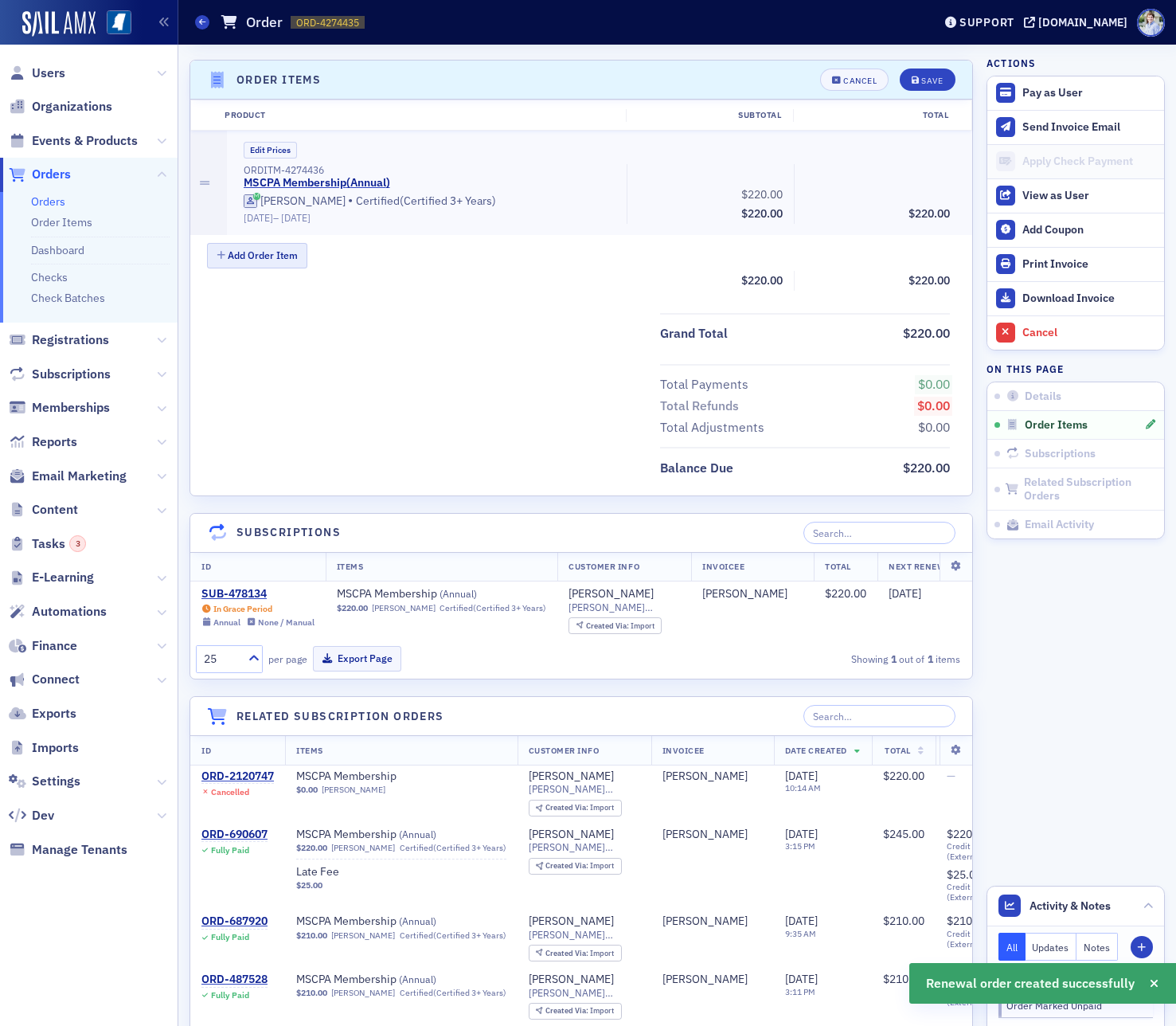
scroll to position [487, 0]
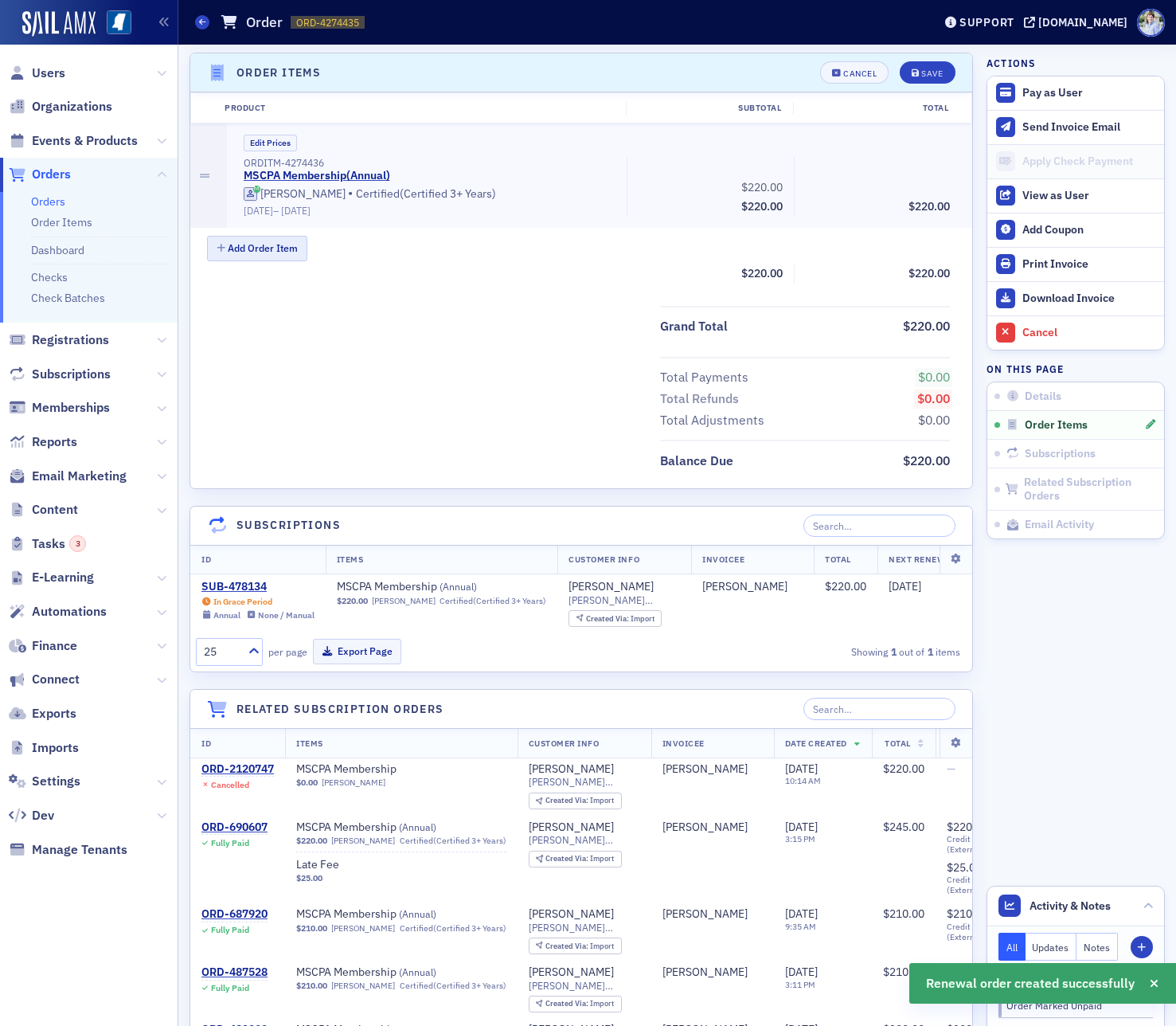
drag, startPoint x: 276, startPoint y: 219, endPoint x: 271, endPoint y: 240, distance: 21.6
click at [276, 220] on div "Edit Prices ORDITM-4274436 MSCPA Membership ( Annual ) Andrew Grice • Certified…" at bounding box center [599, 176] width 745 height 104
click at [271, 240] on button "Add Order Item" at bounding box center [257, 248] width 100 height 25
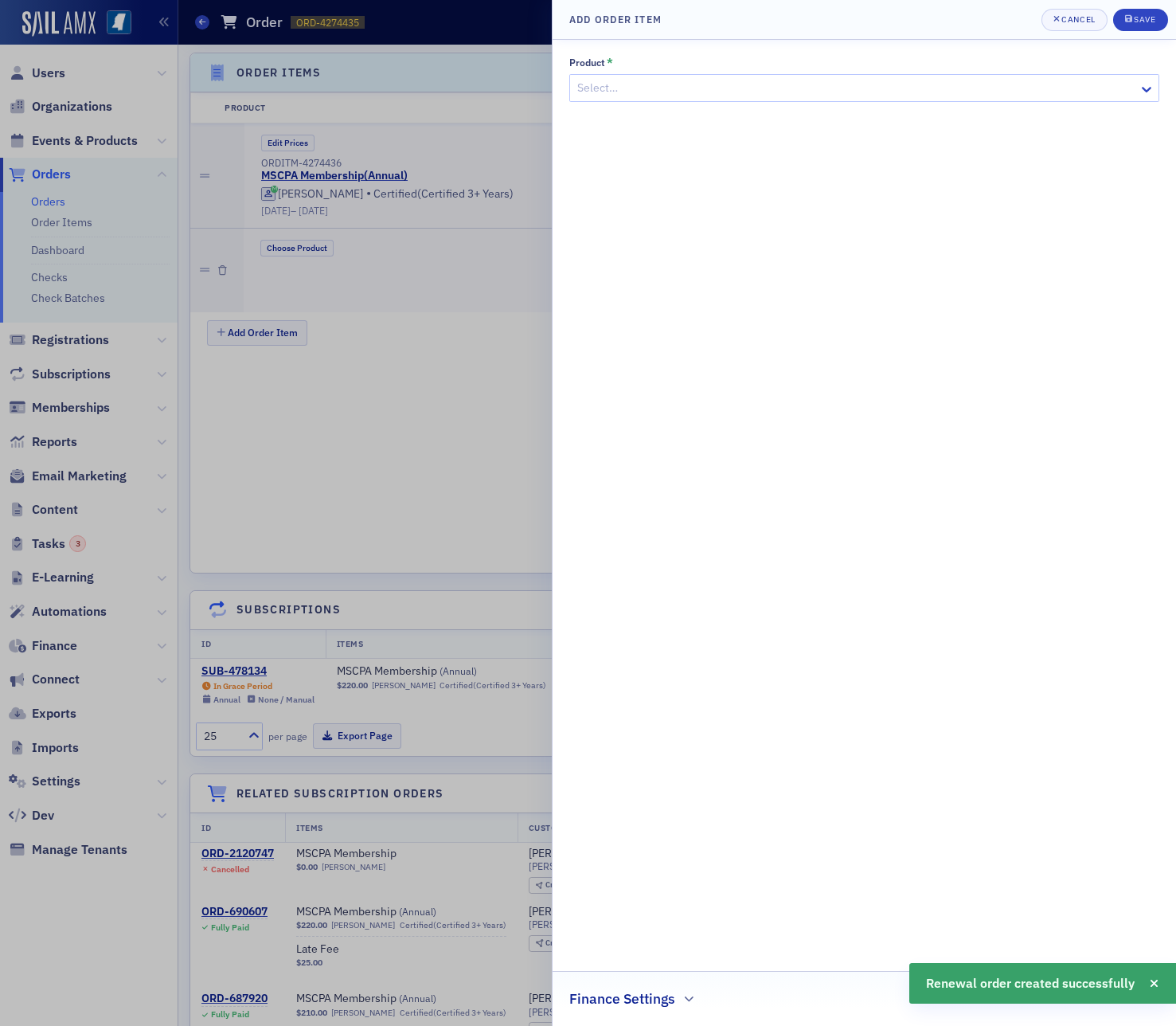
click at [626, 113] on div "Product * Select… Finance Settings" at bounding box center [863, 532] width 590 height 953
click at [627, 109] on div "Product * Select… Finance Settings" at bounding box center [863, 532] width 590 height 953
click at [627, 91] on div at bounding box center [856, 88] width 562 height 20
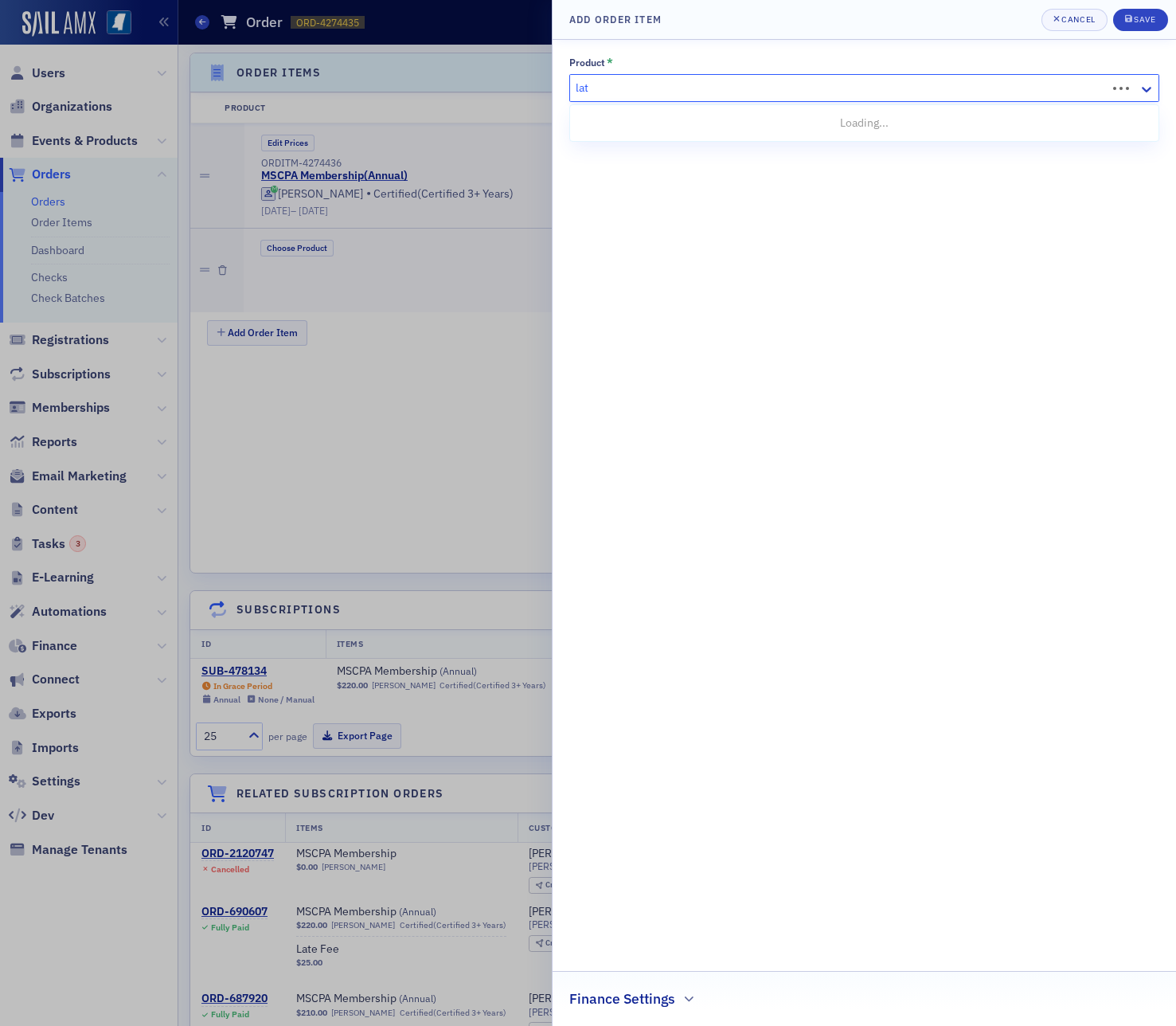
type input "late"
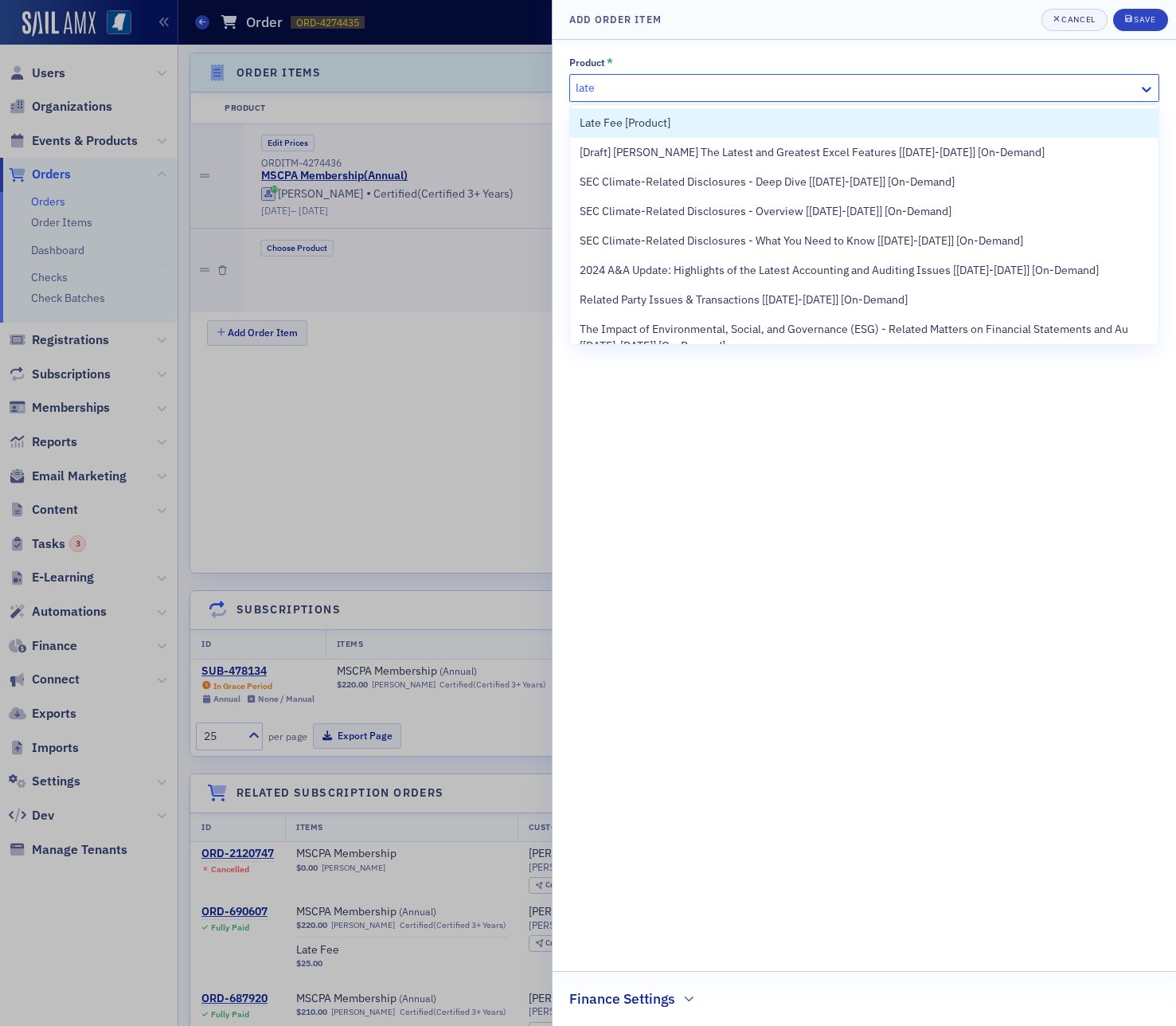
click at [640, 118] on span "Late Fee [Product]" at bounding box center [624, 123] width 90 height 17
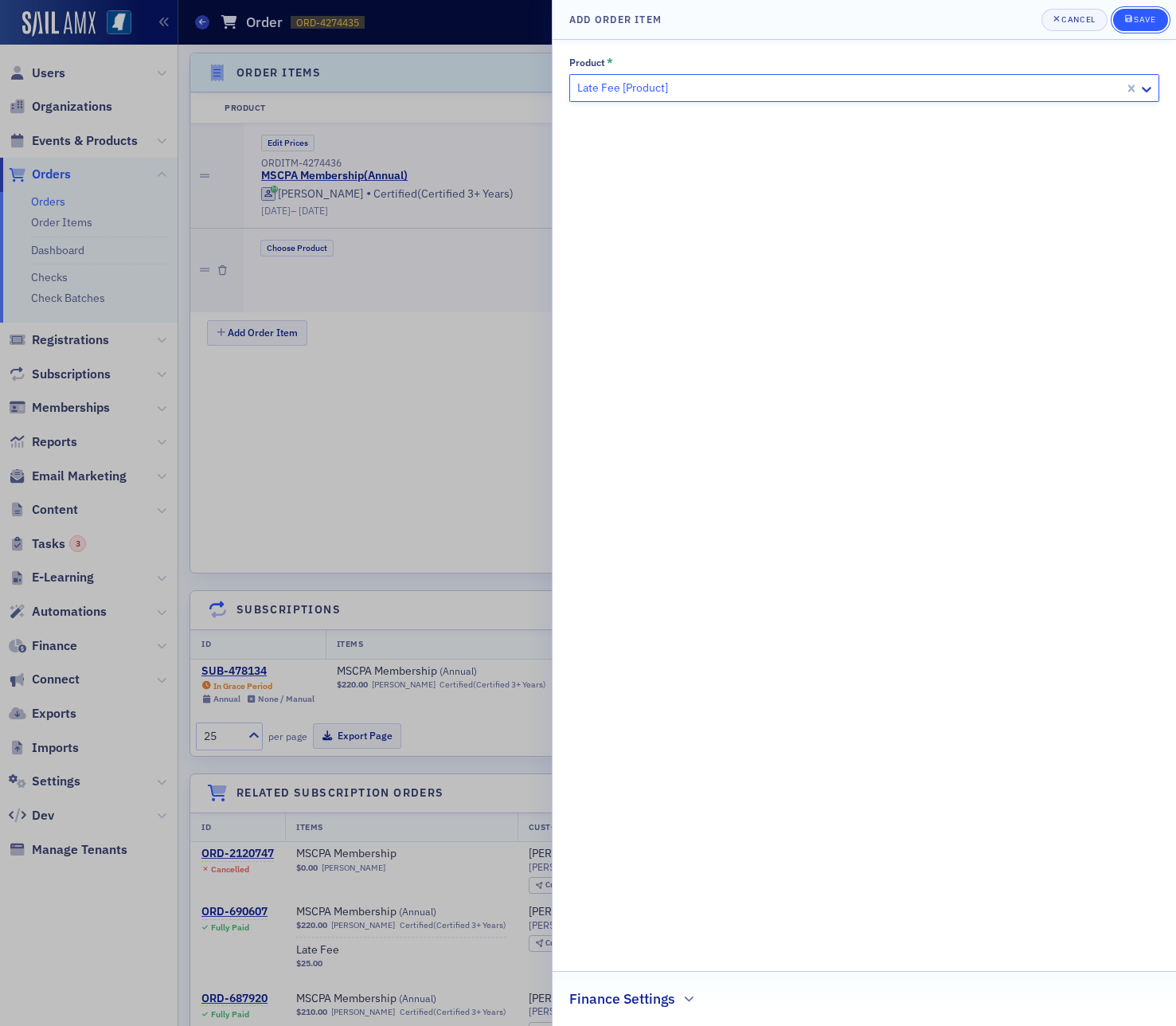
click at [1130, 21] on icon "submit" at bounding box center [1129, 19] width 7 height 7
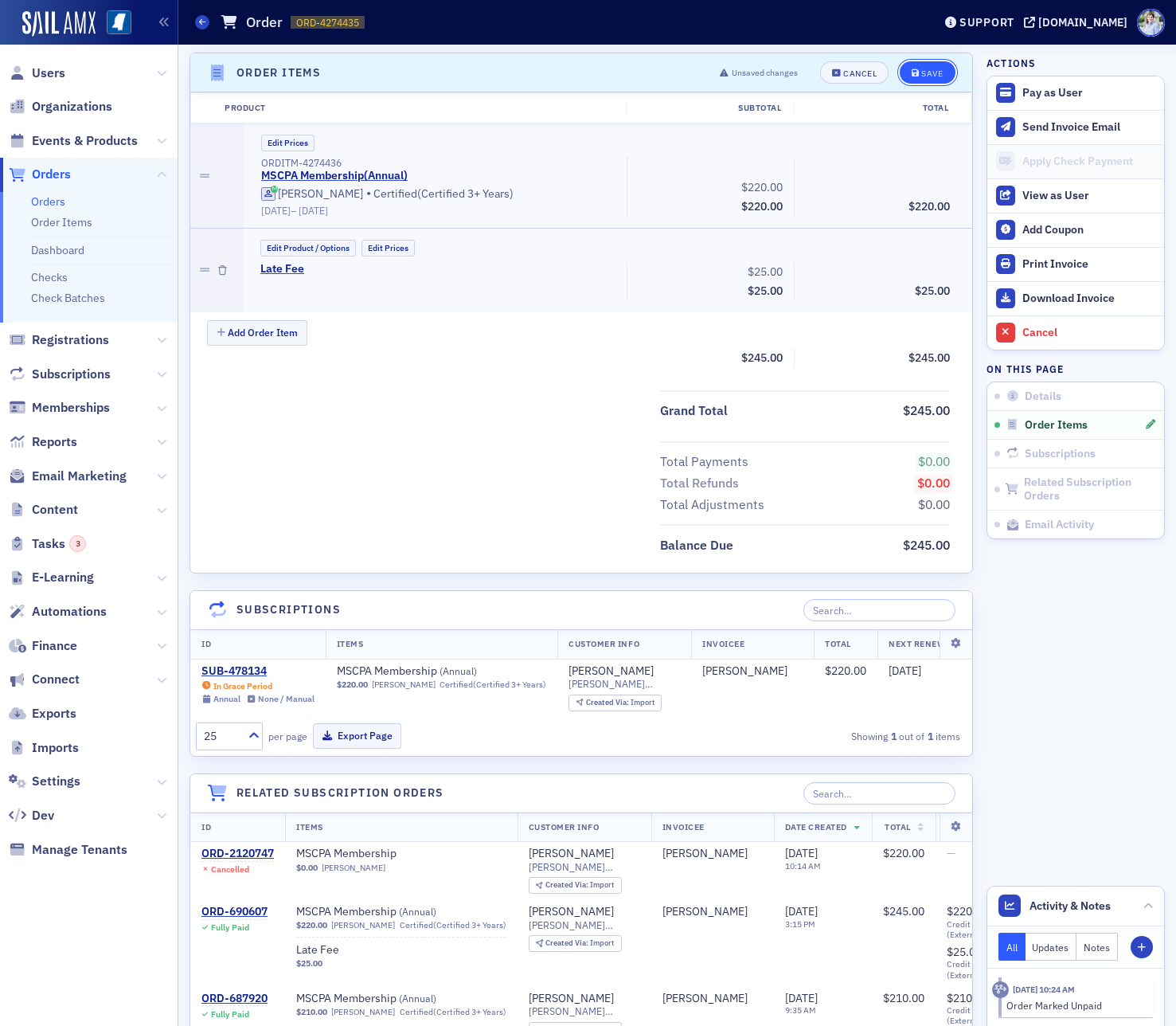
click at [946, 66] on button "Save" at bounding box center [926, 72] width 55 height 22
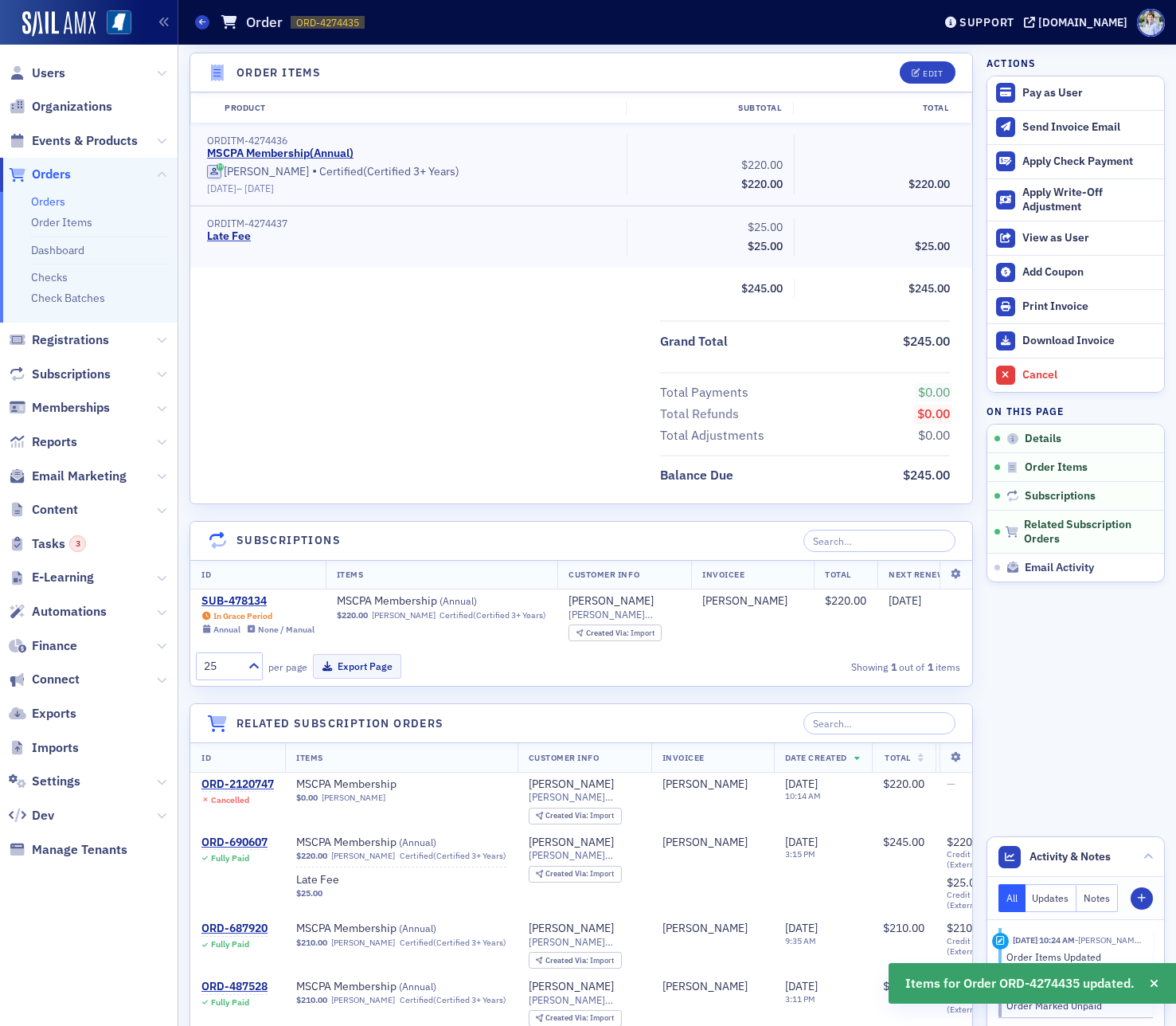
scroll to position [0, 0]
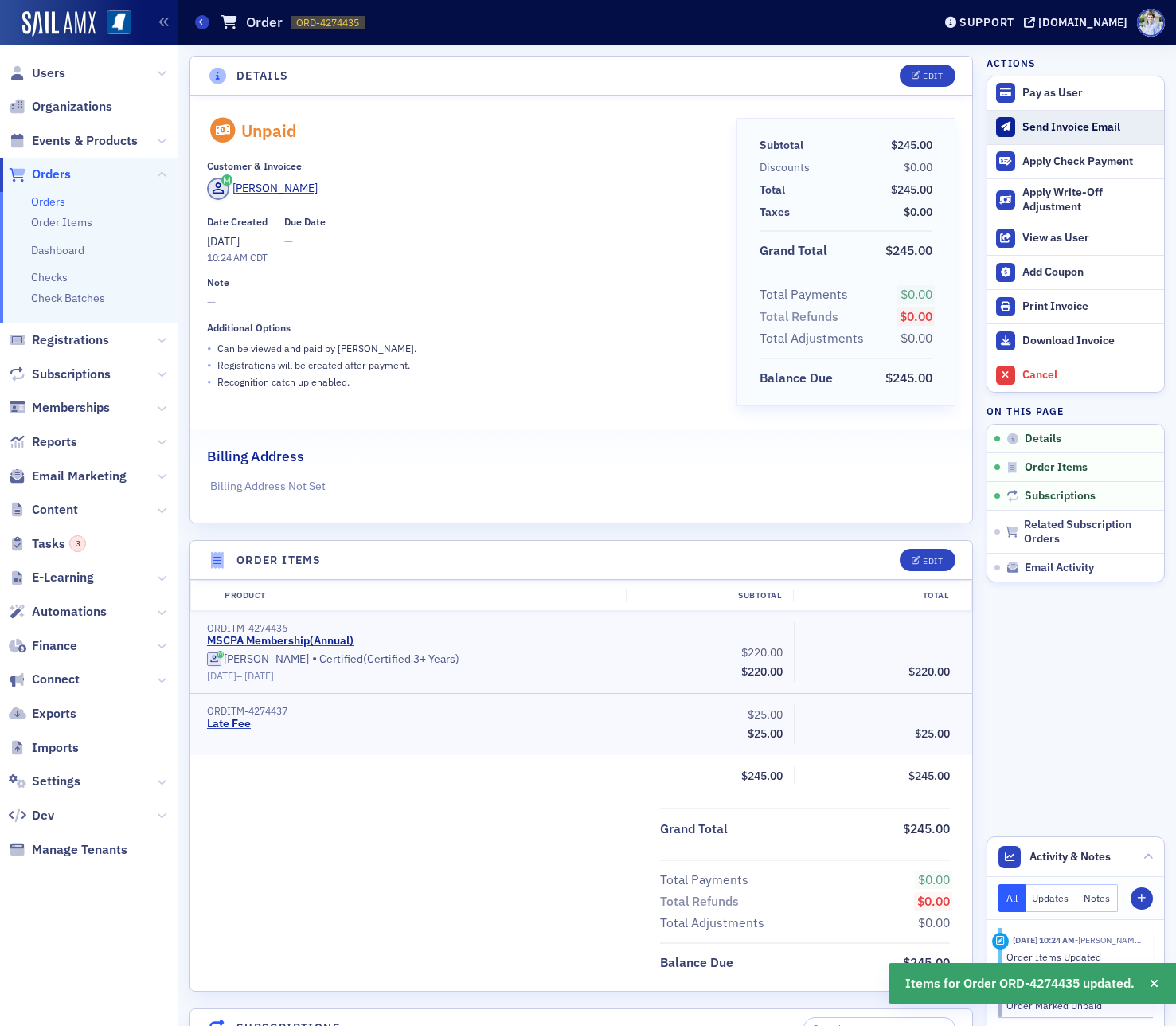
click at [1052, 129] on div "Send Invoice Email" at bounding box center [1088, 127] width 133 height 14
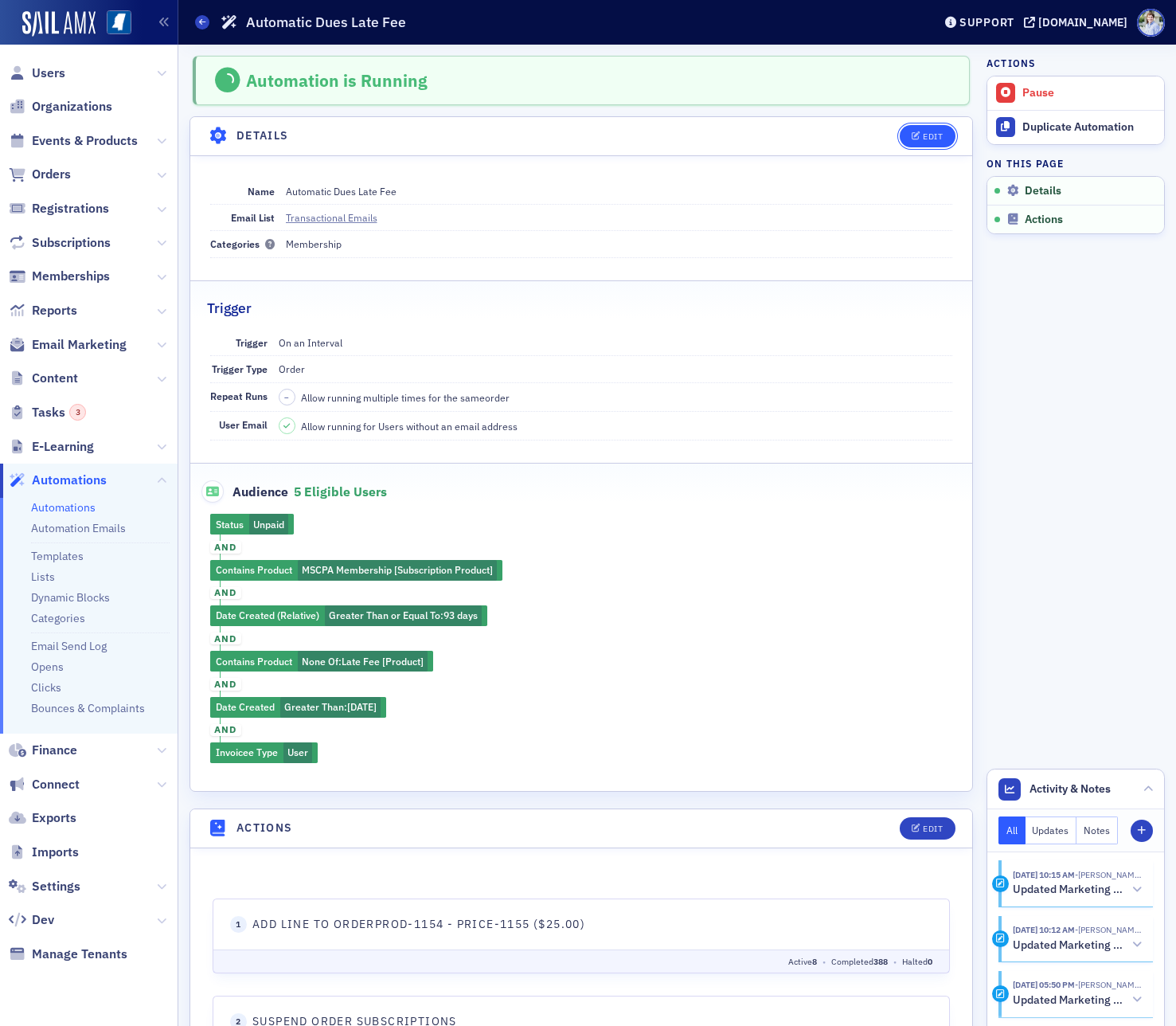
click at [924, 140] on div "Edit" at bounding box center [932, 137] width 20 height 9
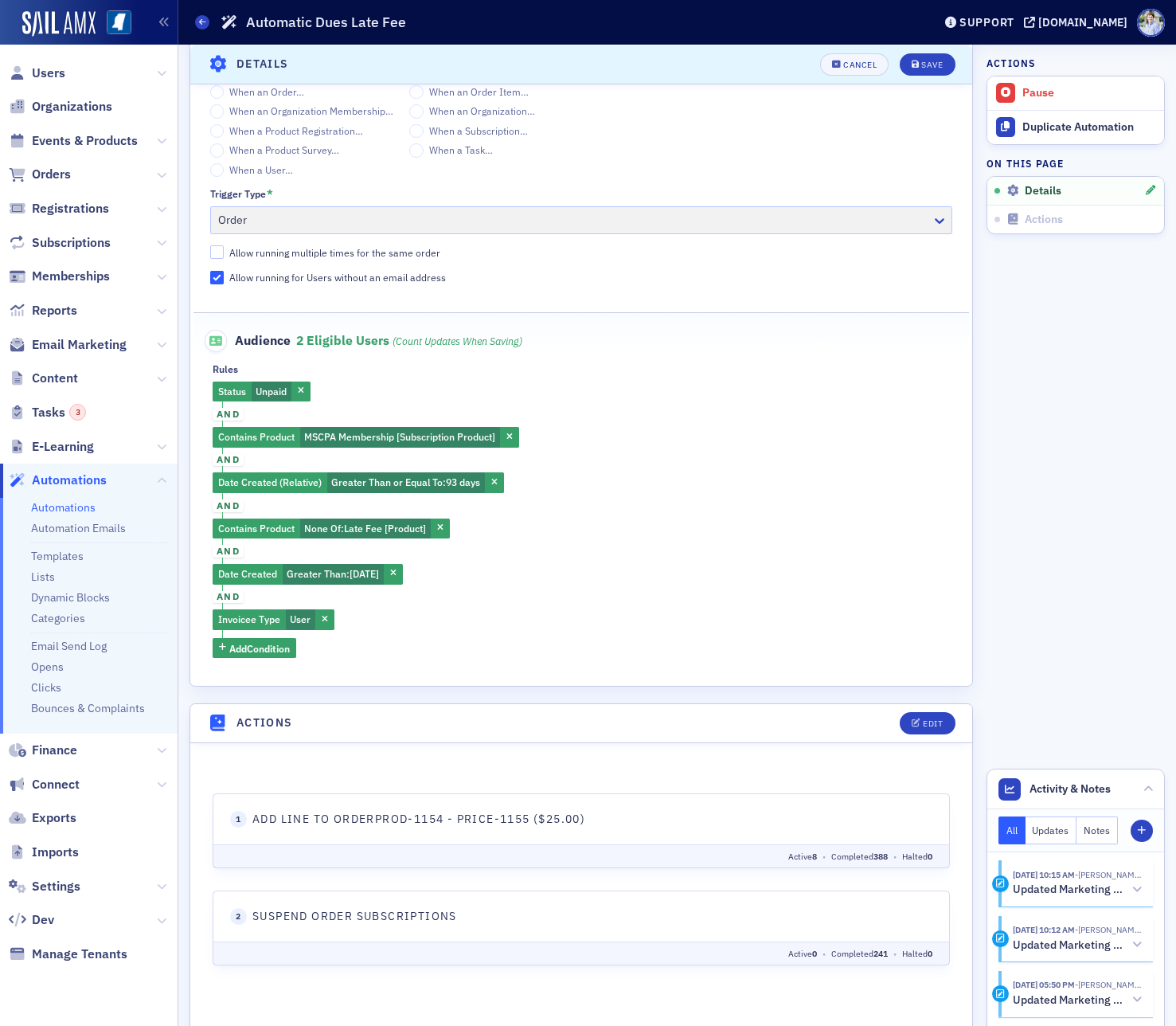
scroll to position [451, 0]
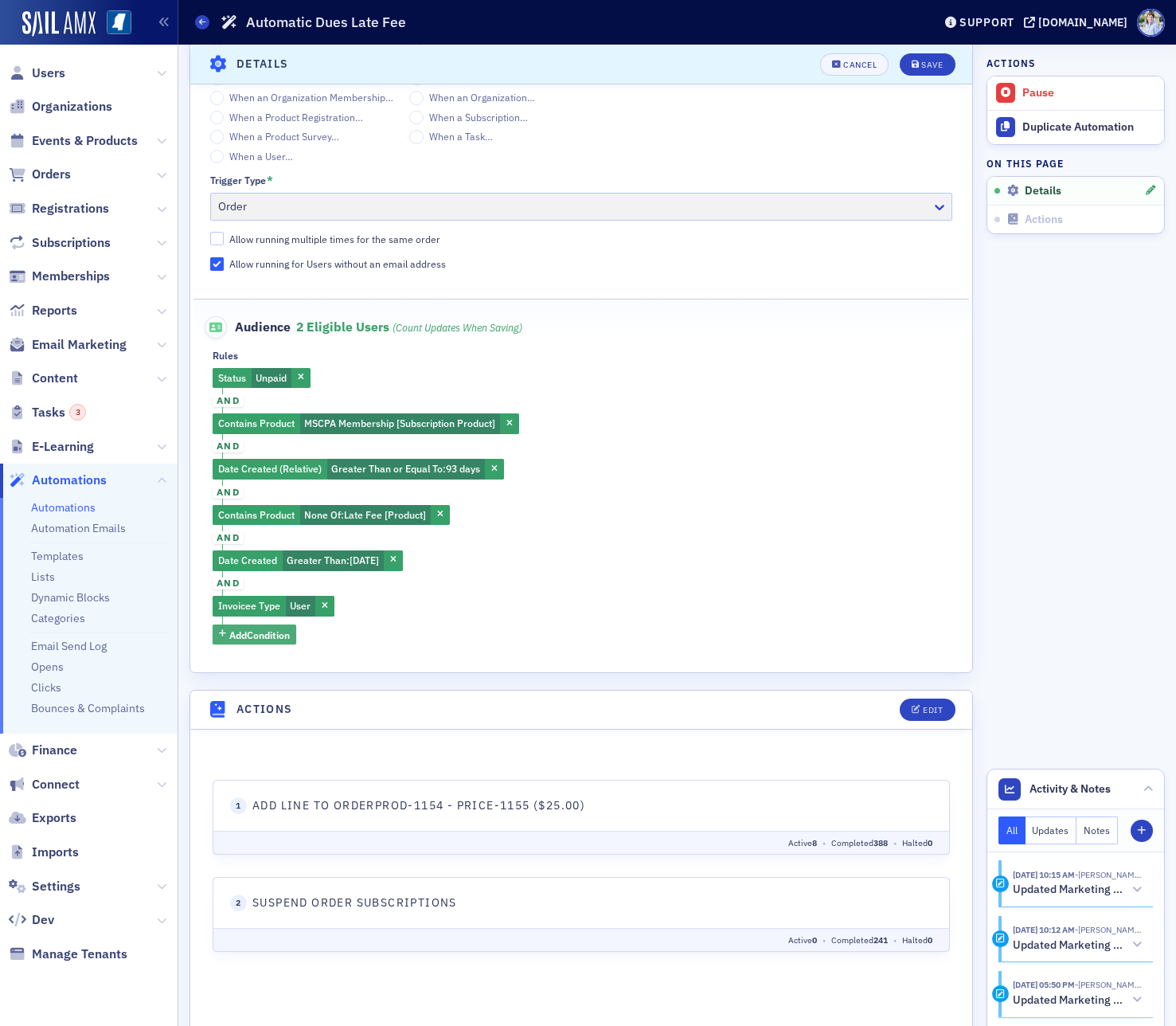
click at [263, 627] on span "Add Condition" at bounding box center [260, 634] width 61 height 14
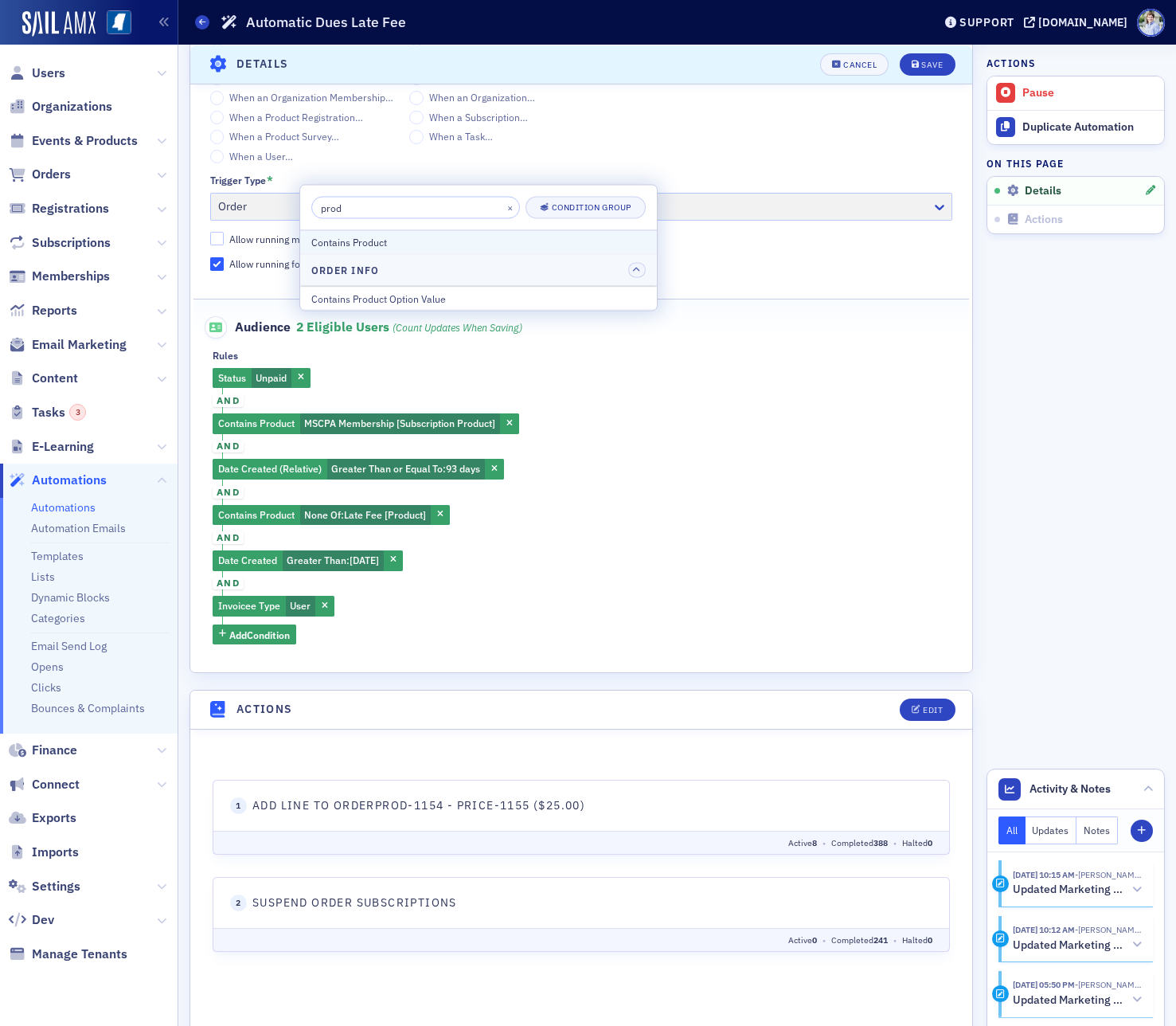
type input "prod"
drag, startPoint x: 425, startPoint y: 240, endPoint x: 371, endPoint y: 458, distance: 224.6
click at [425, 240] on div "Contains Product" at bounding box center [478, 242] width 334 height 14
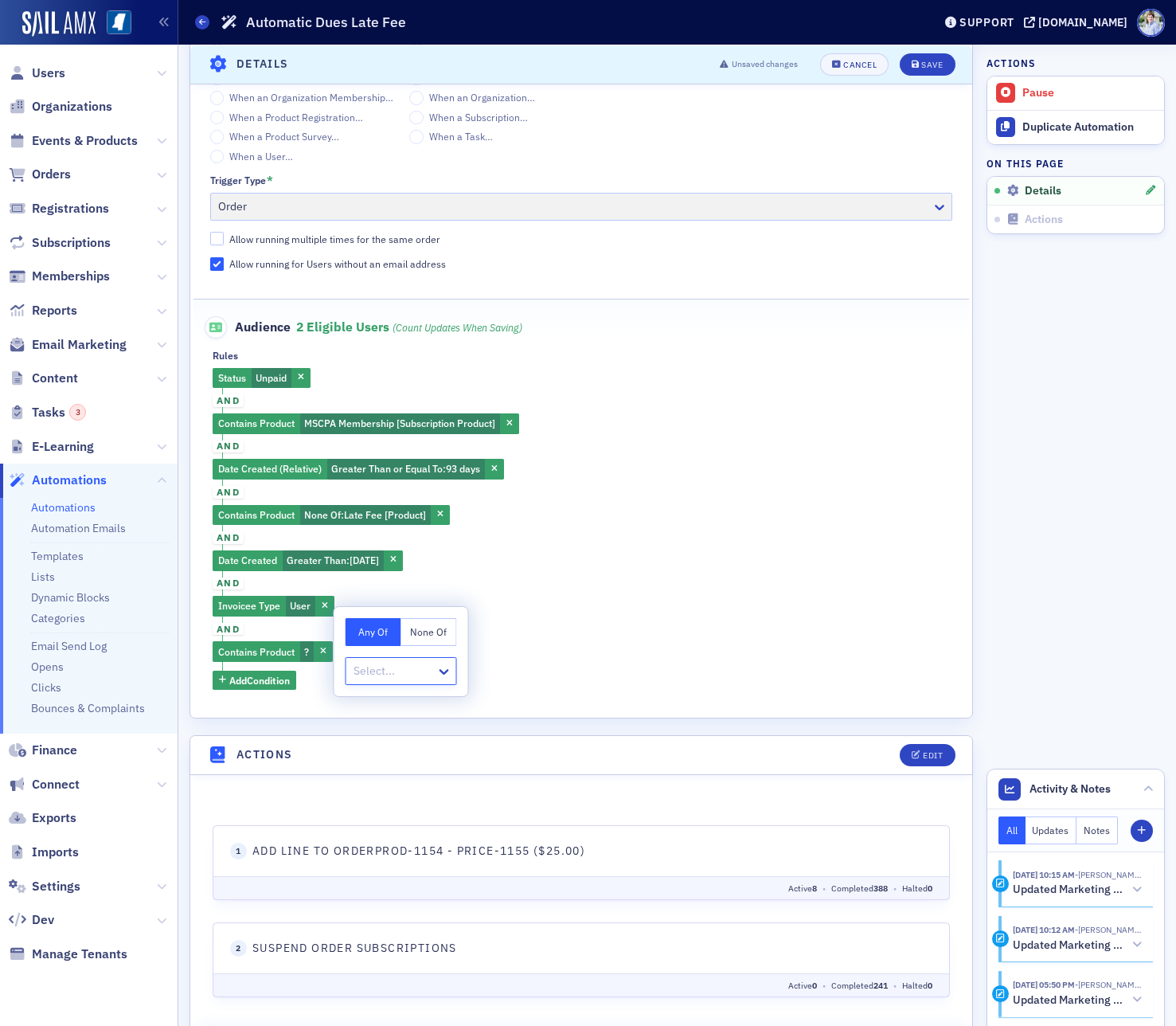
drag, startPoint x: 429, startPoint y: 631, endPoint x: 407, endPoint y: 656, distance: 33.3
click at [426, 634] on button "None Of" at bounding box center [429, 632] width 56 height 28
click at [403, 662] on div at bounding box center [393, 671] width 82 height 20
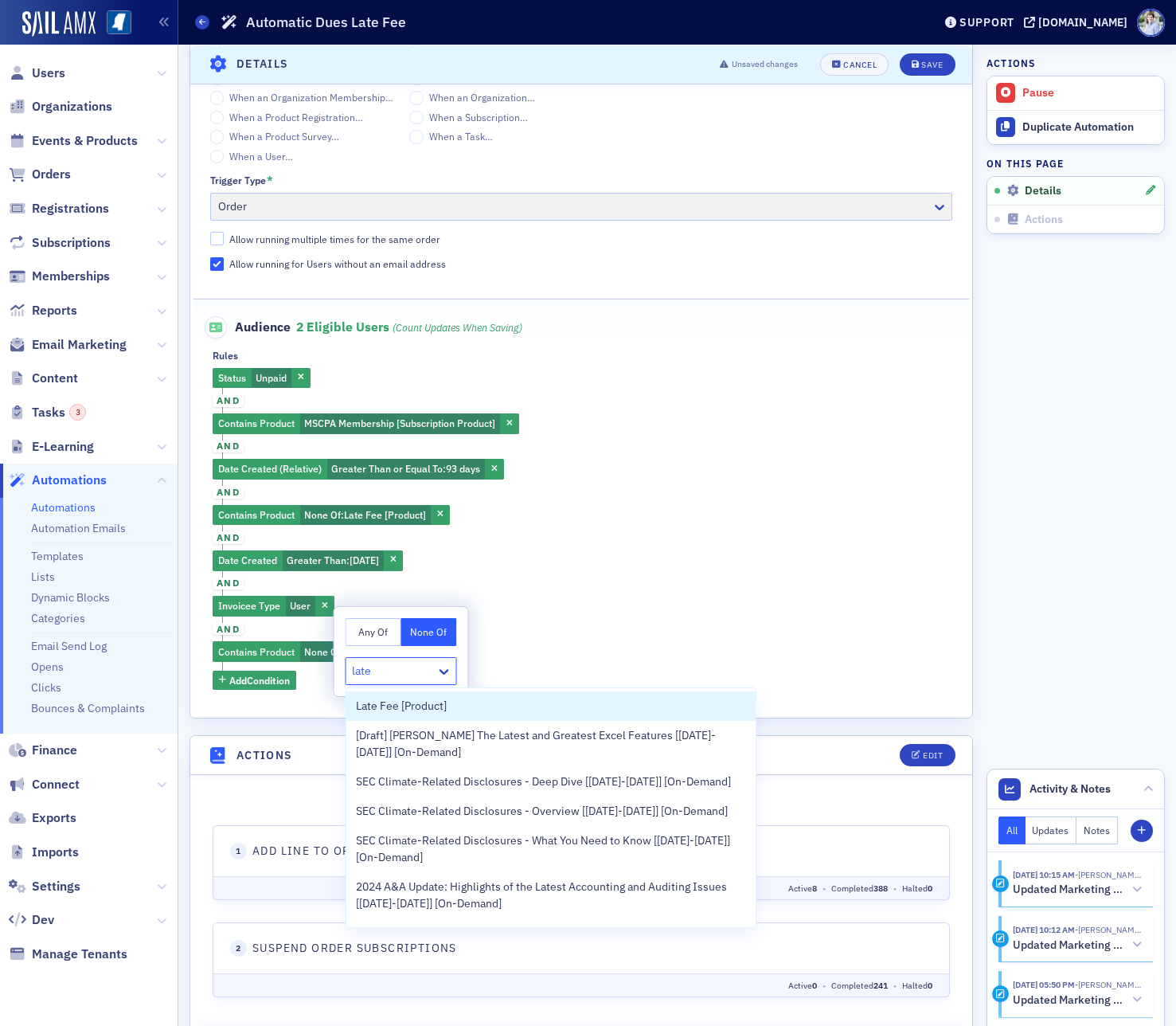
type input "late"
drag, startPoint x: 544, startPoint y: 642, endPoint x: 370, endPoint y: 680, distance: 178.1
click at [539, 642] on div "Status Unpaid and Contains Product MSCPA Membership [Subscription Product] and …" at bounding box center [580, 530] width 737 height 323
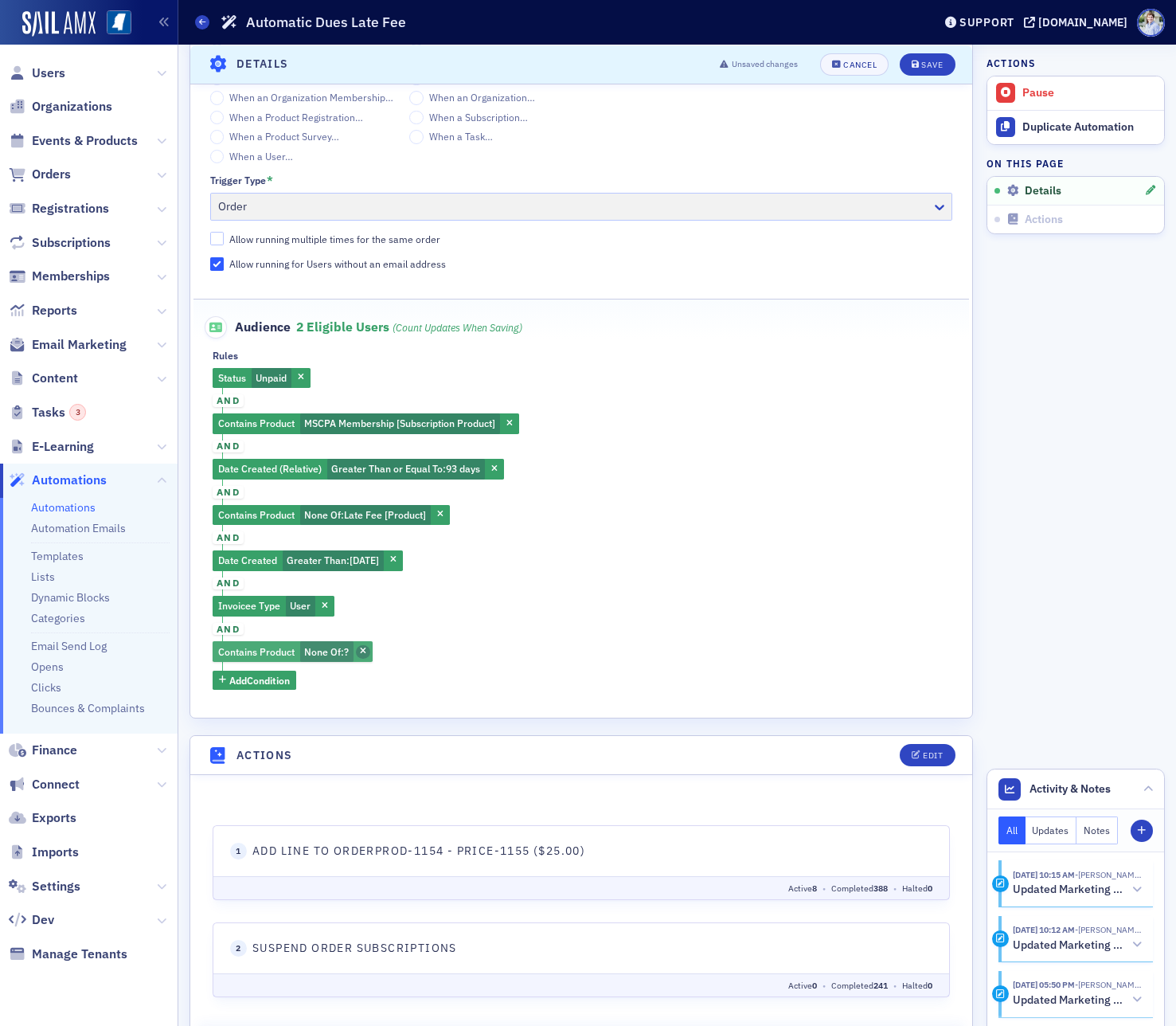
click at [366, 649] on icon "button" at bounding box center [363, 652] width 6 height 9
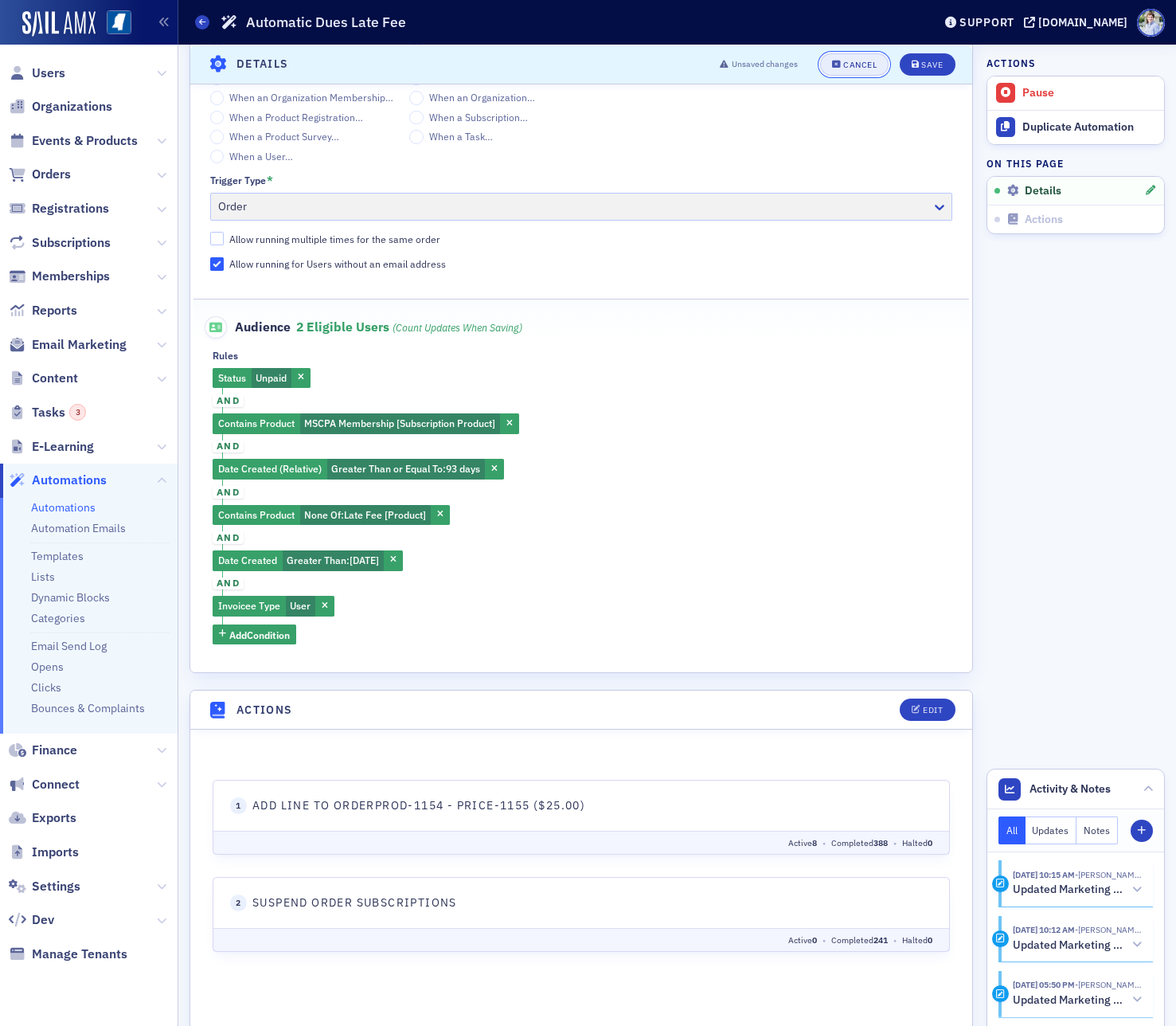
click at [875, 70] on button "Cancel" at bounding box center [854, 64] width 68 height 22
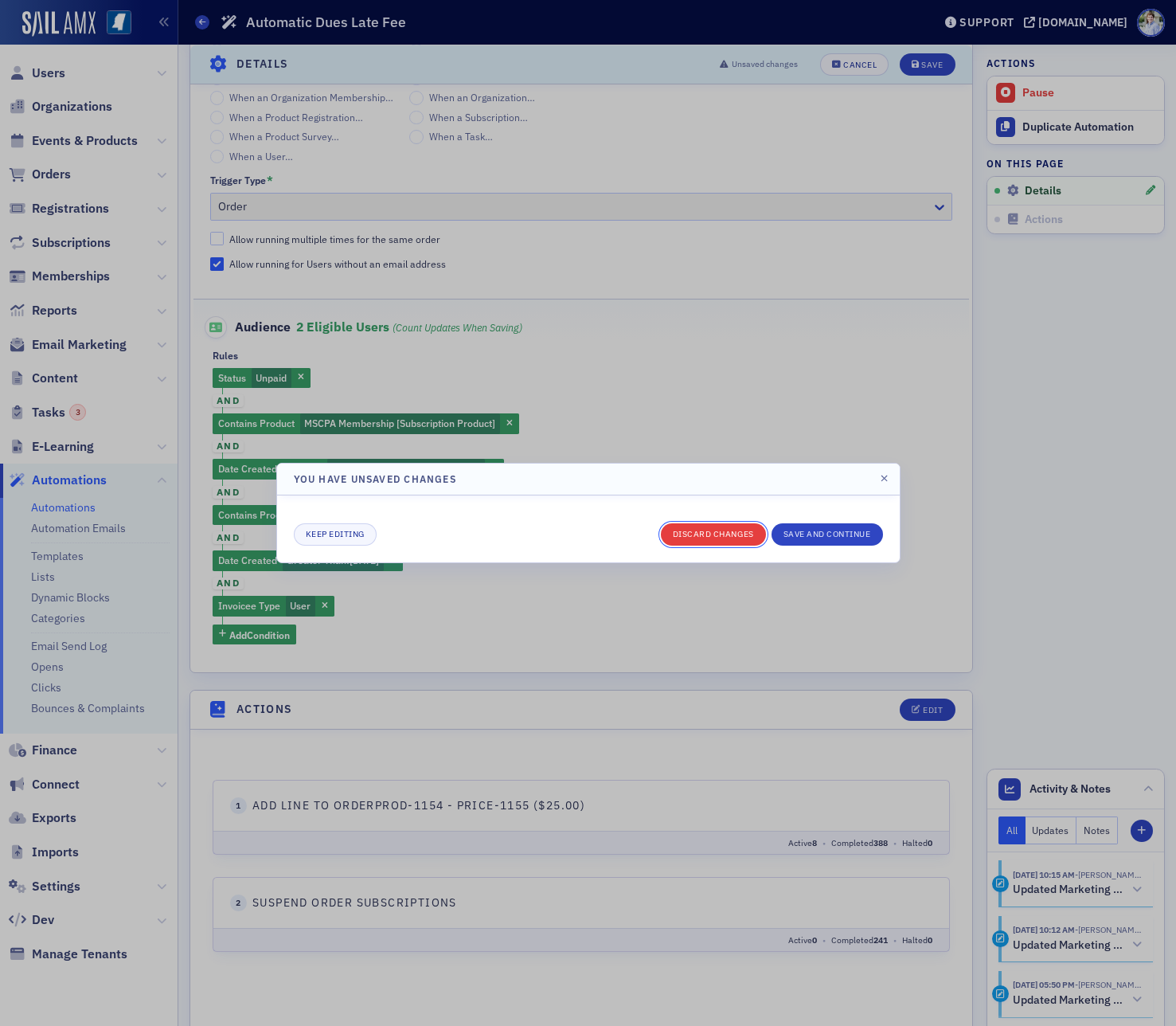
click at [725, 539] on button "Discard changes" at bounding box center [713, 534] width 105 height 22
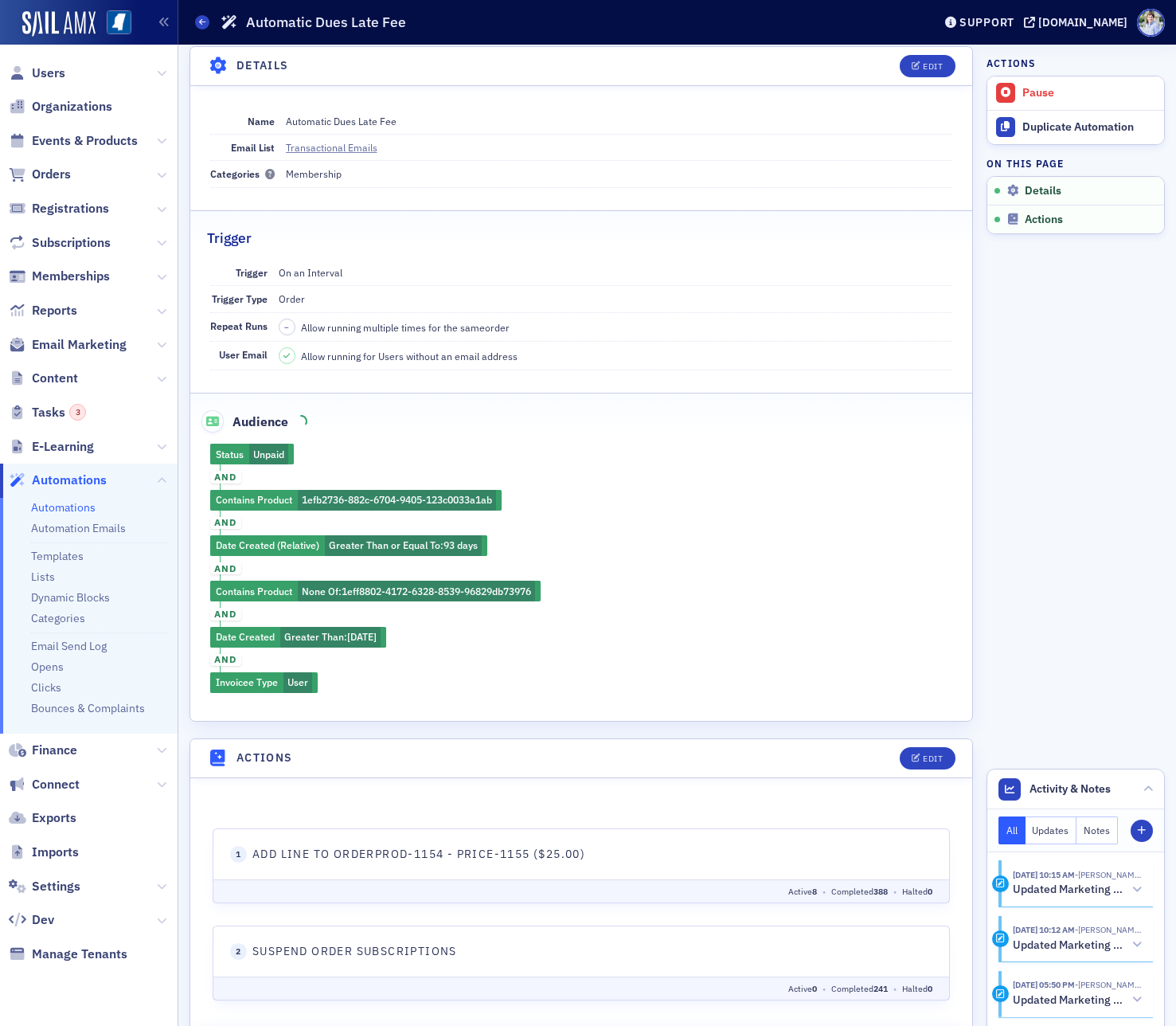
scroll to position [63, 0]
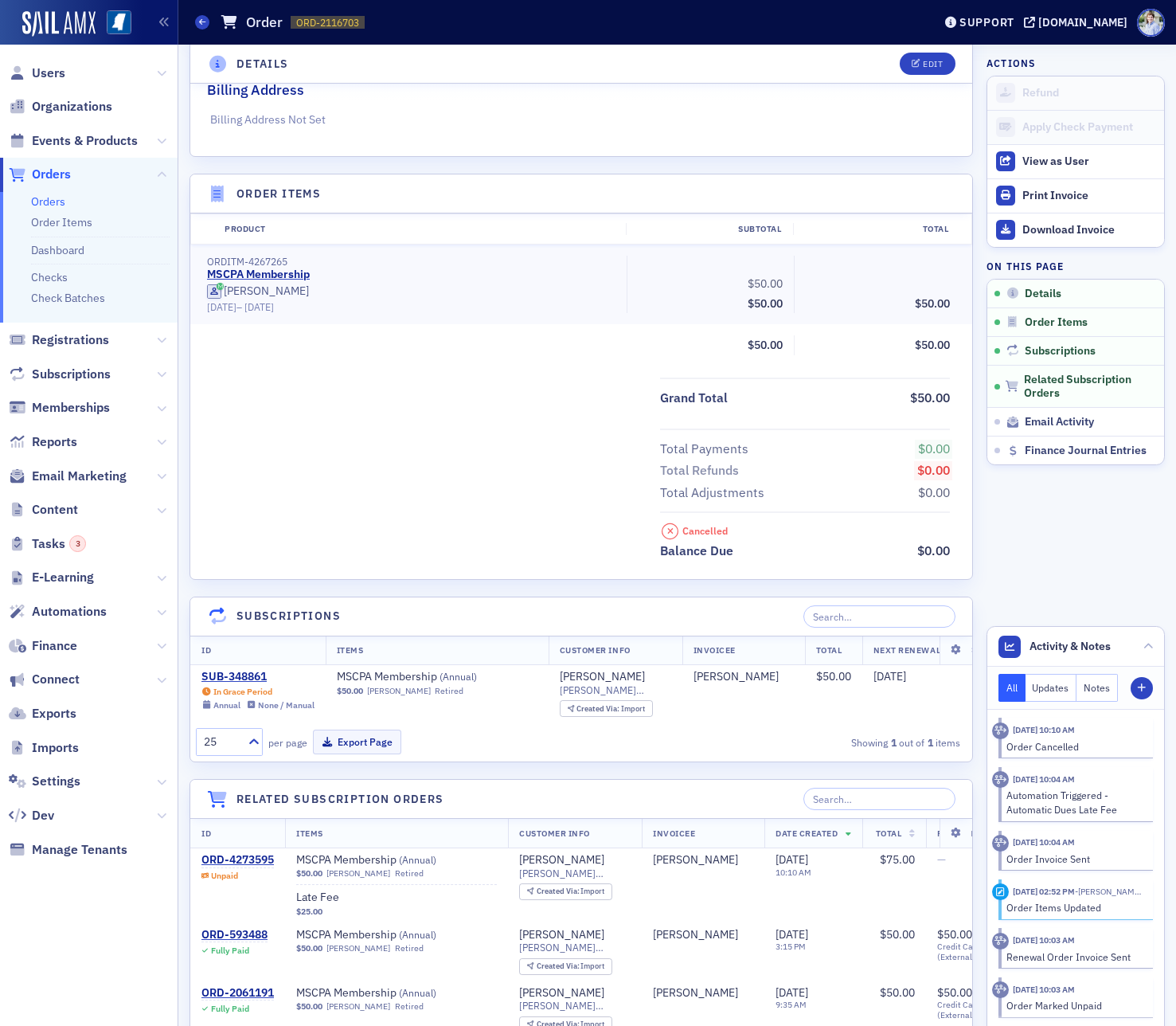
scroll to position [386, 0]
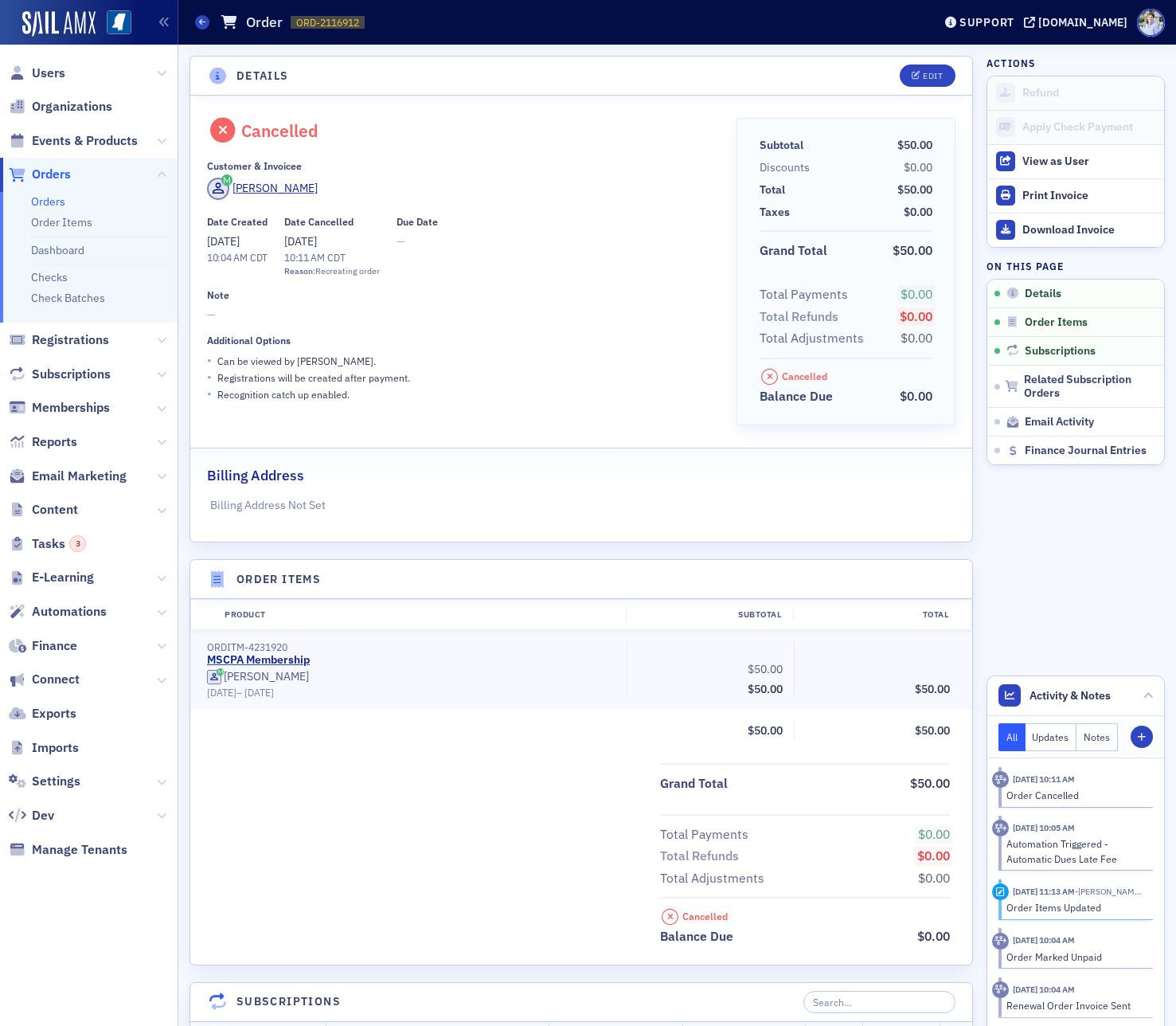
scroll to position [455, 0]
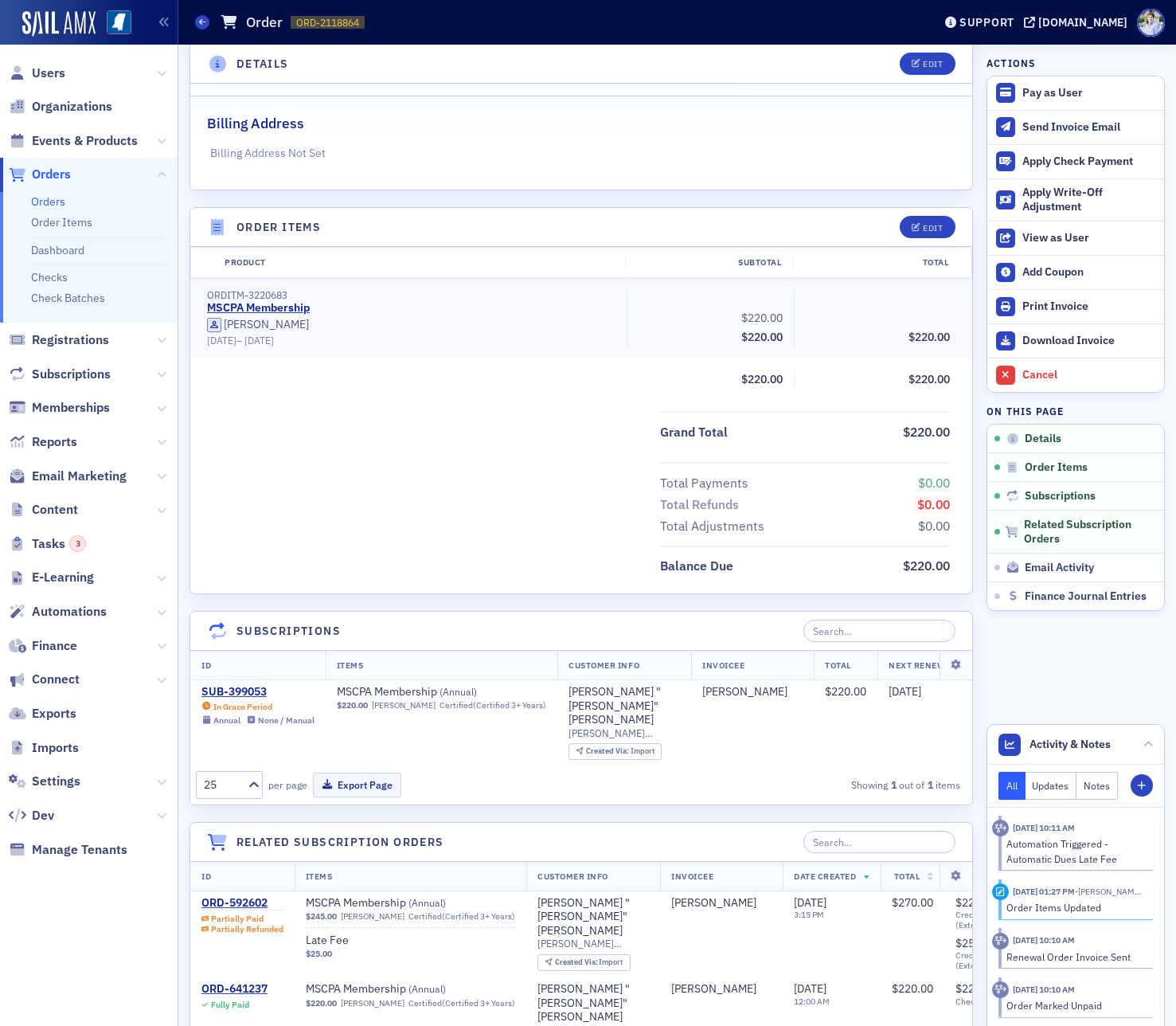
scroll to position [333, 0]
click at [240, 696] on div "SUB-399053" at bounding box center [258, 691] width 113 height 14
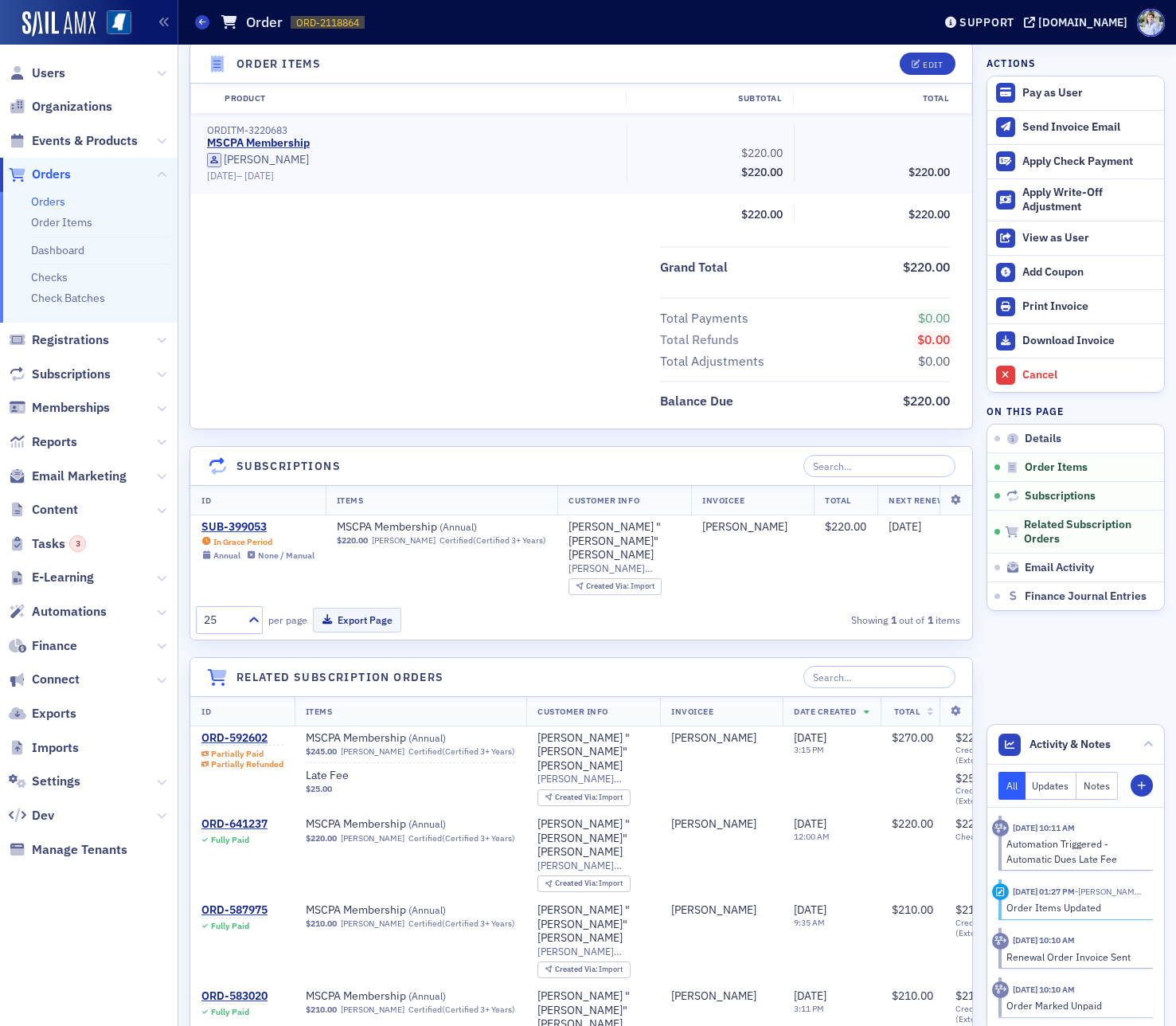
scroll to position [500, 0]
click at [240, 729] on div "ORD-592602" at bounding box center [243, 736] width 82 height 14
click at [1077, 383] on button "Cancel" at bounding box center [1075, 375] width 176 height 34
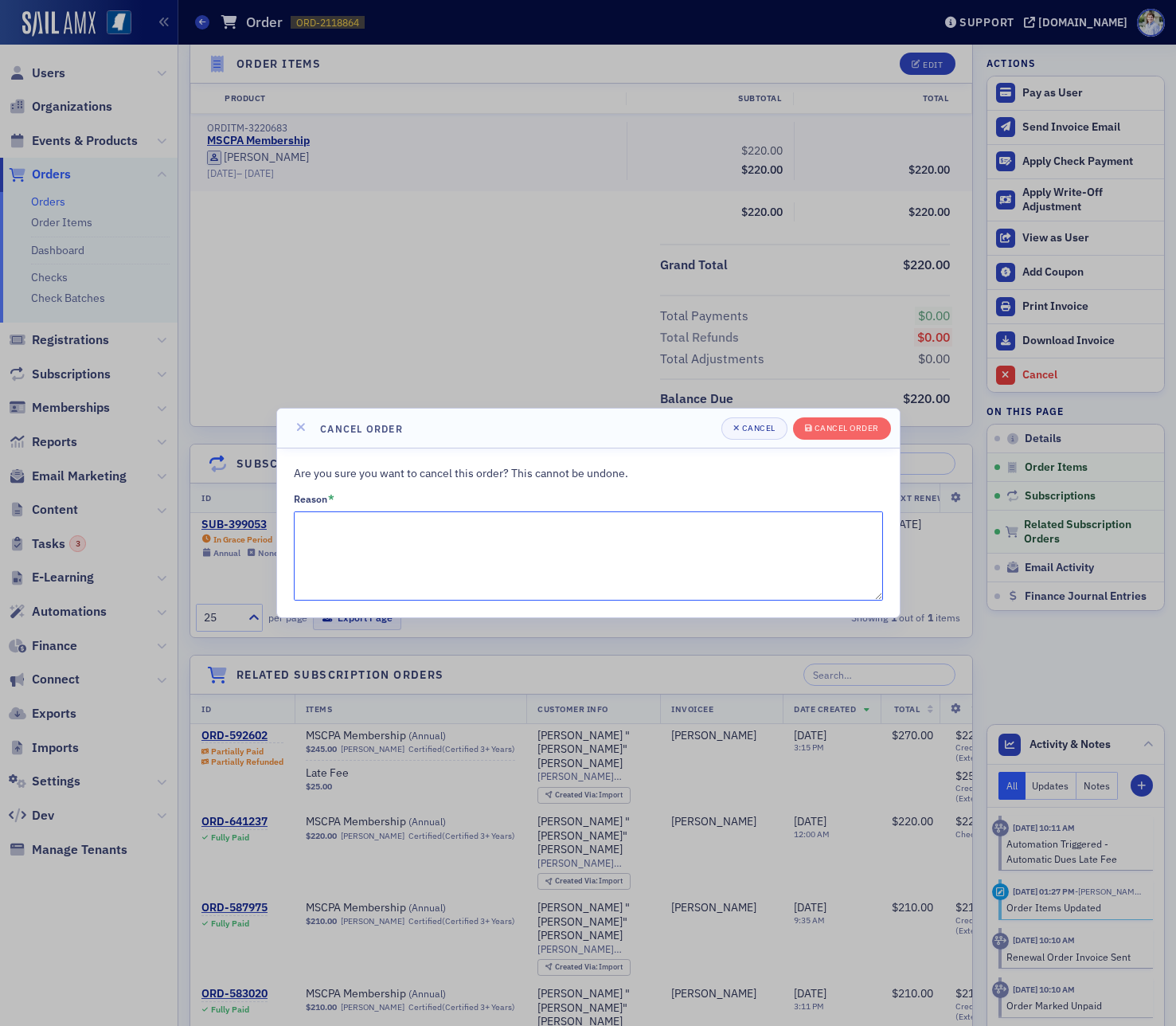
click at [511, 556] on textarea "Reason *" at bounding box center [588, 556] width 589 height 90
type textarea "Recreating order"
click at [862, 426] on div "Cancel order" at bounding box center [846, 428] width 64 height 9
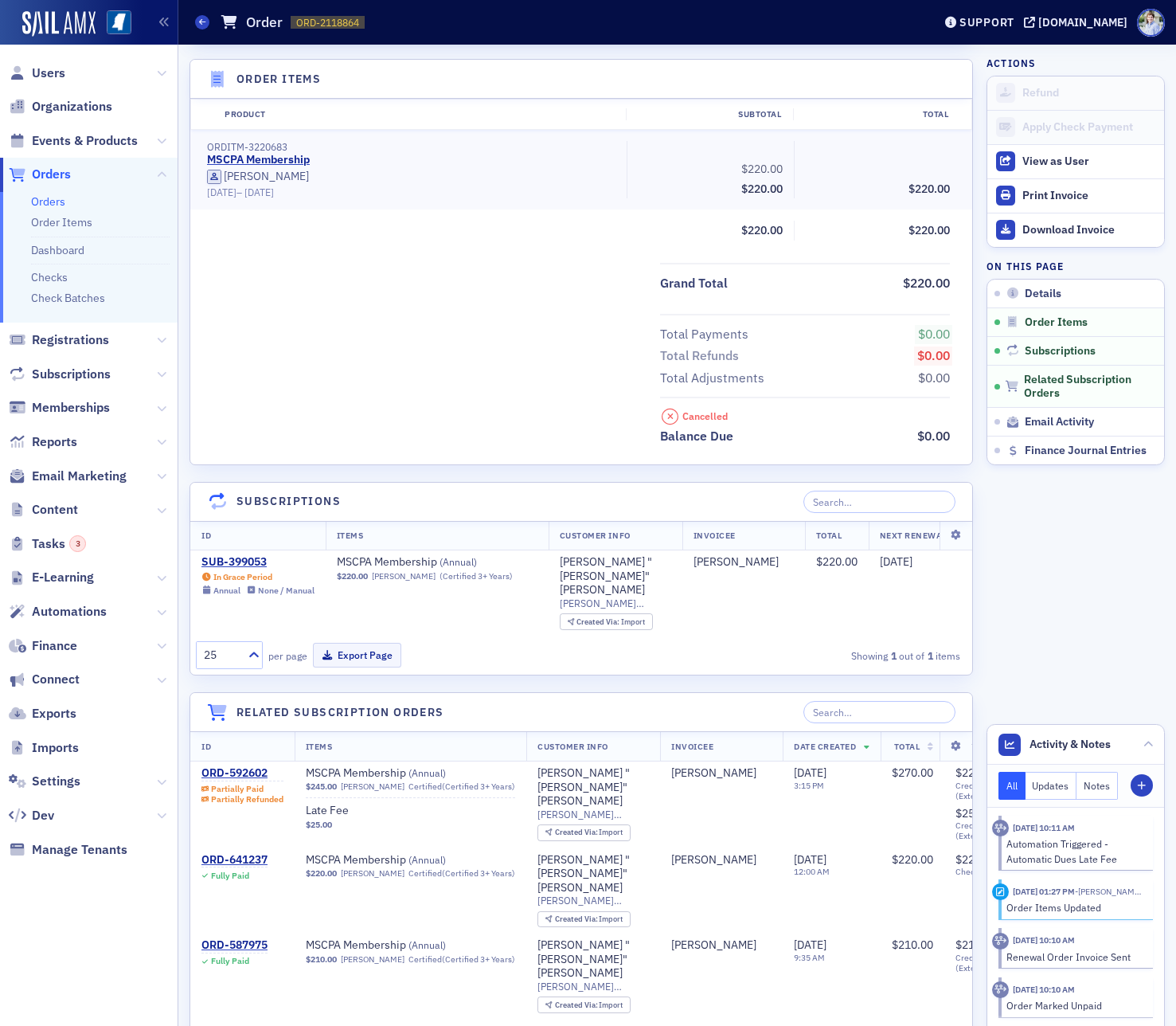
click at [338, 398] on div "Cancelled Balance Due $0.00" at bounding box center [580, 422] width 782 height 50
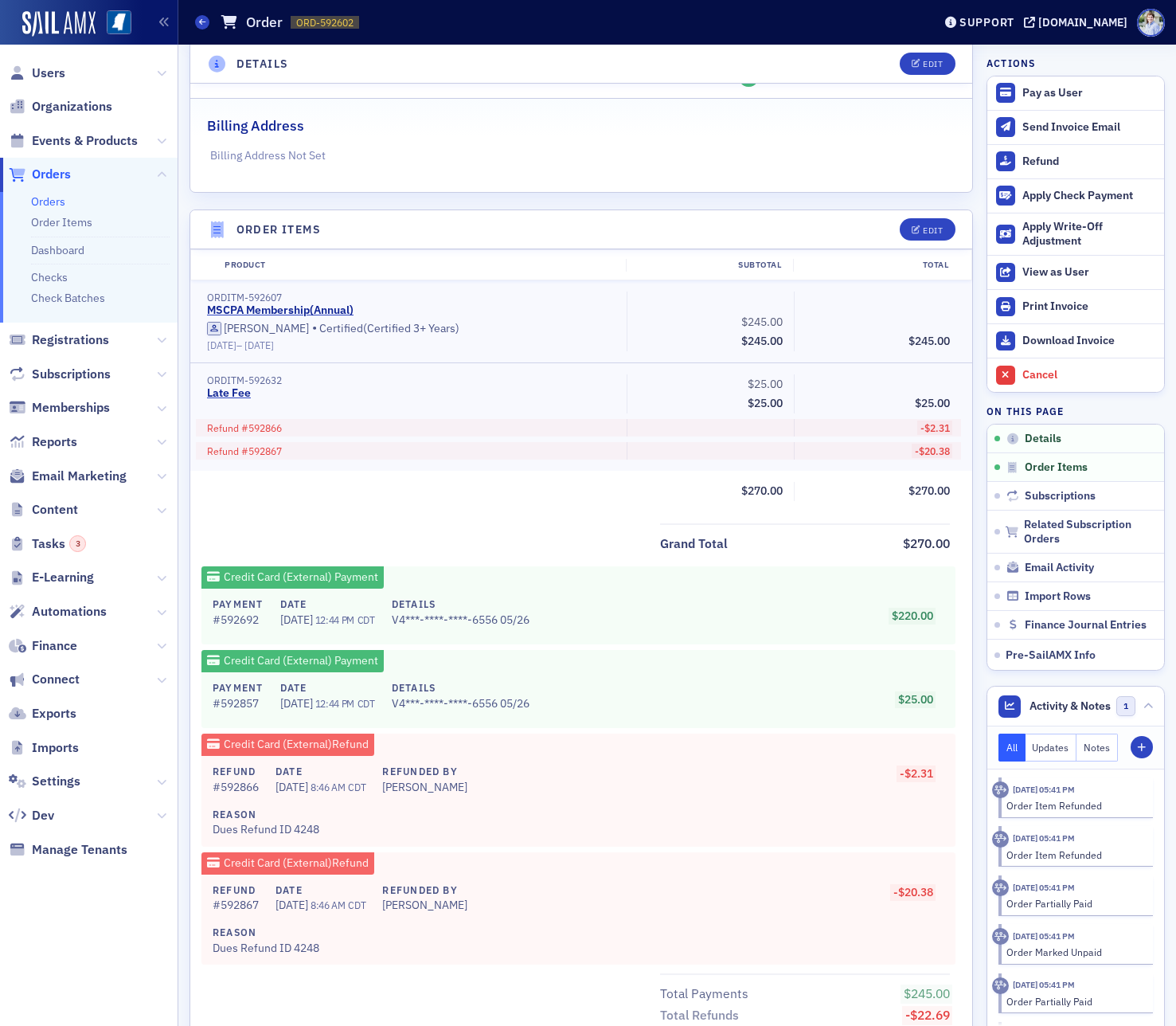
scroll to position [382, 0]
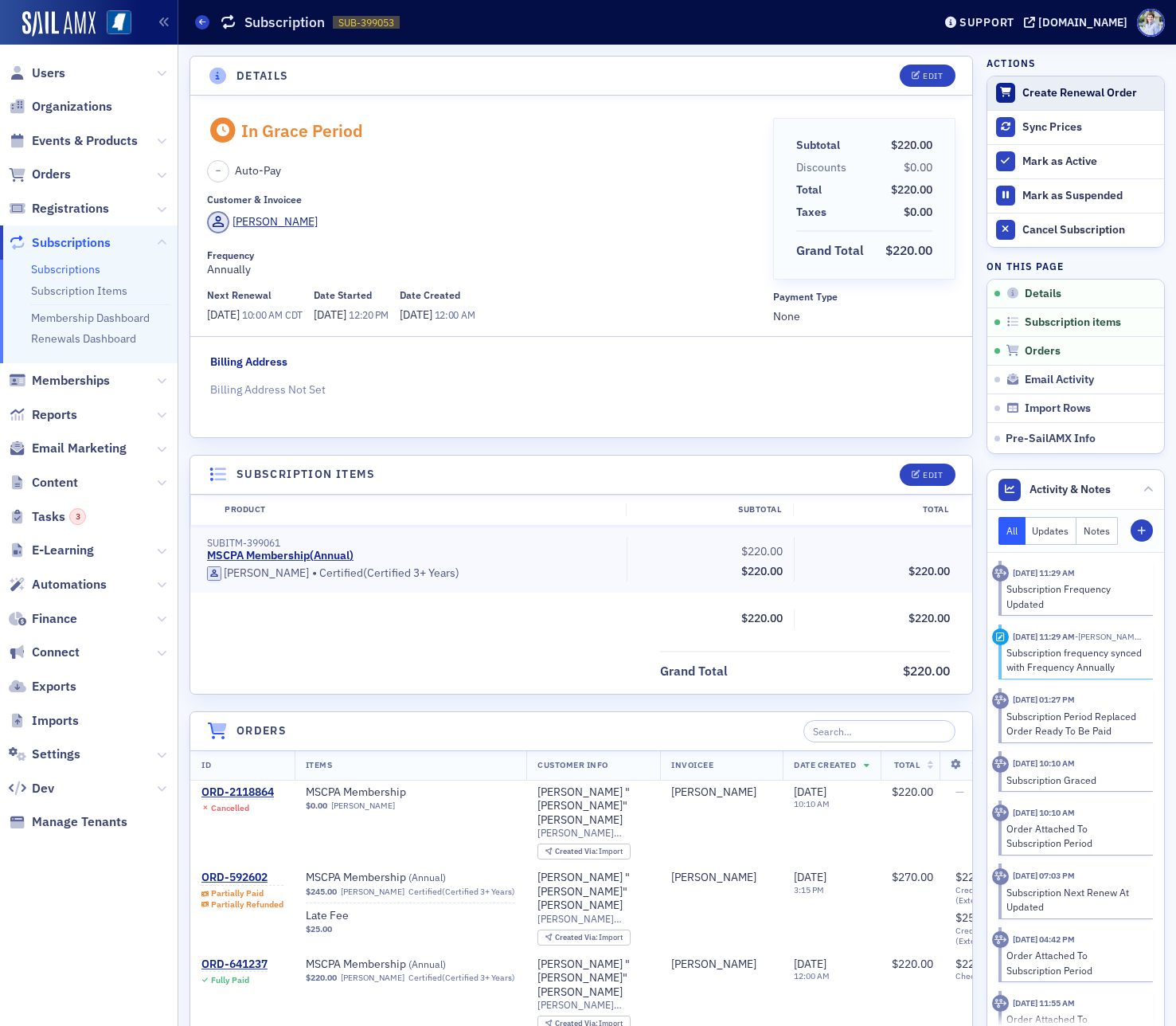
click at [1027, 84] on button "Create Renewal Order" at bounding box center [1075, 92] width 176 height 33
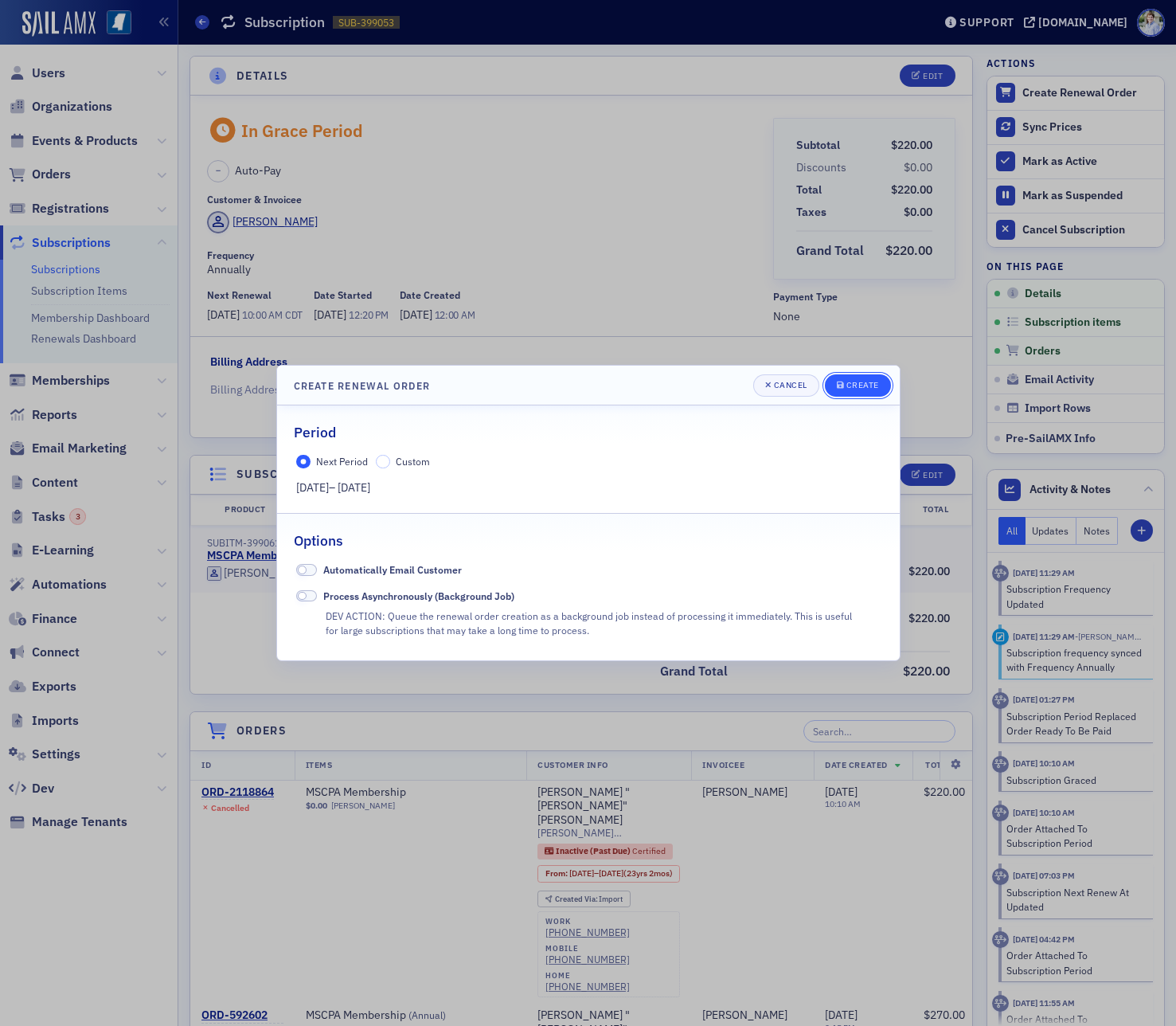
click at [875, 384] on div "Create" at bounding box center [863, 385] width 32 height 9
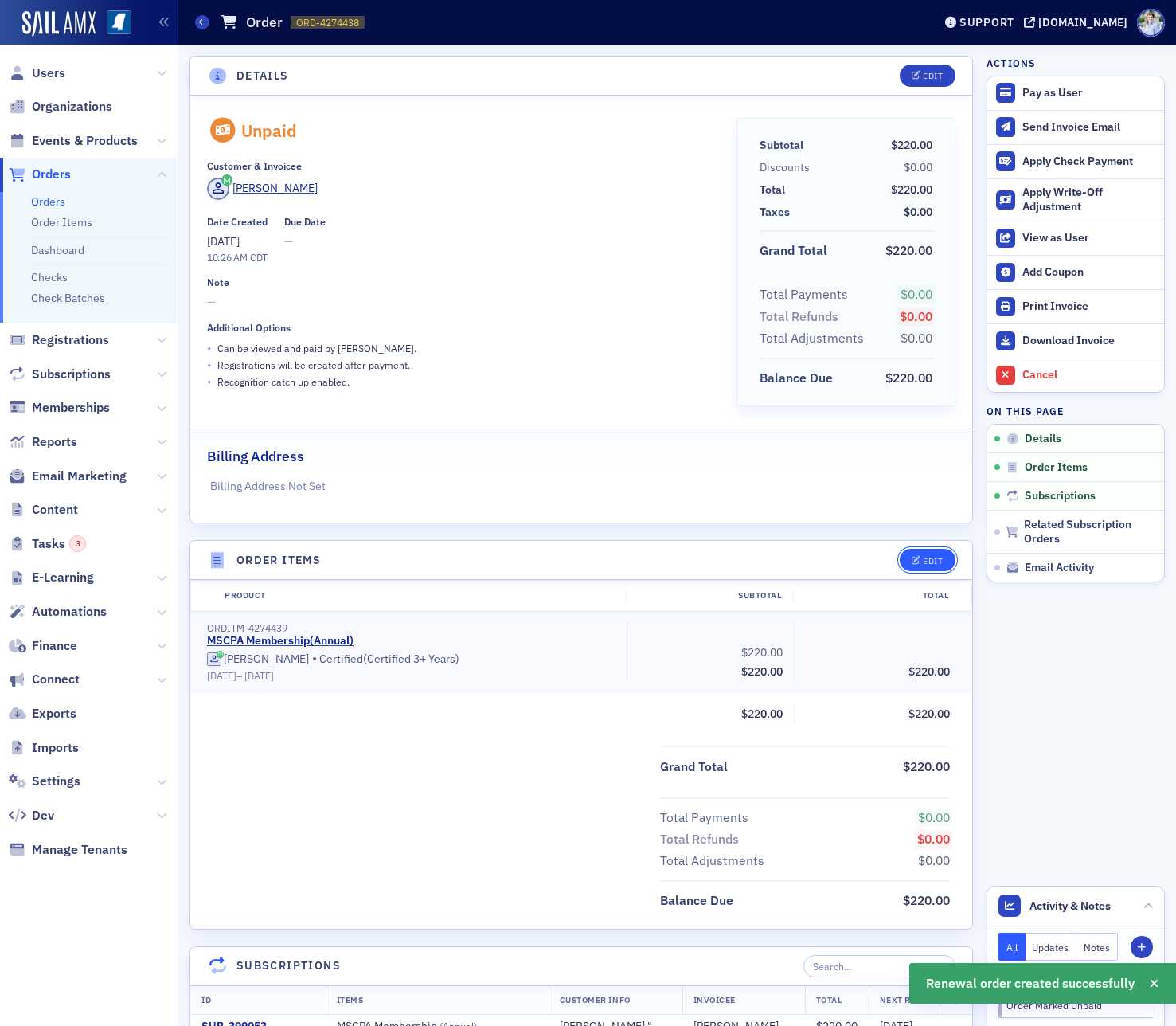
click at [921, 555] on button "Edit" at bounding box center [926, 559] width 55 height 22
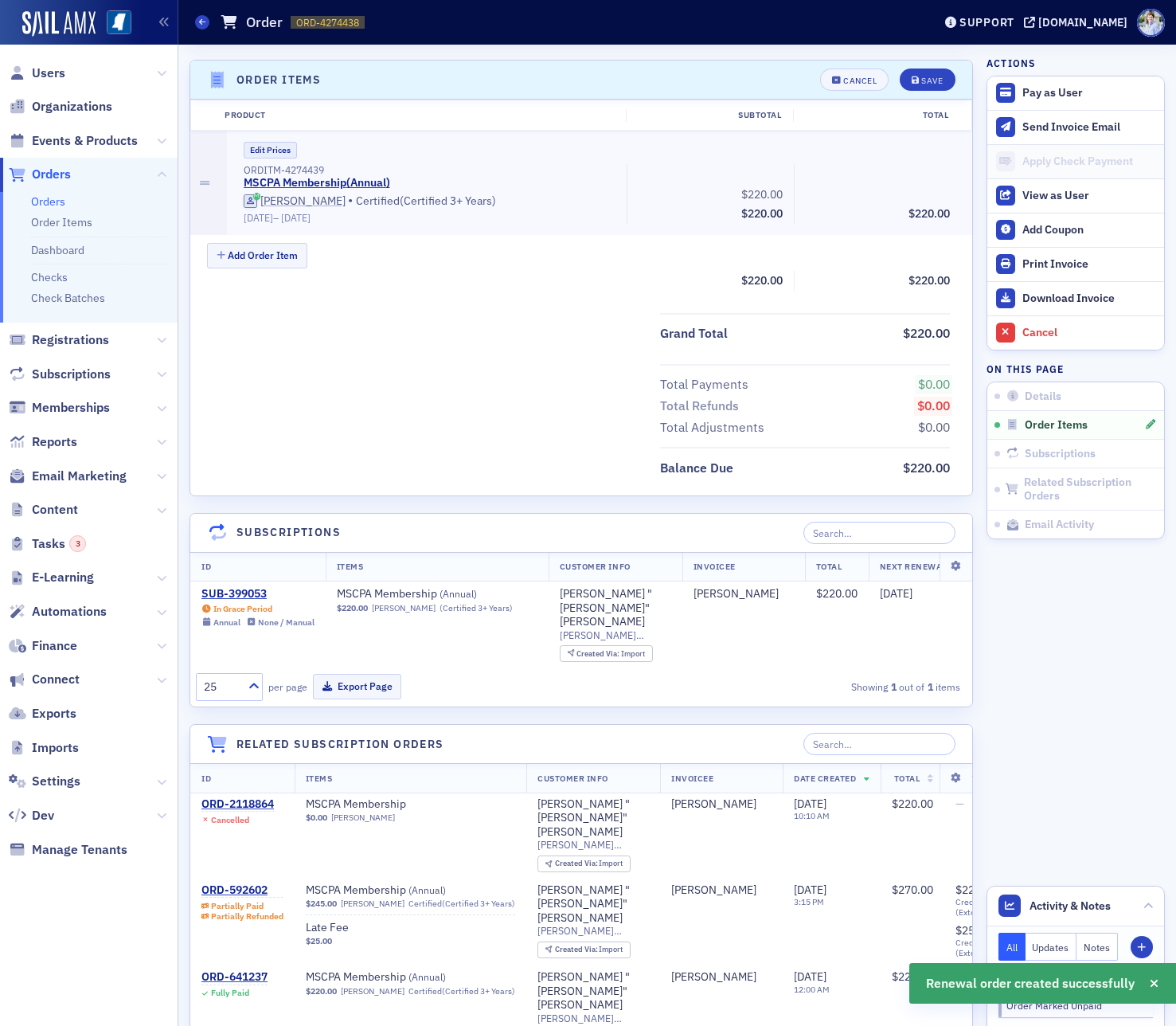
scroll to position [487, 0]
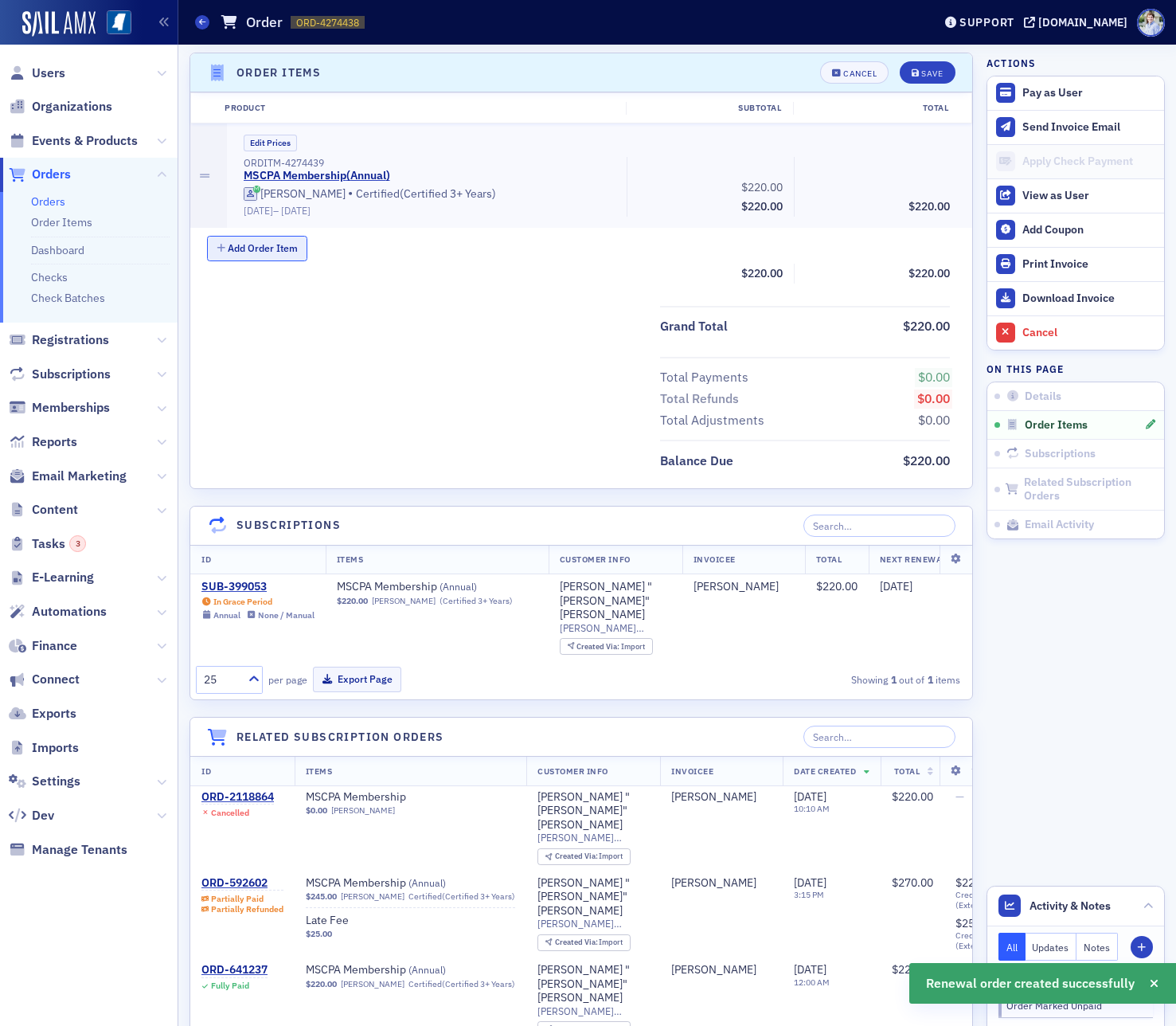
click at [242, 251] on button "Add Order Item" at bounding box center [257, 248] width 100 height 25
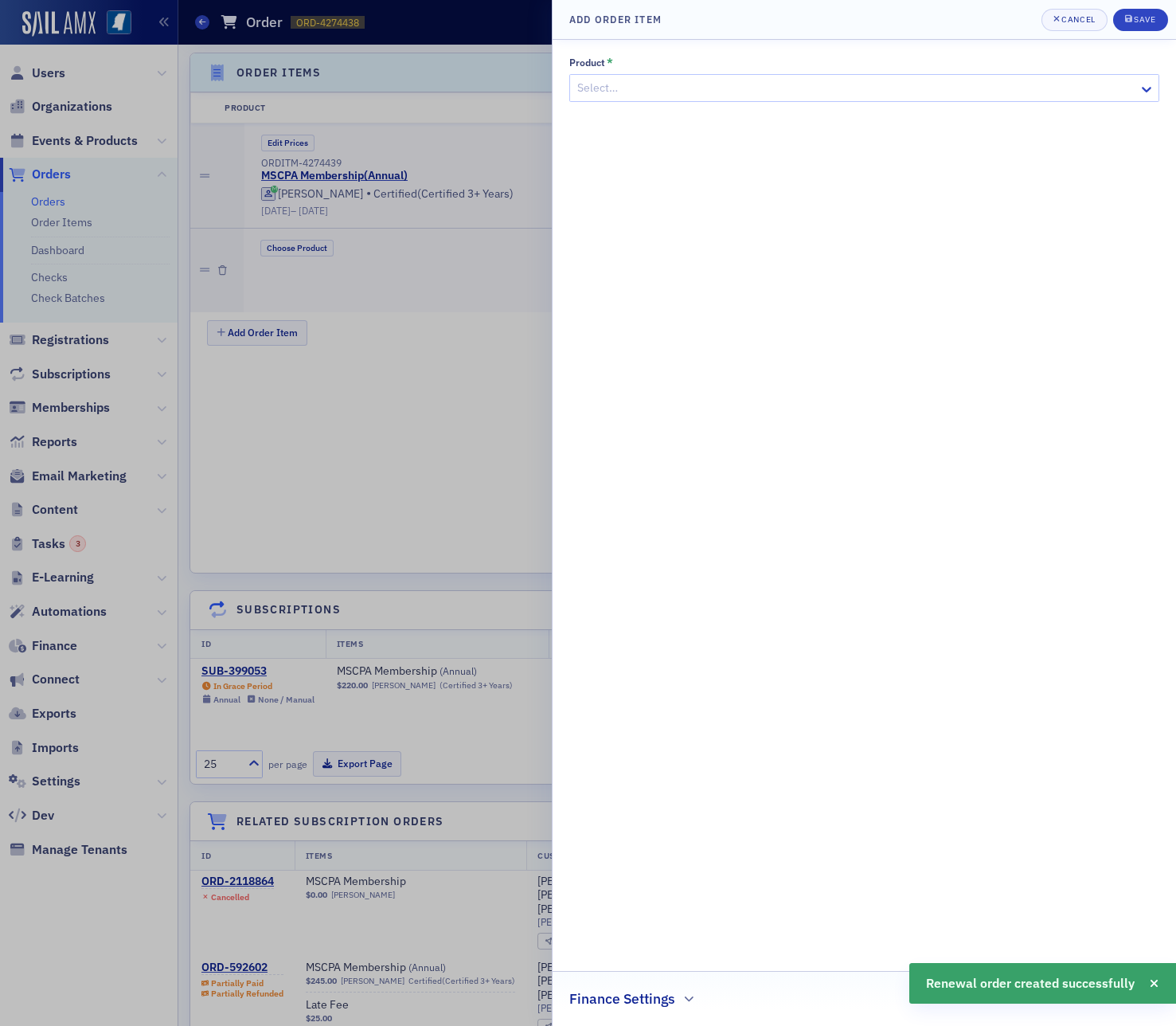
click at [698, 100] on div "Select…" at bounding box center [863, 88] width 590 height 28
type input "late"
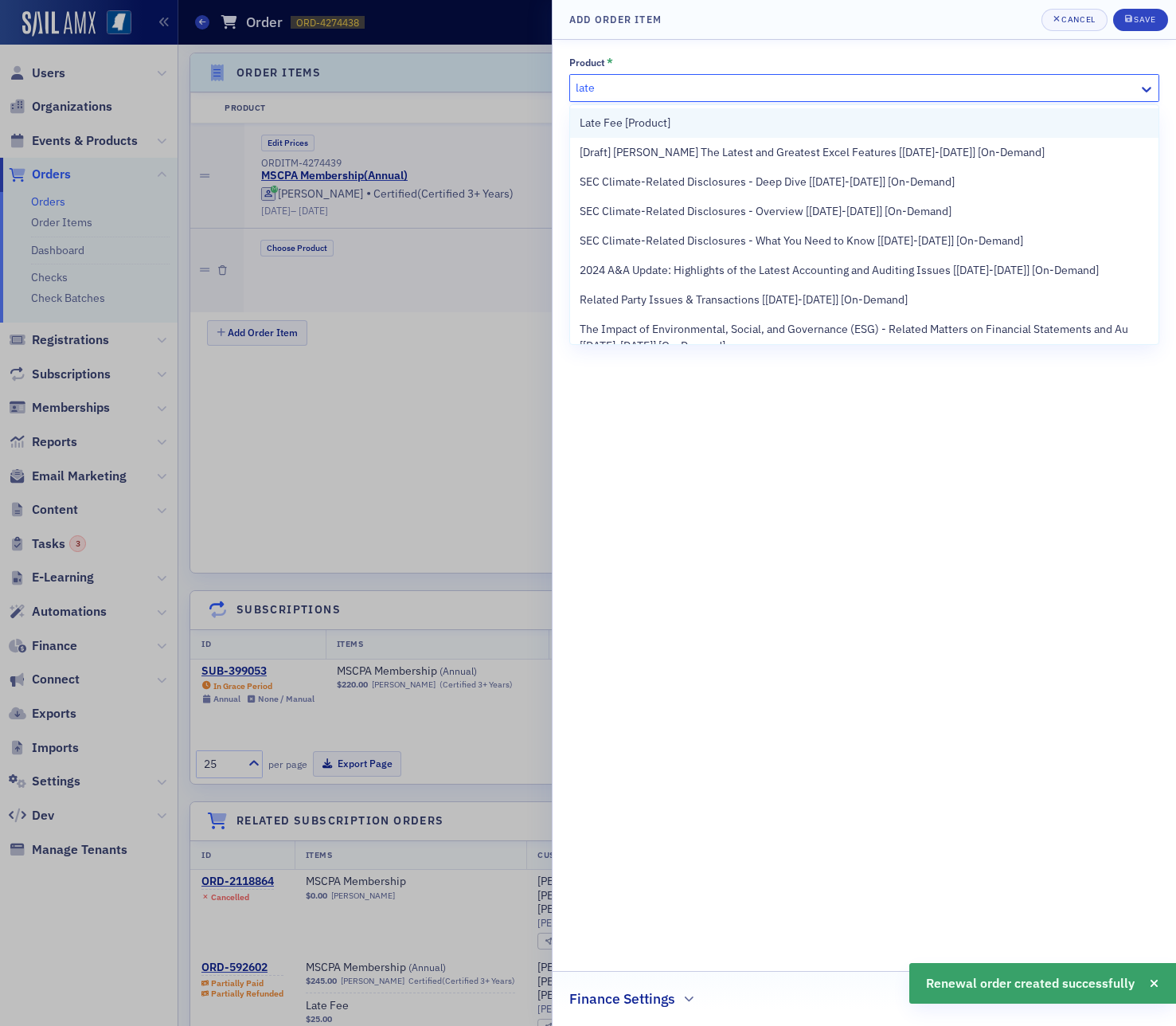
drag, startPoint x: 688, startPoint y: 115, endPoint x: 831, endPoint y: 82, distance: 146.8
click at [690, 116] on div "Late Fee [Product]" at bounding box center [863, 123] width 569 height 17
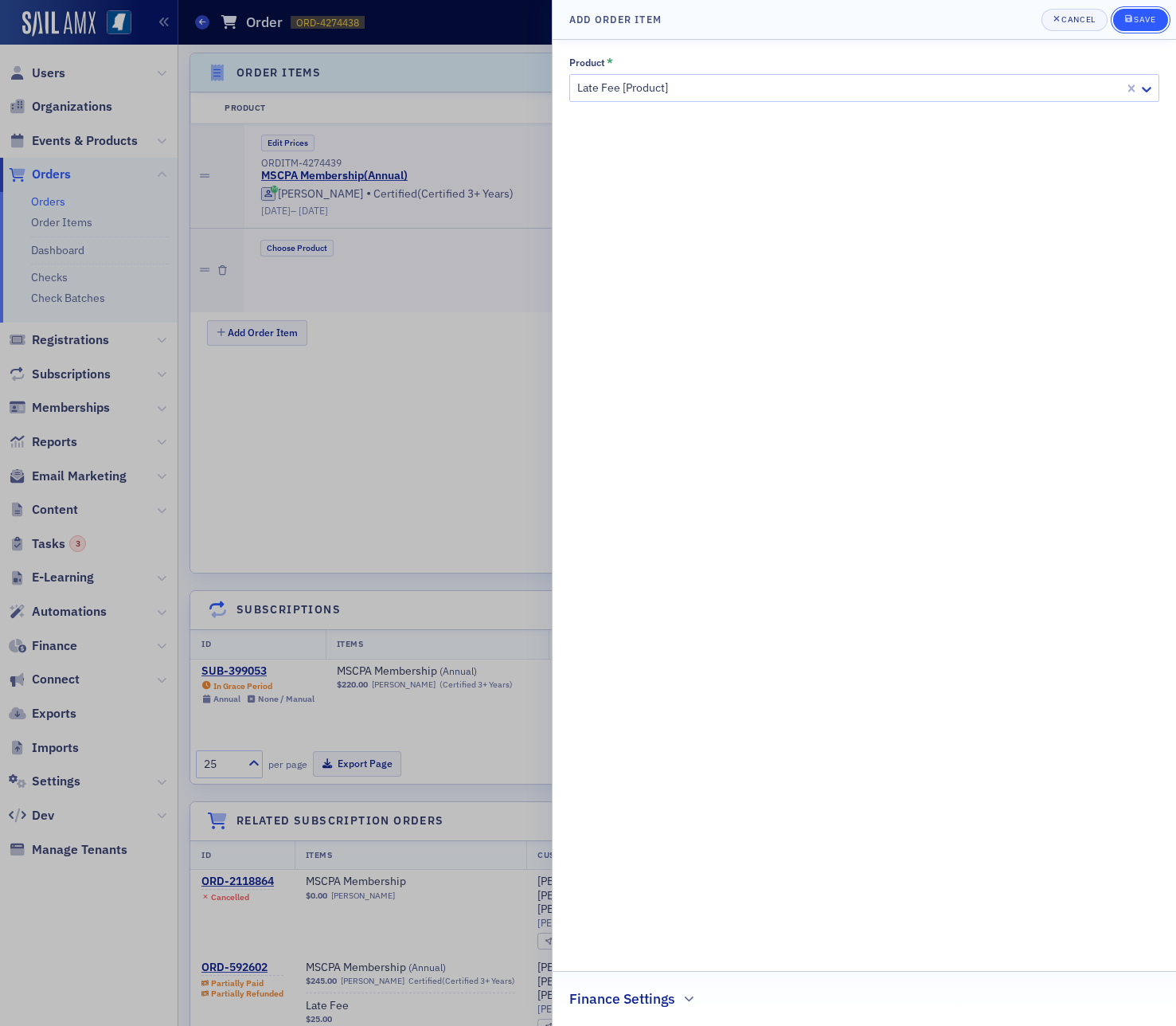
click at [1152, 28] on button "Save" at bounding box center [1140, 20] width 55 height 22
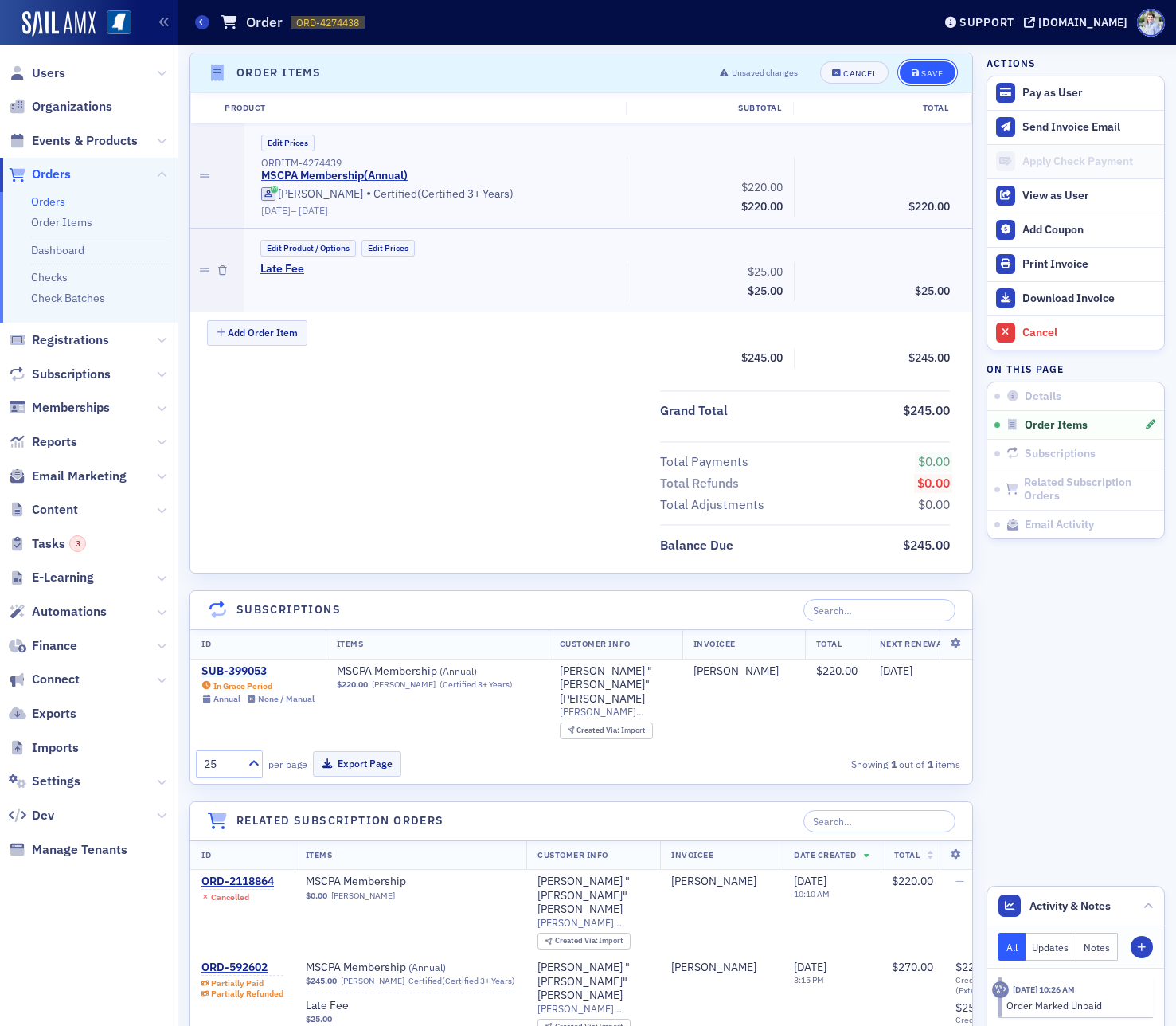
click at [938, 73] on div "Save" at bounding box center [931, 73] width 21 height 9
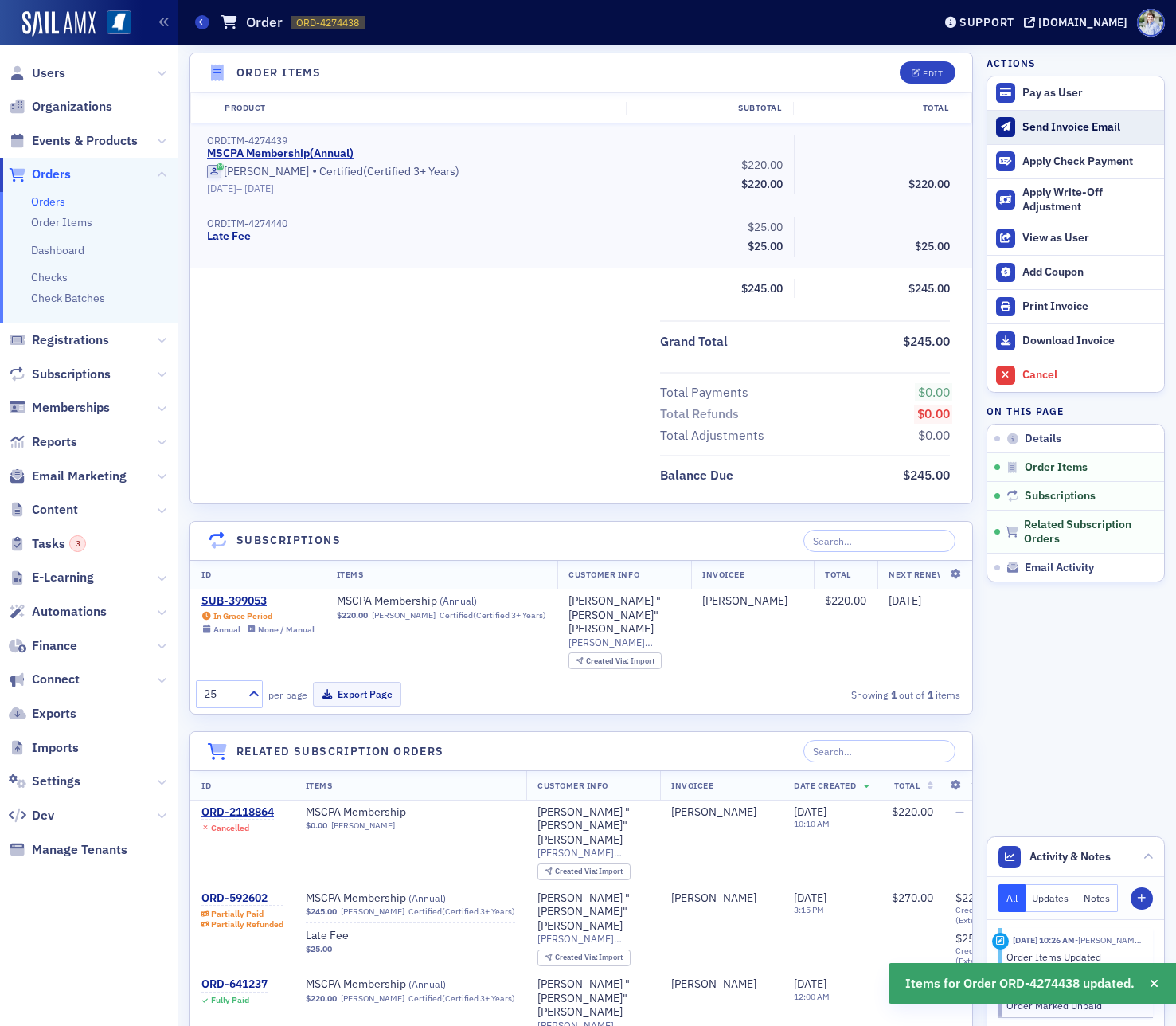
click at [1075, 127] on div "Send Invoice Email" at bounding box center [1088, 127] width 133 height 14
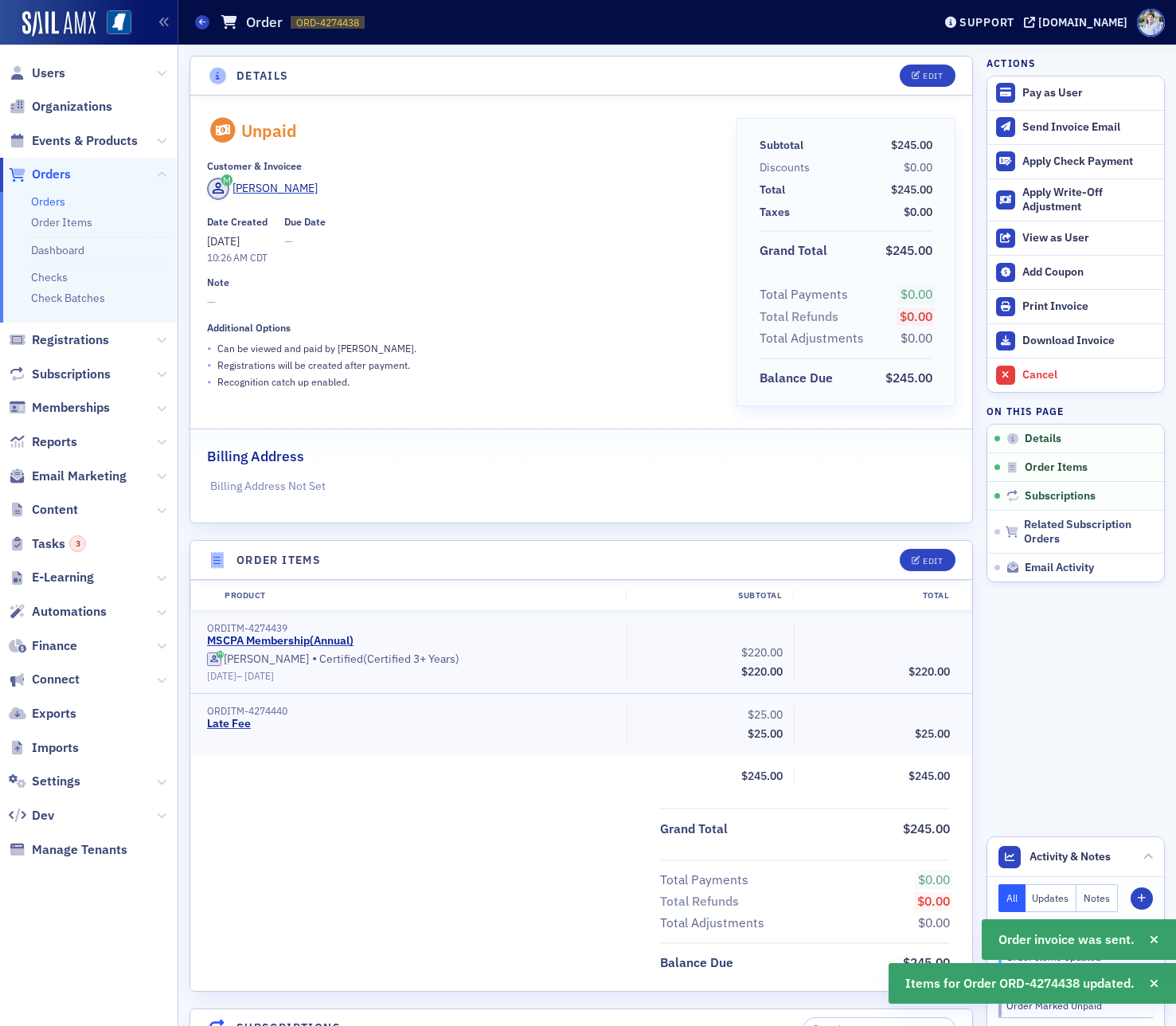
click at [597, 296] on span "—" at bounding box center [460, 302] width 507 height 17
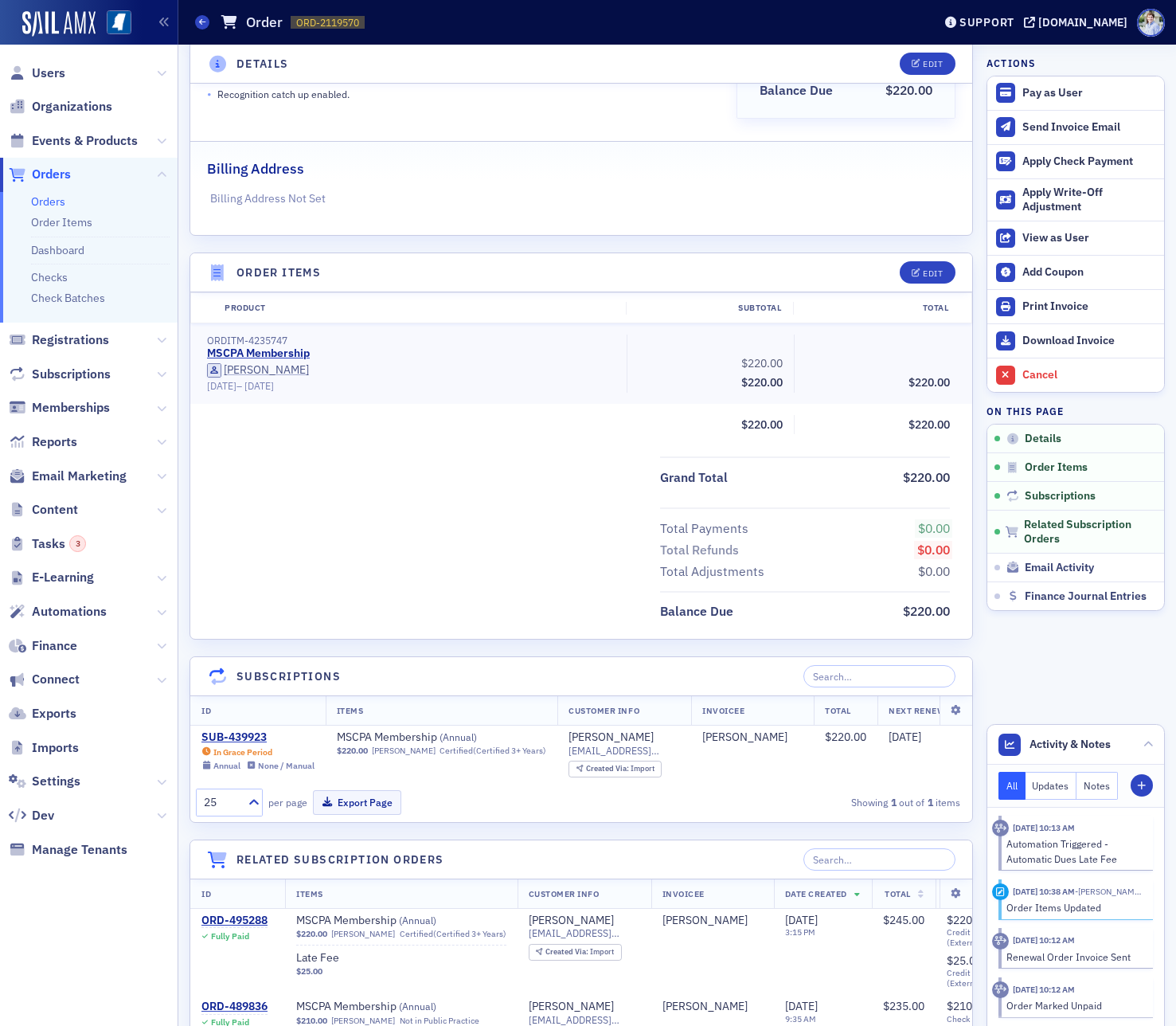
scroll to position [402, 0]
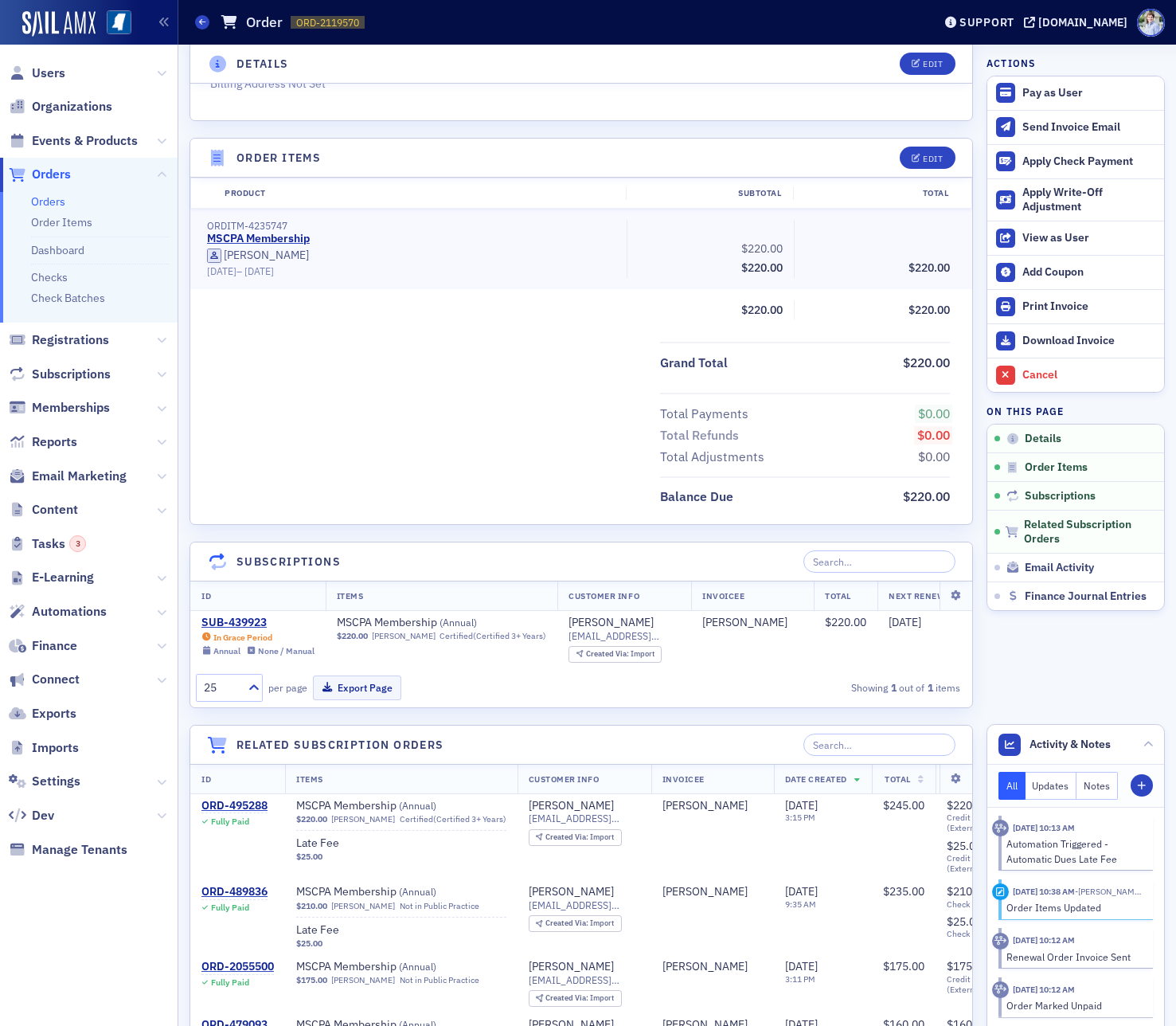
click at [460, 397] on div "Total Payments $0.00 Total Refunds $0.00 Total Adjustments $0.00" at bounding box center [580, 430] width 782 height 75
click at [245, 618] on div "SUB-439923" at bounding box center [258, 623] width 113 height 14
click at [448, 434] on div "Total Payments $0.00 Total Refunds $0.00 Total Adjustments $0.00" at bounding box center [580, 430] width 782 height 75
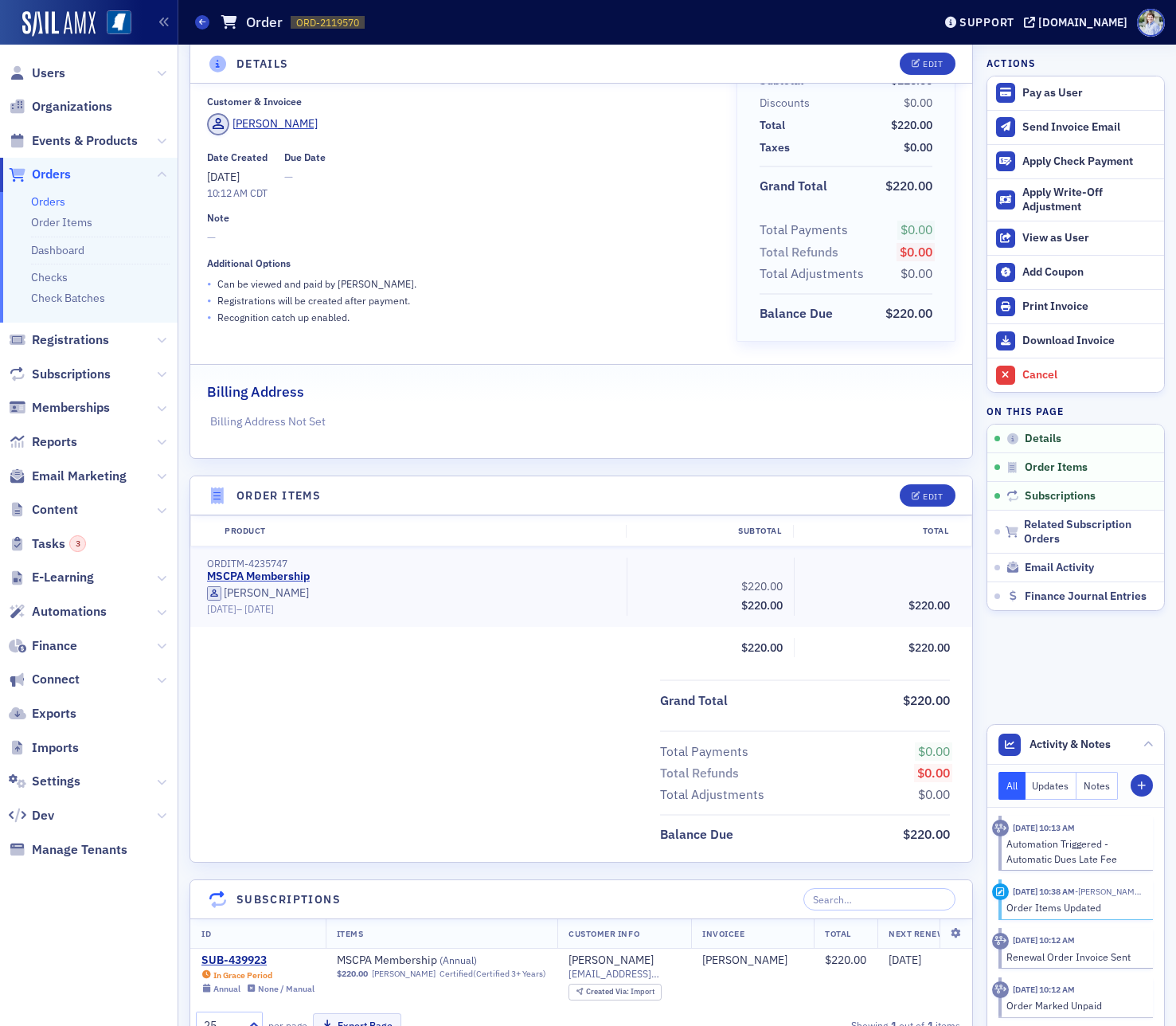
scroll to position [63, 0]
click at [1026, 377] on div "Cancel" at bounding box center [1088, 375] width 133 height 14
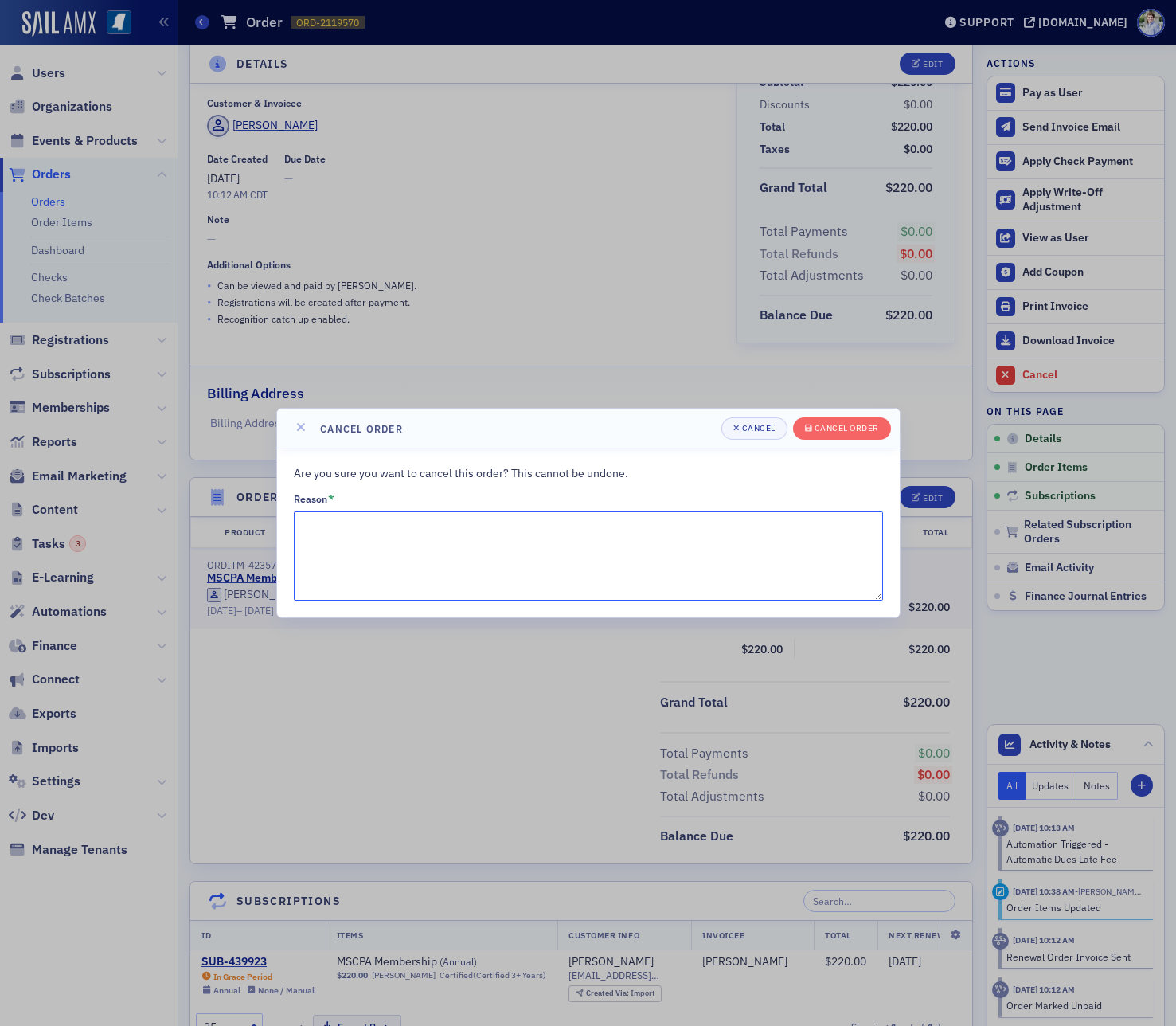
drag, startPoint x: 386, startPoint y: 513, endPoint x: 386, endPoint y: 534, distance: 21.0
click at [386, 519] on textarea "Reason *" at bounding box center [588, 556] width 589 height 90
click at [385, 534] on textarea "Reason *" at bounding box center [588, 556] width 589 height 90
type textarea "Recreating order"
drag, startPoint x: 841, startPoint y: 422, endPoint x: 831, endPoint y: 421, distance: 10.0
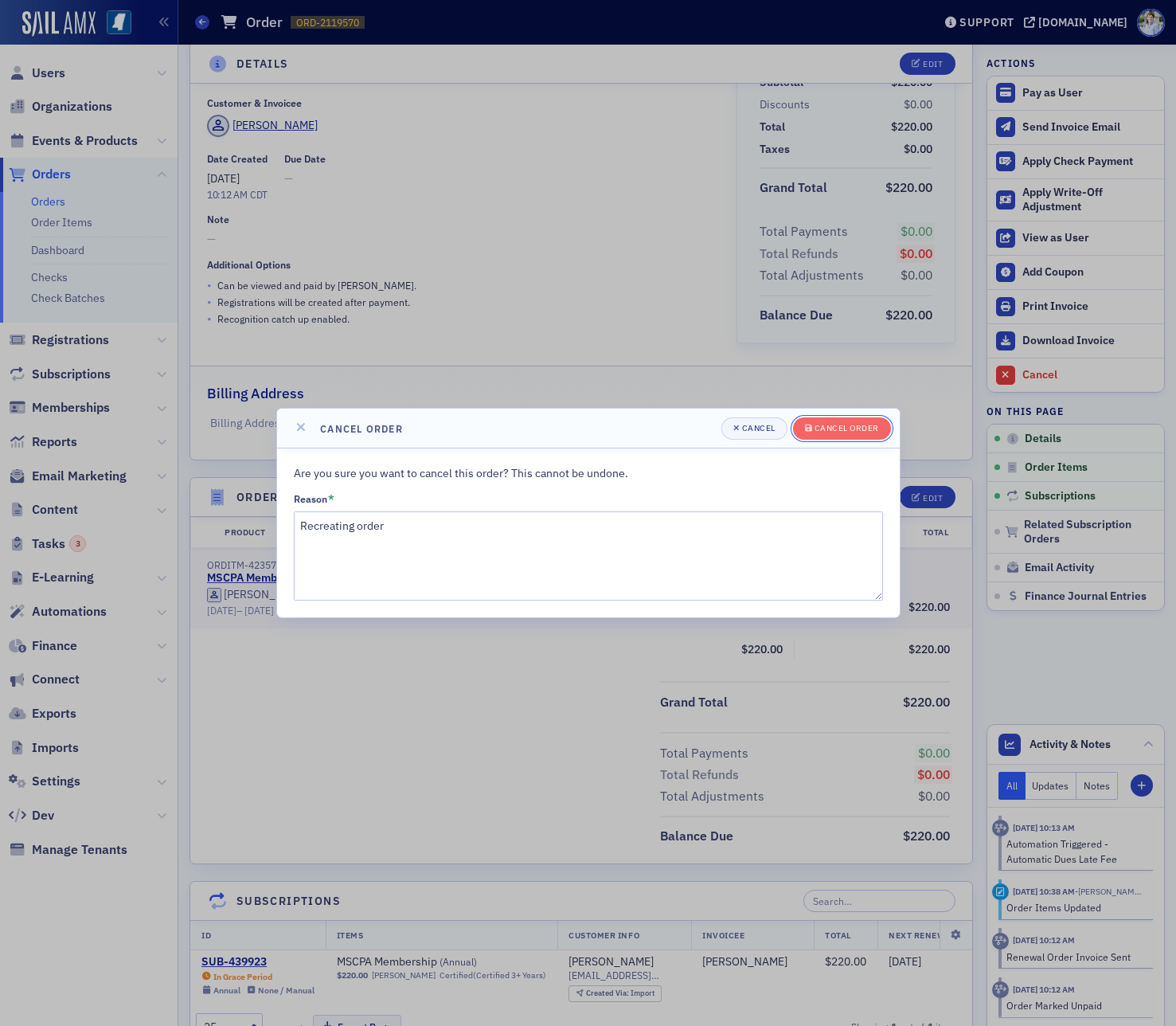
click at [841, 422] on button "Cancel order" at bounding box center [841, 428] width 98 height 22
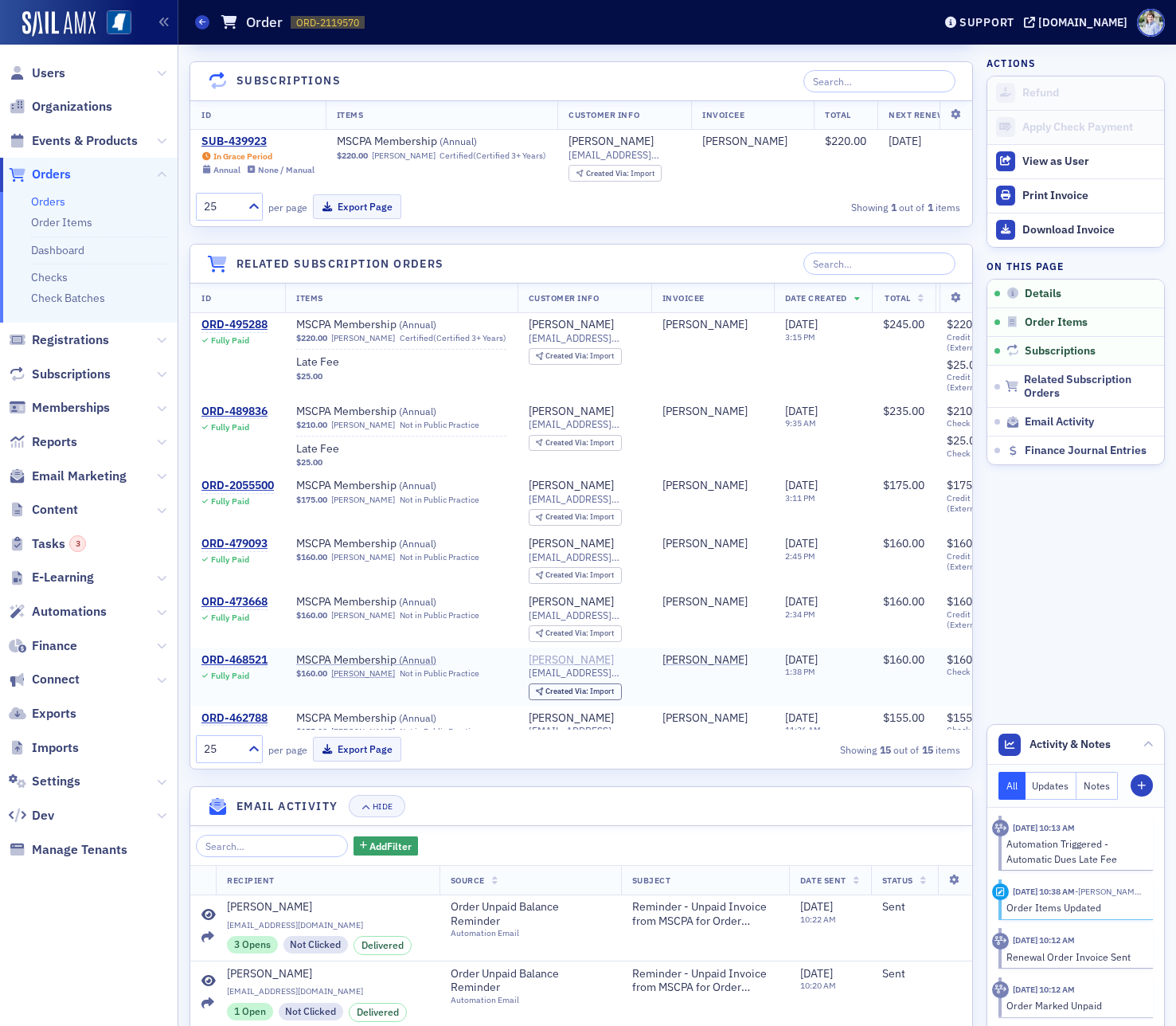
scroll to position [1182, 0]
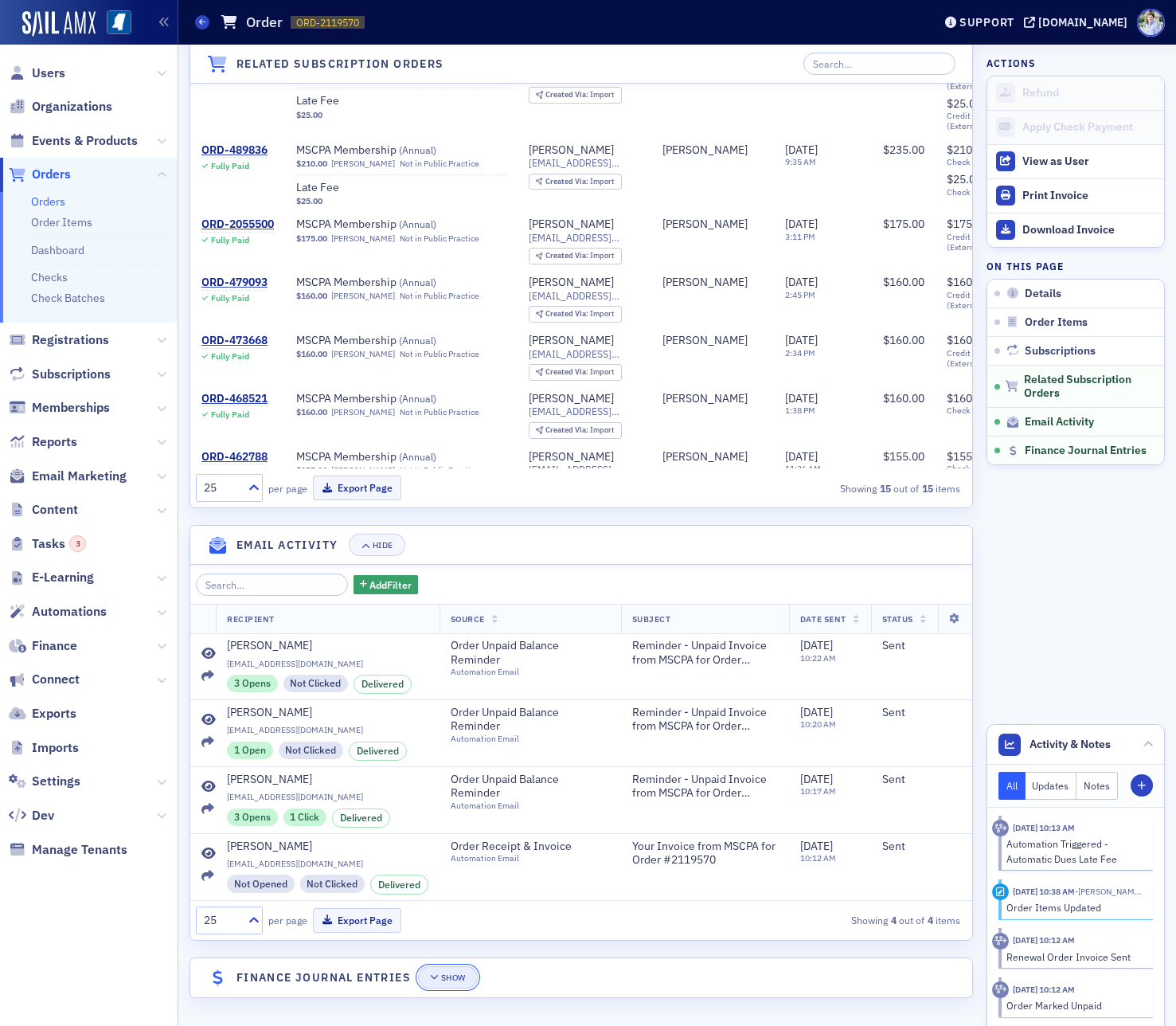
click at [472, 978] on button "Show" at bounding box center [448, 977] width 60 height 22
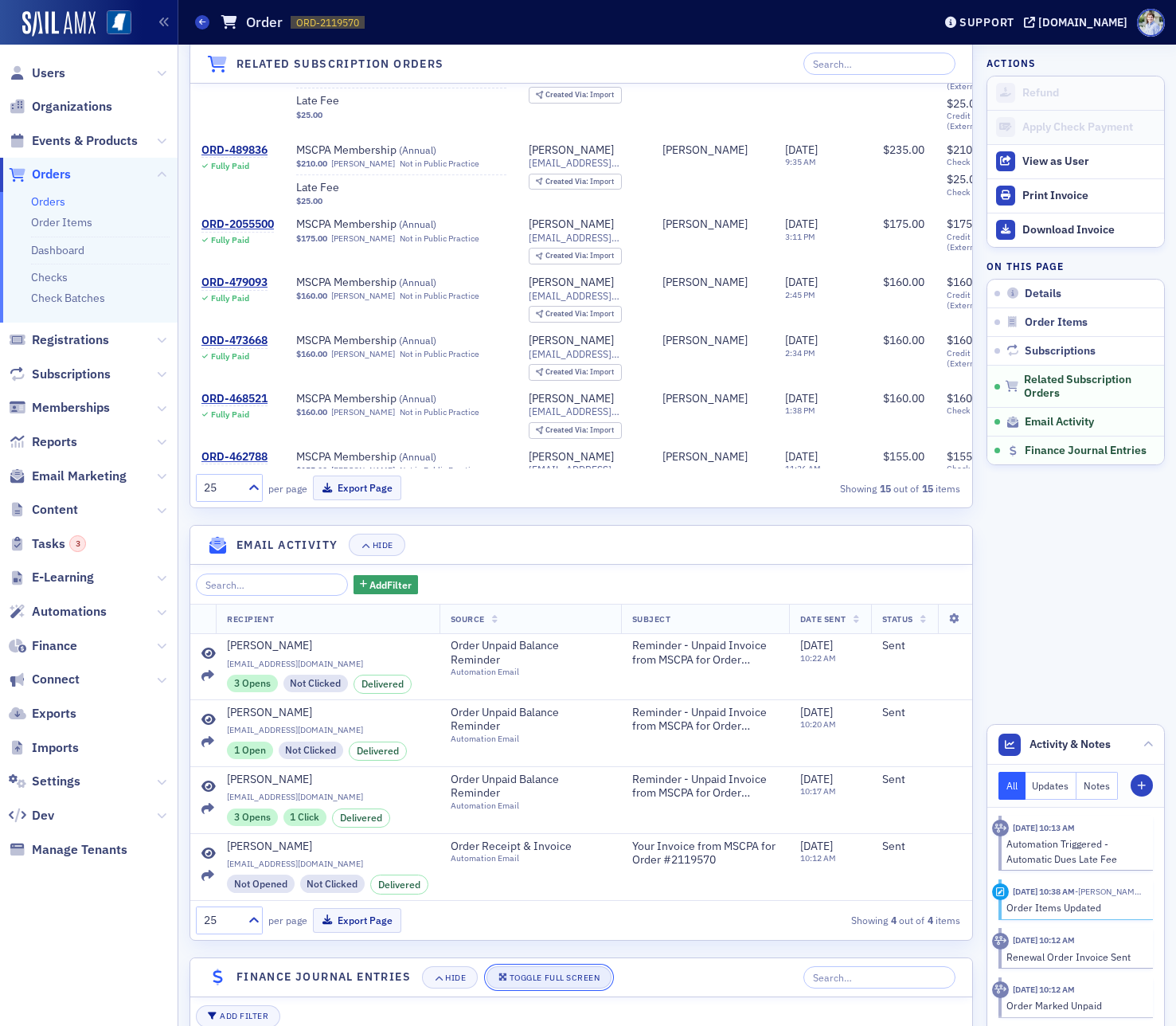
click at [511, 977] on div "Toggle Full Screen" at bounding box center [554, 978] width 90 height 9
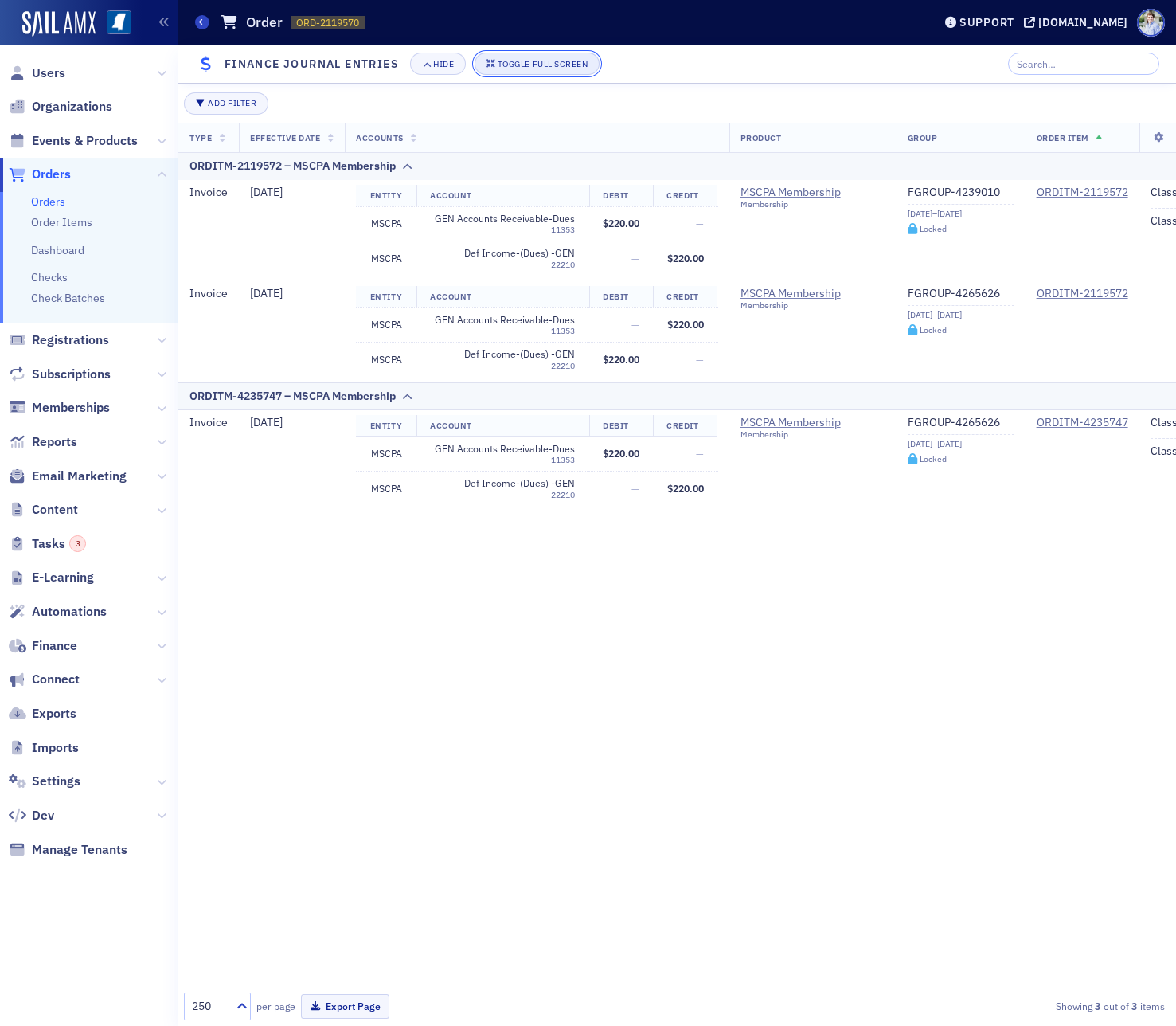
click at [544, 64] on div "Toggle Full Screen" at bounding box center [543, 65] width 90 height 9
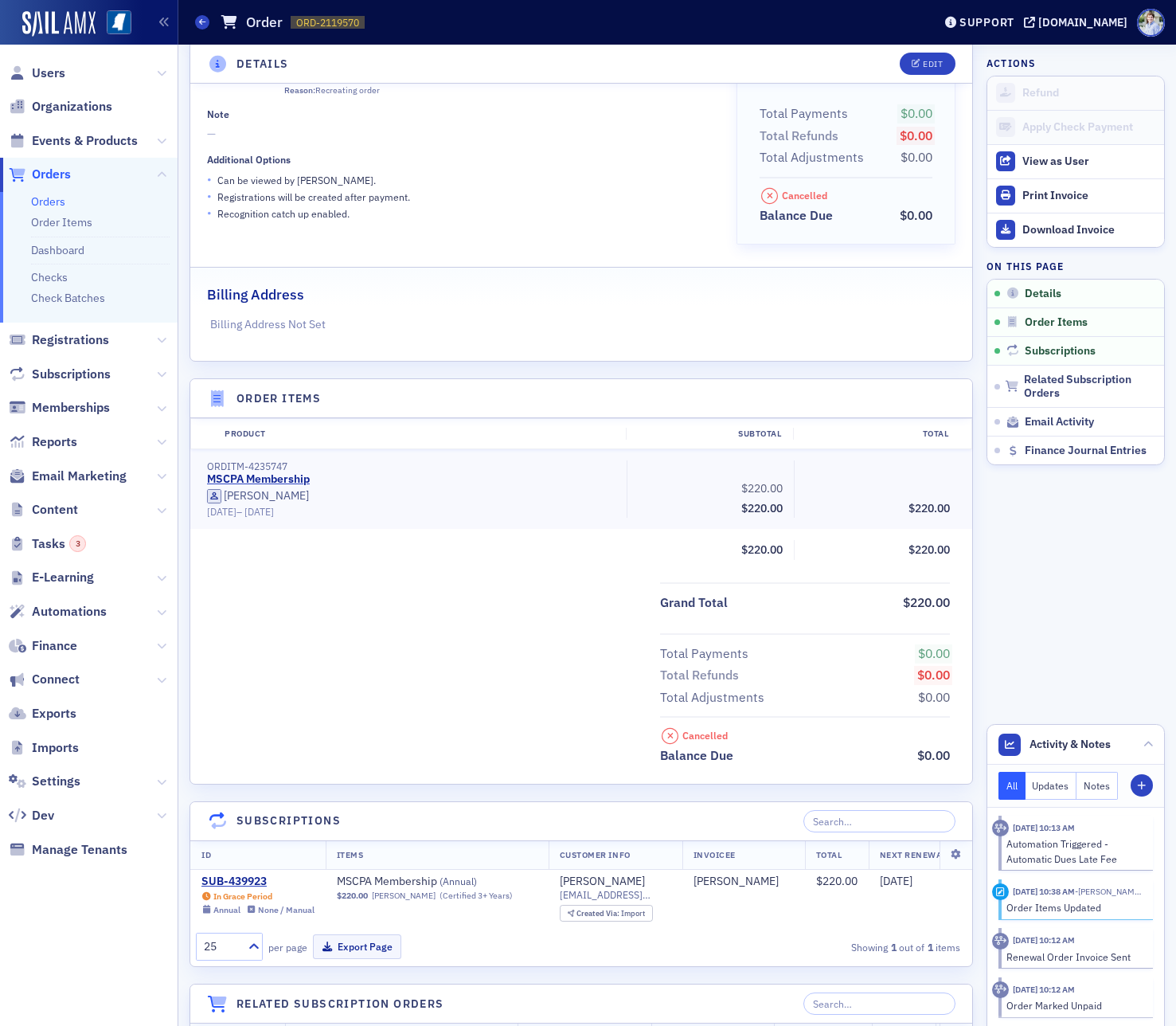
scroll to position [0, 0]
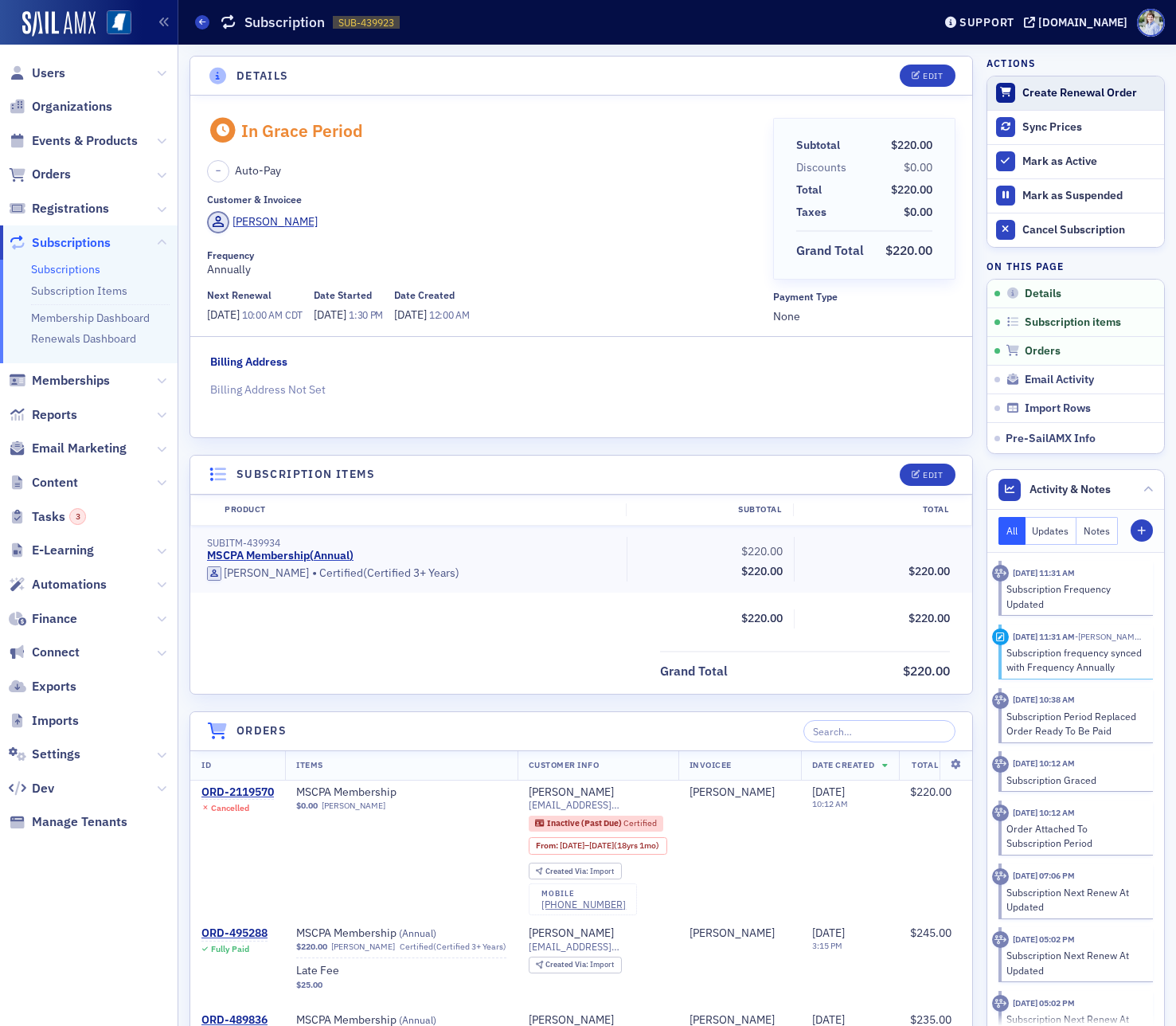
click at [1034, 80] on button "Create Renewal Order" at bounding box center [1075, 92] width 176 height 33
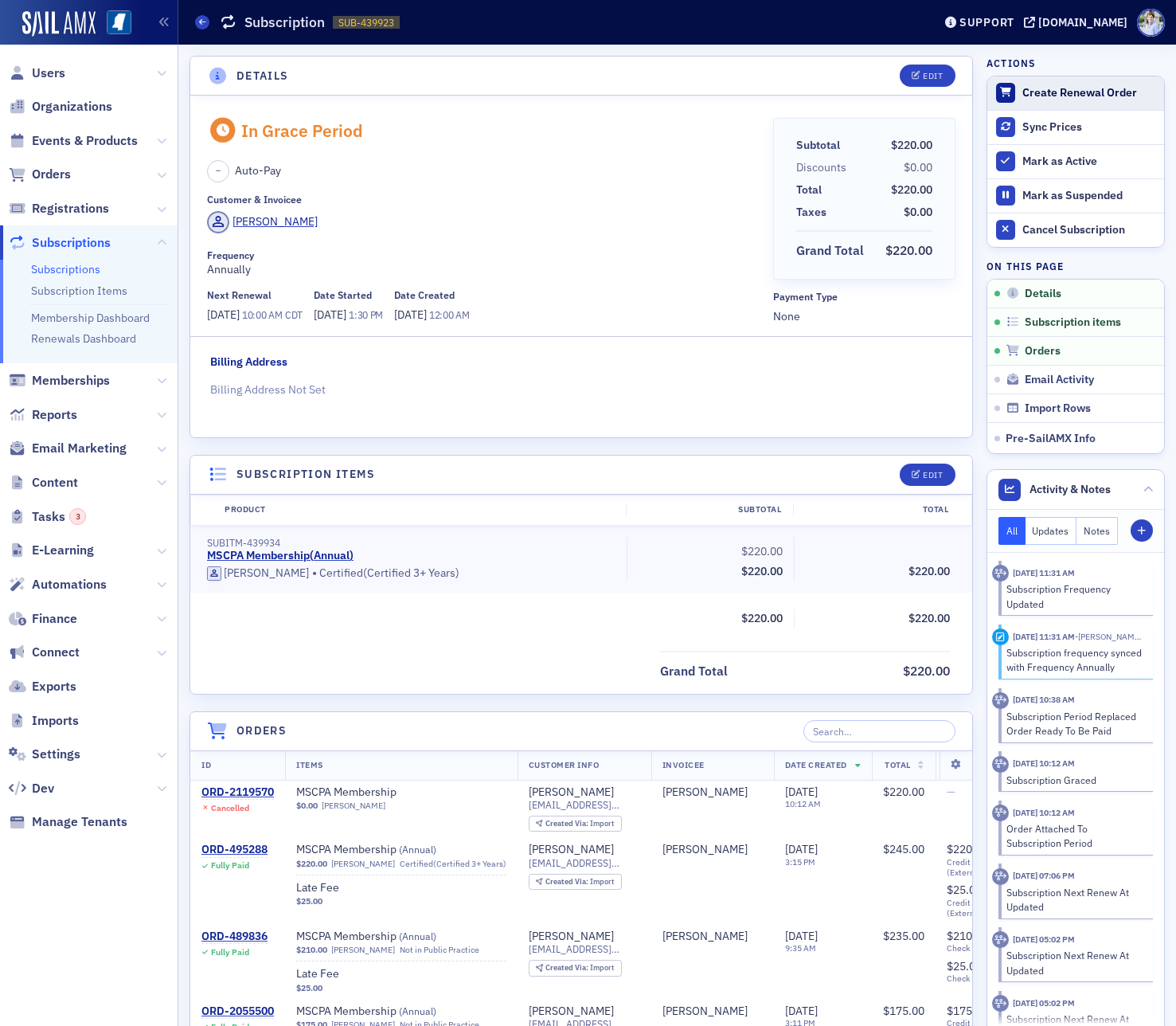
click at [1047, 91] on div "Create Renewal Order" at bounding box center [1088, 93] width 133 height 14
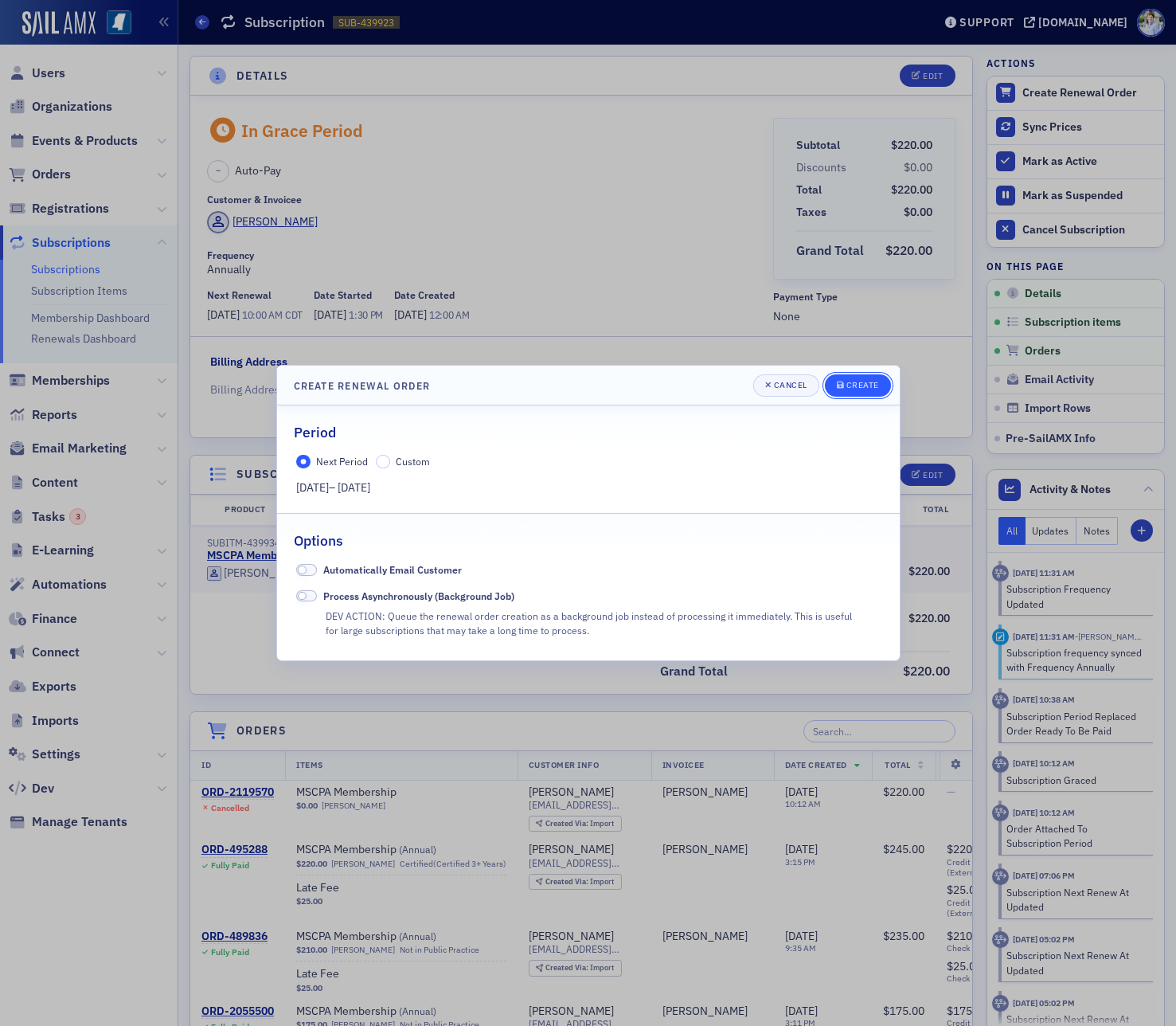
click at [865, 384] on div "Create" at bounding box center [863, 385] width 32 height 9
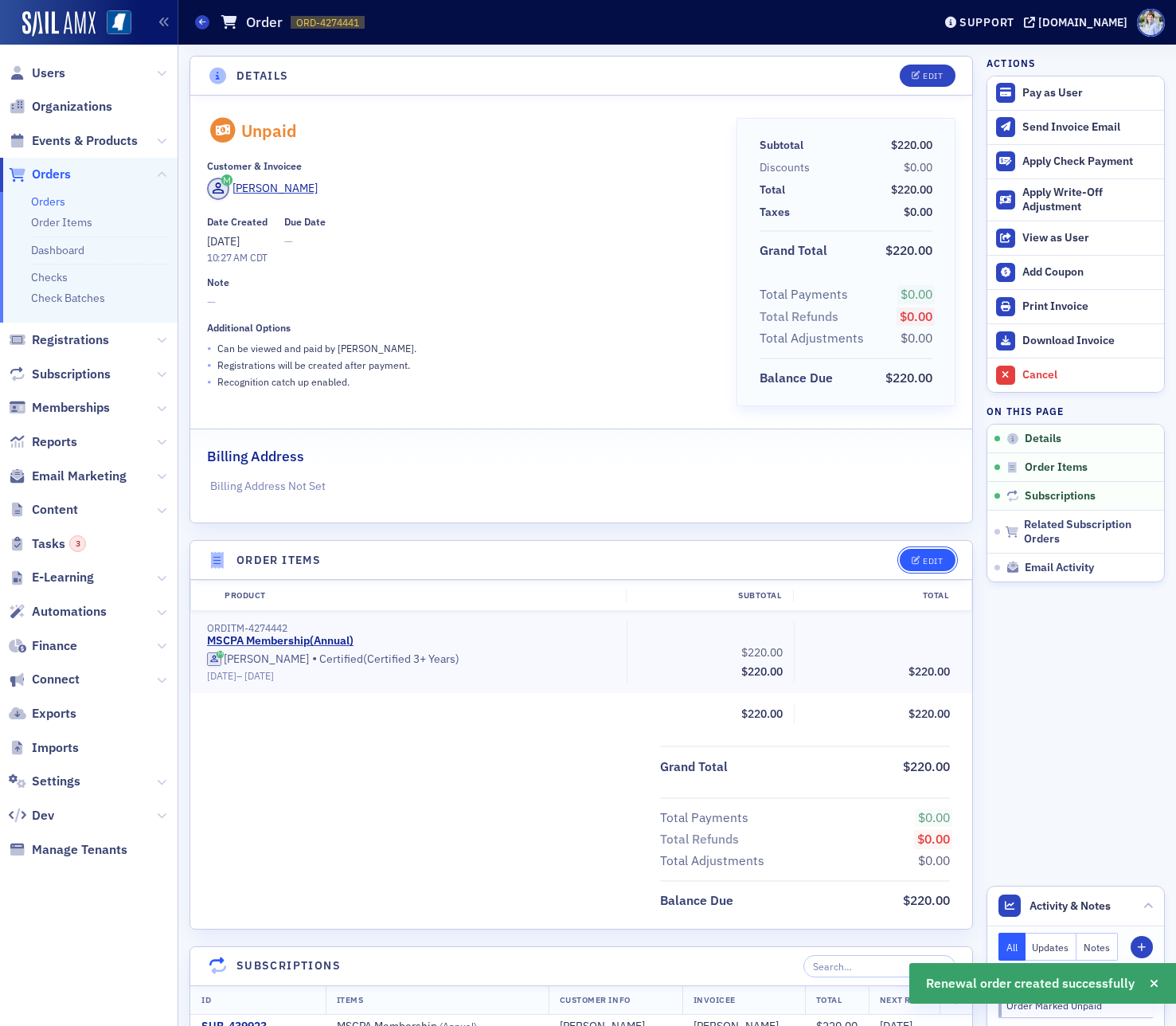
click at [922, 554] on button "Edit" at bounding box center [926, 559] width 55 height 22
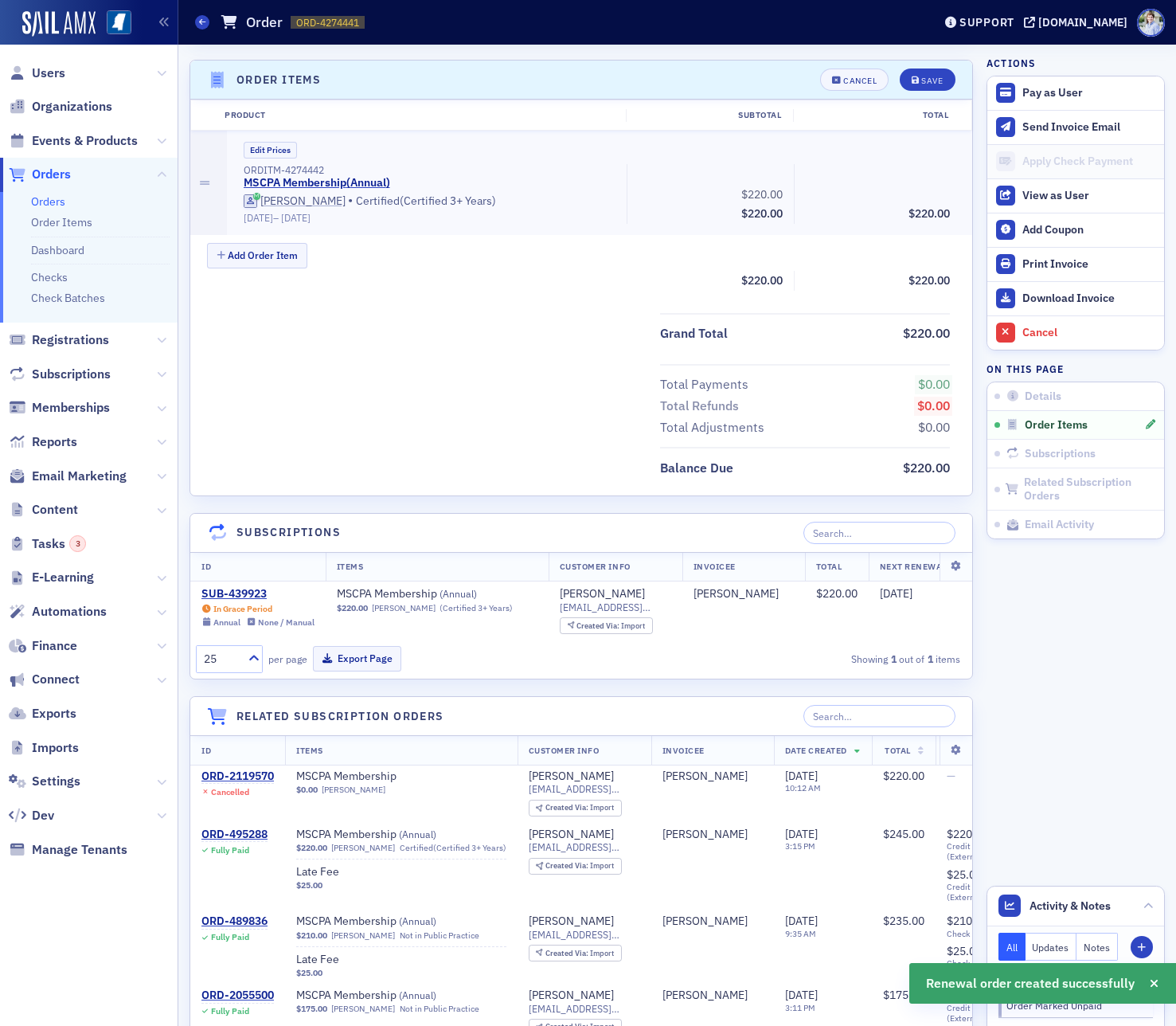
scroll to position [487, 0]
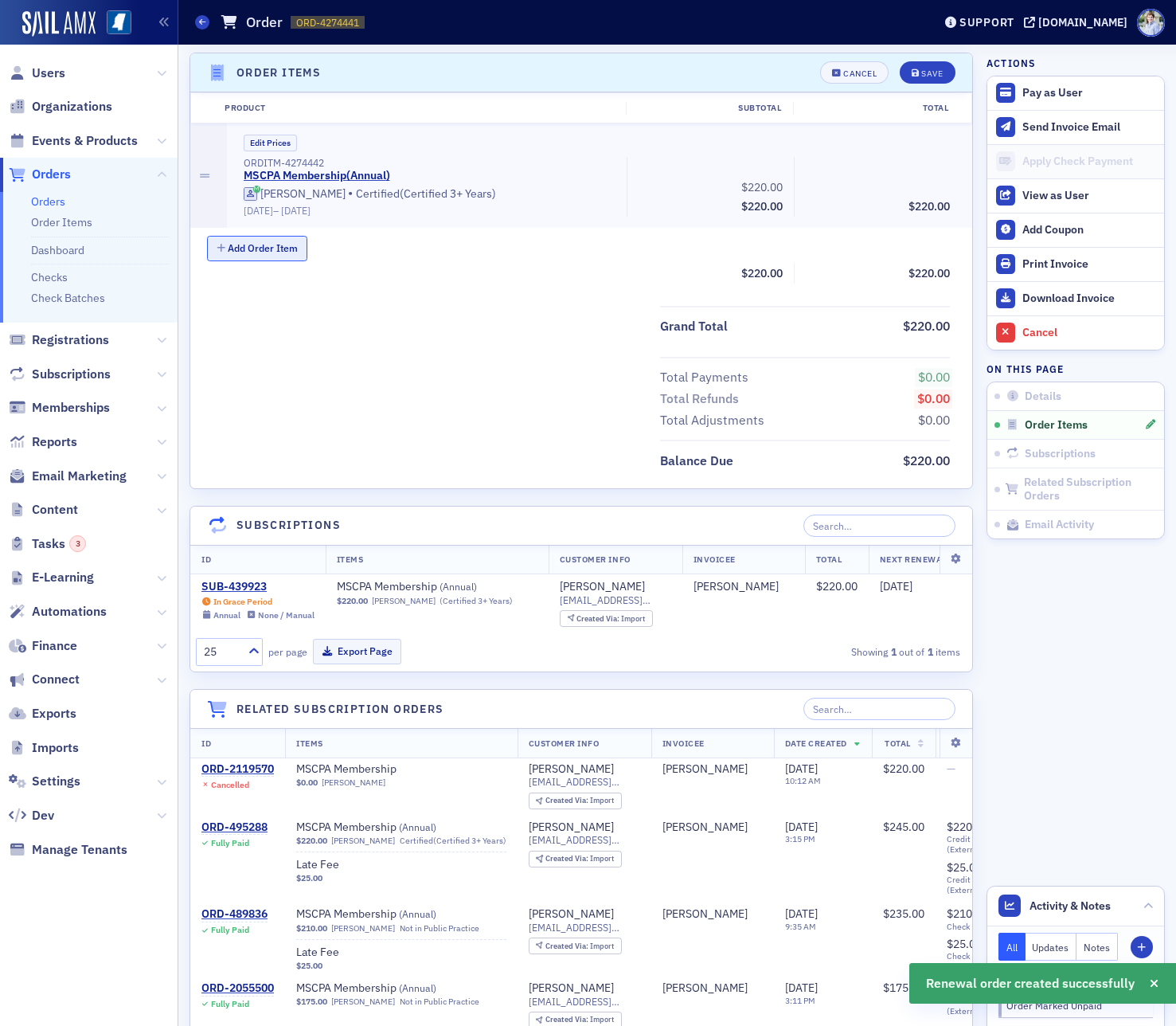
click at [261, 242] on button "Add Order Item" at bounding box center [257, 248] width 100 height 25
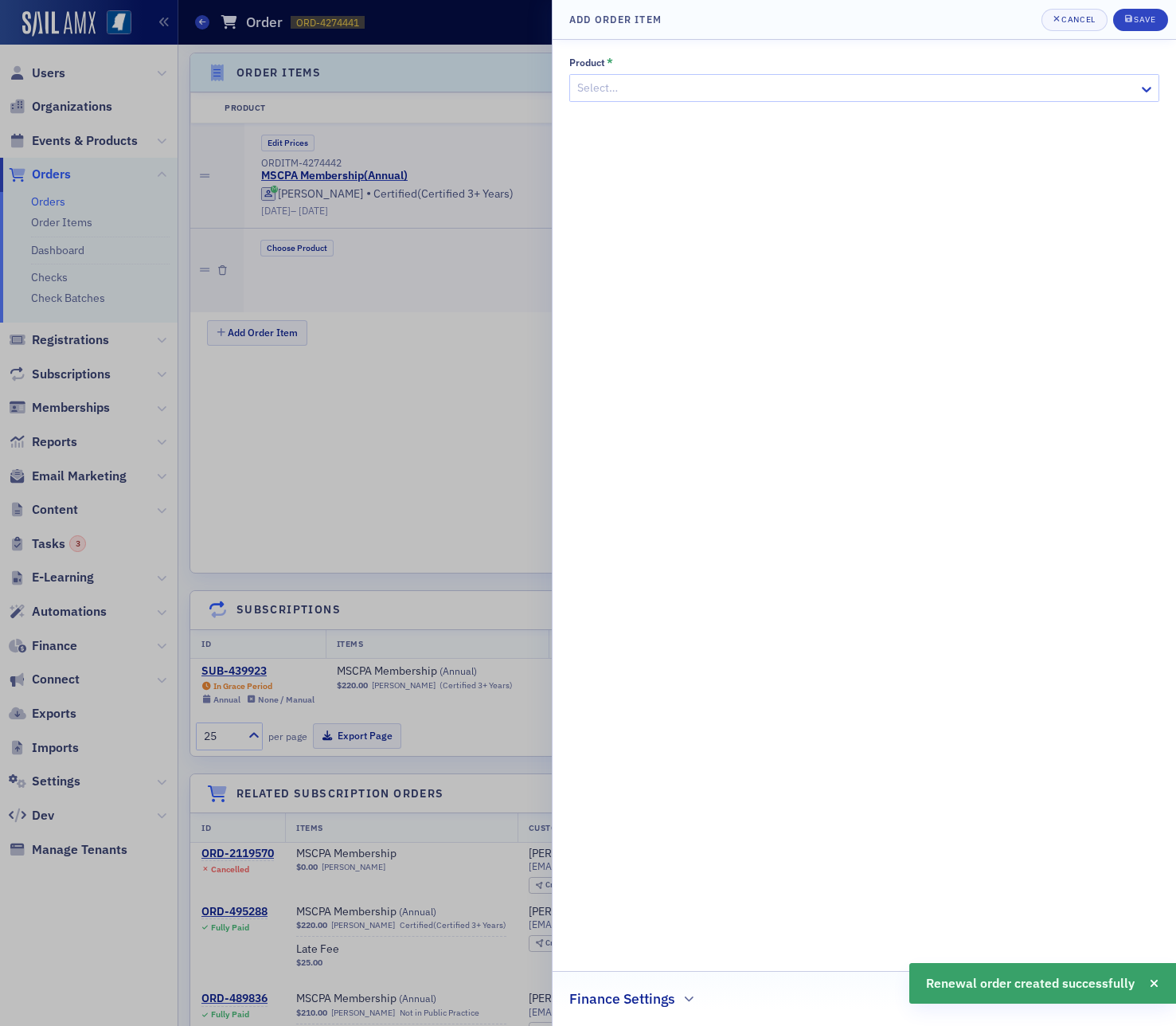
click at [740, 103] on div "Product * Select… Finance Settings" at bounding box center [863, 532] width 590 height 953
click at [749, 87] on div at bounding box center [856, 88] width 562 height 20
type input "late"
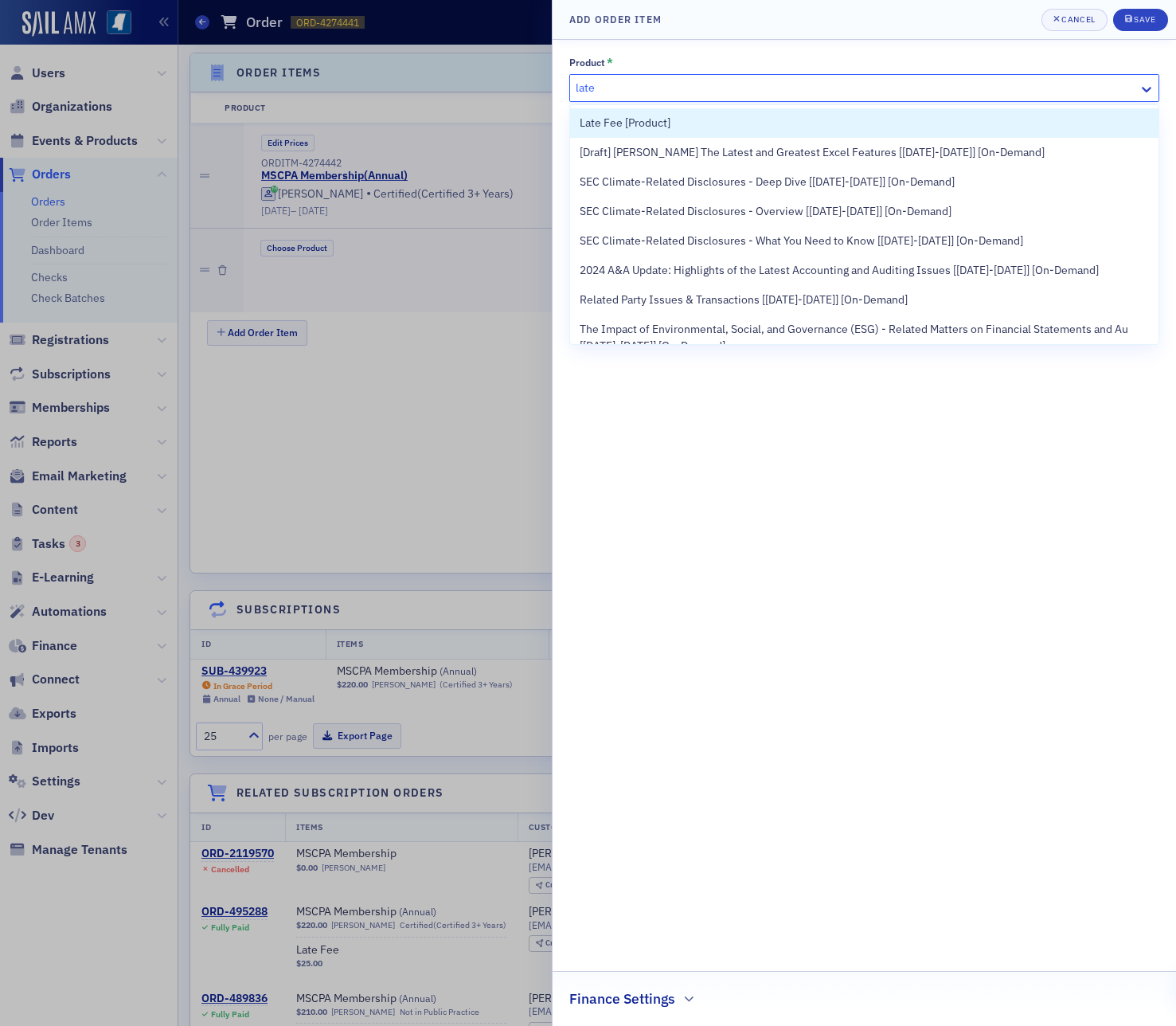
drag, startPoint x: 719, startPoint y: 116, endPoint x: 898, endPoint y: 92, distance: 180.6
click at [719, 116] on div "Late Fee [Product]" at bounding box center [863, 123] width 569 height 17
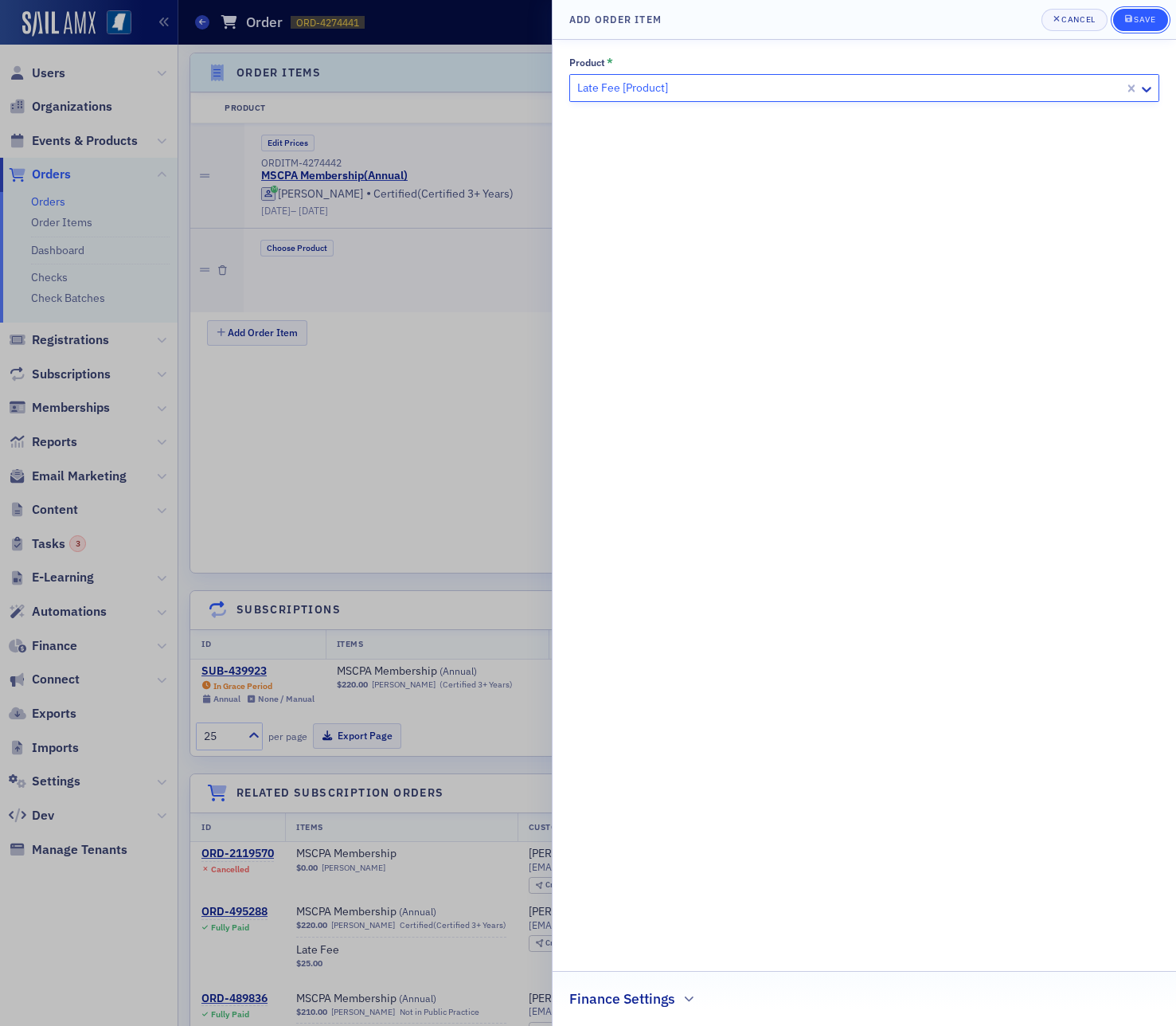
click at [1137, 22] on div "Save" at bounding box center [1145, 20] width 21 height 9
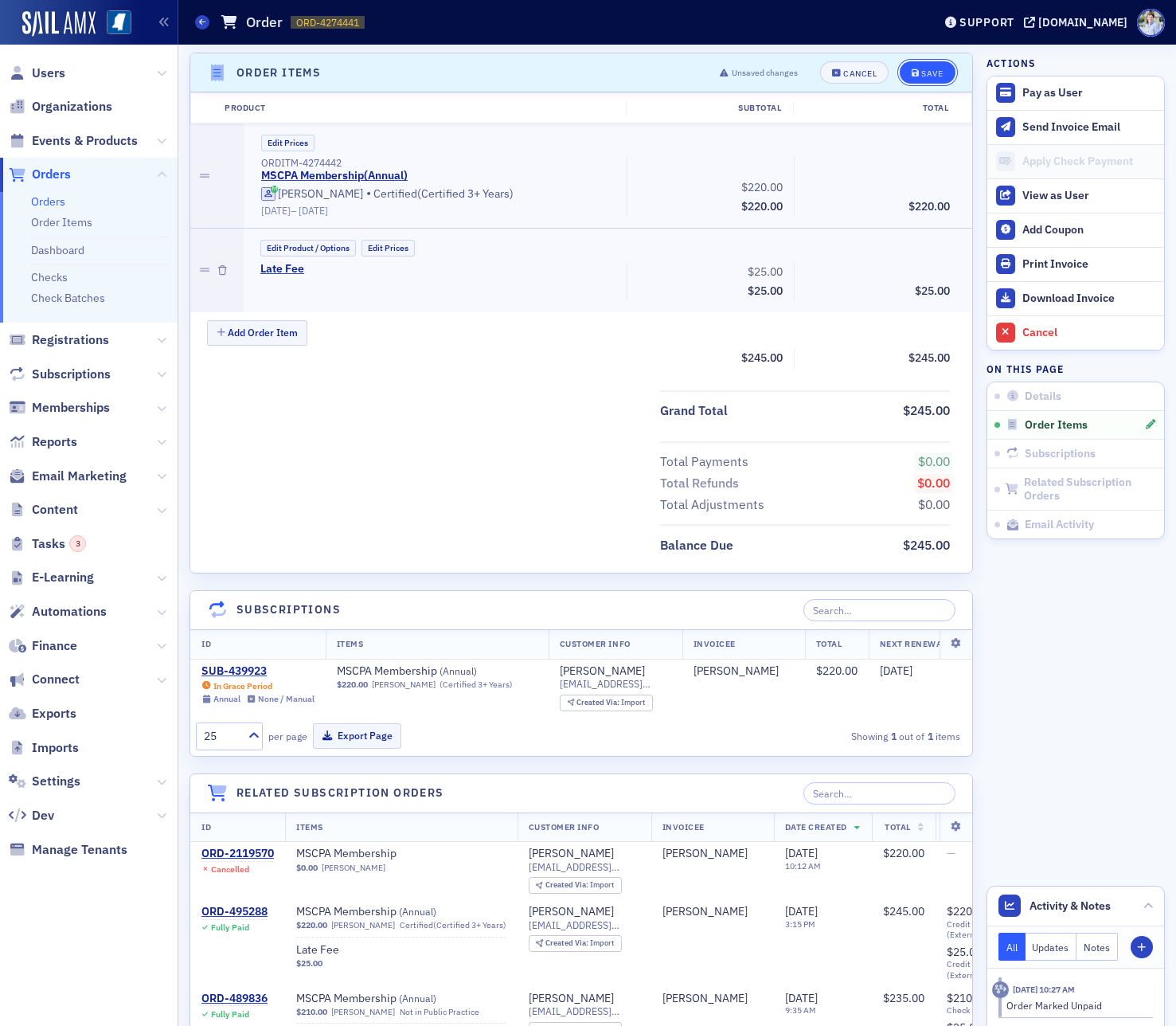
click at [931, 61] on div "Unsaved changes Cancel Save" at bounding box center [831, 72] width 246 height 22
click at [937, 69] on div "Save" at bounding box center [931, 73] width 21 height 9
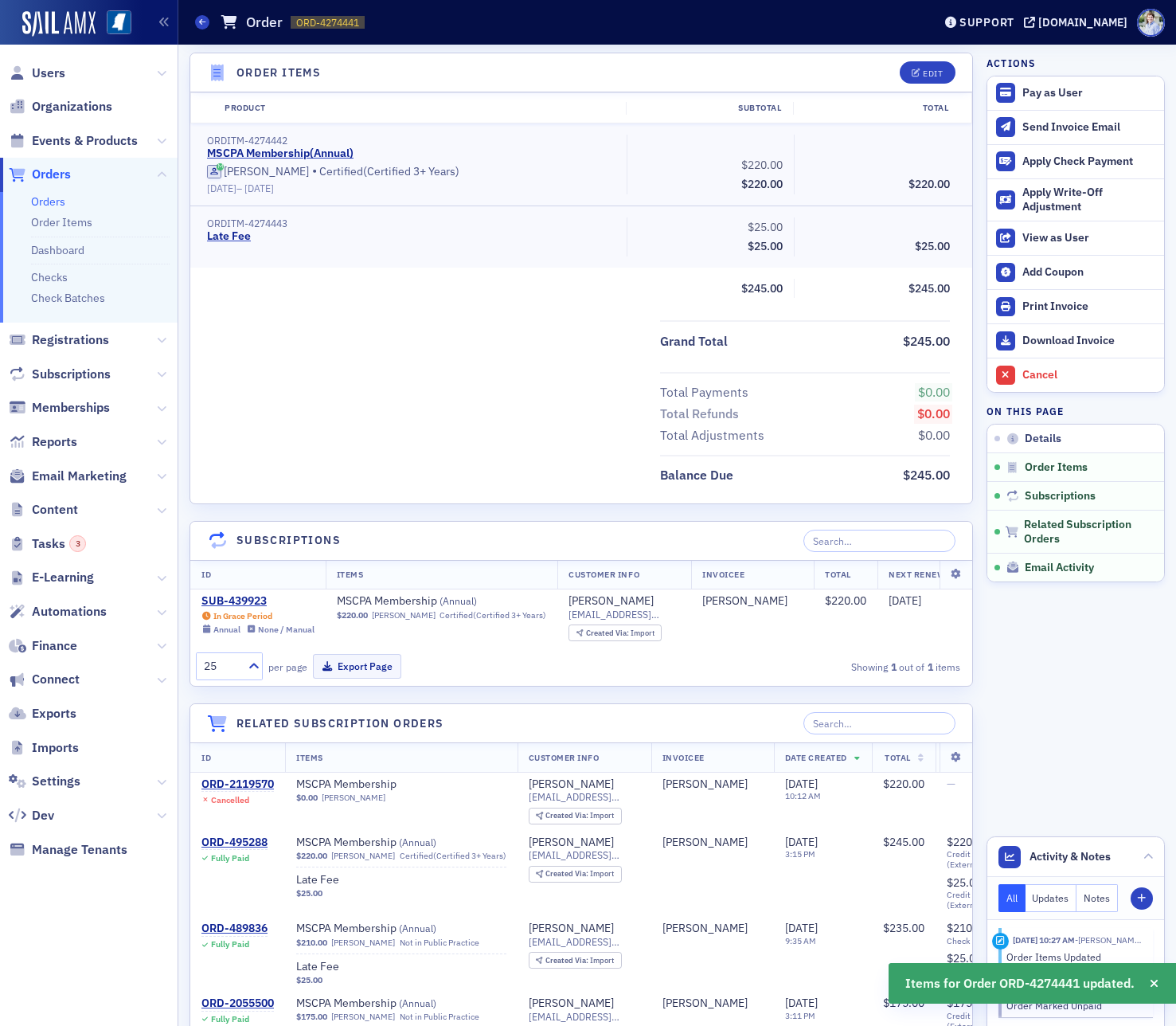
scroll to position [800, 0]
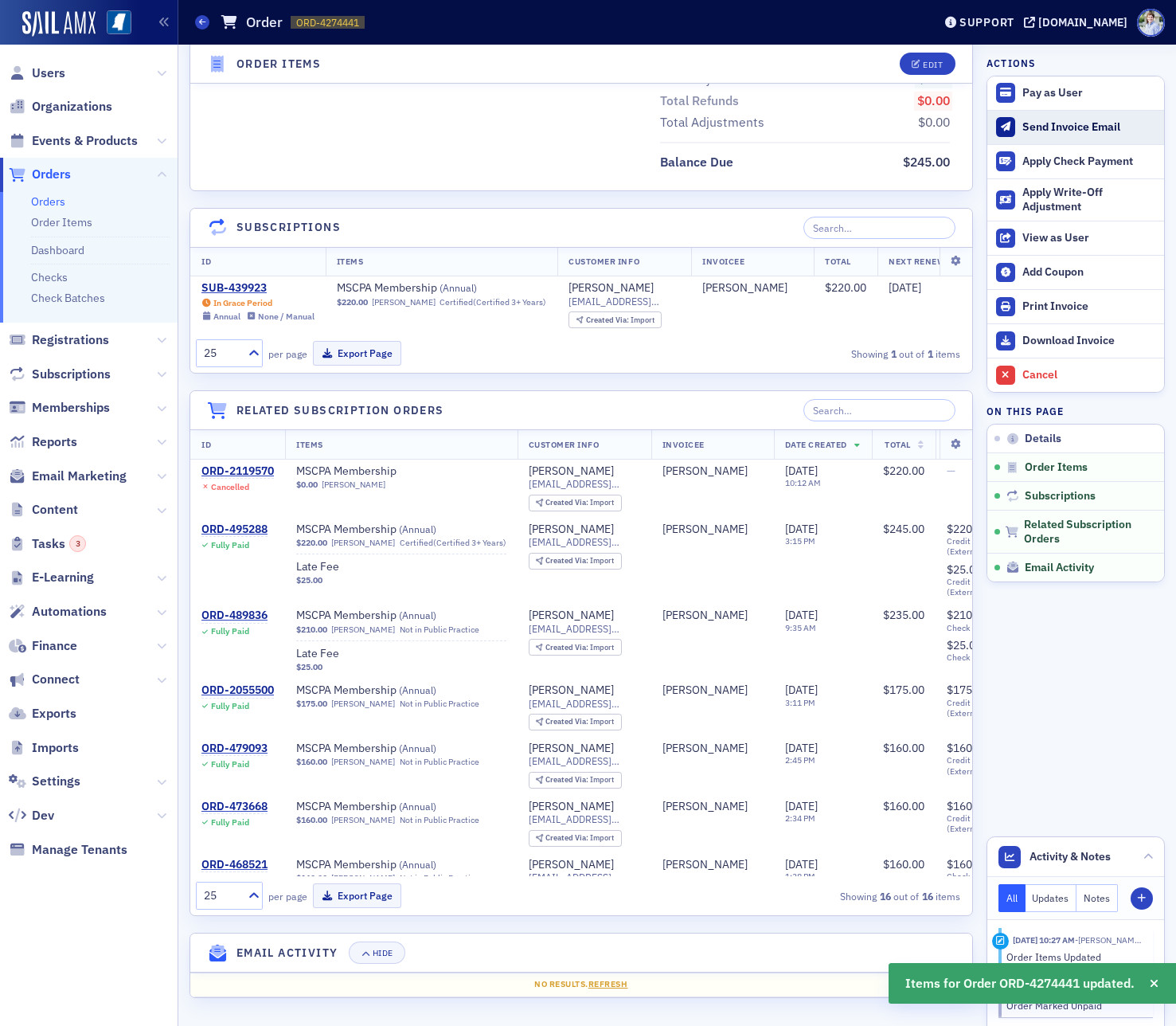
click at [1054, 120] on div "Send Invoice Email" at bounding box center [1088, 127] width 133 height 14
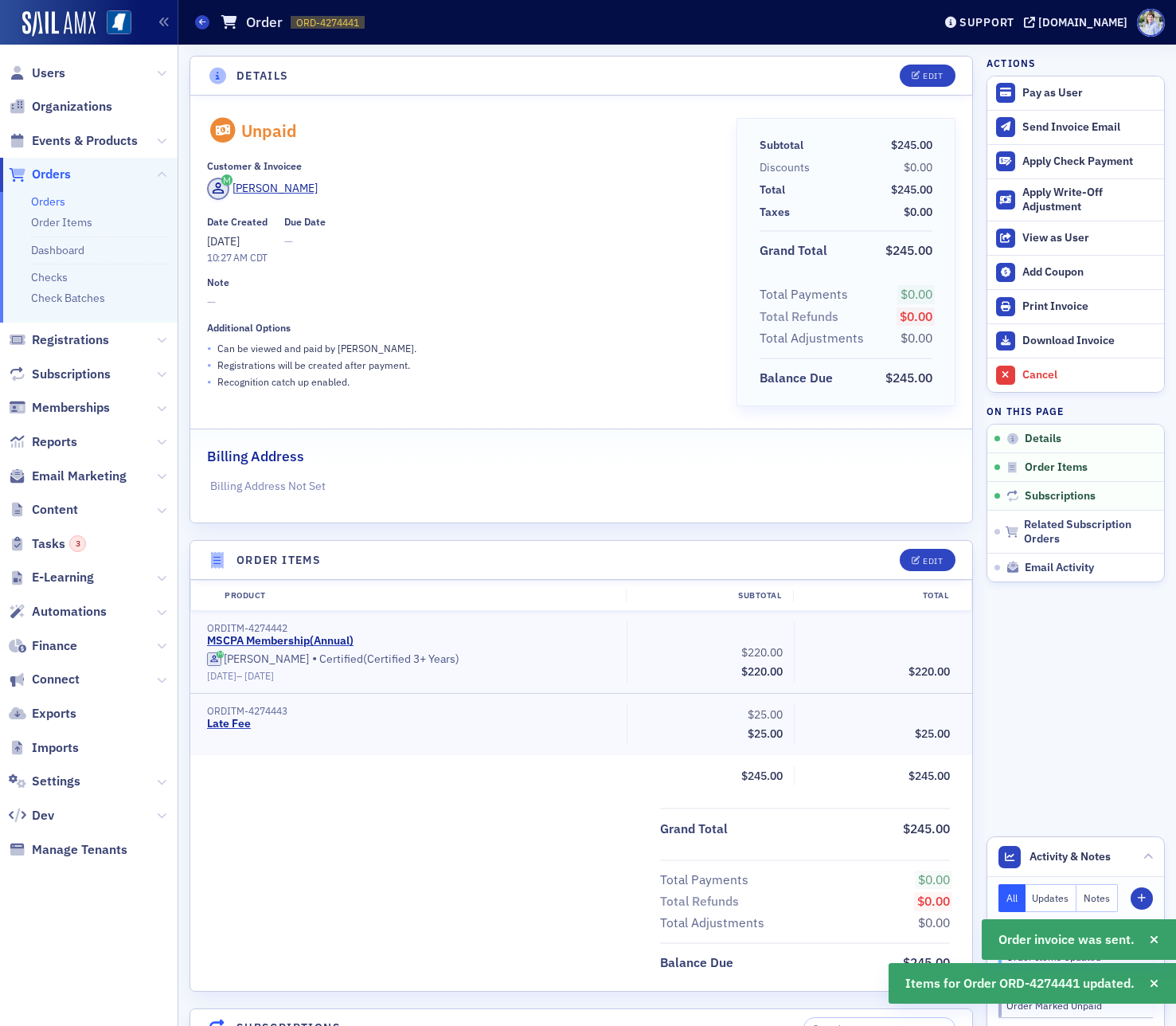
click at [406, 310] on span "—" at bounding box center [460, 302] width 507 height 17
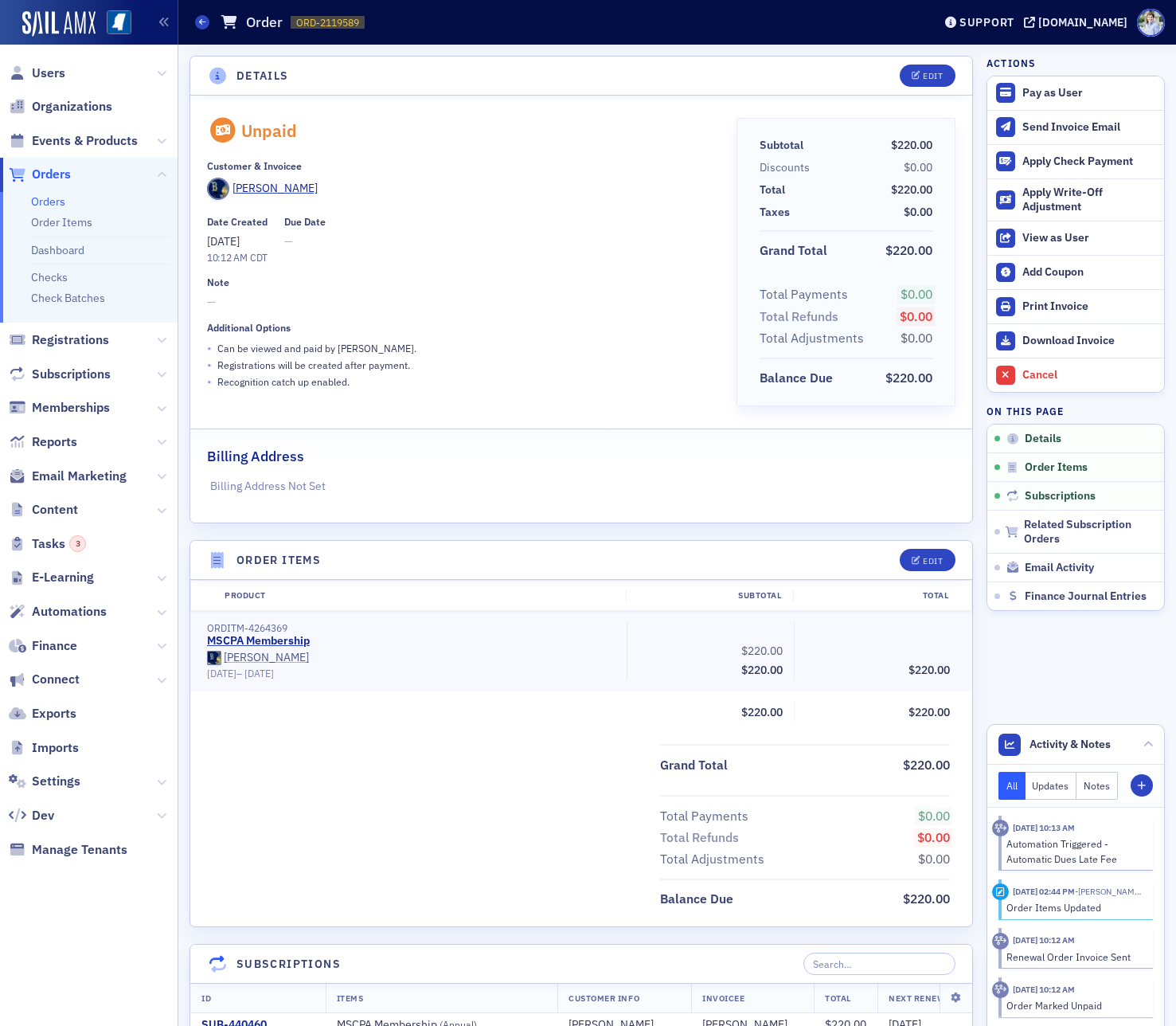
scroll to position [233, 0]
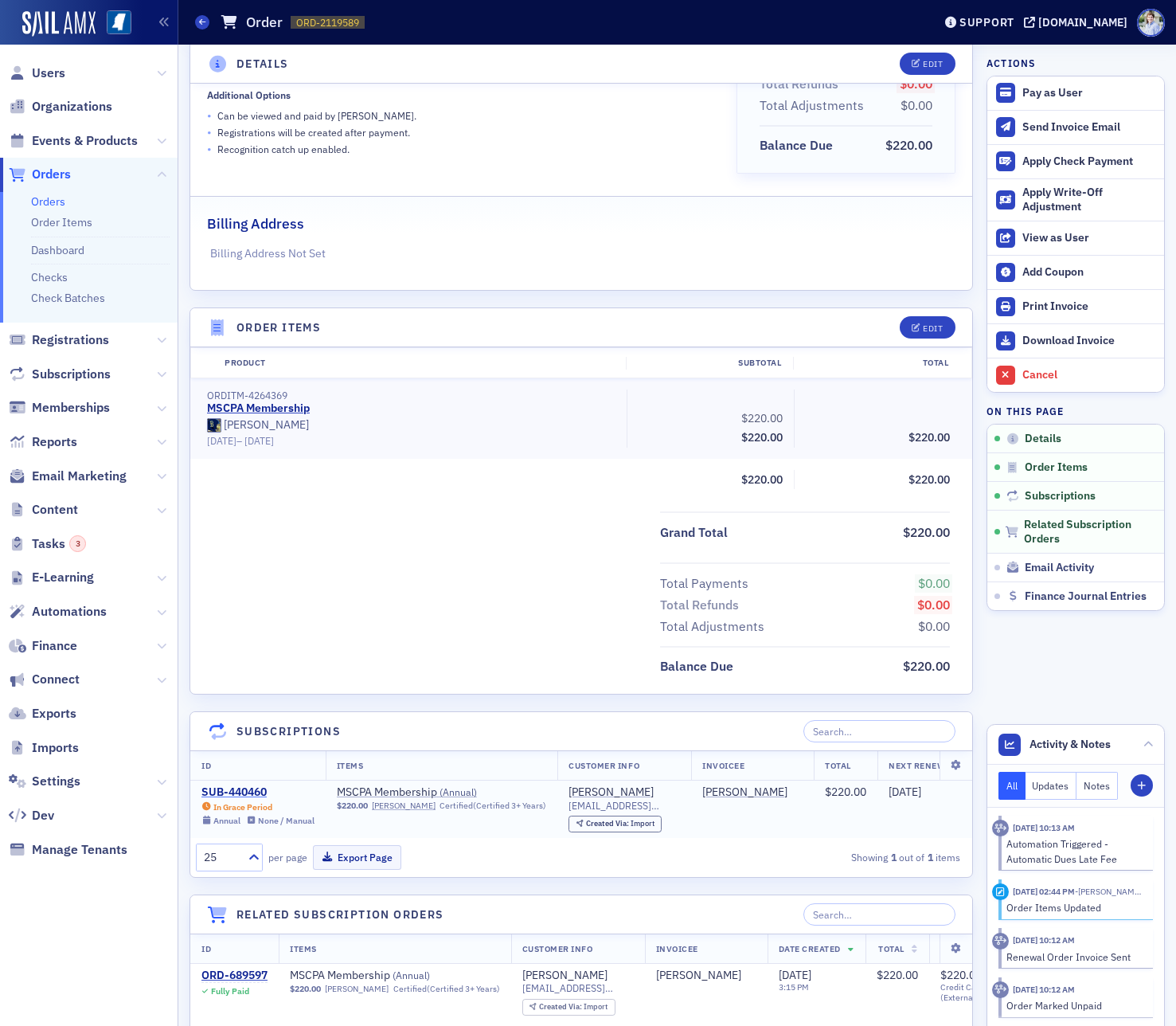
drag, startPoint x: 496, startPoint y: 494, endPoint x: 238, endPoint y: 798, distance: 398.7
click at [489, 496] on div "Product Subtotal Total ORDITM-4264369 MSCPA Membership [PERSON_NAME] [DATE] – […" at bounding box center [580, 424] width 782 height 153
click at [247, 788] on div "SUB-440460" at bounding box center [258, 792] width 113 height 14
click at [1055, 376] on div "Cancel" at bounding box center [1088, 375] width 133 height 14
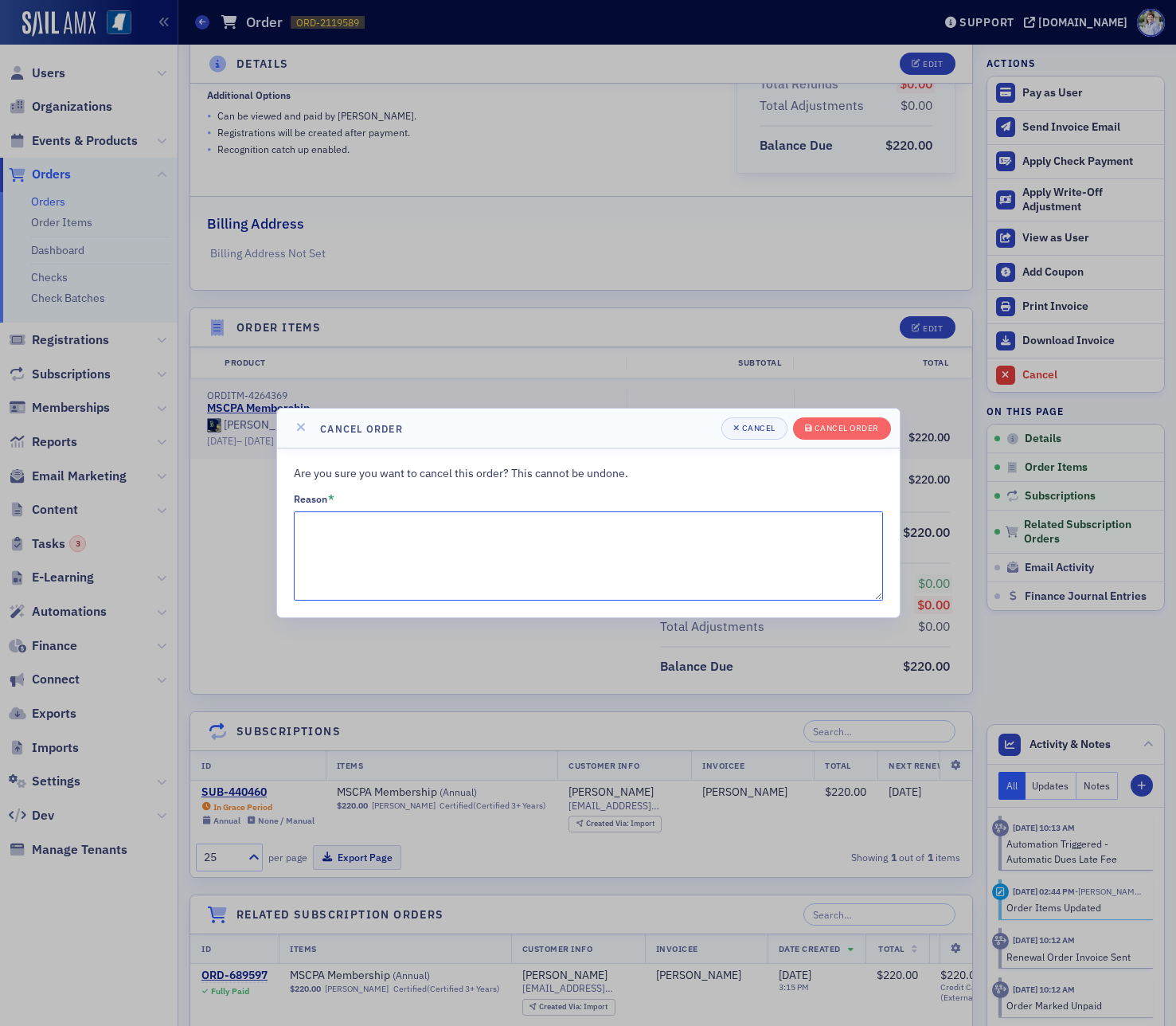
click at [438, 535] on textarea "Reason *" at bounding box center [588, 556] width 589 height 90
type textarea "Recreating order"
click at [865, 434] on span "Cancel order" at bounding box center [842, 428] width 74 height 13
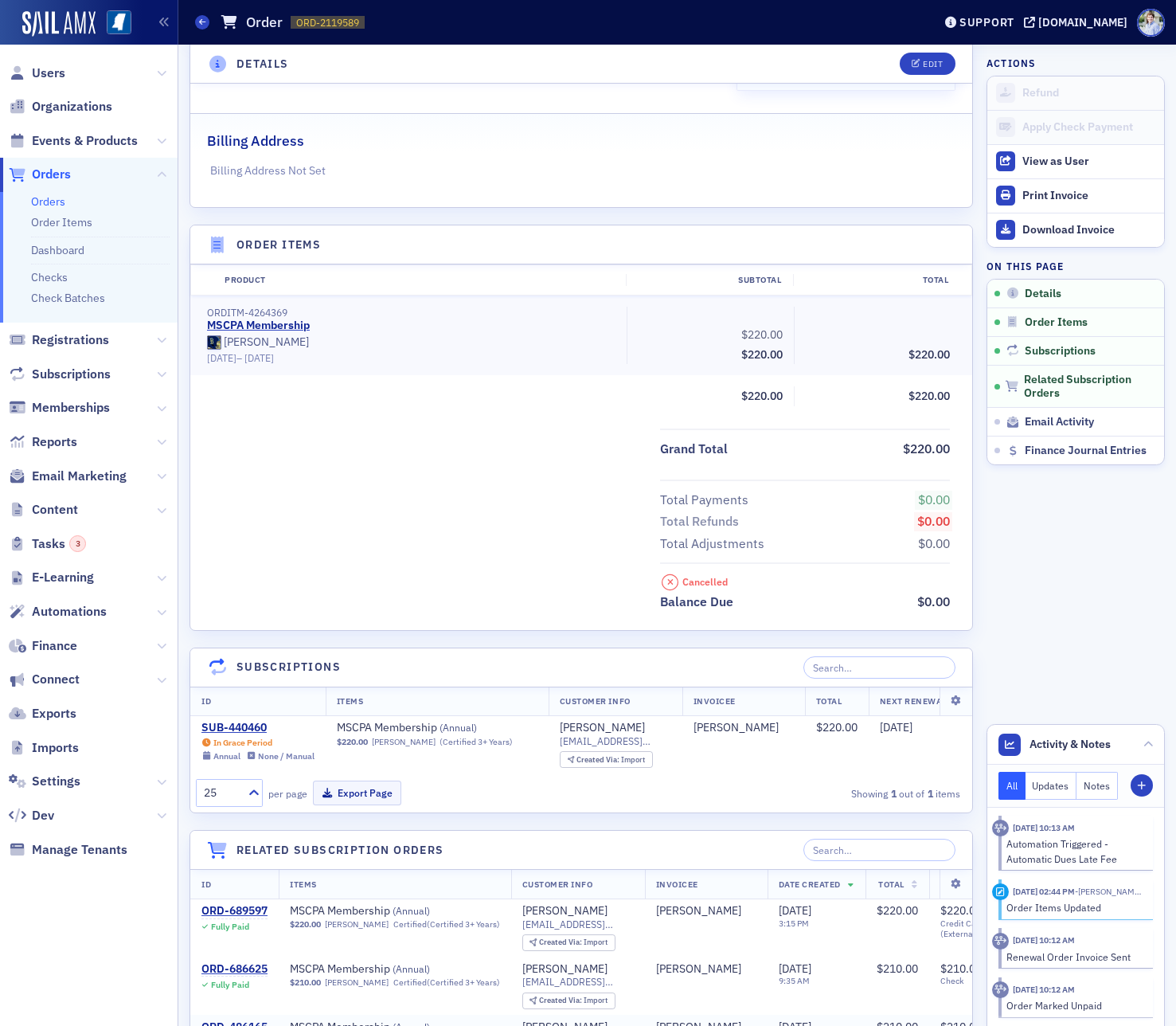
scroll to position [405, 0]
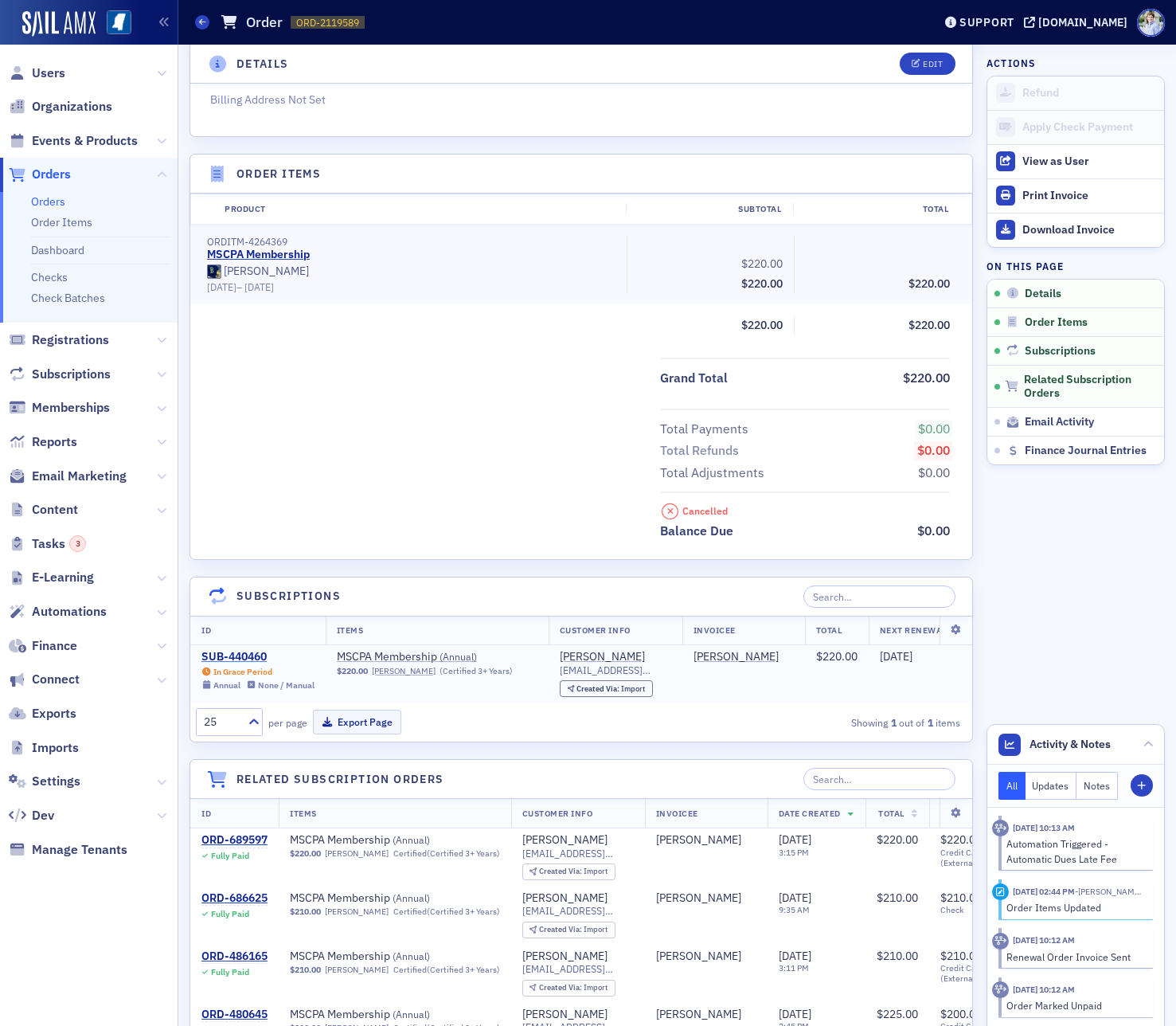
click at [236, 655] on div "SUB-440460" at bounding box center [258, 657] width 113 height 14
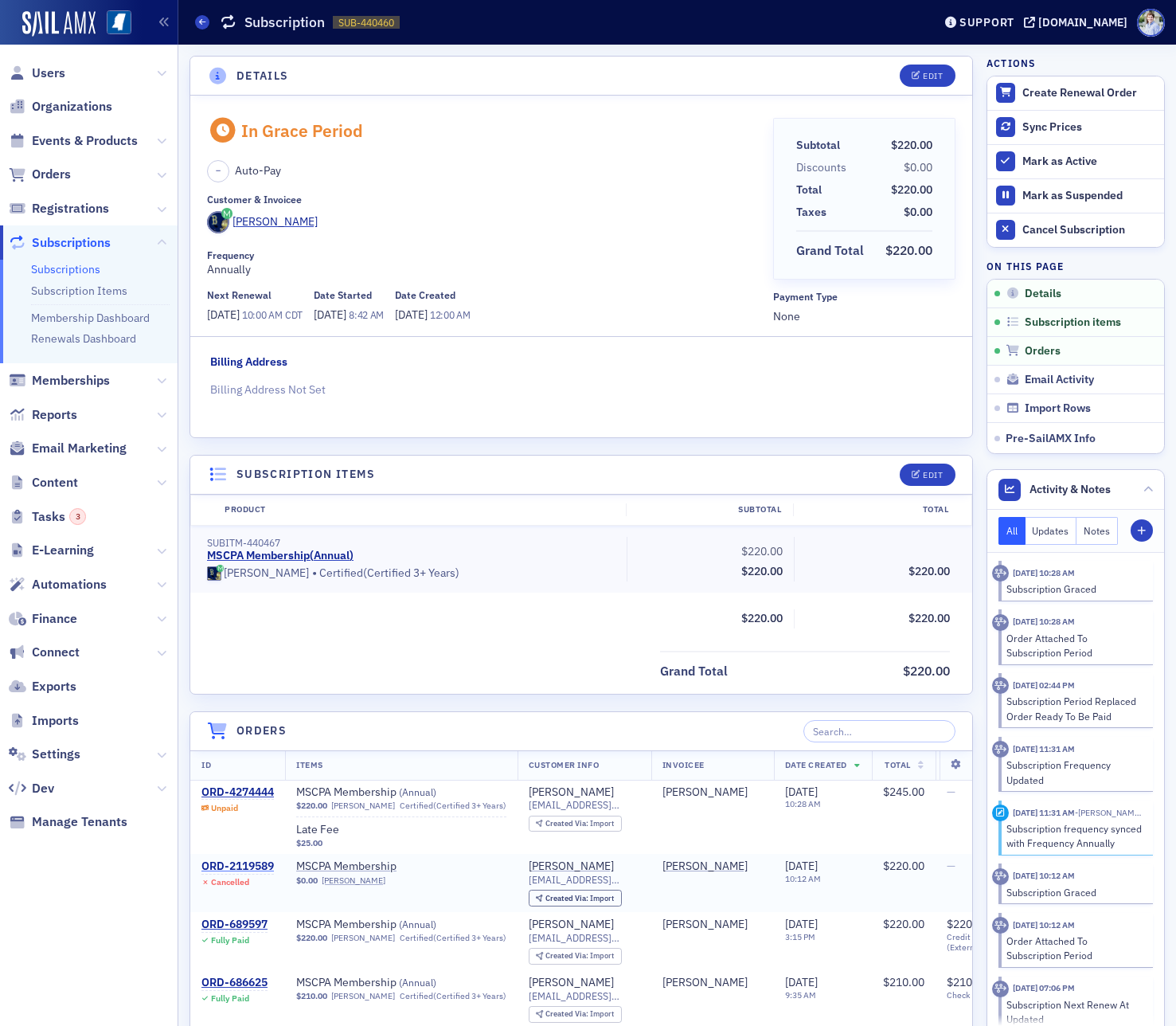
click at [239, 858] on td "ORD-2119589 Cancelled" at bounding box center [237, 883] width 95 height 58
click at [238, 869] on div "ORD-2119589" at bounding box center [237, 866] width 73 height 14
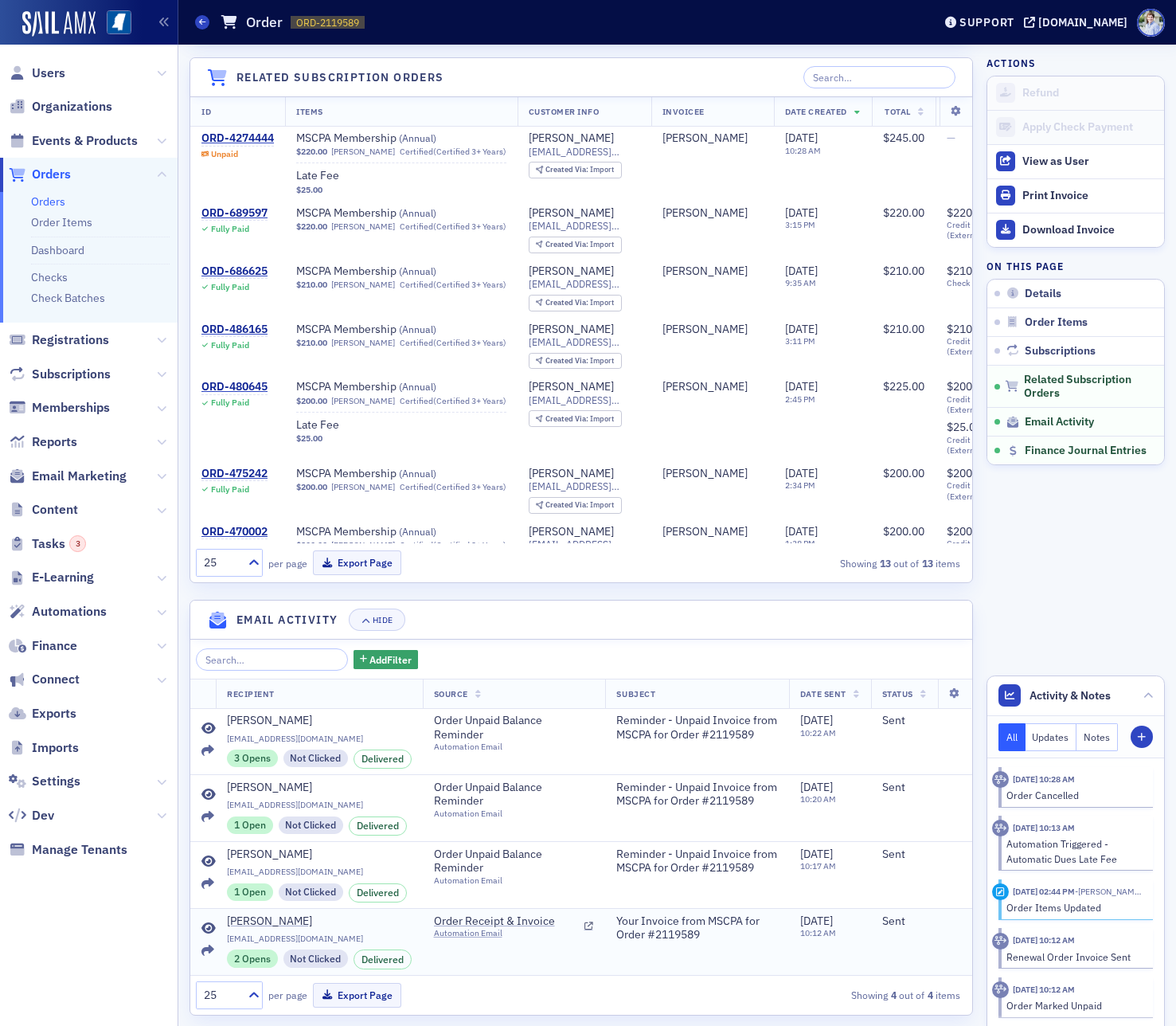
scroll to position [1182, 0]
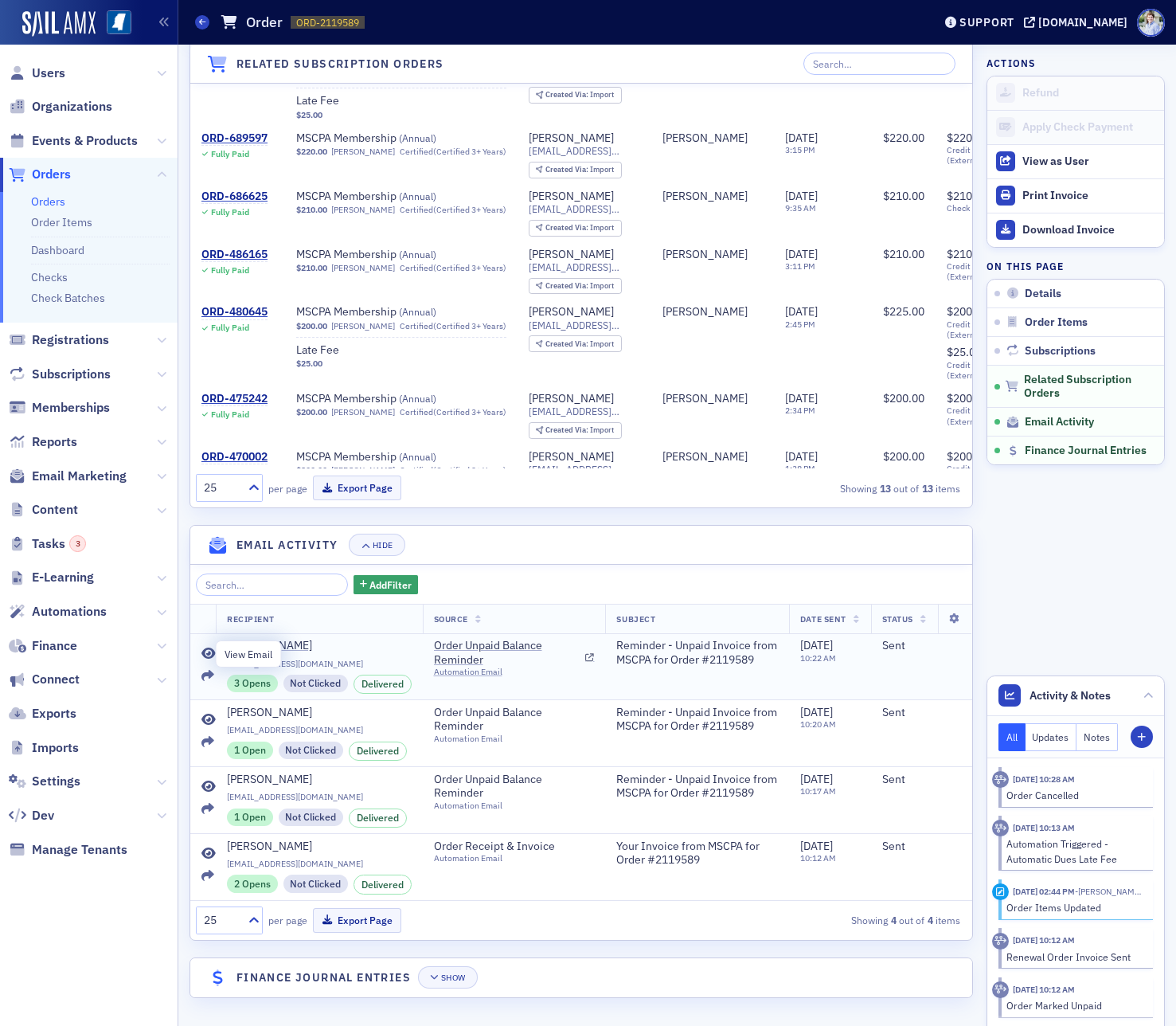
click at [207, 650] on icon at bounding box center [209, 654] width 14 height 13
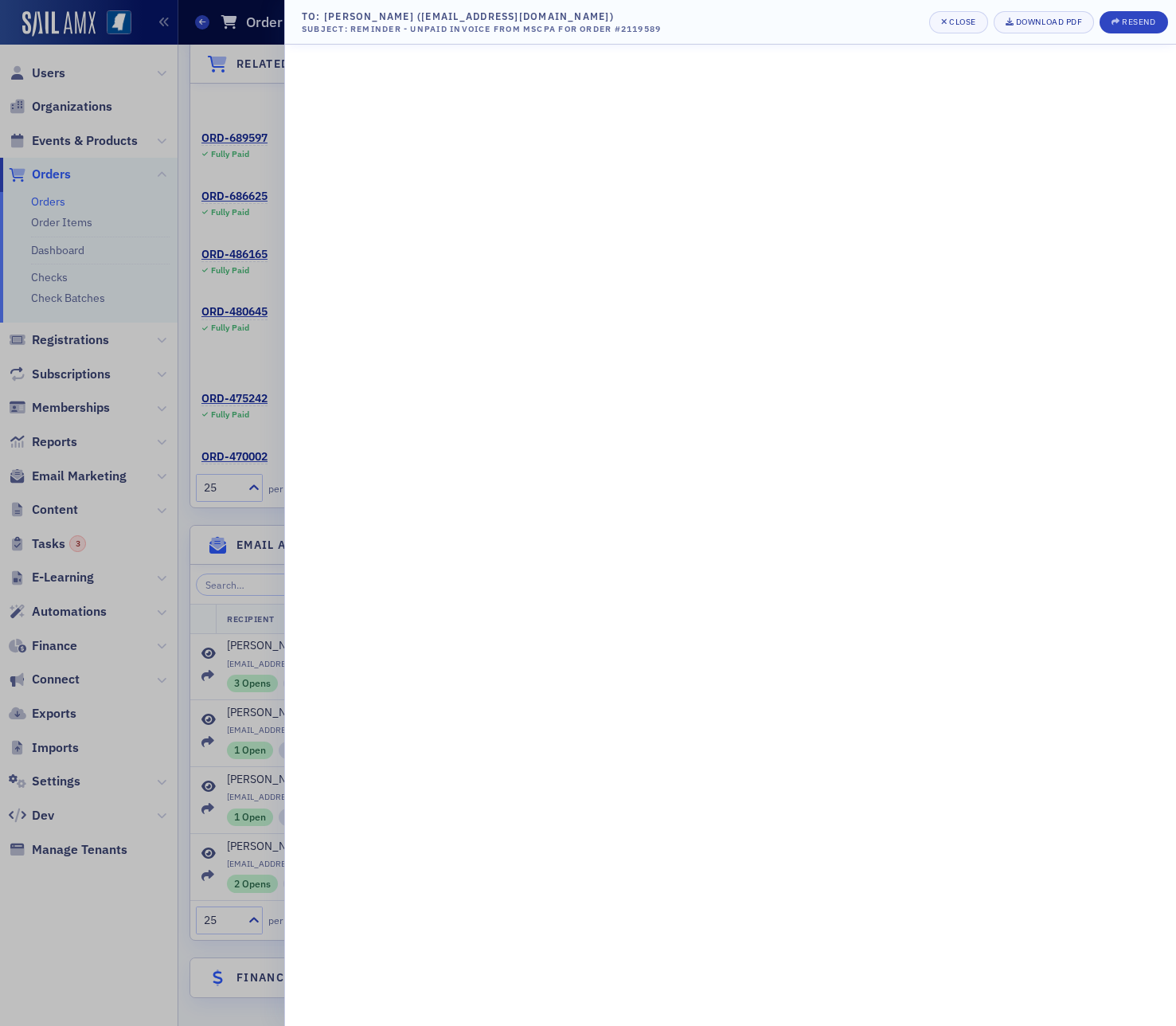
click at [235, 598] on div at bounding box center [588, 513] width 1176 height 1026
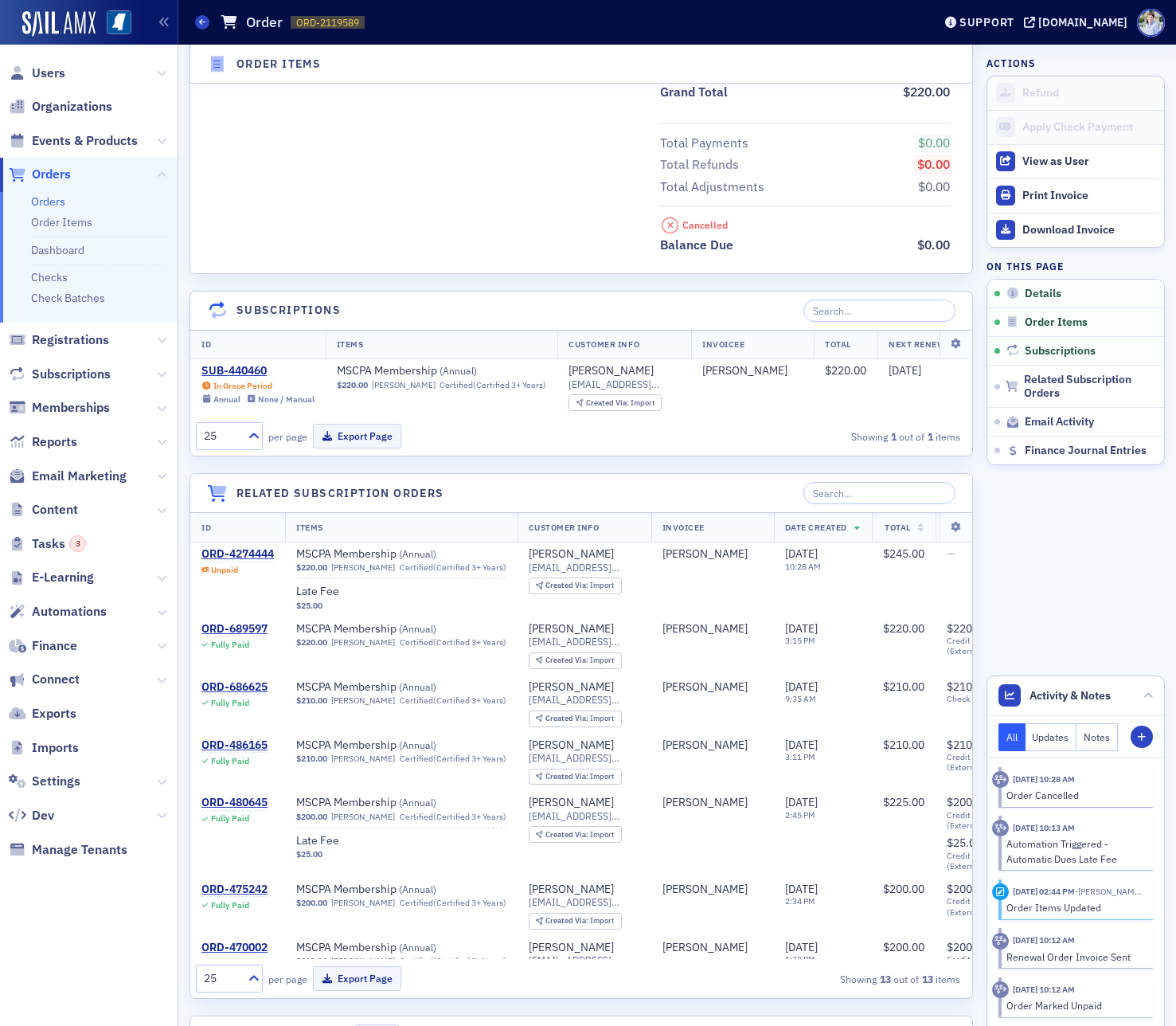
scroll to position [0, 0]
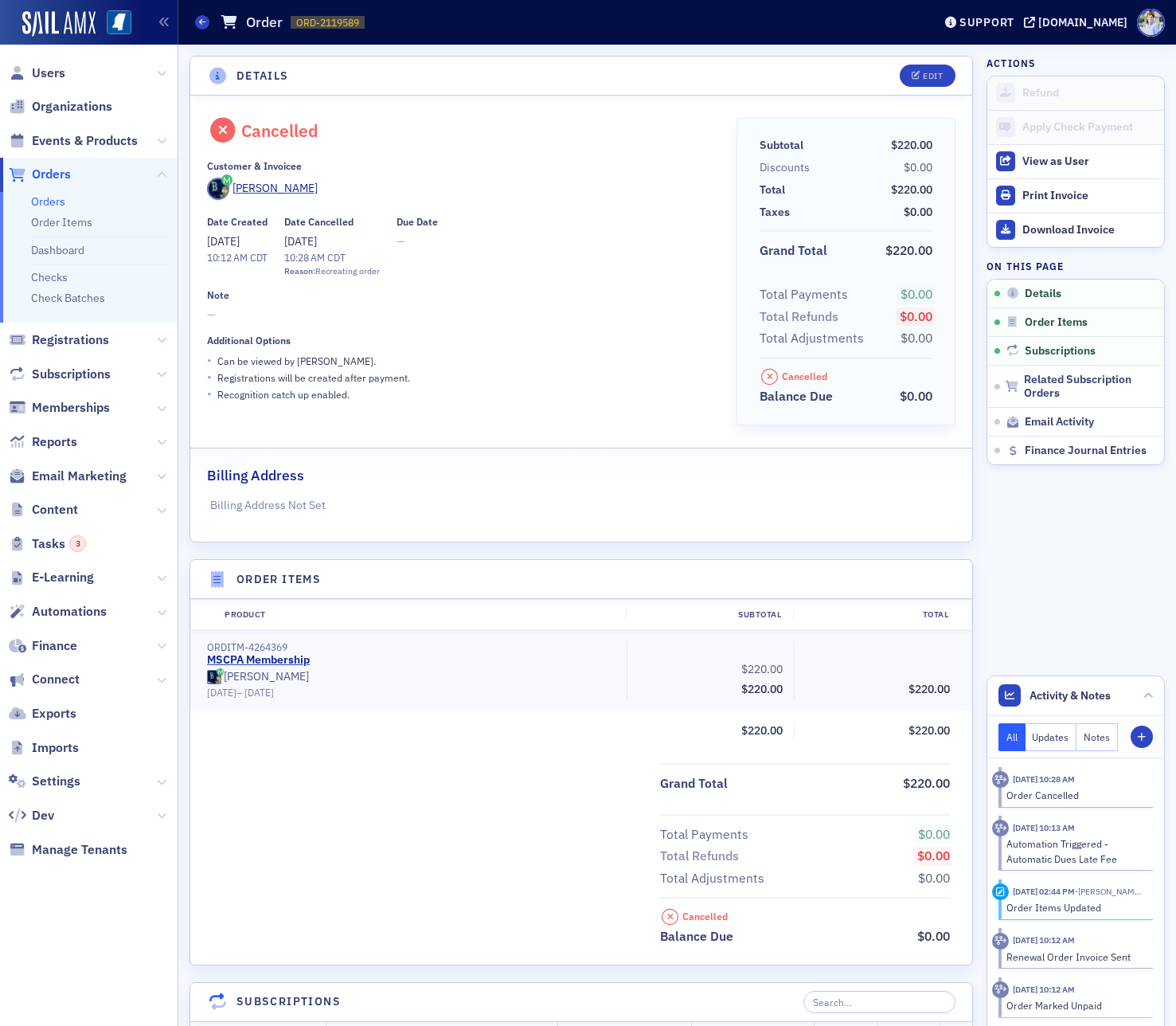
click at [604, 430] on div "Cancelled Customer & Invoicee [PERSON_NAME] Date Created [DATE] 10:12 AM CDT Da…" at bounding box center [460, 278] width 507 height 319
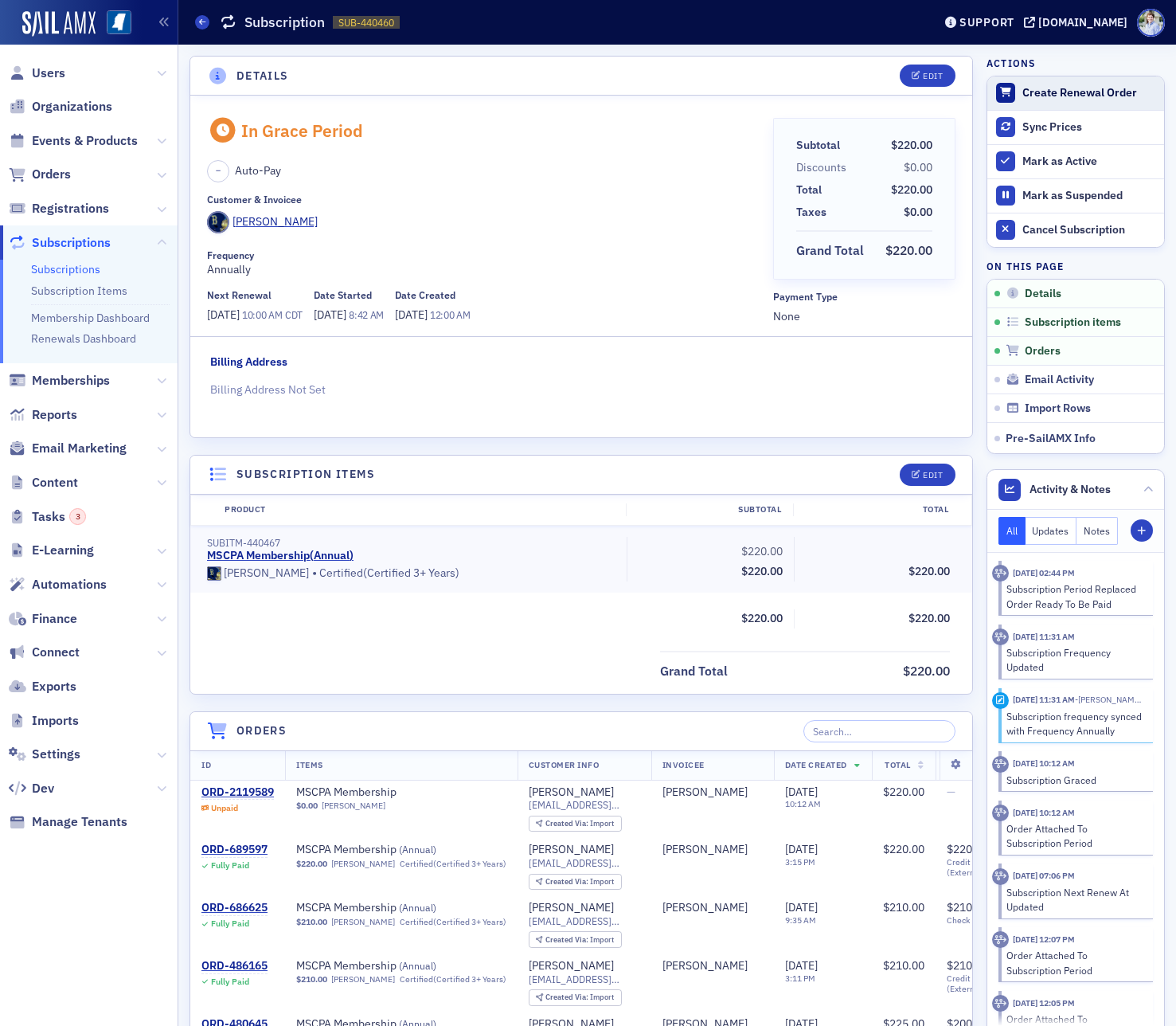
click at [1078, 89] on div "Create Renewal Order" at bounding box center [1088, 93] width 133 height 14
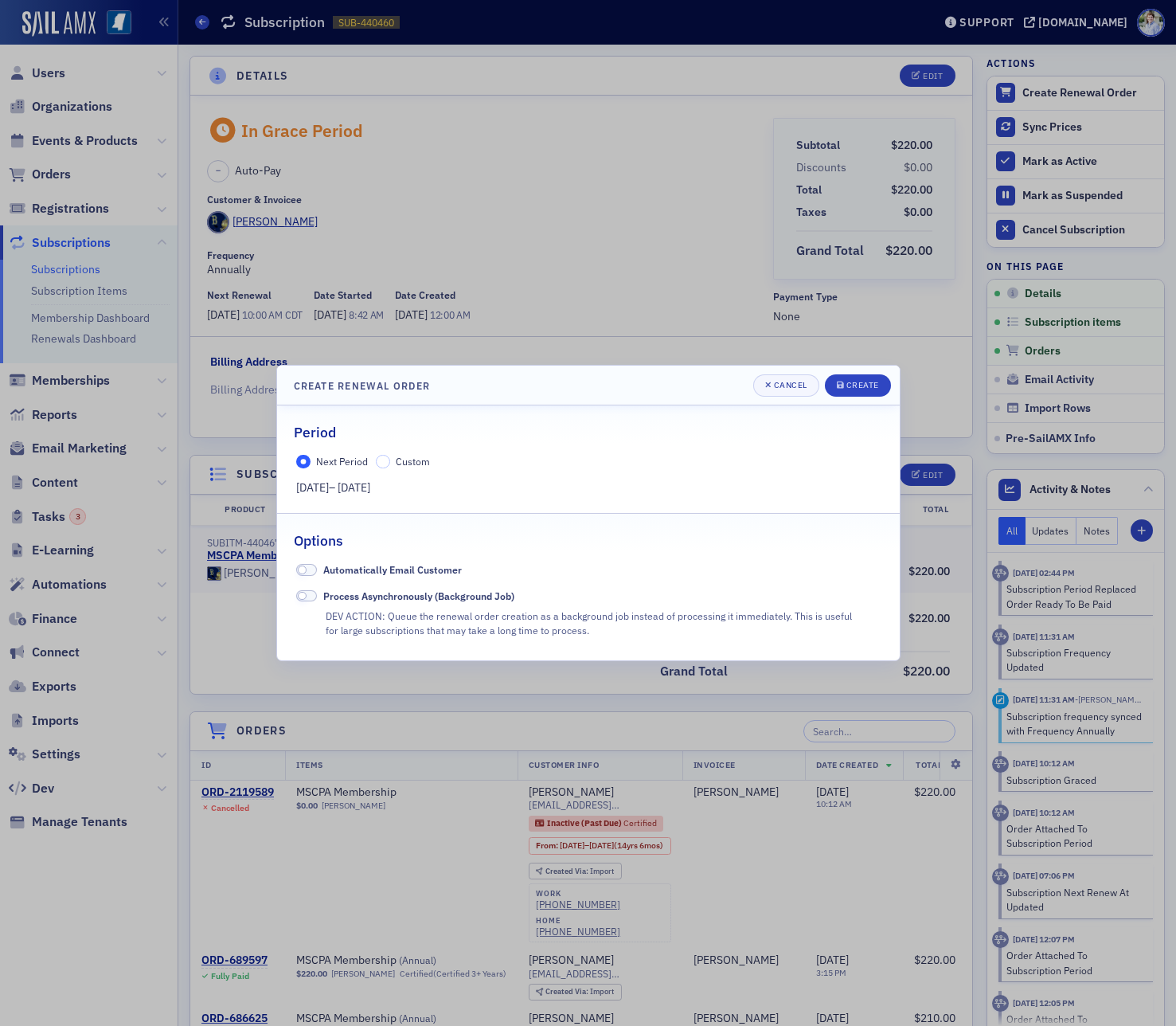
click at [469, 277] on div at bounding box center [588, 513] width 1176 height 1026
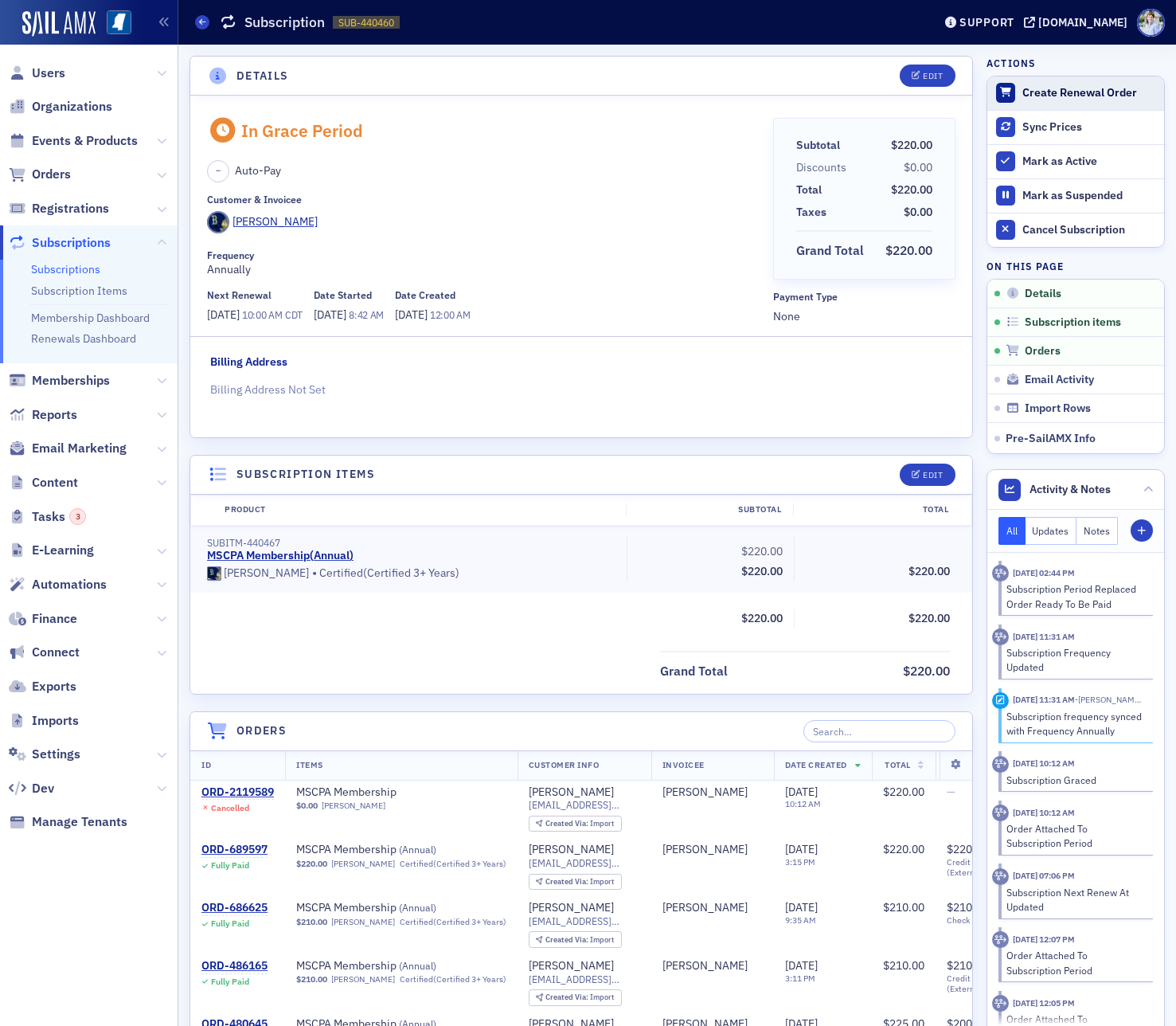
click at [1052, 86] on div "Create Renewal Order" at bounding box center [1088, 93] width 133 height 14
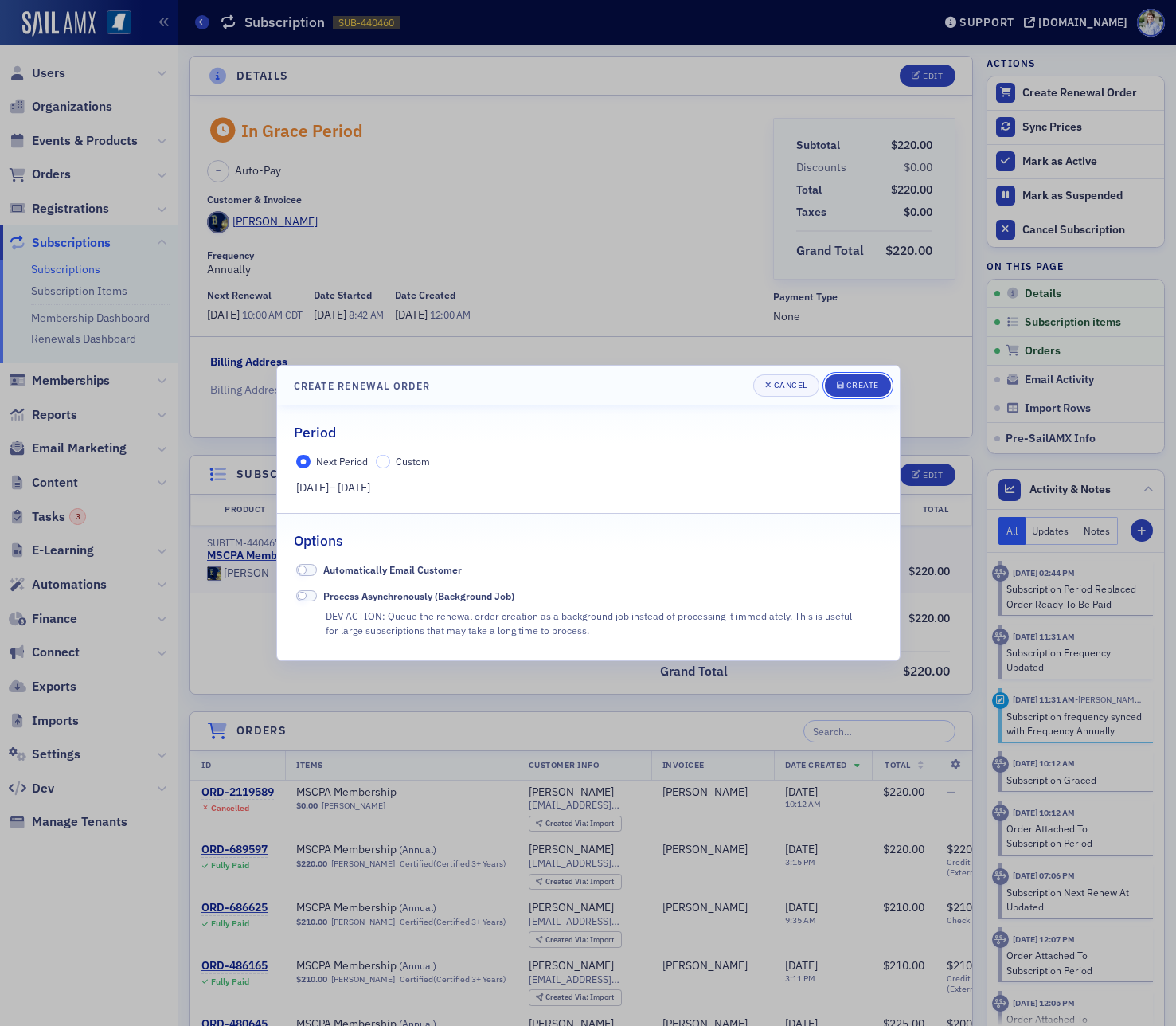
click at [880, 383] on button "Create" at bounding box center [858, 385] width 66 height 22
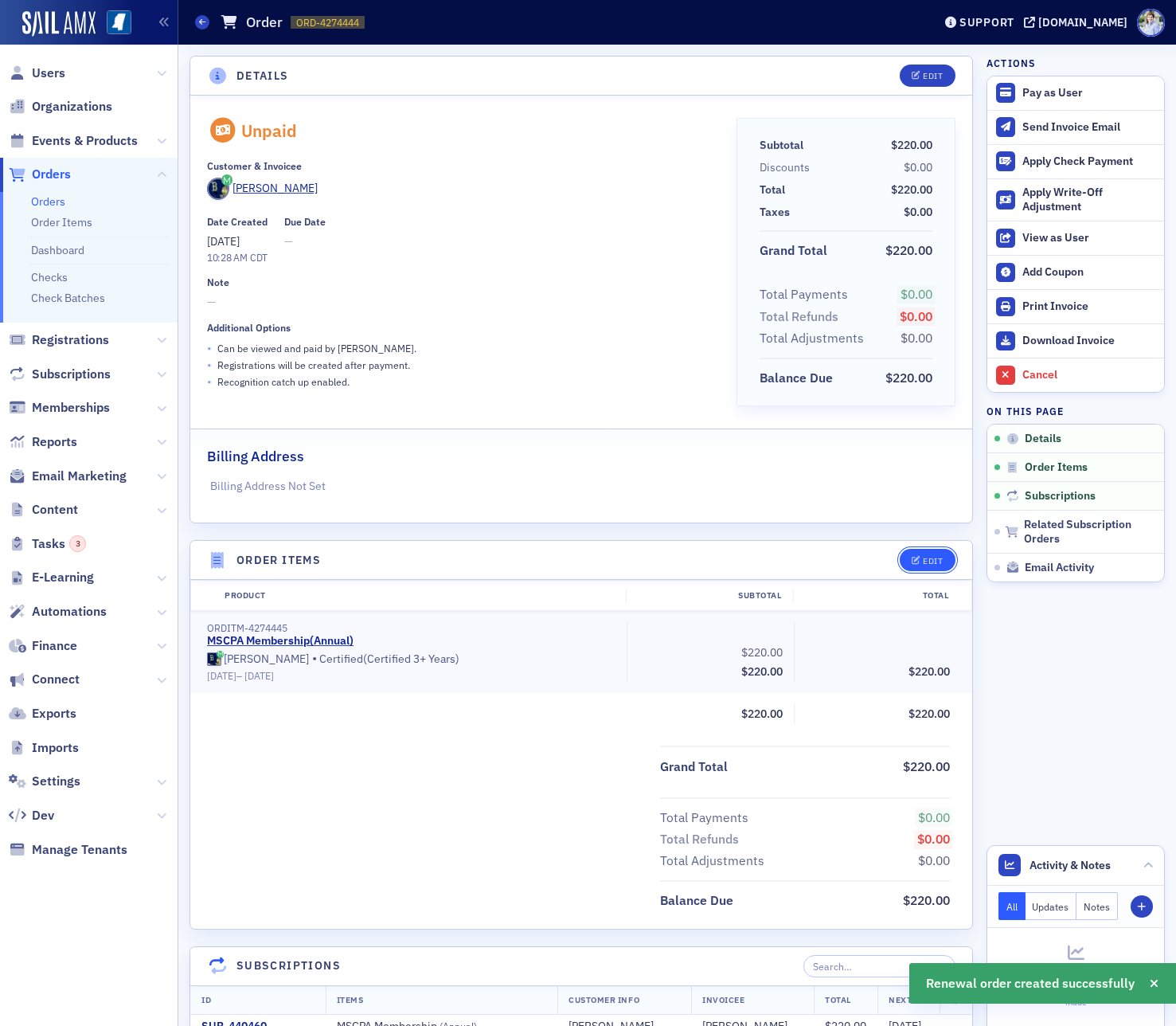
click at [935, 558] on div "Edit" at bounding box center [932, 561] width 20 height 9
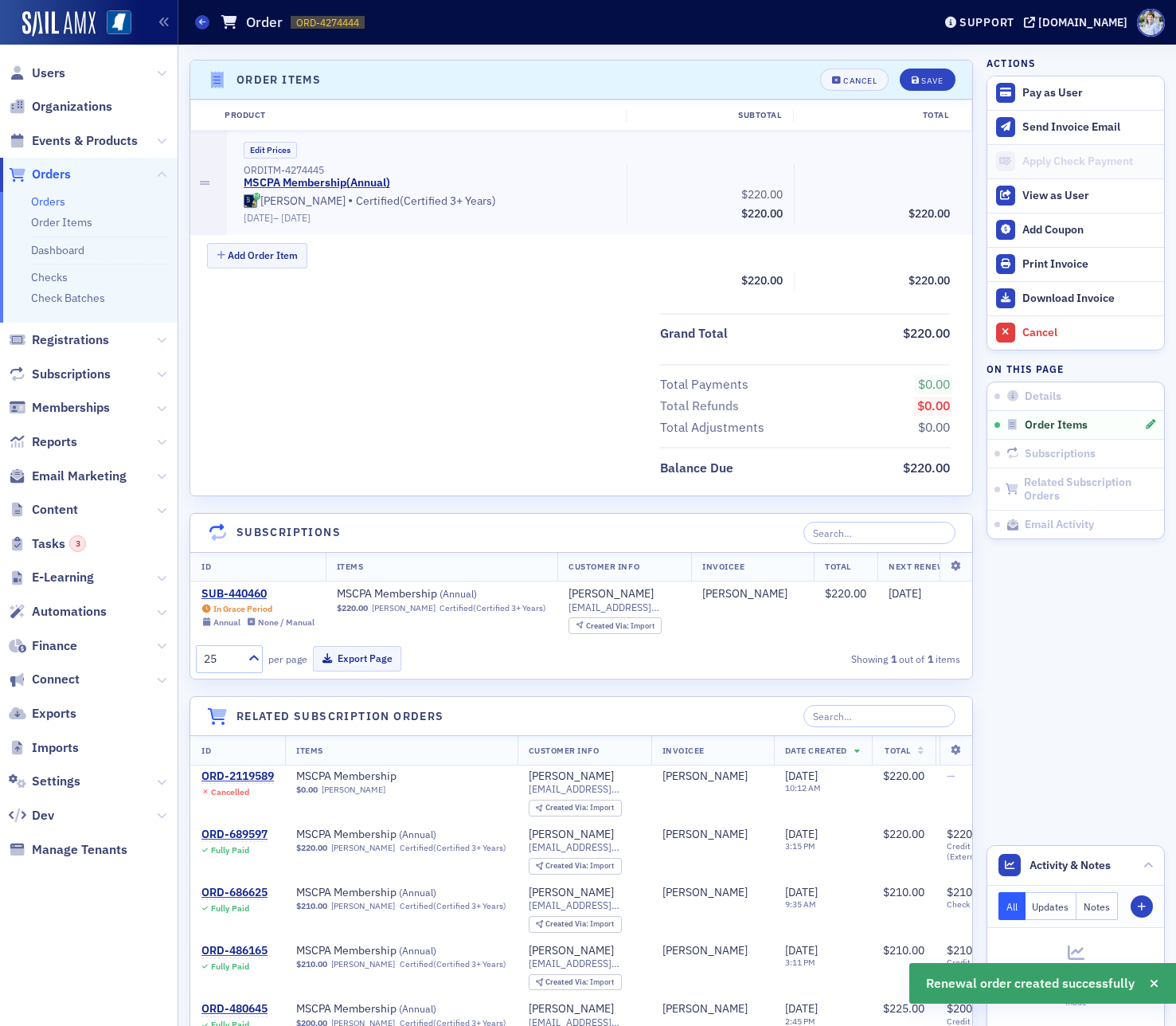
scroll to position [487, 0]
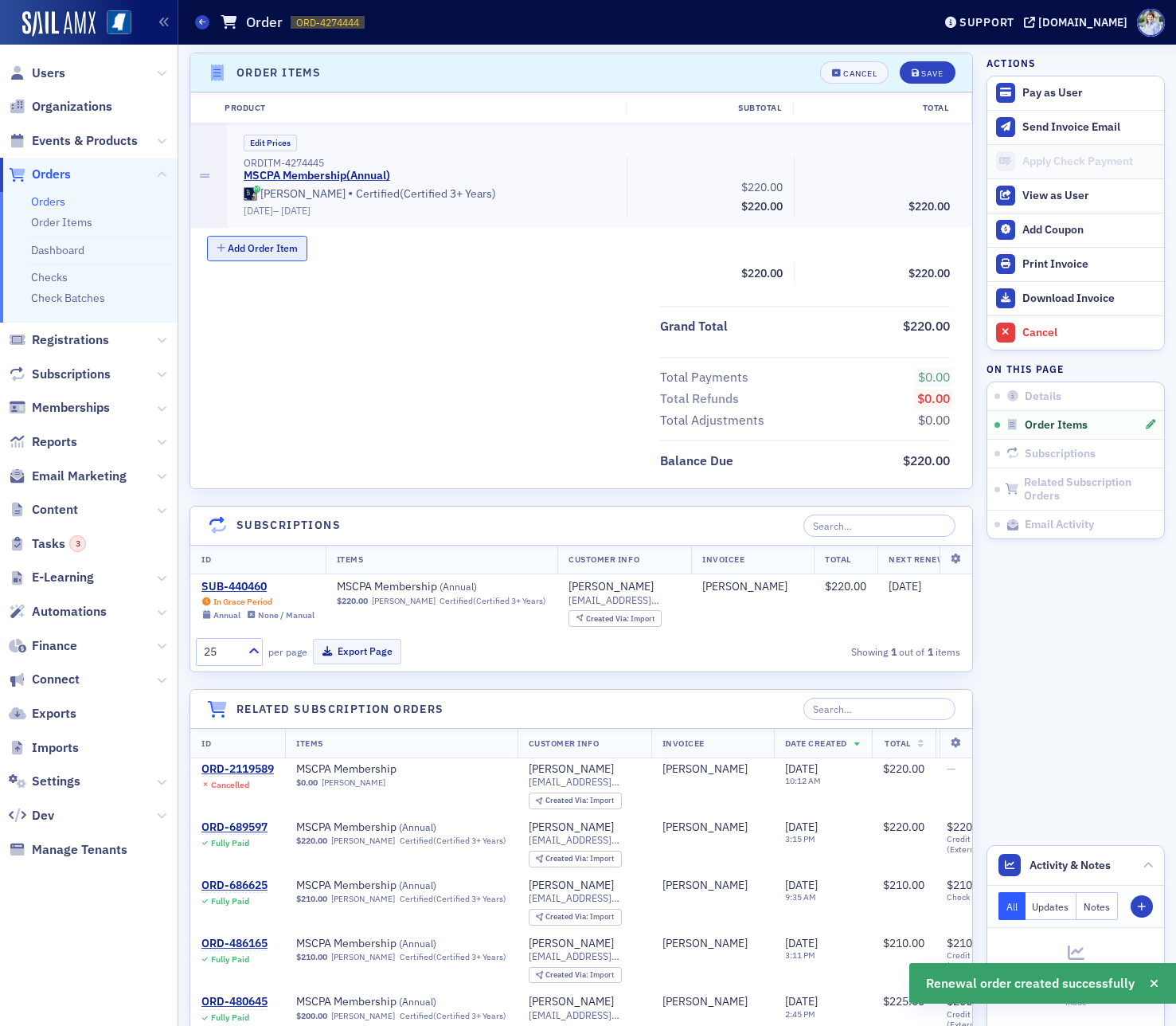
click at [272, 254] on button "Add Order Item" at bounding box center [257, 248] width 100 height 25
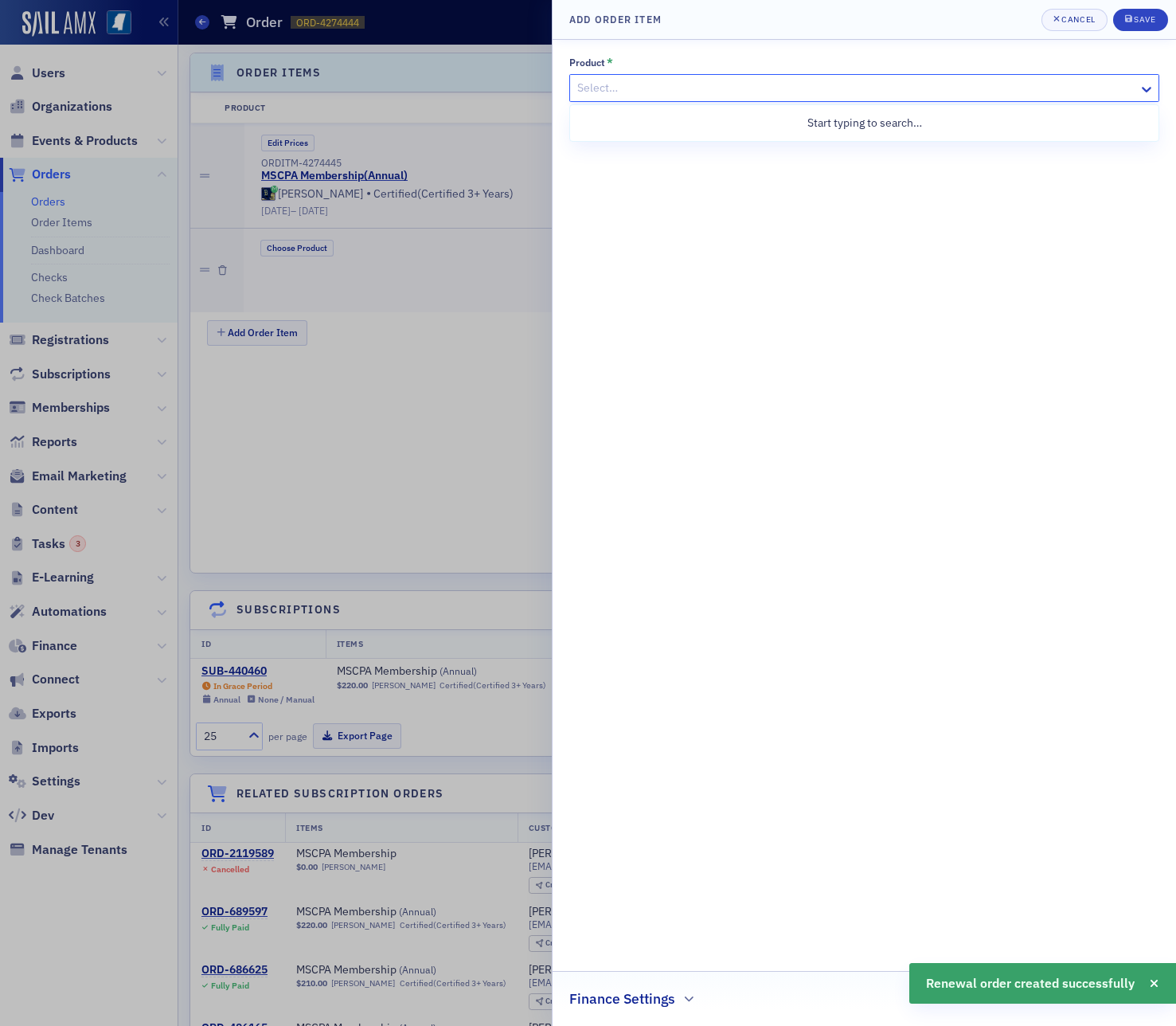
click at [625, 99] on div "Select…" at bounding box center [863, 88] width 590 height 28
type input "late"
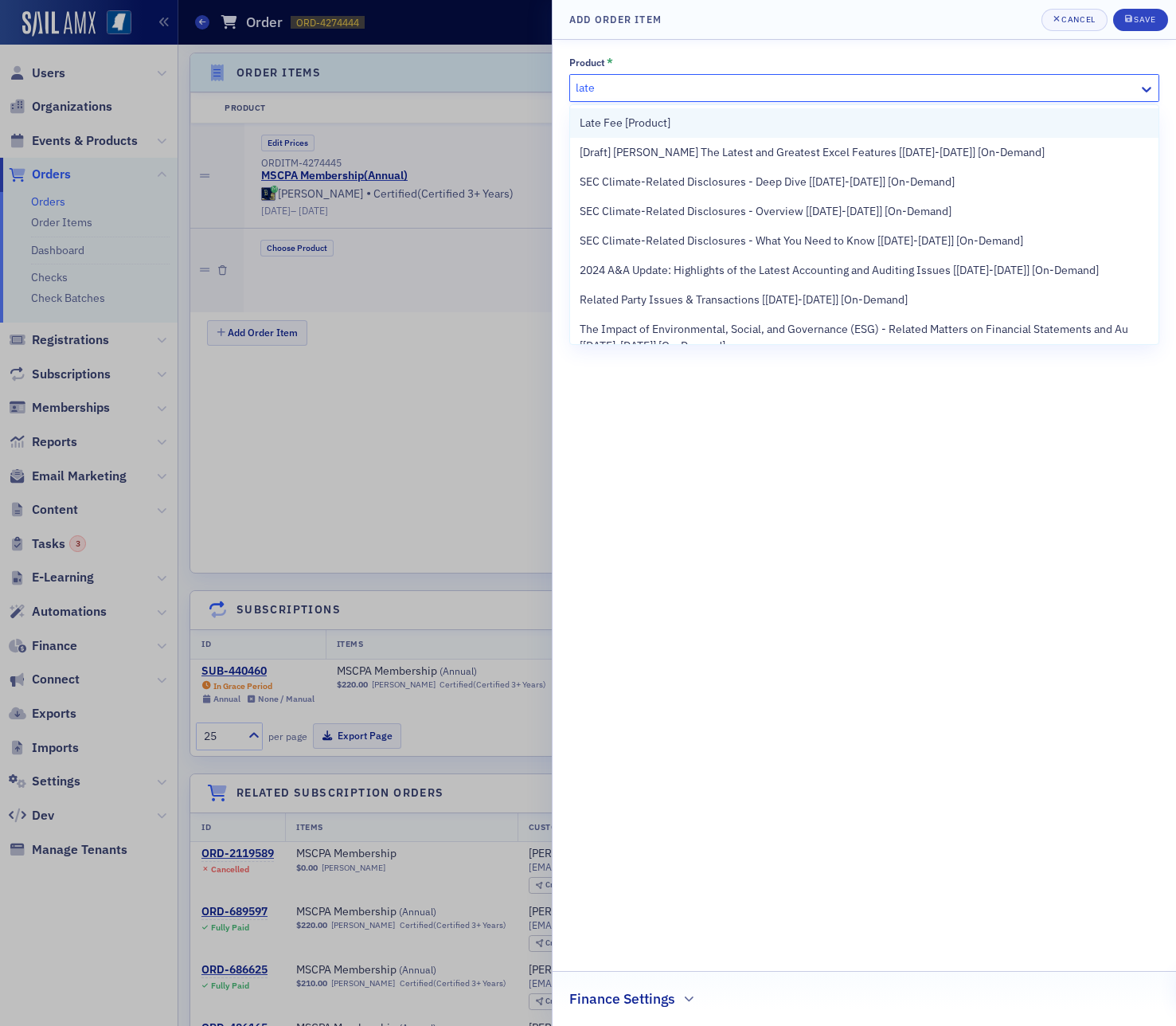
click at [703, 132] on div "Late Fee [Product]" at bounding box center [863, 123] width 588 height 30
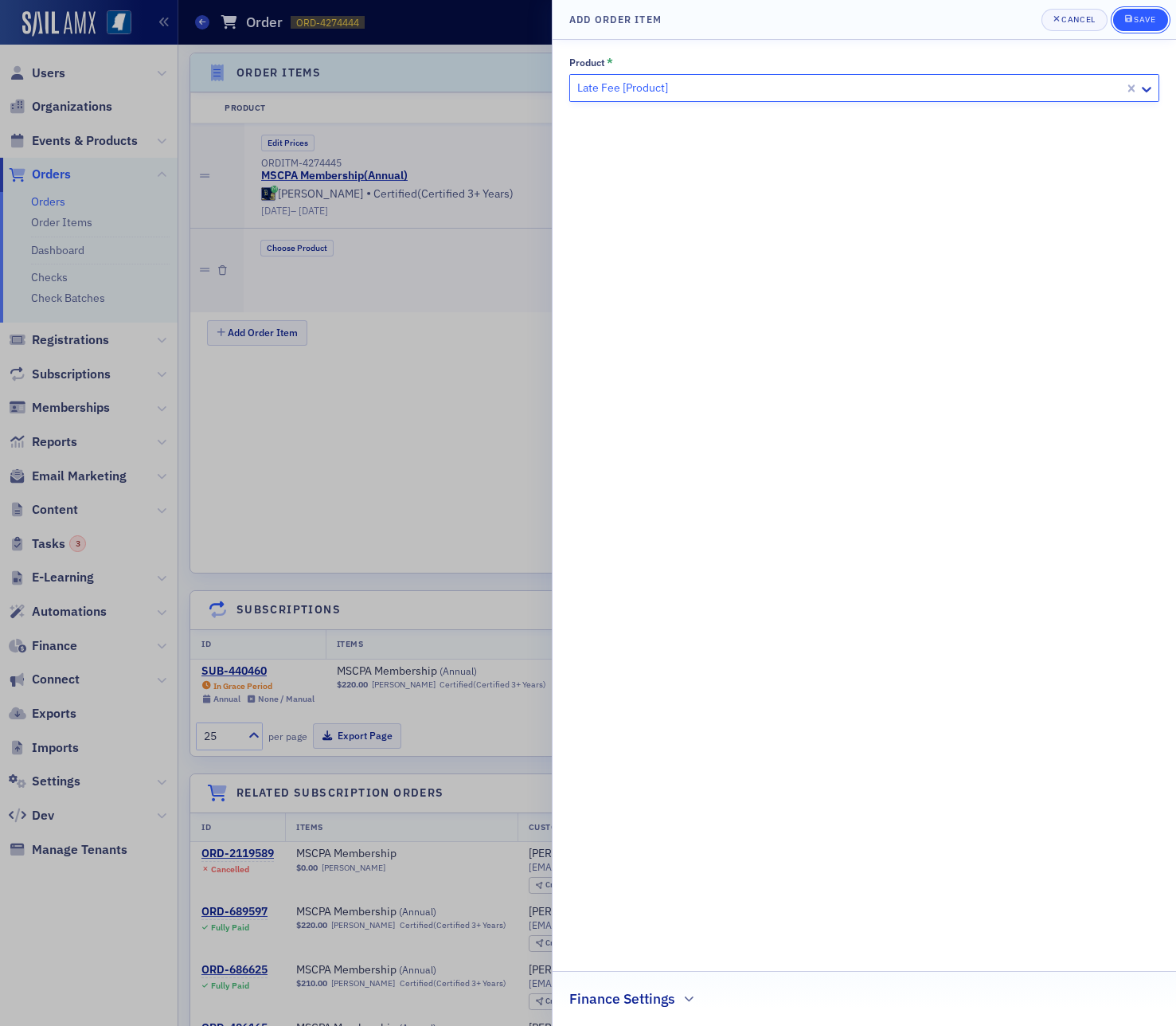
click at [1158, 13] on button "Save" at bounding box center [1140, 20] width 55 height 22
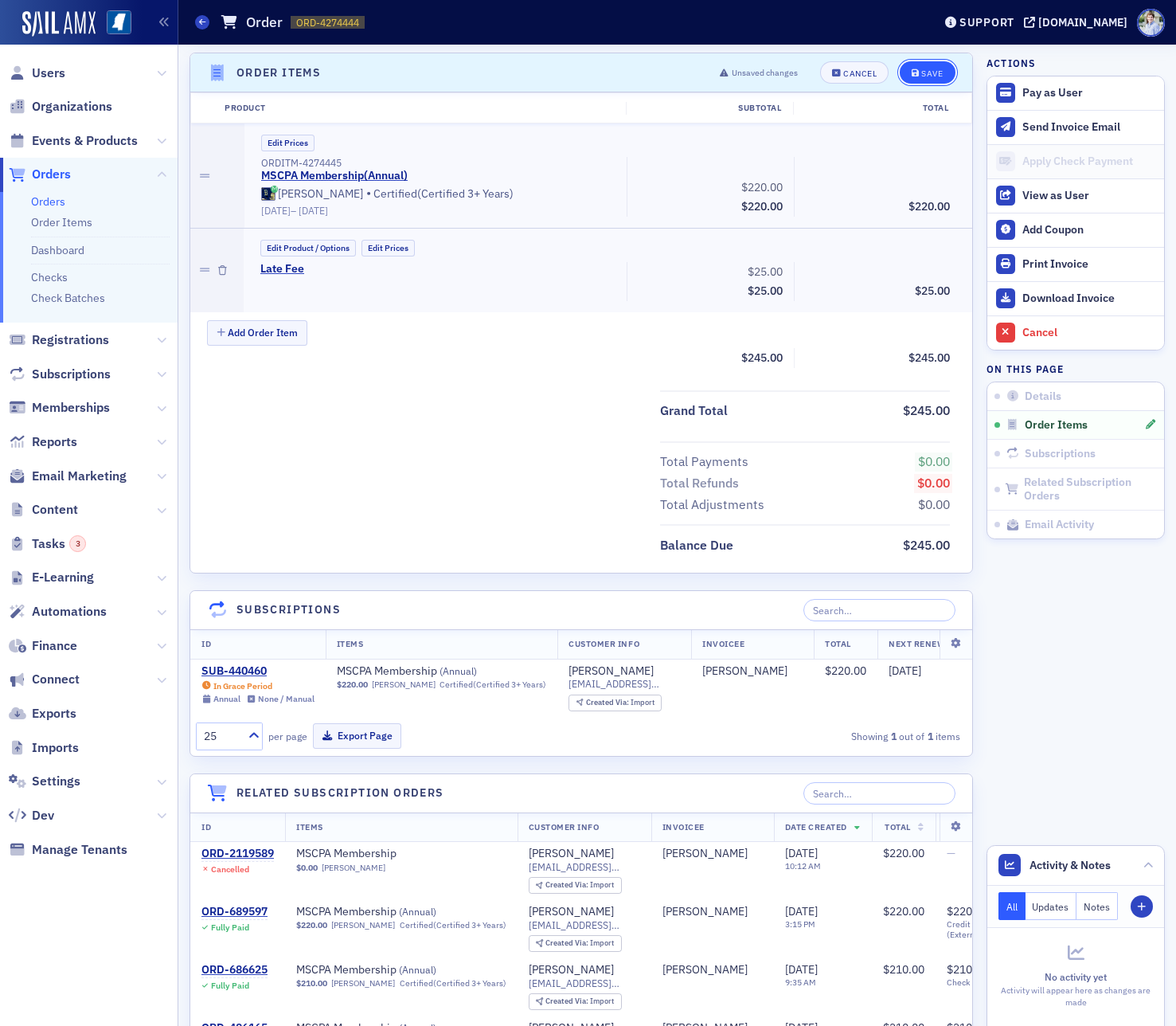
click at [923, 70] on div "Save" at bounding box center [931, 73] width 21 height 9
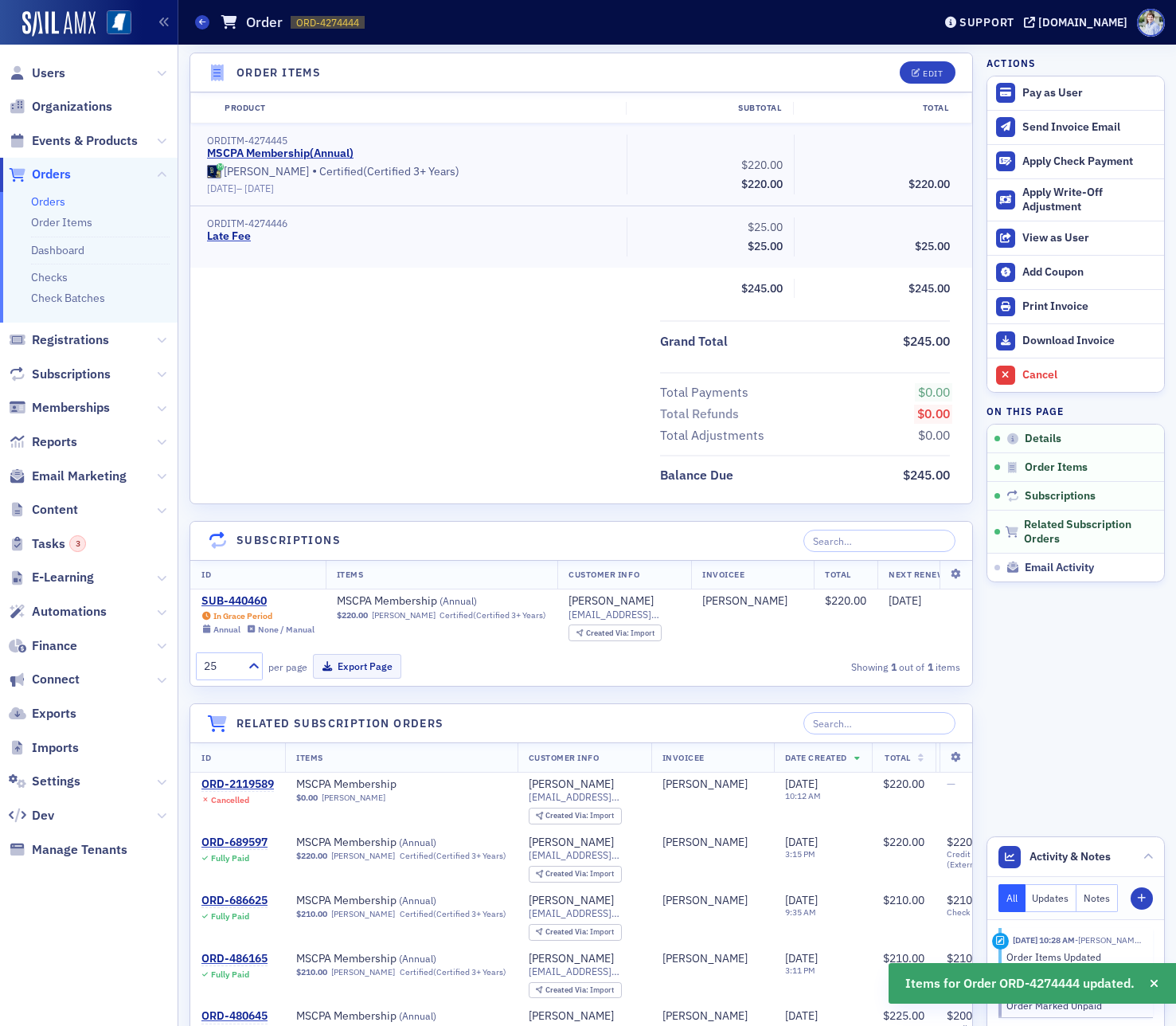
scroll to position [0, 0]
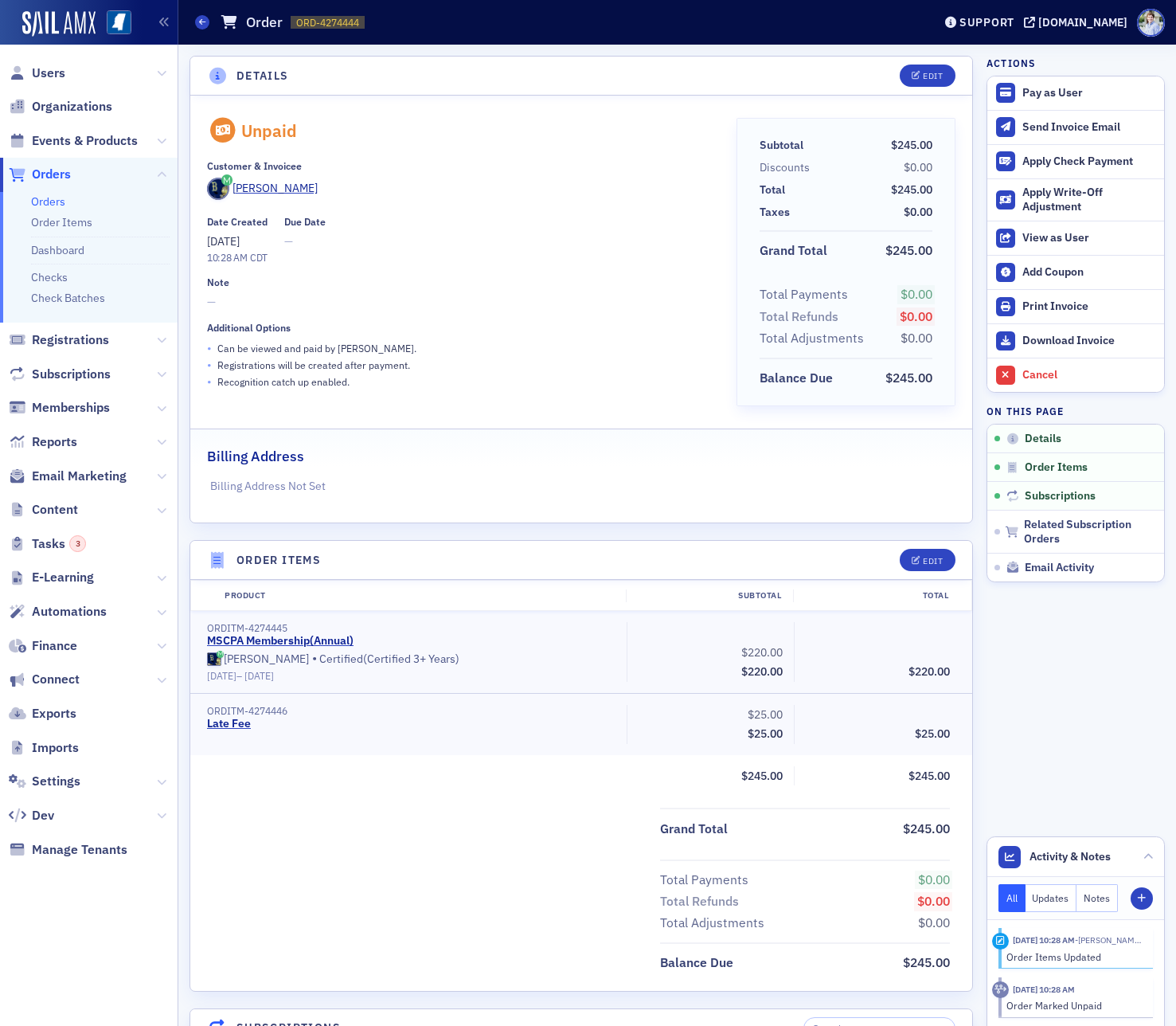
click at [507, 315] on div "Unpaid Customer & Invoicee [PERSON_NAME] Date Created [DATE] 10:28 AM CDT Due D…" at bounding box center [460, 268] width 507 height 299
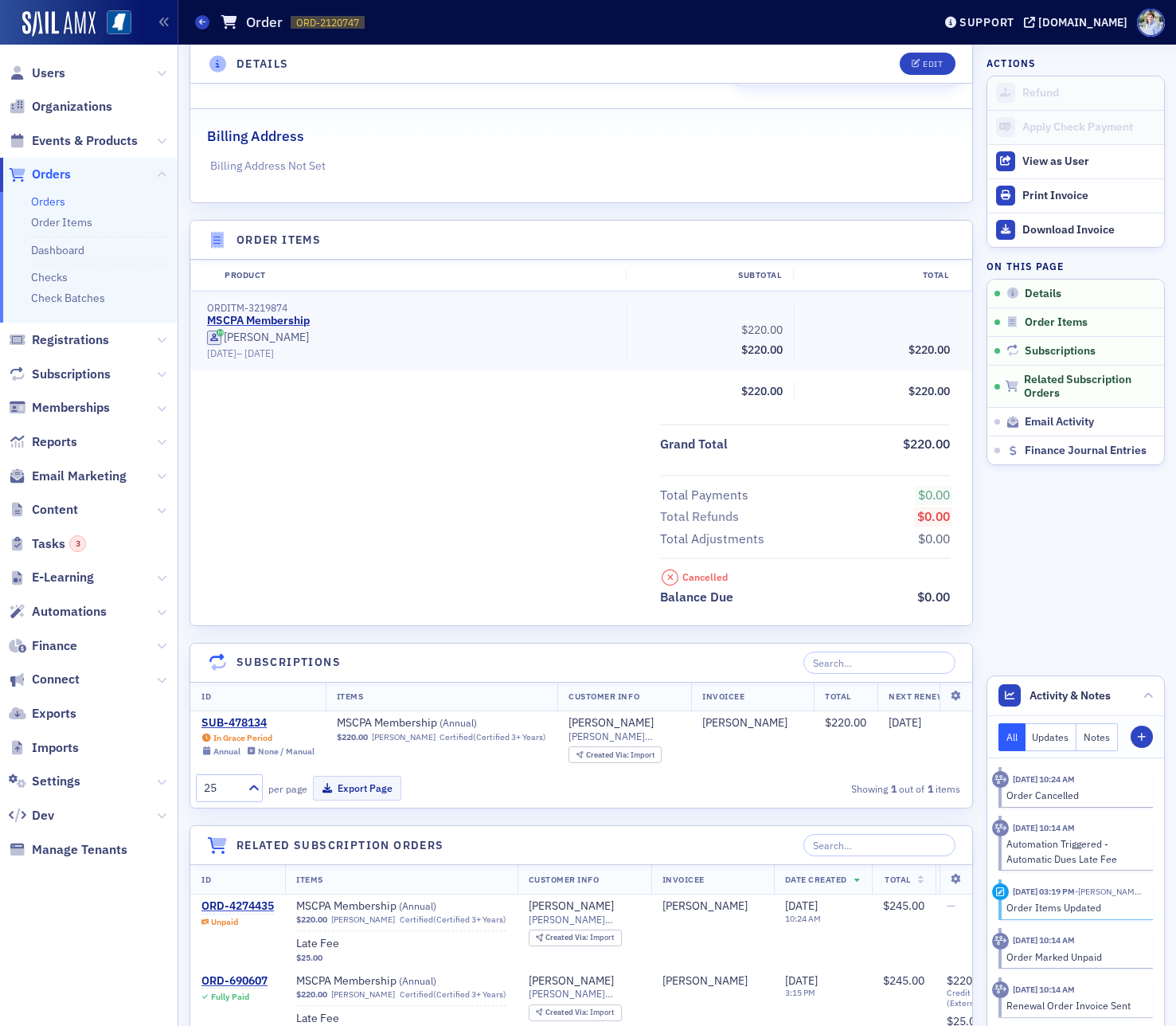
scroll to position [341, 0]
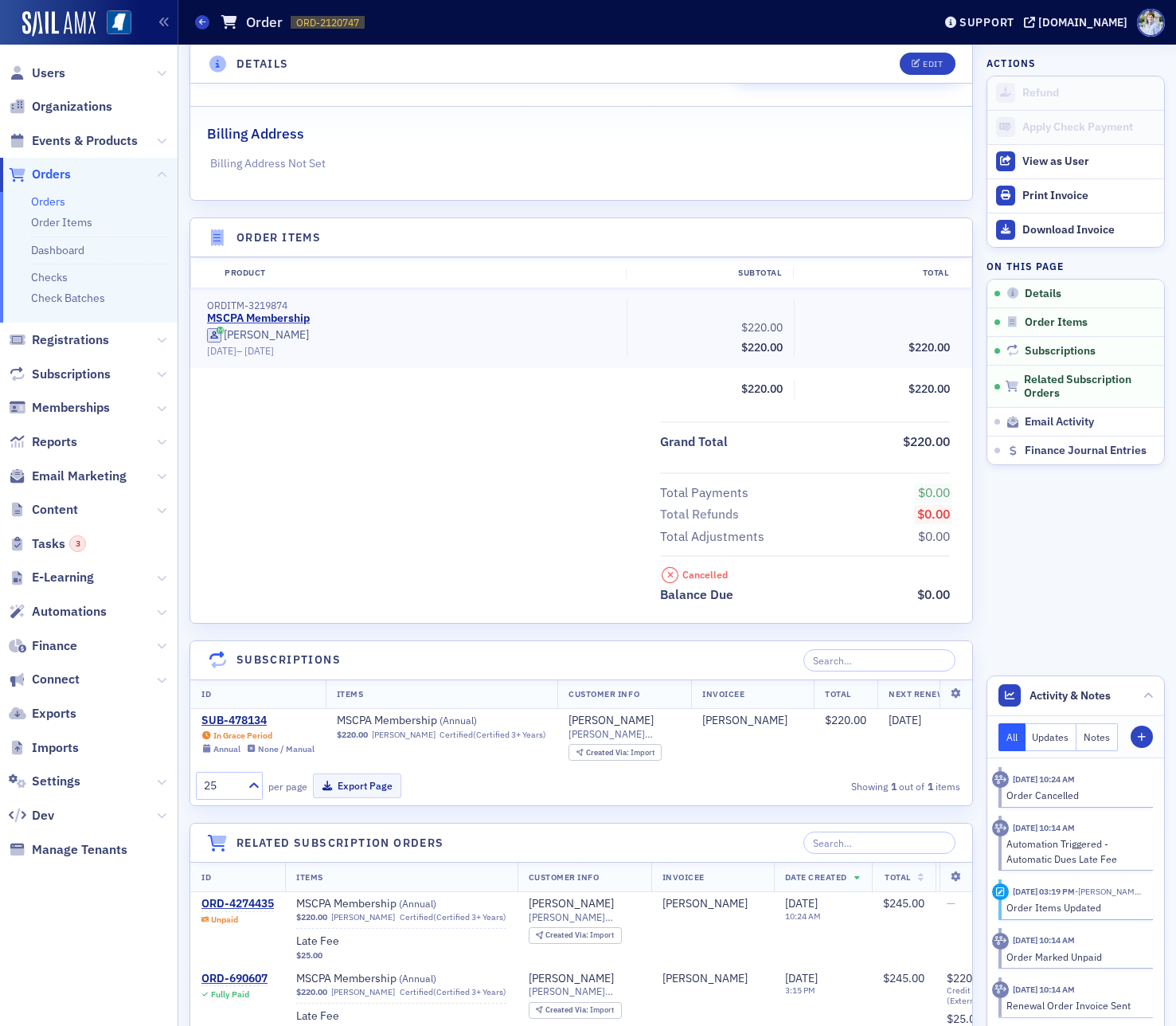
drag, startPoint x: 421, startPoint y: 510, endPoint x: 397, endPoint y: 546, distance: 43.3
click at [419, 512] on div "Total Payments $0.00 Total Refunds $0.00 Total Adjustments $0.00" at bounding box center [580, 510] width 782 height 75
click at [246, 715] on div "SUB-478134" at bounding box center [258, 720] width 113 height 14
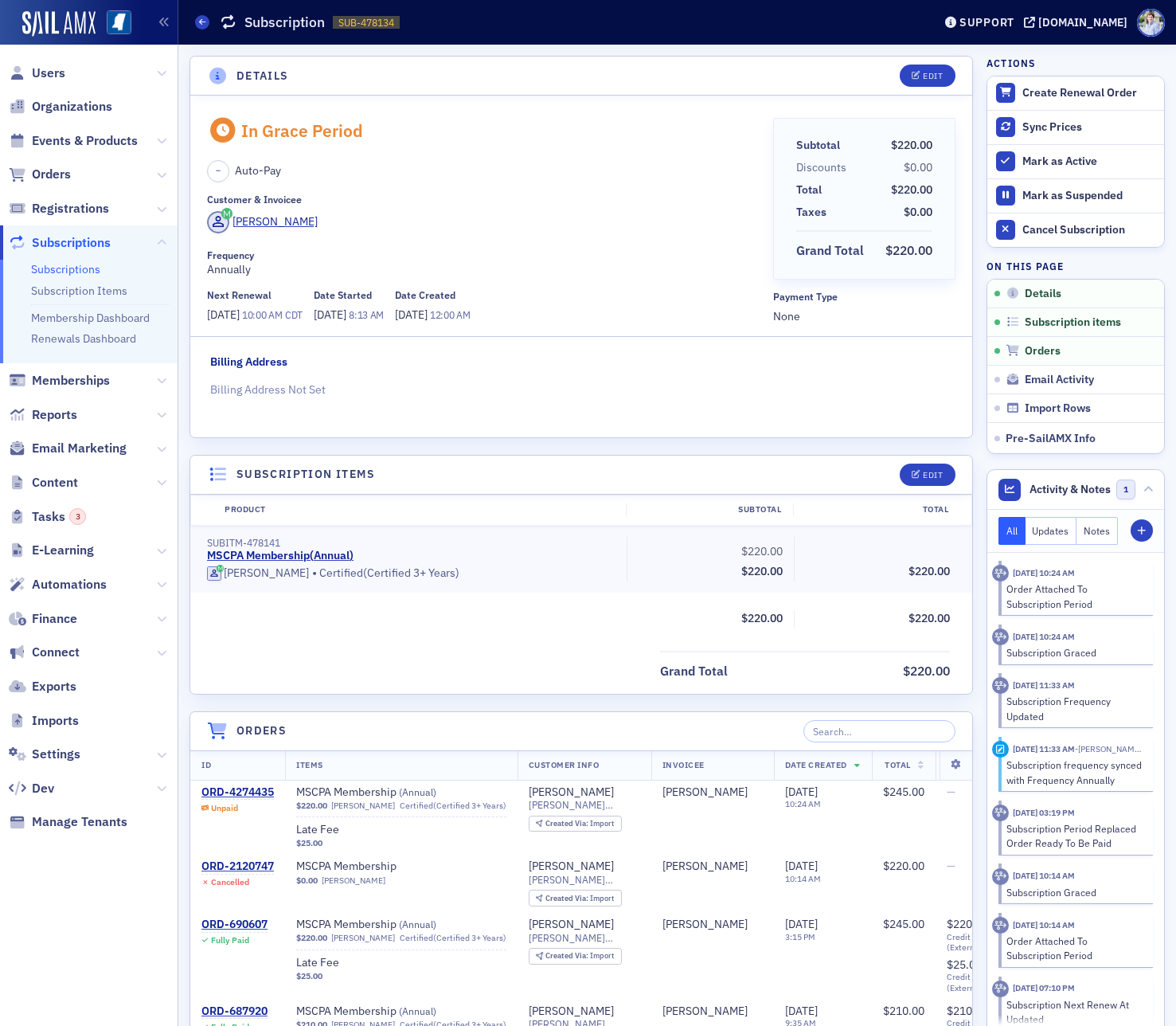
click at [44, 274] on link "Subscriptions" at bounding box center [65, 269] width 69 height 14
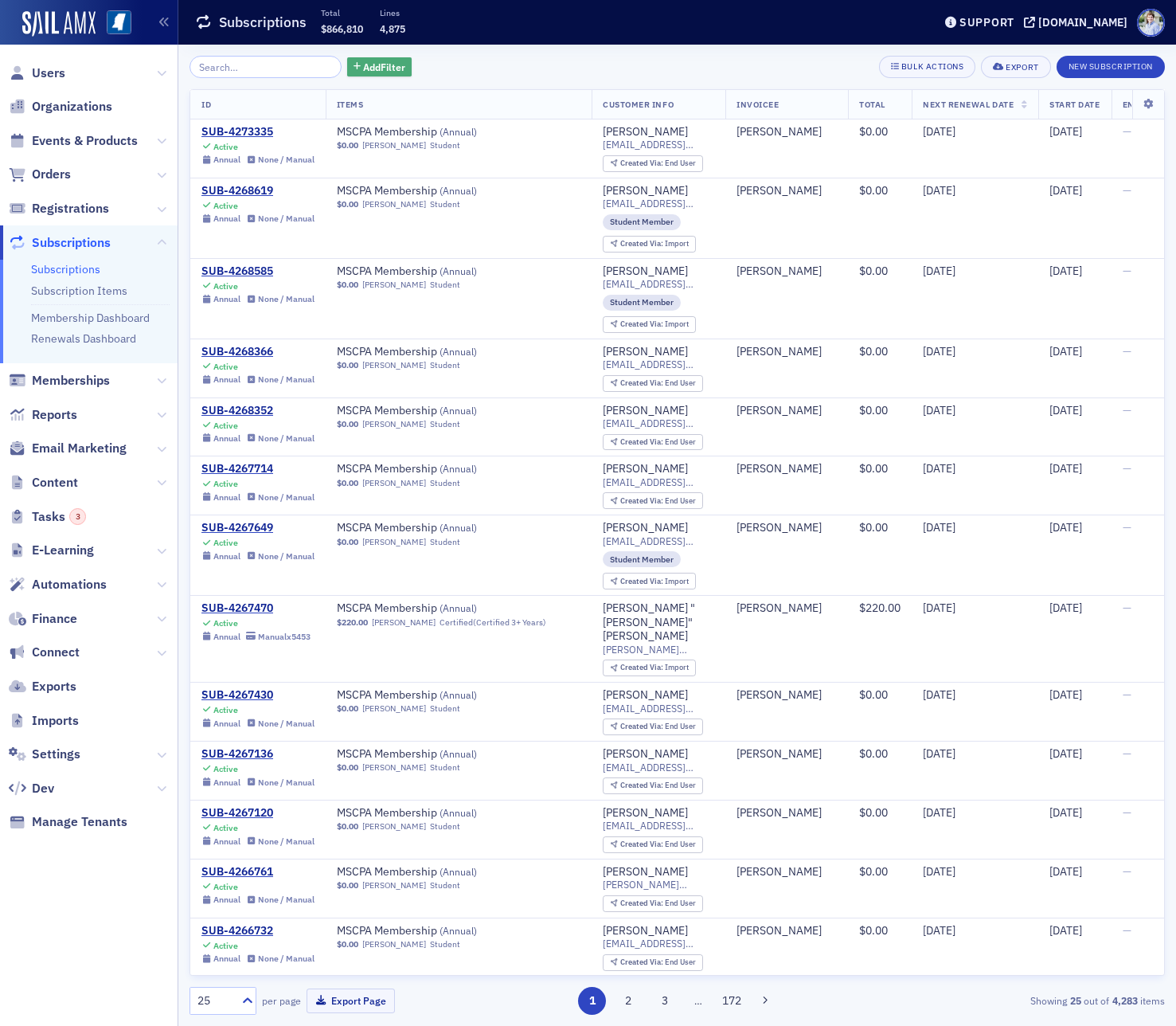
click at [363, 71] on span "Add Filter" at bounding box center [383, 67] width 42 height 14
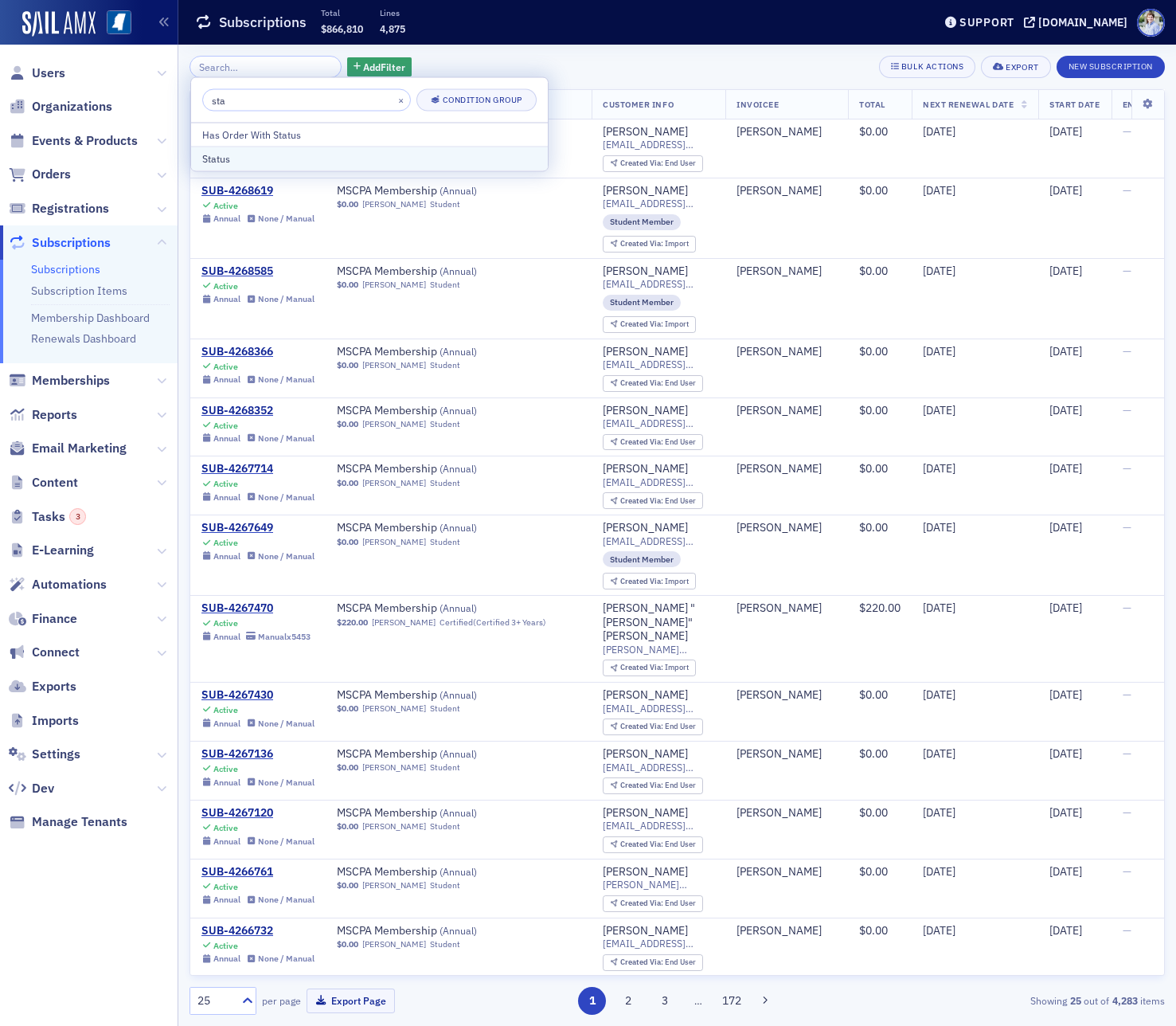
type input "sta"
click at [288, 154] on div "Status" at bounding box center [369, 159] width 334 height 14
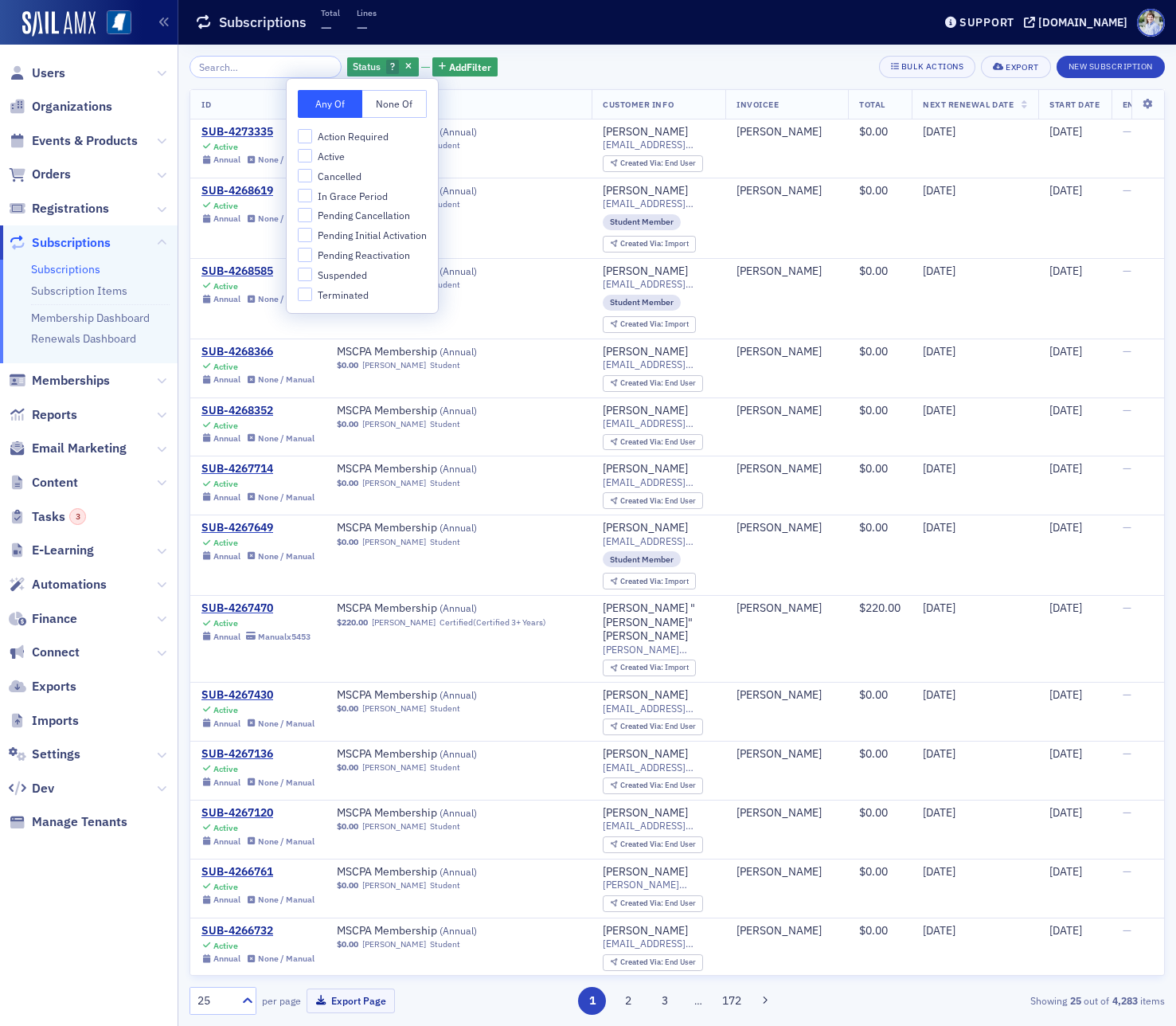
click at [346, 197] on span "In Grace Period" at bounding box center [353, 196] width 70 height 13
click at [312, 197] on input "In Grace Period" at bounding box center [305, 196] width 14 height 14
checkbox input "true"
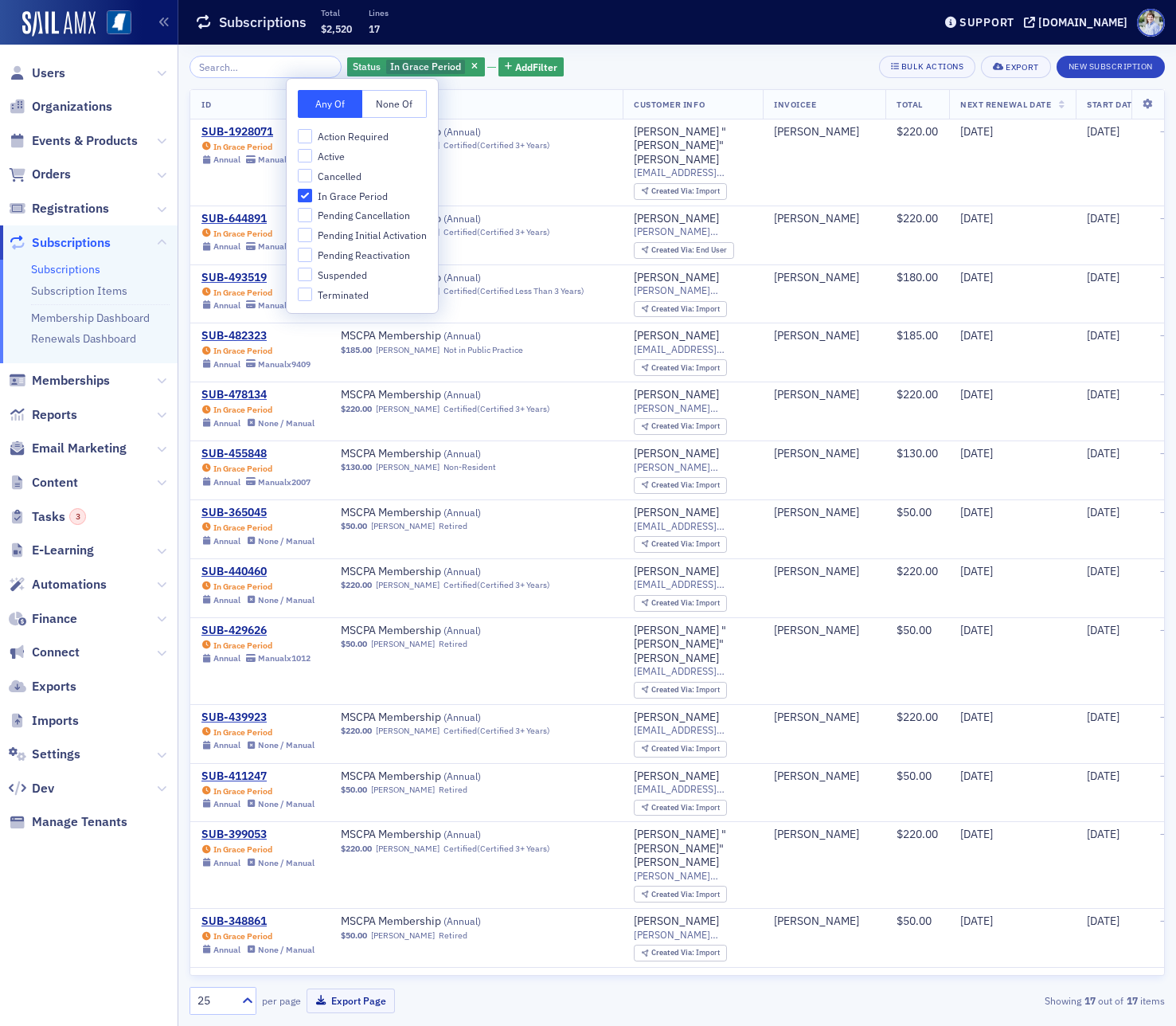
click at [616, 78] on div "Status In Grace Period Add Filter Bulk Actions Export New Subscription ID Items…" at bounding box center [677, 535] width 975 height 959
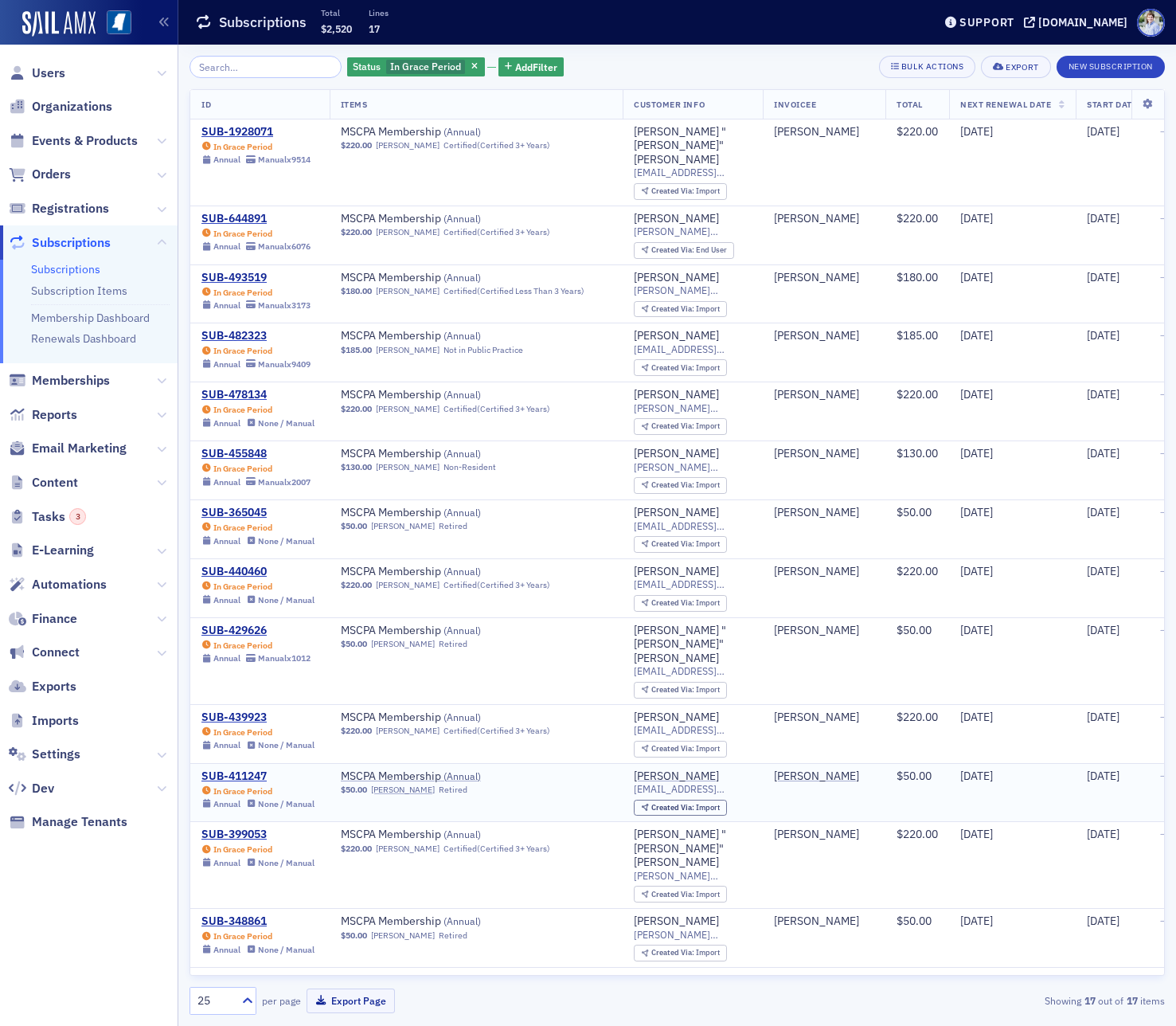
scroll to position [213, 0]
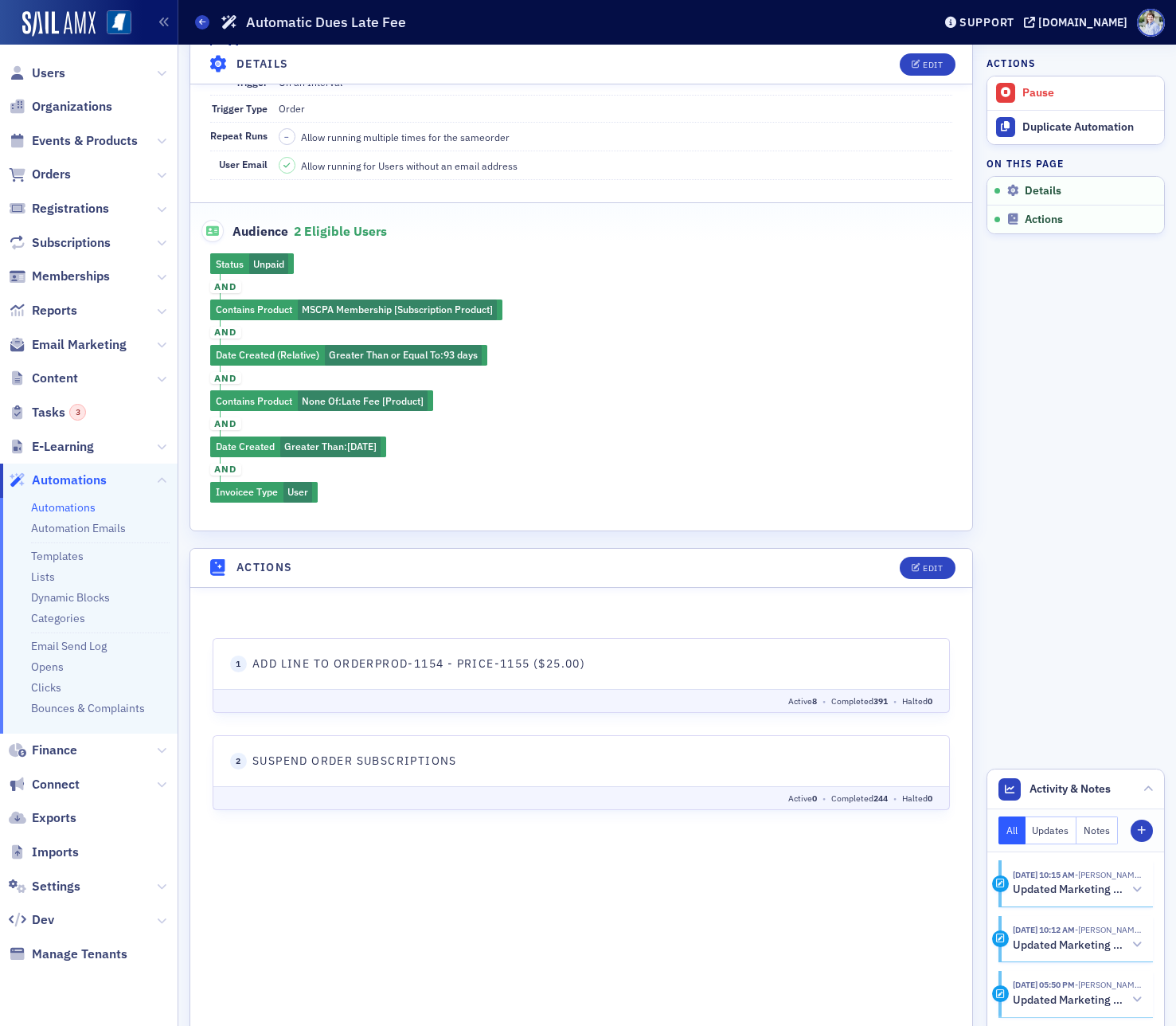
scroll to position [362, 0]
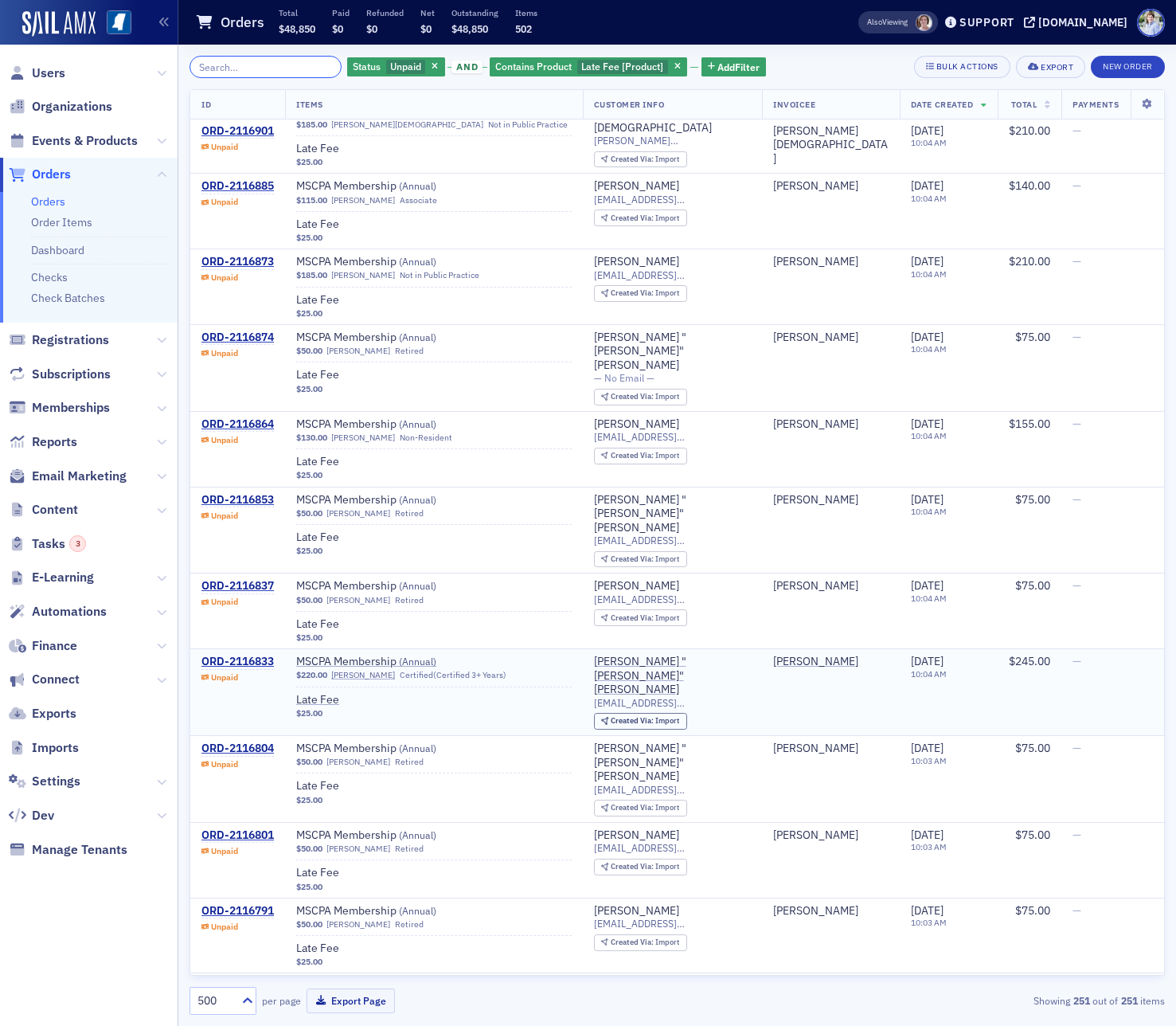
scroll to position [18084, 0]
